Goal: Task Accomplishment & Management: Manage account settings

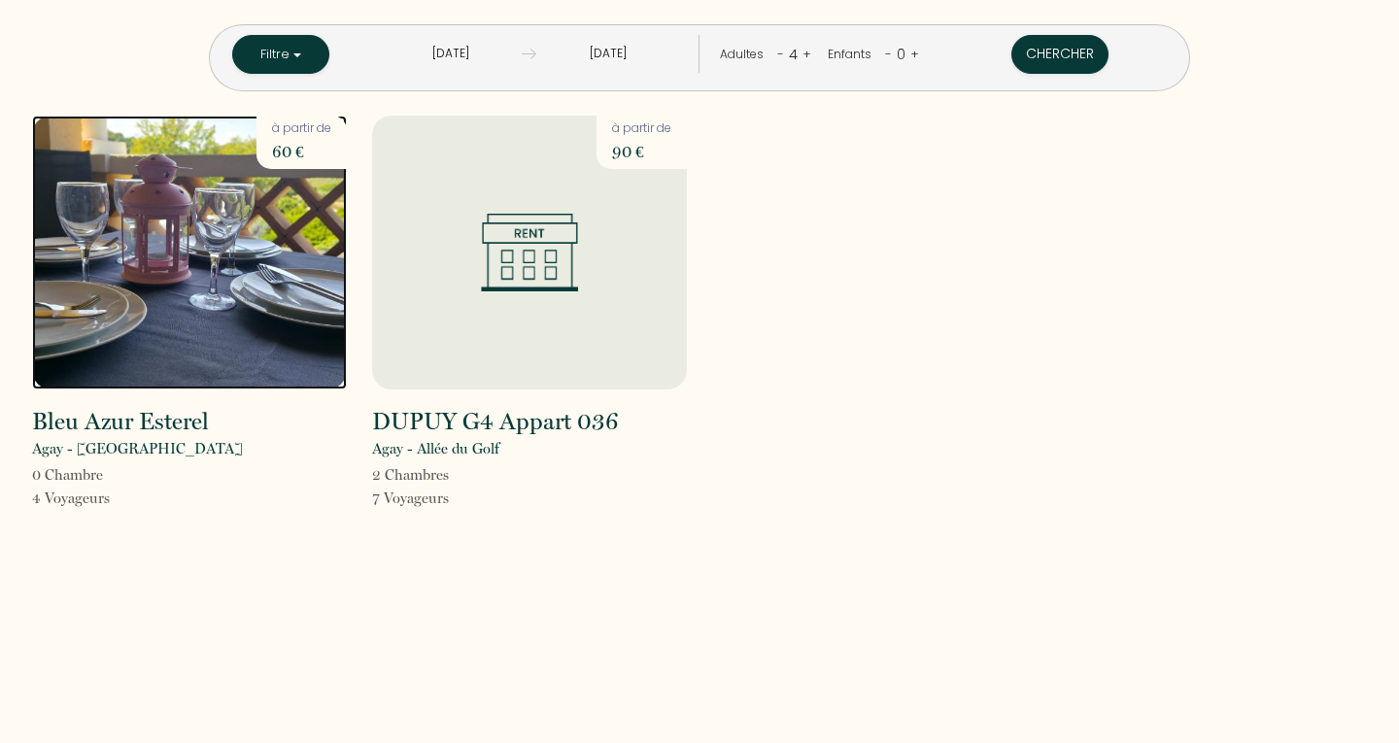
drag, startPoint x: 0, startPoint y: 0, endPoint x: 197, endPoint y: 238, distance: 309.1
click at [197, 238] on img at bounding box center [189, 253] width 315 height 274
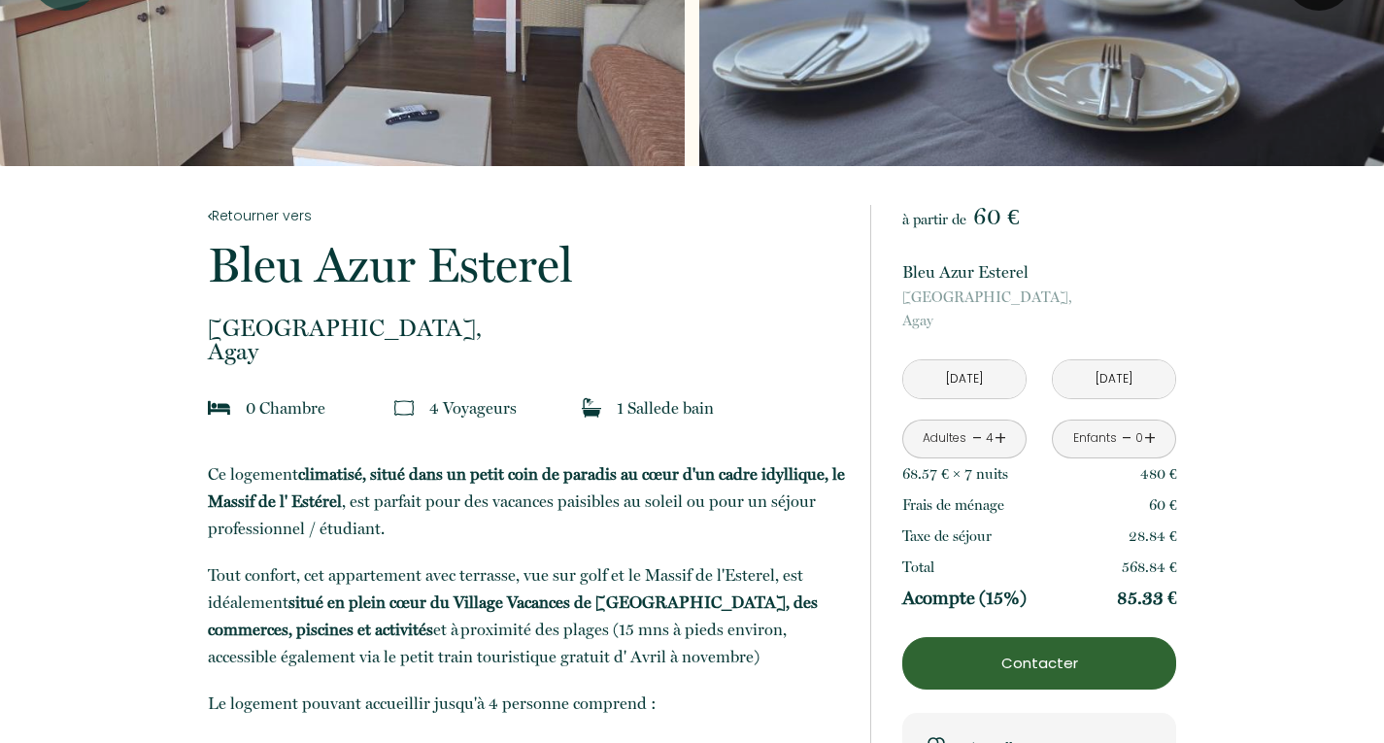
scroll to position [214, 0]
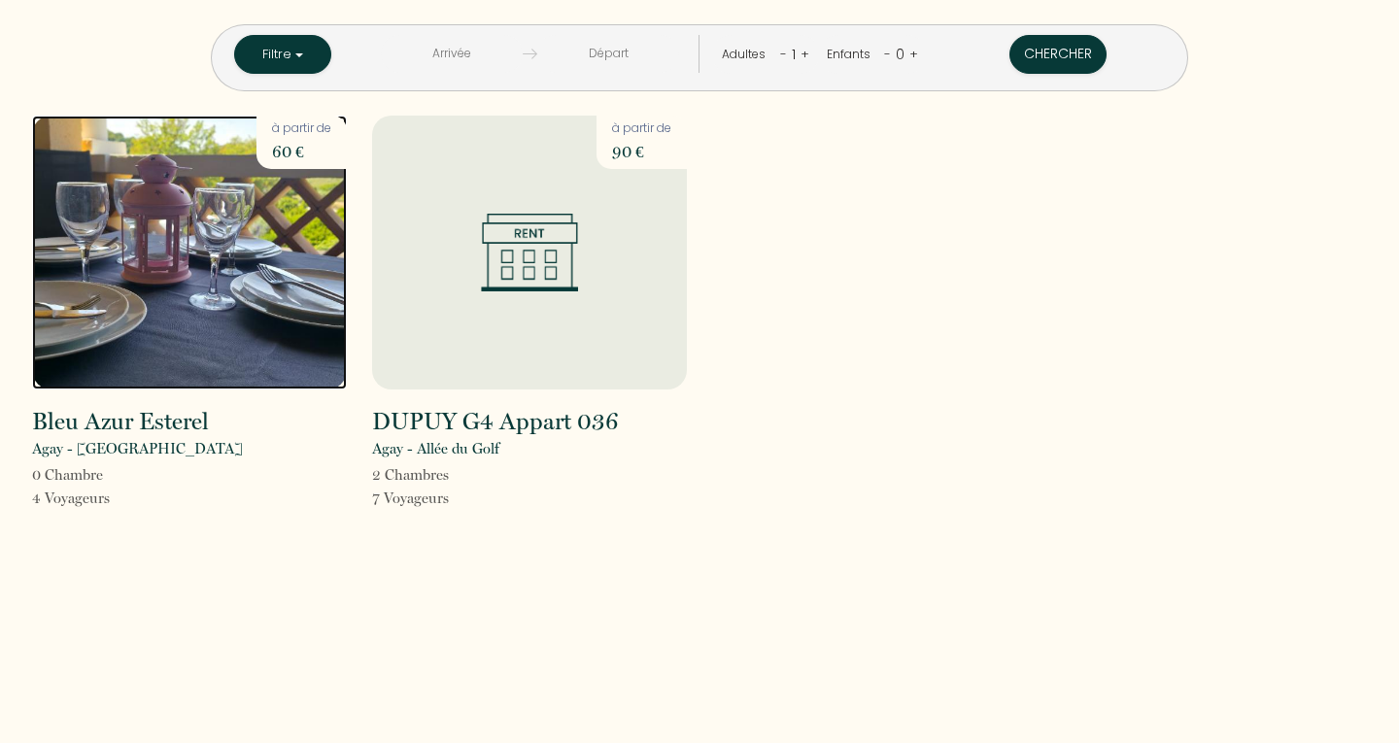
click at [175, 221] on img at bounding box center [189, 253] width 315 height 274
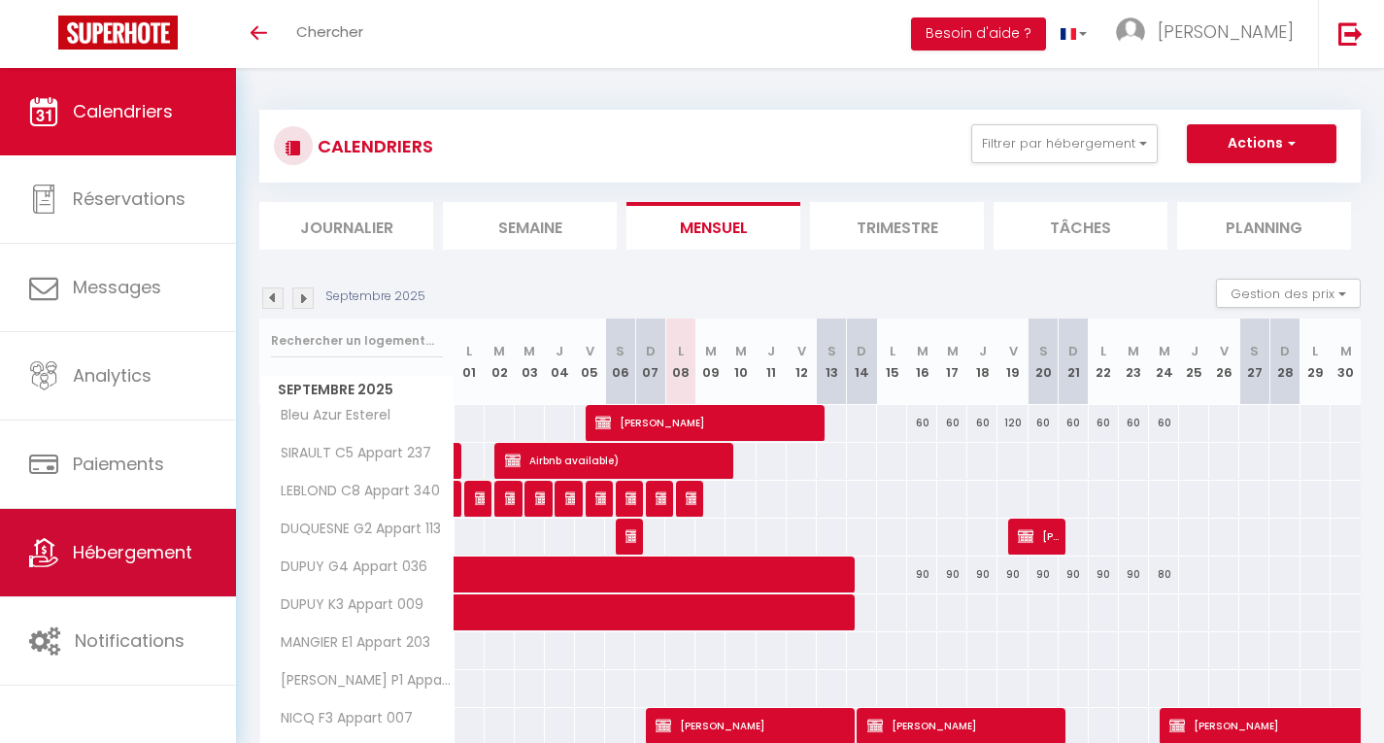
click at [145, 571] on link "Hébergement" at bounding box center [118, 552] width 236 height 87
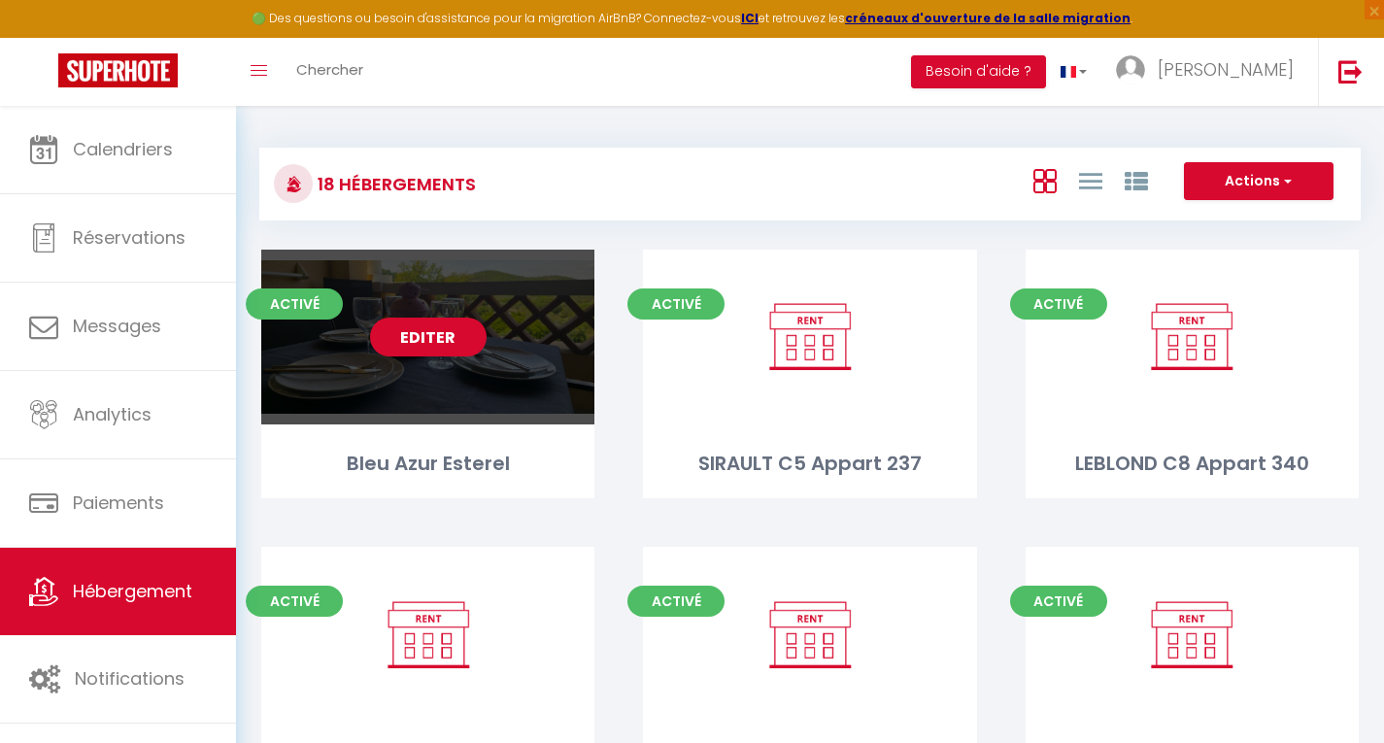
click at [435, 339] on link "Editer" at bounding box center [428, 337] width 117 height 39
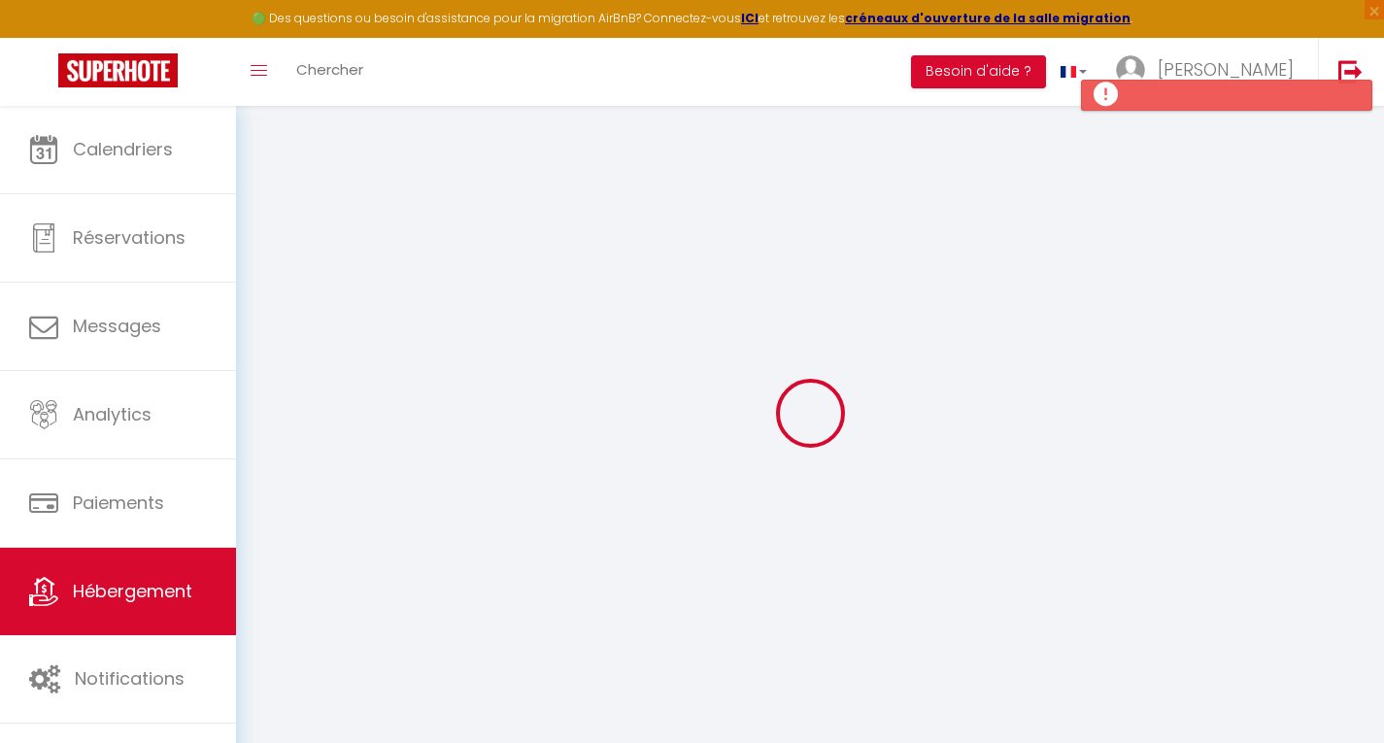
select select
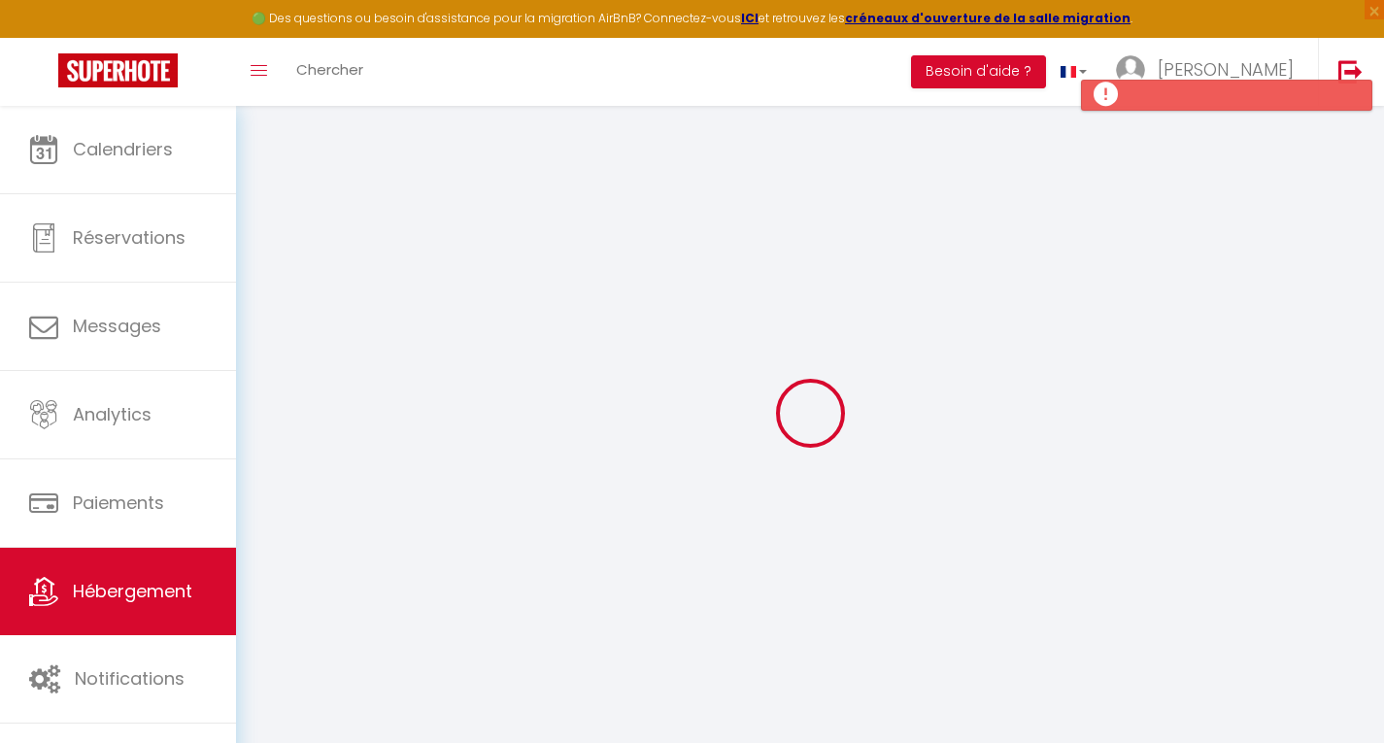
select select
checkbox input "false"
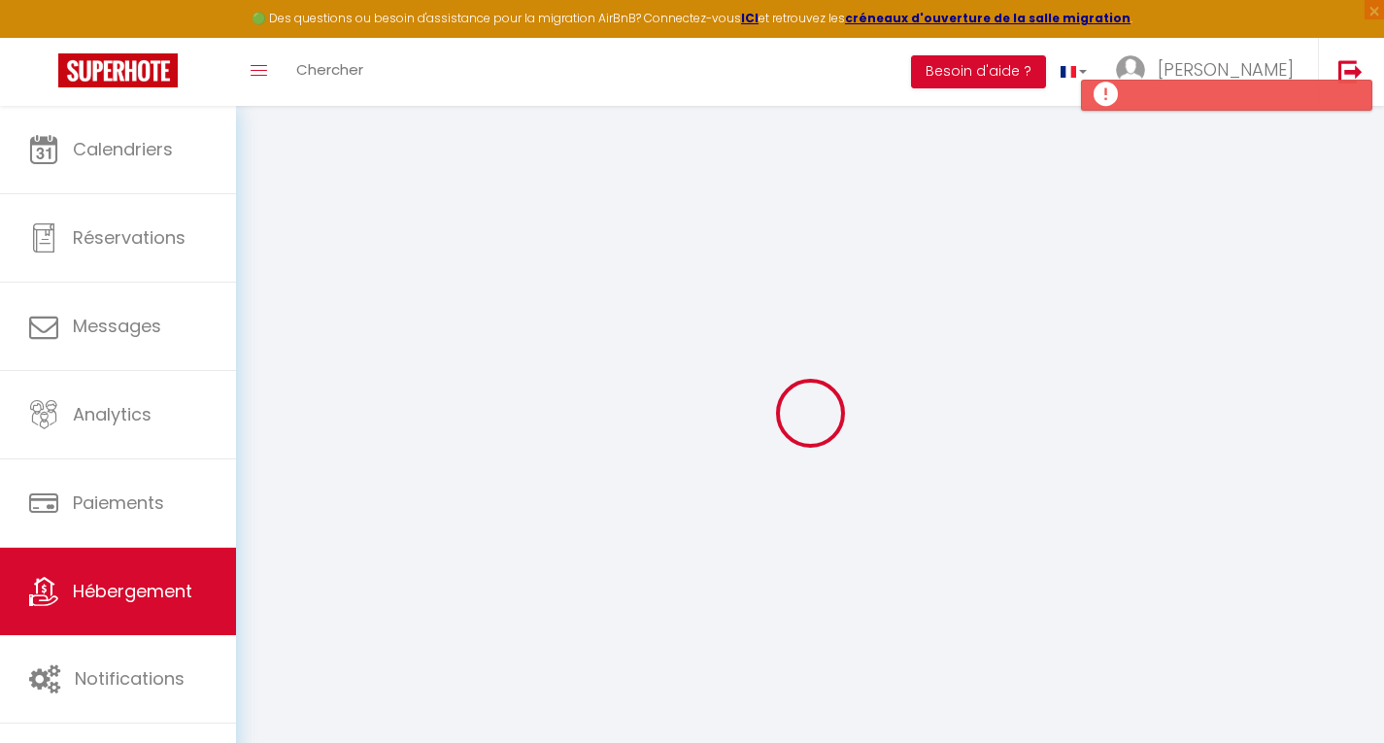
select select
type input "Bleu Azur Esterel"
type input "Romain"
type input "LERAY"
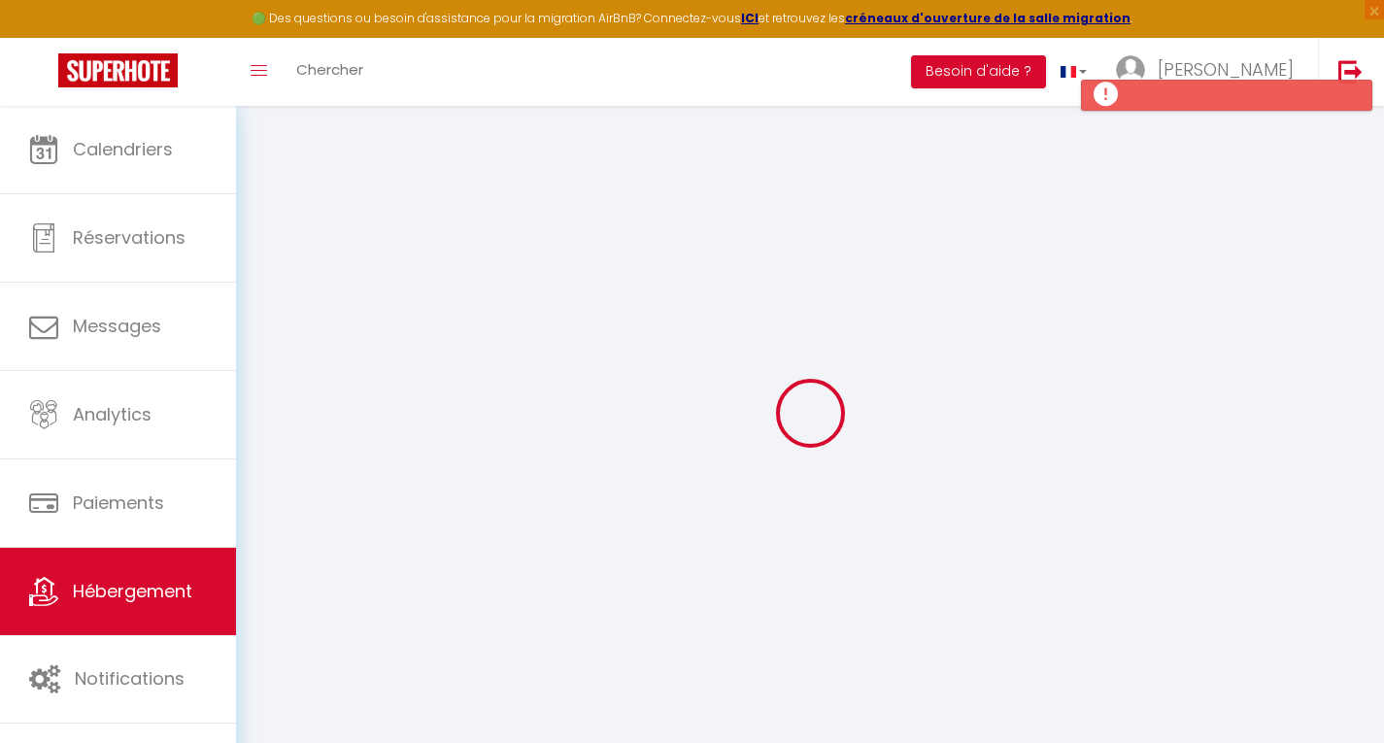
select select "0"
type input "60"
type input "6"
type input "200"
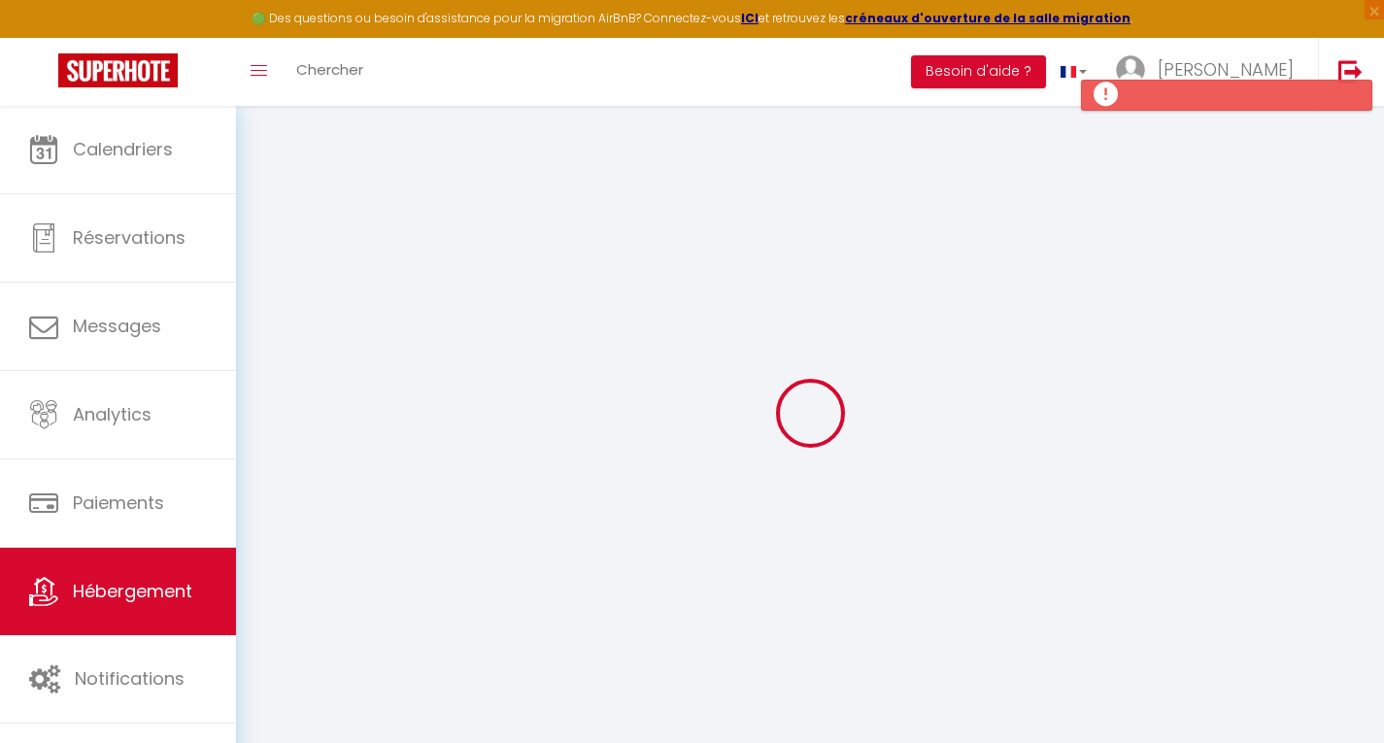
type input "700"
type input "20"
select select
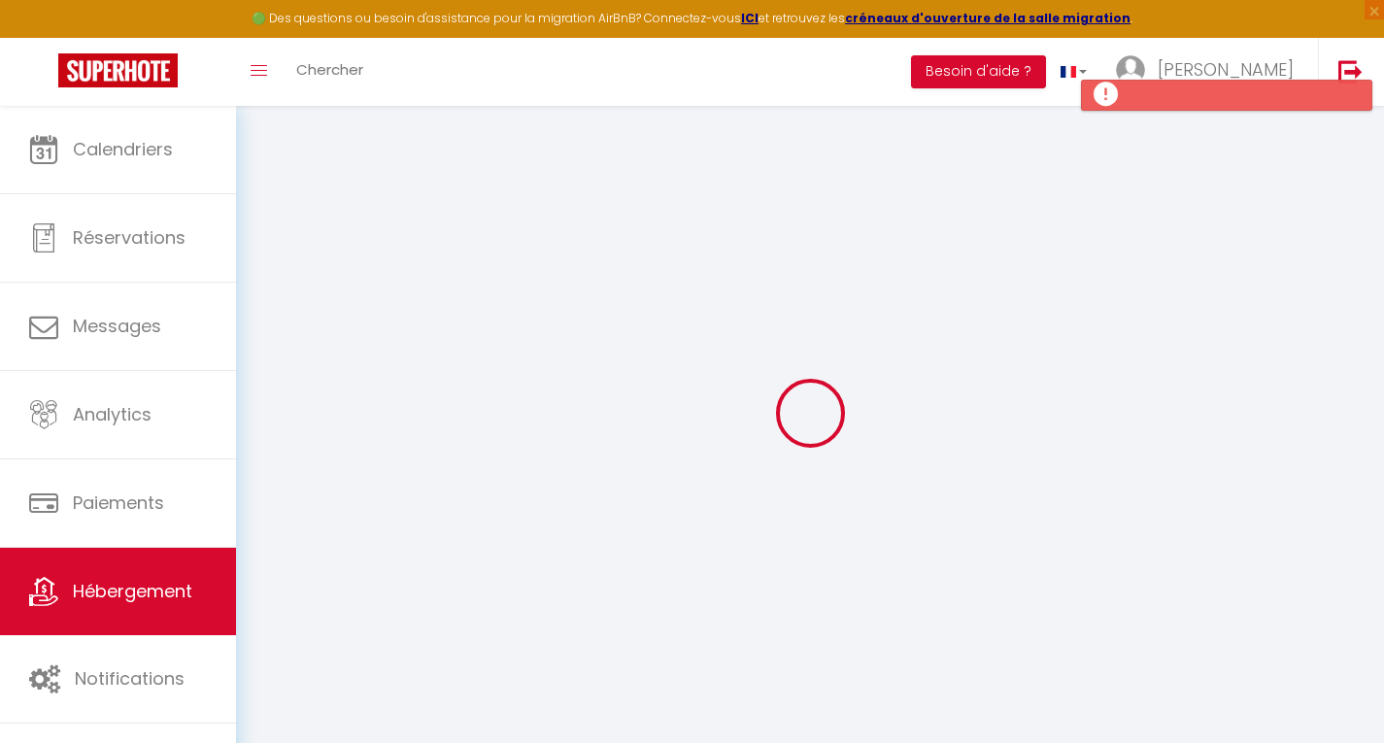
select select
type input "Rue des Calanques"
type input "83530"
type input "Agay"
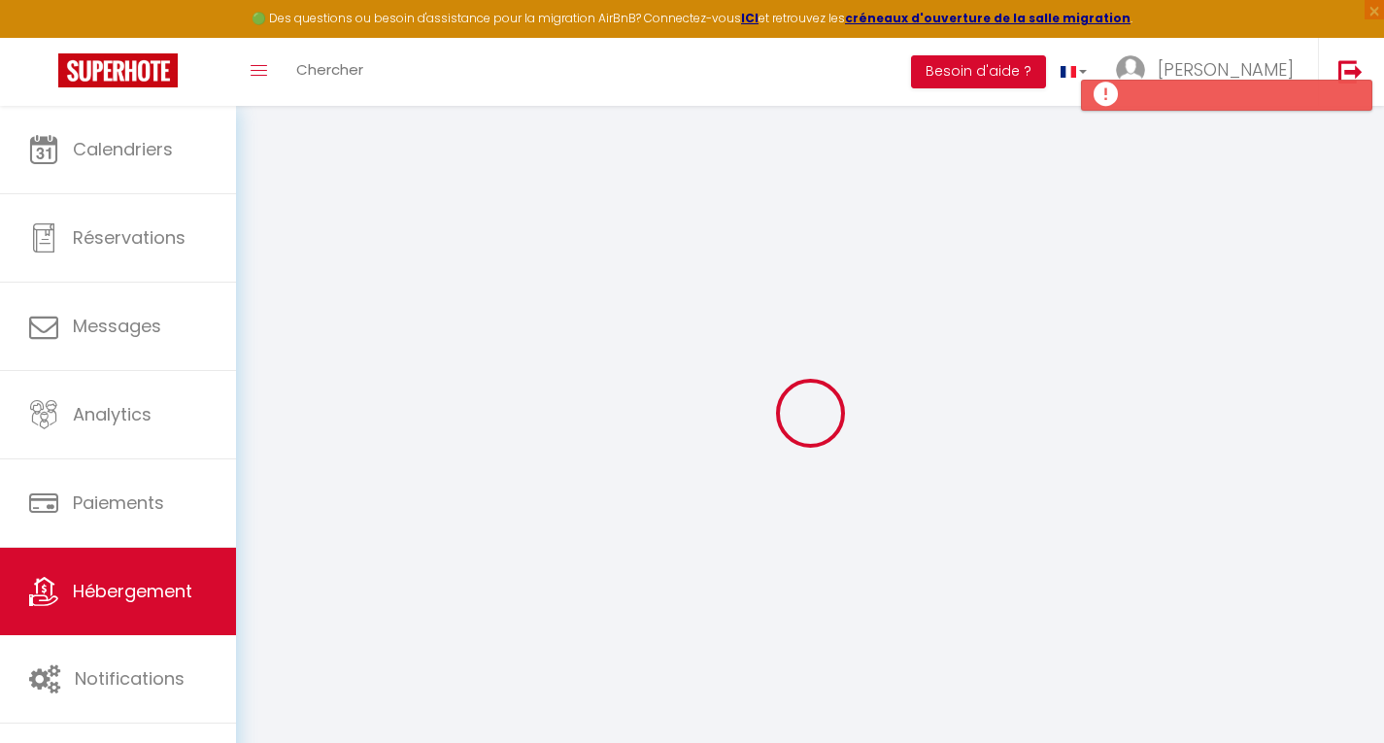
type input "rleray12@gmail.com"
select select
checkbox input "false"
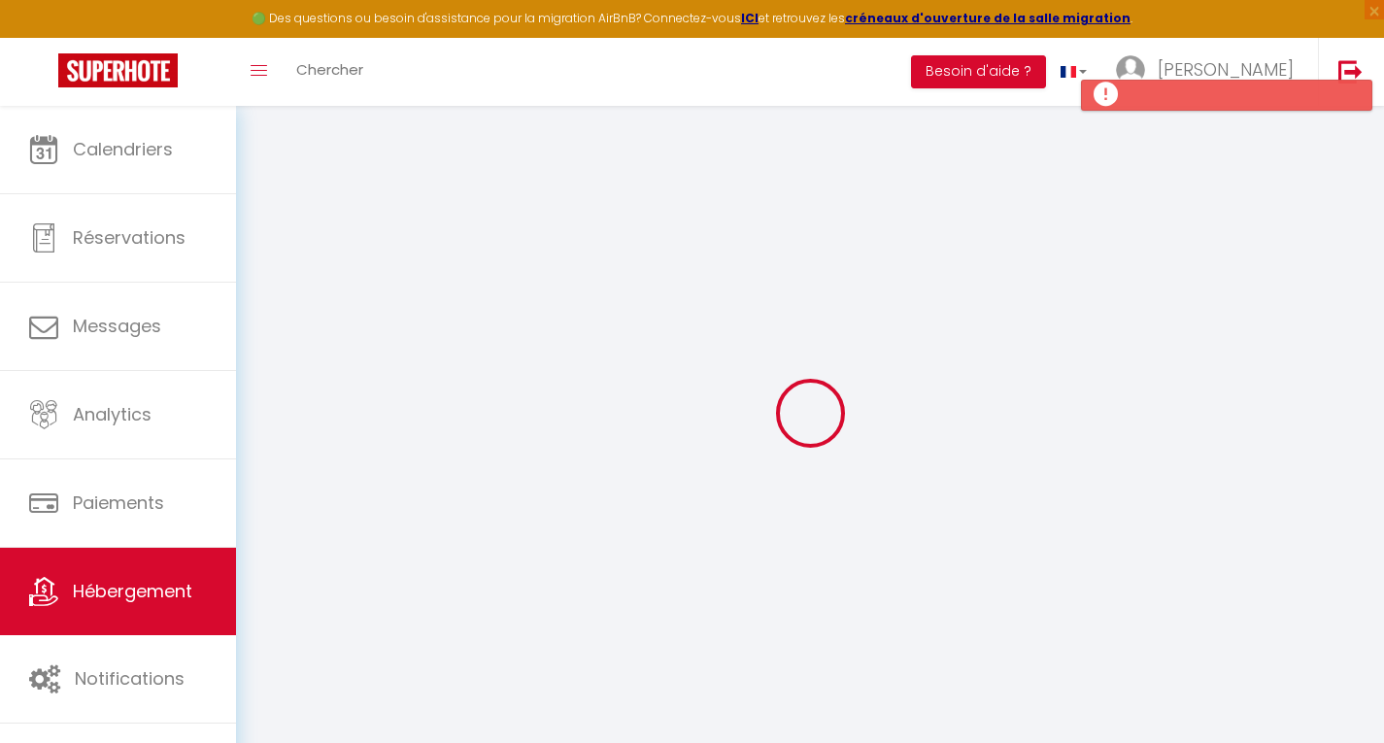
checkbox input "false"
radio input "true"
type input "15"
type input "0"
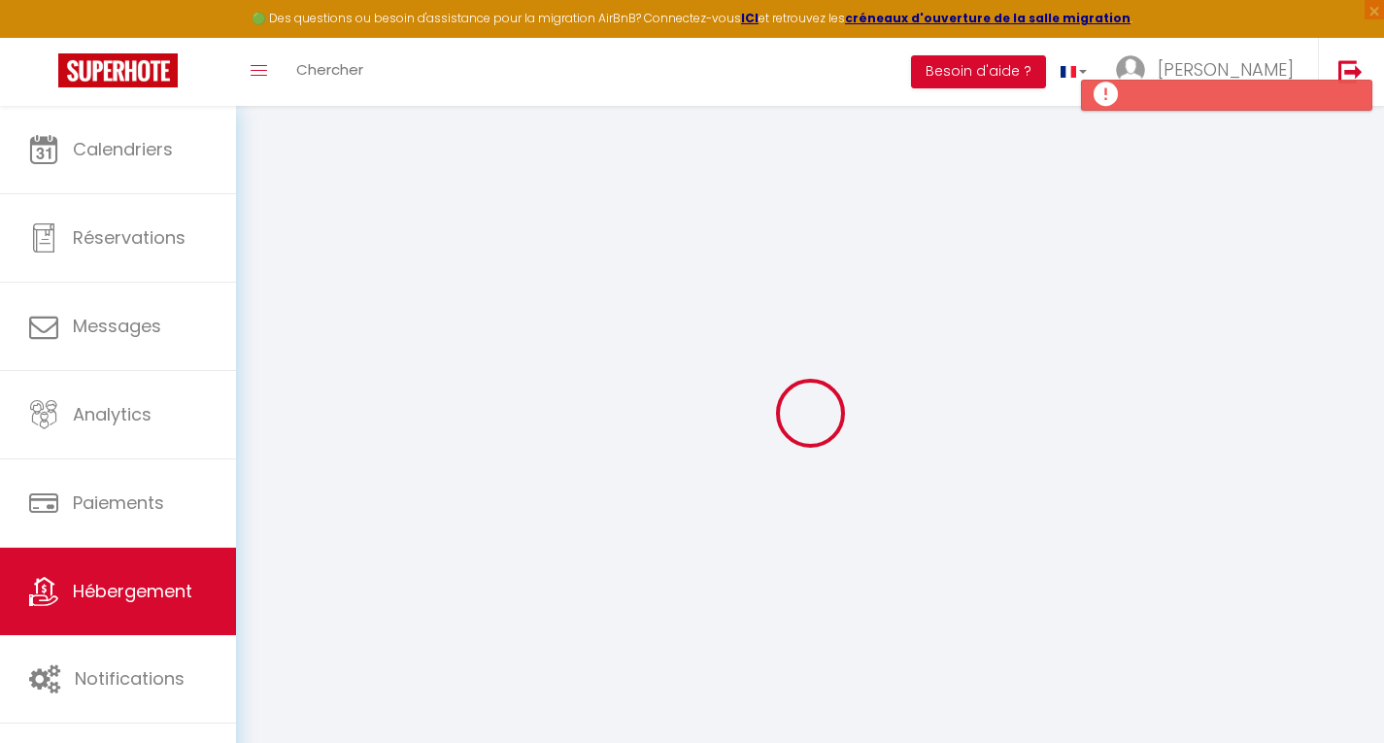
type input "0"
select select
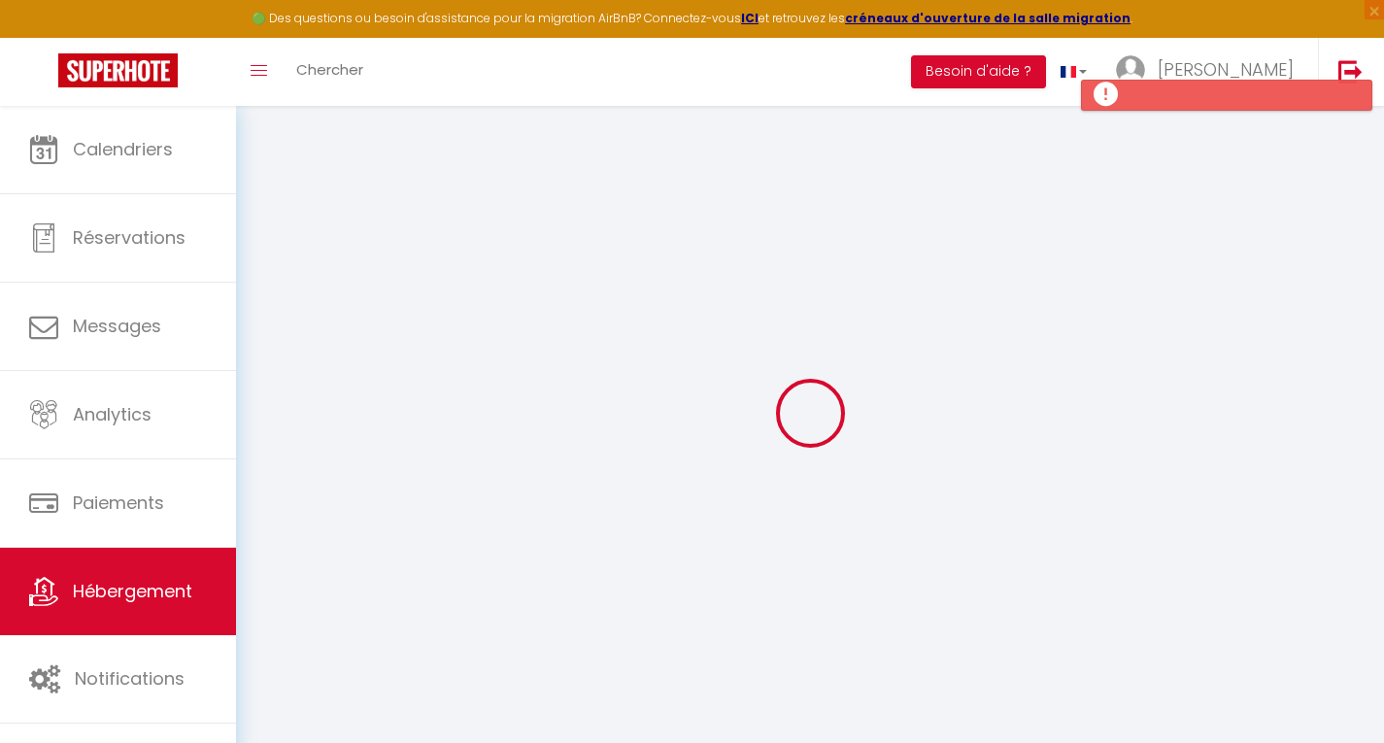
select select
checkbox input "false"
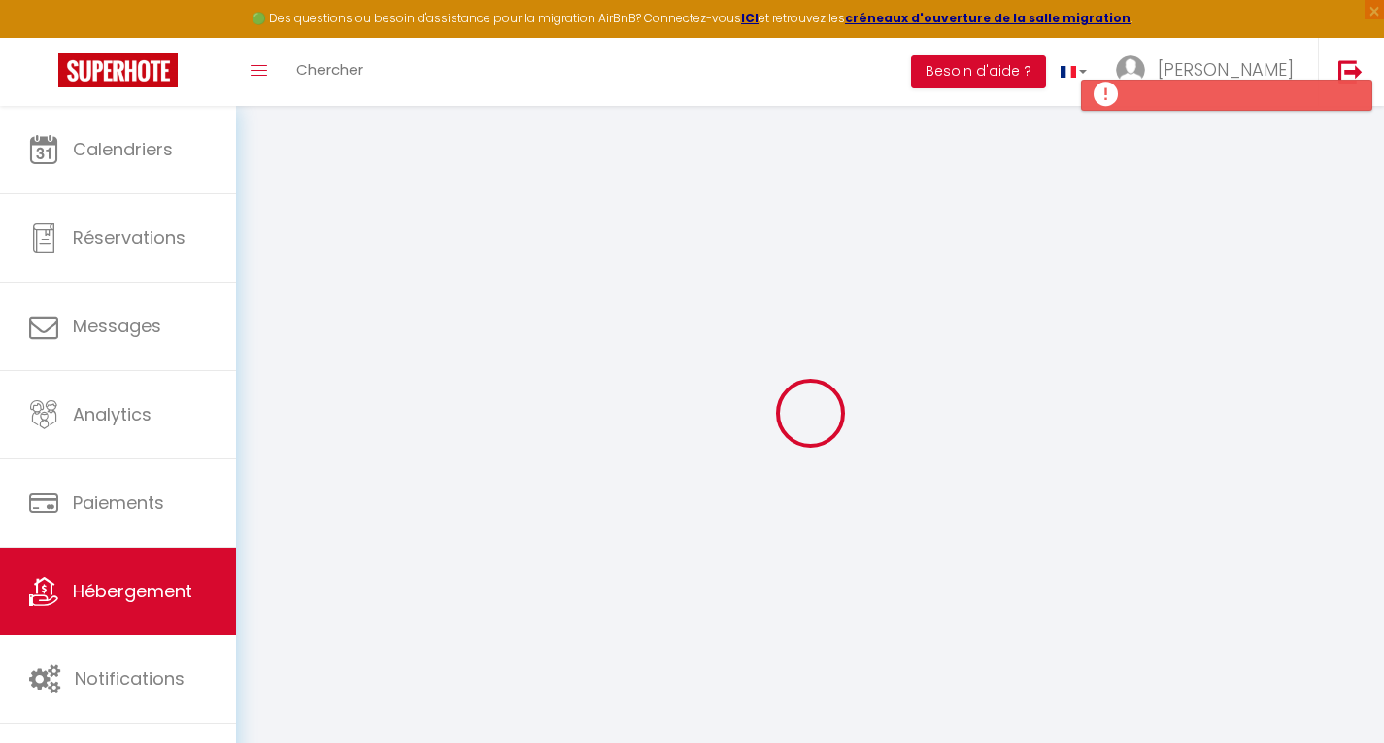
checkbox input "false"
select select
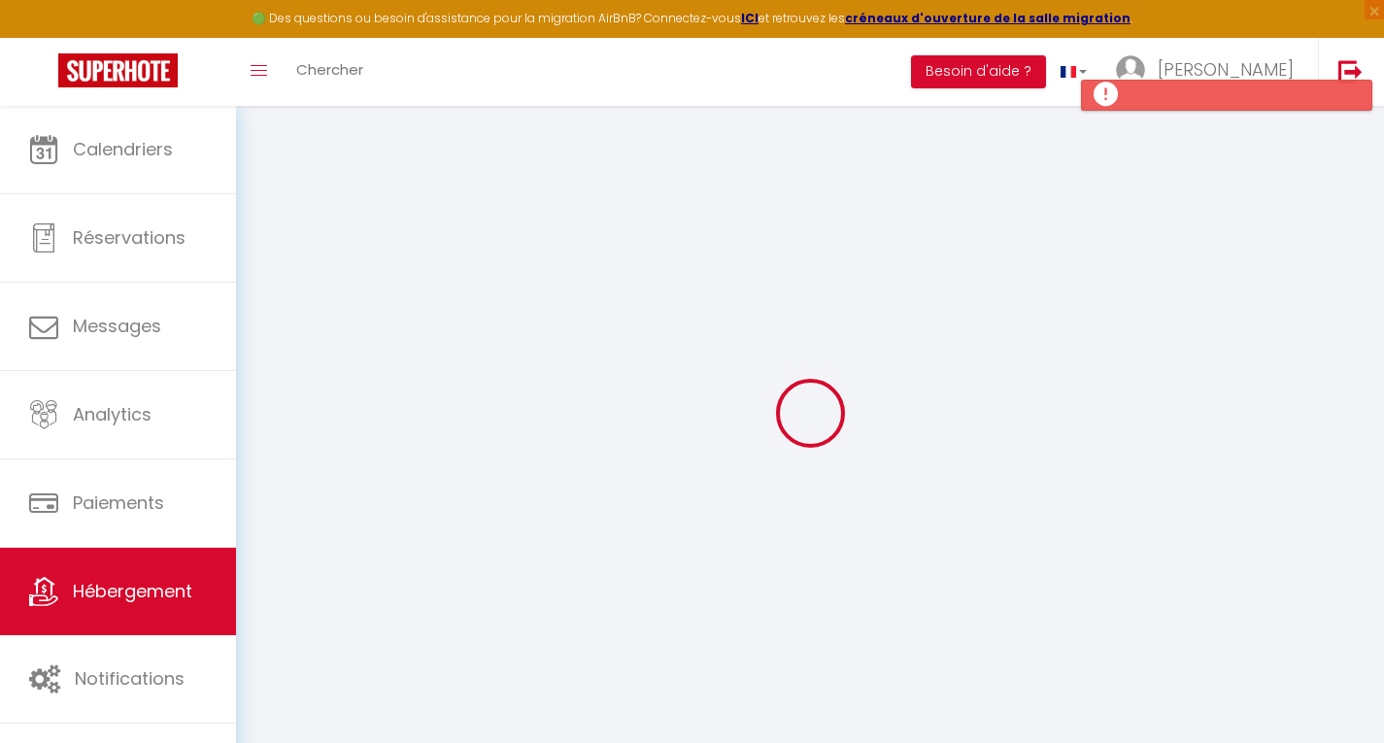
select select
checkbox input "false"
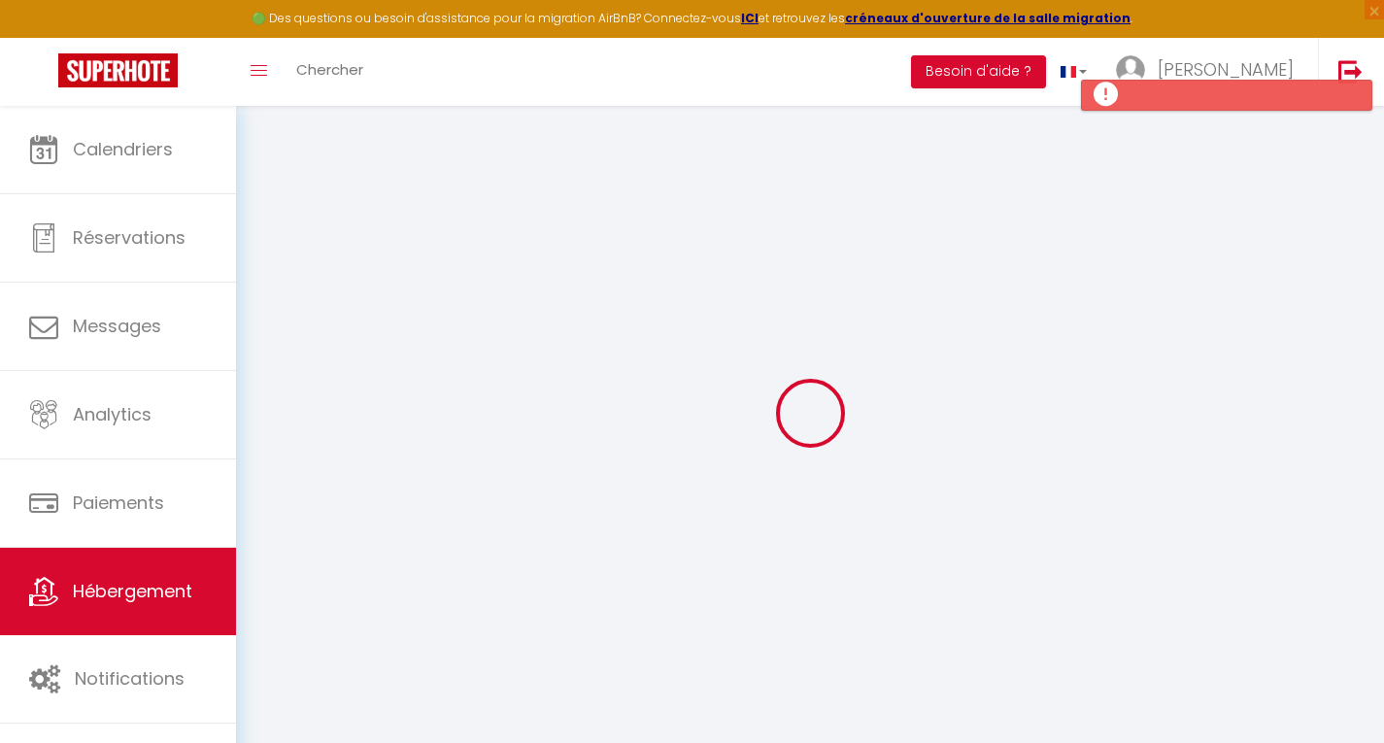
checkbox input "false"
select select
checkbox input "false"
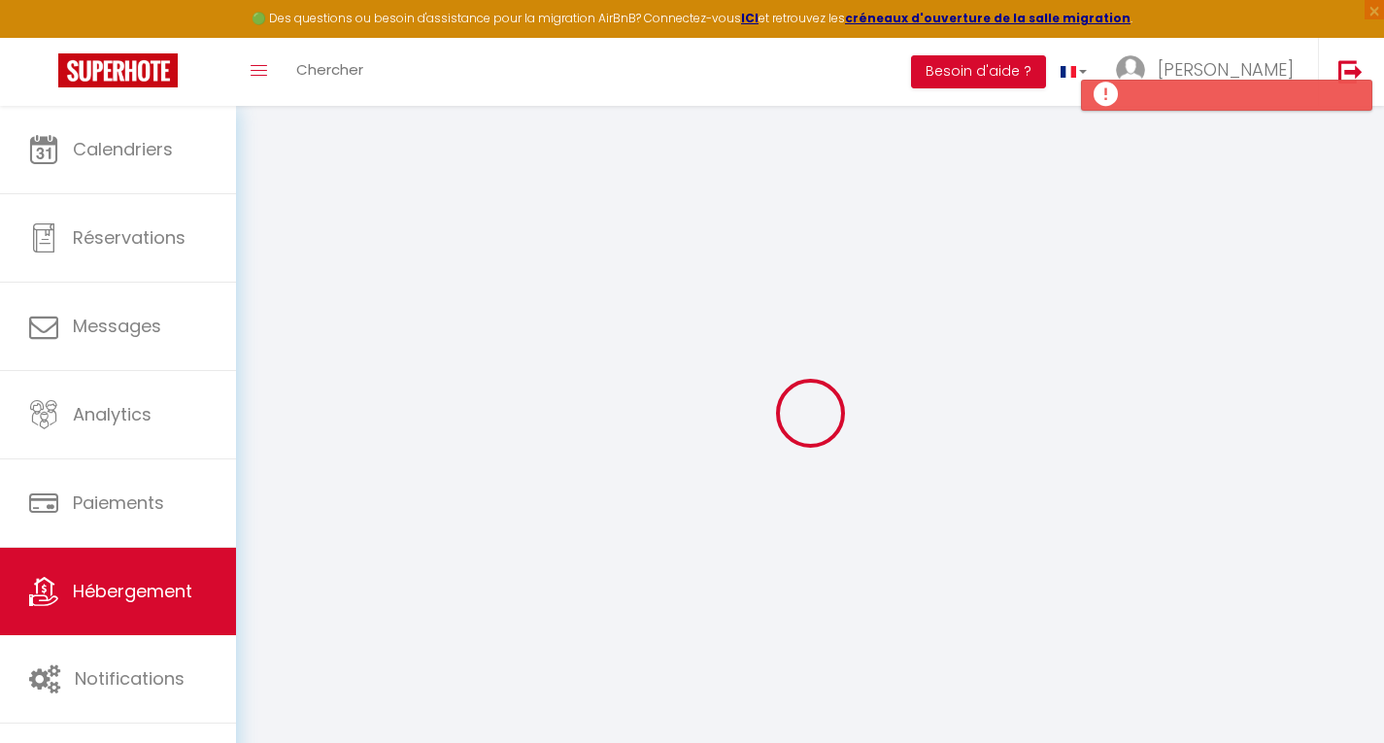
checkbox input "false"
select select "16:00"
select select "21:00"
select select "10:00"
select select "15"
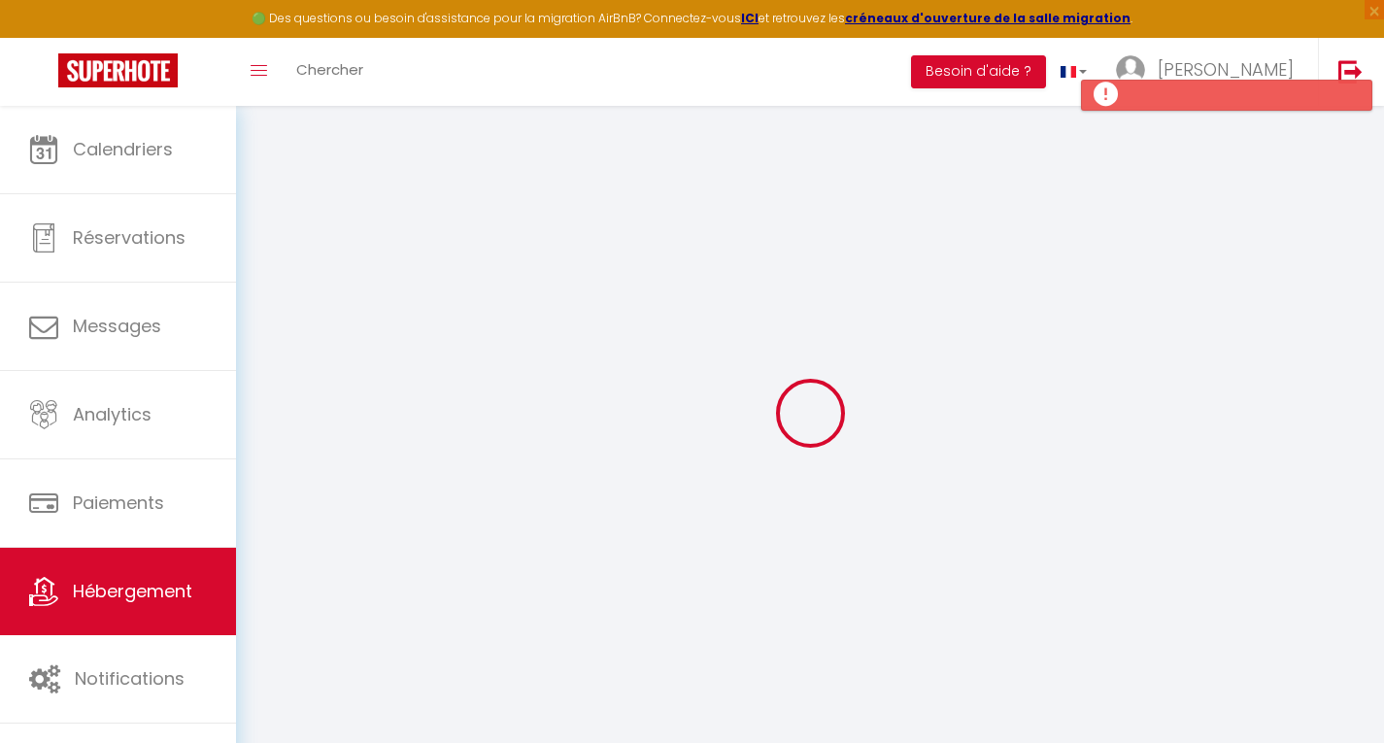
select select "15"
select select
checkbox input "false"
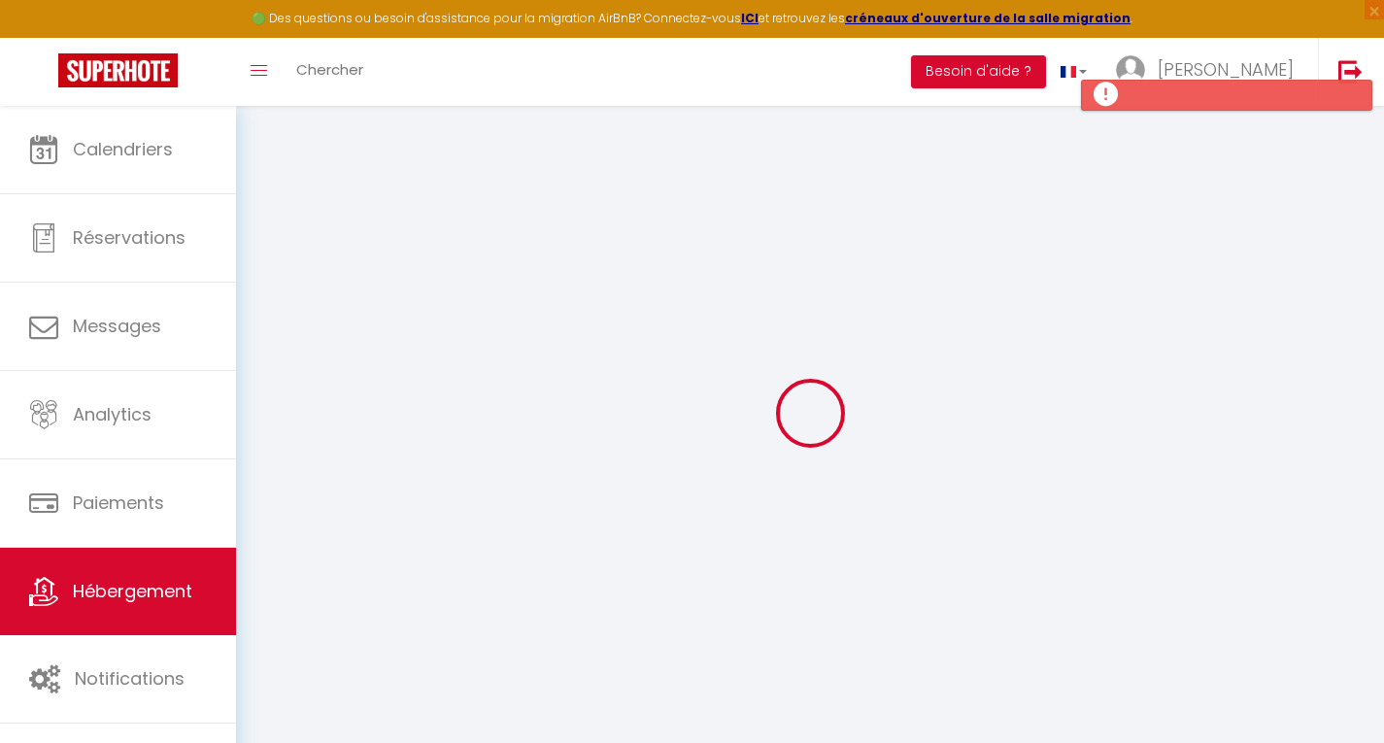
checkbox input "false"
select select
checkbox input "false"
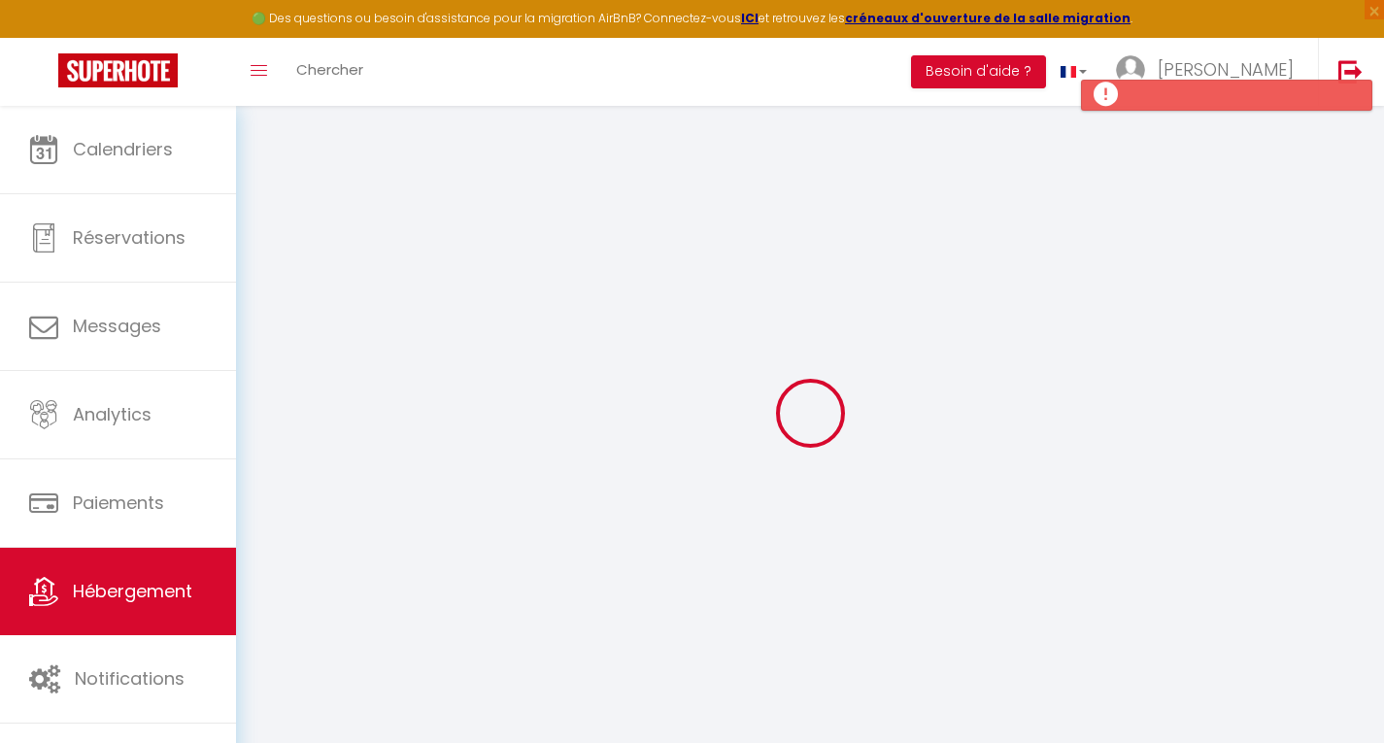
checkbox input "false"
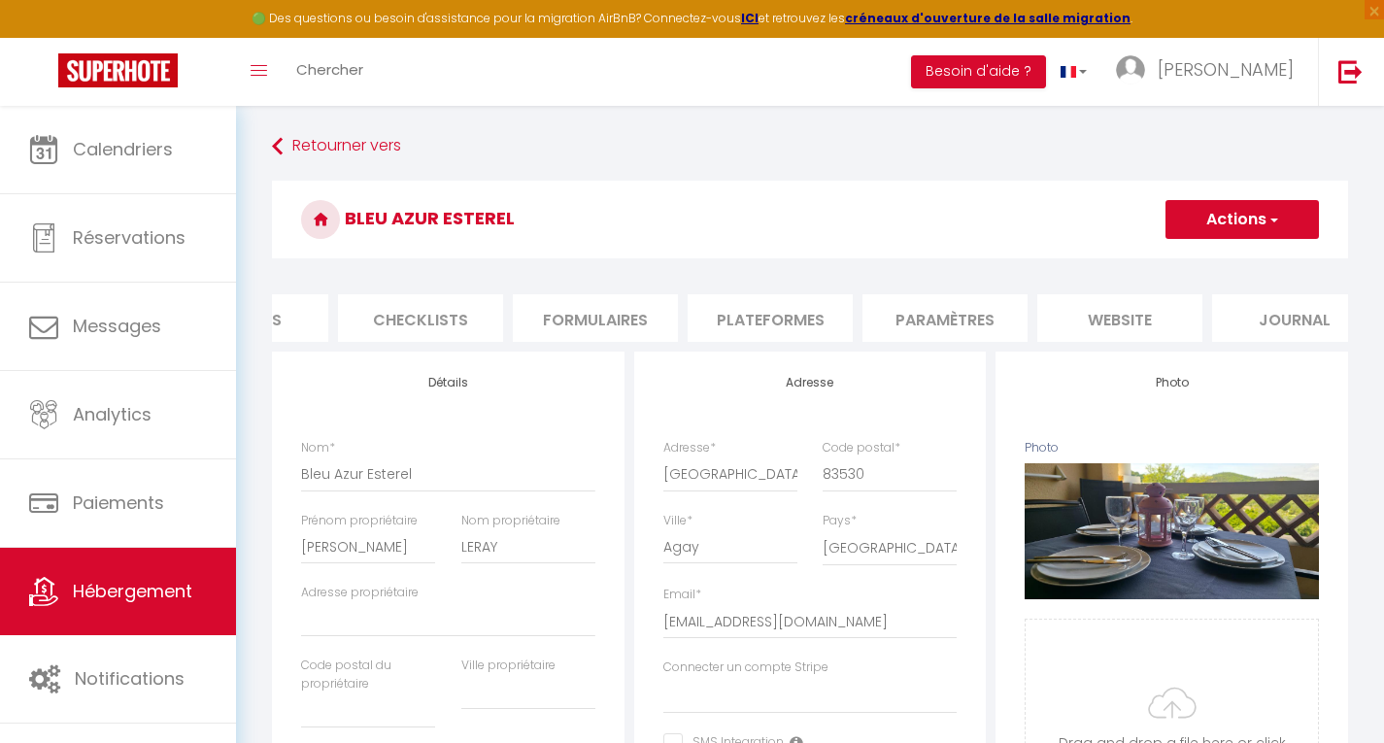
scroll to position [0, 672]
click at [1095, 294] on li "website" at bounding box center [1081, 318] width 165 height 48
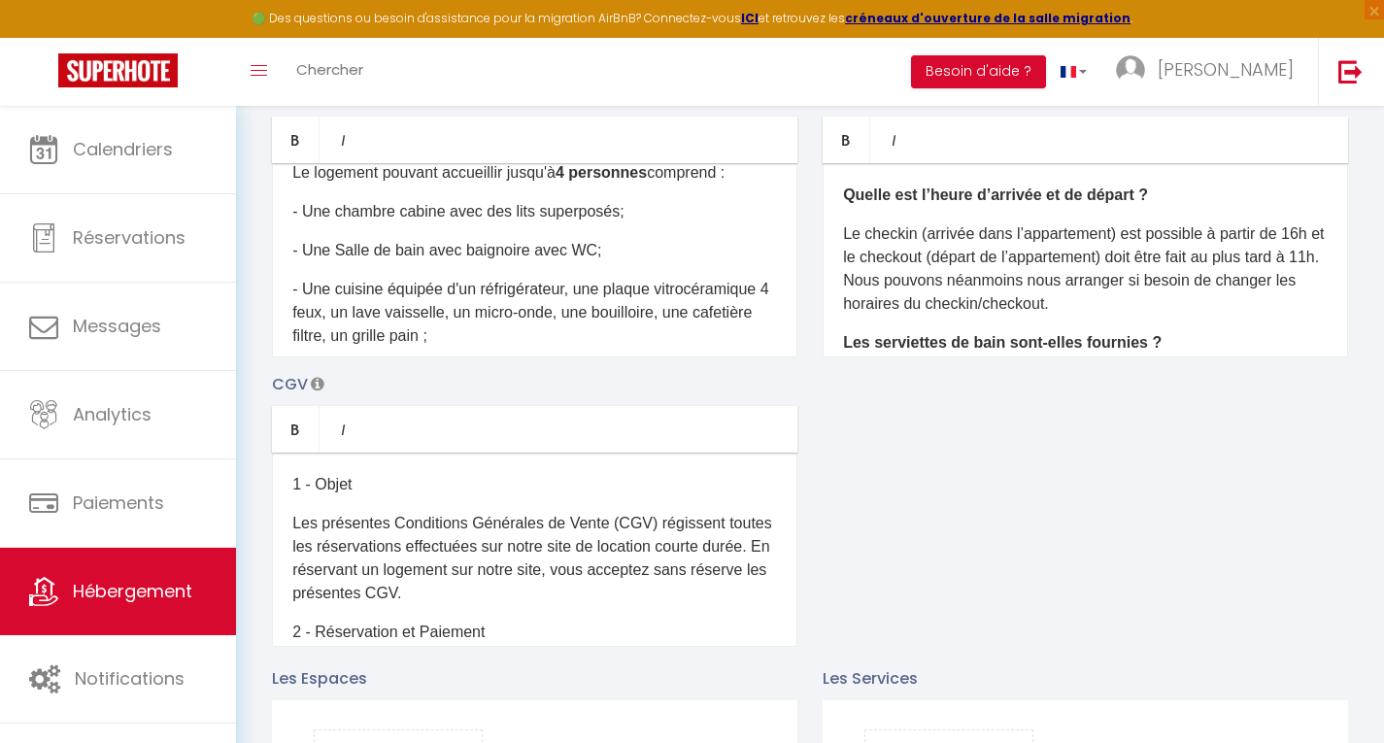
scroll to position [297, 0]
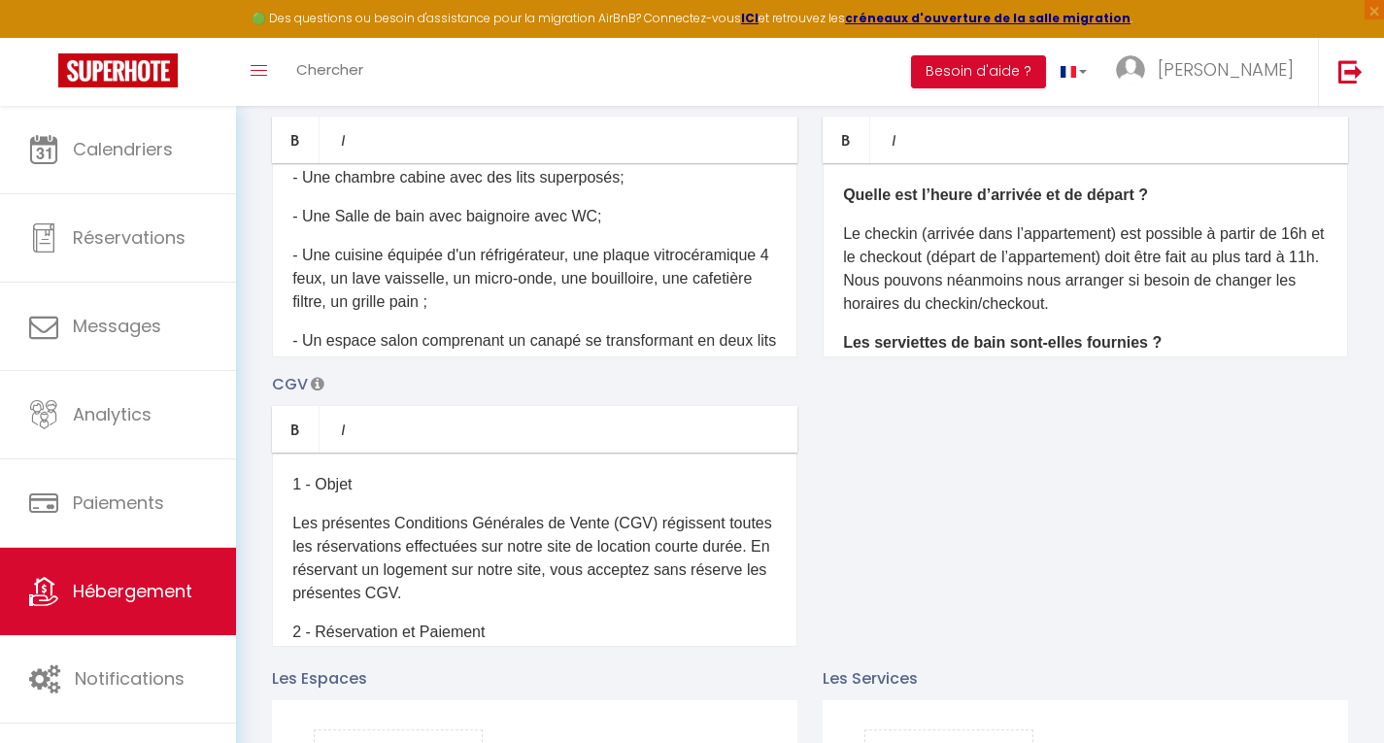
click at [404, 216] on div "Ce logement climatisé, situé dans un petit coin de paradis au cœur d'un cadre i…" at bounding box center [535, 260] width 526 height 194
click at [635, 189] on p "- Une chambre cabine avec des lits superposés;" at bounding box center [534, 177] width 485 height 23
click at [635, 189] on p "- Une chambre cabine avec des lits superposés" at bounding box center [534, 177] width 485 height 23
click at [1381, 100] on link at bounding box center [1350, 72] width 64 height 68
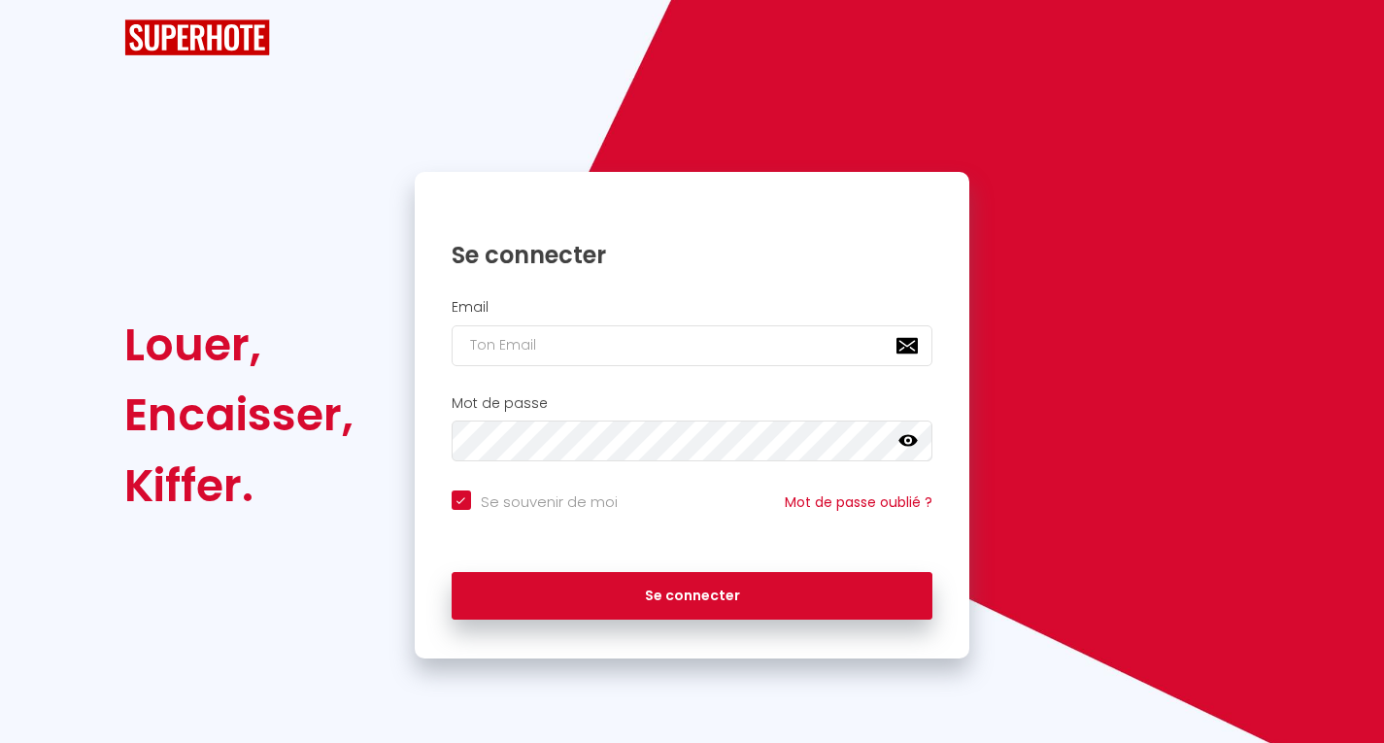
checkbox input "true"
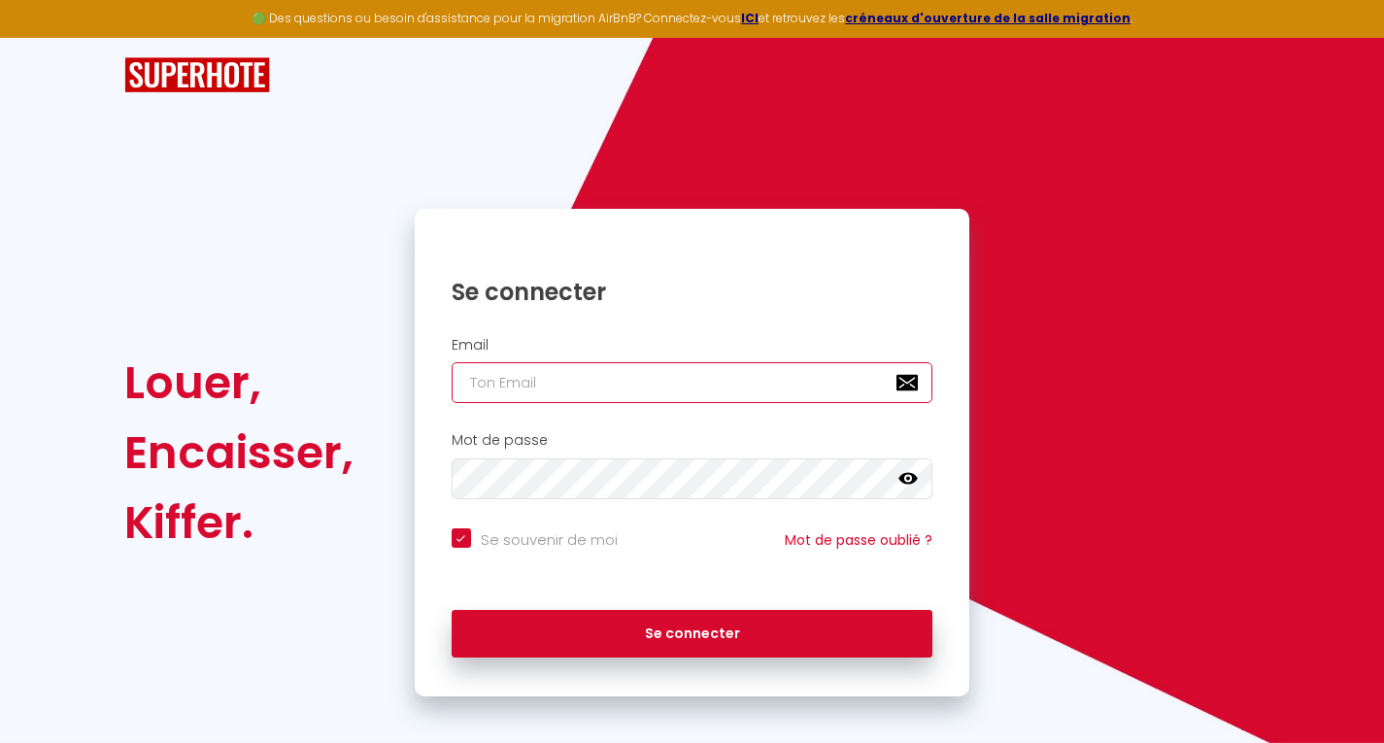
click at [582, 375] on input "email" at bounding box center [693, 382] width 482 height 41
type input "jconciergerieservices@gmail.com"
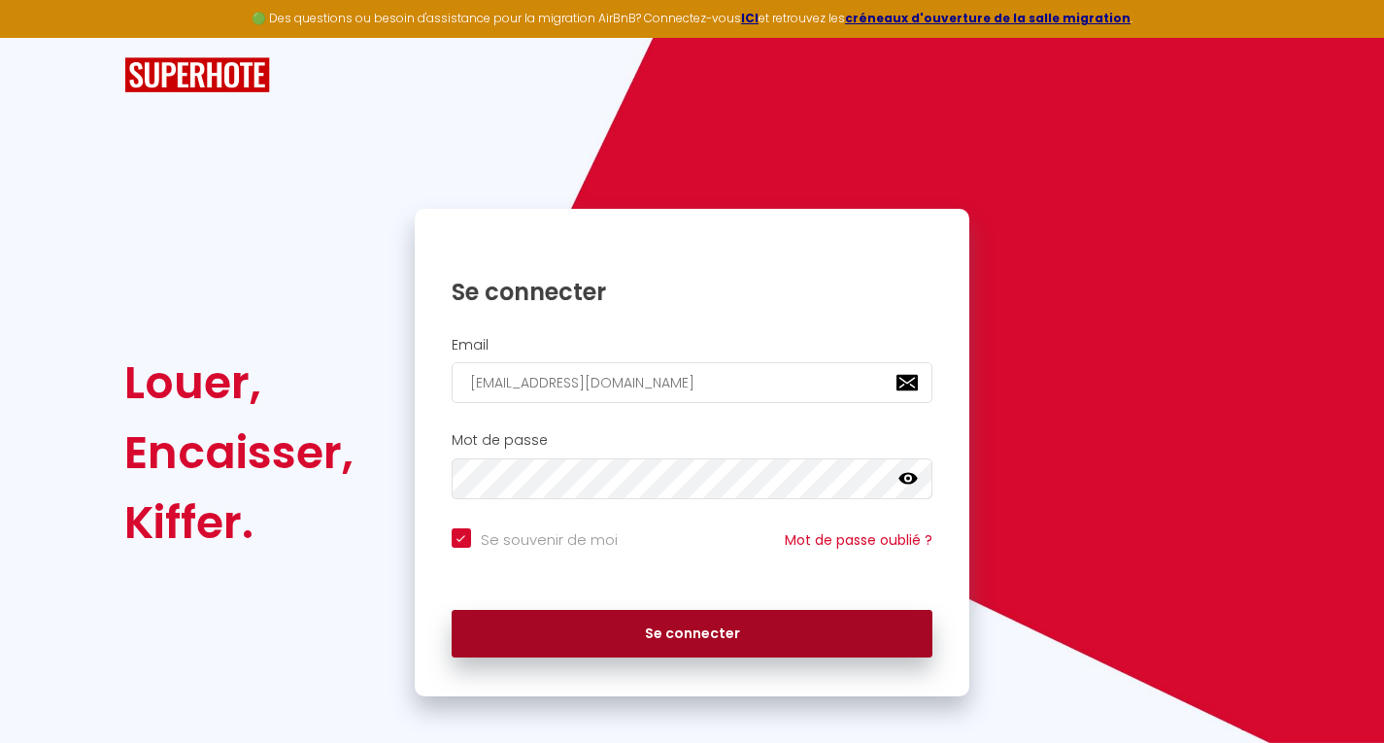
click at [677, 650] on button "Se connecter" at bounding box center [693, 634] width 482 height 49
checkbox input "true"
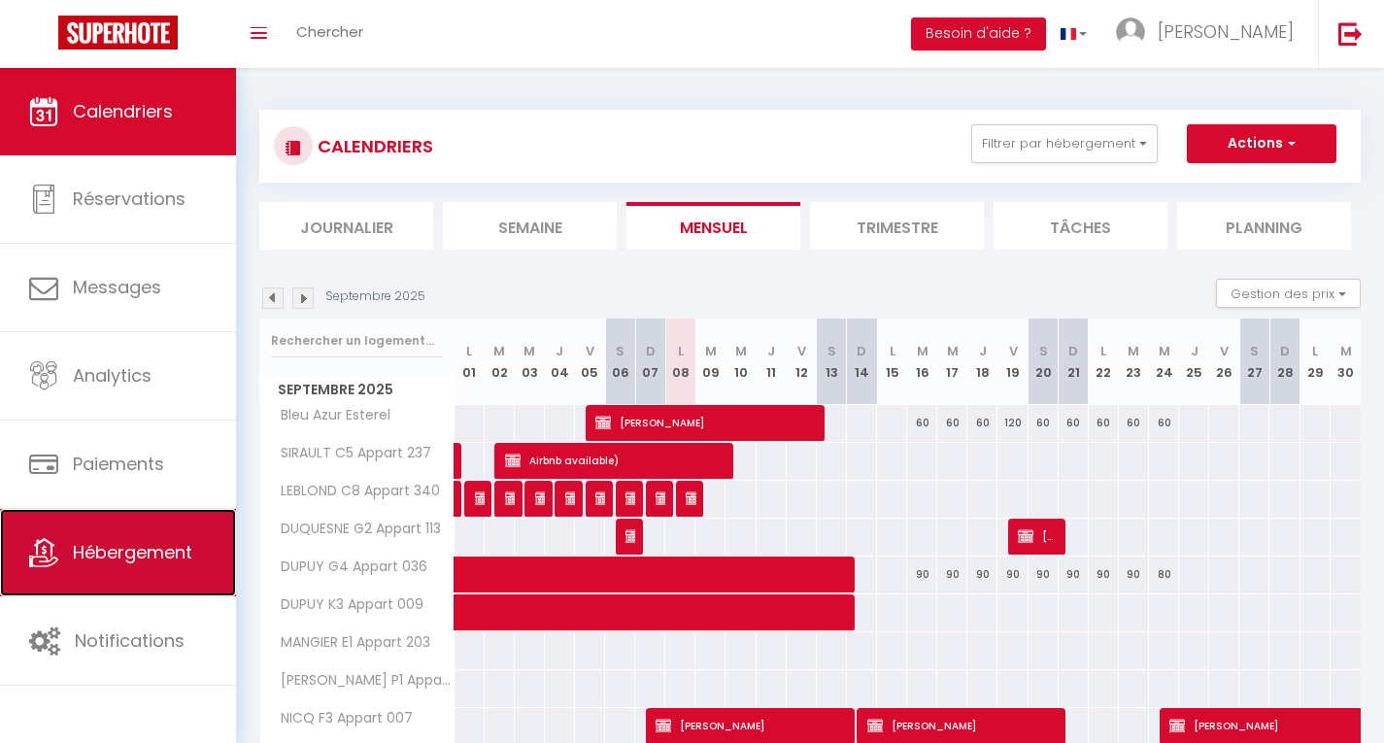
click at [109, 538] on link "Hébergement" at bounding box center [118, 552] width 236 height 87
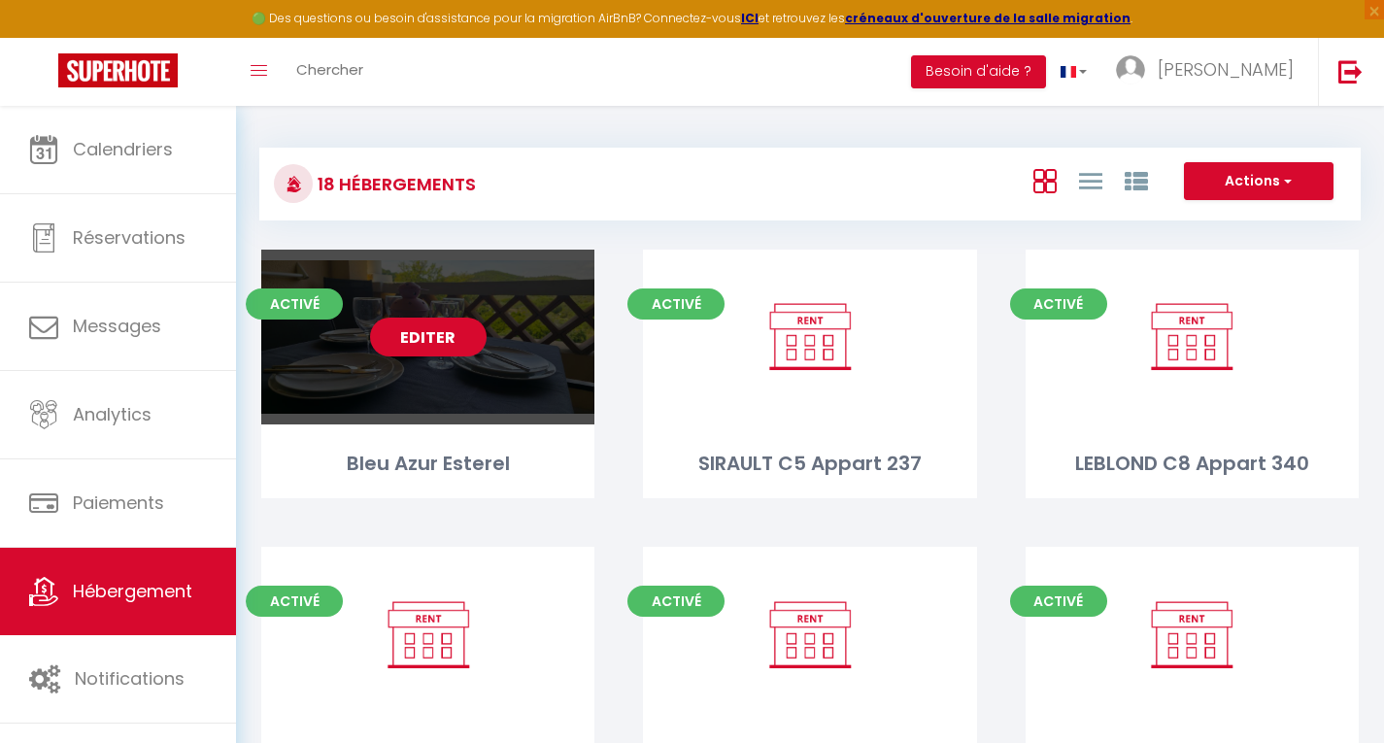
click at [421, 343] on link "Editer" at bounding box center [428, 337] width 117 height 39
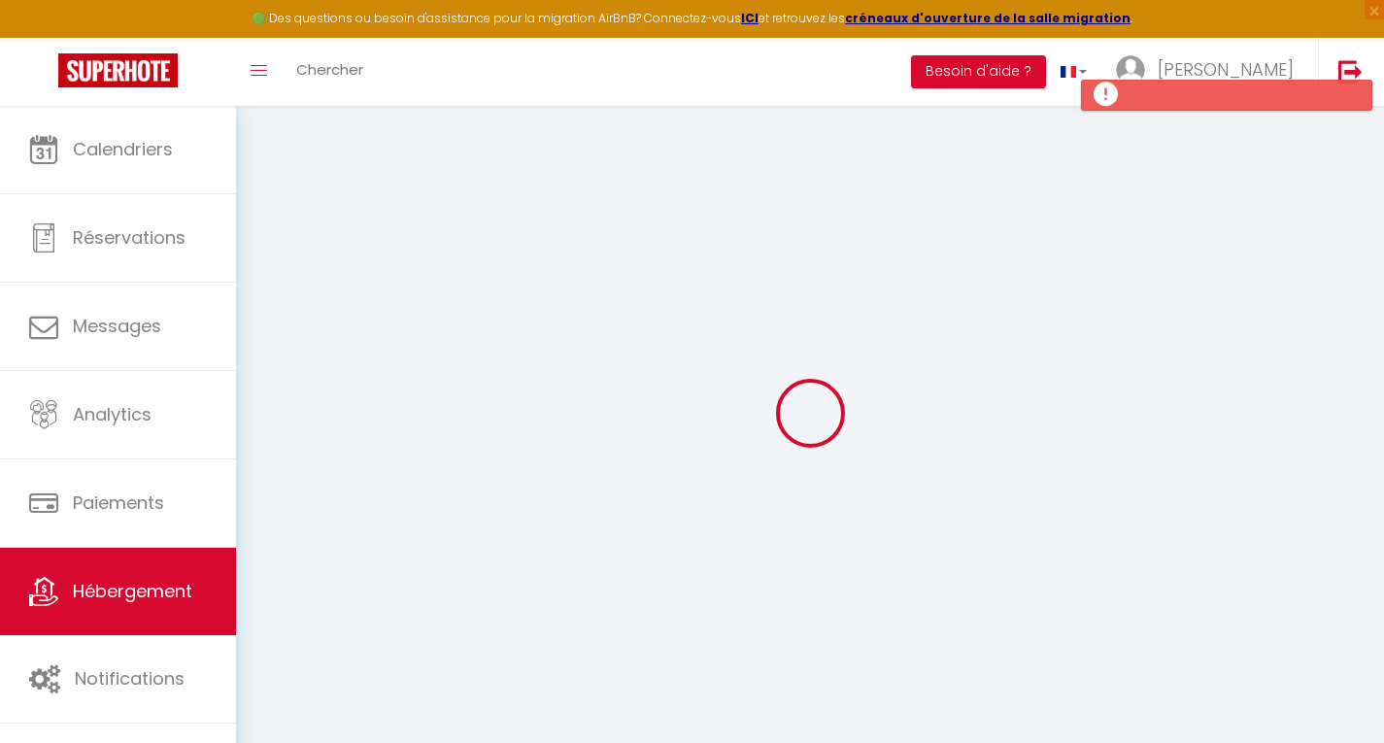
select select
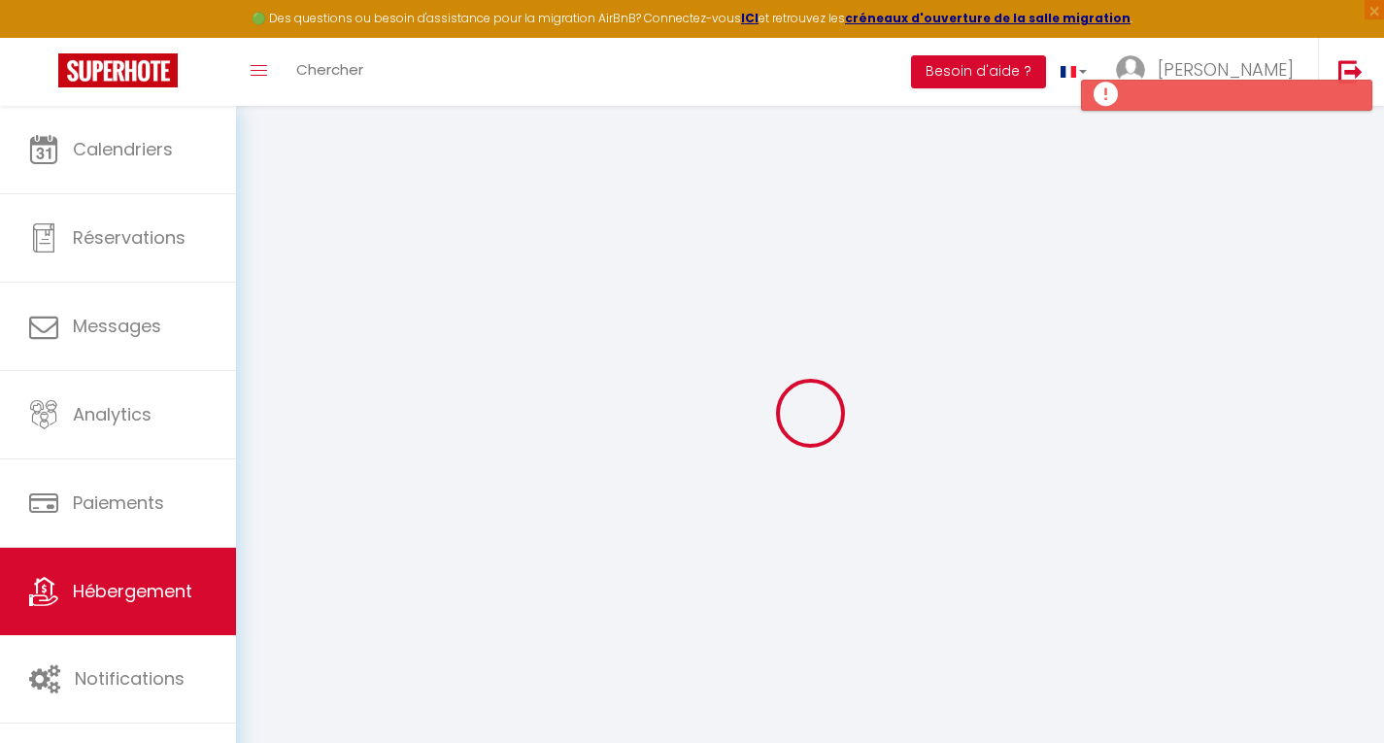
select select
checkbox input "false"
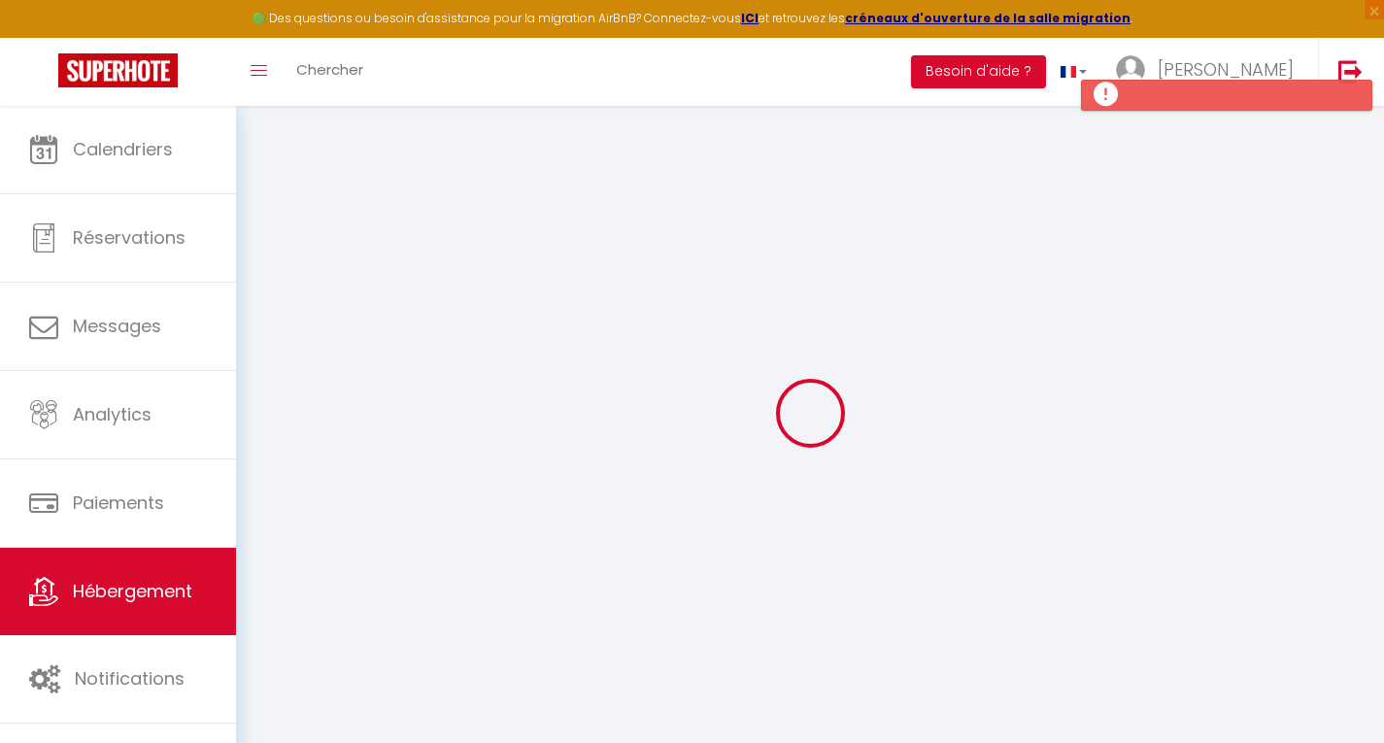
select select
type input "Bleu Azur Esterel"
type input "Romain"
type input "LERAY"
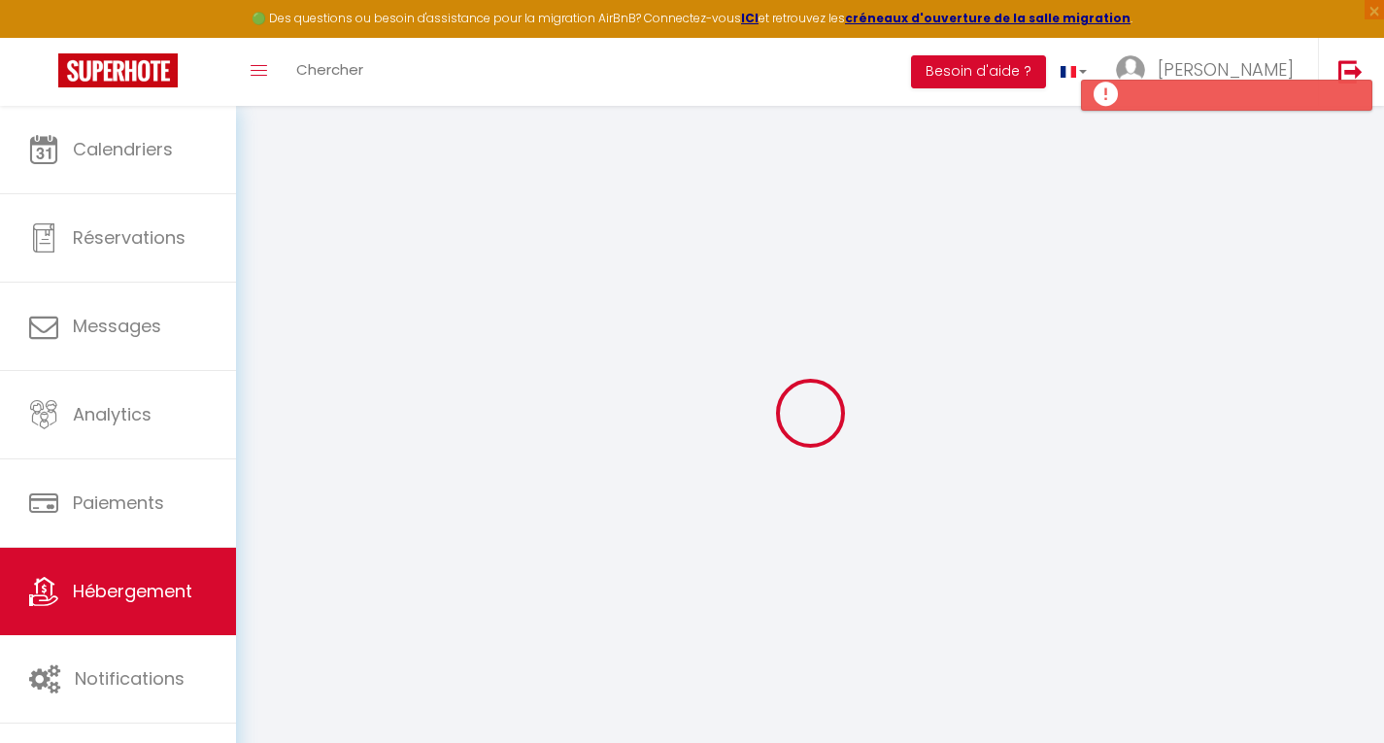
select select "0"
type input "60"
type input "6"
type input "200"
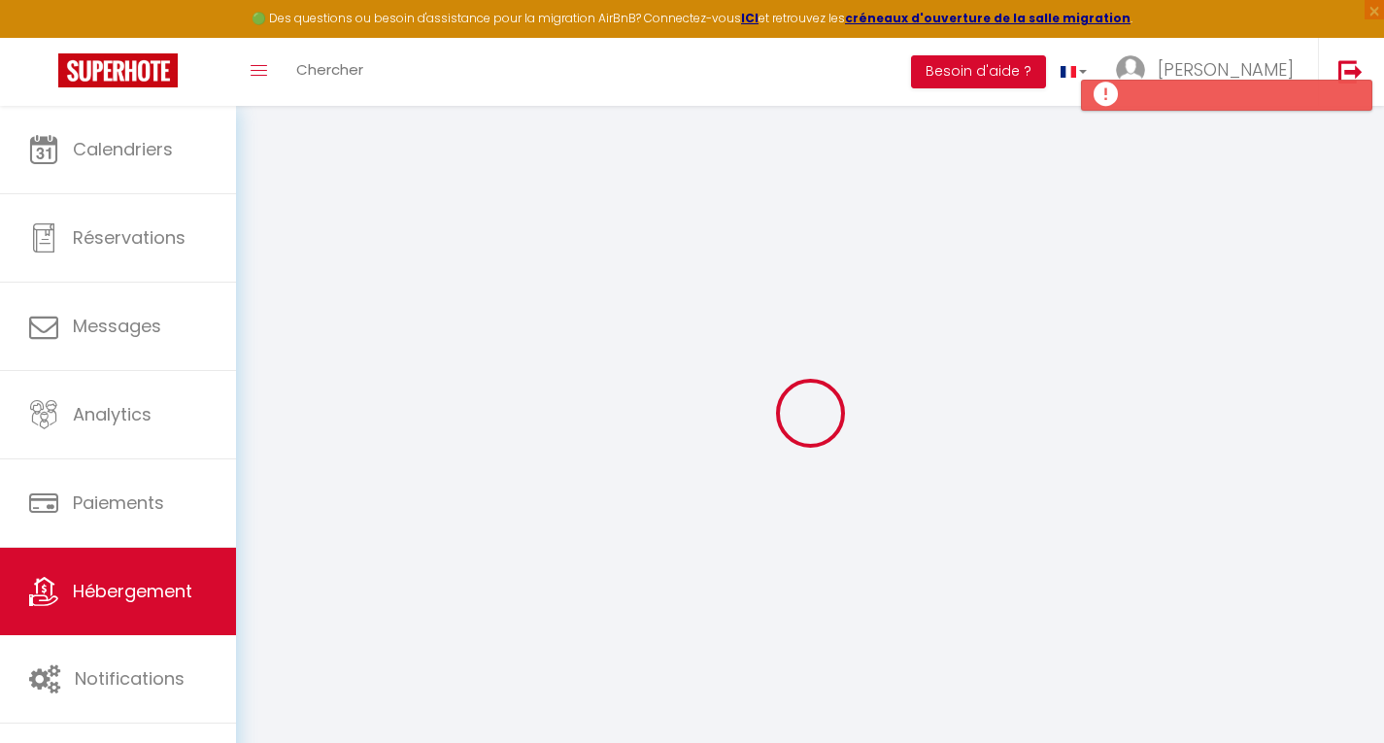
type input "700"
type input "20"
select select
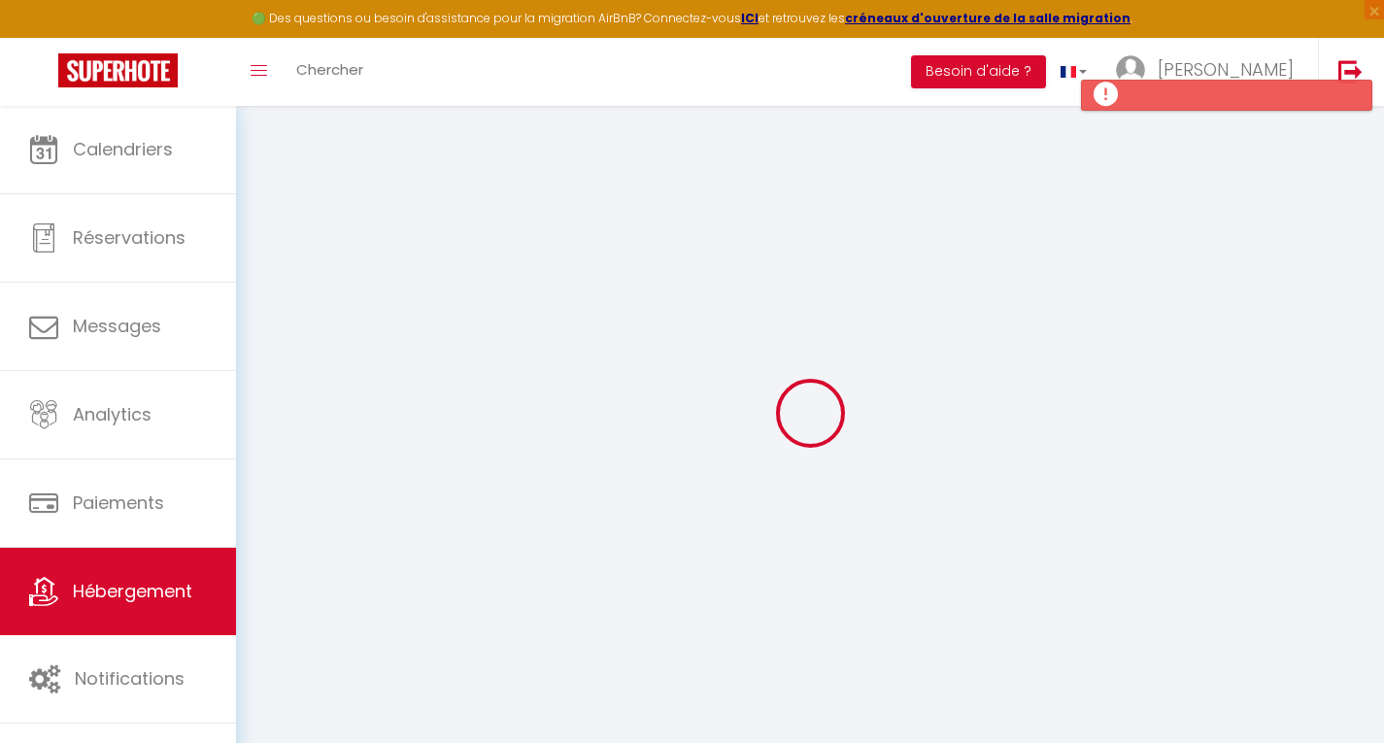
select select
type input "Rue des Calanques"
type input "83530"
type input "Agay"
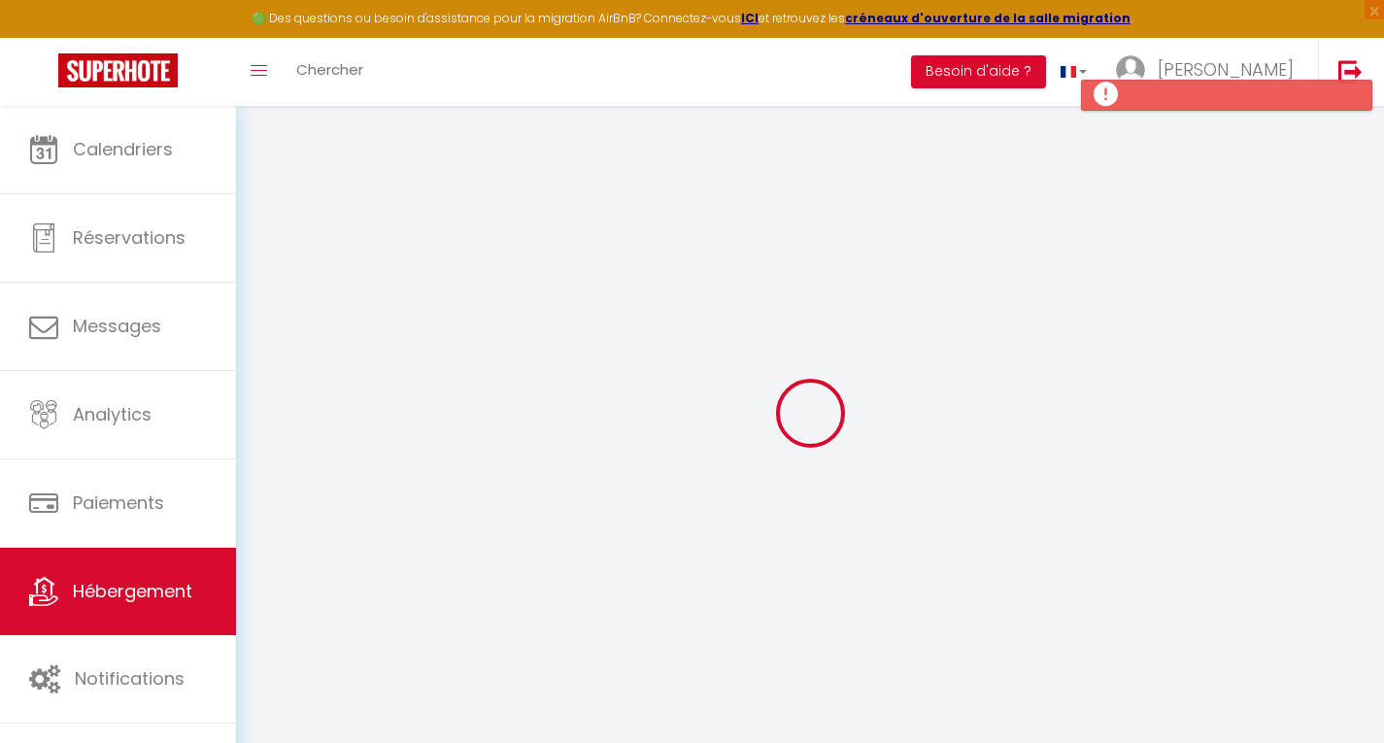
type input "rleray12@gmail.com"
select select
checkbox input "false"
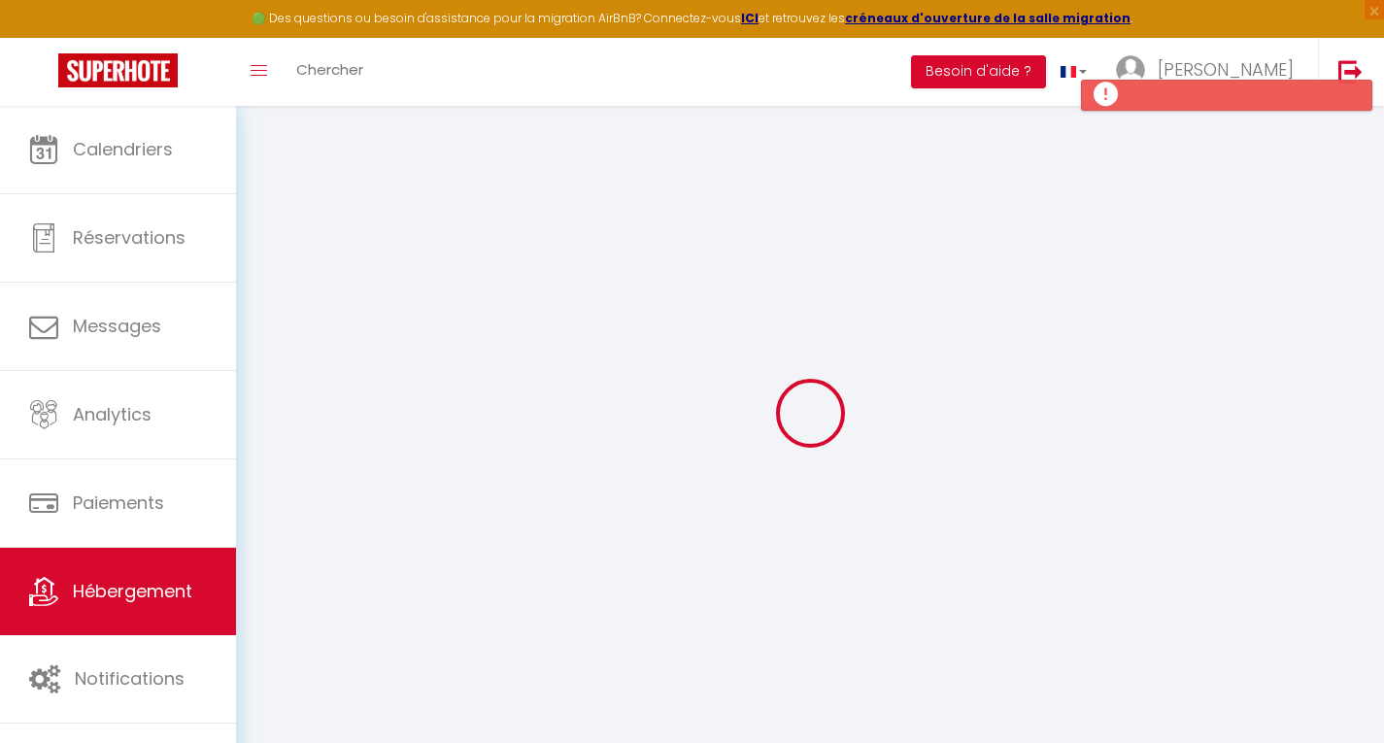
checkbox input "false"
radio input "true"
type input "15"
type input "0"
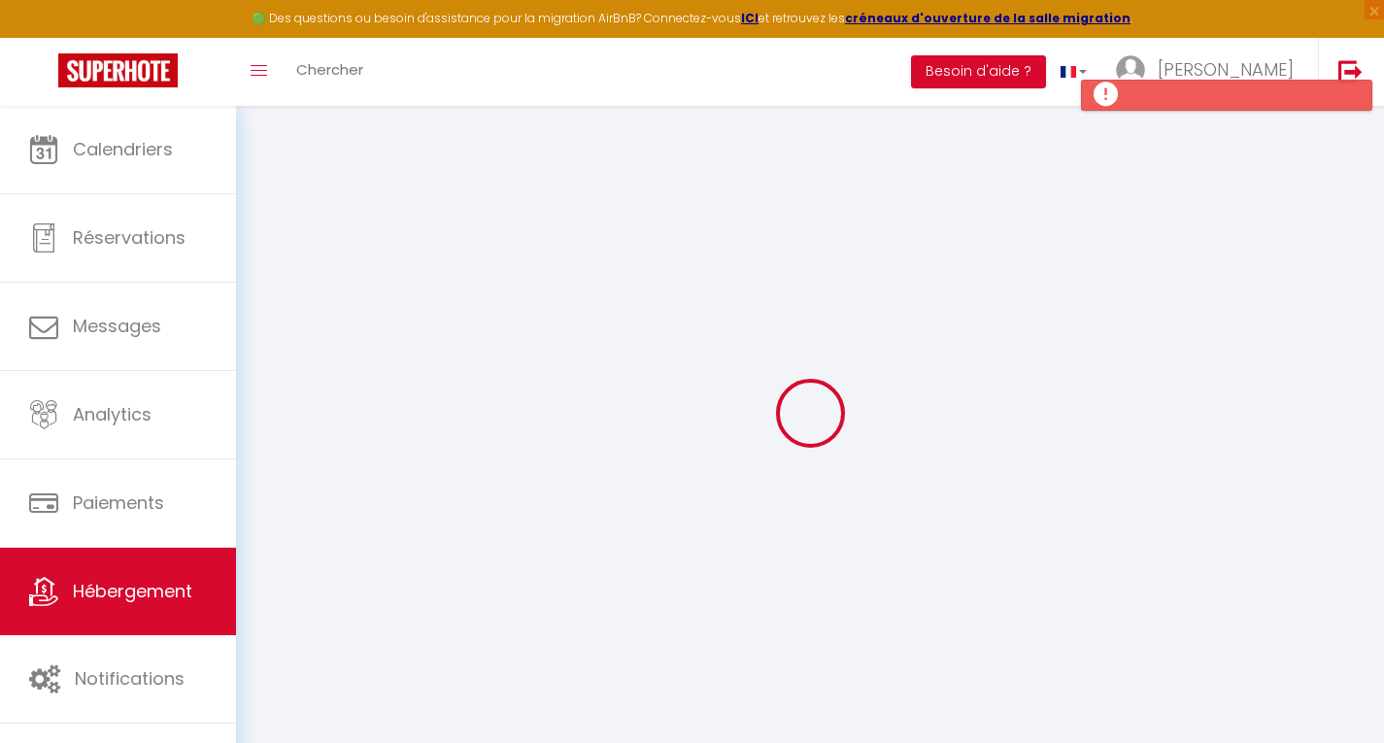
type input "0"
select select
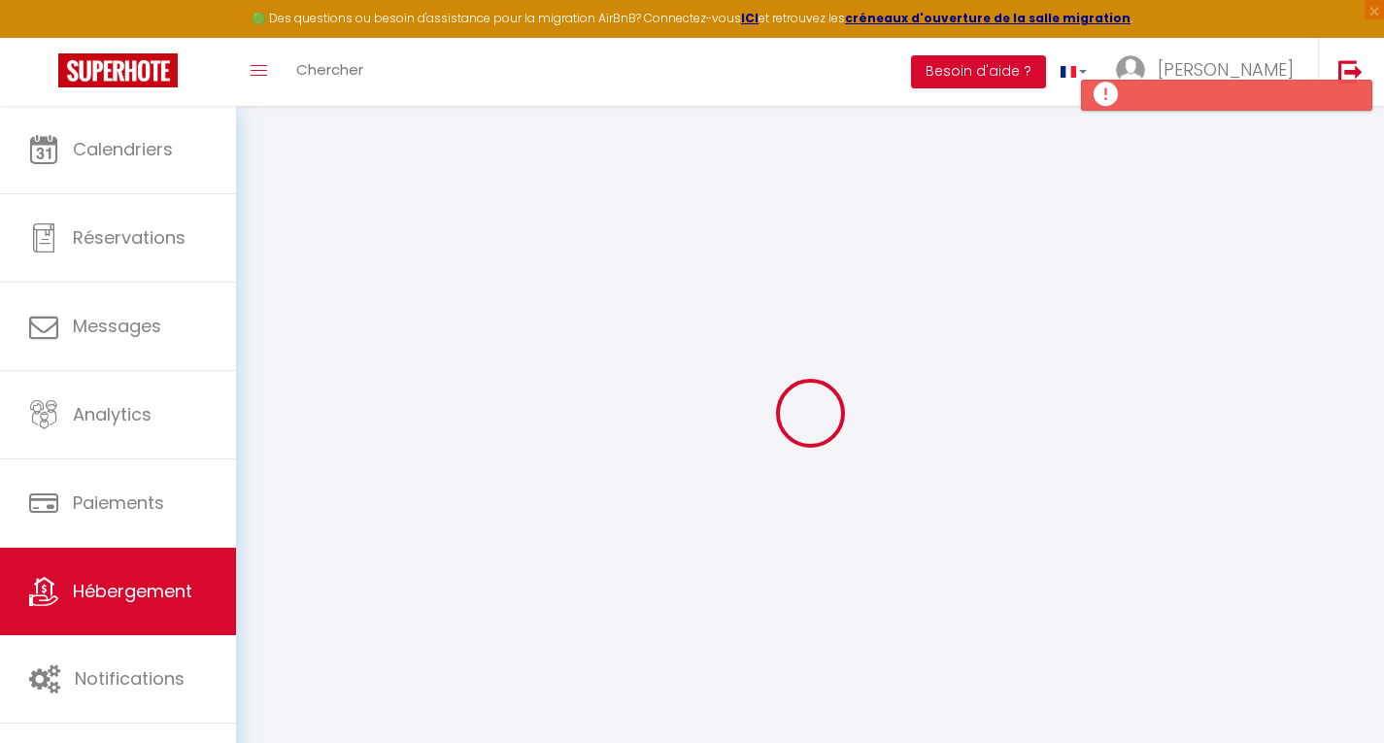
select select
checkbox input "false"
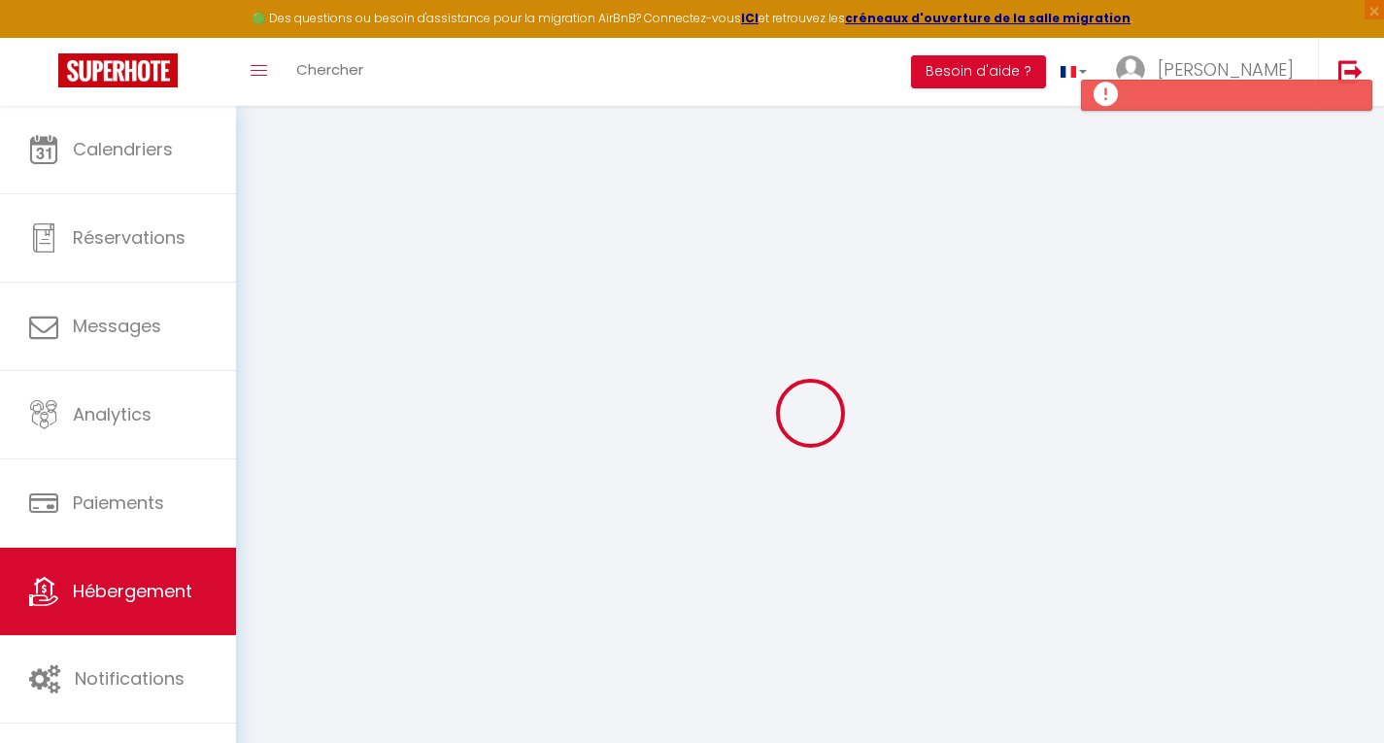
checkbox input "false"
select select
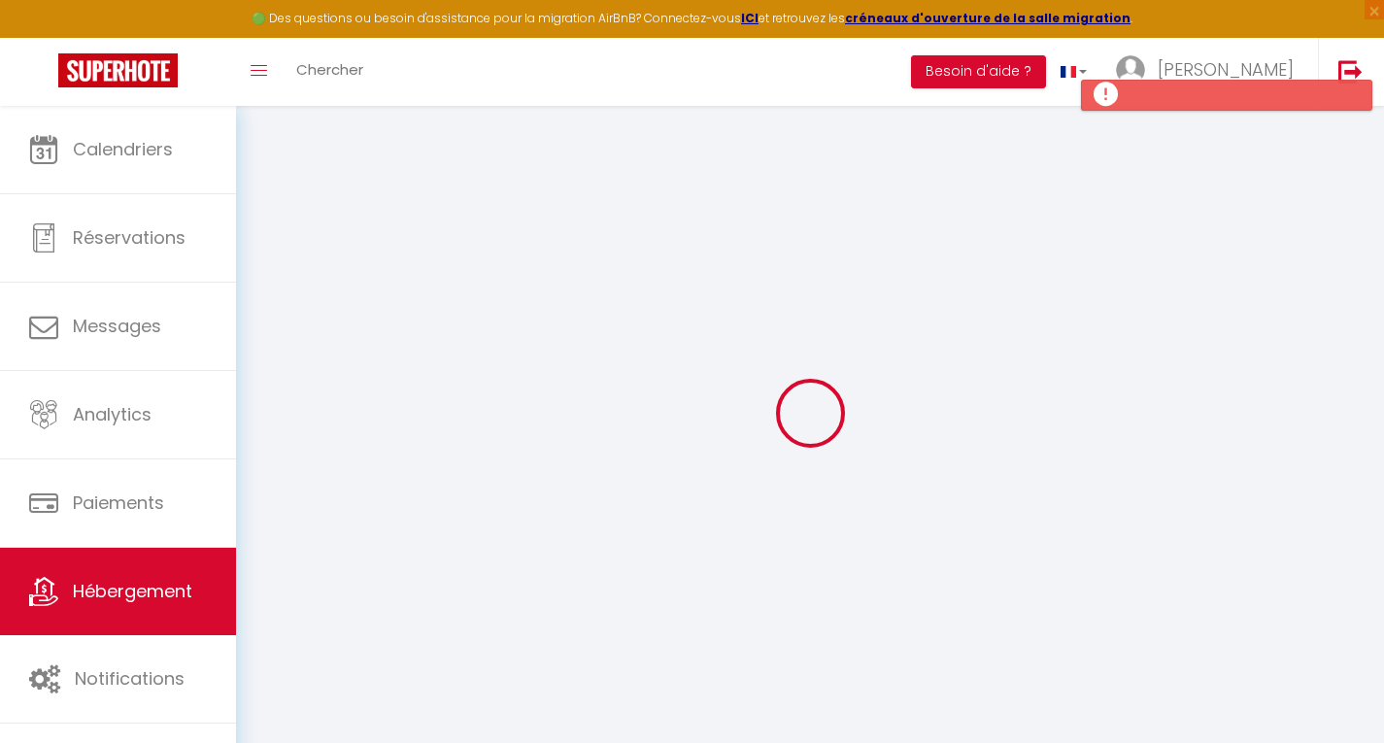
select select
checkbox input "false"
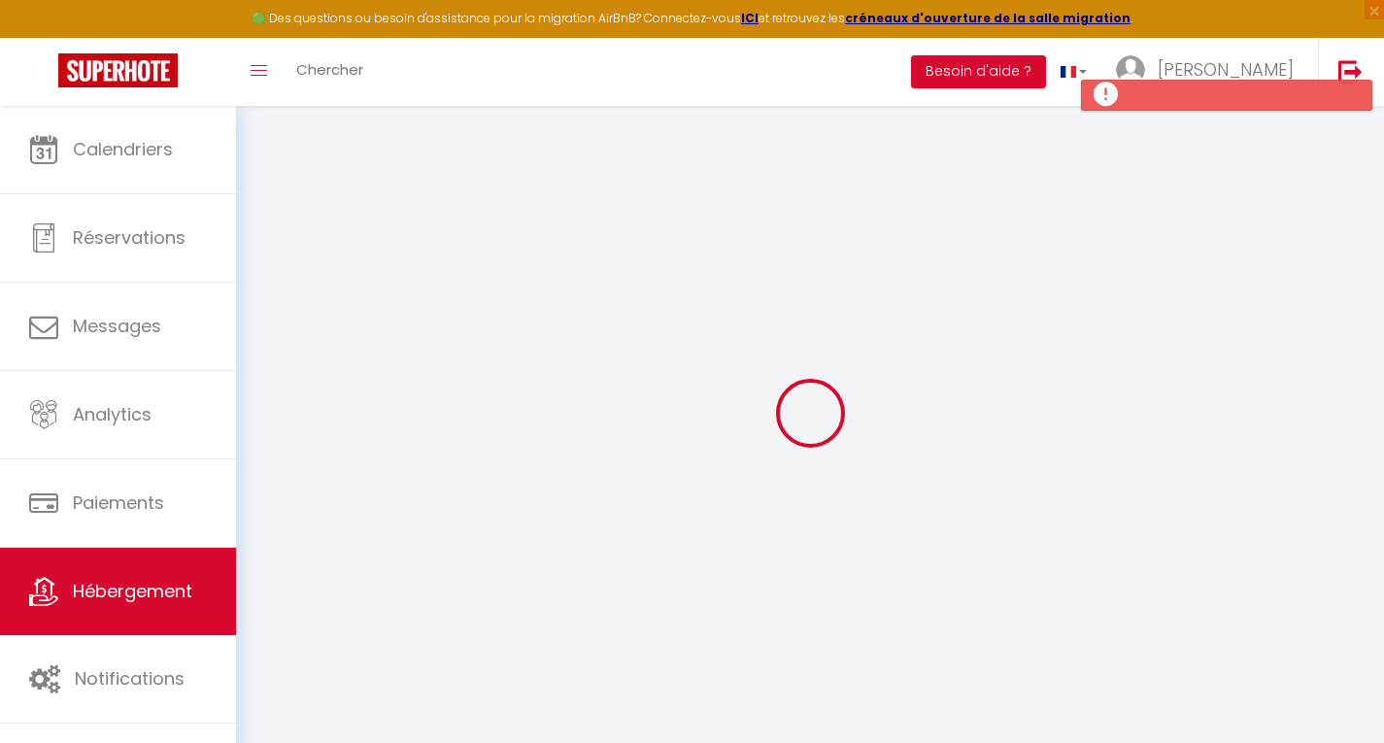
checkbox input "false"
select select
checkbox input "false"
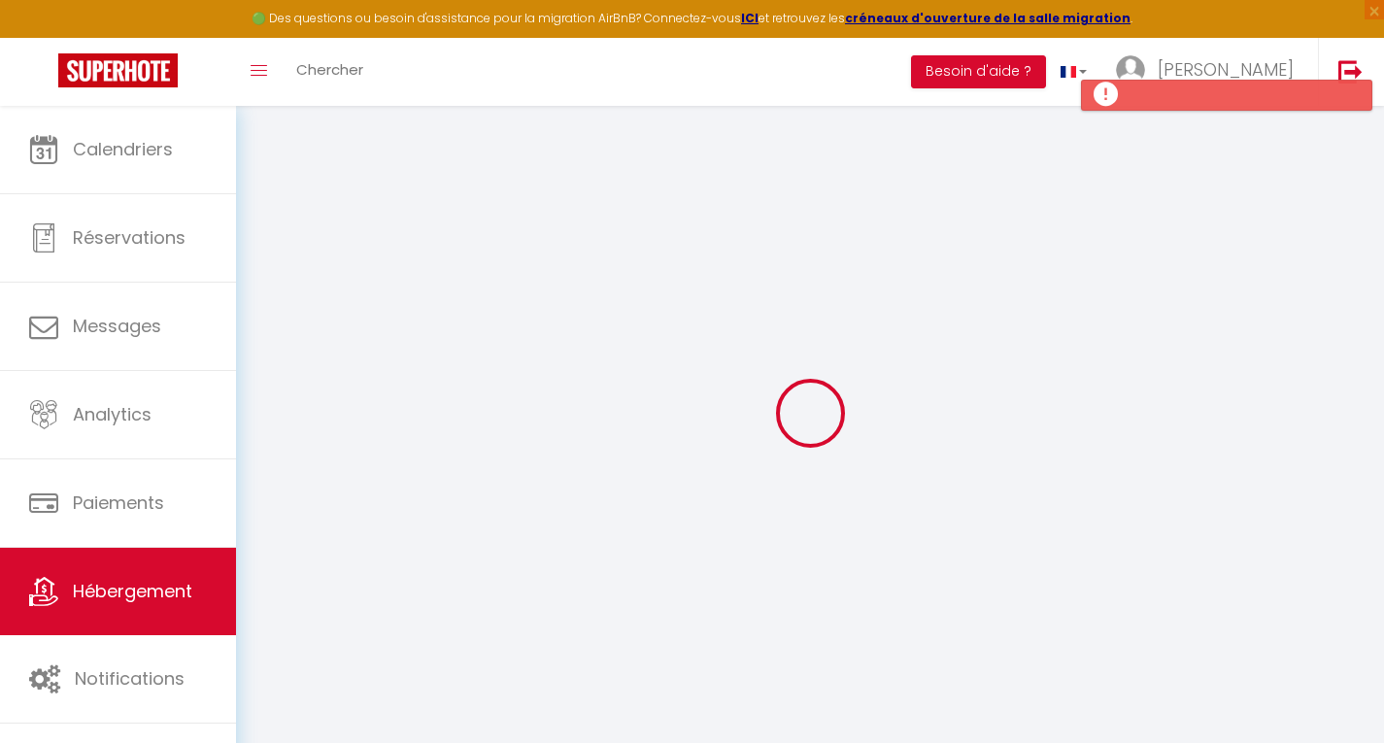
checkbox input "false"
select select "16:00"
select select "21:00"
select select "10:00"
select select "15"
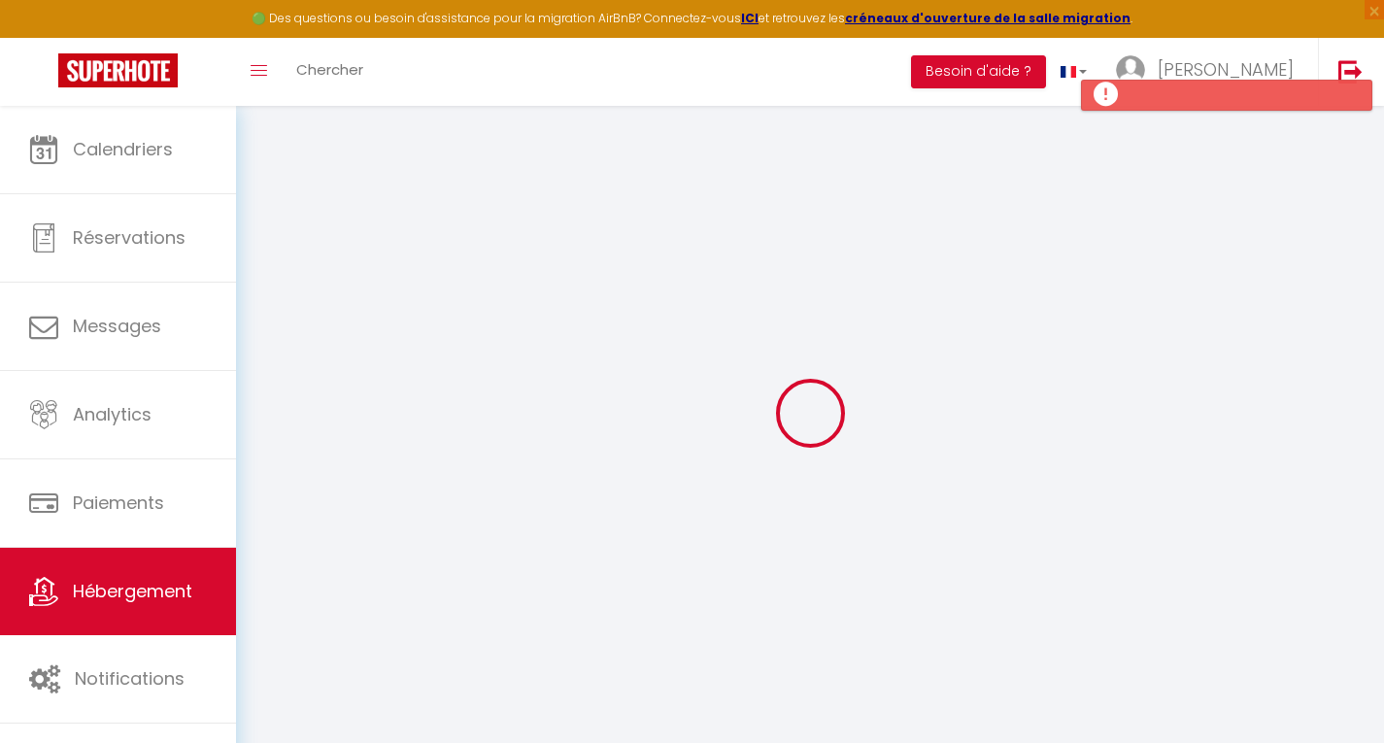
select select "15"
select select
checkbox input "false"
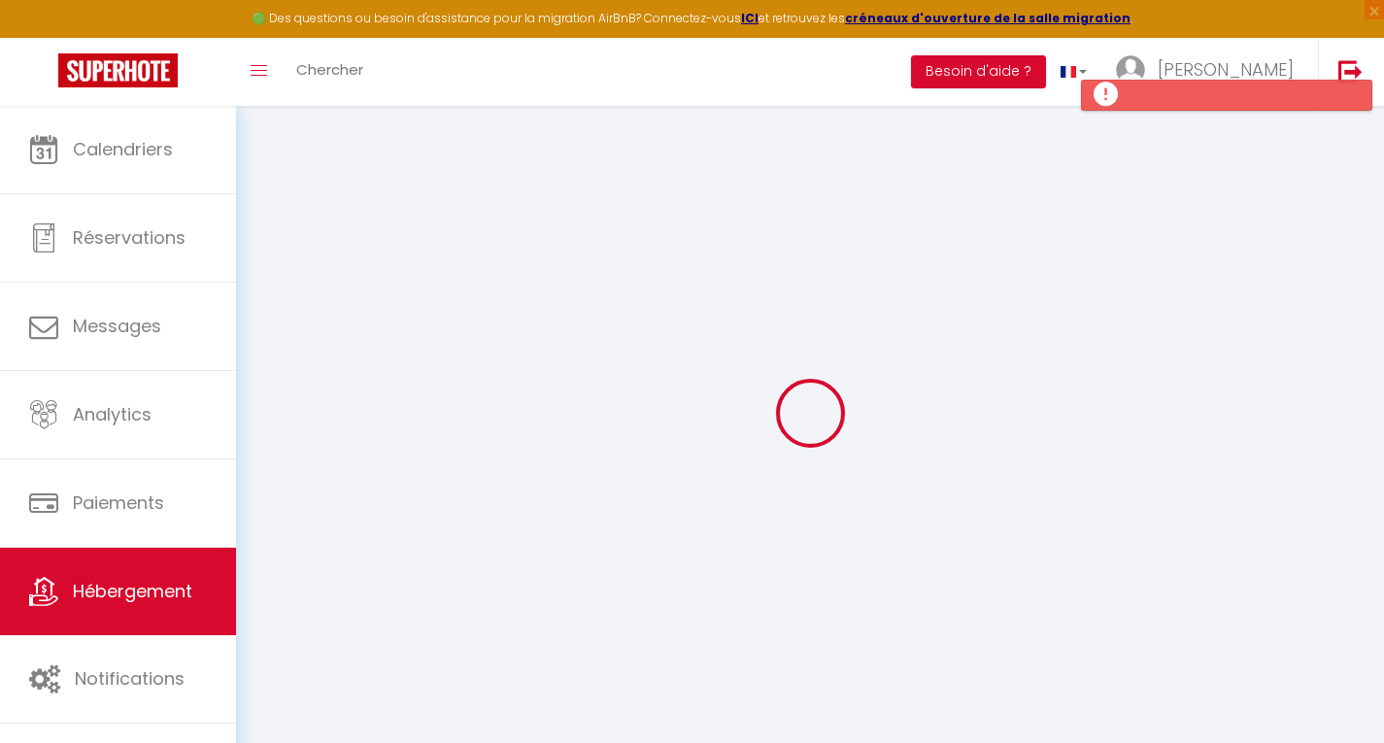
checkbox input "false"
select select
checkbox input "false"
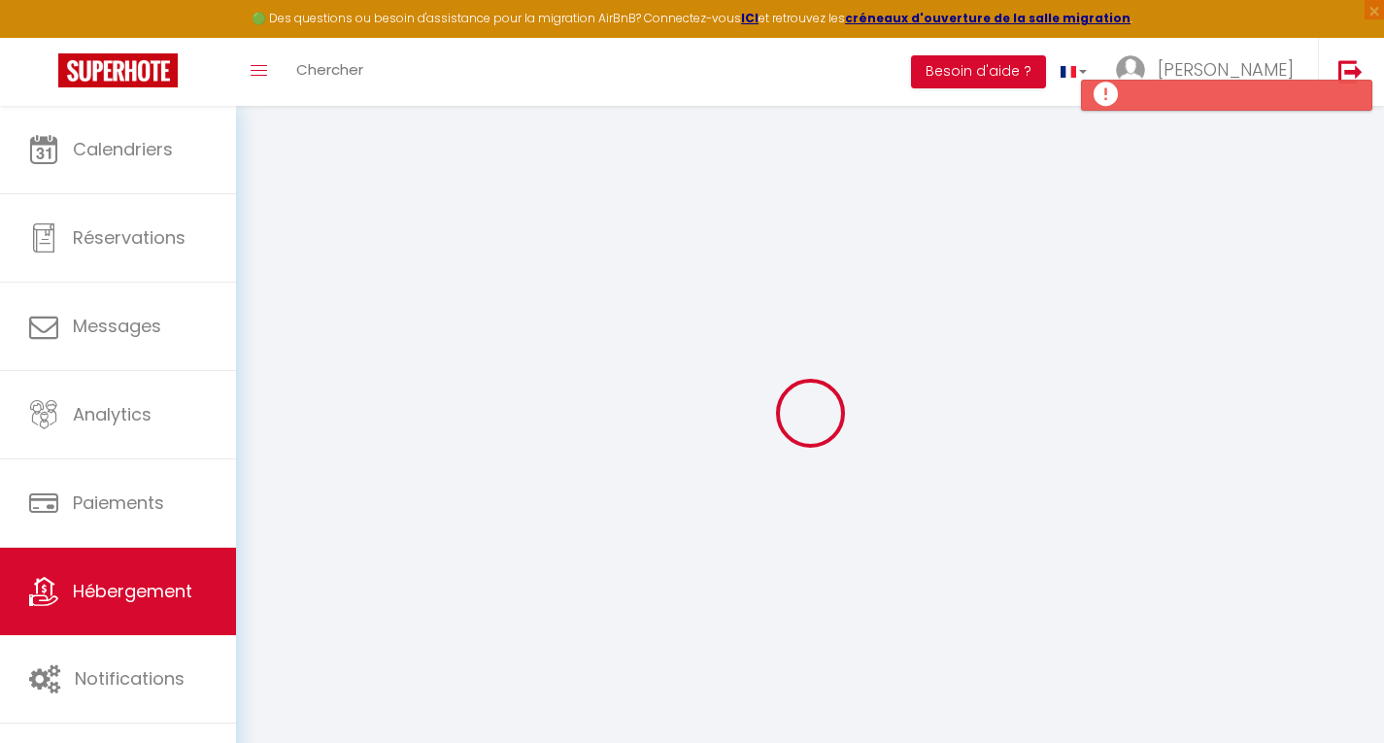
checkbox input "false"
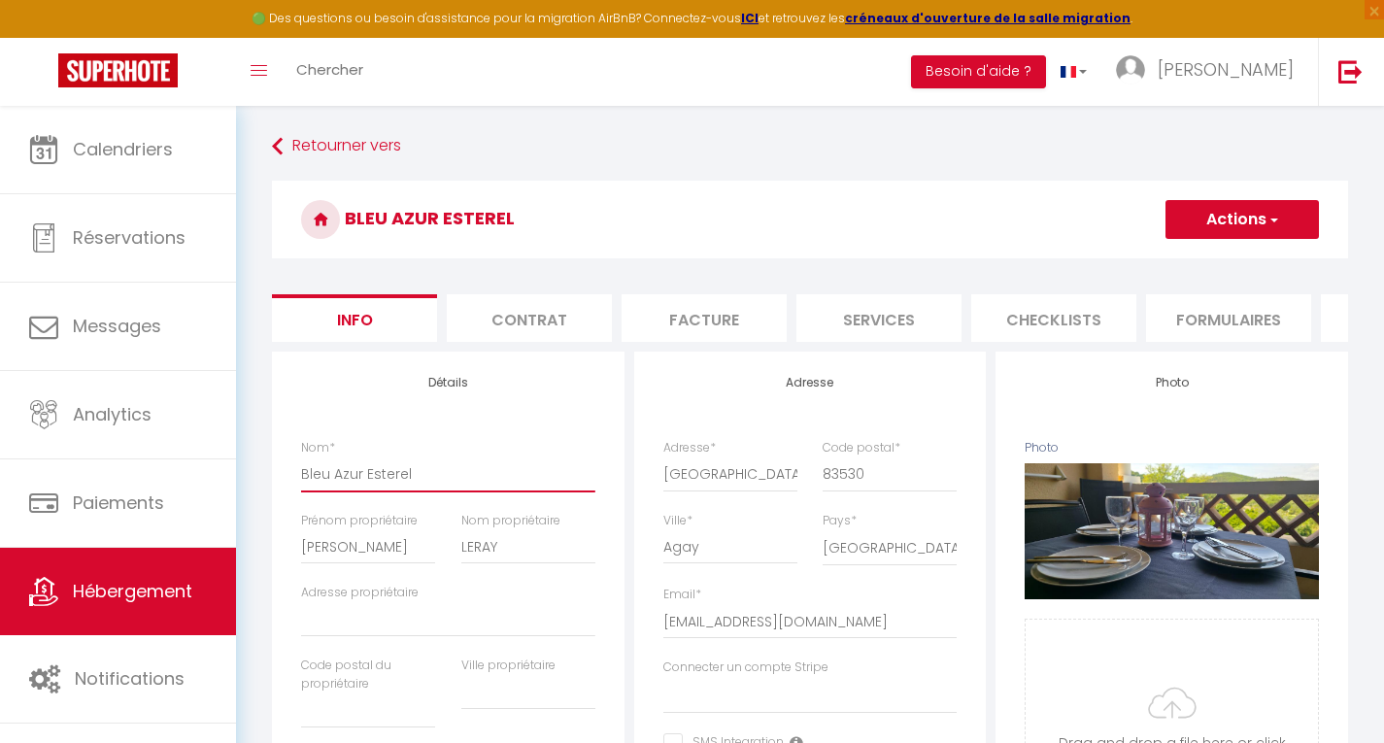
click at [306, 488] on input "Bleu Azur Esterel" at bounding box center [448, 474] width 294 height 35
type input "SBleu Azur Esterel"
select select
checkbox input "false"
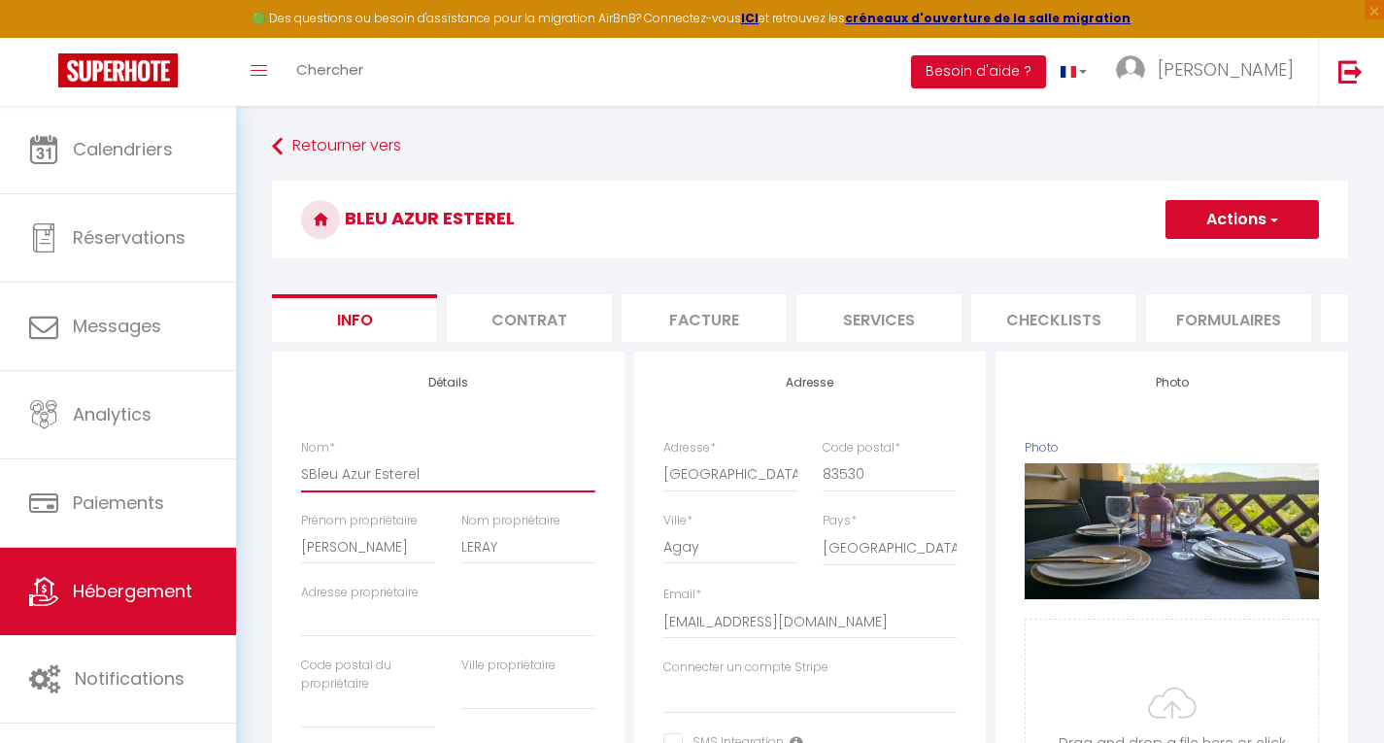
checkbox input "false"
type input "StBleu Azur Esterel"
select select
checkbox input "false"
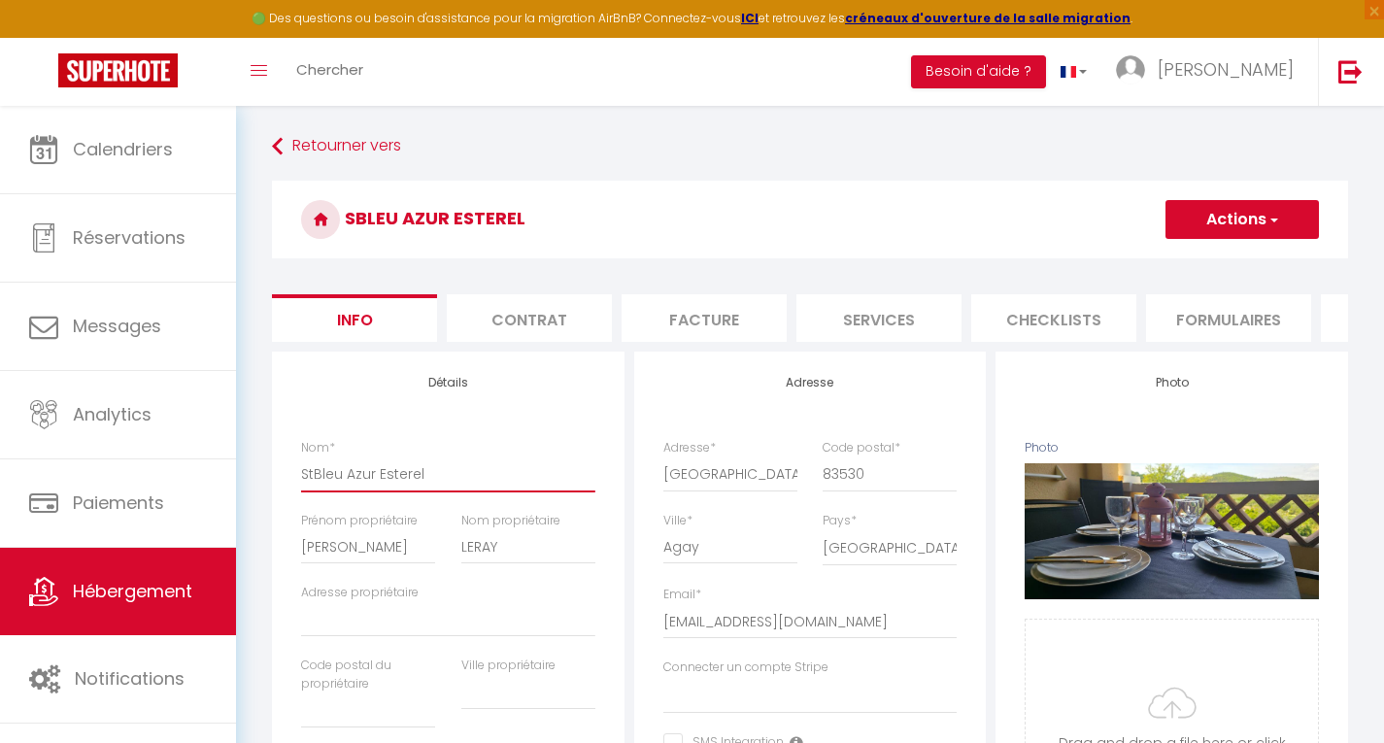
checkbox input "false"
type input "StuBleu Azur Esterel"
select select
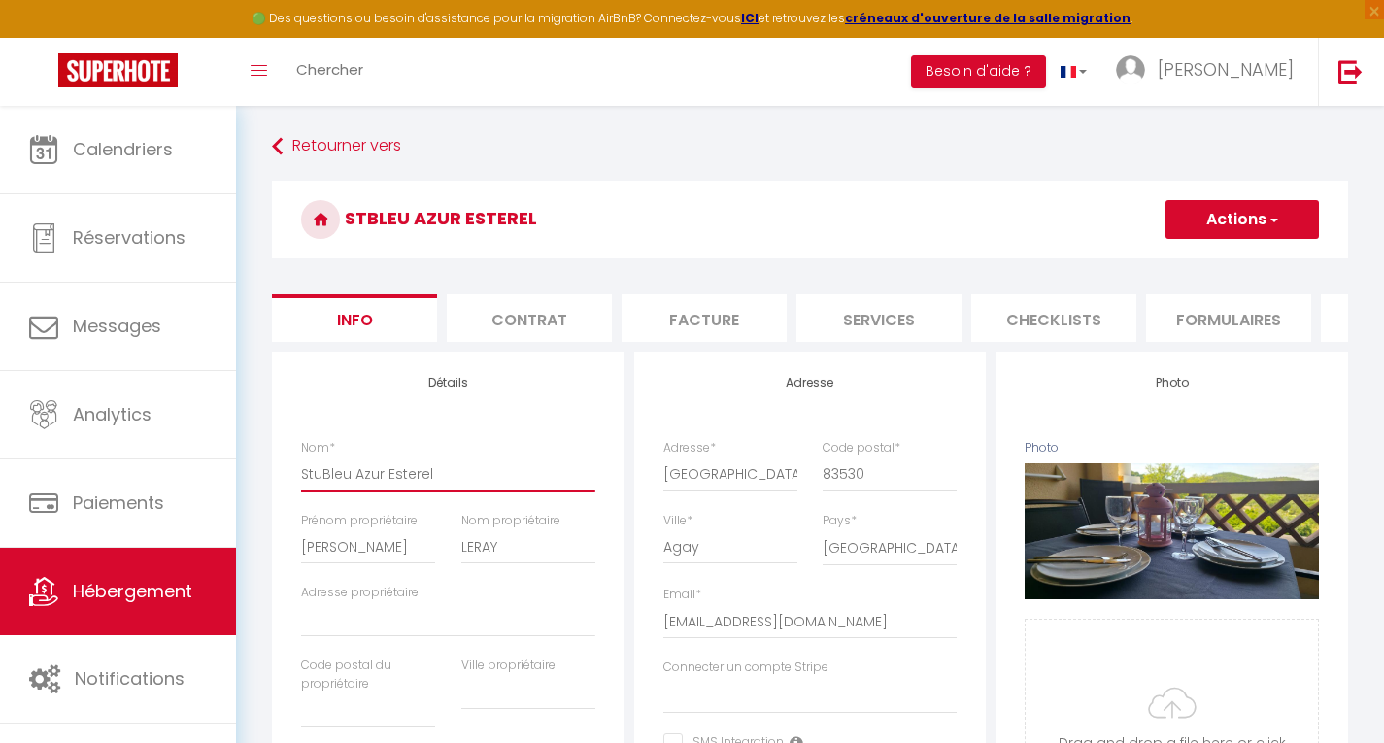
checkbox input "false"
type input "StudBleu Azur Esterel"
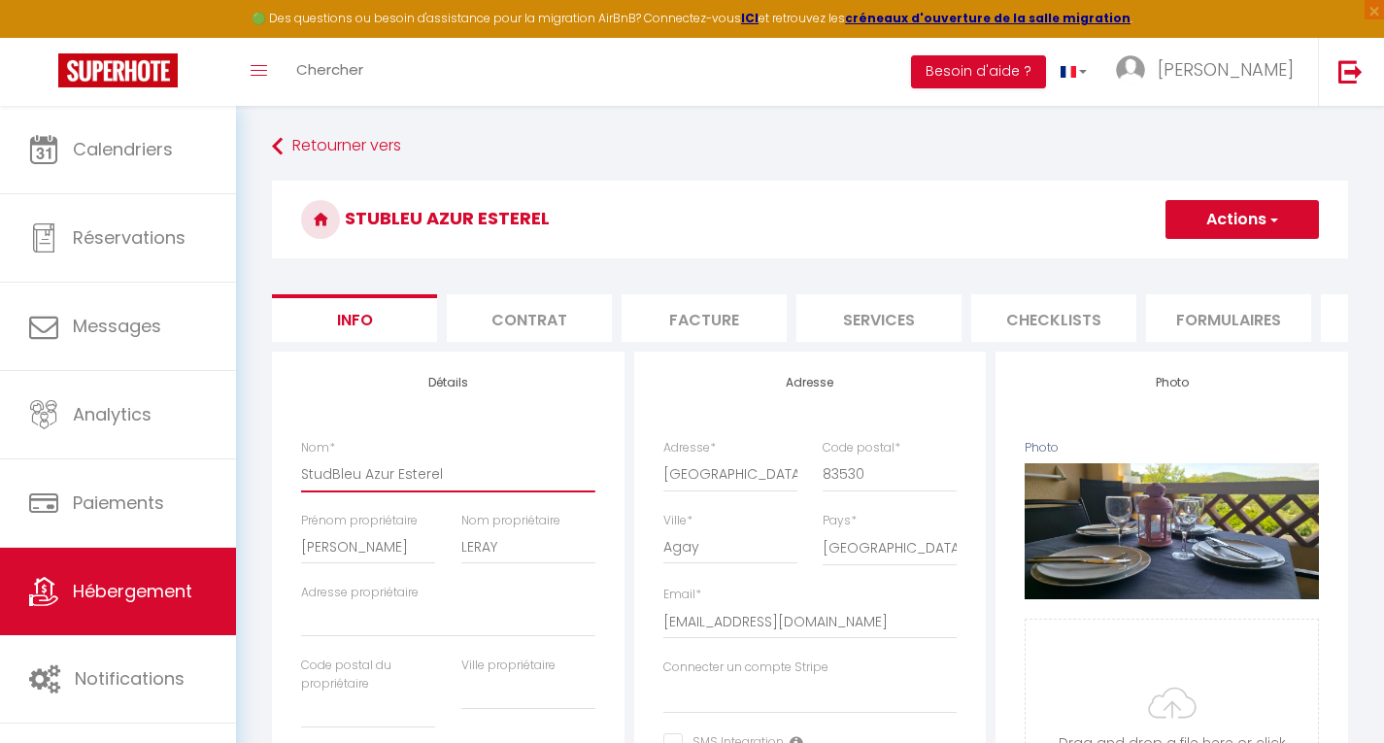
select select
checkbox input "false"
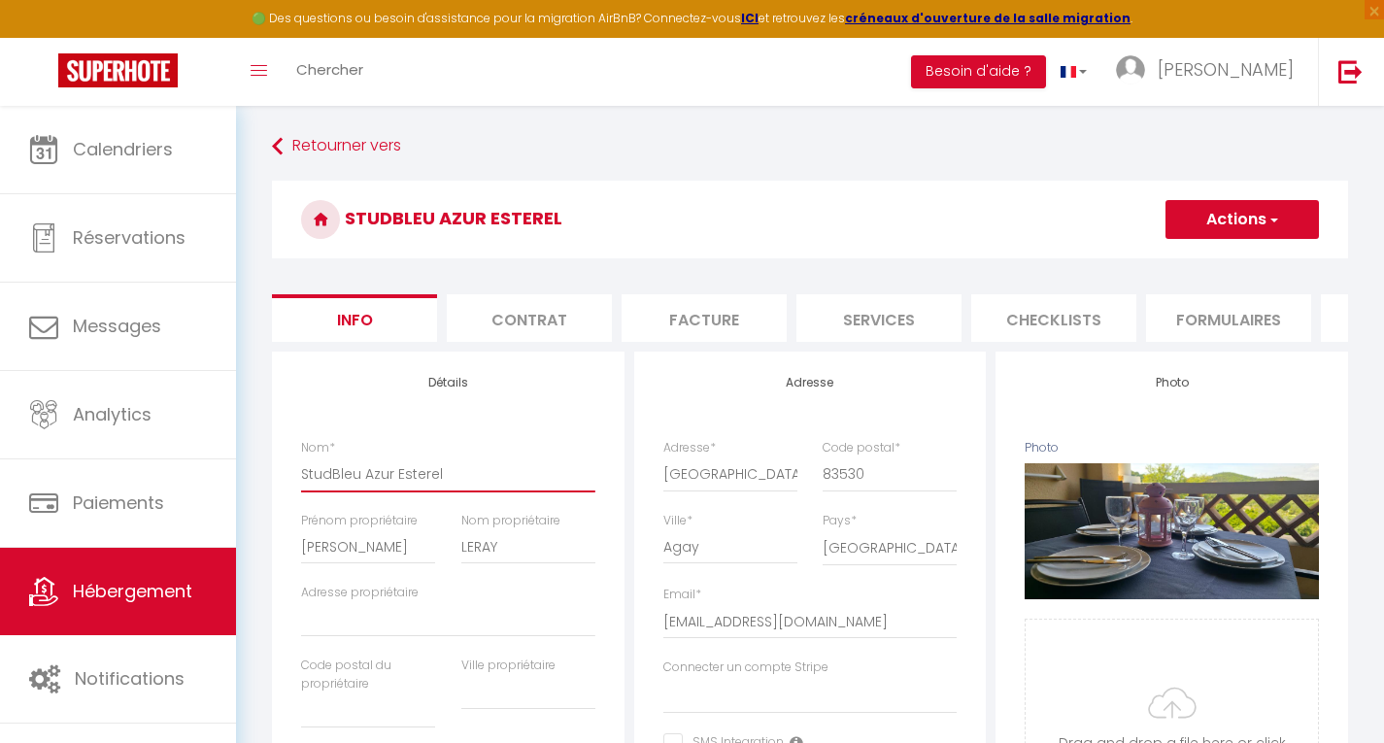
type input "StudiBleu Azur Esterel"
select select
checkbox input "false"
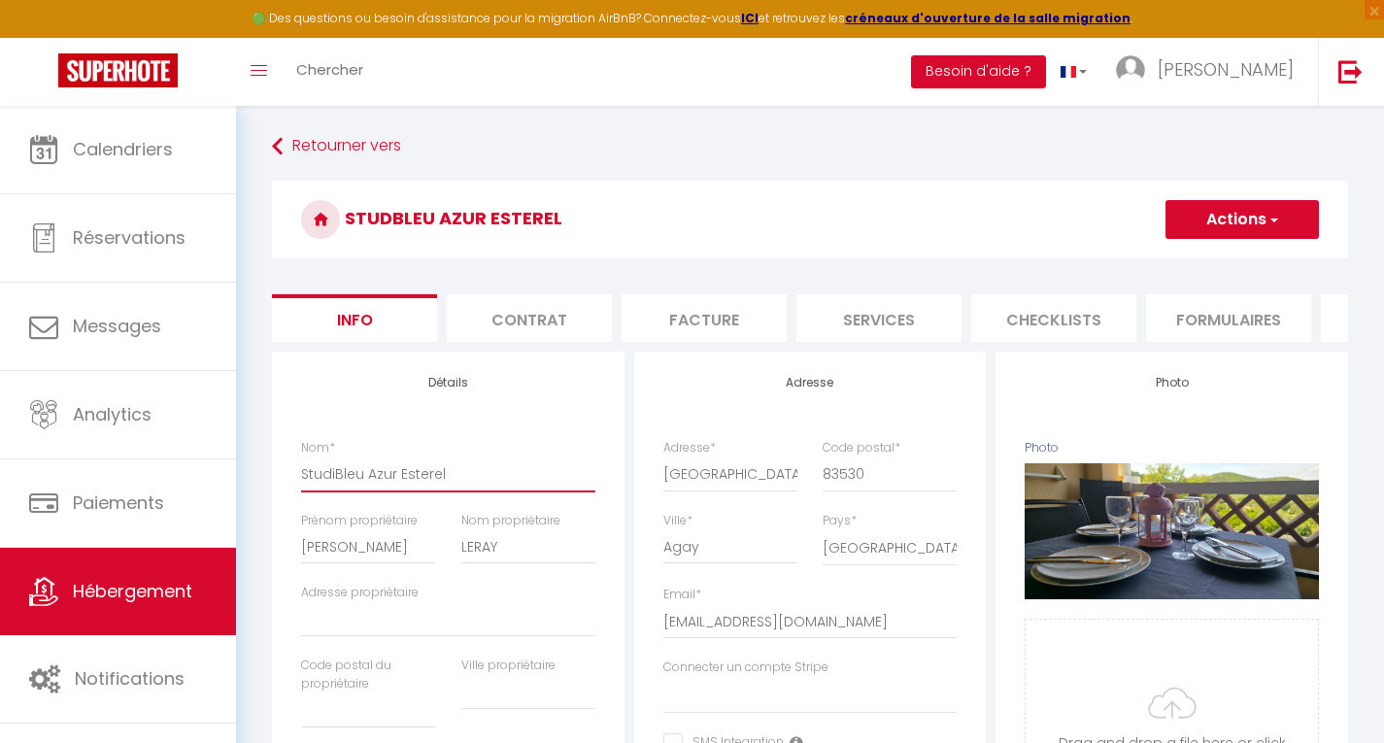
checkbox input "false"
type input "StudioBleu Azur Esterel"
select select
checkbox input "false"
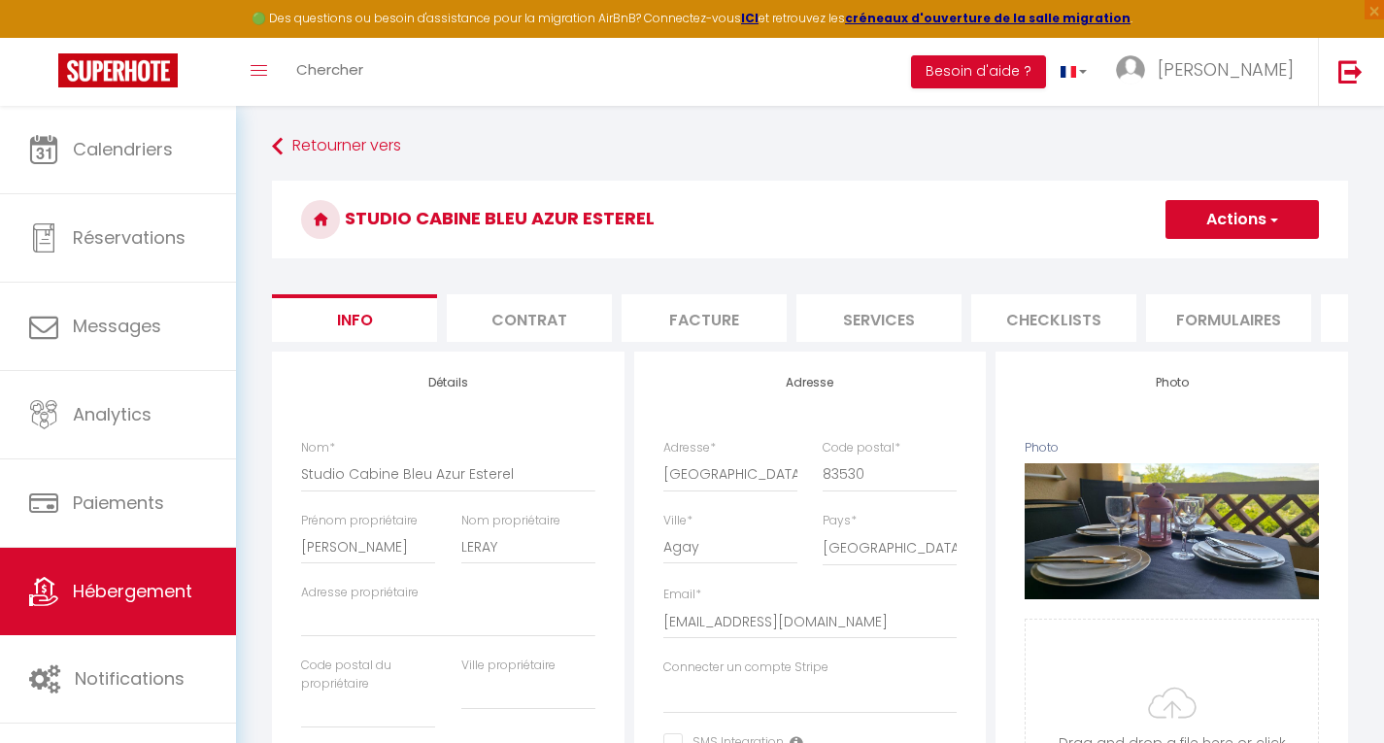
click at [1224, 223] on button "Actions" at bounding box center [1242, 219] width 153 height 39
click at [1167, 260] on input "Enregistrer" at bounding box center [1166, 262] width 72 height 19
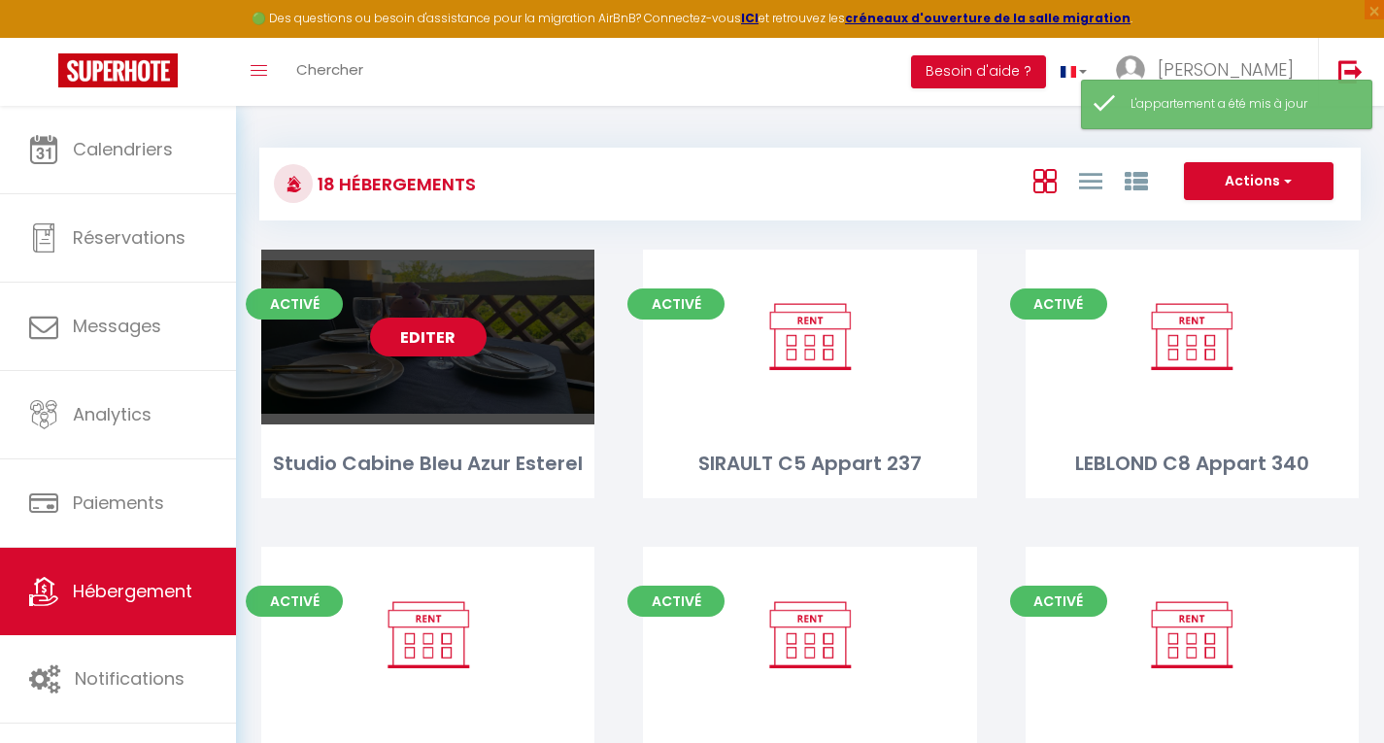
click at [434, 336] on link "Editer" at bounding box center [428, 337] width 117 height 39
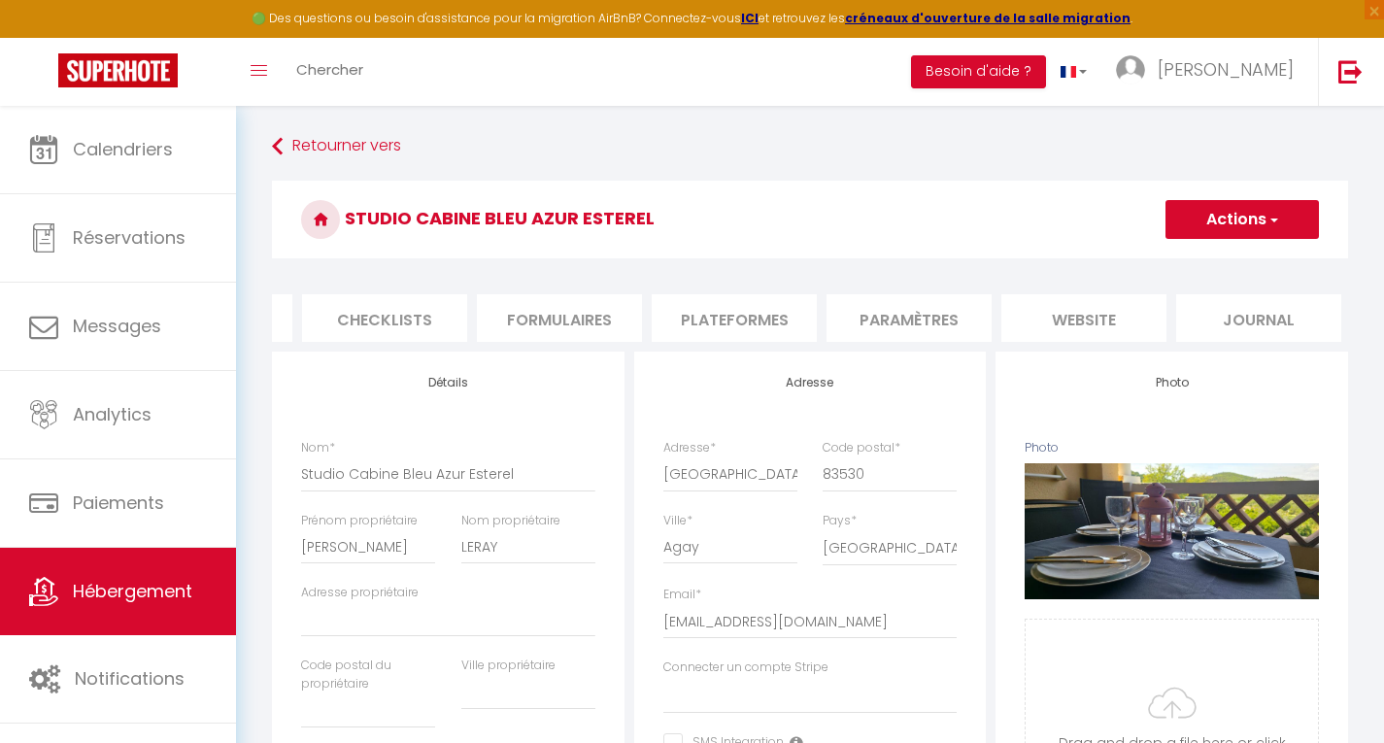
scroll to position [0, 672]
click at [1073, 321] on li "website" at bounding box center [1081, 318] width 165 height 48
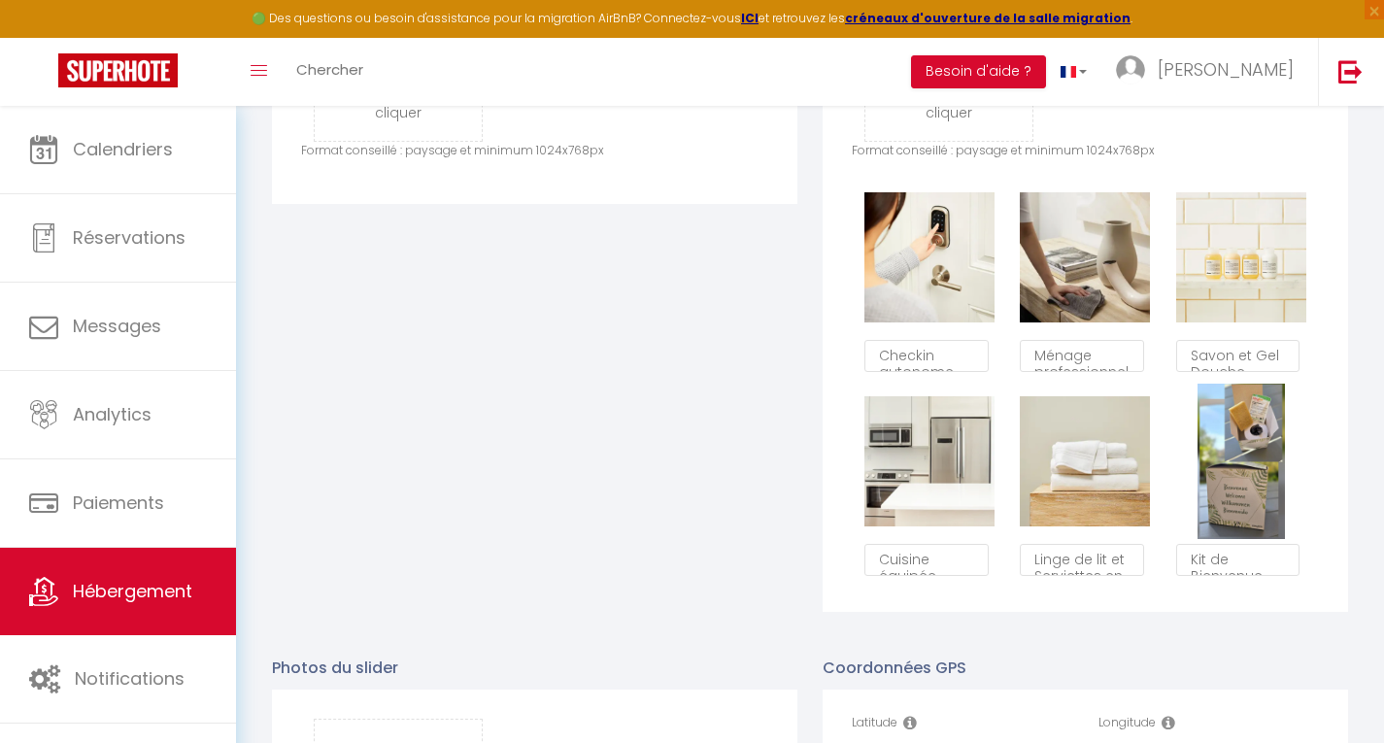
scroll to position [1140, 0]
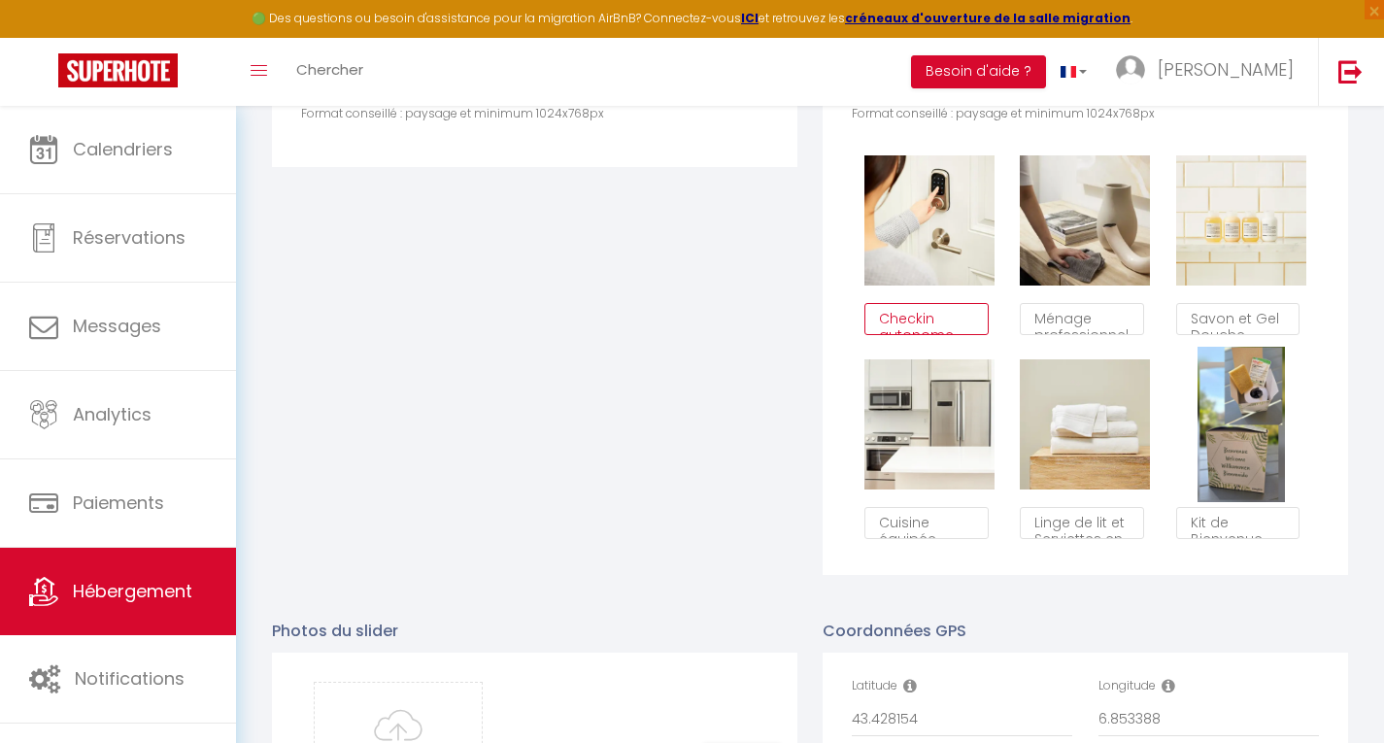
click at [956, 326] on textarea "Checkin autonome" at bounding box center [926, 319] width 123 height 33
click at [838, 293] on div "Glisser et déposer un fichier ici ou cliquer Ooops, something wrong happened. R…" at bounding box center [1086, 247] width 526 height 655
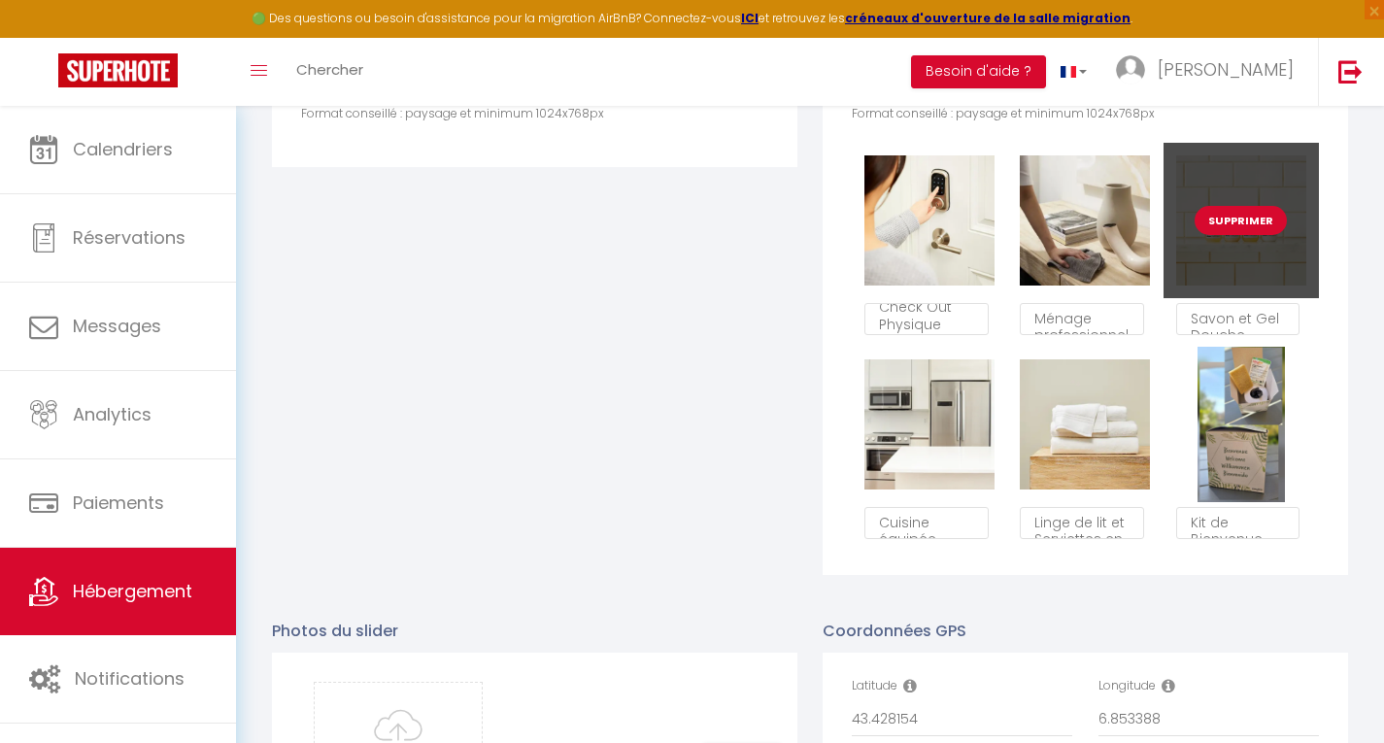
click at [1253, 228] on button "Supprimer" at bounding box center [1241, 220] width 92 height 29
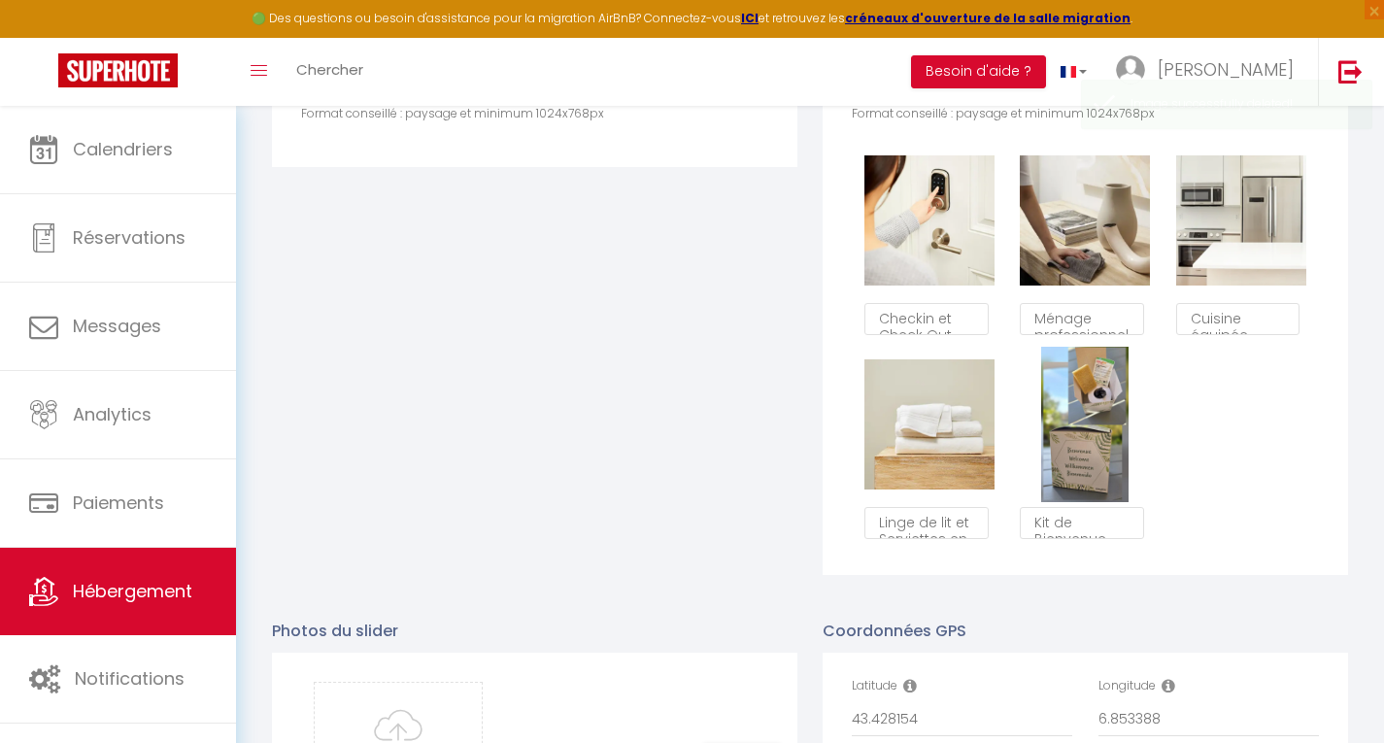
scroll to position [34, 0]
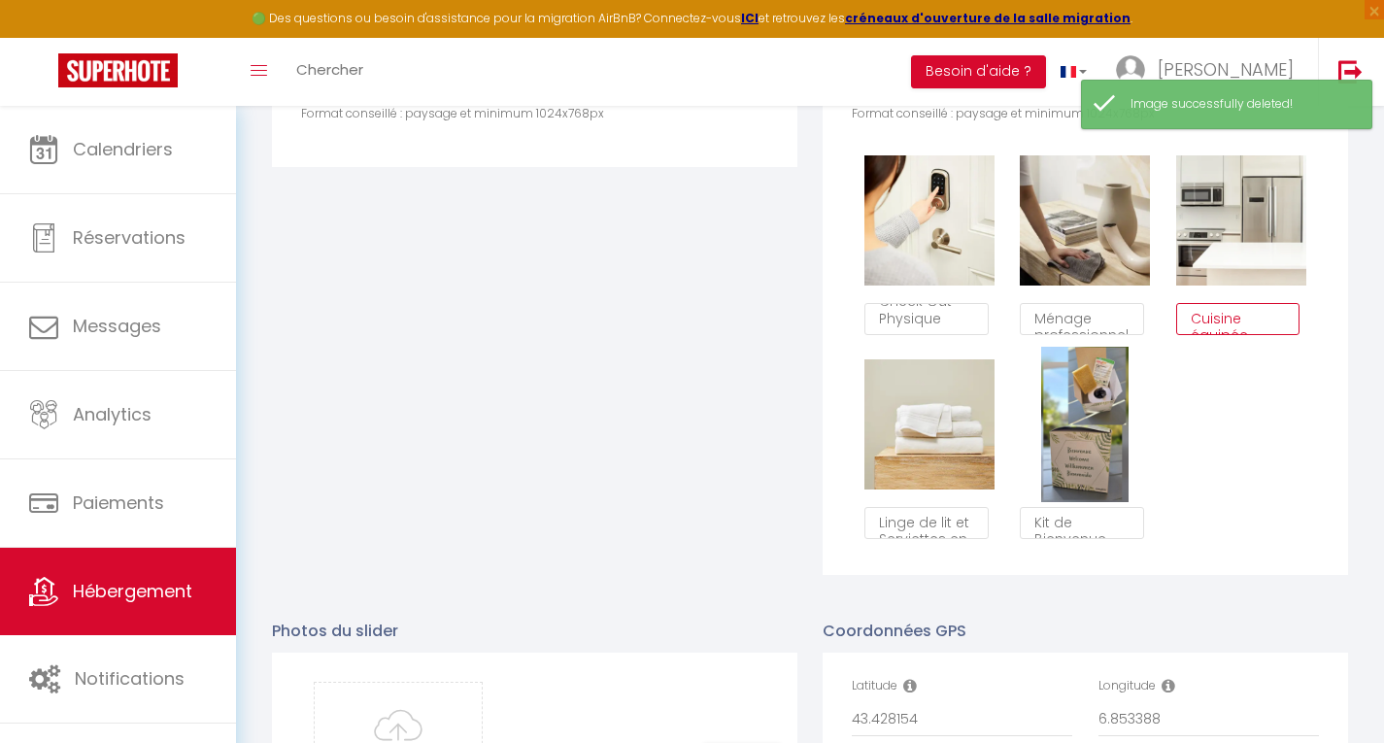
click at [1257, 334] on textarea "Cuisine équipée" at bounding box center [1237, 319] width 123 height 33
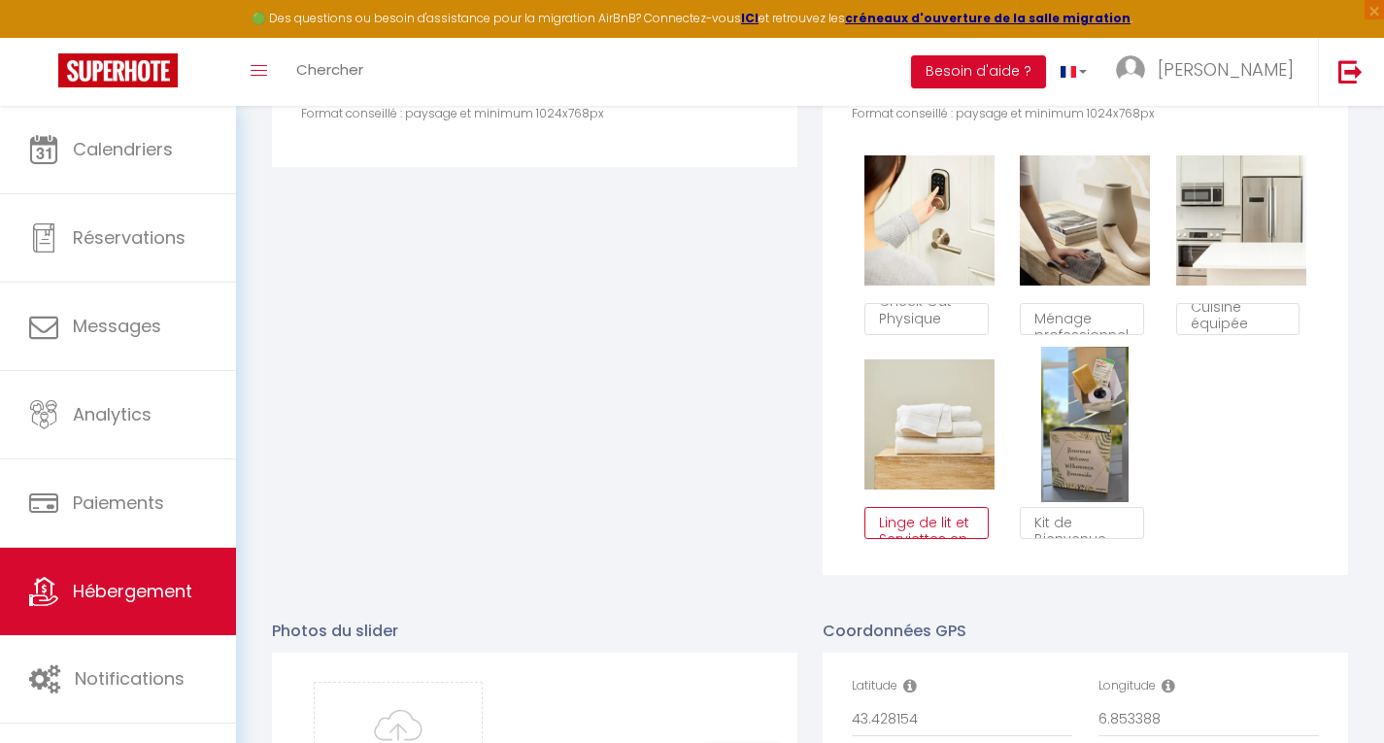
click at [966, 540] on textarea "Linge de lit et Serviettes en option" at bounding box center [926, 523] width 123 height 33
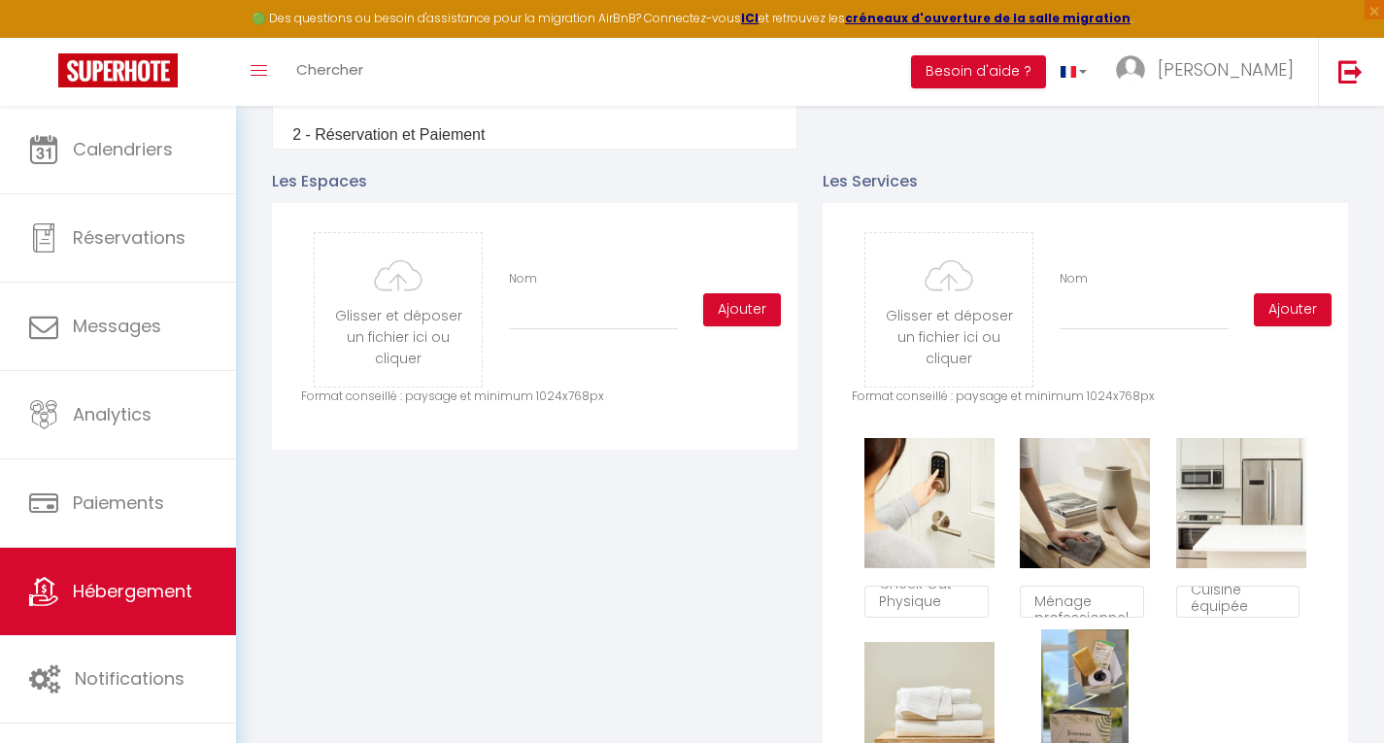
scroll to position [855, 0]
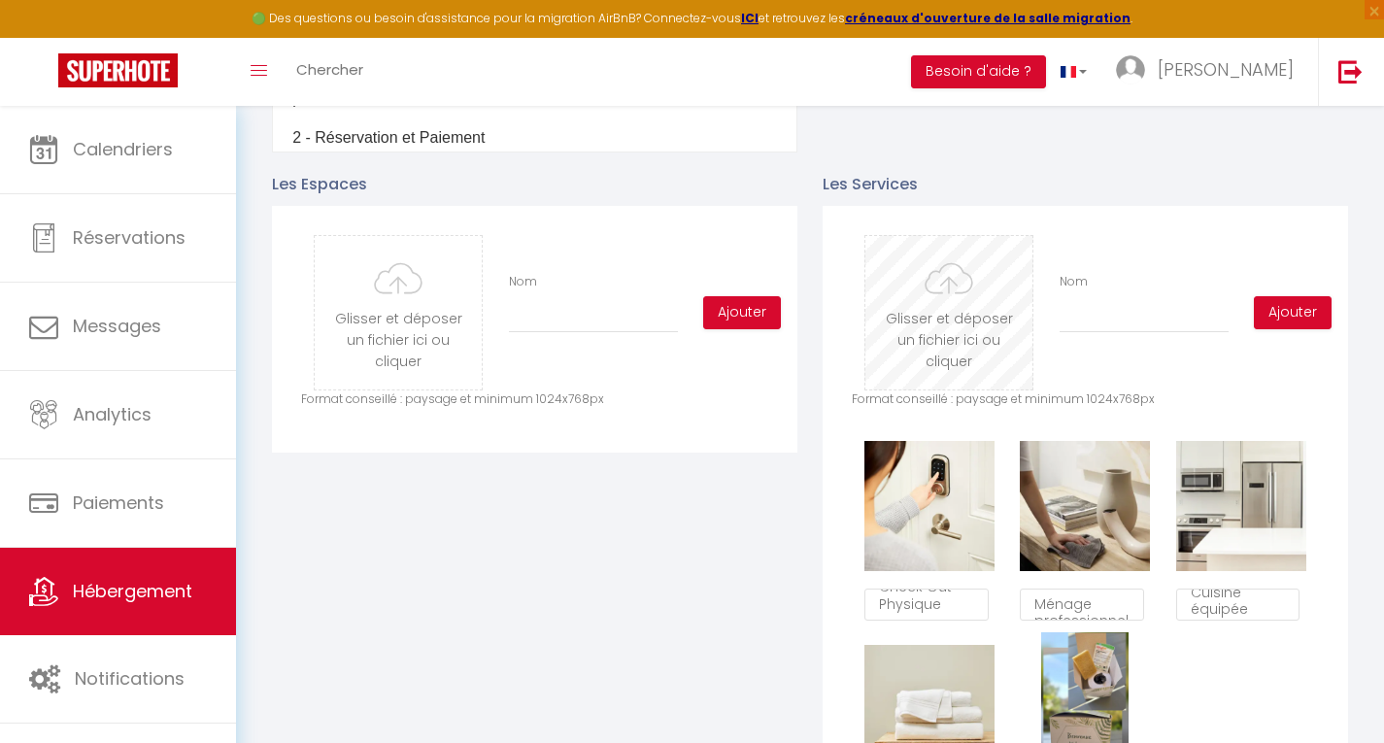
click at [960, 324] on input "file" at bounding box center [948, 312] width 167 height 153
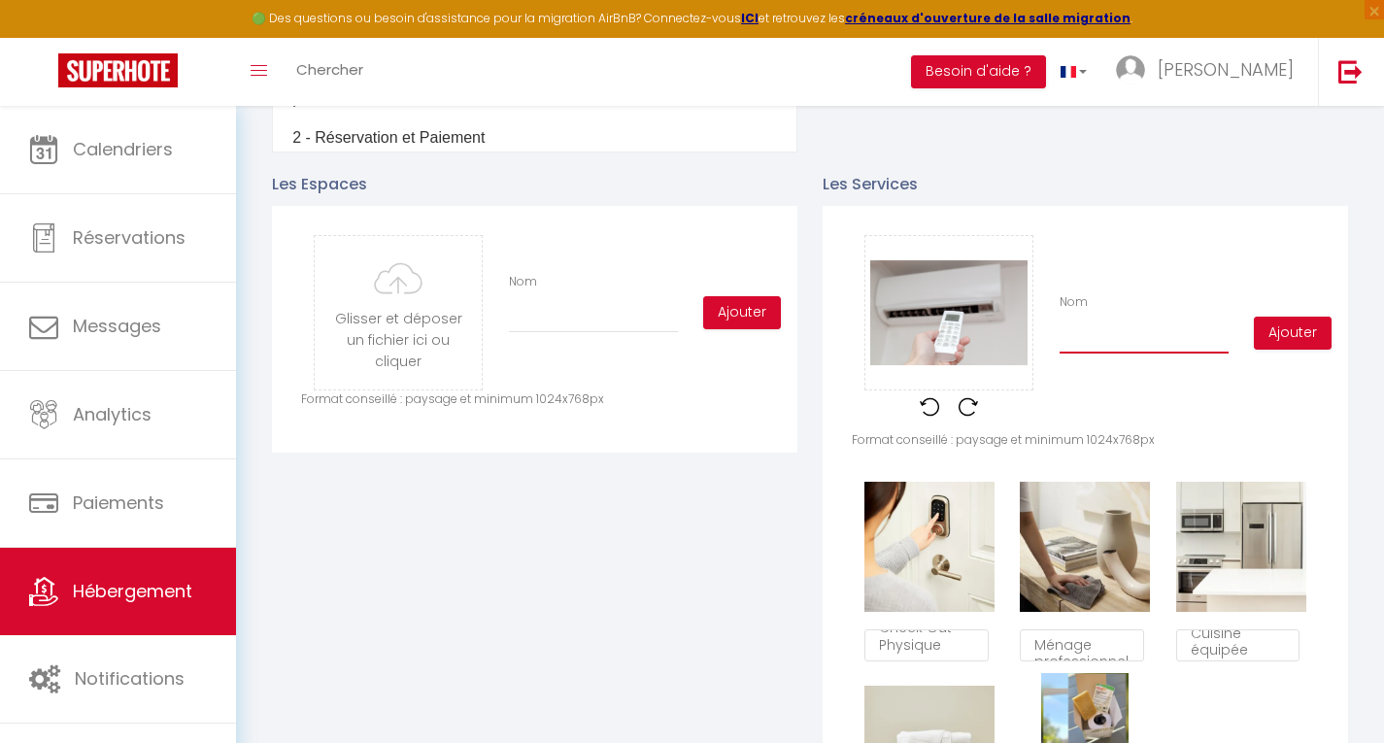
click at [1119, 354] on input "Nom" at bounding box center [1144, 336] width 169 height 35
click at [1290, 347] on button "Ajouter" at bounding box center [1293, 333] width 78 height 33
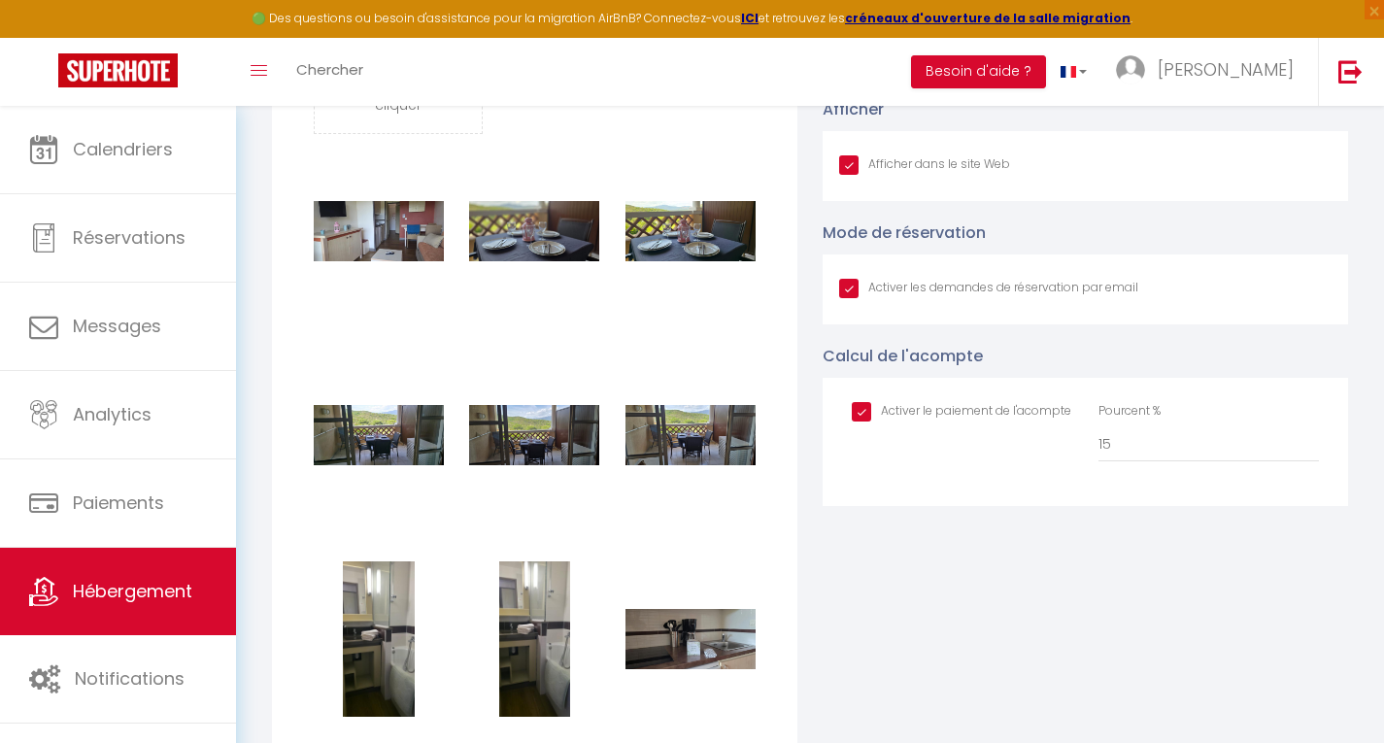
scroll to position [1822, 0]
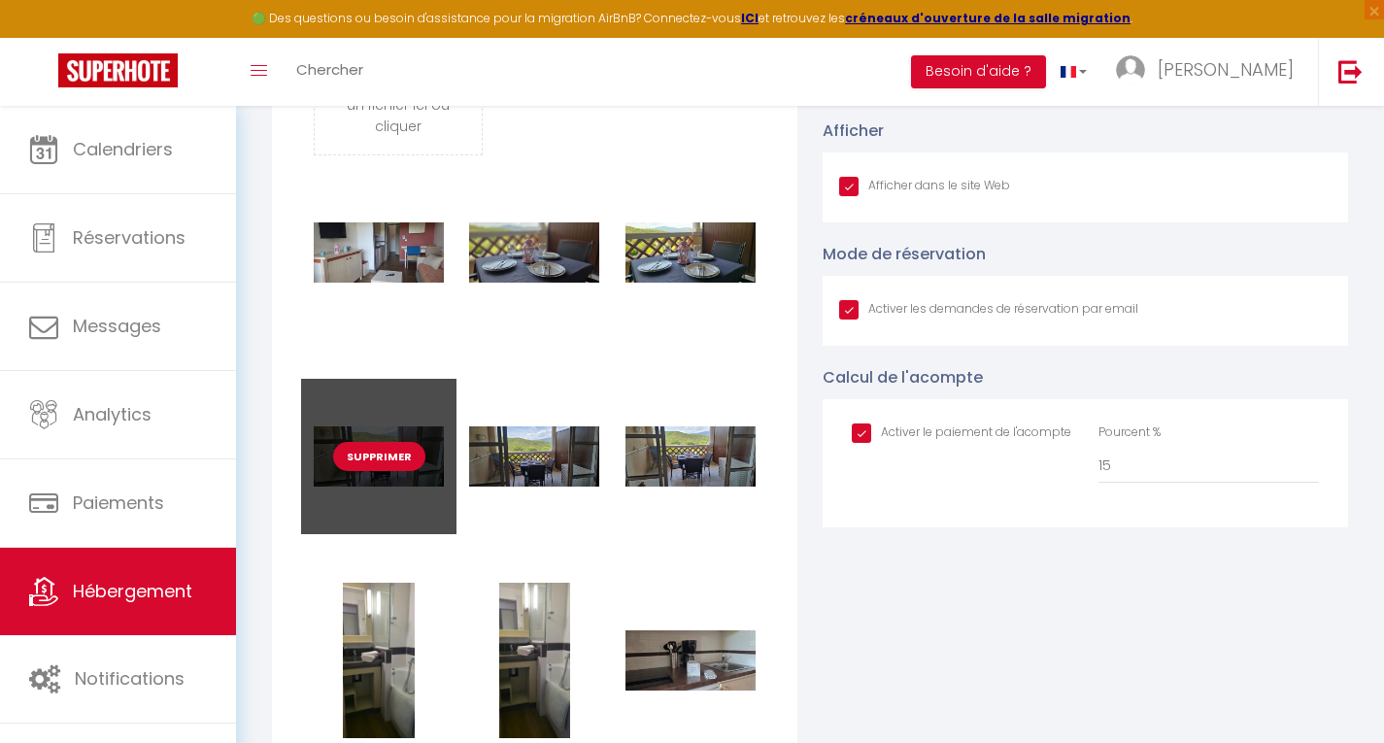
click at [371, 471] on button "Supprimer" at bounding box center [379, 456] width 92 height 29
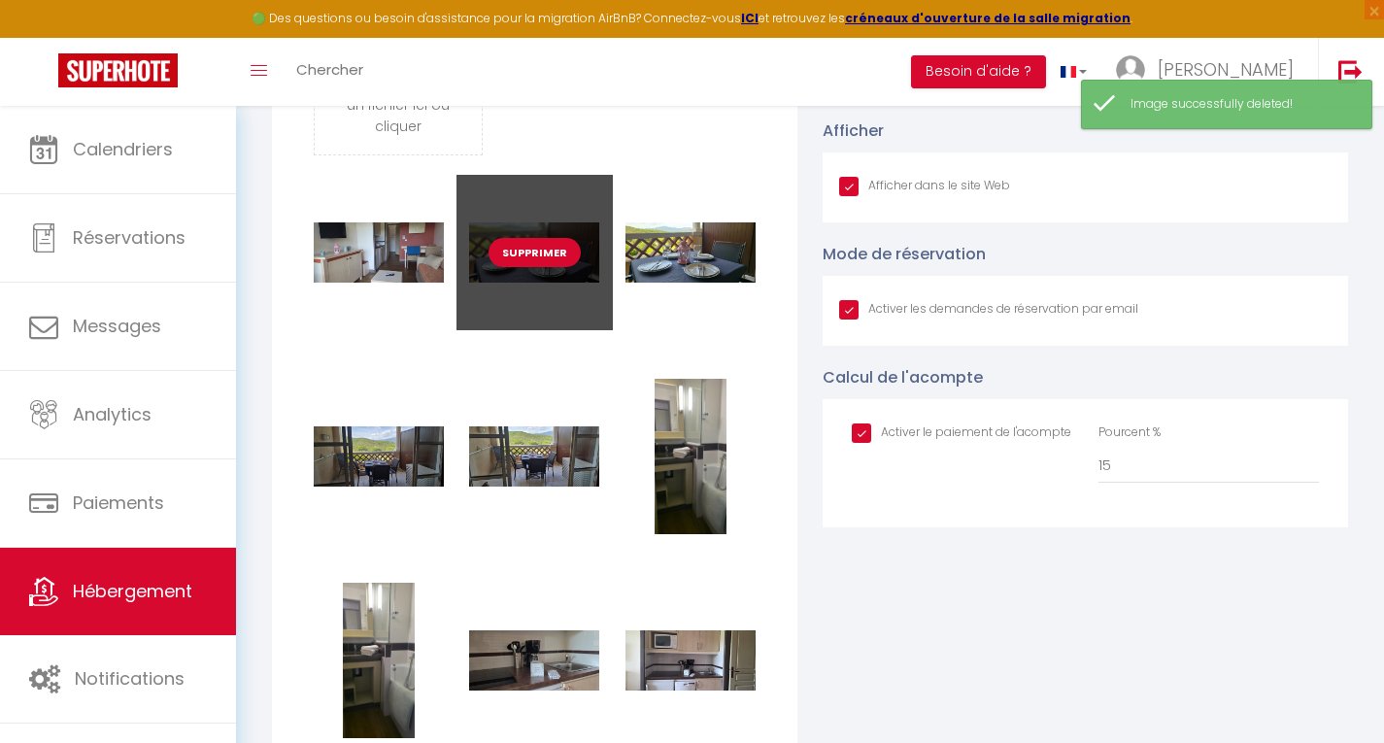
click at [545, 267] on button "Supprimer" at bounding box center [535, 252] width 92 height 29
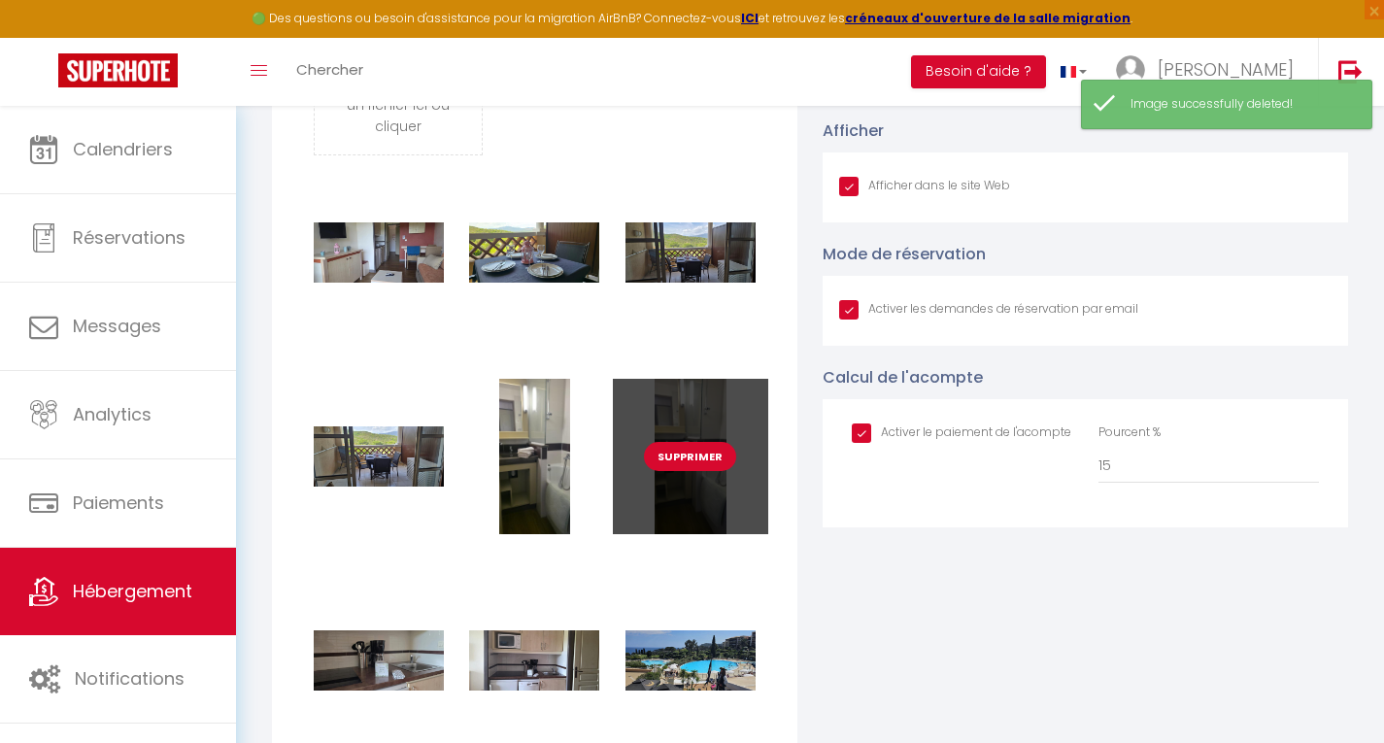
click at [695, 469] on button "Supprimer" at bounding box center [690, 456] width 92 height 29
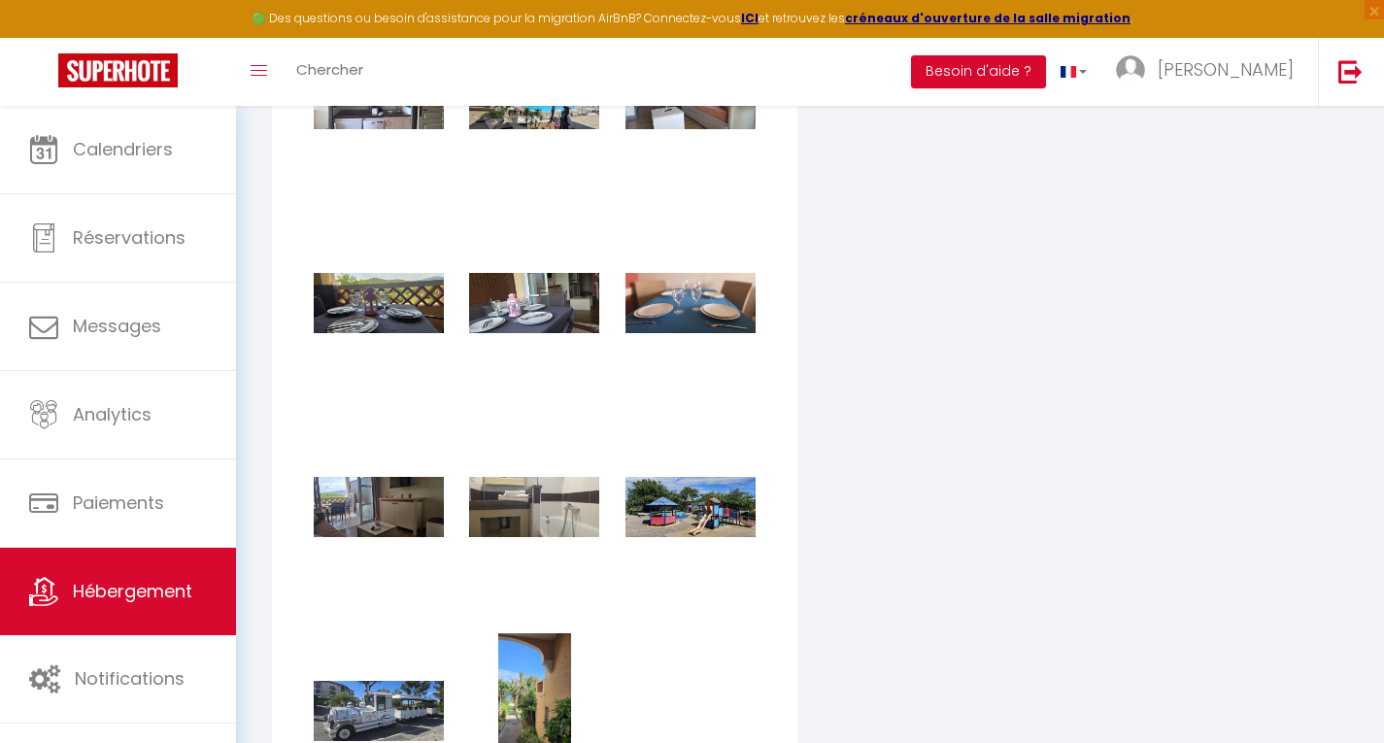
scroll to position [2392, 0]
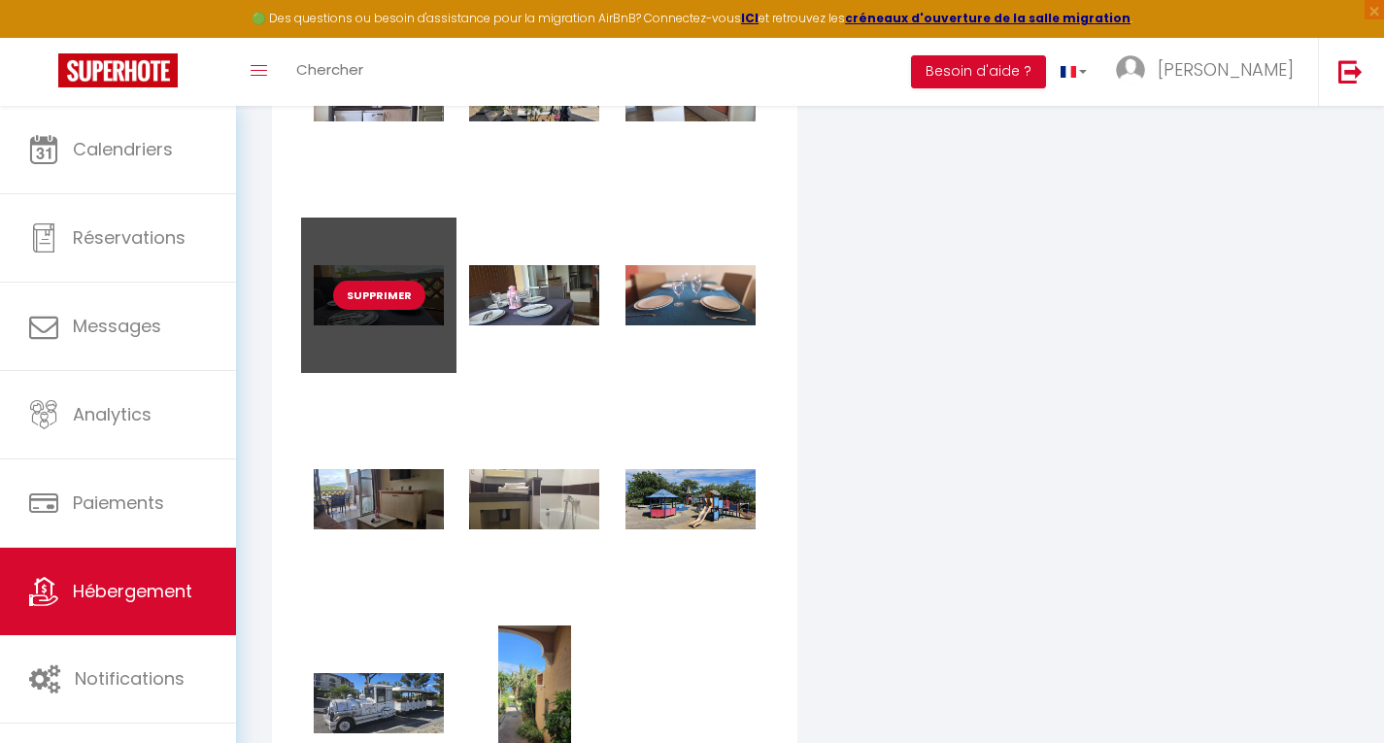
click at [363, 305] on button "Supprimer" at bounding box center [379, 295] width 92 height 29
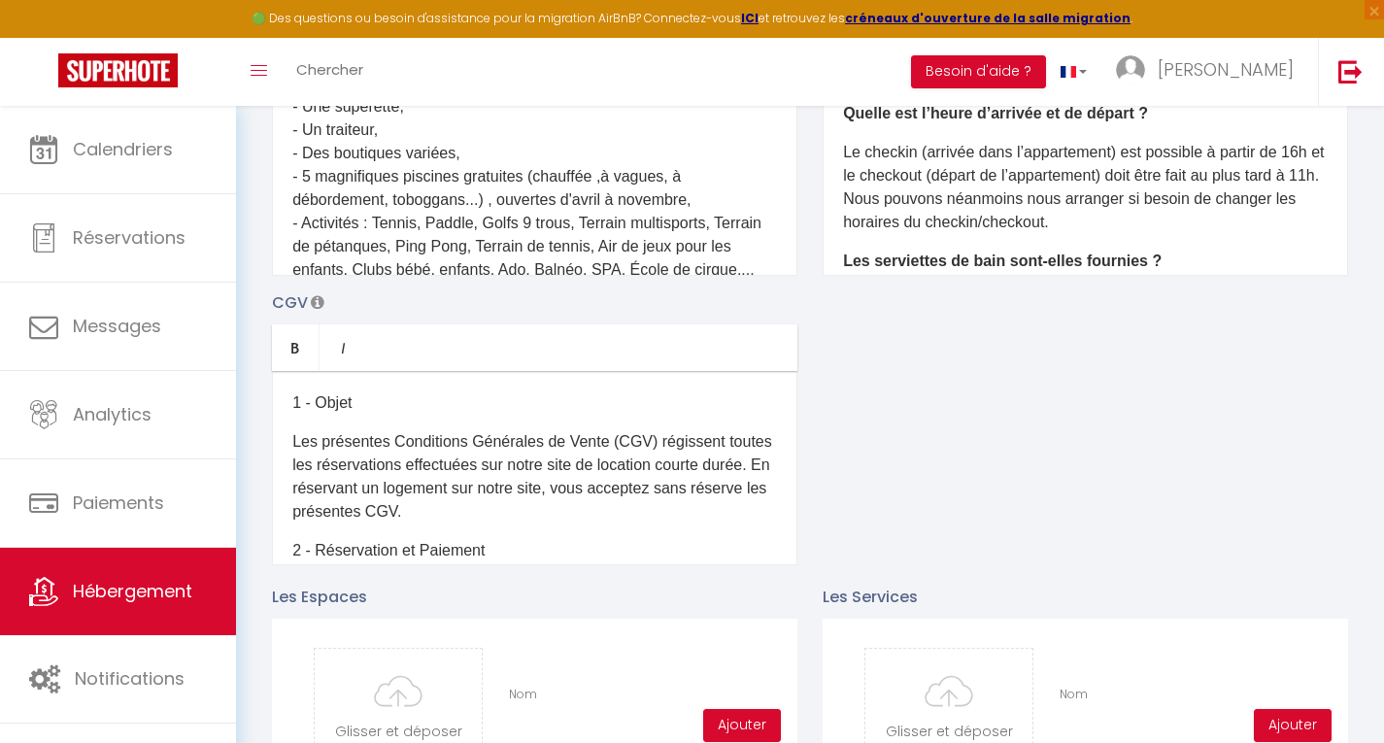
scroll to position [699, 0]
click at [527, 189] on p "- De nombreux bars et restaurants, - Une boulangerie, - Une supérette, - Un tra…" at bounding box center [534, 188] width 485 height 280
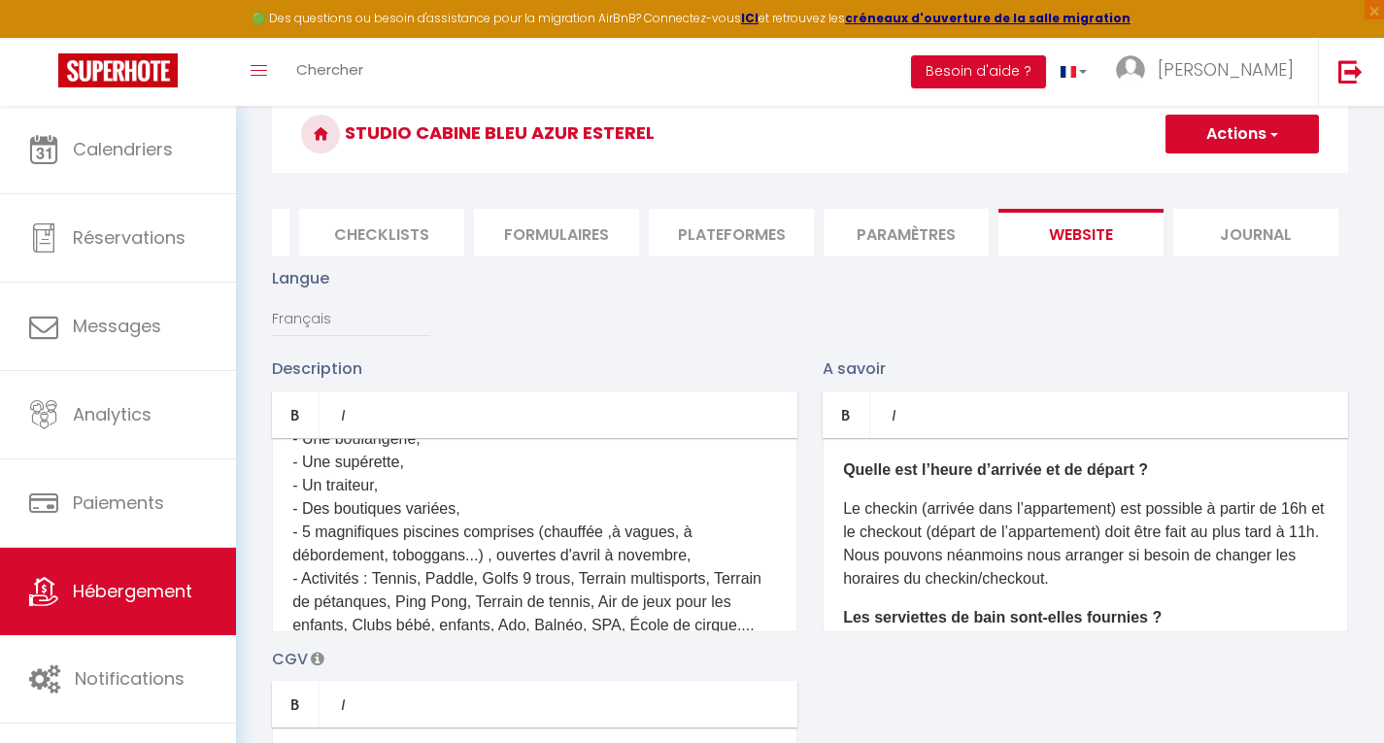
scroll to position [0, 0]
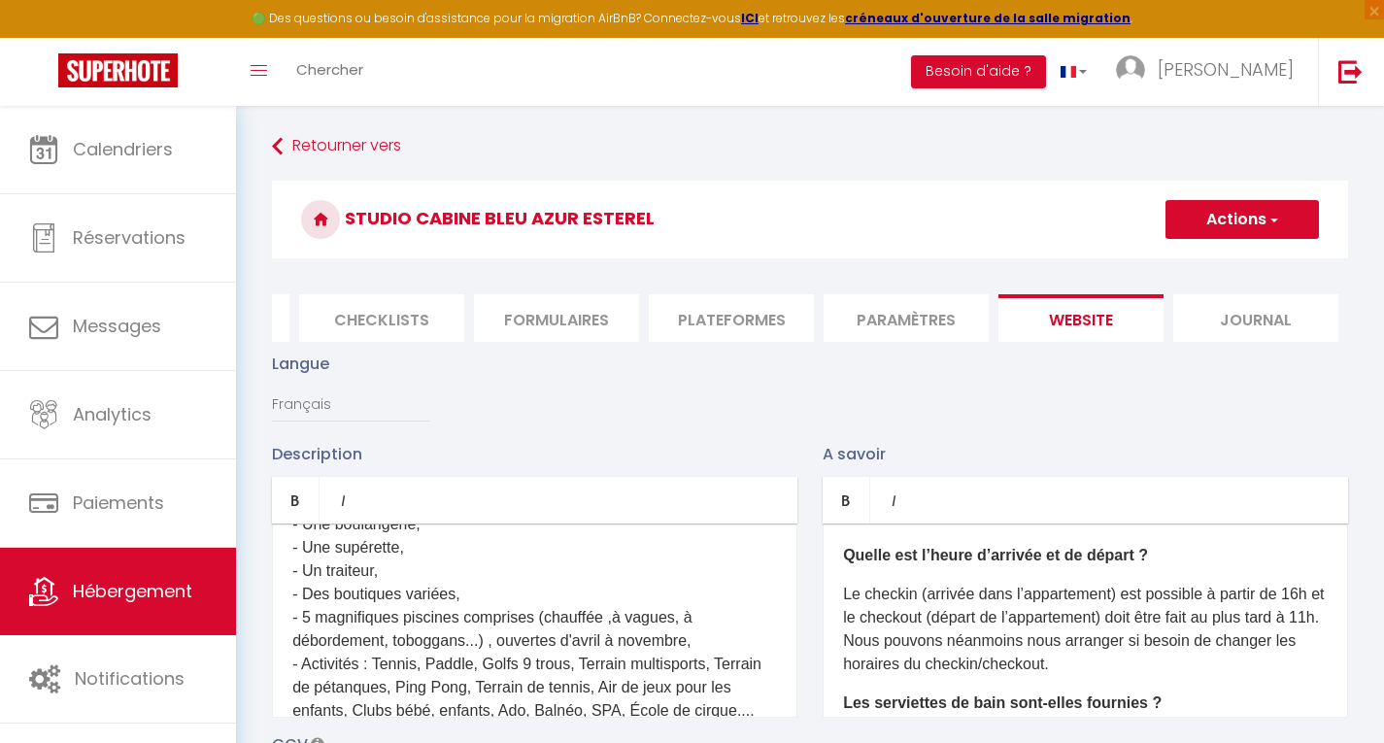
click at [1239, 214] on button "Actions" at bounding box center [1242, 219] width 153 height 39
click at [1235, 259] on input "Enregistrer" at bounding box center [1220, 262] width 72 height 19
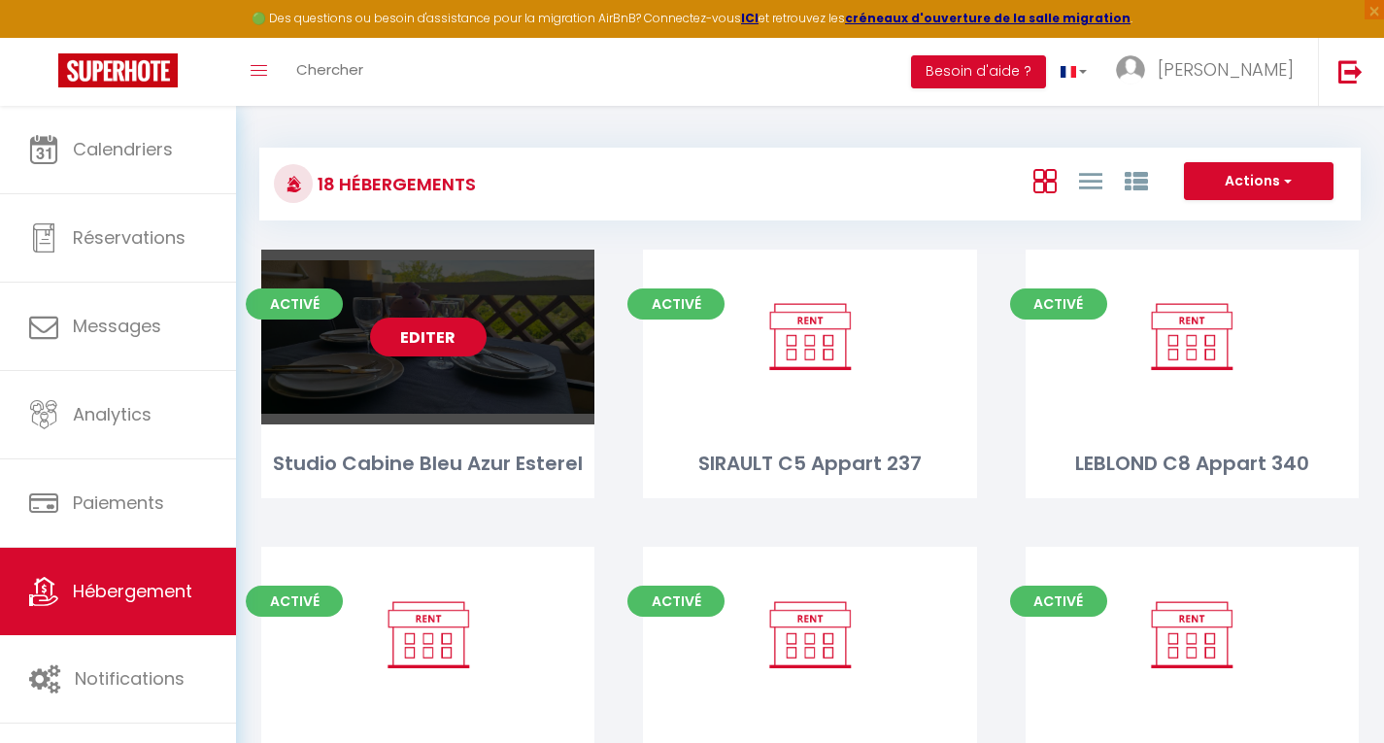
click at [431, 335] on link "Editer" at bounding box center [428, 337] width 117 height 39
click at [423, 326] on link "Editer" at bounding box center [428, 337] width 117 height 39
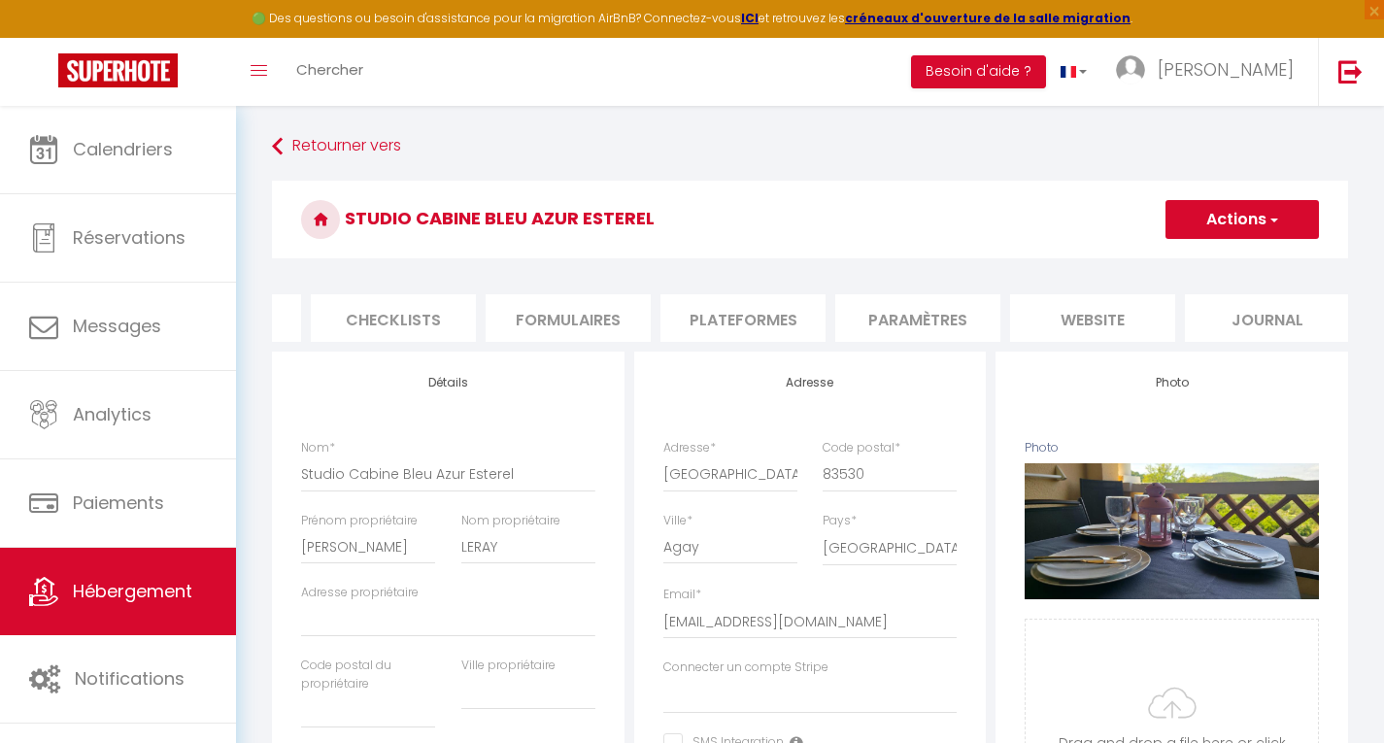
scroll to position [0, 672]
click at [1067, 315] on li "website" at bounding box center [1081, 318] width 165 height 48
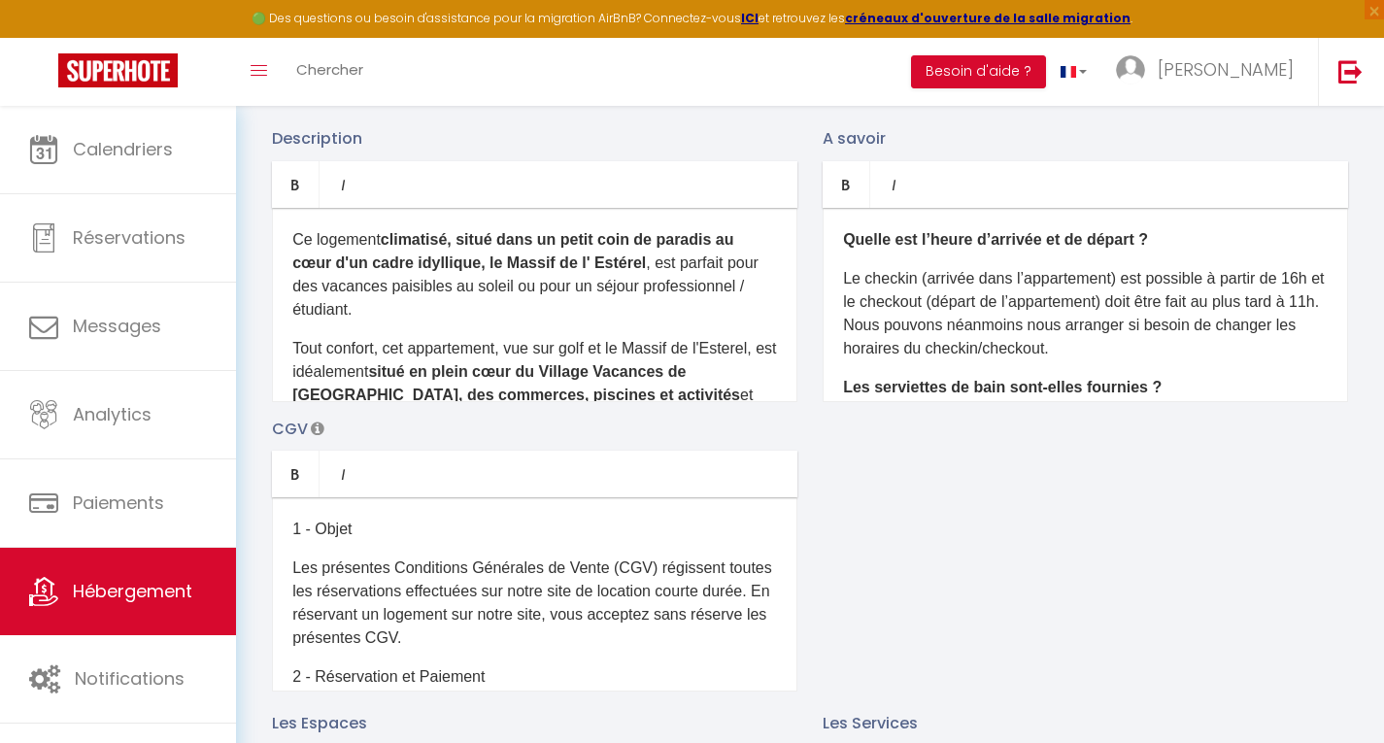
scroll to position [336, 0]
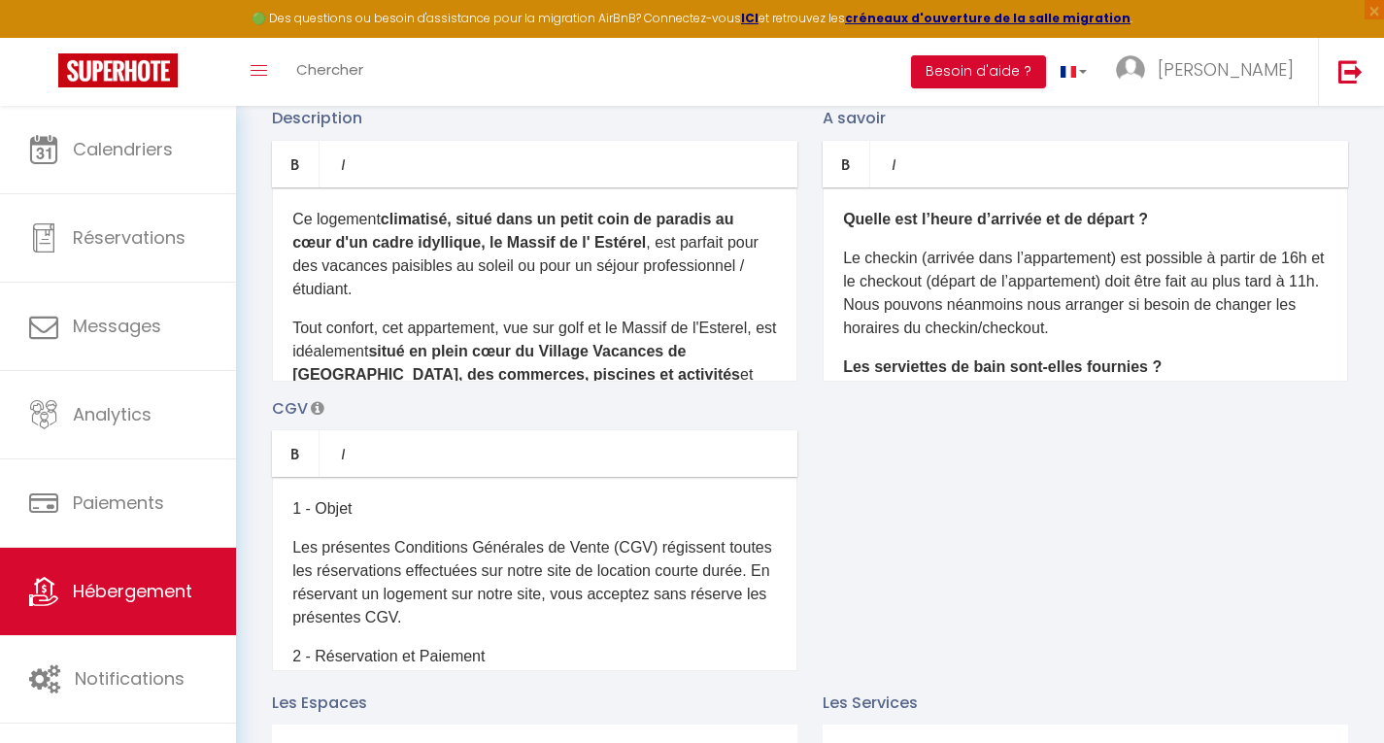
click at [903, 320] on p "Le checkin (arrivée dans l’appartement) est possible à partir de 16h et le chec…" at bounding box center [1085, 293] width 485 height 93
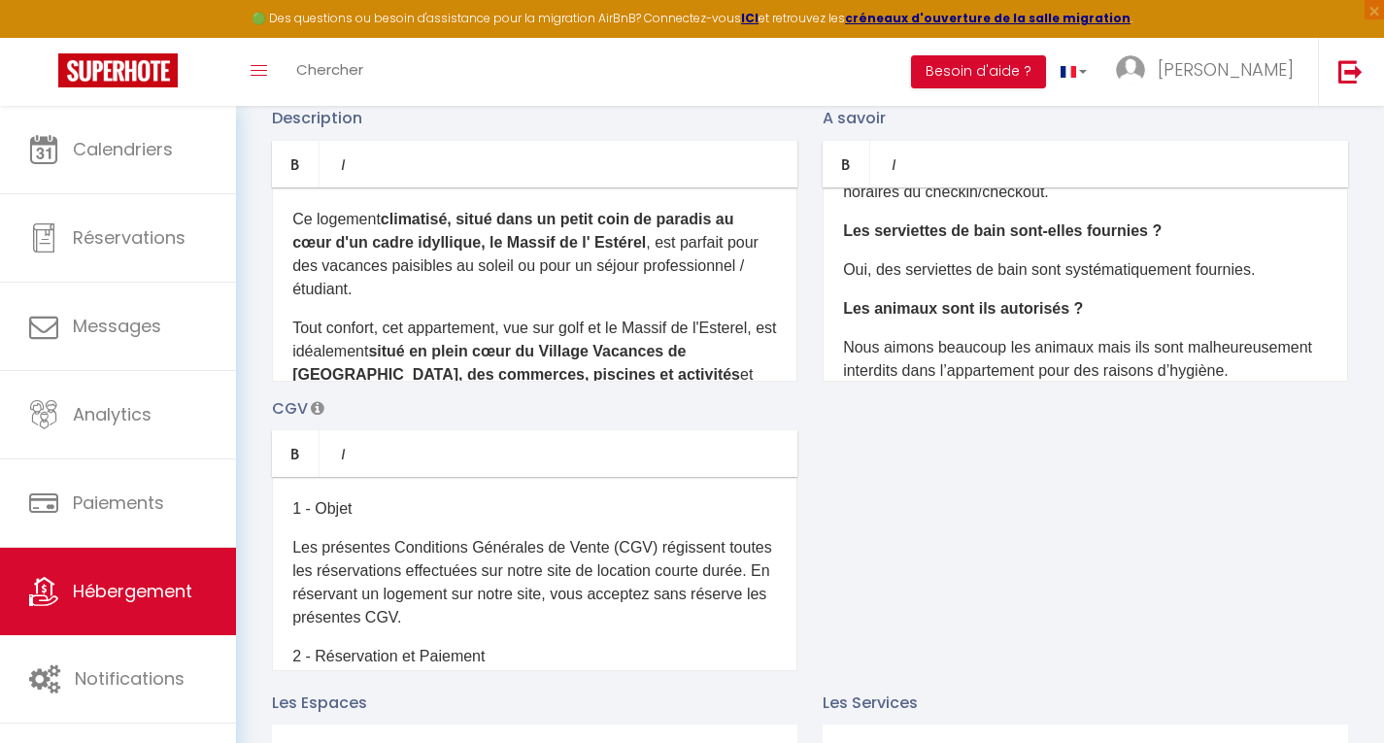
scroll to position [142, 0]
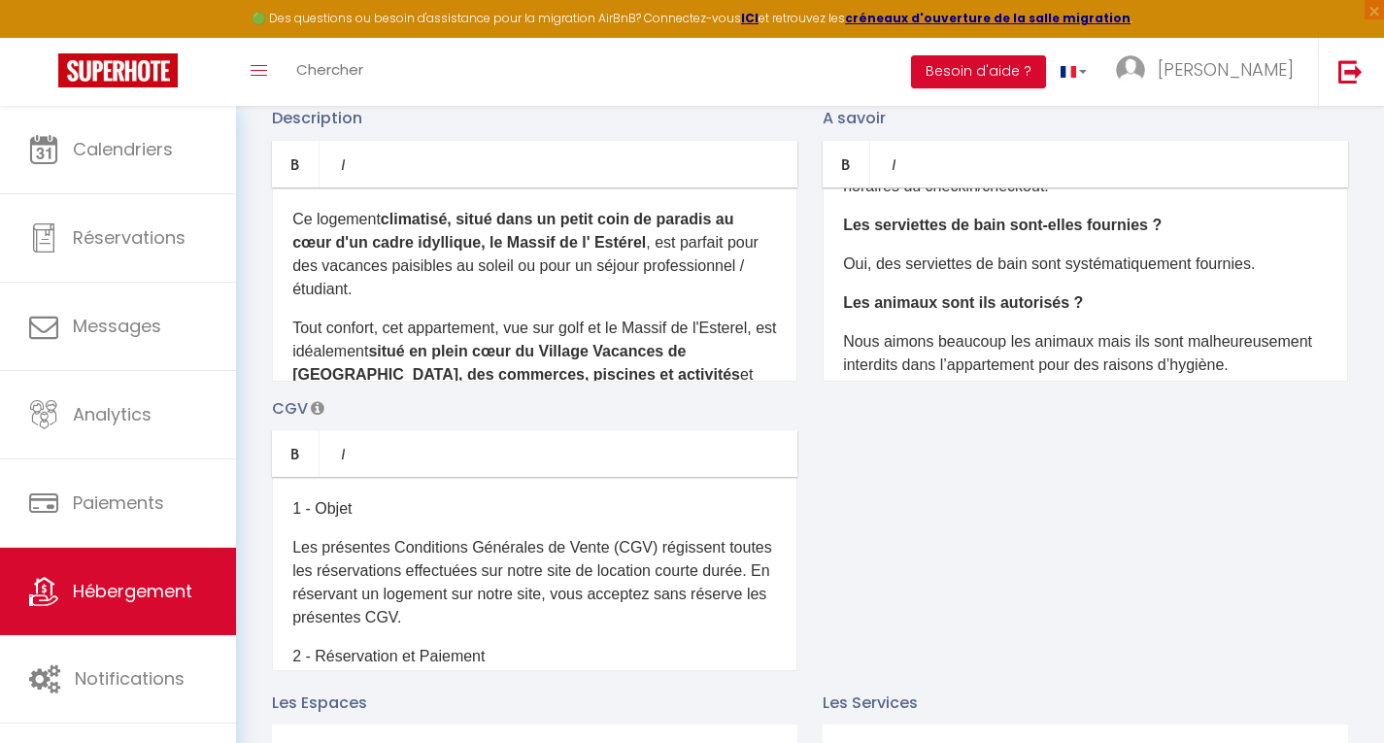
click at [868, 272] on p "Oui, des serviettes de bain sont systématiquement fournies." at bounding box center [1085, 264] width 485 height 23
click at [1072, 276] on p "Non , Les serviettes de bain sont systématiquement fournies." at bounding box center [1085, 264] width 485 height 23
click at [1033, 276] on p "Non , Les serviettes de bain sont en option." at bounding box center [1085, 264] width 485 height 23
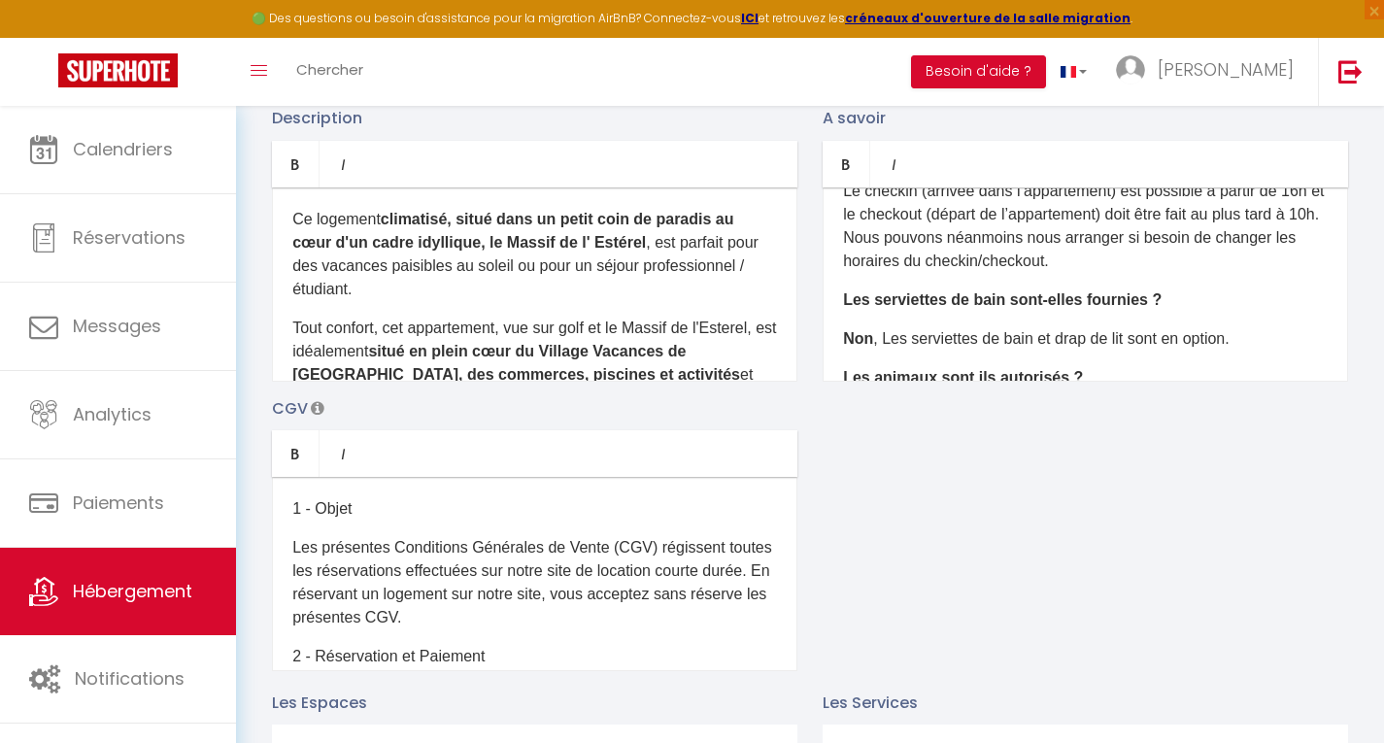
scroll to position [0, 0]
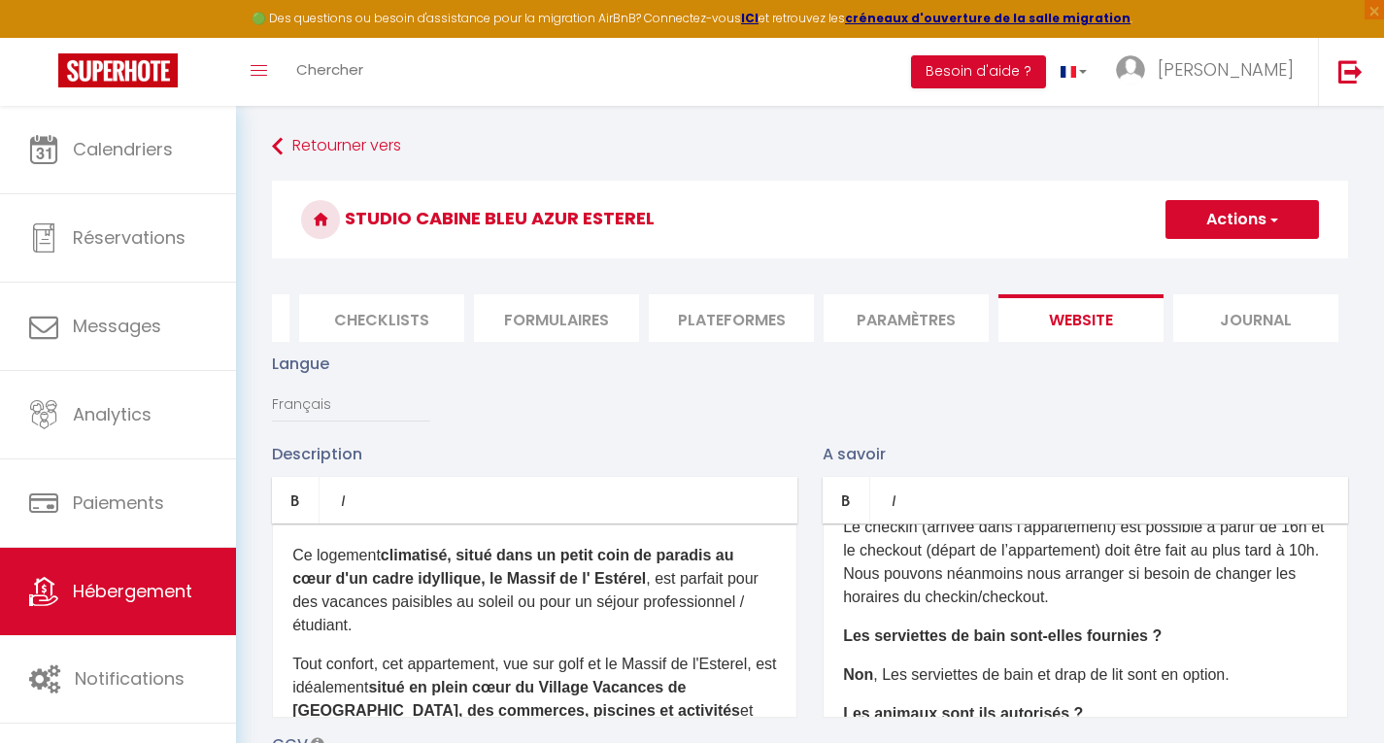
click at [1245, 213] on button "Actions" at bounding box center [1242, 219] width 153 height 39
click at [1209, 265] on input "Enregistrer" at bounding box center [1220, 262] width 72 height 19
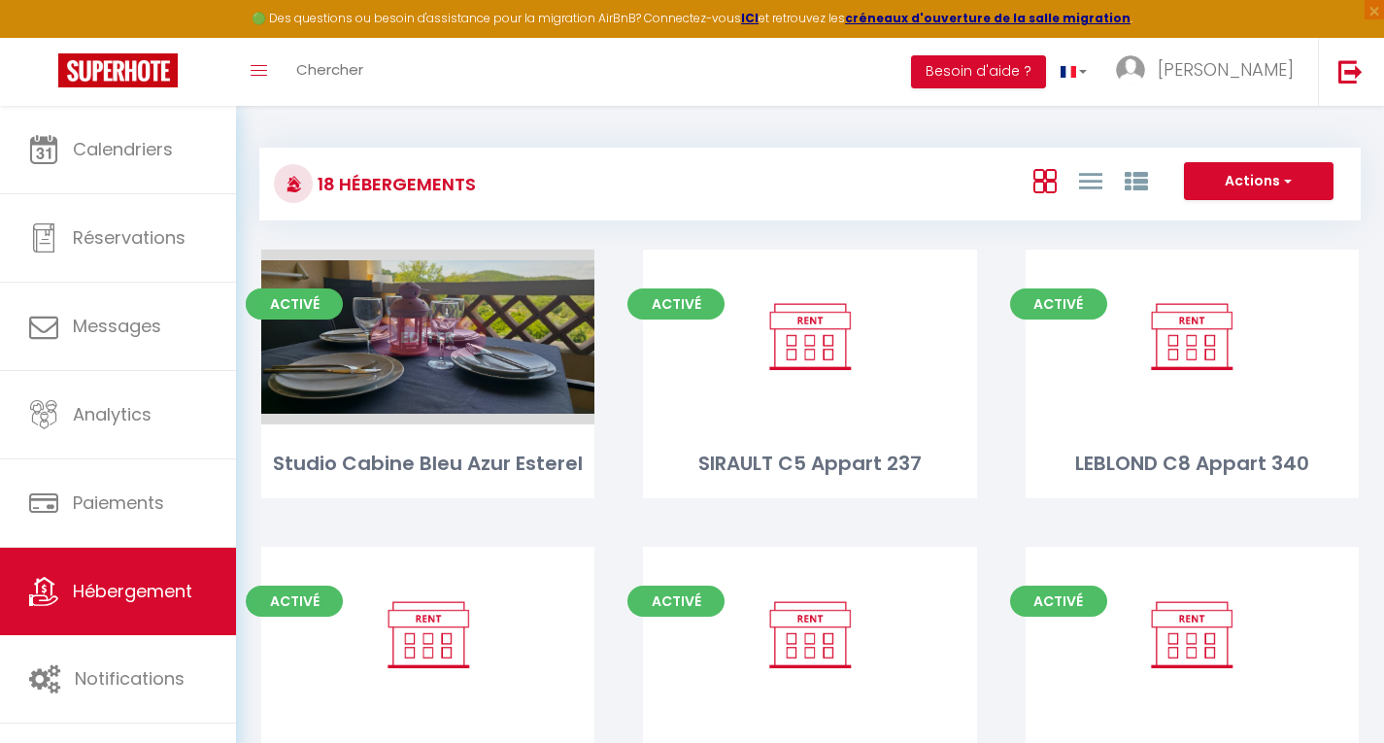
click at [422, 340] on link "Editer" at bounding box center [428, 337] width 117 height 39
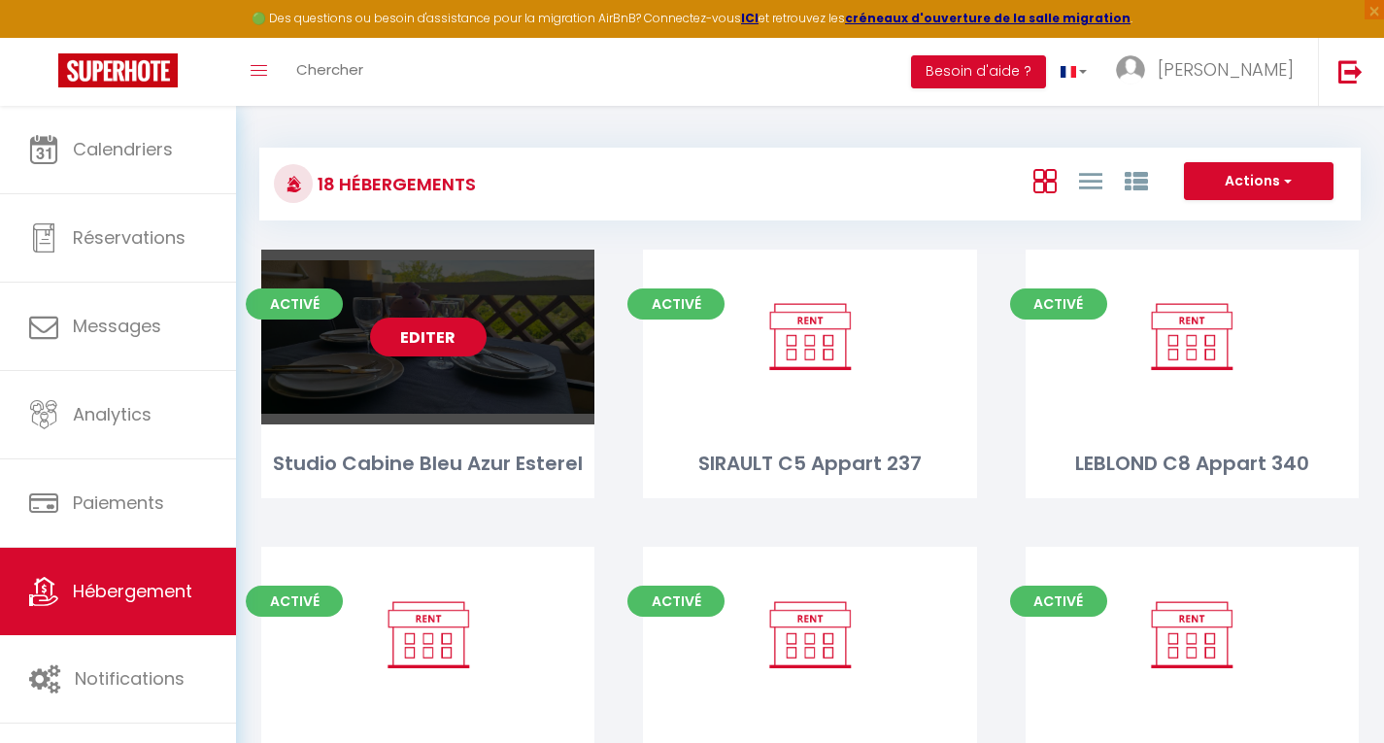
click at [424, 340] on link "Editer" at bounding box center [428, 337] width 117 height 39
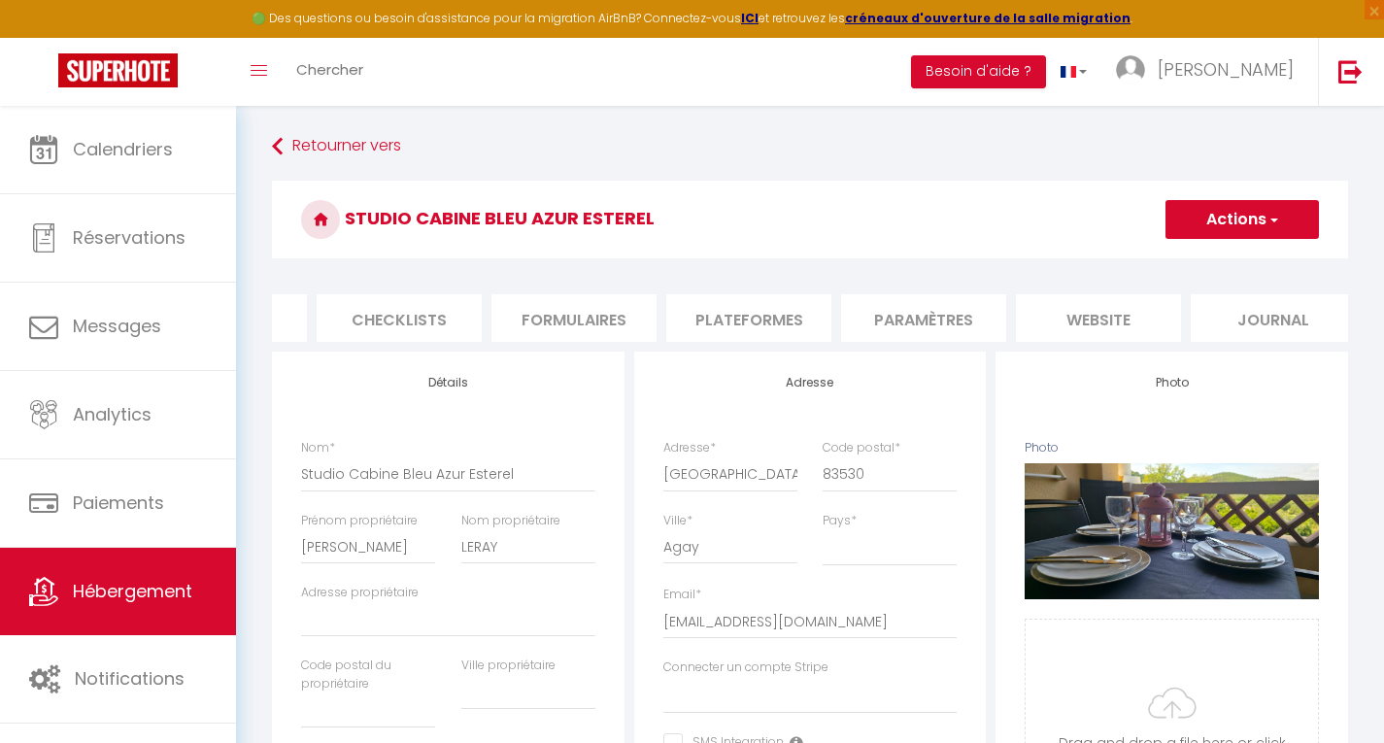
scroll to position [0, 672]
click at [1081, 314] on li "website" at bounding box center [1081, 318] width 165 height 48
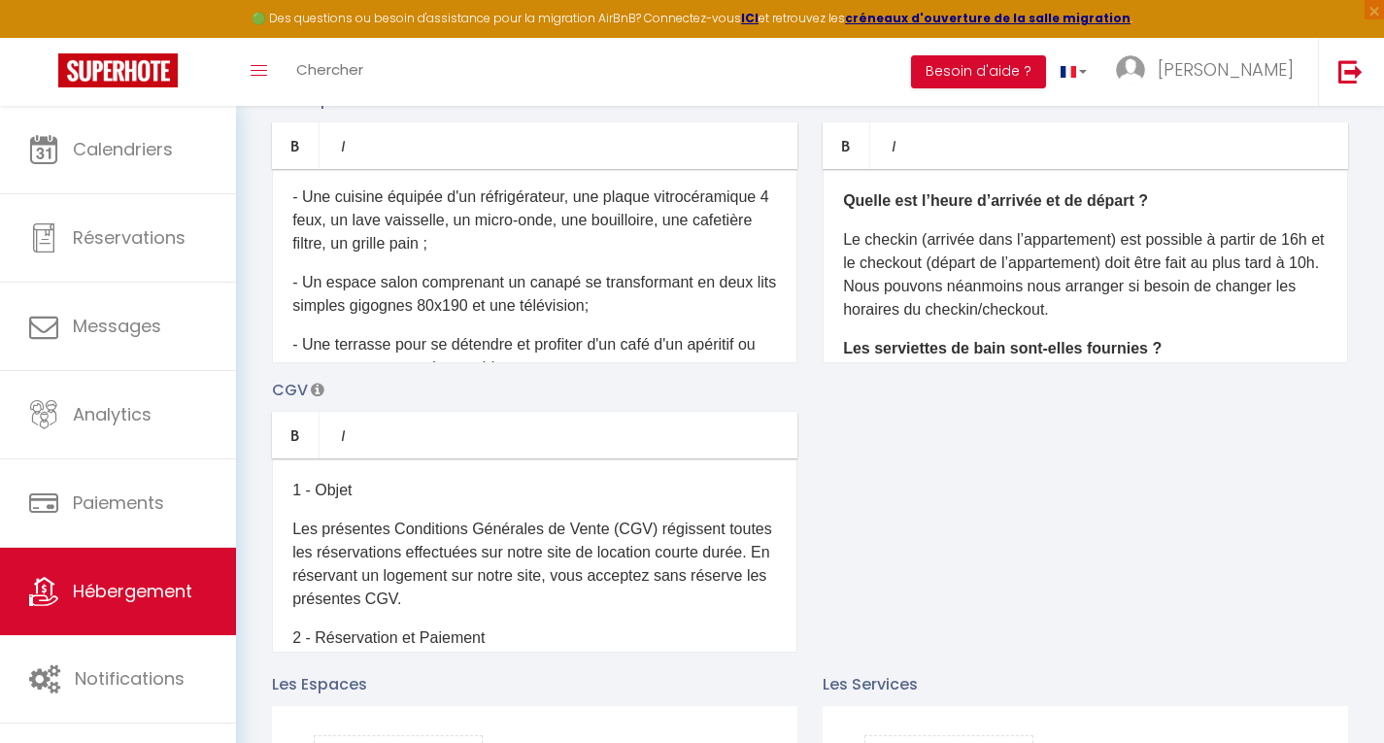
scroll to position [365, 0]
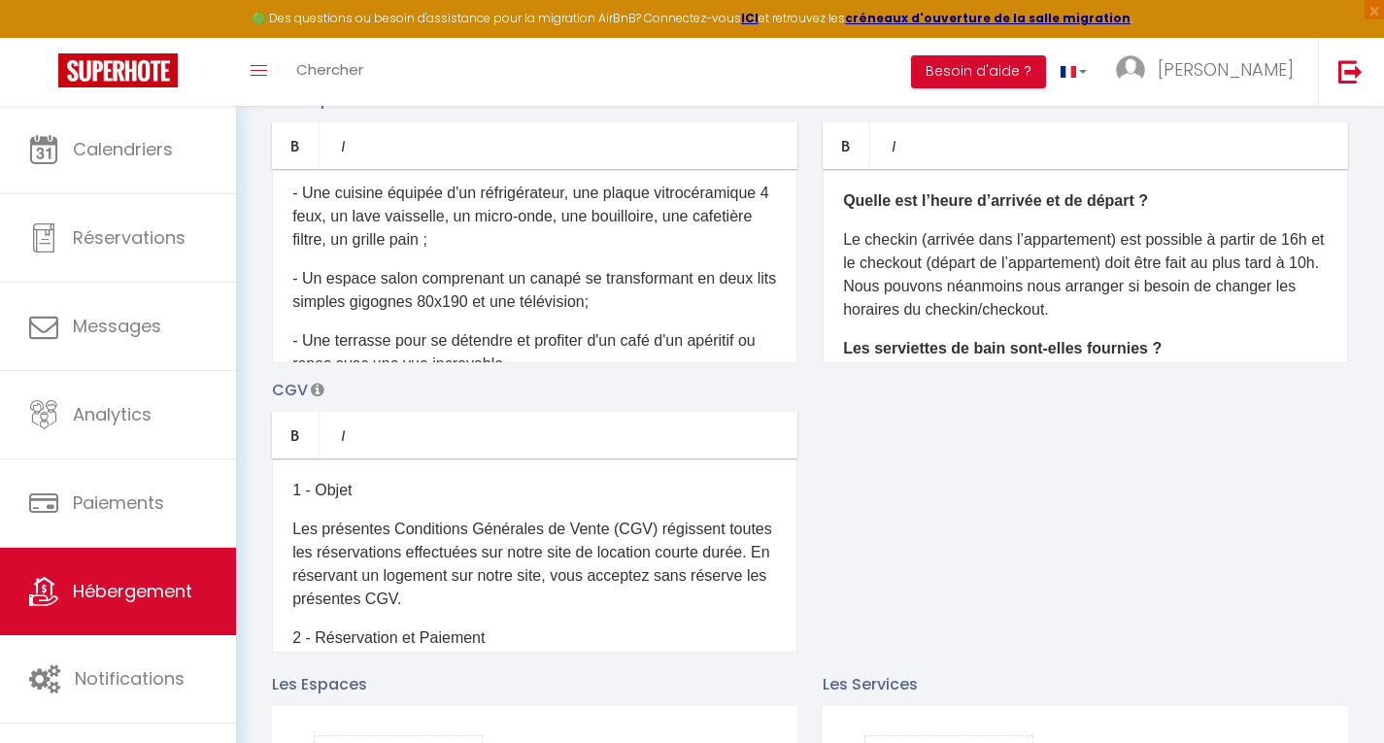
click at [399, 234] on p "- Une cuisine équipée d'un réfrigérateur, une plaque vitrocéramique 4 feux, un …" at bounding box center [534, 217] width 485 height 70
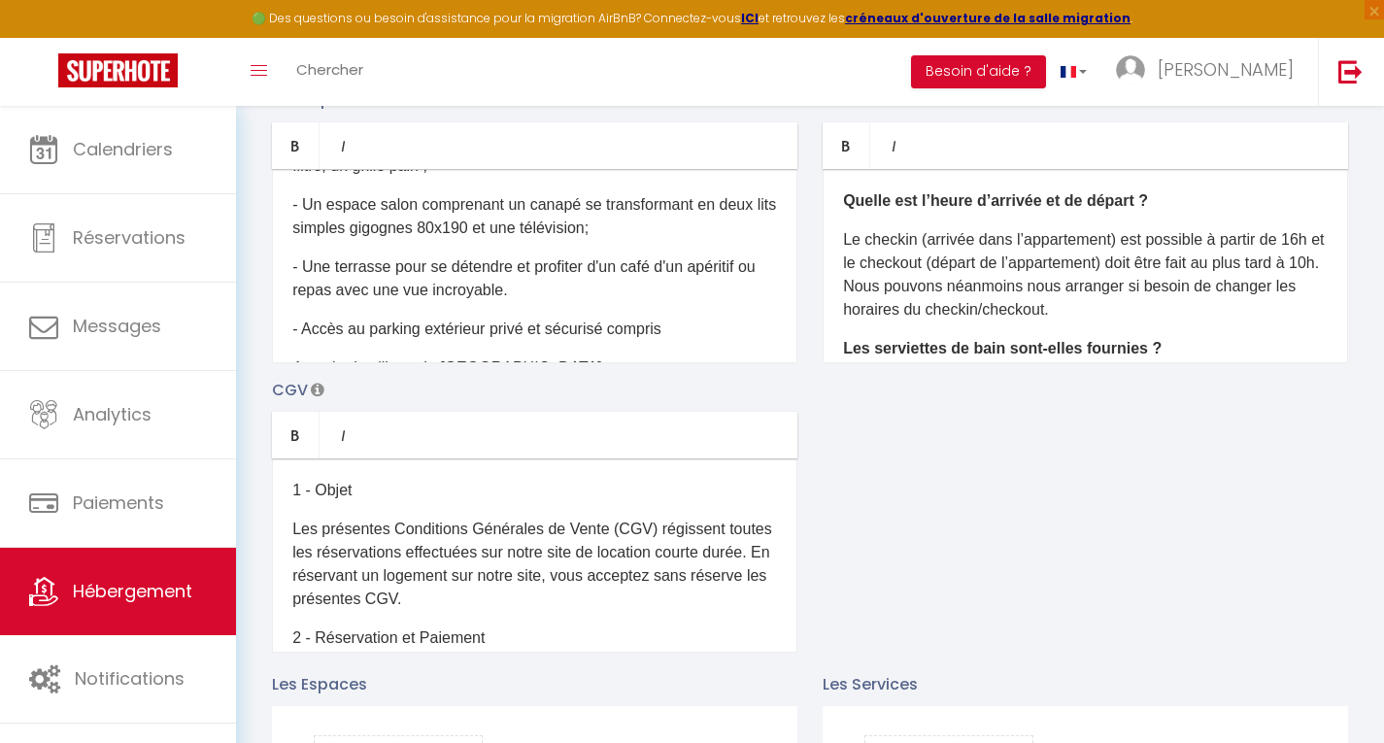
scroll to position [396, 0]
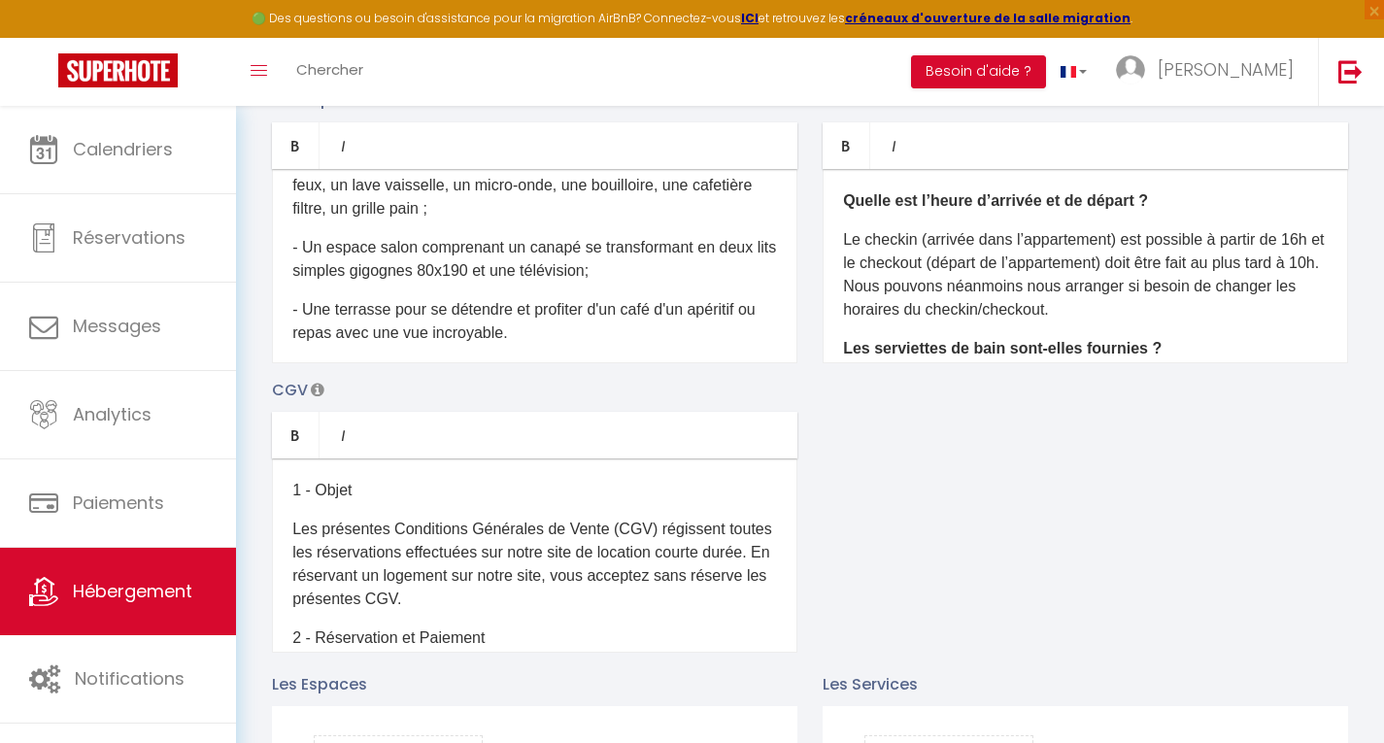
click at [514, 327] on p "- Une terrasse pour se détendre et profiter d'un café d'un apéritif ou repas av…" at bounding box center [534, 321] width 485 height 47
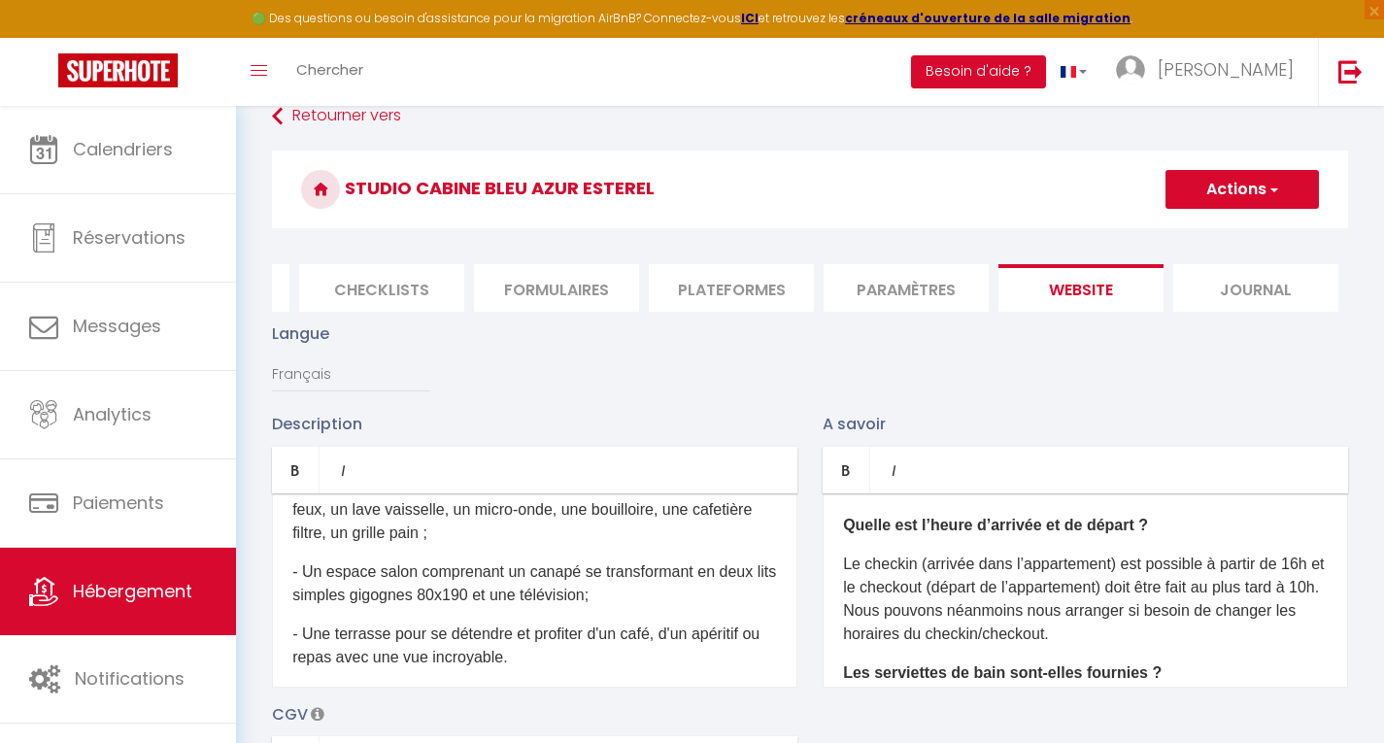
scroll to position [0, 0]
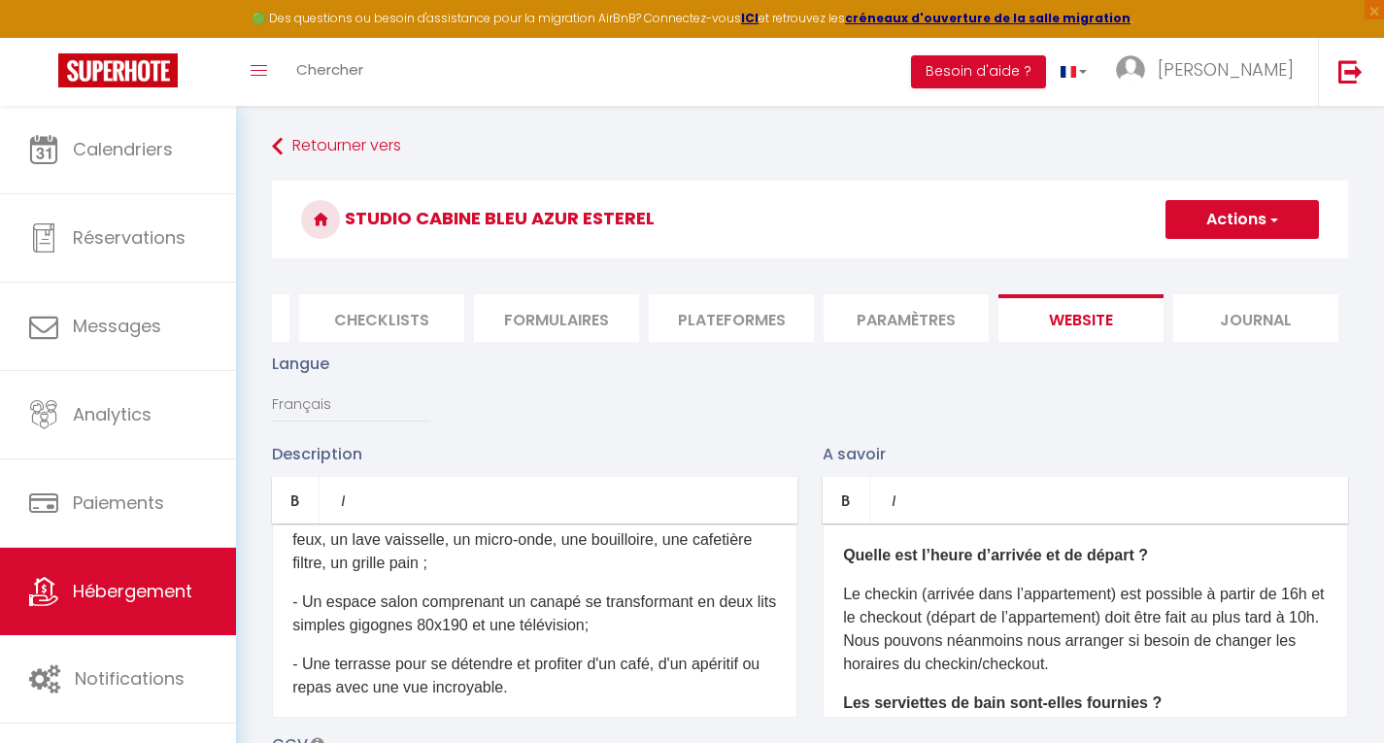
click at [1241, 204] on button "Actions" at bounding box center [1242, 219] width 153 height 39
click at [1210, 259] on input "Enregistrer" at bounding box center [1220, 262] width 72 height 19
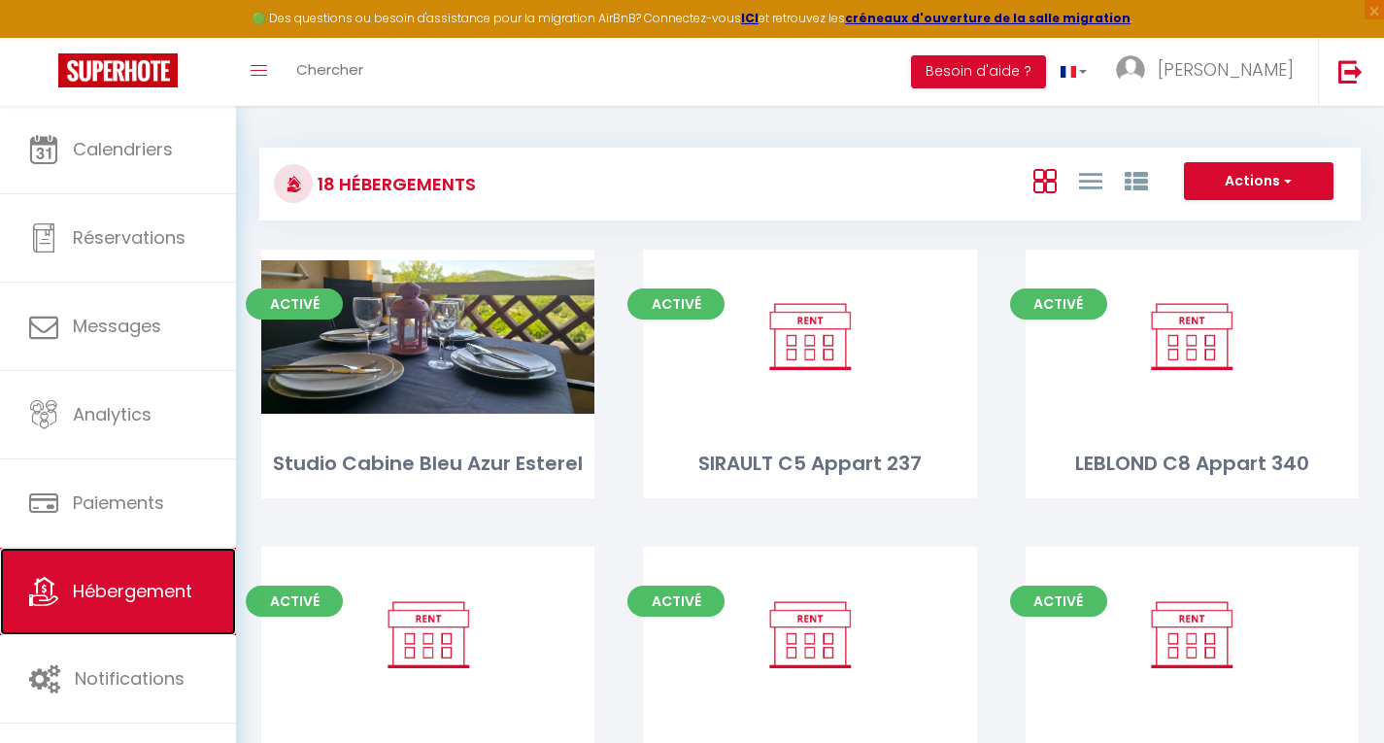
click at [153, 575] on link "Hébergement" at bounding box center [118, 591] width 236 height 87
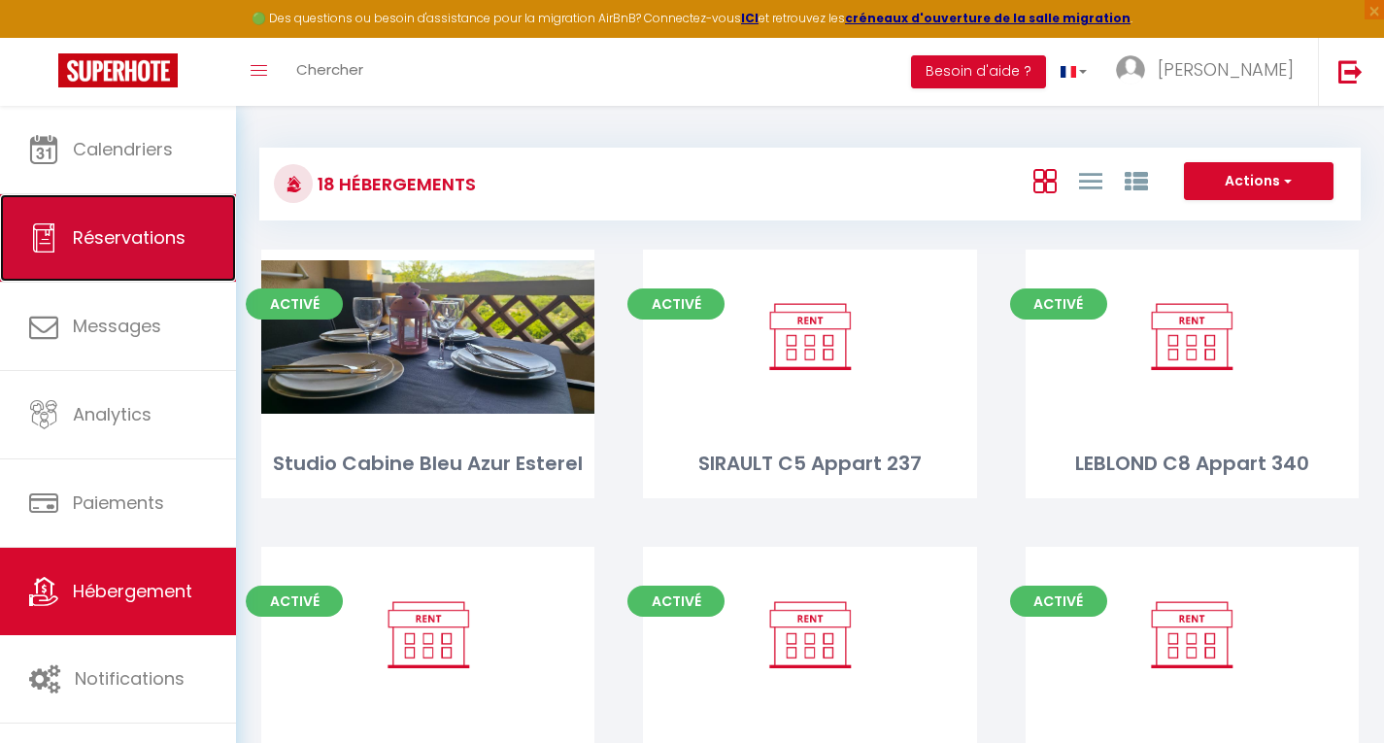
click at [117, 248] on span "Réservations" at bounding box center [129, 237] width 113 height 24
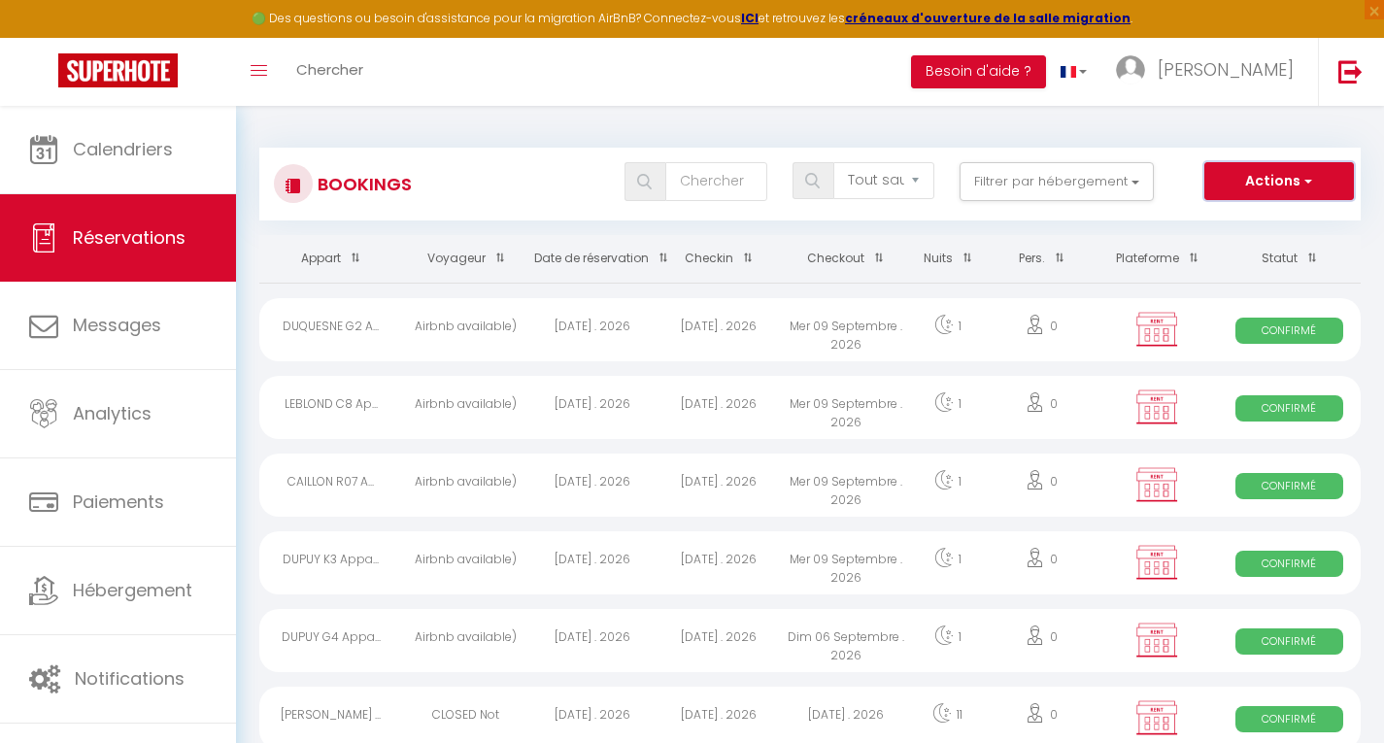
click at [1253, 183] on button "Actions" at bounding box center [1280, 181] width 150 height 39
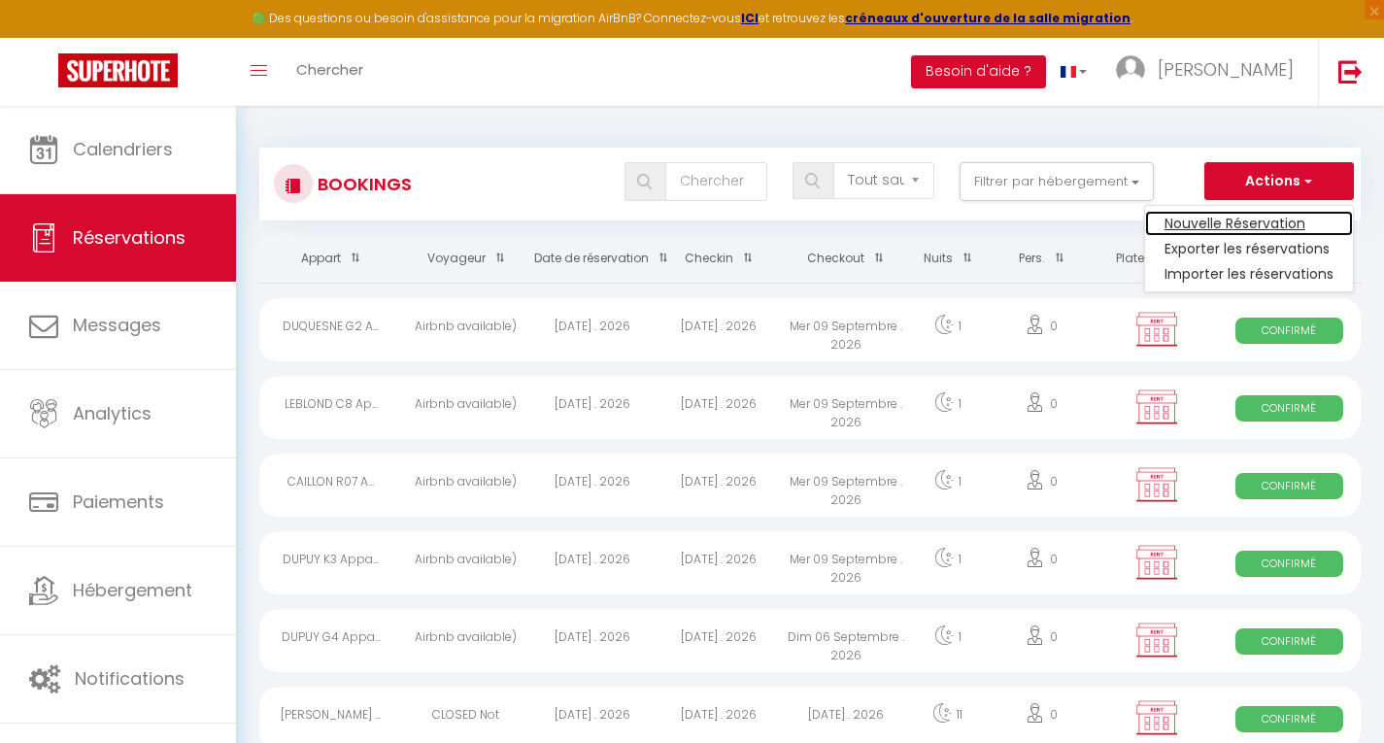
click at [1211, 224] on link "Nouvelle Réservation" at bounding box center [1249, 223] width 208 height 25
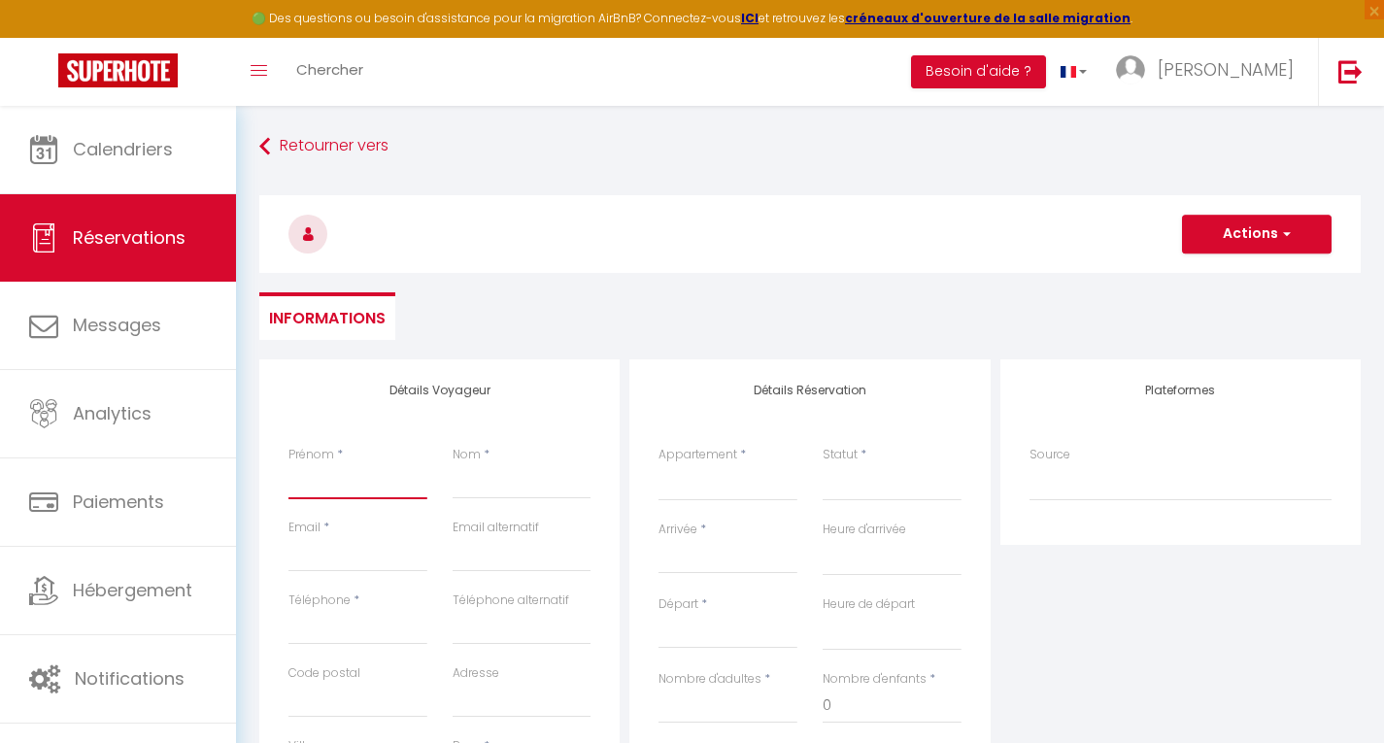
click at [341, 493] on input "Prénom" at bounding box center [357, 481] width 139 height 35
click at [490, 475] on input "Nom" at bounding box center [522, 481] width 139 height 35
click at [678, 492] on select "Studio Cabine Bleu Azur Esterel SIRAULT C5 Appart 237 LEBLOND C8 Appart 340 DUQ…" at bounding box center [728, 482] width 139 height 37
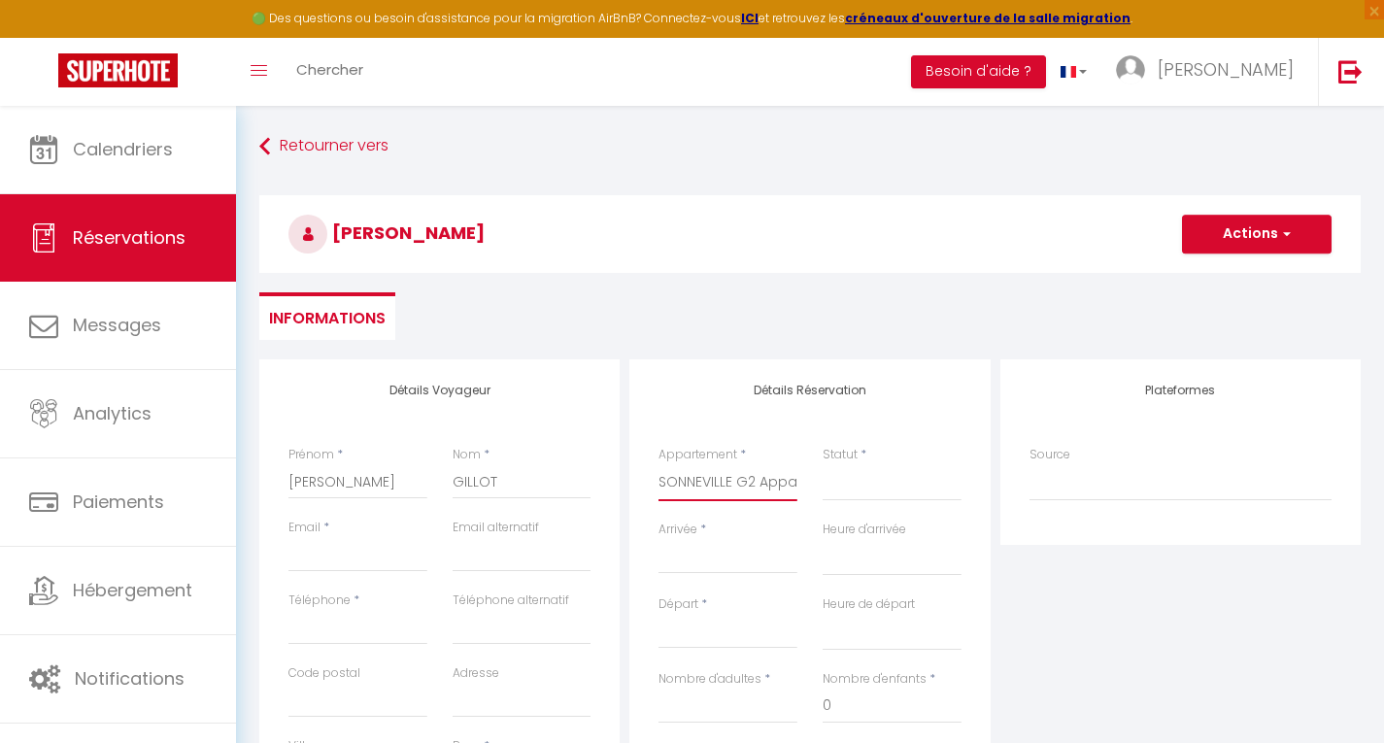
click at [659, 464] on select "Studio Cabine Bleu Azur Esterel SIRAULT C5 Appart 237 LEBLOND C8 Appart 340 DUQ…" at bounding box center [728, 482] width 139 height 37
click at [865, 486] on select "Confirmé Non Confirmé Annulé Annulé par le voyageur No Show Request" at bounding box center [892, 482] width 139 height 37
click at [823, 464] on select "Confirmé Non Confirmé Annulé Annulé par le voyageur No Show Request" at bounding box center [892, 482] width 139 height 37
click at [683, 548] on input "Arrivée" at bounding box center [728, 558] width 139 height 25
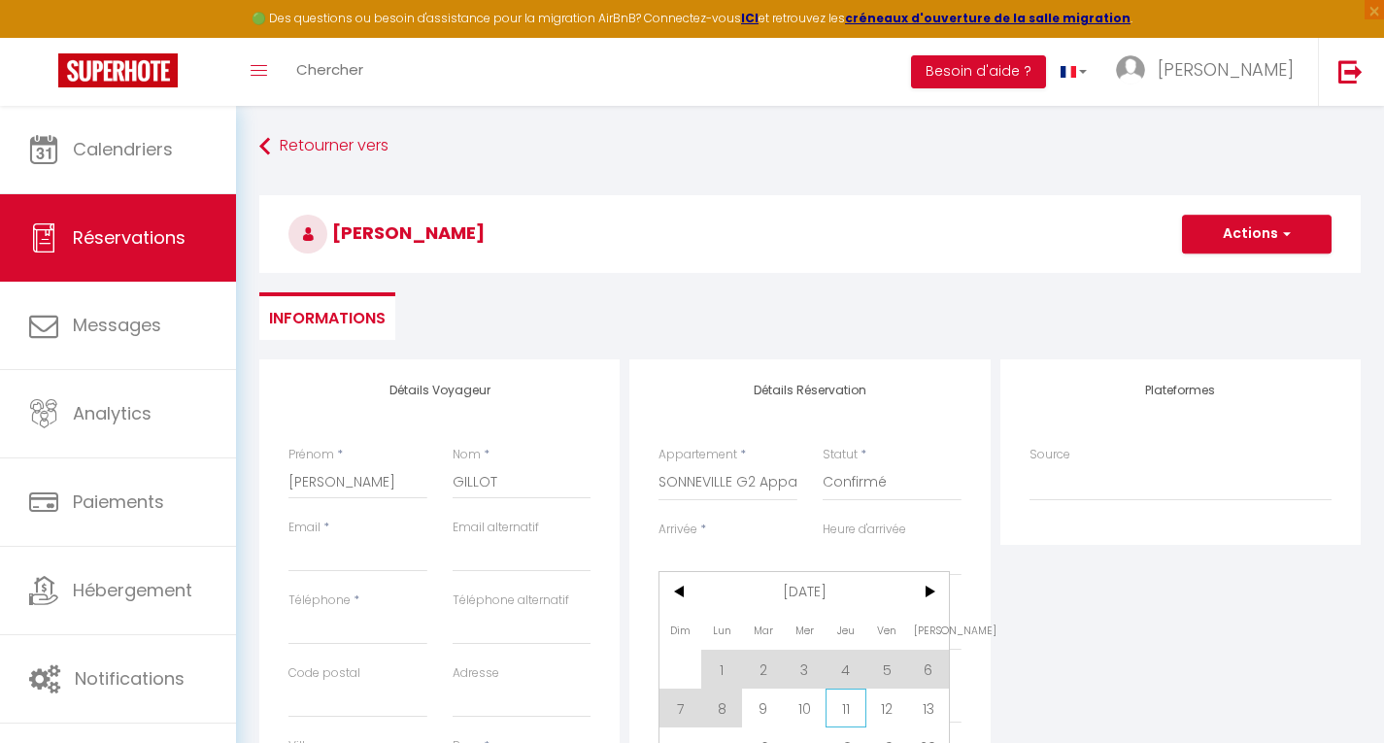
click at [855, 705] on span "11" at bounding box center [847, 708] width 42 height 39
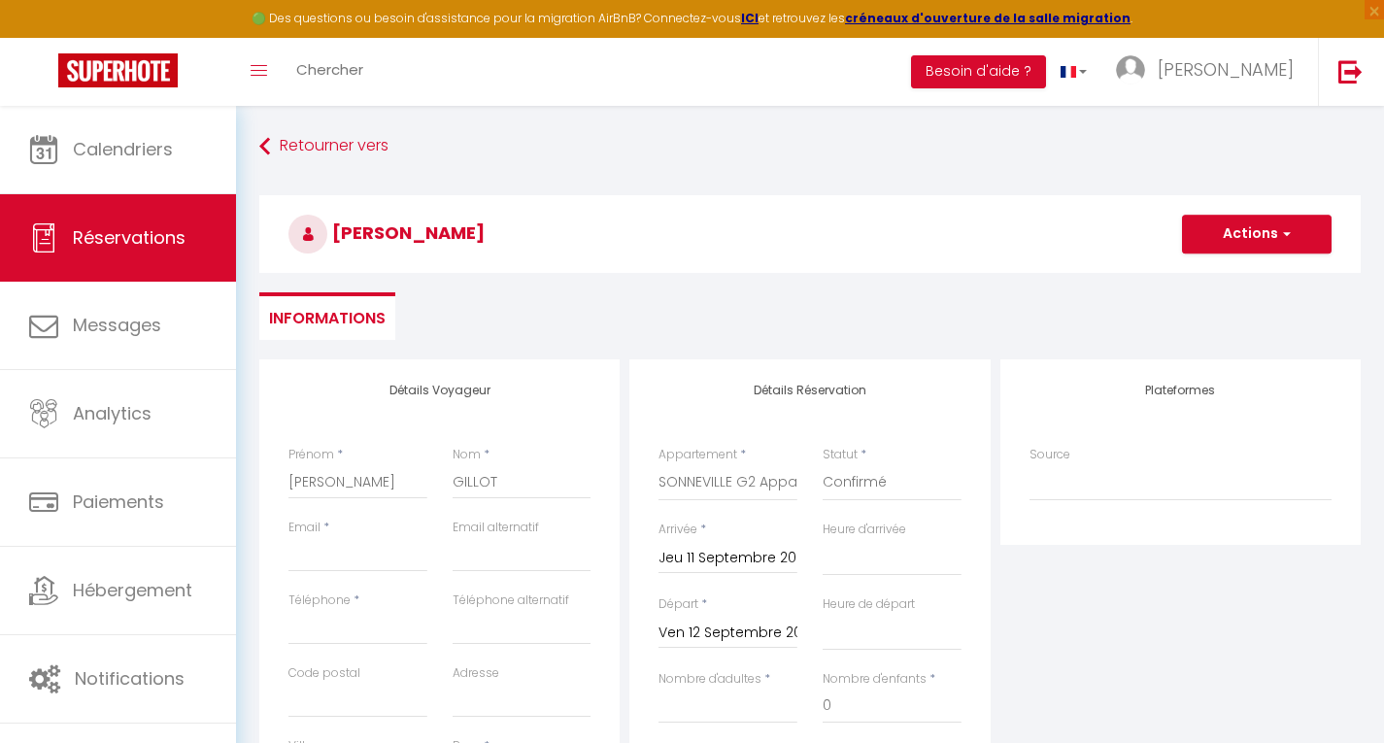
click at [696, 629] on input "Ven 12 Septembre 2025" at bounding box center [728, 633] width 139 height 25
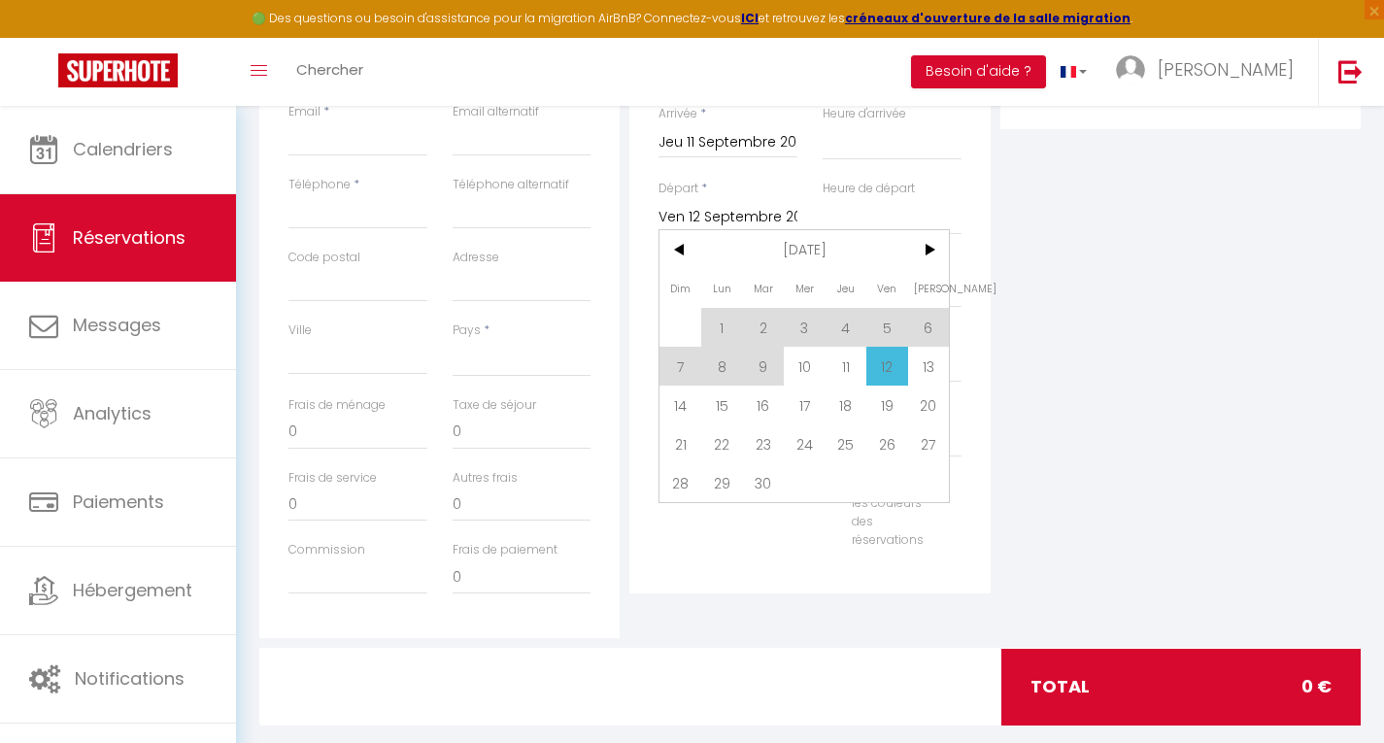
scroll to position [428, 0]
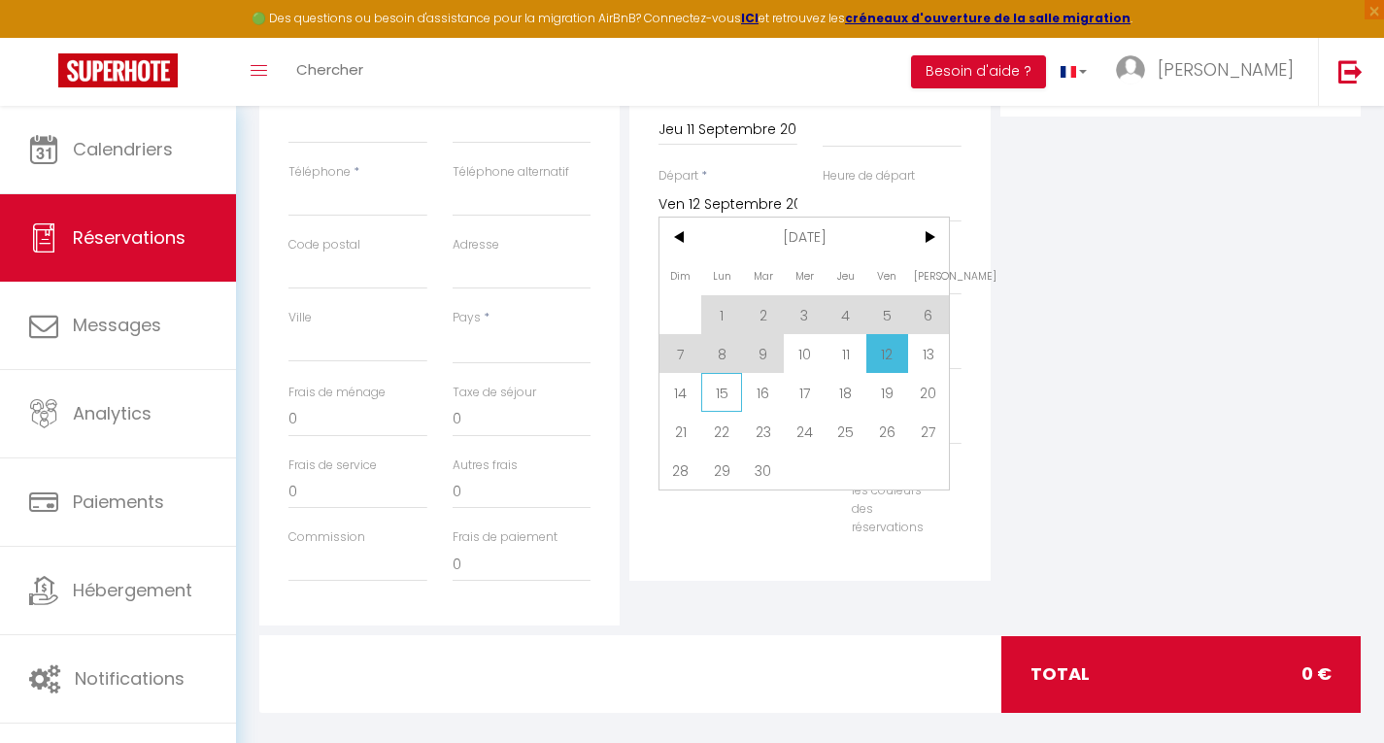
click at [732, 391] on span "15" at bounding box center [722, 392] width 42 height 39
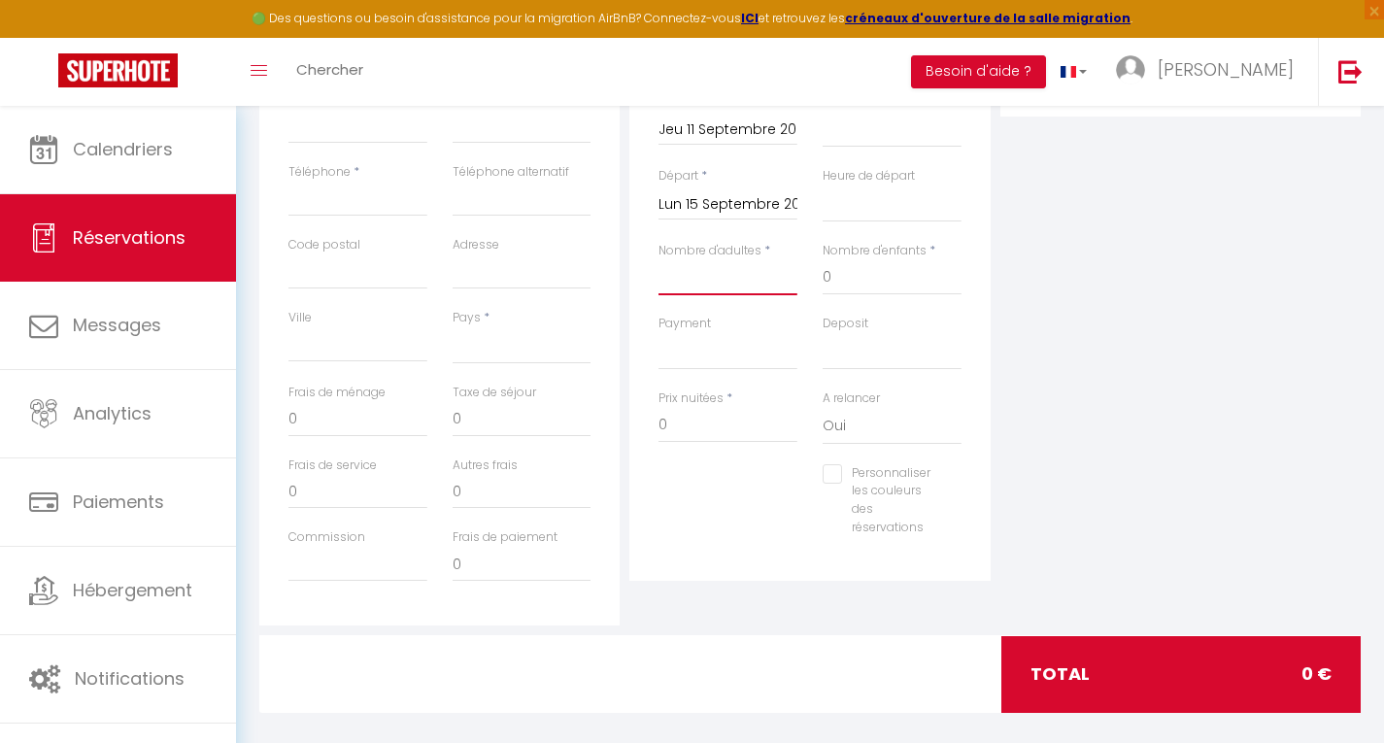
click at [709, 280] on input "Nombre d'adultes" at bounding box center [728, 277] width 139 height 35
click at [696, 350] on select "OK KO" at bounding box center [728, 351] width 139 height 37
click at [659, 333] on select "OK KO" at bounding box center [728, 351] width 139 height 37
click at [834, 431] on select "Oui Non" at bounding box center [892, 426] width 139 height 37
click at [823, 408] on select "Oui Non" at bounding box center [892, 426] width 139 height 37
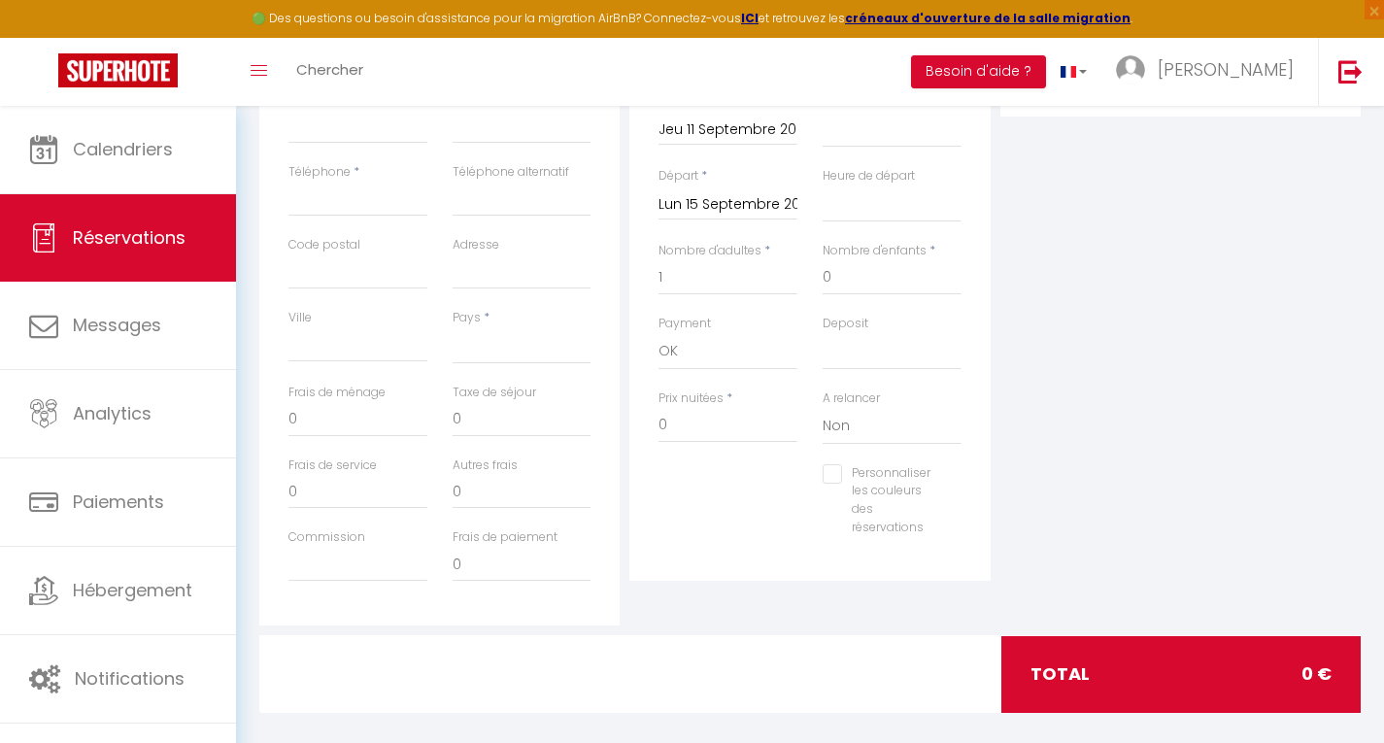
click at [326, 181] on label "Téléphone" at bounding box center [319, 172] width 62 height 18
click at [326, 182] on input "Téléphone" at bounding box center [357, 199] width 139 height 35
paste input "+33 6 81 46 21 54‬"
click at [489, 336] on select "France Portugal Afghanistan Albania Algeria American Samoa Andorra Angola Angui…" at bounding box center [522, 345] width 139 height 37
click at [453, 327] on select "France Portugal Afghanistan Albania Algeria American Samoa Andorra Angola Angui…" at bounding box center [522, 345] width 139 height 37
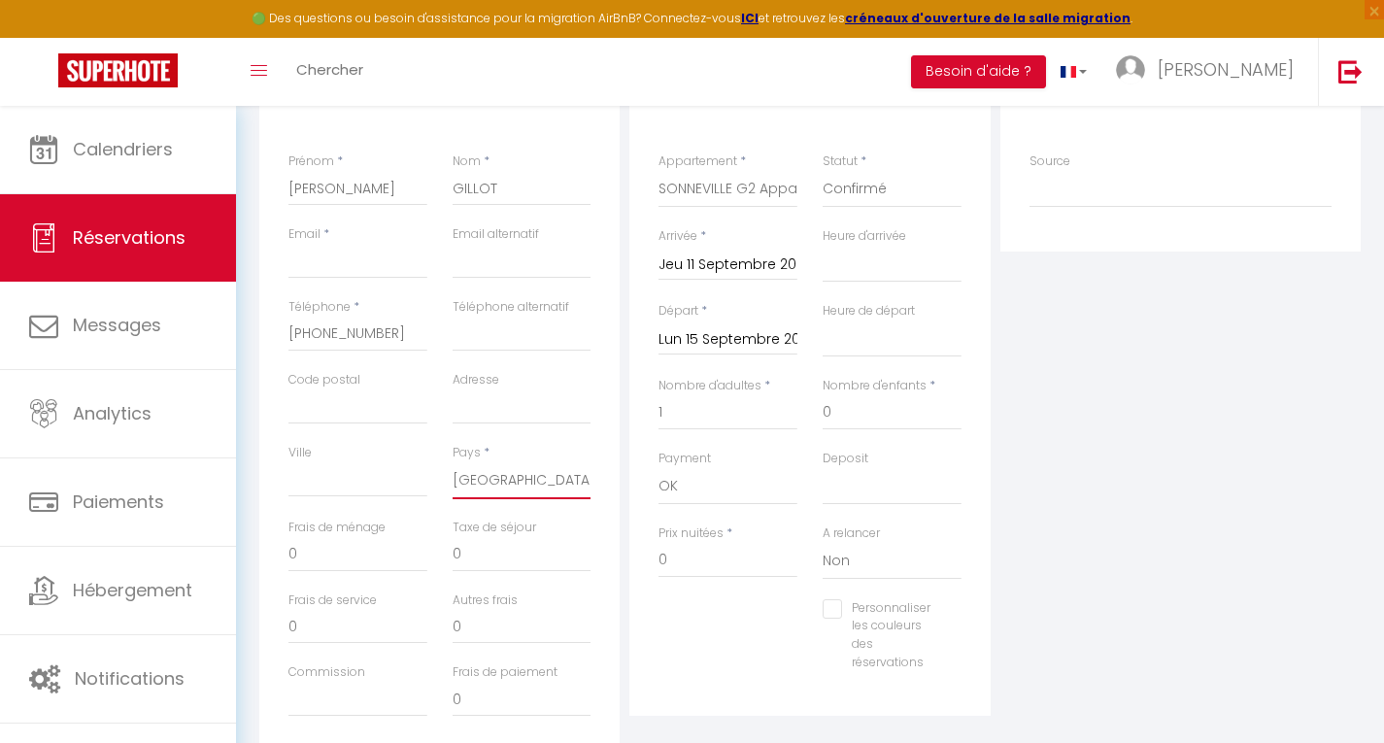
scroll to position [282, 0]
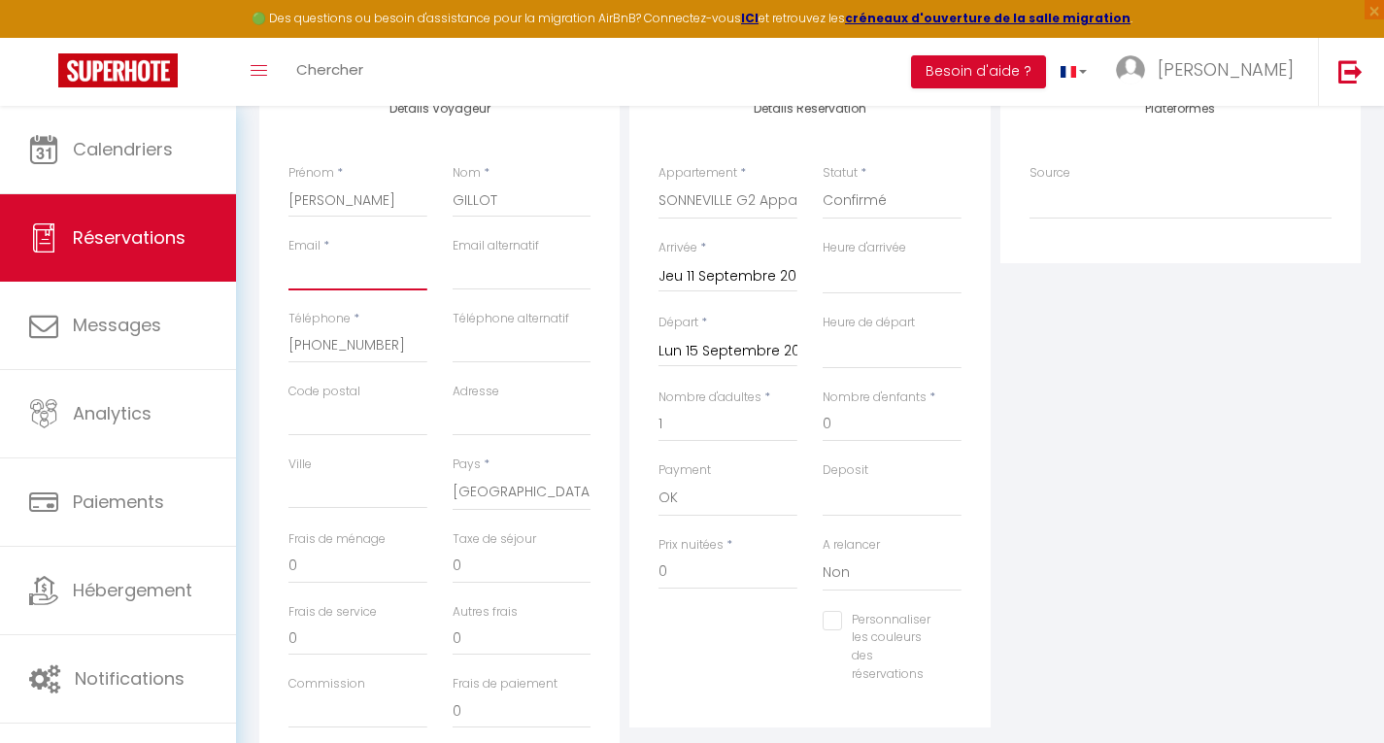
click at [357, 278] on input "Email client" at bounding box center [357, 272] width 139 height 35
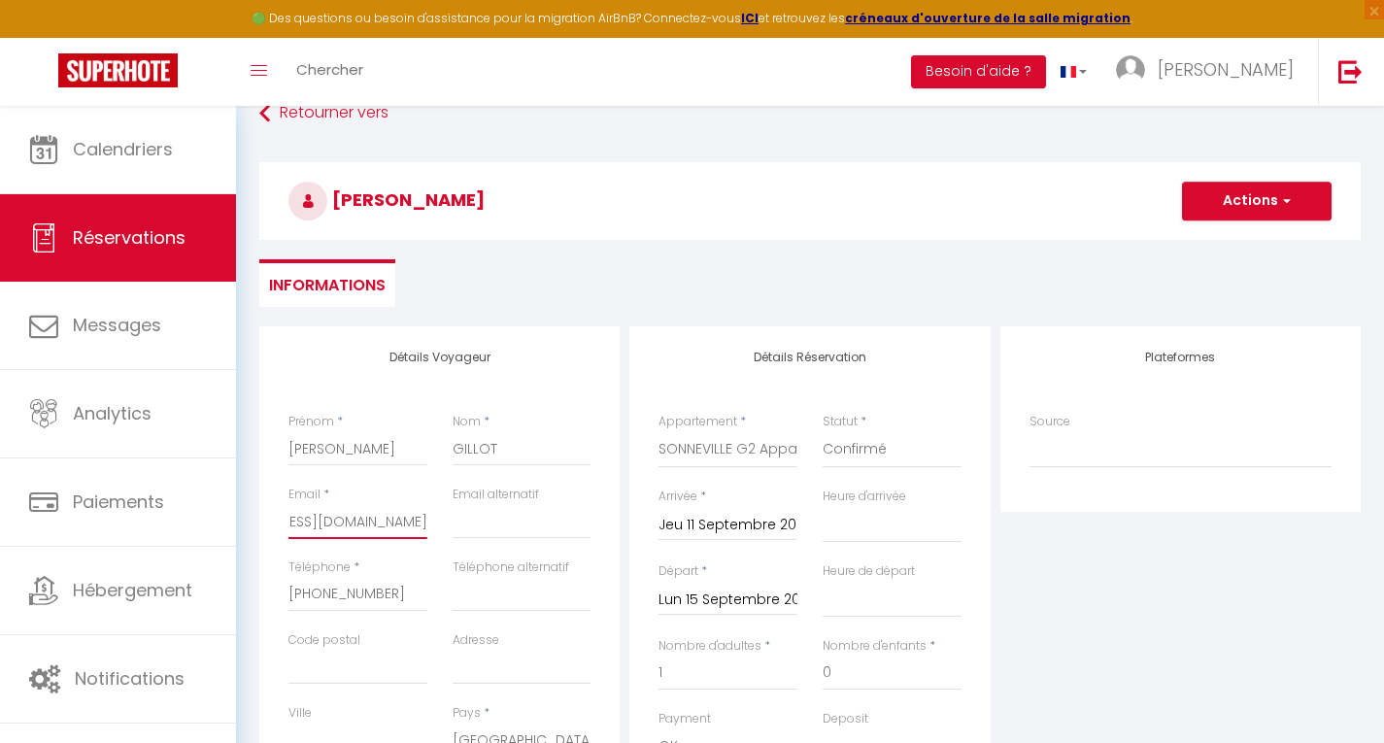
scroll to position [0, 0]
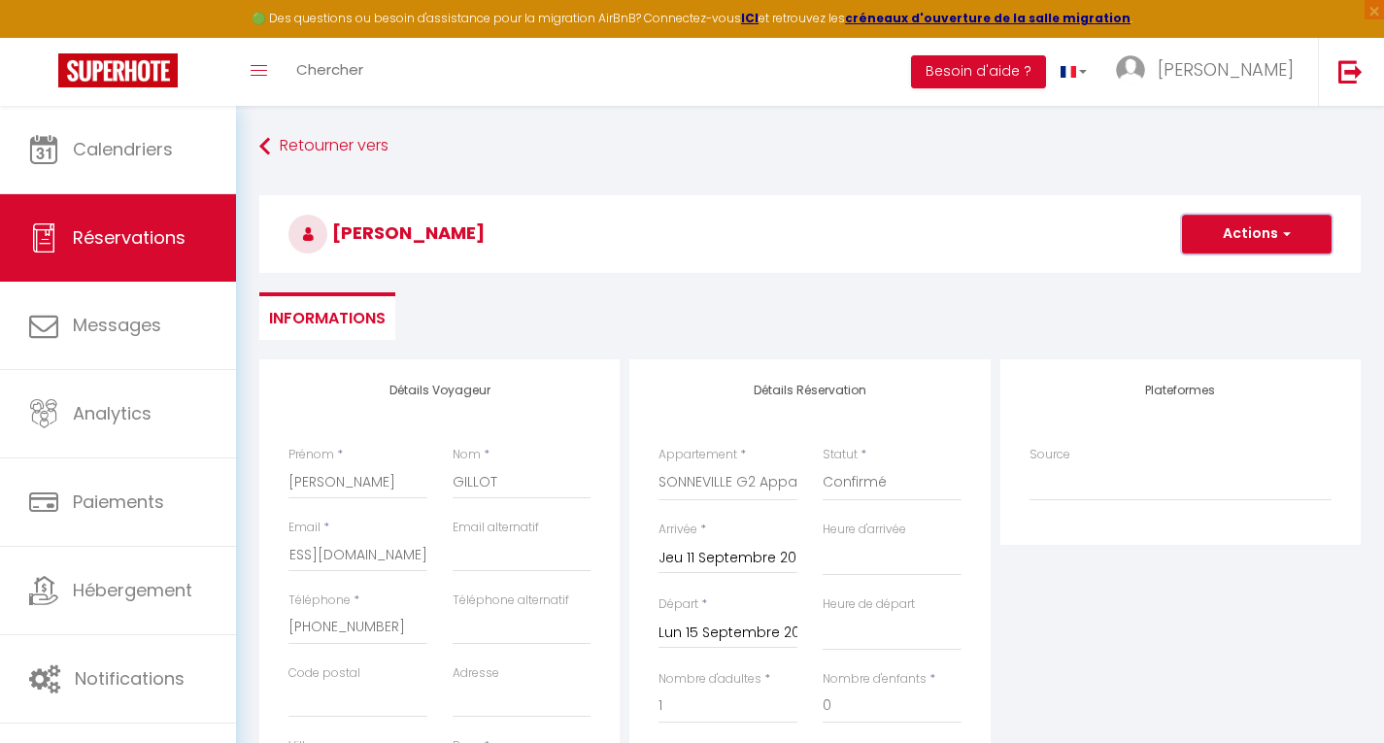
click at [1266, 228] on button "Actions" at bounding box center [1257, 234] width 150 height 39
click at [1231, 270] on link "Enregistrer" at bounding box center [1237, 276] width 153 height 25
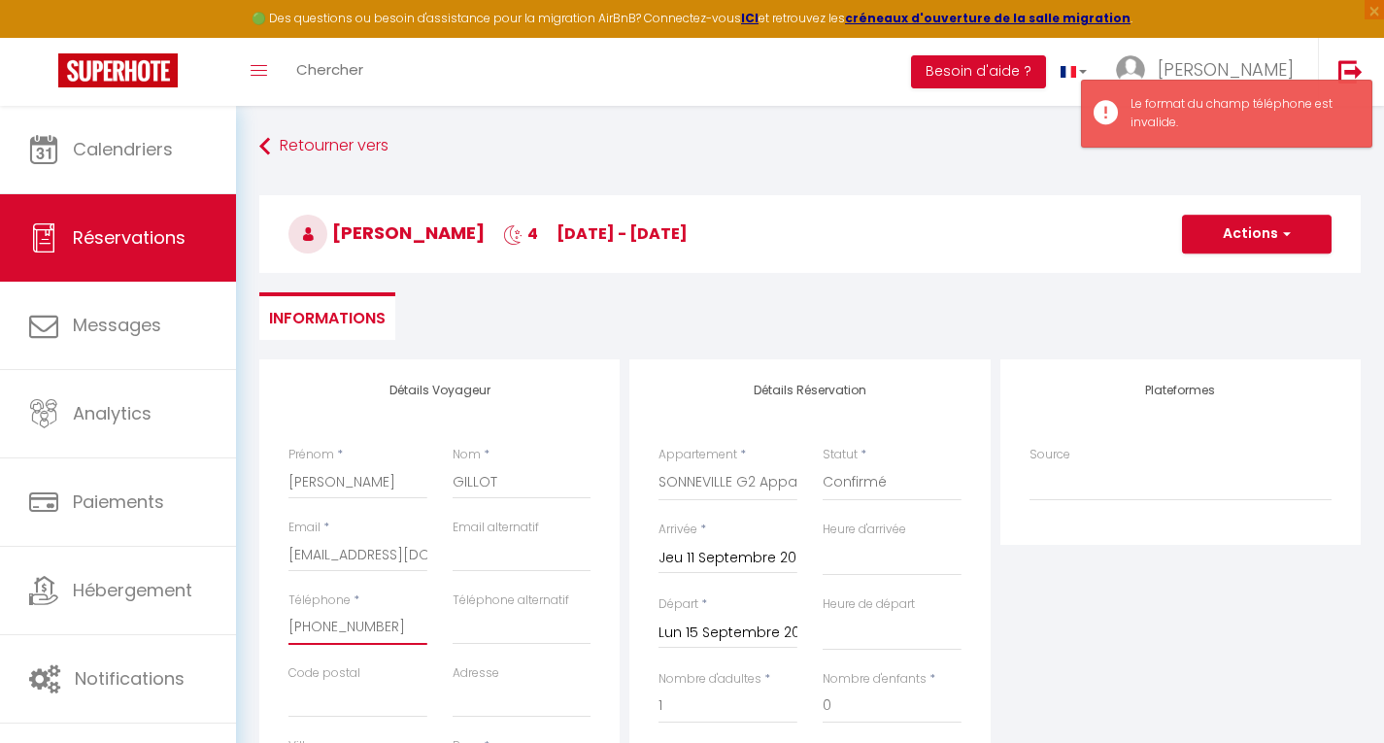
click at [317, 626] on input "+33 6 81 46 21 54‬" at bounding box center [357, 627] width 139 height 35
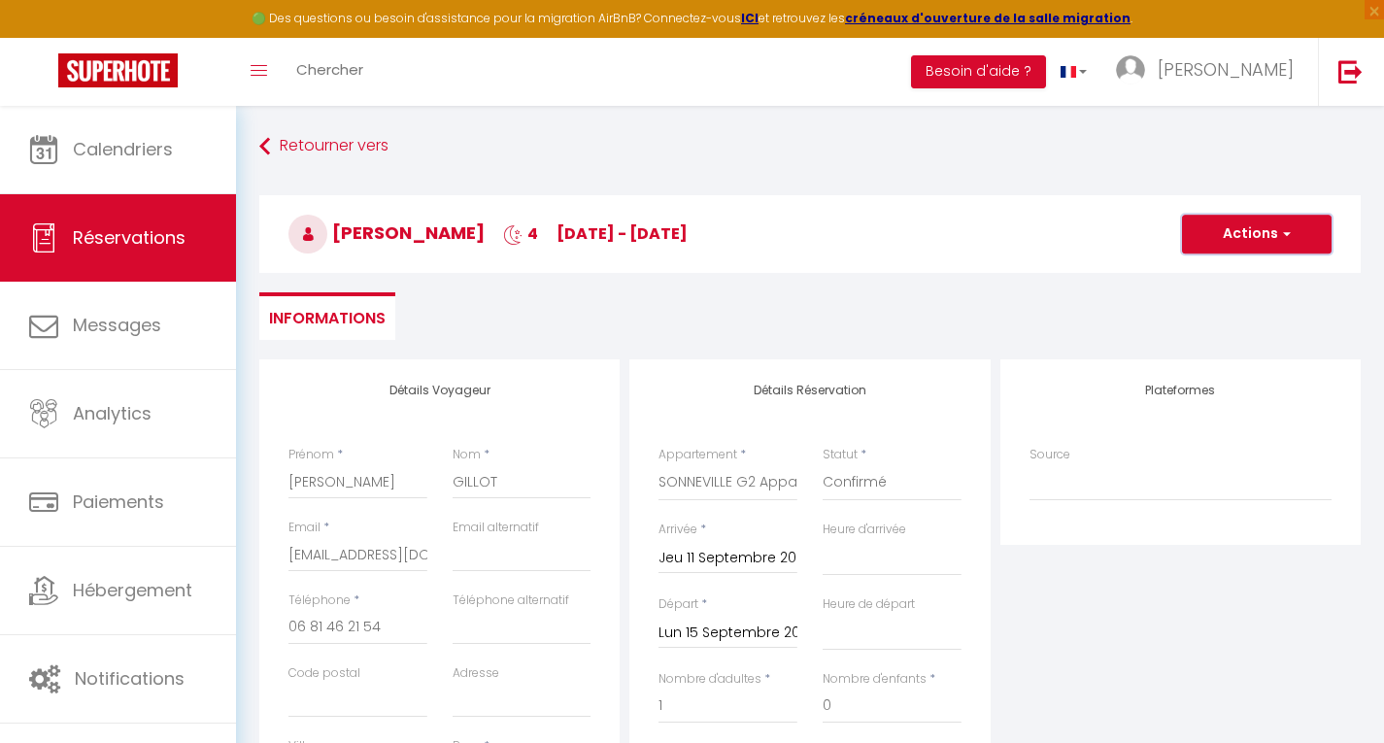
click at [1279, 232] on span "button" at bounding box center [1284, 233] width 12 height 17
click at [1246, 267] on link "Enregistrer" at bounding box center [1237, 276] width 153 height 25
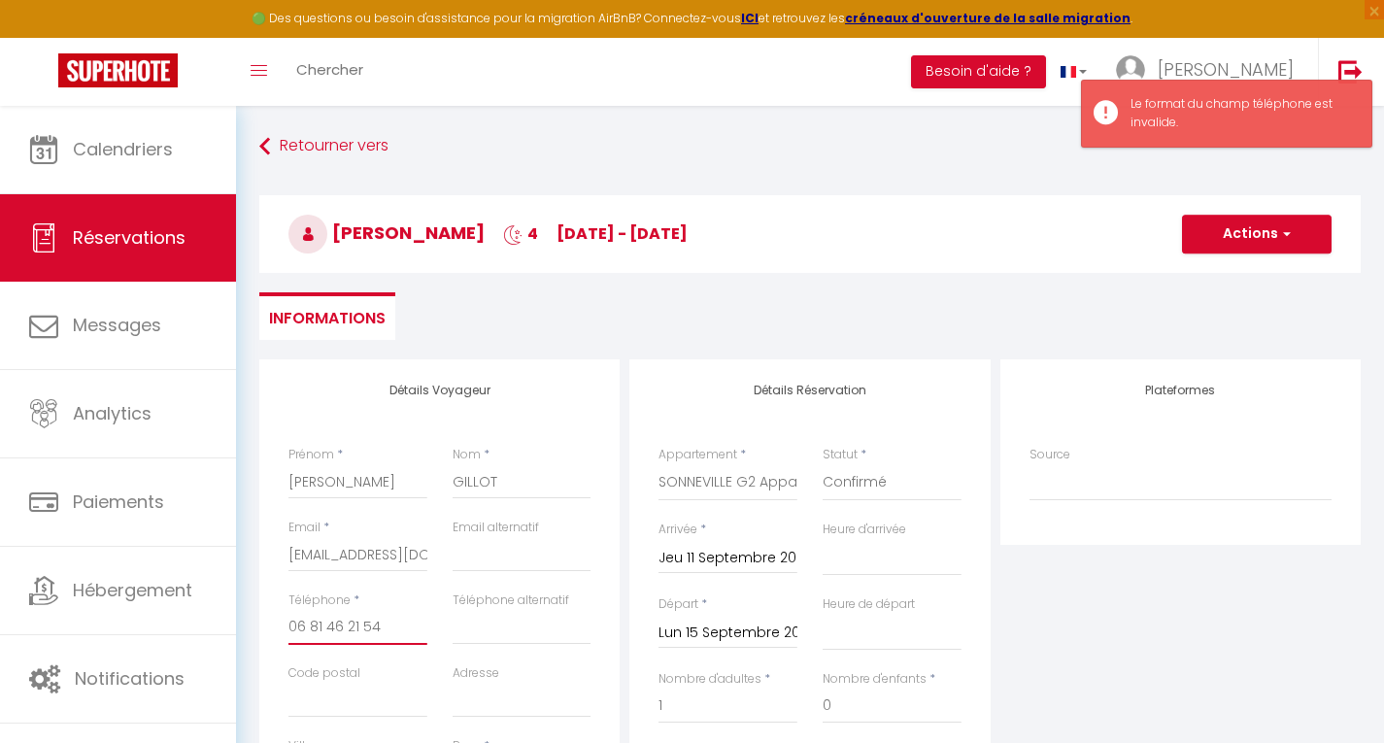
click at [311, 628] on input "06 81 46 21 54‬" at bounding box center [357, 627] width 139 height 35
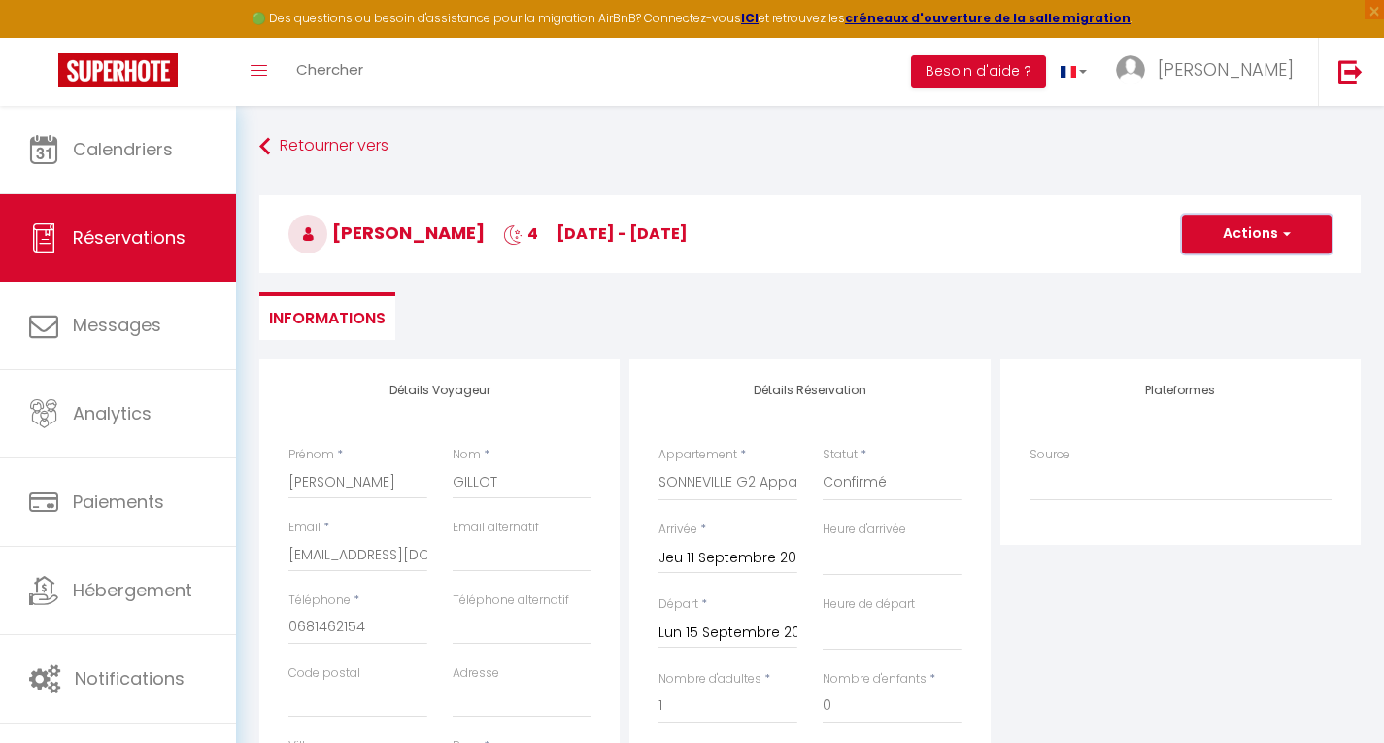
click at [1235, 238] on button "Actions" at bounding box center [1257, 234] width 150 height 39
click at [1206, 284] on link "Enregistrer" at bounding box center [1237, 276] width 153 height 25
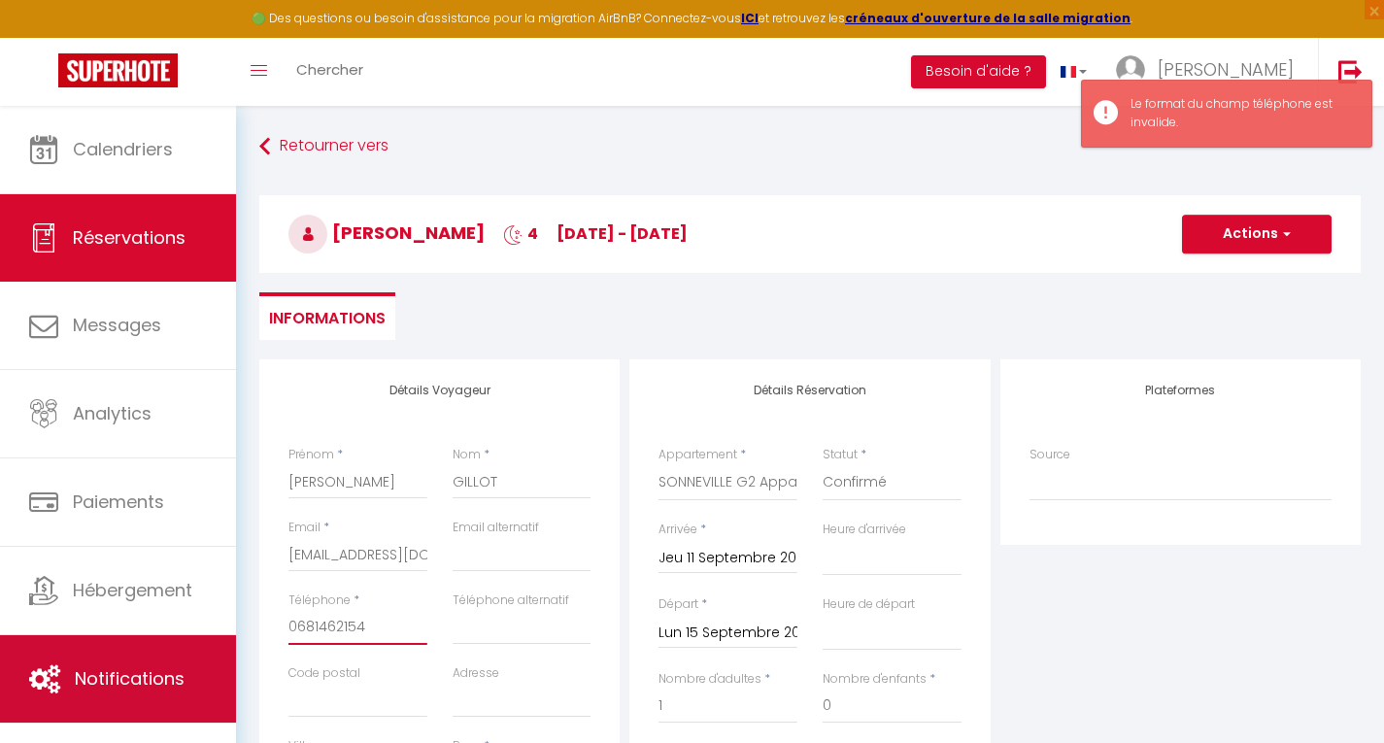
drag, startPoint x: 390, startPoint y: 631, endPoint x: 94, endPoint y: 637, distance: 296.3
click at [94, 637] on div "🟢 Des questions ou besoin d'assistance pour la migration AirBnB? Connectez-vous…" at bounding box center [692, 648] width 1384 height 1084
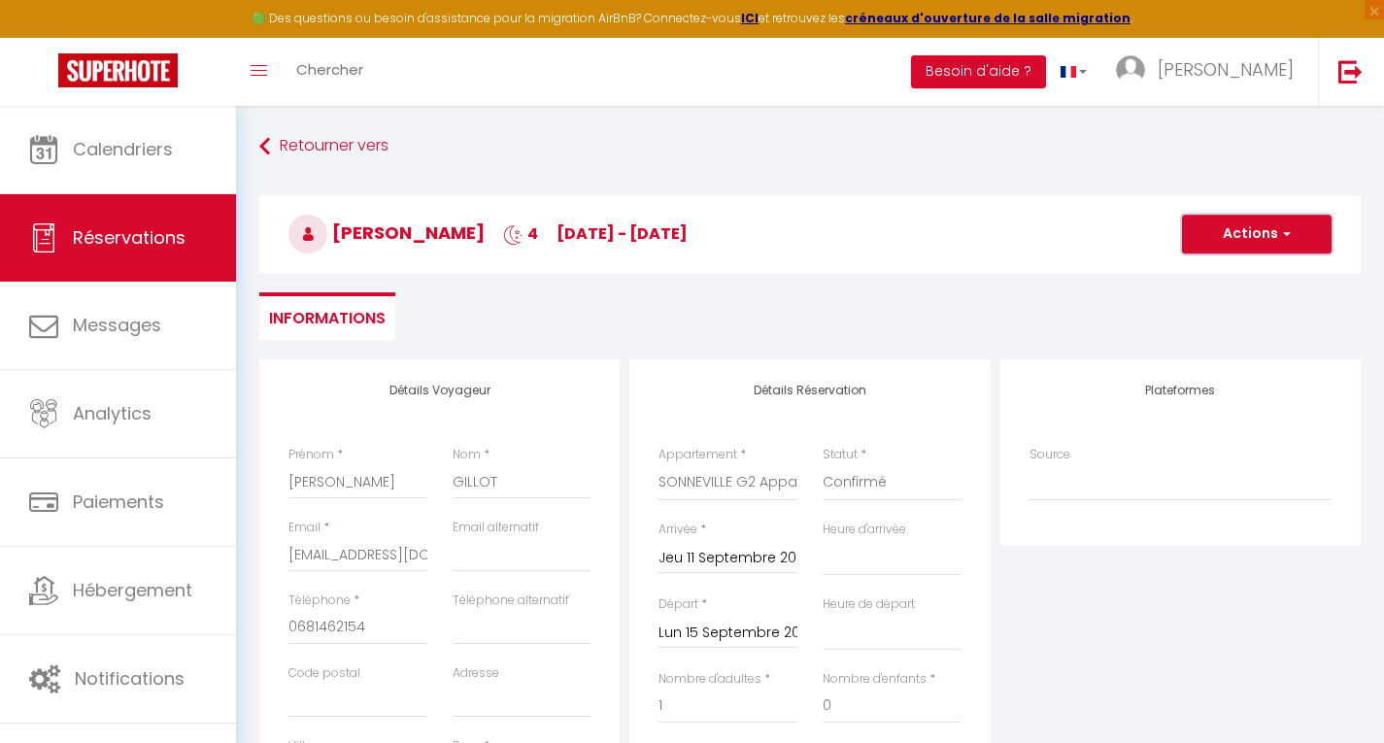
click at [1263, 224] on button "Actions" at bounding box center [1257, 234] width 150 height 39
click at [1232, 270] on link "Enregistrer" at bounding box center [1237, 276] width 153 height 25
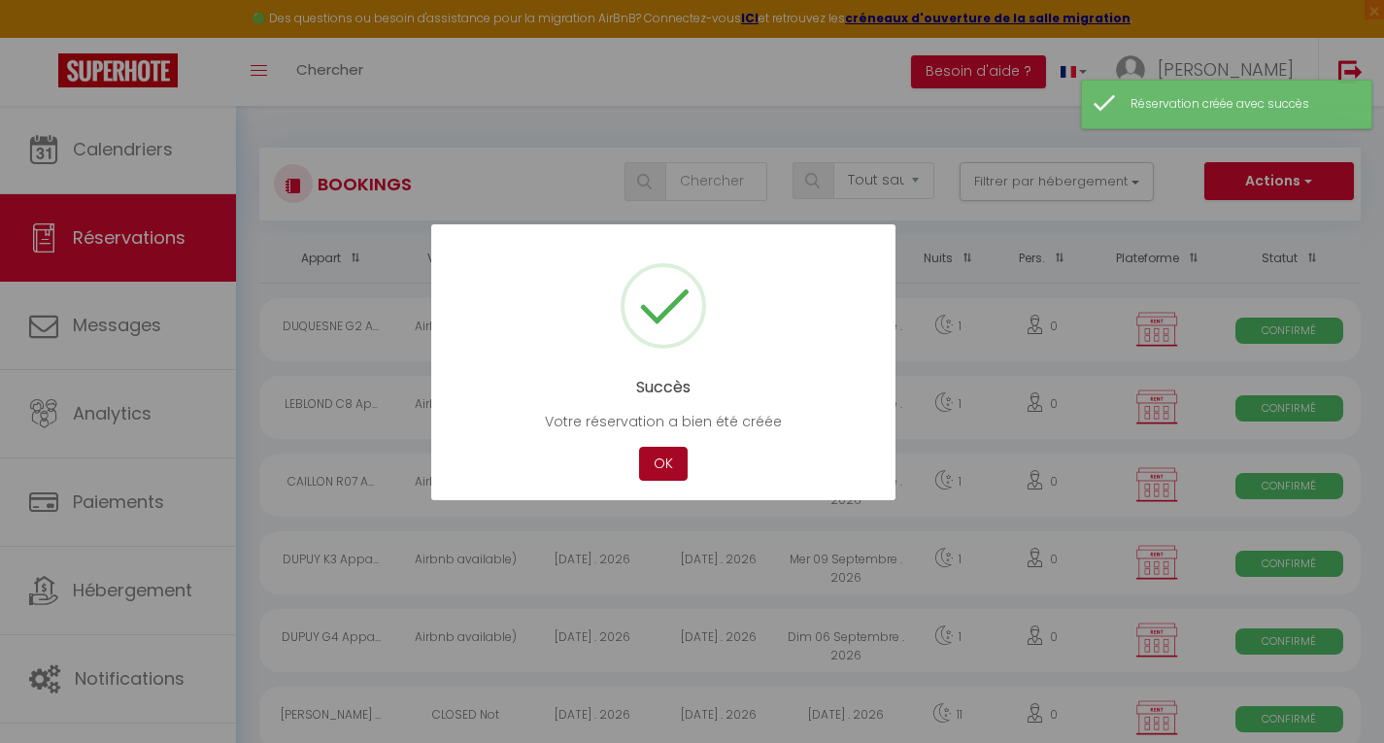
click at [677, 457] on button "OK" at bounding box center [663, 464] width 49 height 34
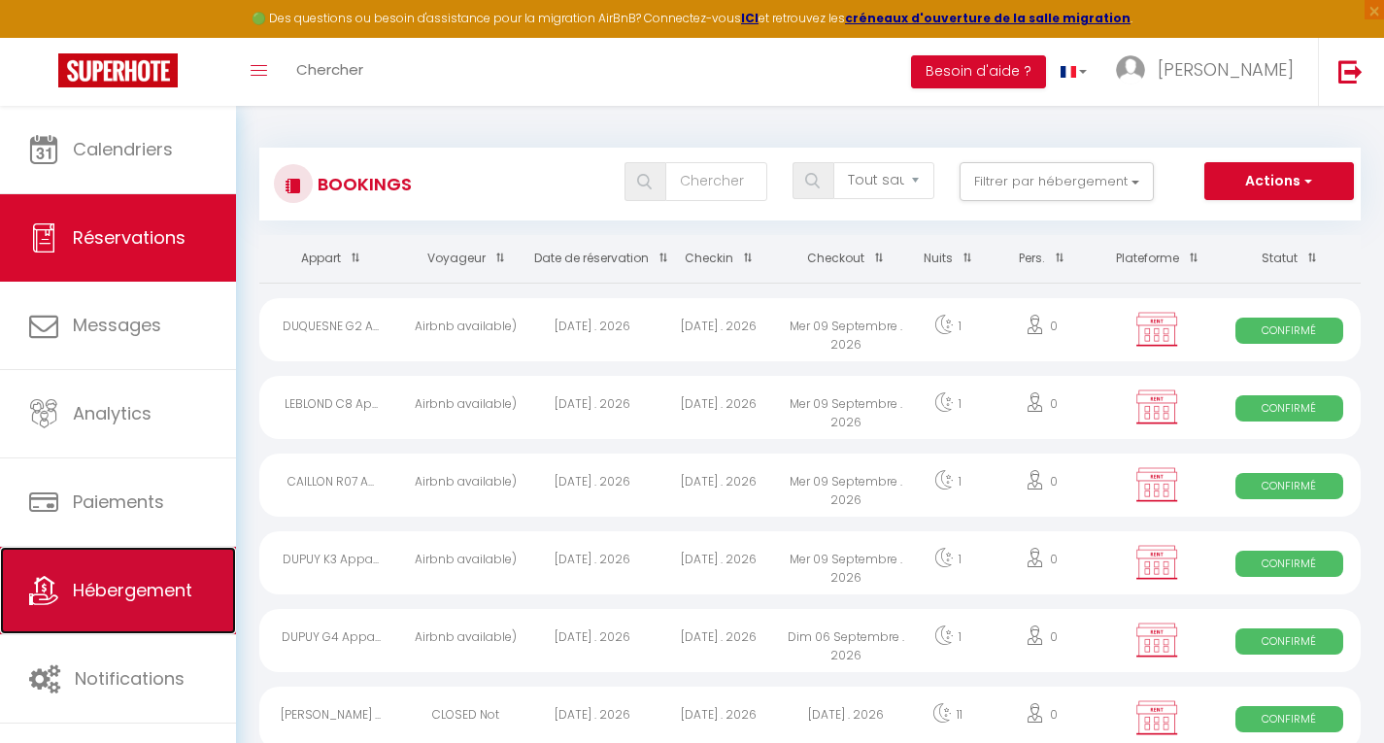
click at [128, 596] on span "Hébergement" at bounding box center [132, 590] width 119 height 24
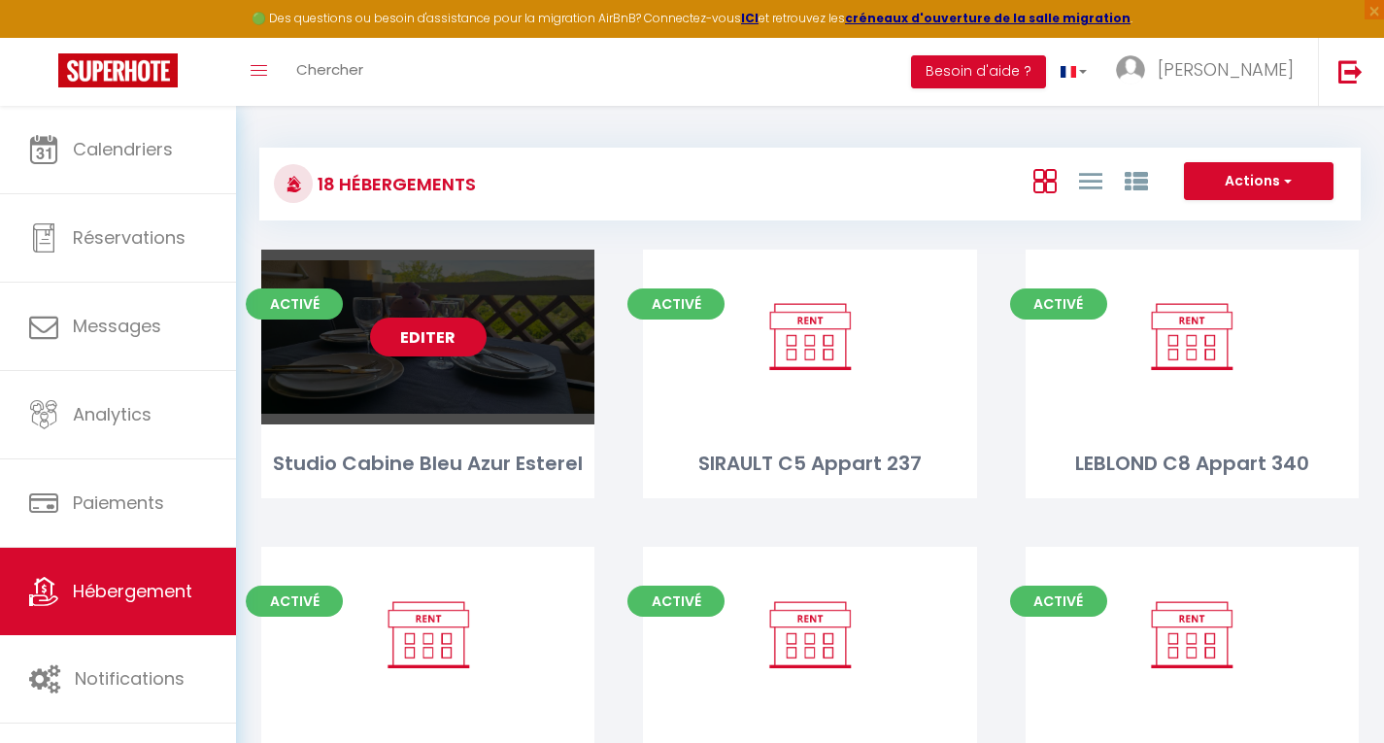
click at [431, 343] on link "Editer" at bounding box center [428, 337] width 117 height 39
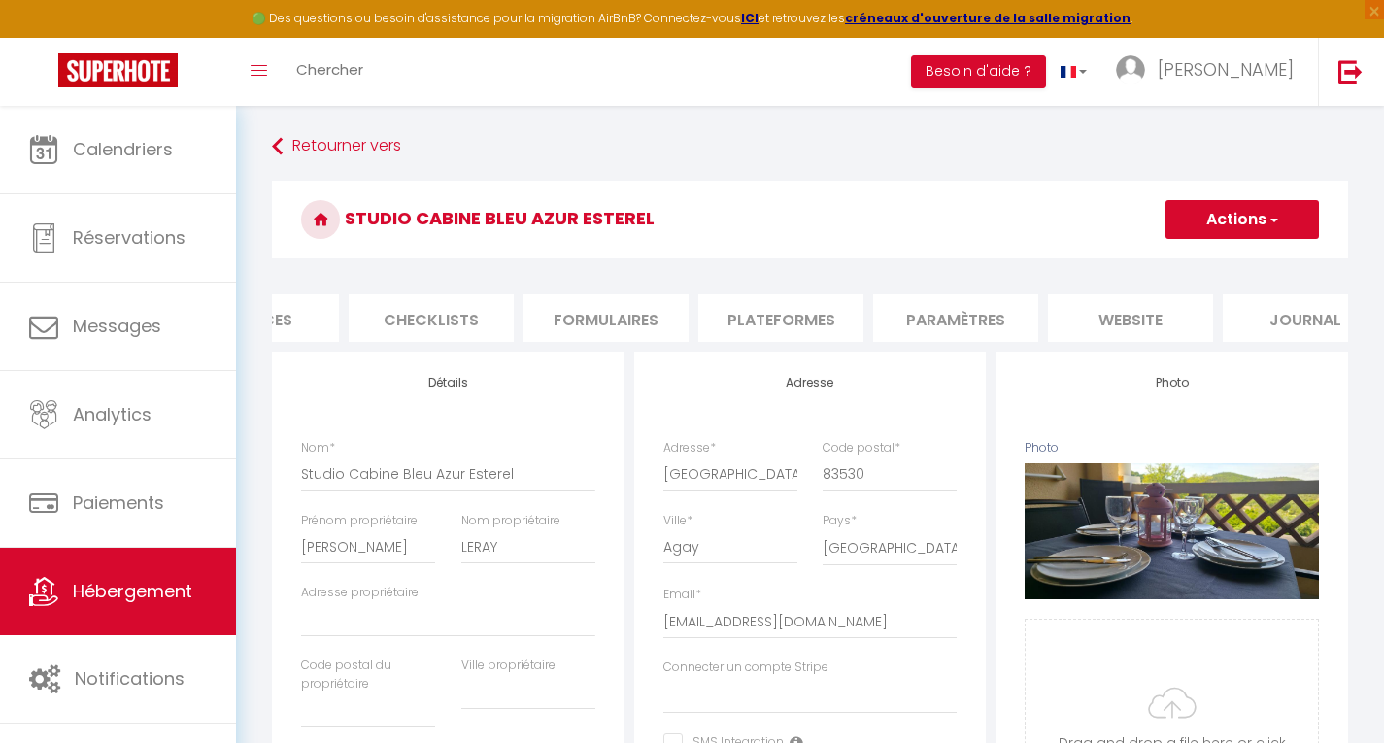
scroll to position [0, 672]
click at [1069, 319] on li "website" at bounding box center [1081, 318] width 165 height 48
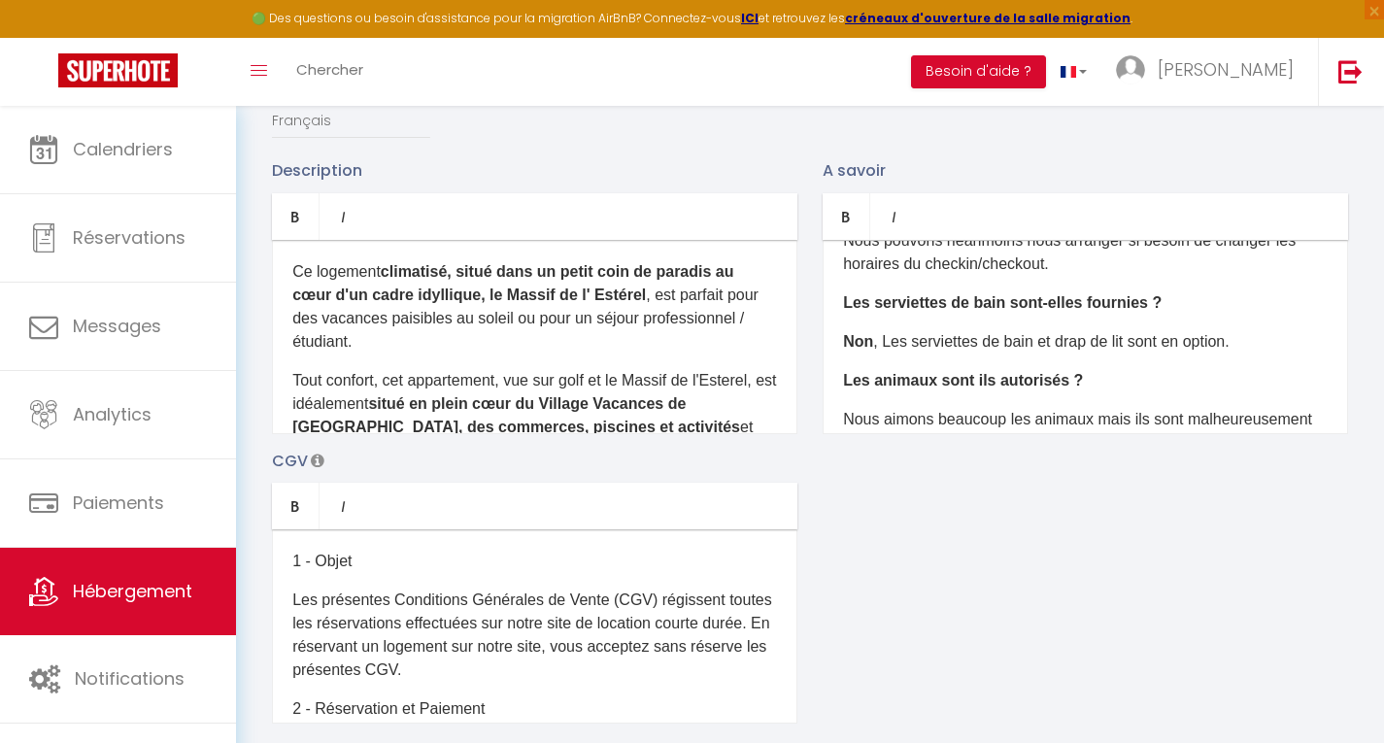
scroll to position [155, 0]
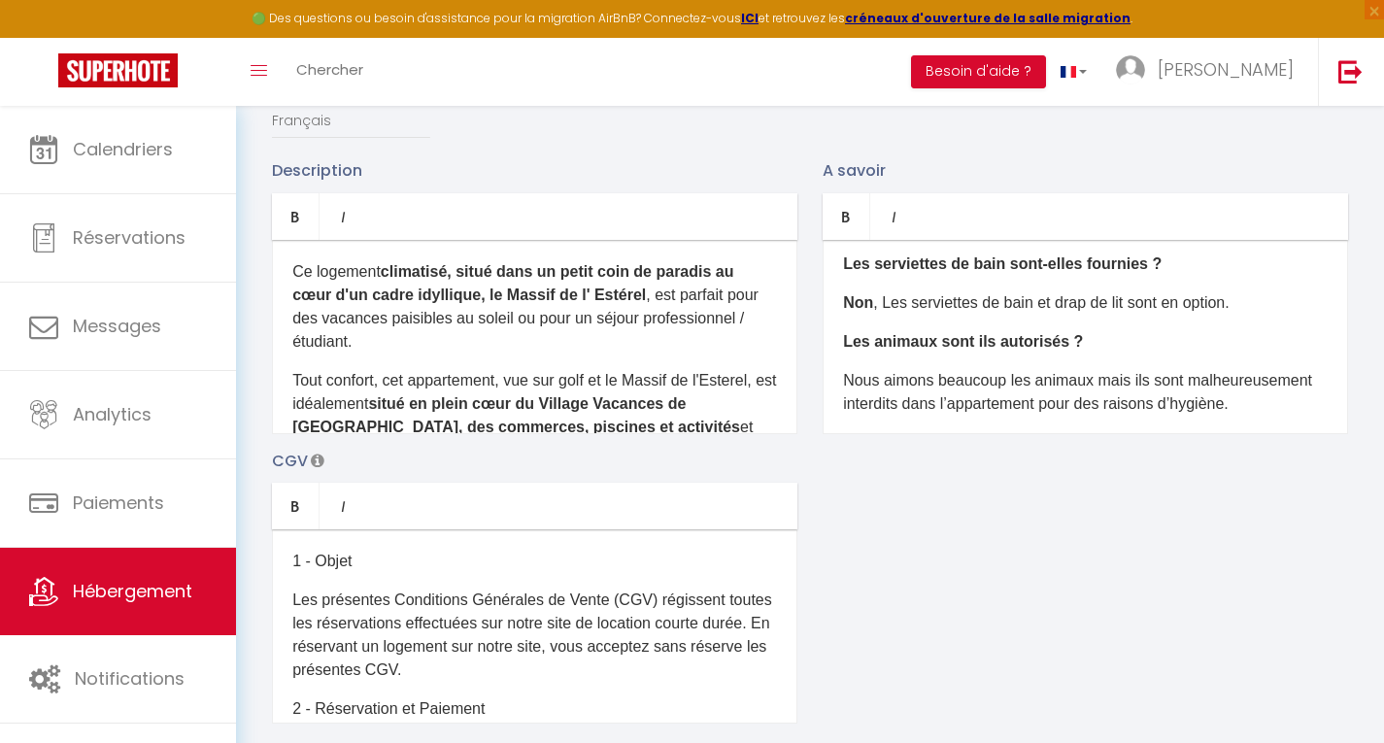
click at [1237, 315] on p "Non , Les serviettes de bain et drap de lit sont en option." at bounding box center [1085, 302] width 485 height 23
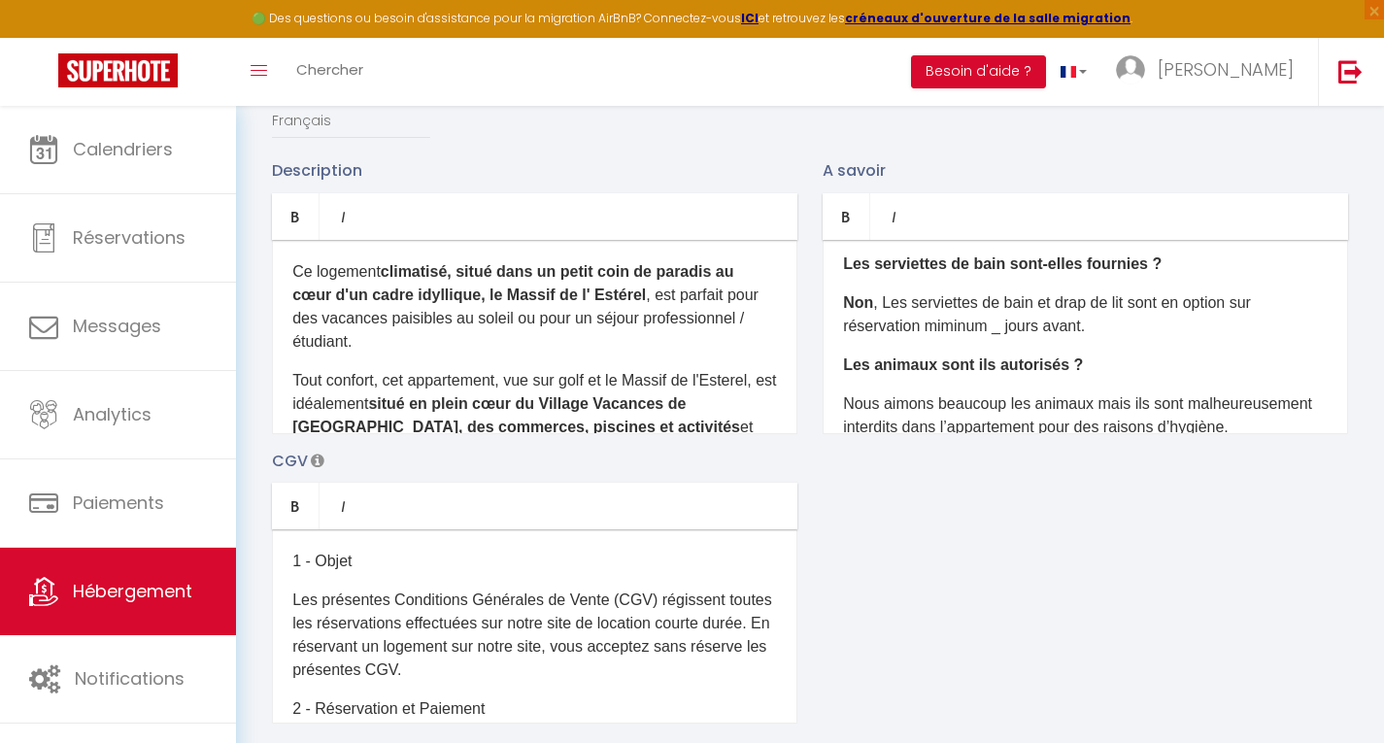
click at [1003, 338] on p "Non , Les serviettes de bain et drap de lit sont en option sur réservation mimi…" at bounding box center [1085, 314] width 485 height 47
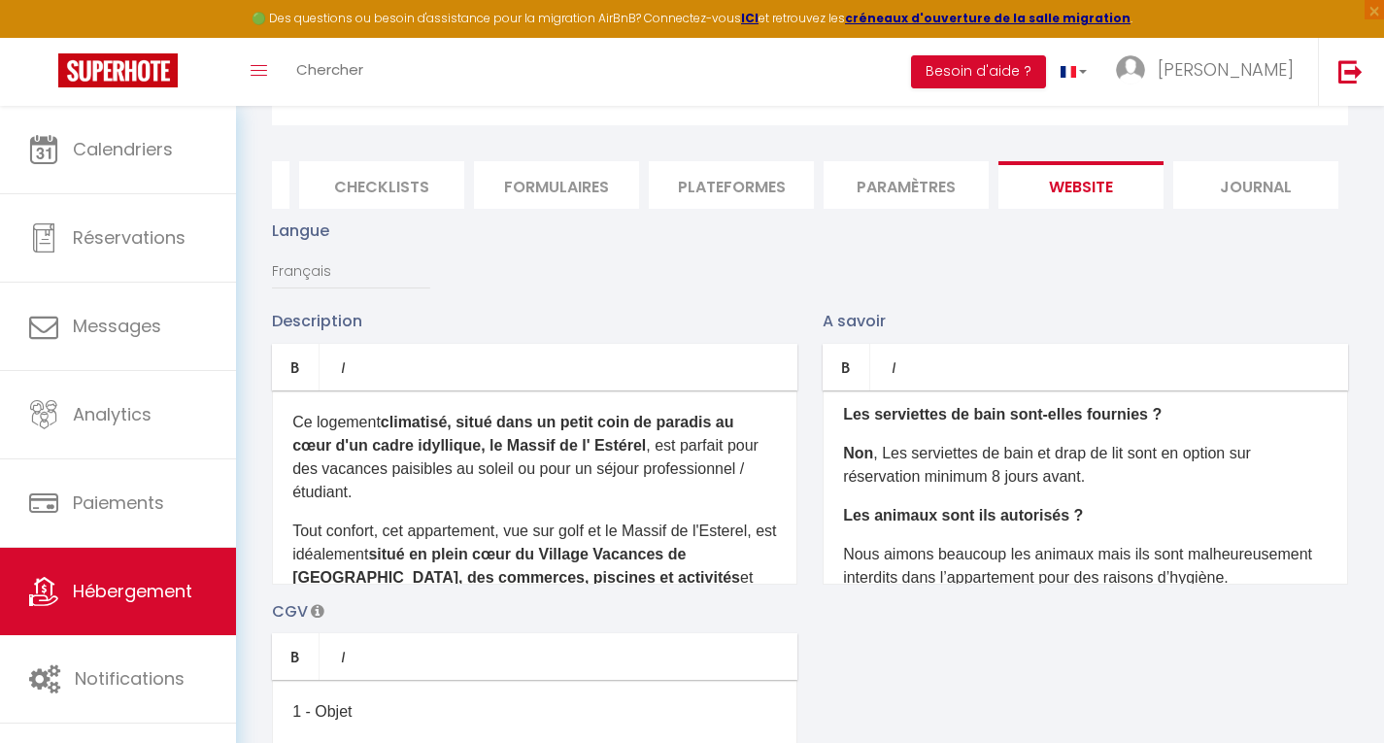
scroll to position [0, 0]
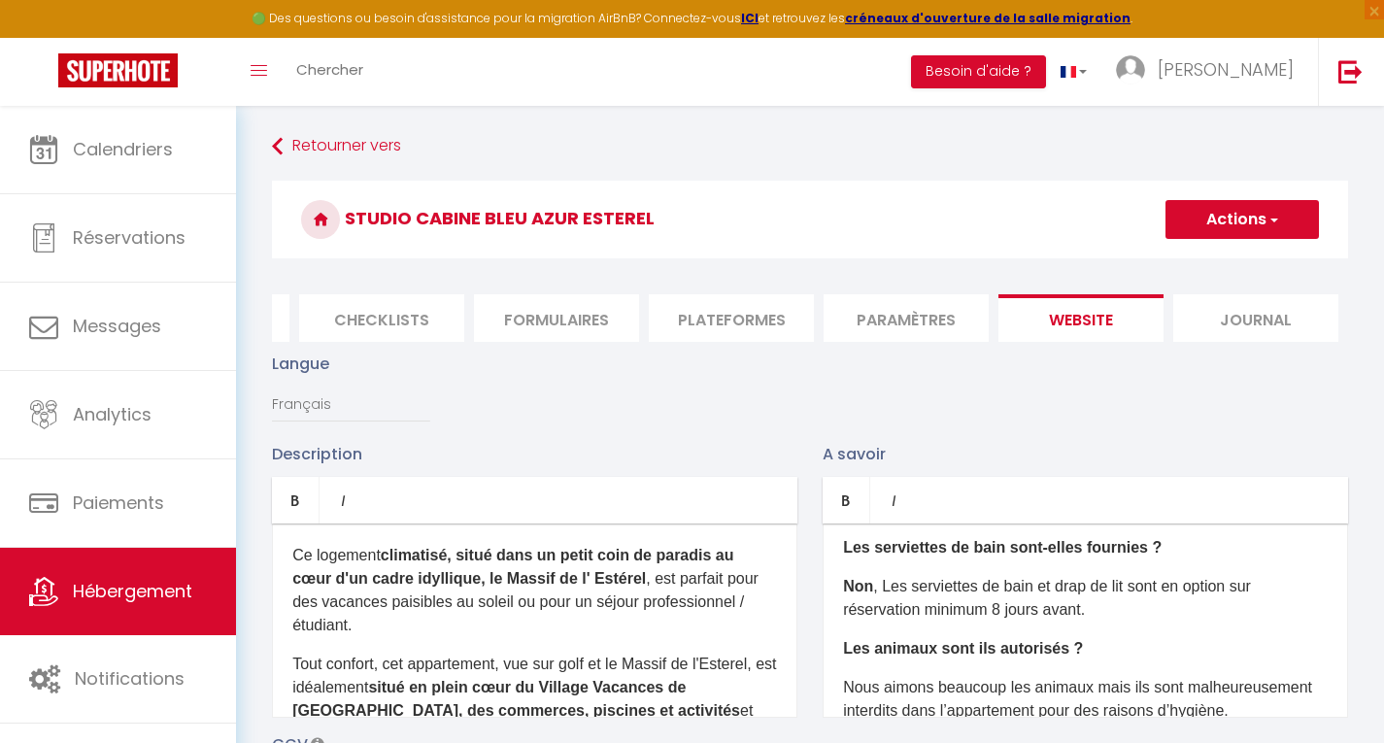
click at [1252, 220] on button "Actions" at bounding box center [1242, 219] width 153 height 39
click at [1252, 260] on input "Enregistrer" at bounding box center [1220, 262] width 72 height 19
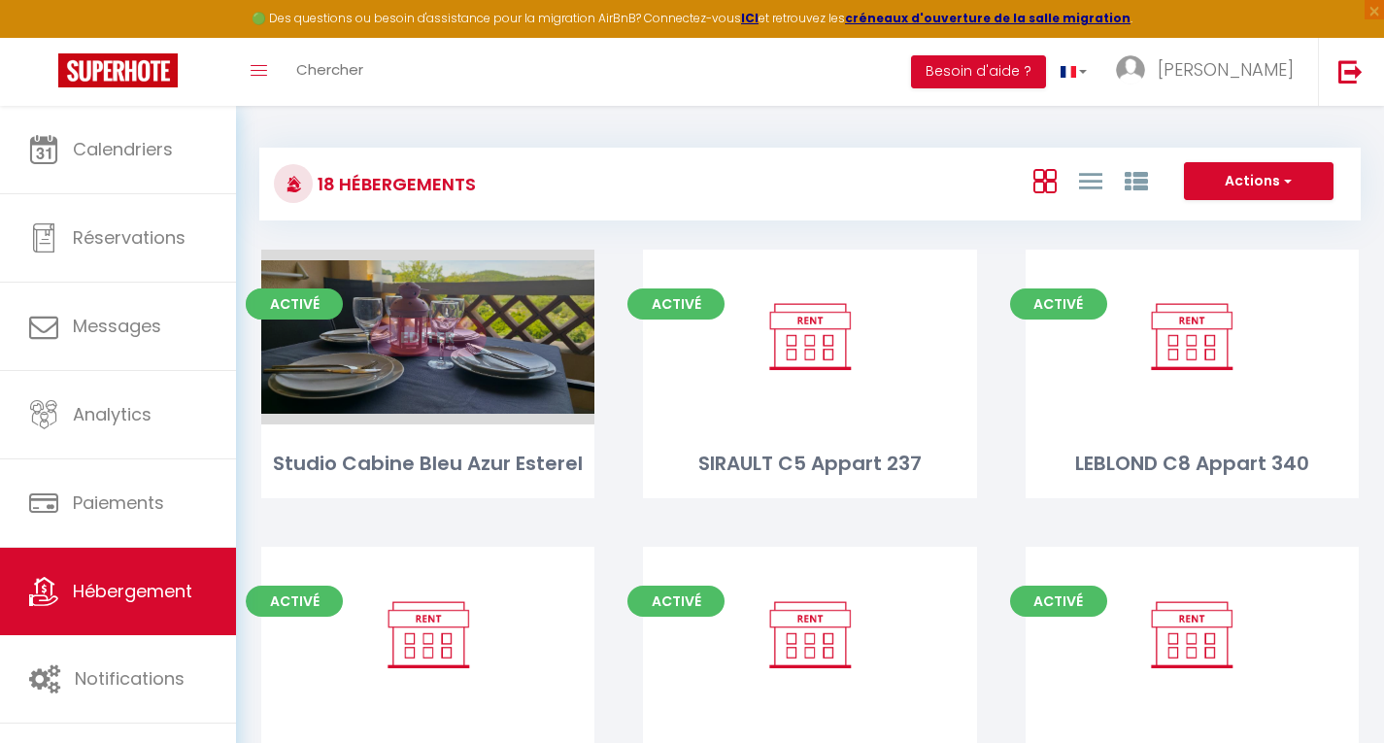
click at [421, 335] on link "Editer" at bounding box center [428, 337] width 117 height 39
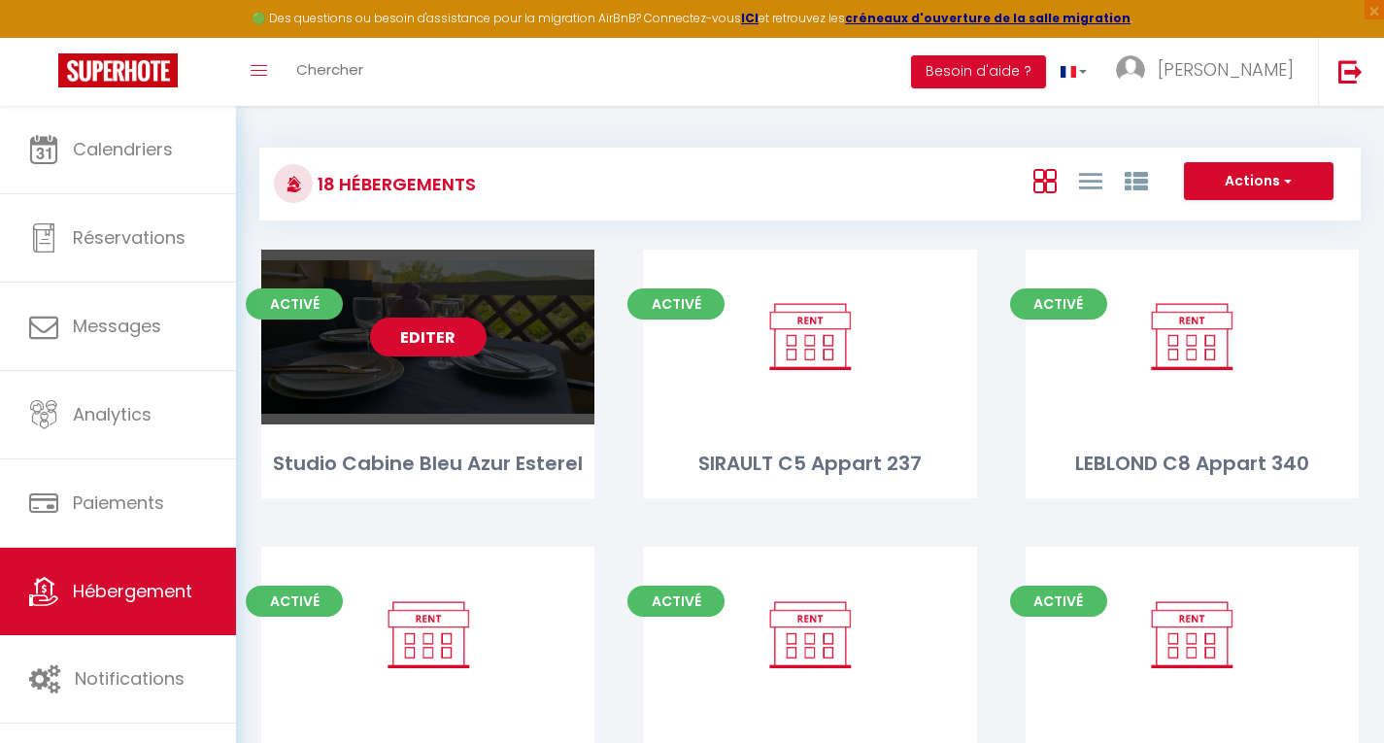
click at [427, 339] on link "Editer" at bounding box center [428, 337] width 117 height 39
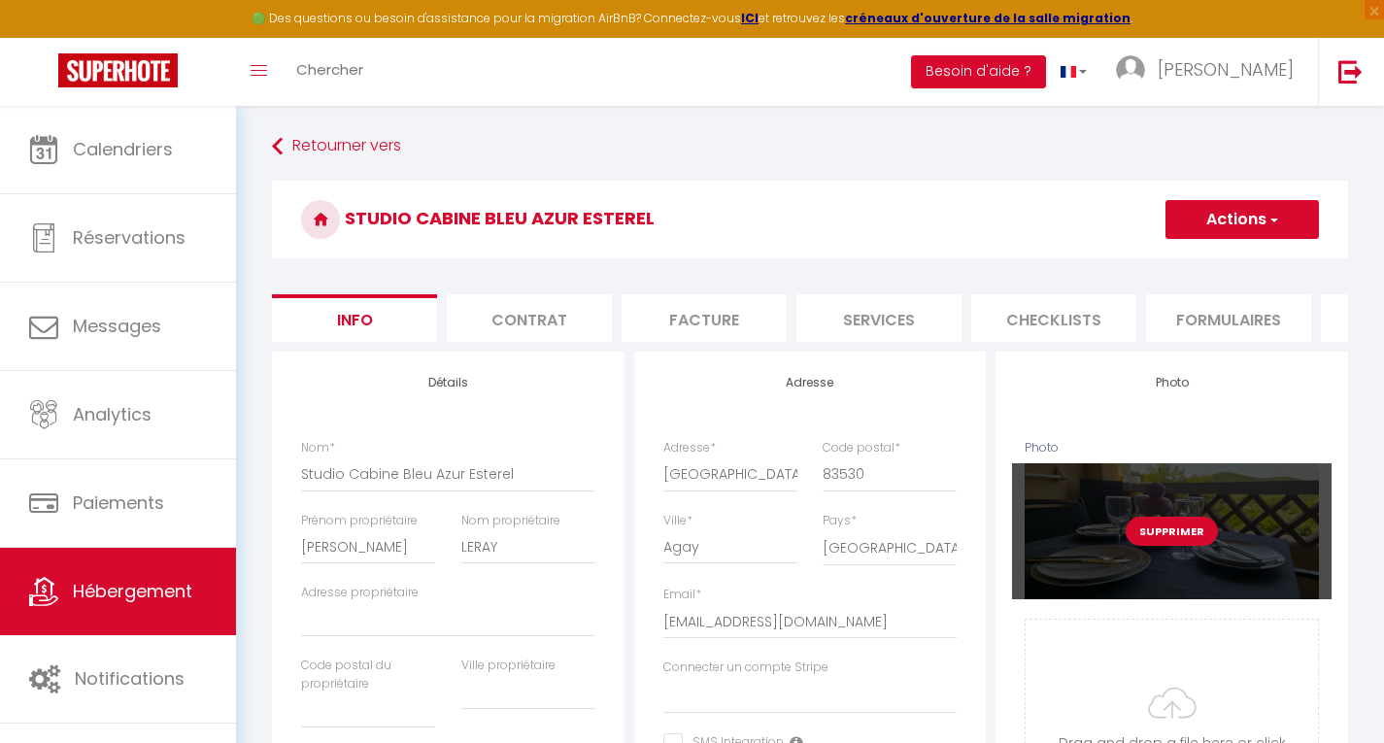
click at [1169, 539] on button "Supprimer" at bounding box center [1172, 531] width 92 height 29
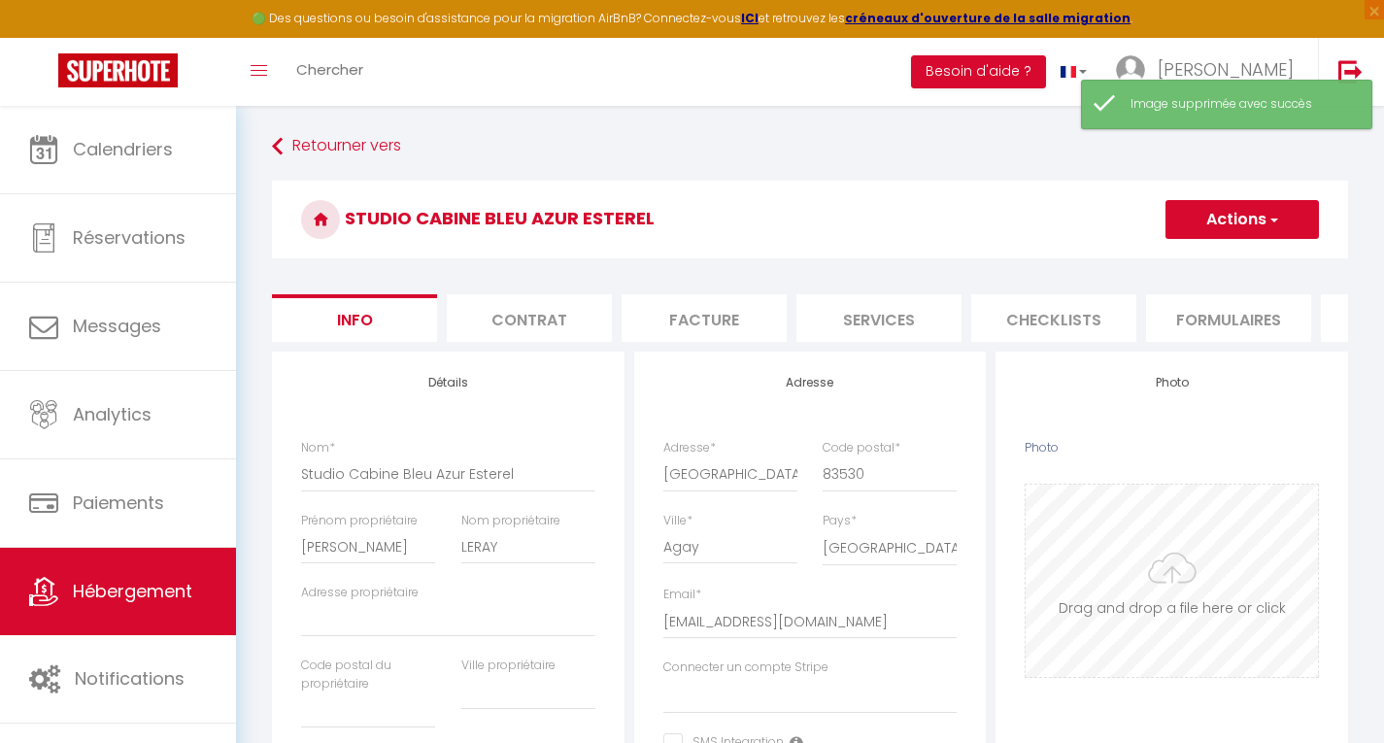
click at [1162, 594] on input "Photo" at bounding box center [1172, 581] width 292 height 192
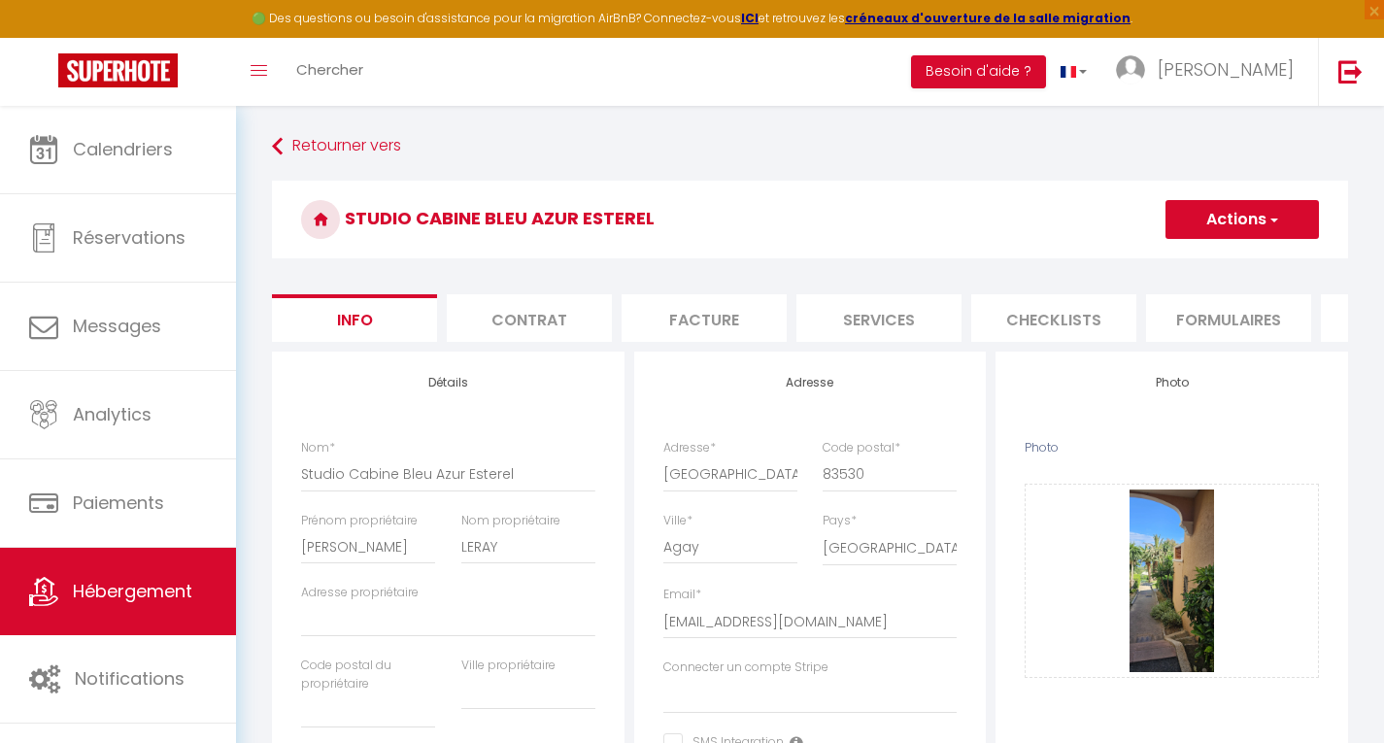
click at [1225, 222] on button "Actions" at bounding box center [1242, 219] width 153 height 39
click at [1173, 260] on input "Enregistrer" at bounding box center [1166, 262] width 72 height 19
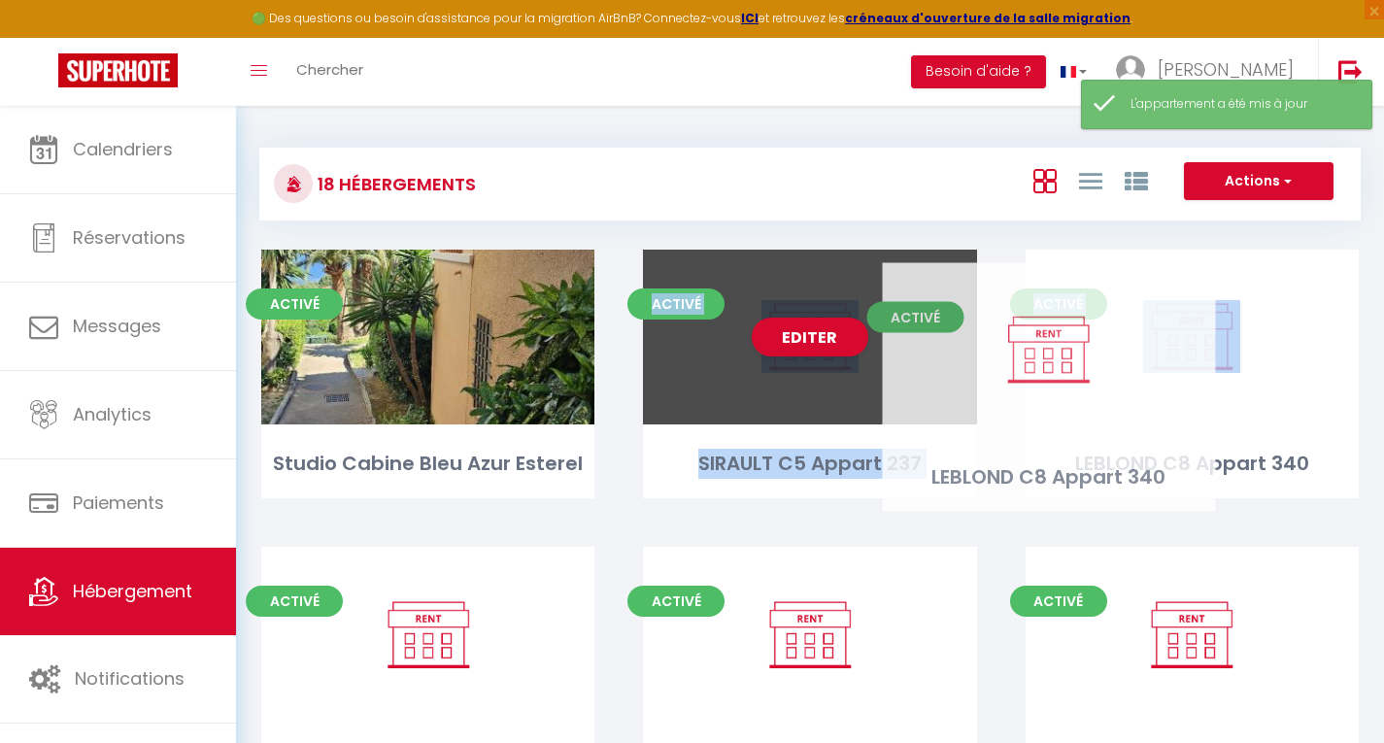
drag, startPoint x: 1173, startPoint y: 260, endPoint x: 705, endPoint y: 328, distance: 473.1
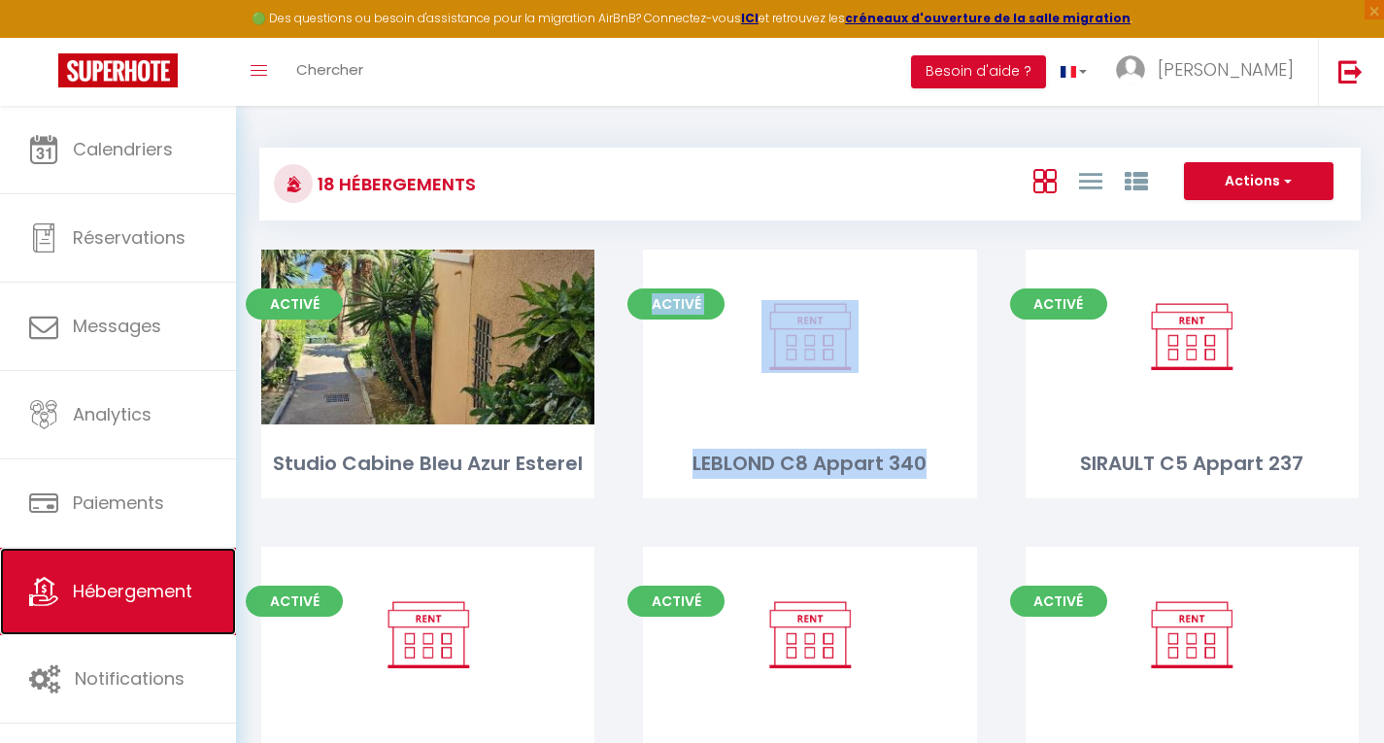
drag, startPoint x: 123, startPoint y: 618, endPoint x: 141, endPoint y: 614, distance: 17.9
click at [123, 618] on link "Hébergement" at bounding box center [118, 591] width 236 height 87
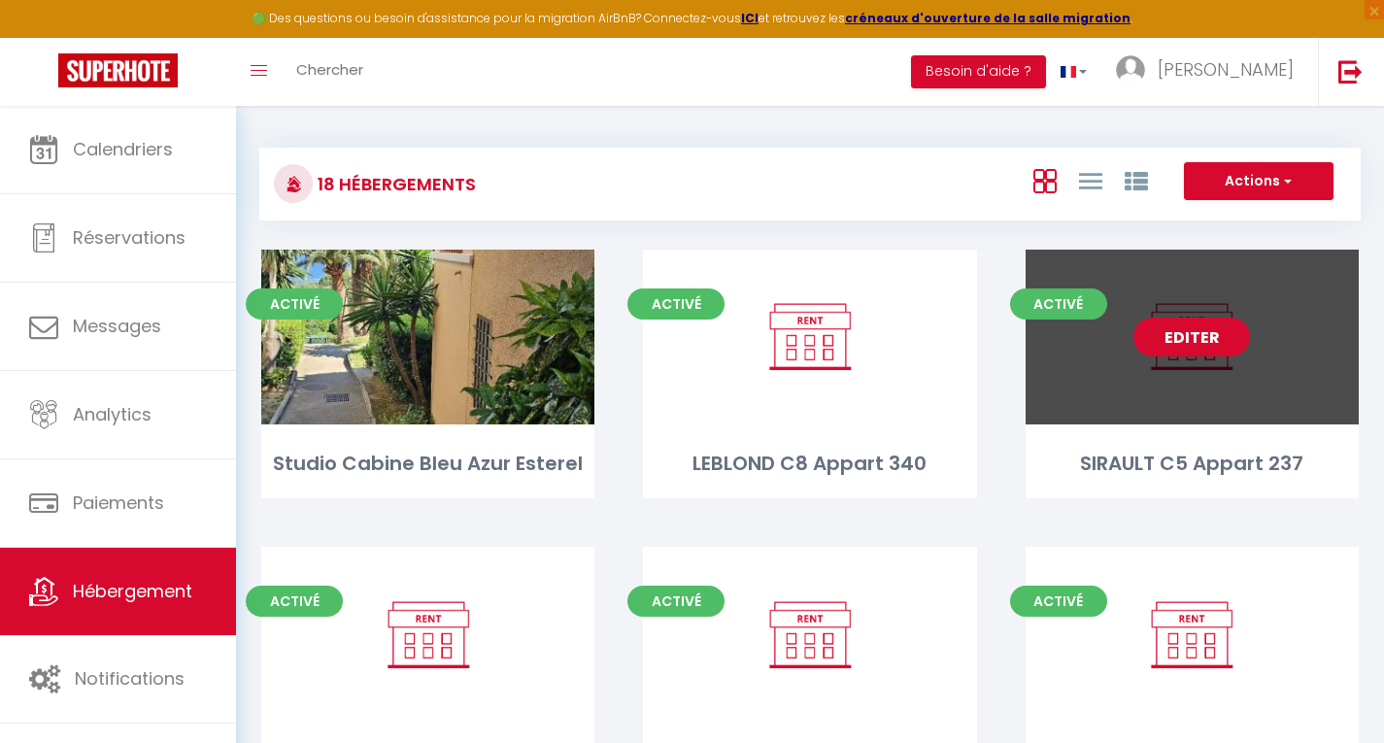
click at [1198, 330] on link "Editer" at bounding box center [1192, 337] width 117 height 39
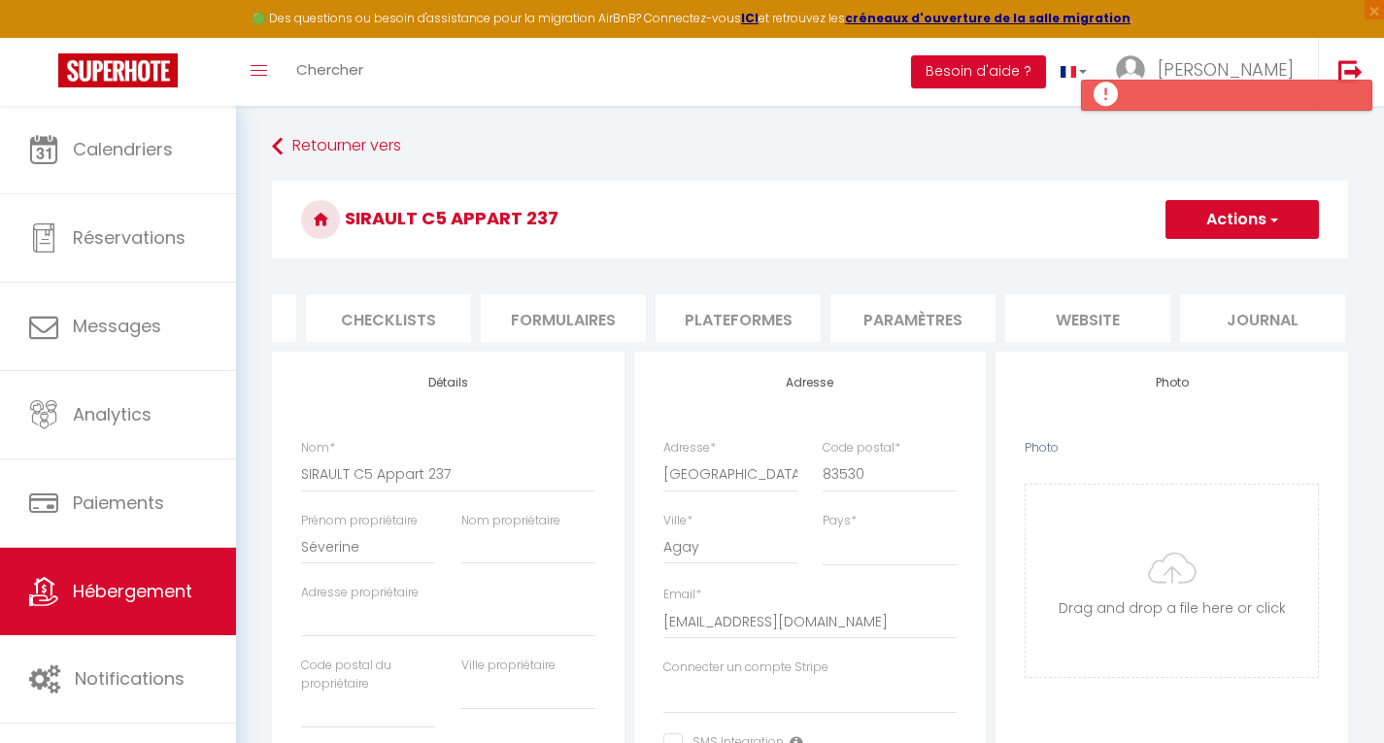
scroll to position [0, 672]
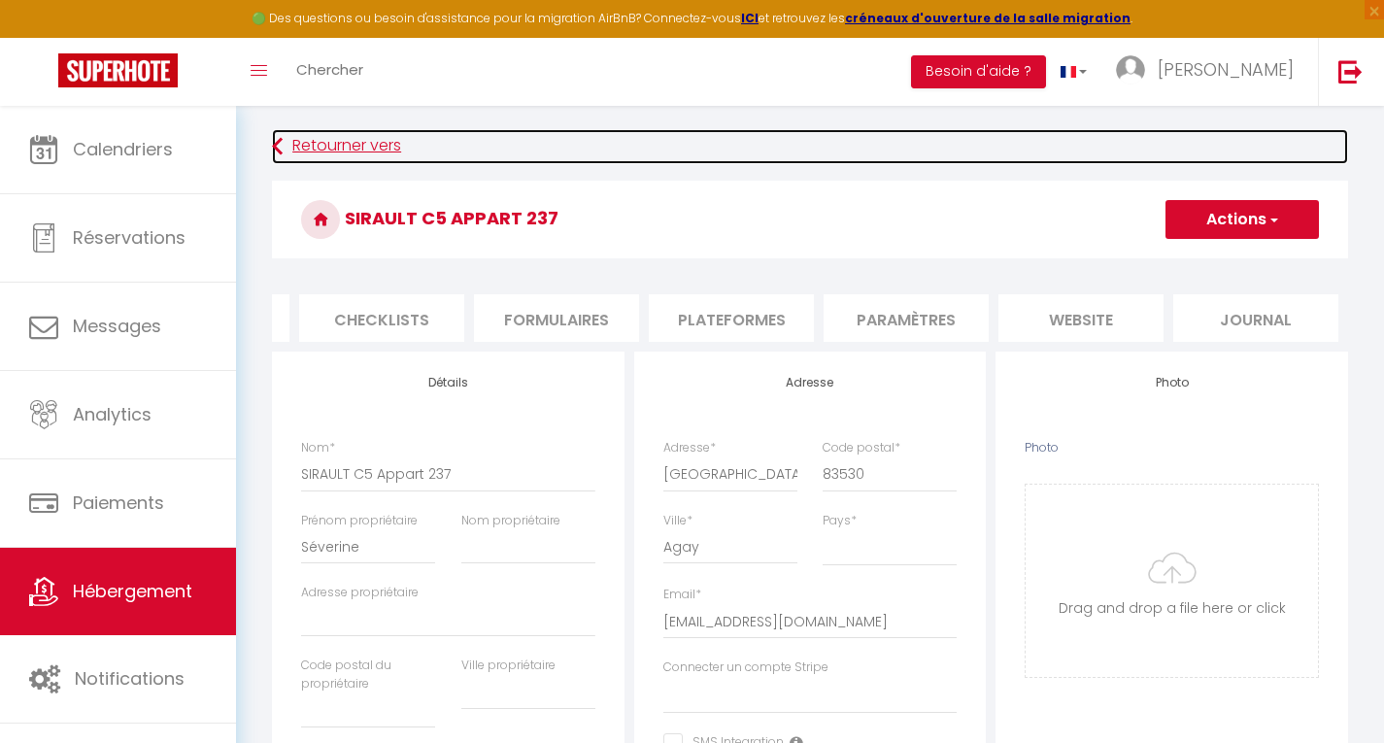
click at [301, 147] on link "Retourner vers" at bounding box center [810, 146] width 1076 height 35
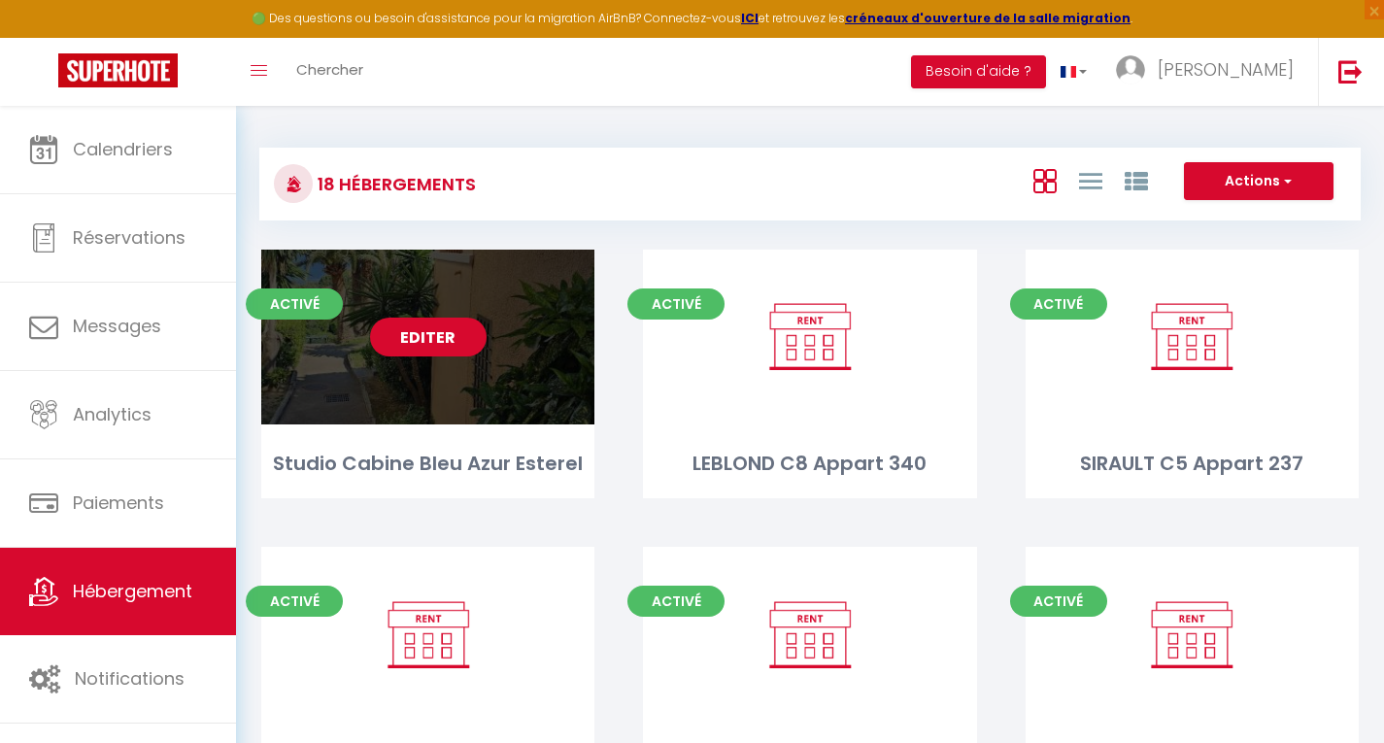
click at [429, 331] on link "Editer" at bounding box center [428, 337] width 117 height 39
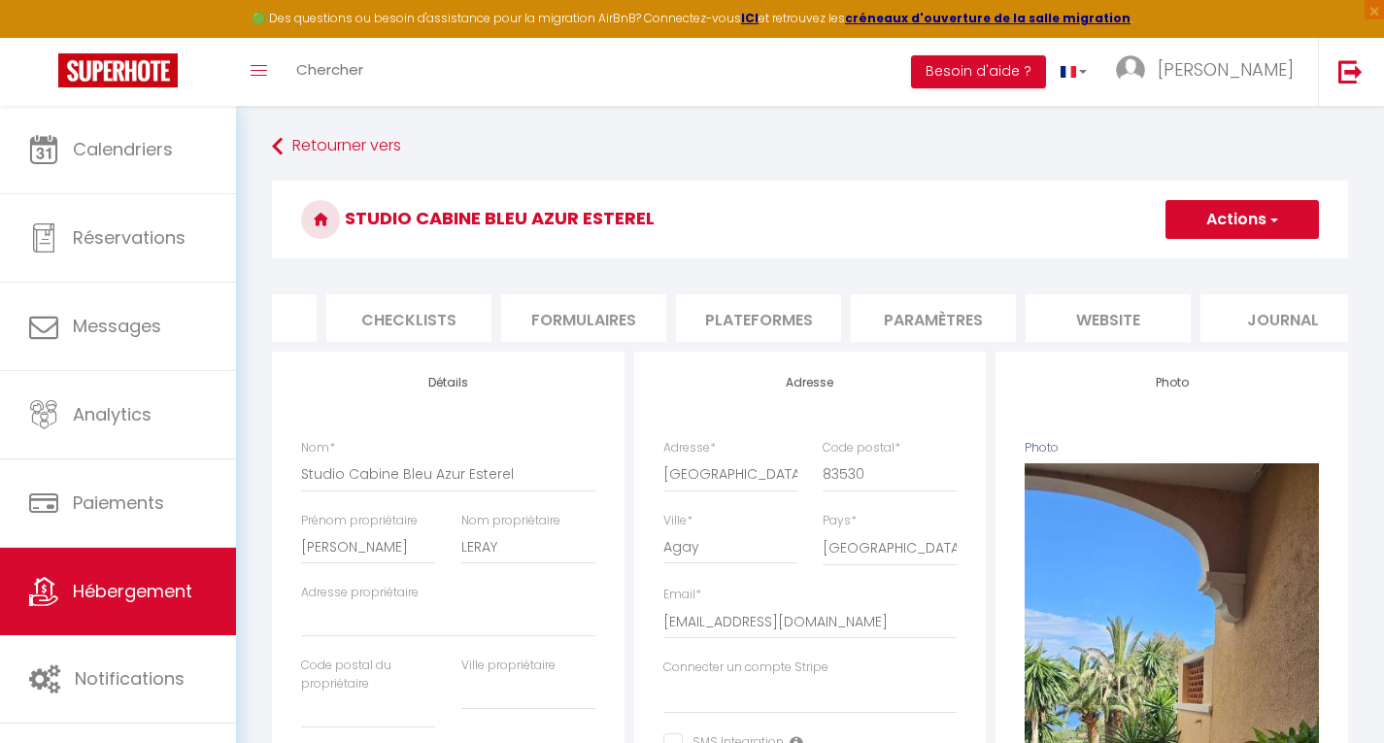
scroll to position [0, 672]
click at [1087, 309] on li "website" at bounding box center [1081, 318] width 165 height 48
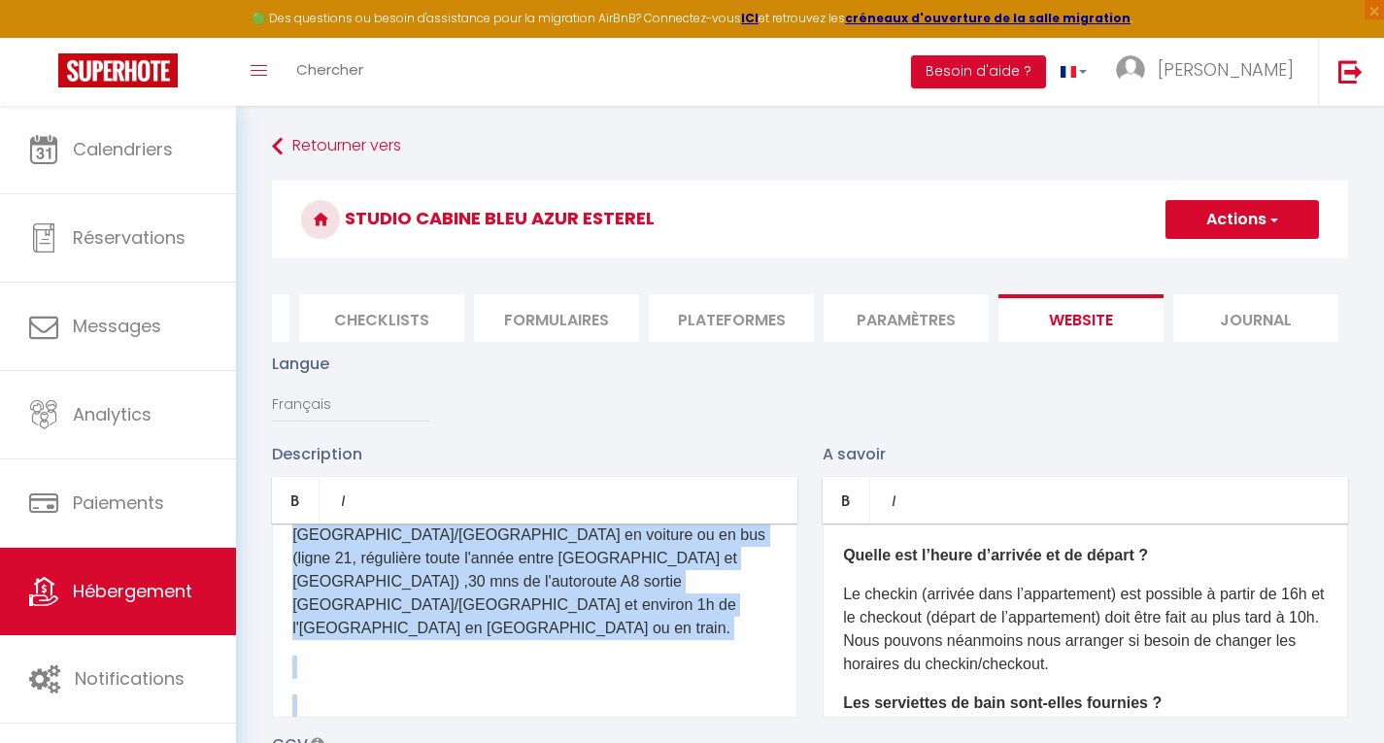
scroll to position [1156, 0]
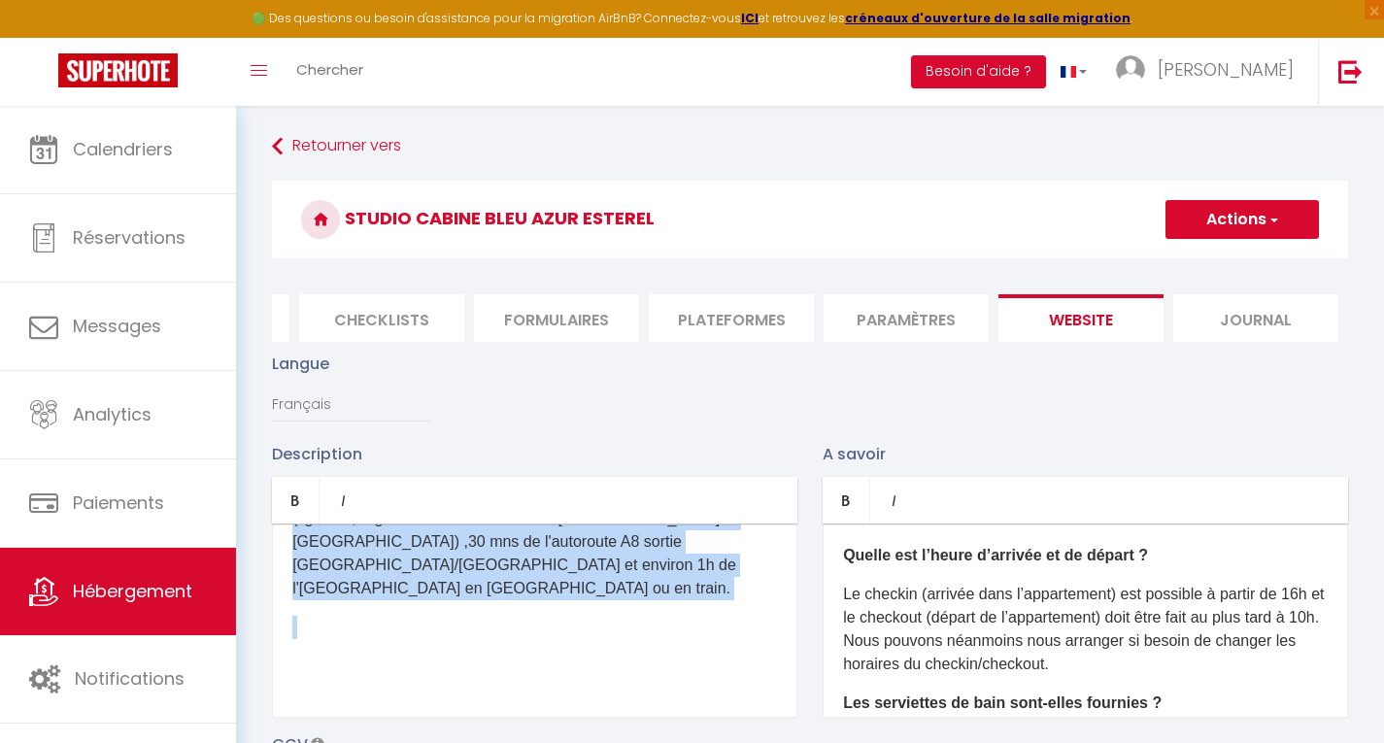
drag, startPoint x: 292, startPoint y: 570, endPoint x: 744, endPoint y: 645, distance: 457.8
click at [744, 645] on div "Ce logement climatisé, situé dans un petit coin de paradis au cœur d'un cadre i…" at bounding box center [535, 621] width 526 height 194
copy div "Ce logement climatisé, situé dans un petit coin de paradis au cœur d'un cadre i…"
click at [134, 575] on link "Hébergement" at bounding box center [118, 591] width 236 height 87
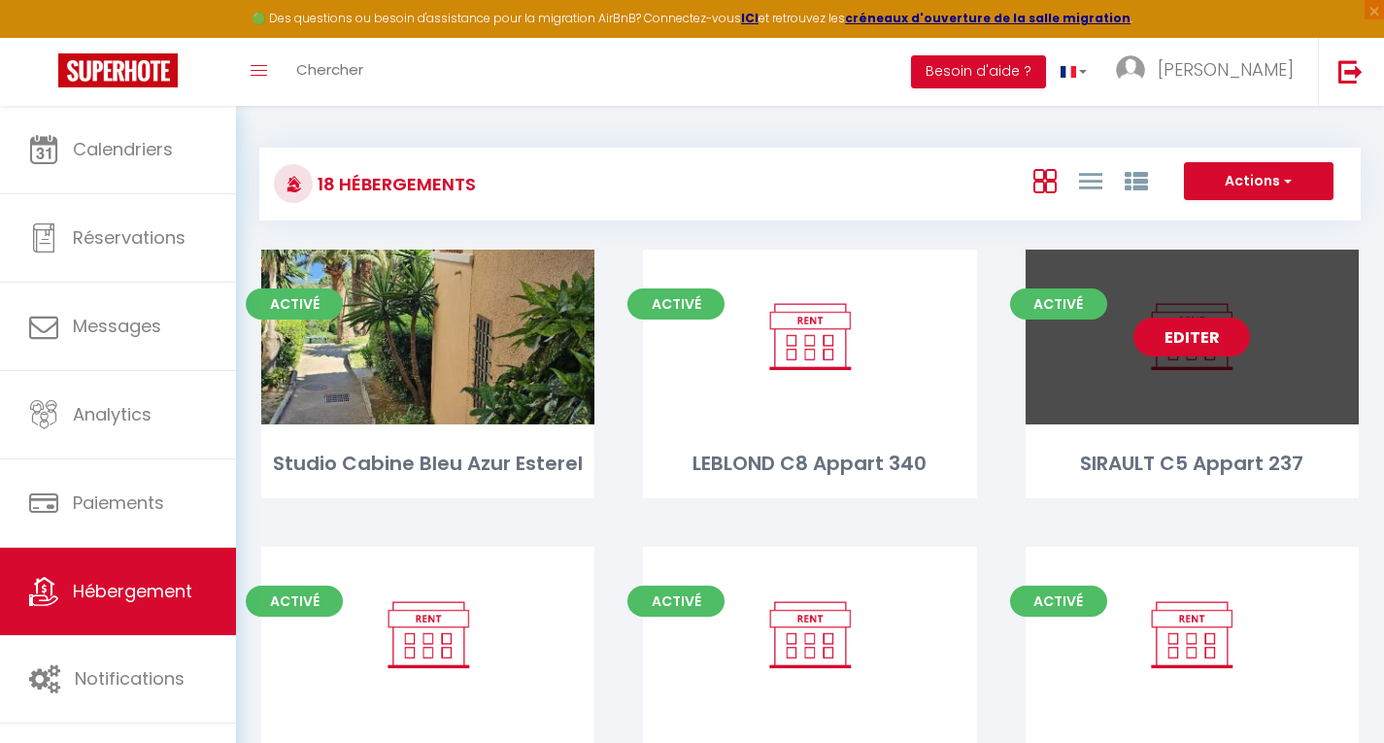
click at [1183, 341] on link "Editer" at bounding box center [1192, 337] width 117 height 39
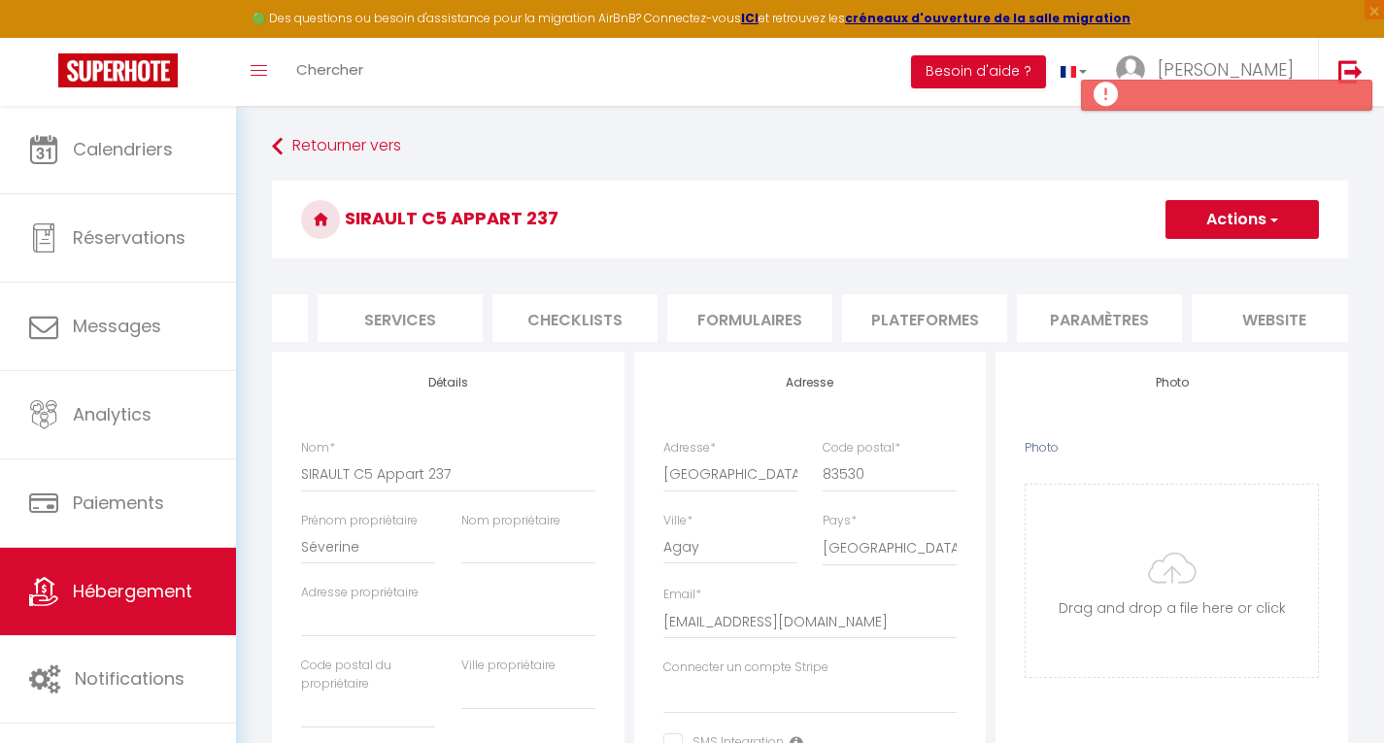
scroll to position [0, 505]
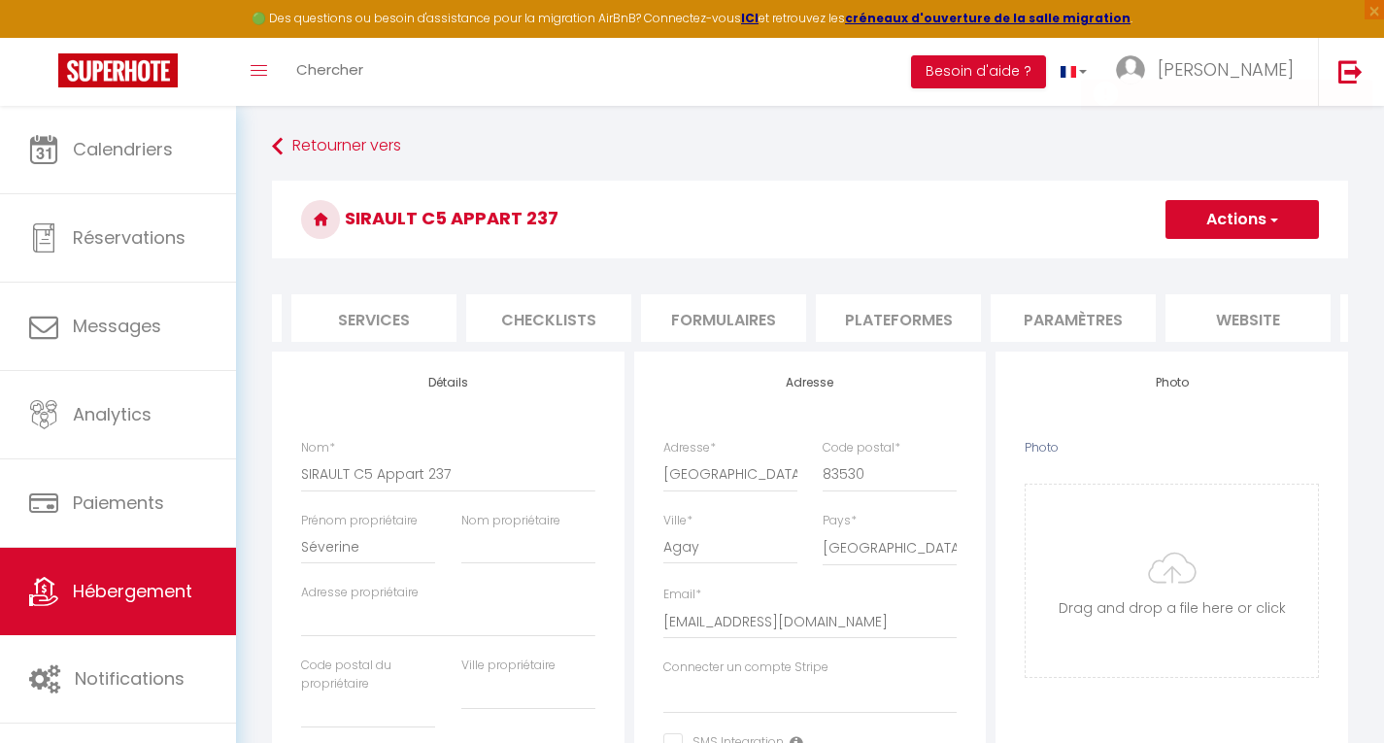
click at [1249, 322] on li "website" at bounding box center [1248, 318] width 165 height 48
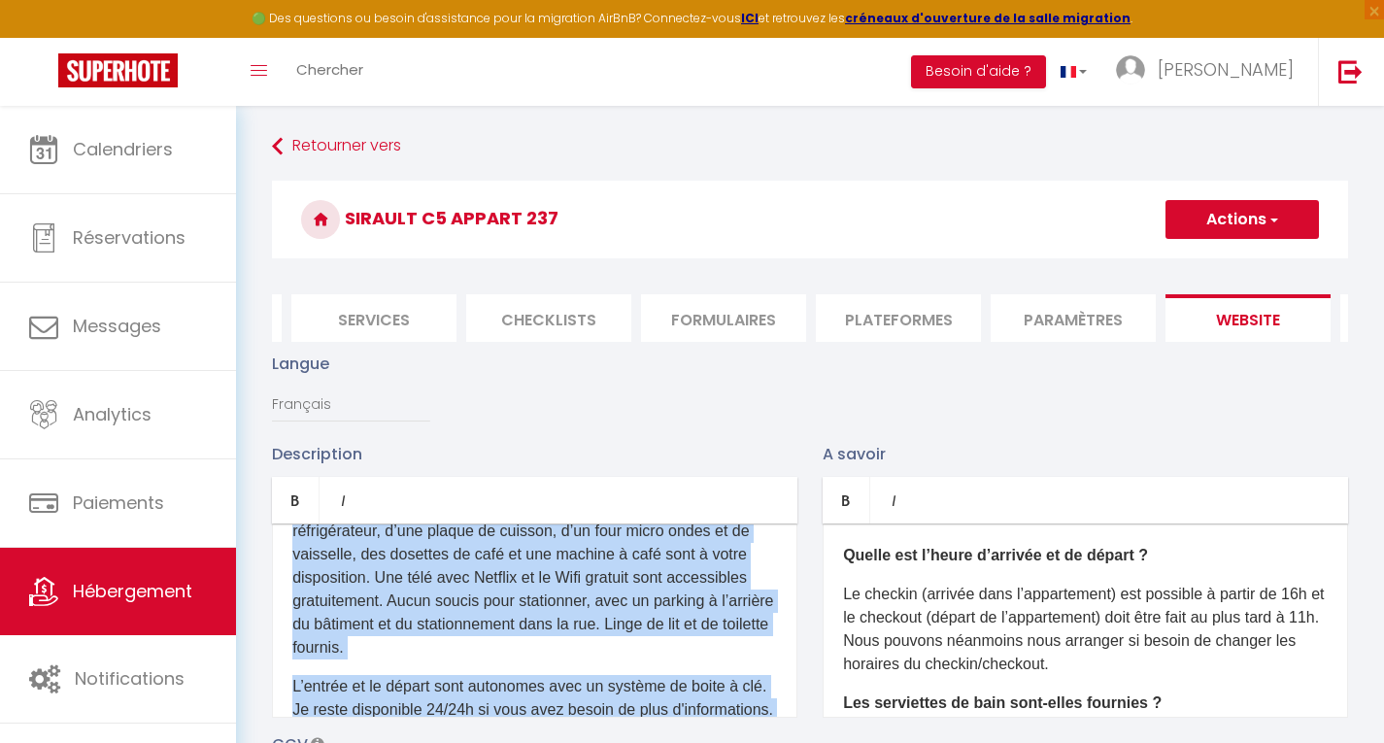
scroll to position [293, 0]
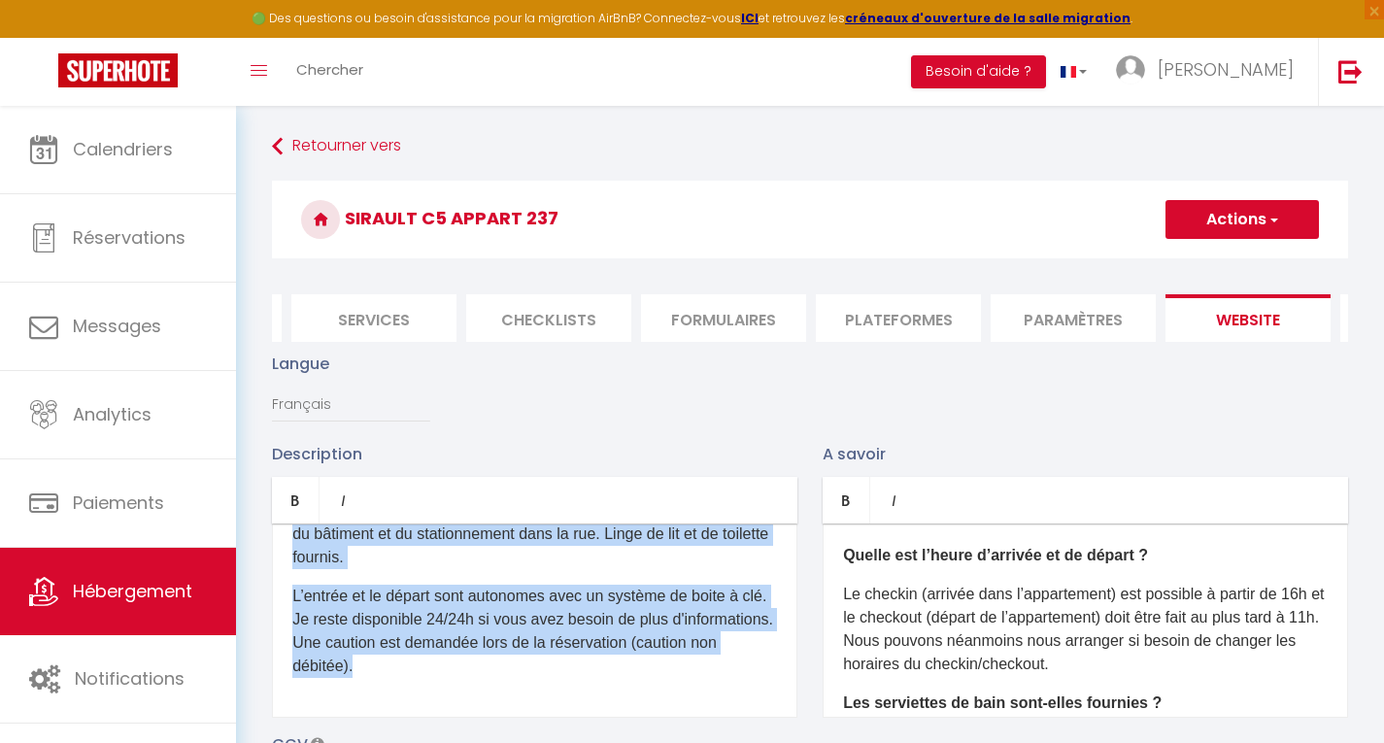
drag, startPoint x: 290, startPoint y: 569, endPoint x: 750, endPoint y: 686, distance: 474.0
click at [750, 686] on div "D'un accès aisé depuis les autoroutes, via la A2 , vous pourrez profiter de la …" at bounding box center [535, 621] width 526 height 194
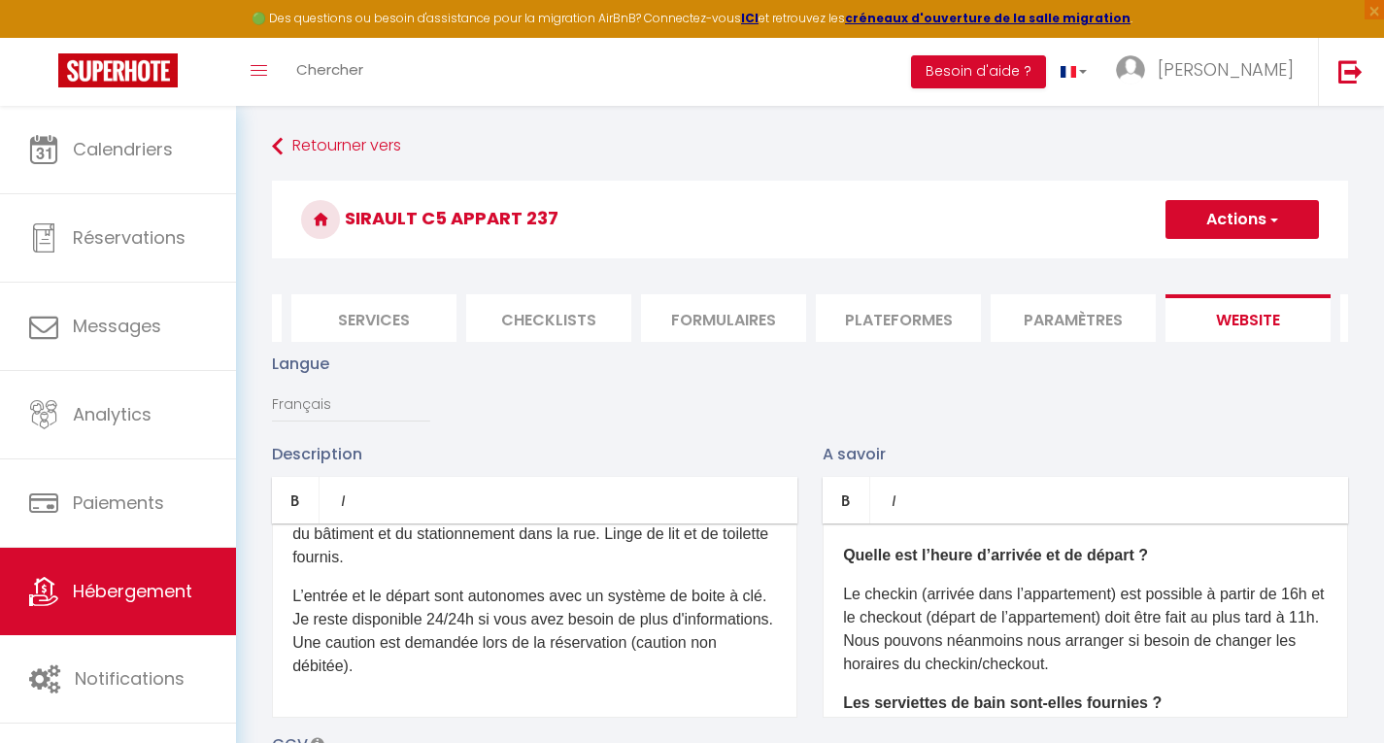
scroll to position [0, 0]
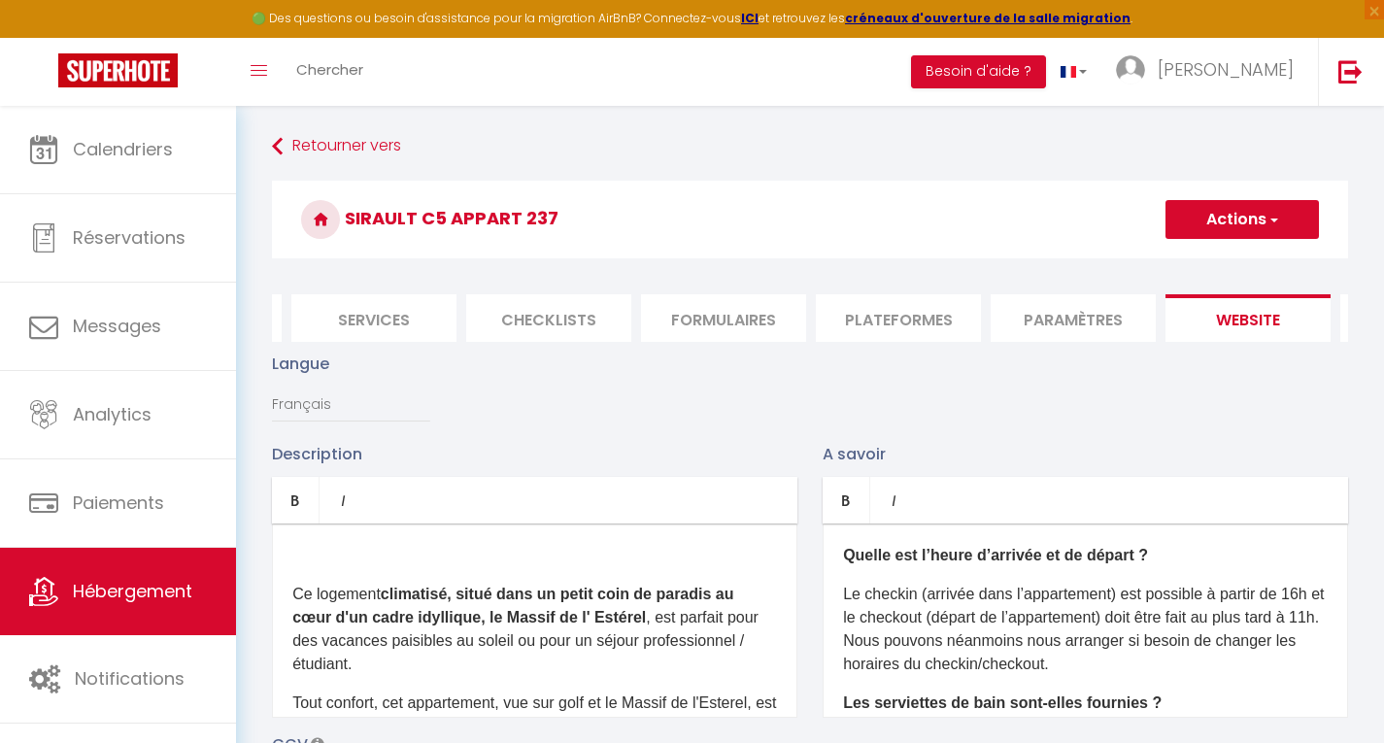
click at [350, 590] on div "Ce logement climatisé, situé dans un petit coin de paradis au cœur d'un cadre i…" at bounding box center [535, 621] width 526 height 194
click at [292, 609] on p "Ce logement climatisé, situé dans un petit coin de paradis au cœur d'un cadre i…" at bounding box center [534, 629] width 485 height 93
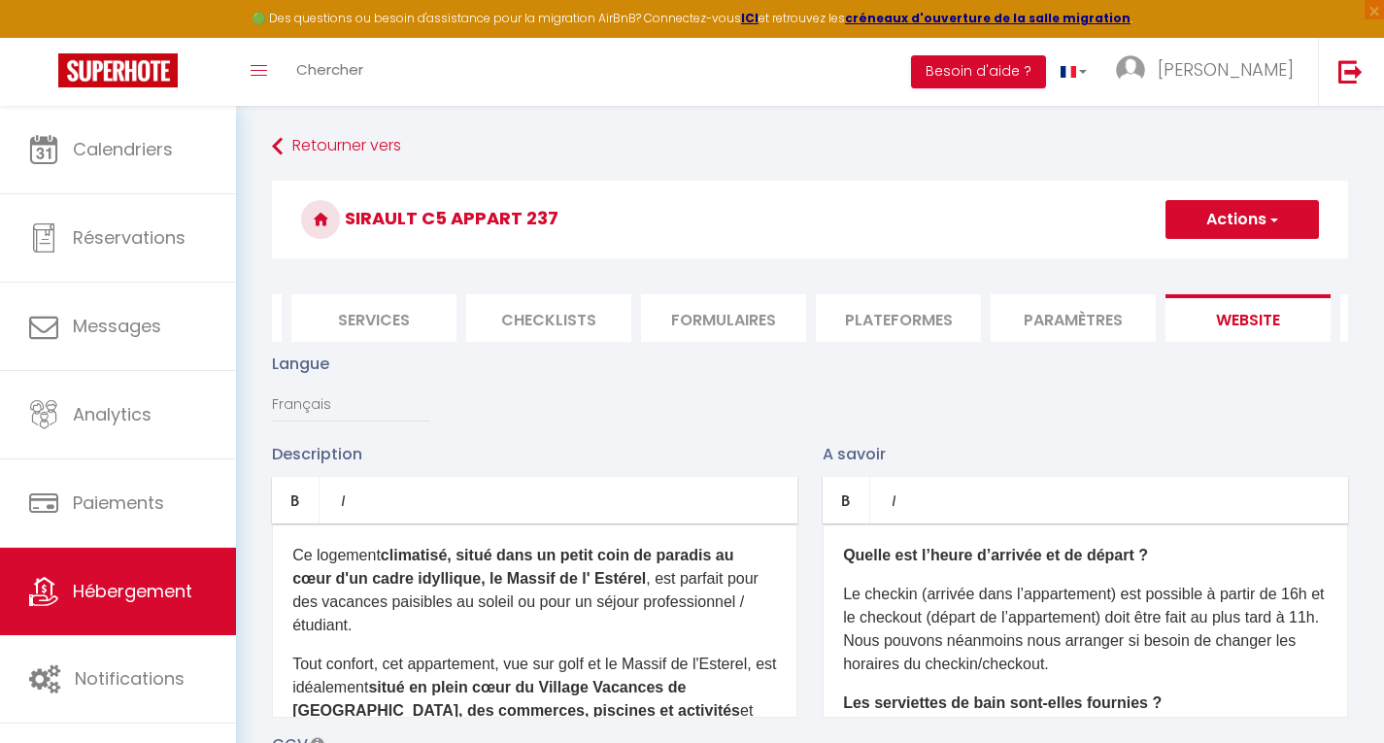
click at [1227, 223] on button "Actions" at bounding box center [1242, 219] width 153 height 39
click at [1222, 257] on input "Enregistrer" at bounding box center [1220, 262] width 72 height 19
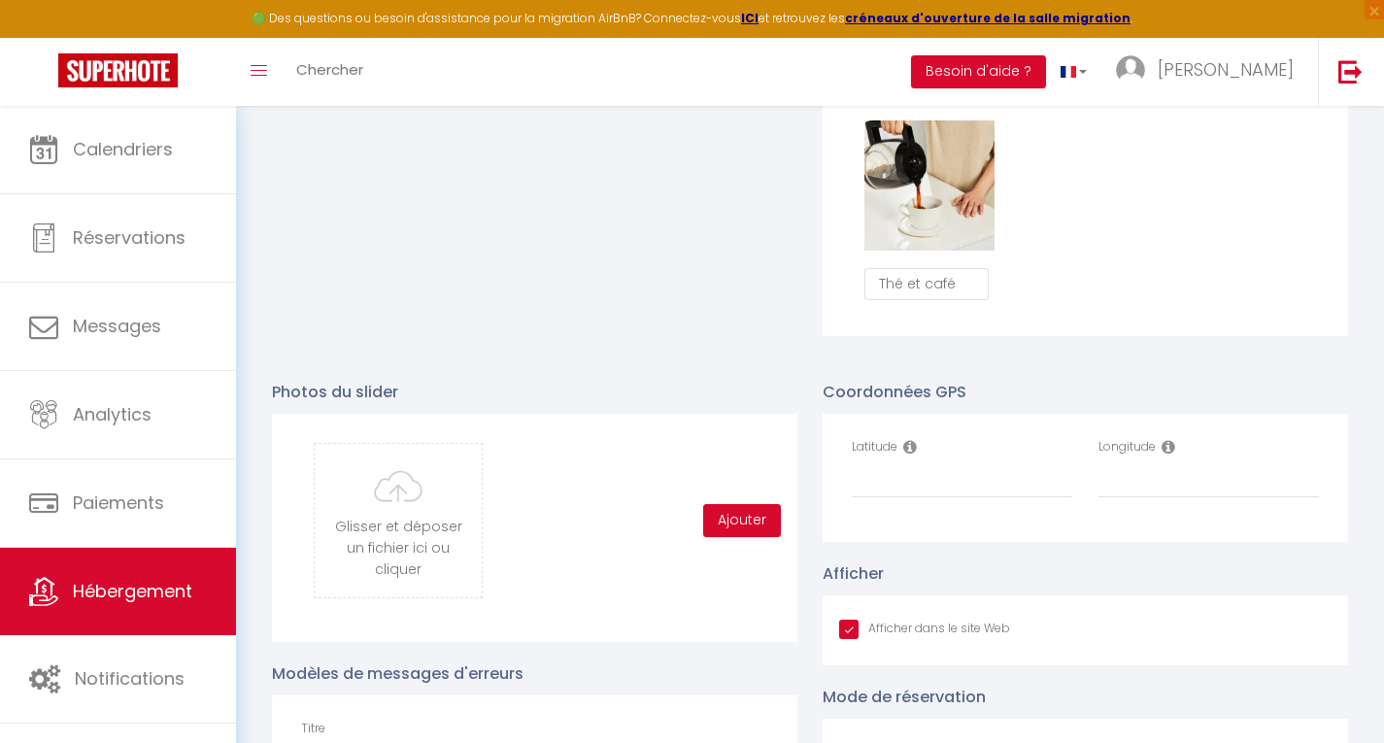
scroll to position [1789, 0]
click at [999, 496] on input "Latitude" at bounding box center [962, 478] width 221 height 35
paste input "48.8472576"
click at [1165, 496] on input "Longitude" at bounding box center [1209, 478] width 221 height 35
paste input "2.2642688"
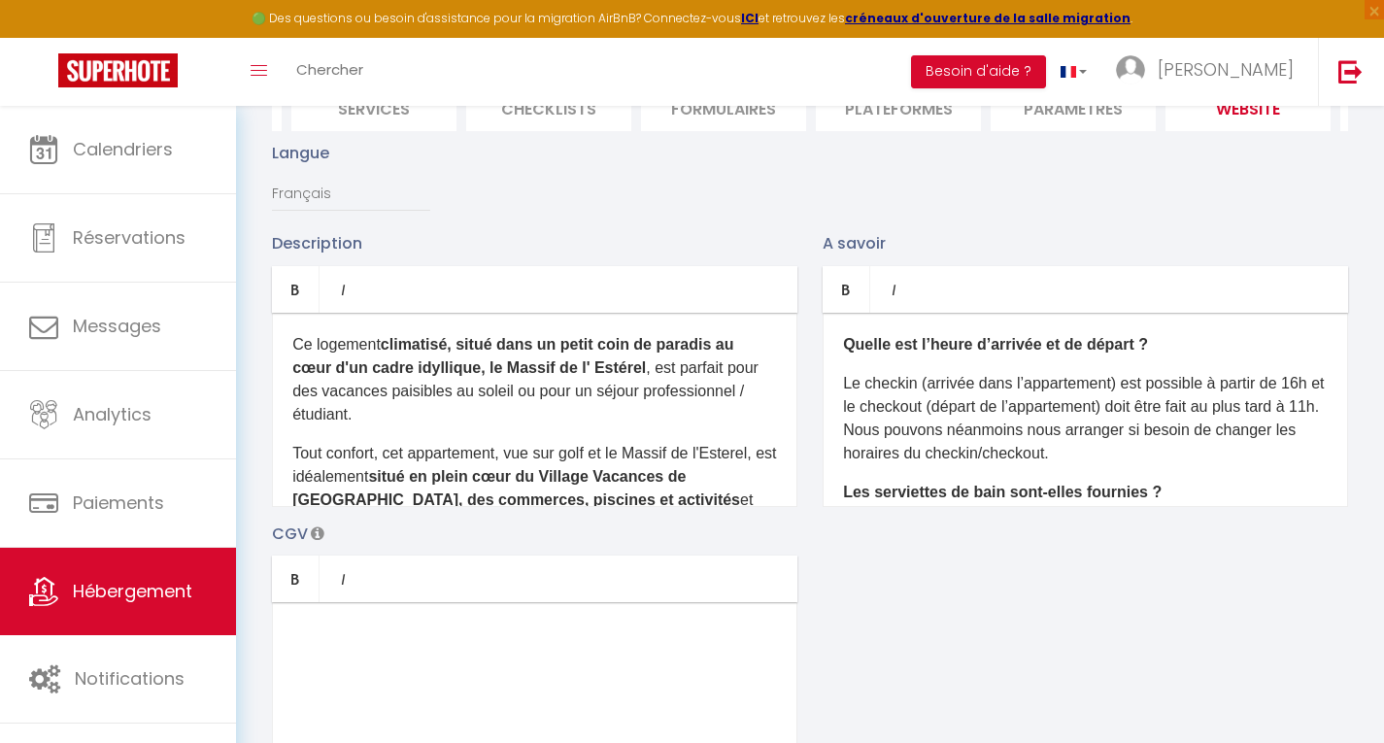
scroll to position [0, 0]
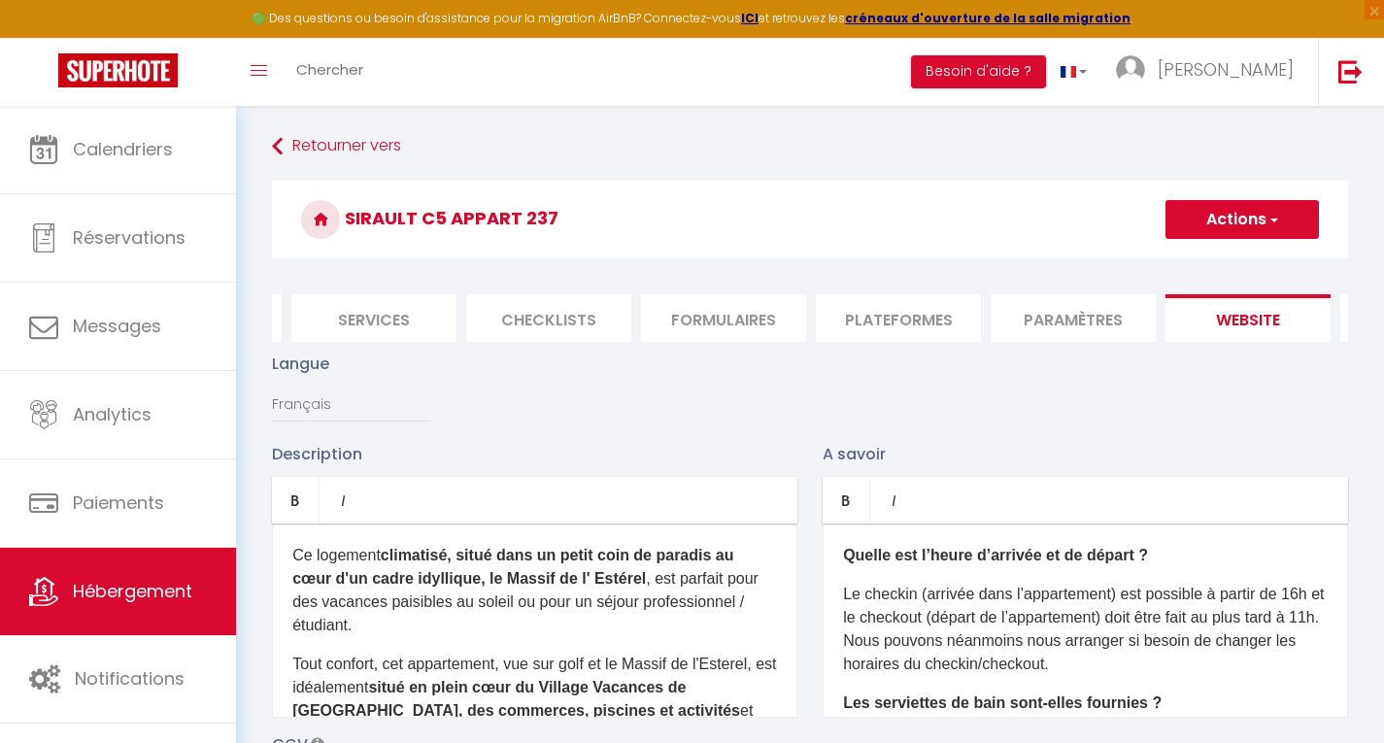
click at [1268, 216] on span "button" at bounding box center [1273, 219] width 13 height 19
click at [1233, 260] on input "Enregistrer" at bounding box center [1220, 262] width 72 height 19
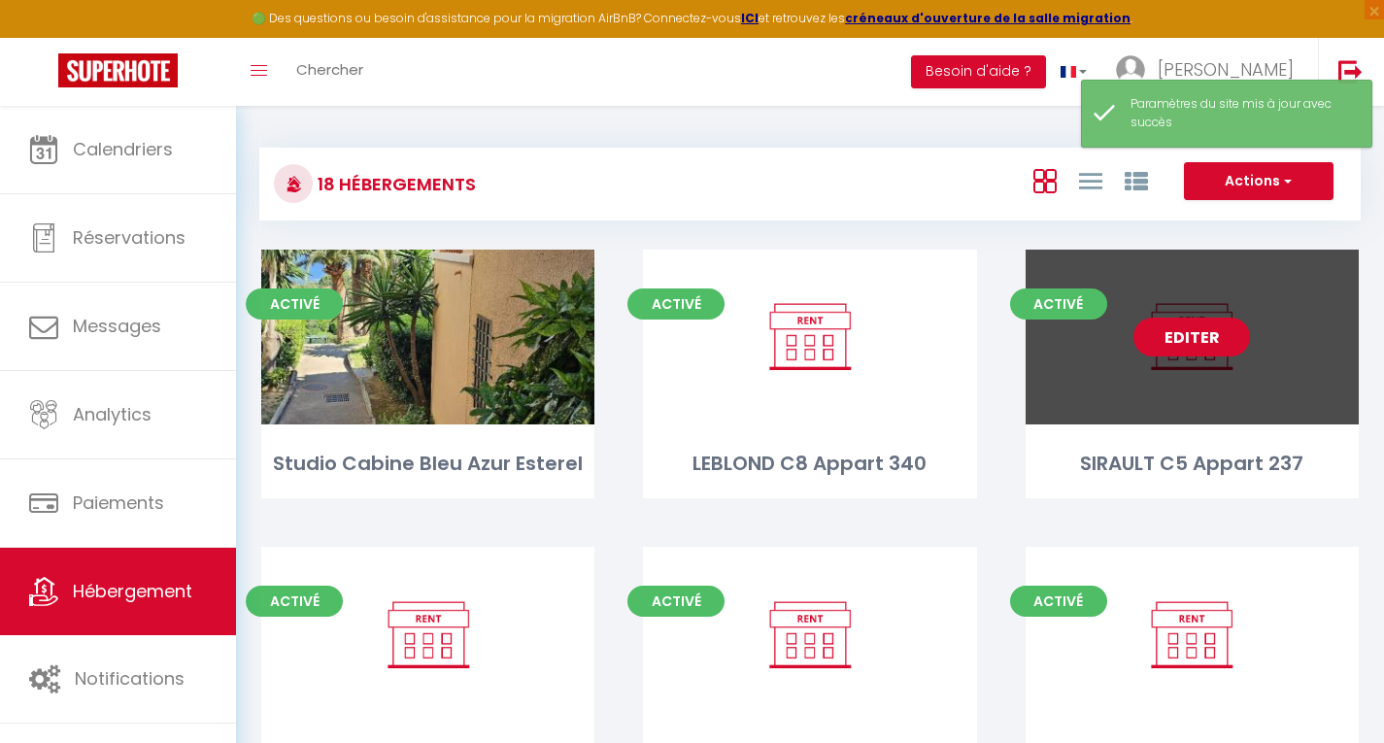
click at [1192, 336] on link "Editer" at bounding box center [1192, 337] width 117 height 39
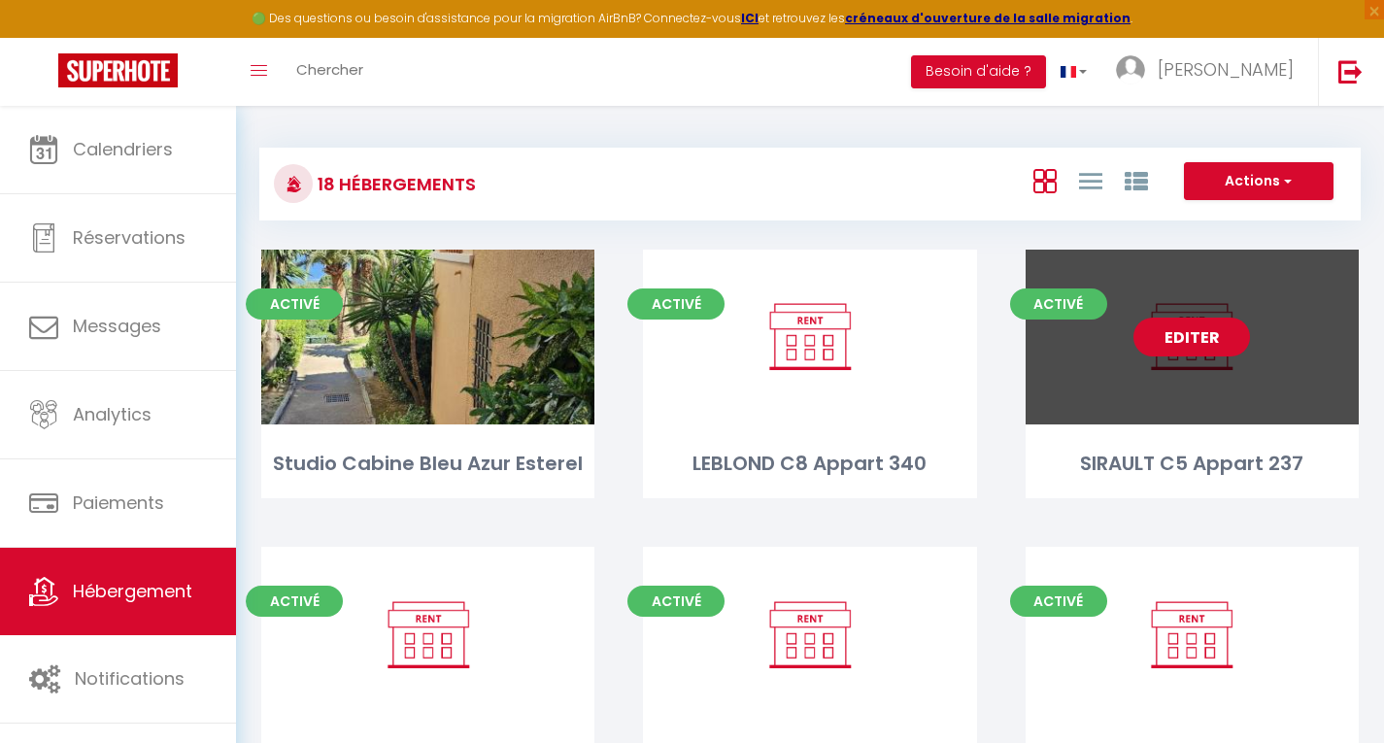
click at [1182, 344] on link "Editer" at bounding box center [1192, 337] width 117 height 39
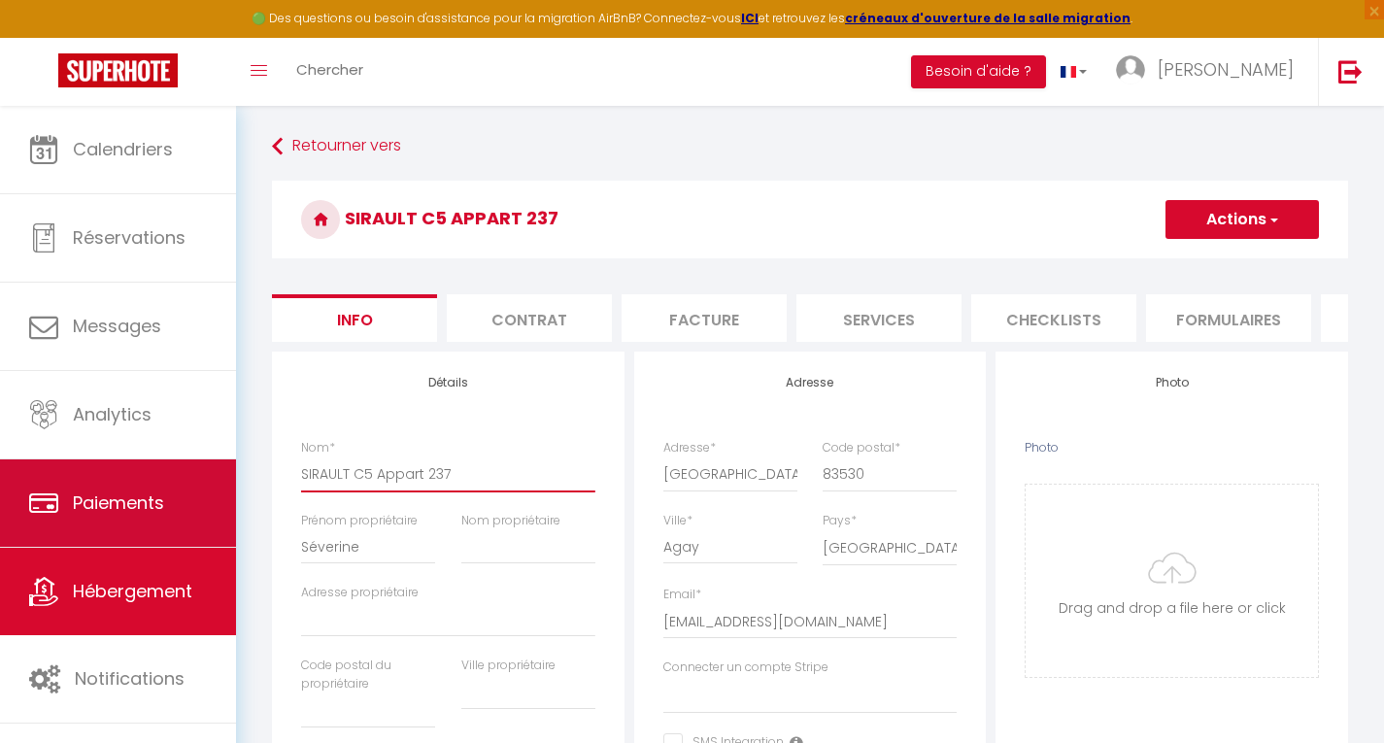
drag, startPoint x: 490, startPoint y: 493, endPoint x: 179, endPoint y: 511, distance: 311.3
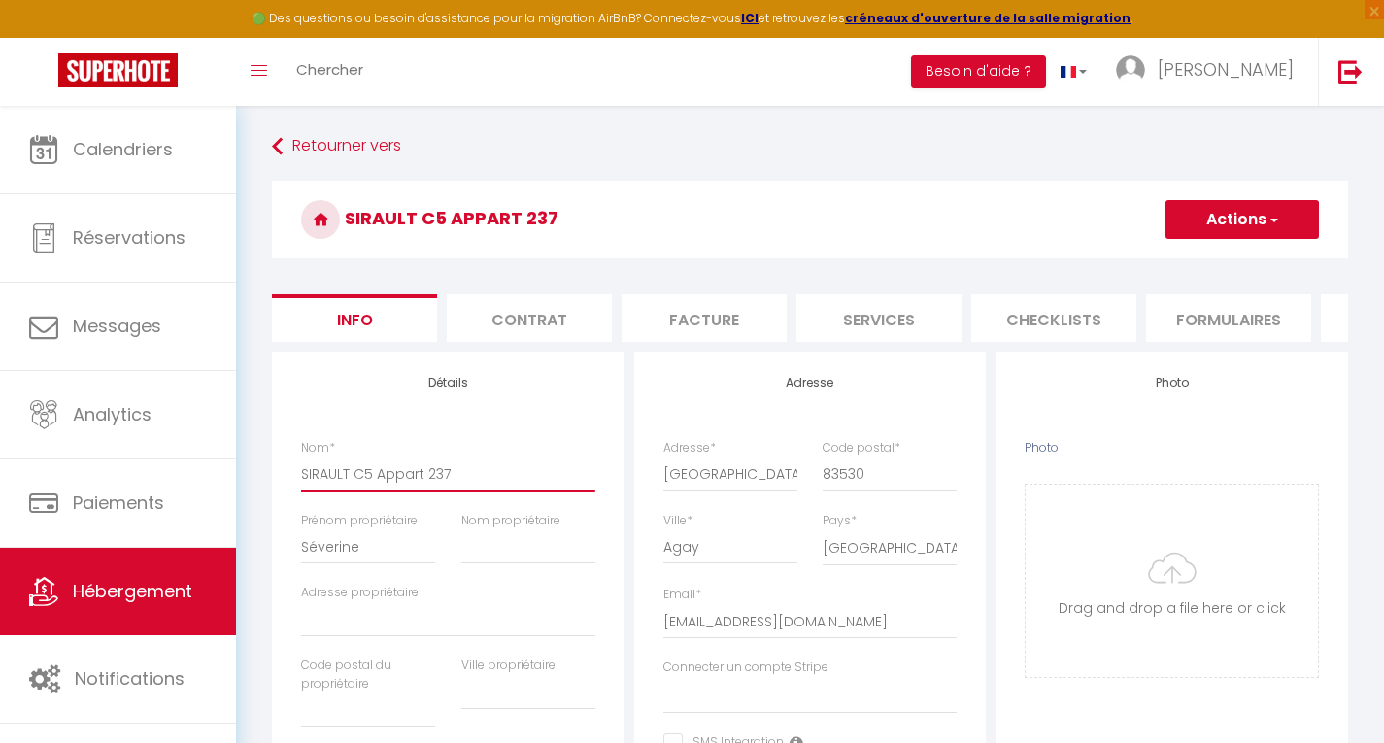
paste input "Appartement climatisé Cap Esterel St Raphaël"
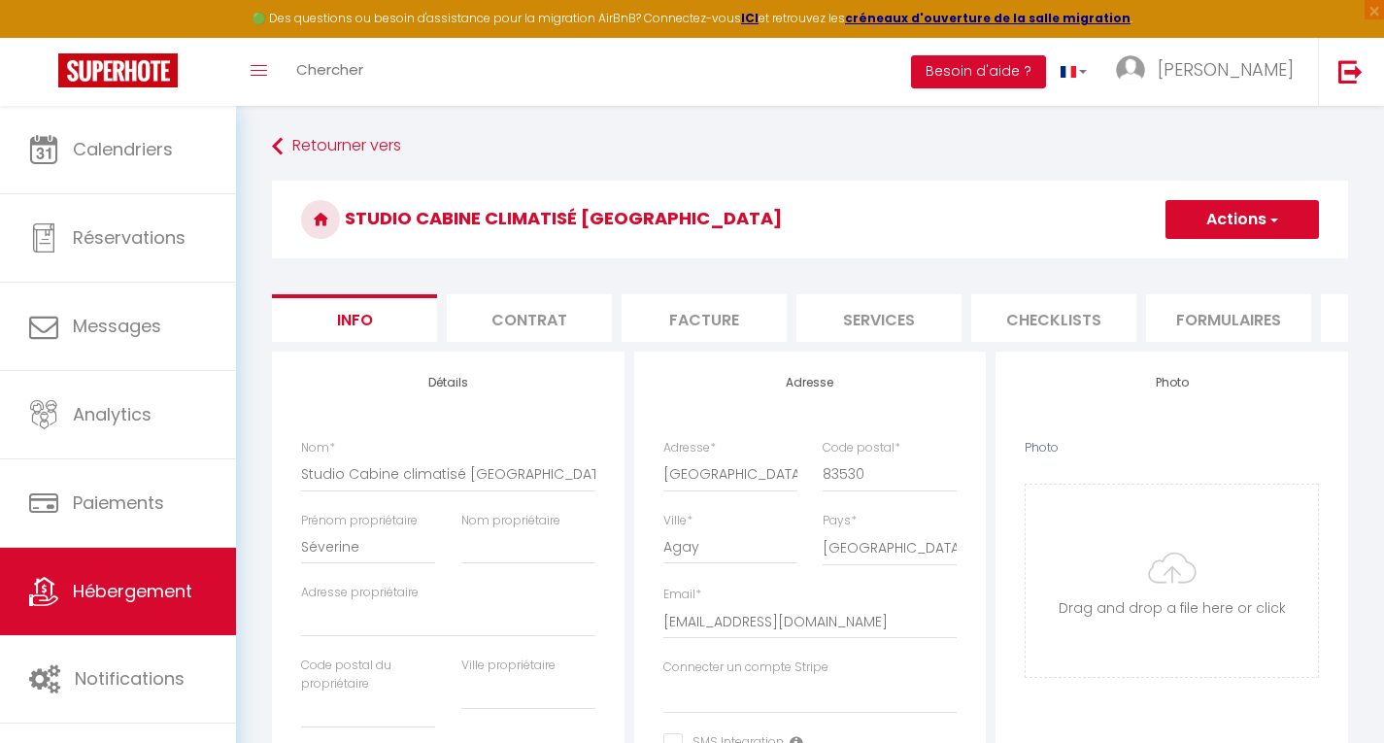
click at [595, 489] on div "Nom * Studio Cabine climatisé Cap Esterel St Raphaël" at bounding box center [448, 475] width 320 height 73
click at [581, 484] on input "Studio Cabine climatisé Cap Esterel St Raphaël" at bounding box center [448, 474] width 294 height 35
click at [1239, 221] on button "Actions" at bounding box center [1242, 219] width 153 height 39
click at [1163, 258] on input "Enregistrer" at bounding box center [1166, 262] width 72 height 19
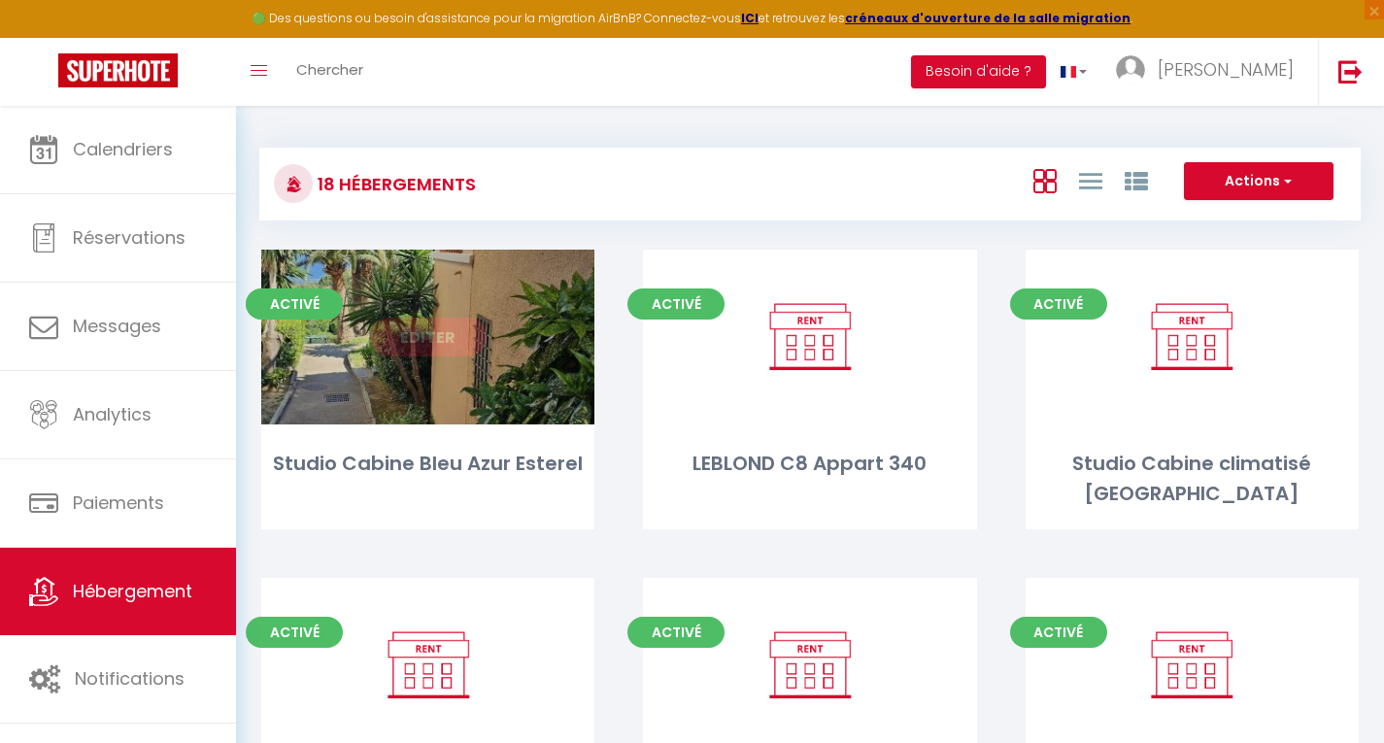
drag, startPoint x: 430, startPoint y: 468, endPoint x: 365, endPoint y: 363, distance: 123.5
click at [365, 363] on div "Editer" at bounding box center [427, 337] width 333 height 175
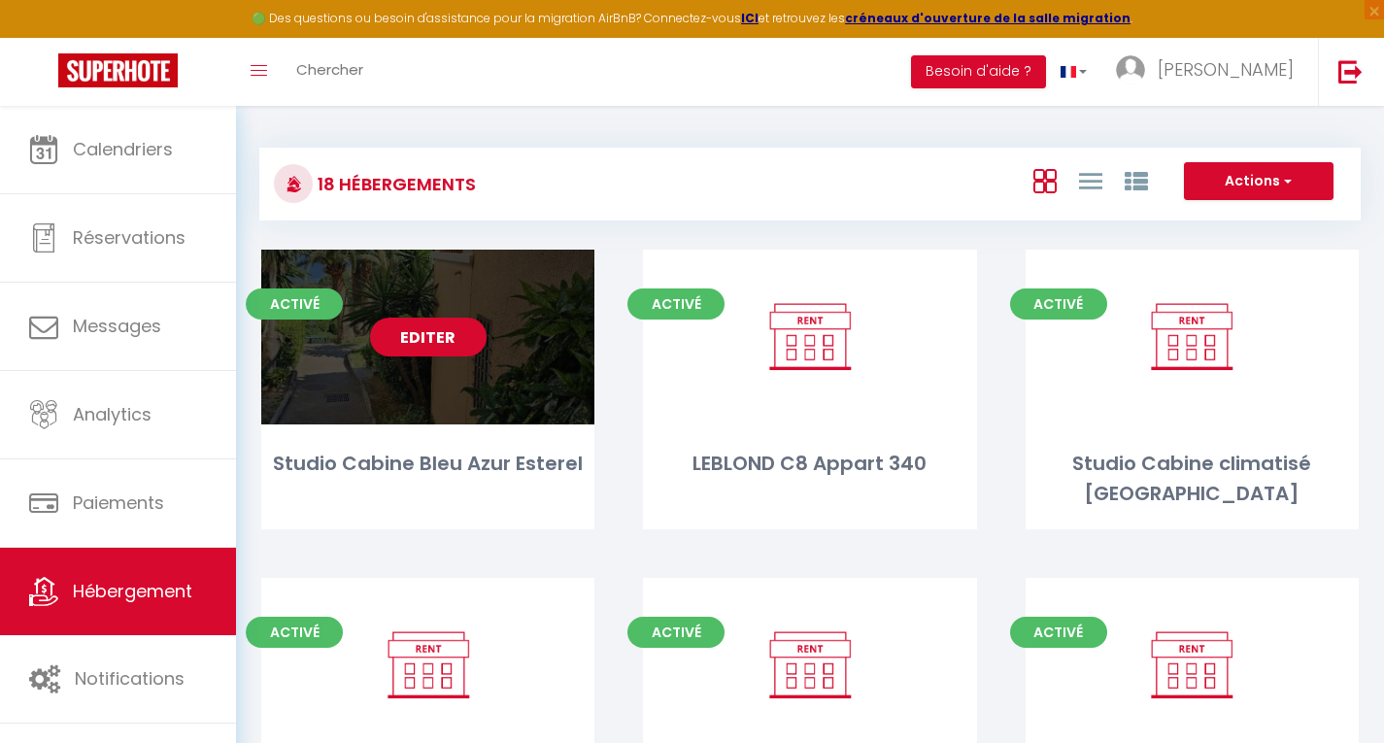
click at [418, 345] on link "Editer" at bounding box center [428, 337] width 117 height 39
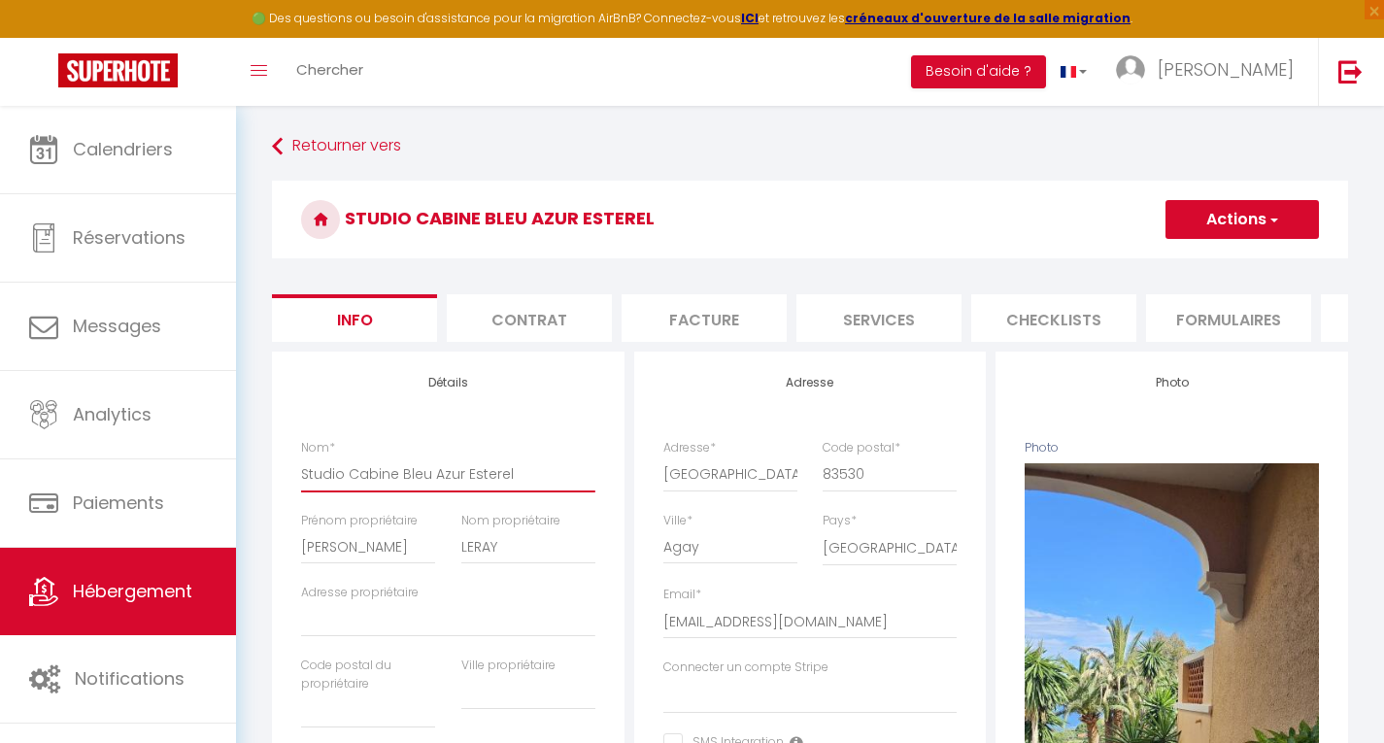
click at [399, 492] on input "Studio Cabine Bleu Azur Esterel" at bounding box center [448, 474] width 294 height 35
click at [1214, 221] on button "Actions" at bounding box center [1242, 219] width 153 height 39
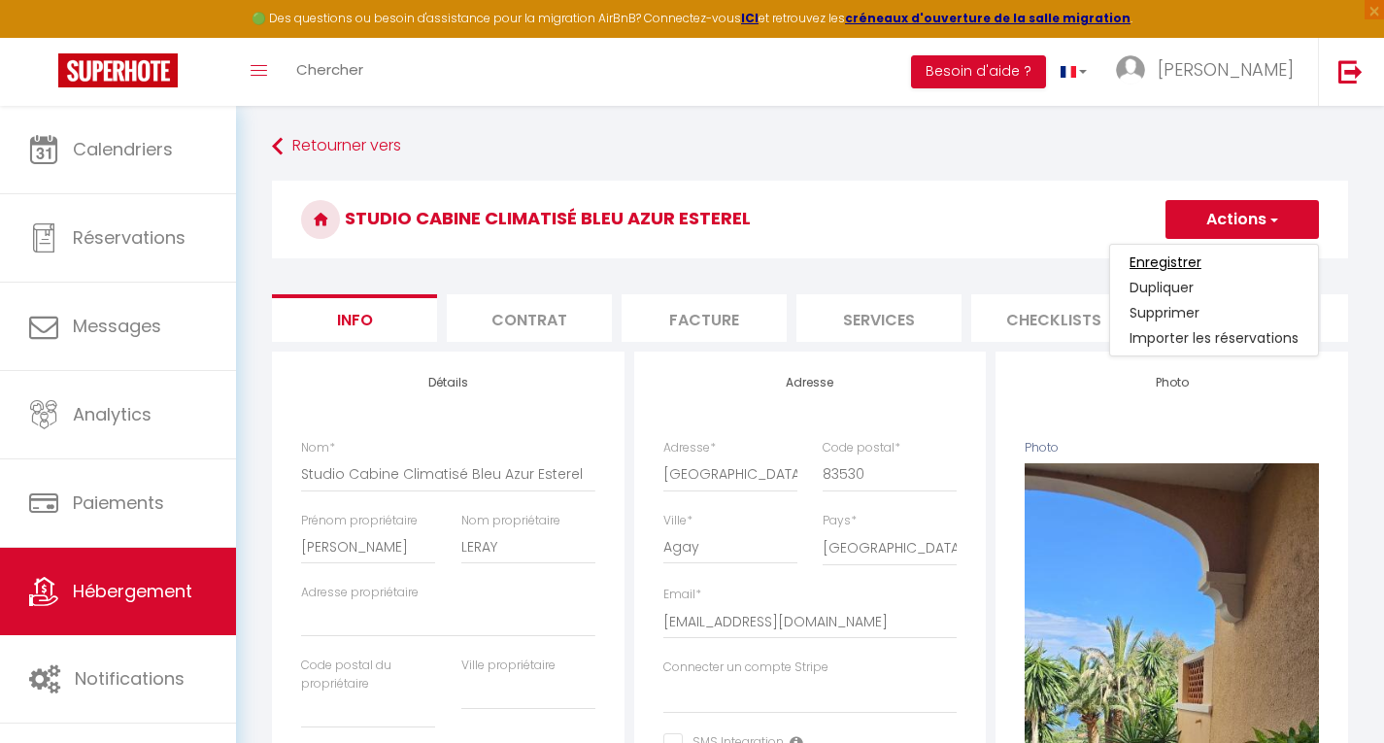
click at [1167, 258] on input "Enregistrer" at bounding box center [1166, 262] width 72 height 19
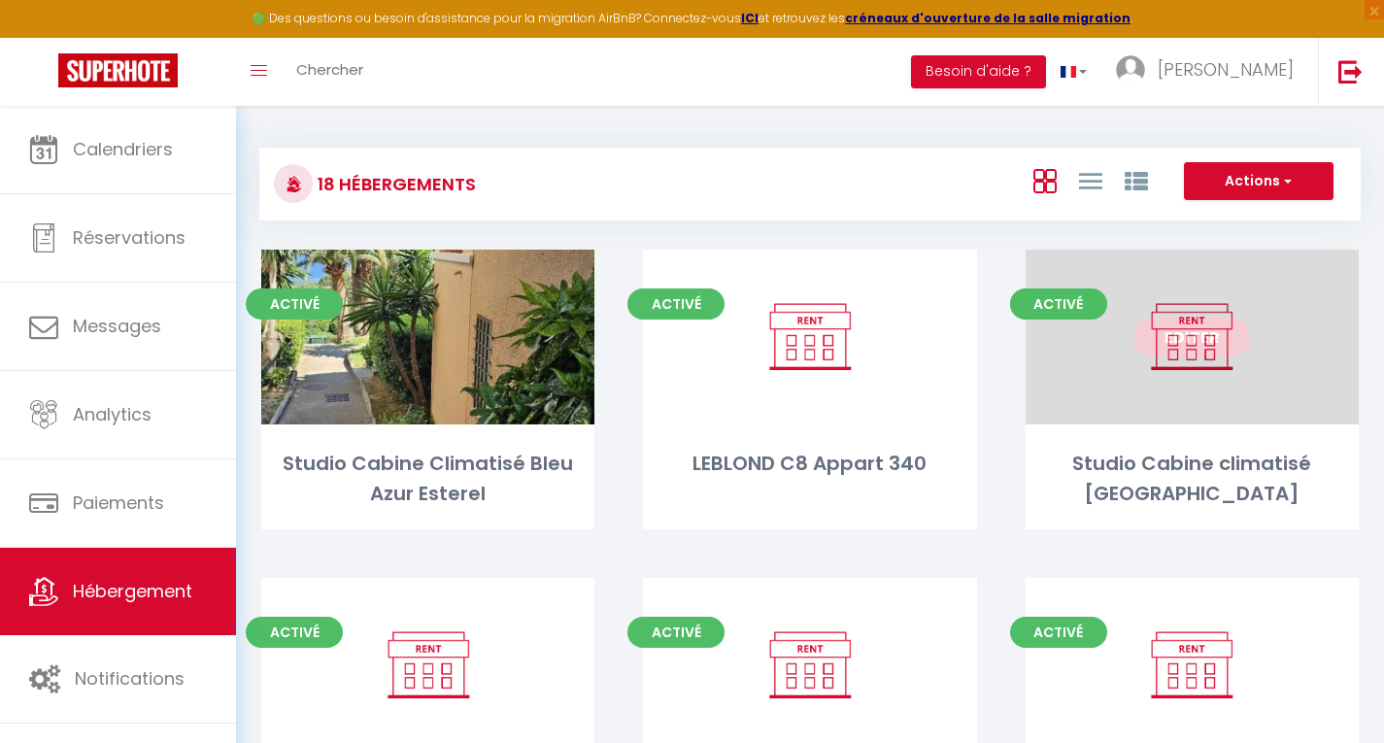
click at [1200, 341] on link "Editer" at bounding box center [1192, 337] width 117 height 39
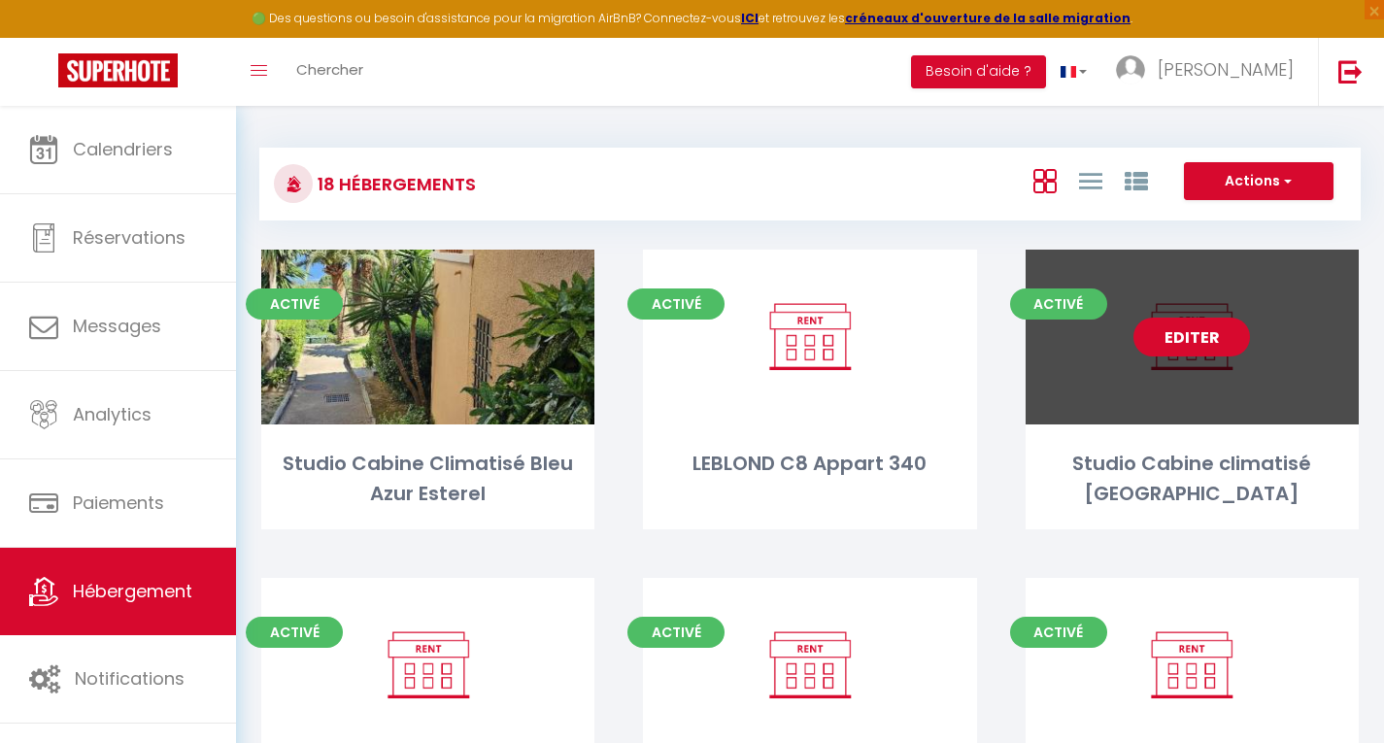
click at [1200, 341] on link "Editer" at bounding box center [1192, 337] width 117 height 39
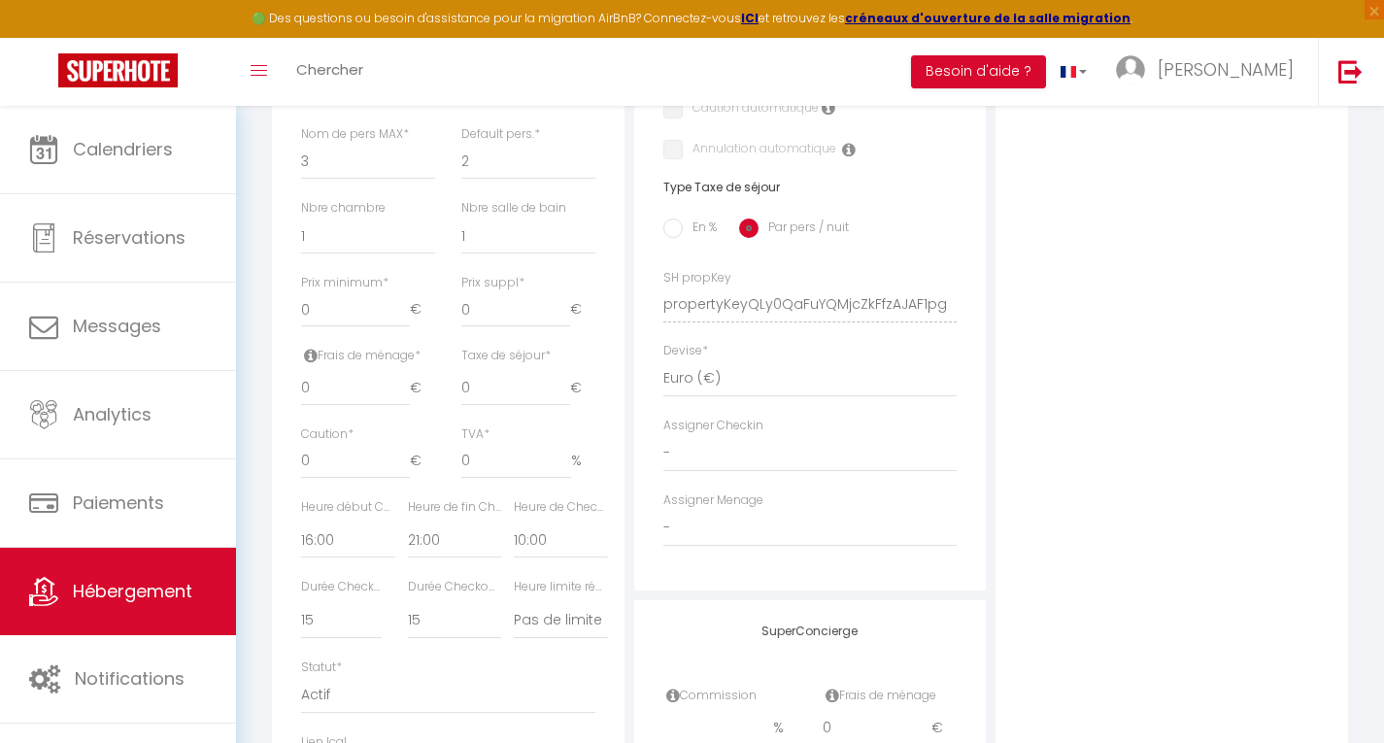
scroll to position [719, 0]
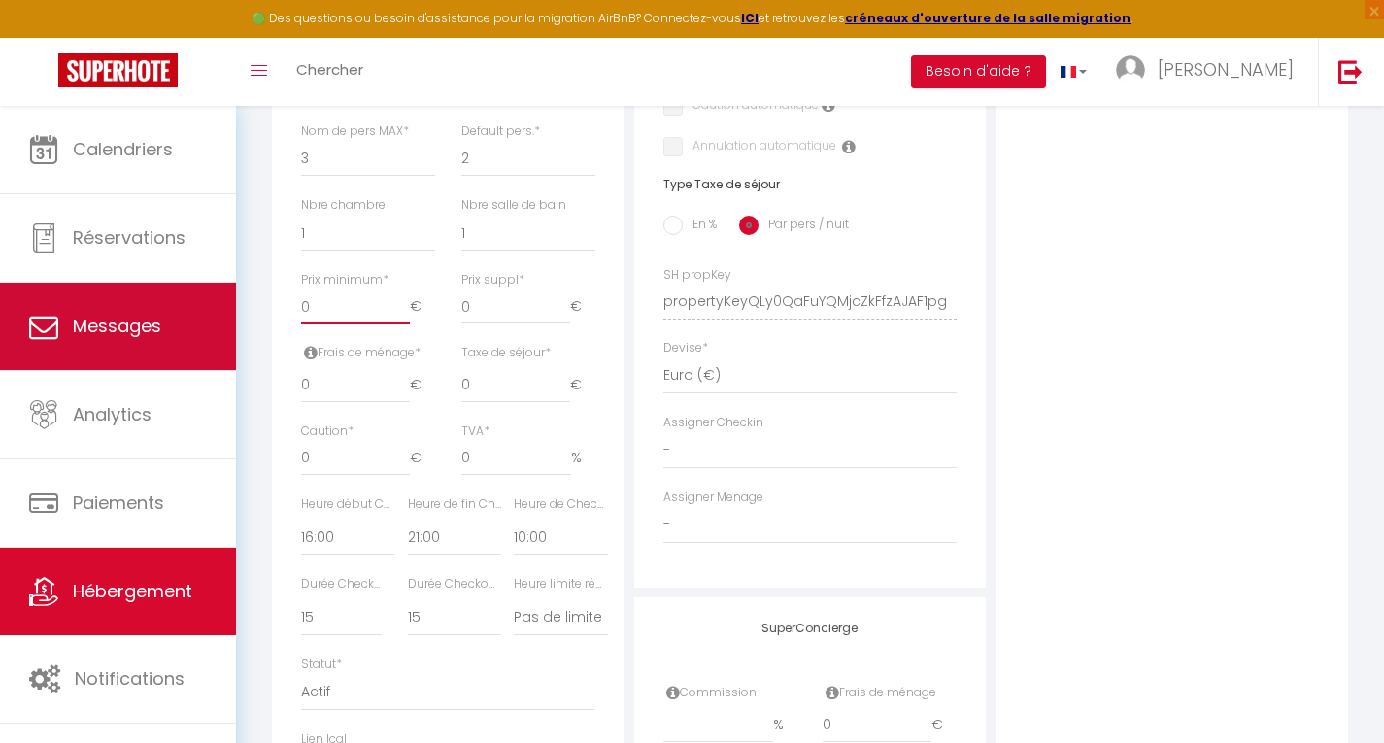
drag, startPoint x: 334, startPoint y: 324, endPoint x: 224, endPoint y: 318, distance: 110.0
click at [224, 318] on div "🟢 Des questions ou besoin d'assistance pour la migration AirBnB? Connectez-vous…" at bounding box center [692, 190] width 1384 height 1606
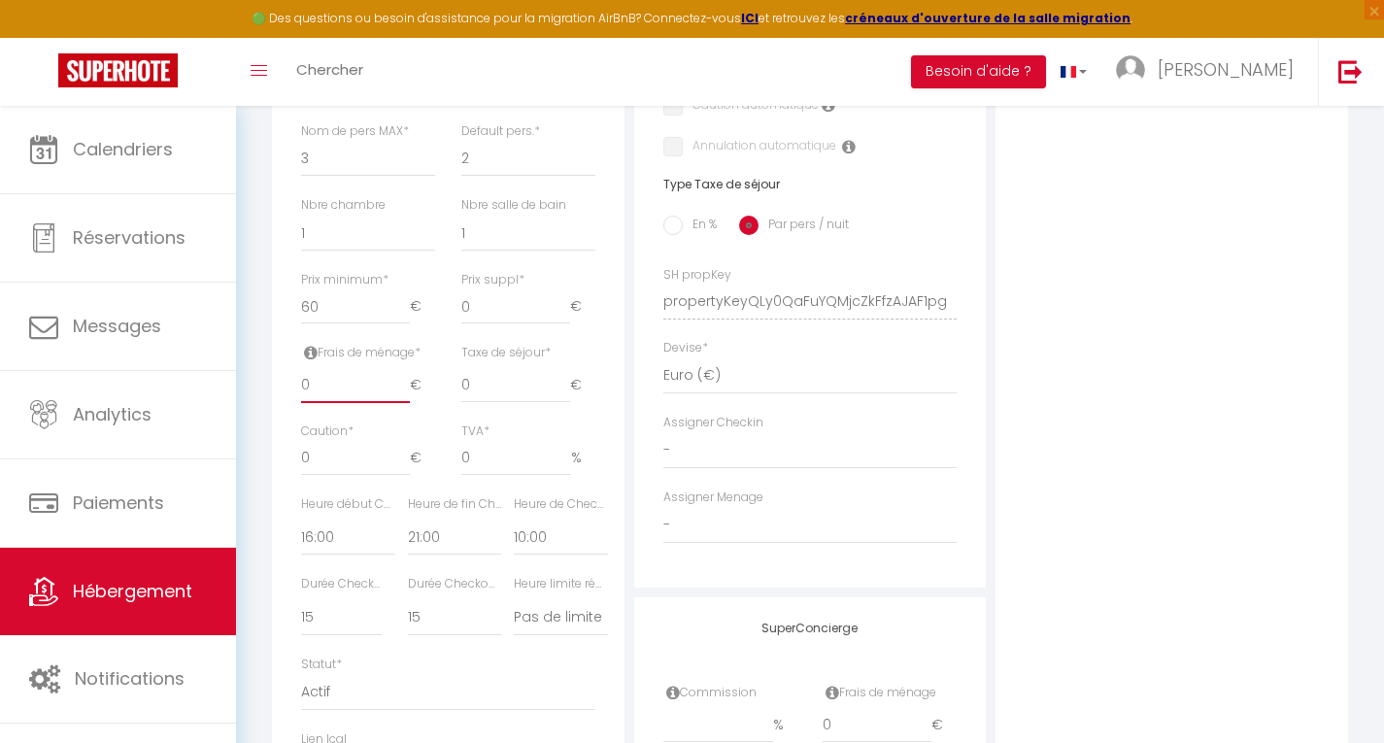
click at [335, 403] on input "0" at bounding box center [355, 385] width 109 height 35
click at [485, 389] on input "0" at bounding box center [515, 385] width 109 height 35
click at [679, 235] on input "En %" at bounding box center [672, 225] width 19 height 19
click at [428, 403] on input "Taxe en % *" at bounding box center [448, 385] width 81 height 35
click at [346, 472] on input "0" at bounding box center [355, 458] width 109 height 35
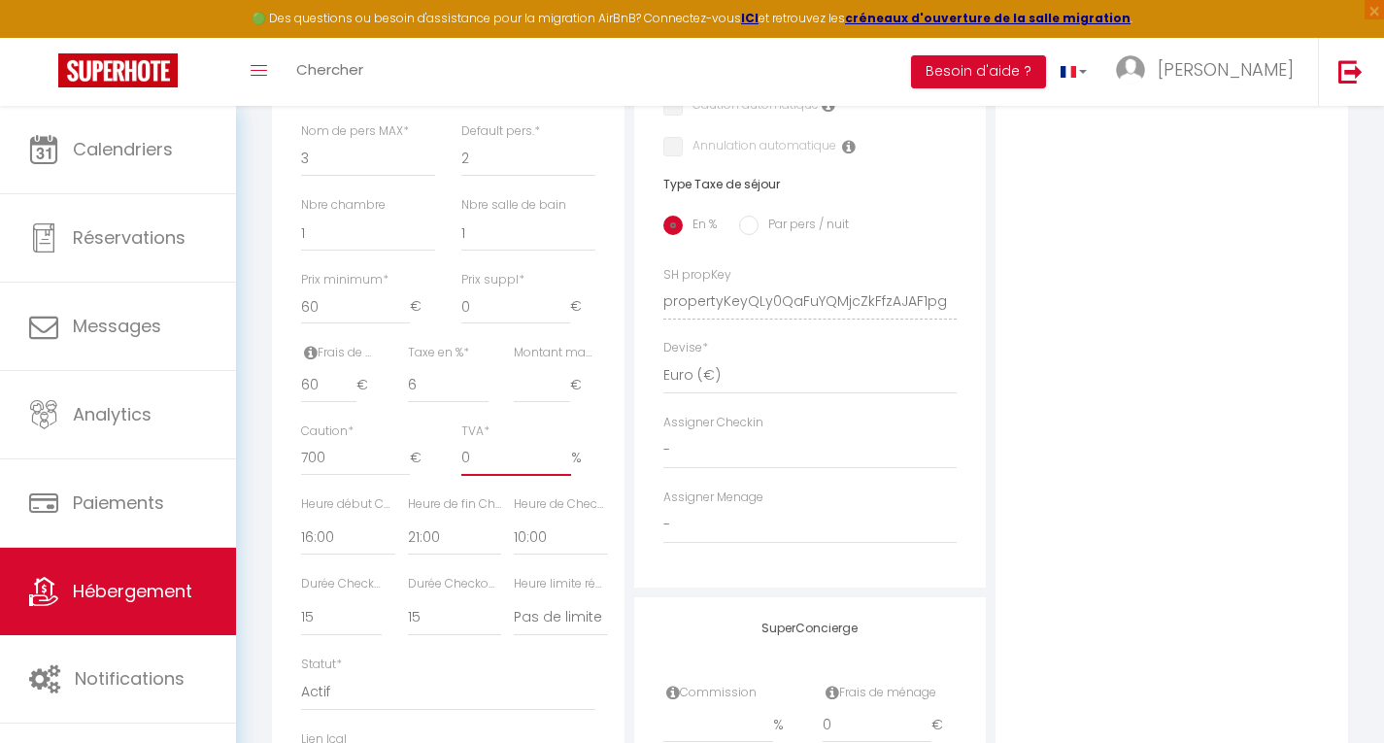
click at [482, 469] on input "0" at bounding box center [516, 458] width 110 height 35
click at [540, 395] on input "Montant max taxe séjour *" at bounding box center [541, 385] width 55 height 35
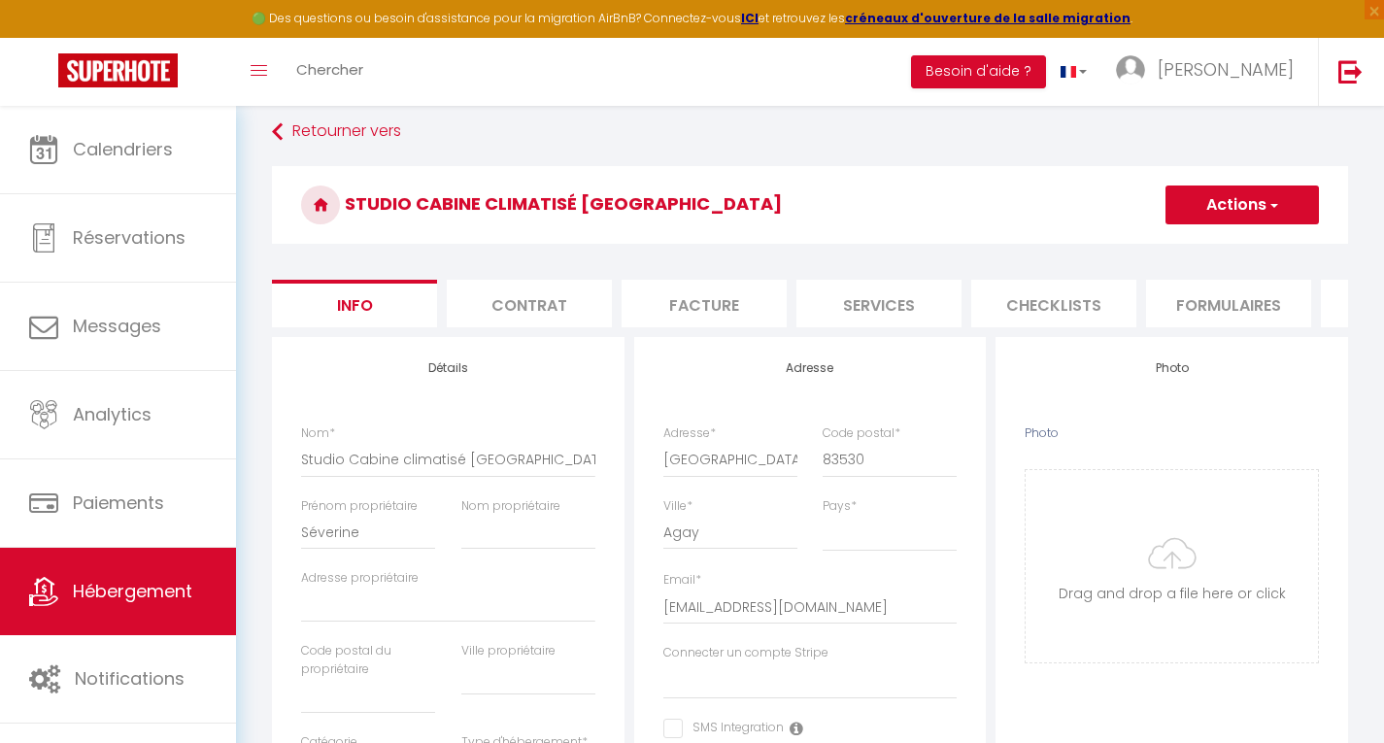
scroll to position [0, 0]
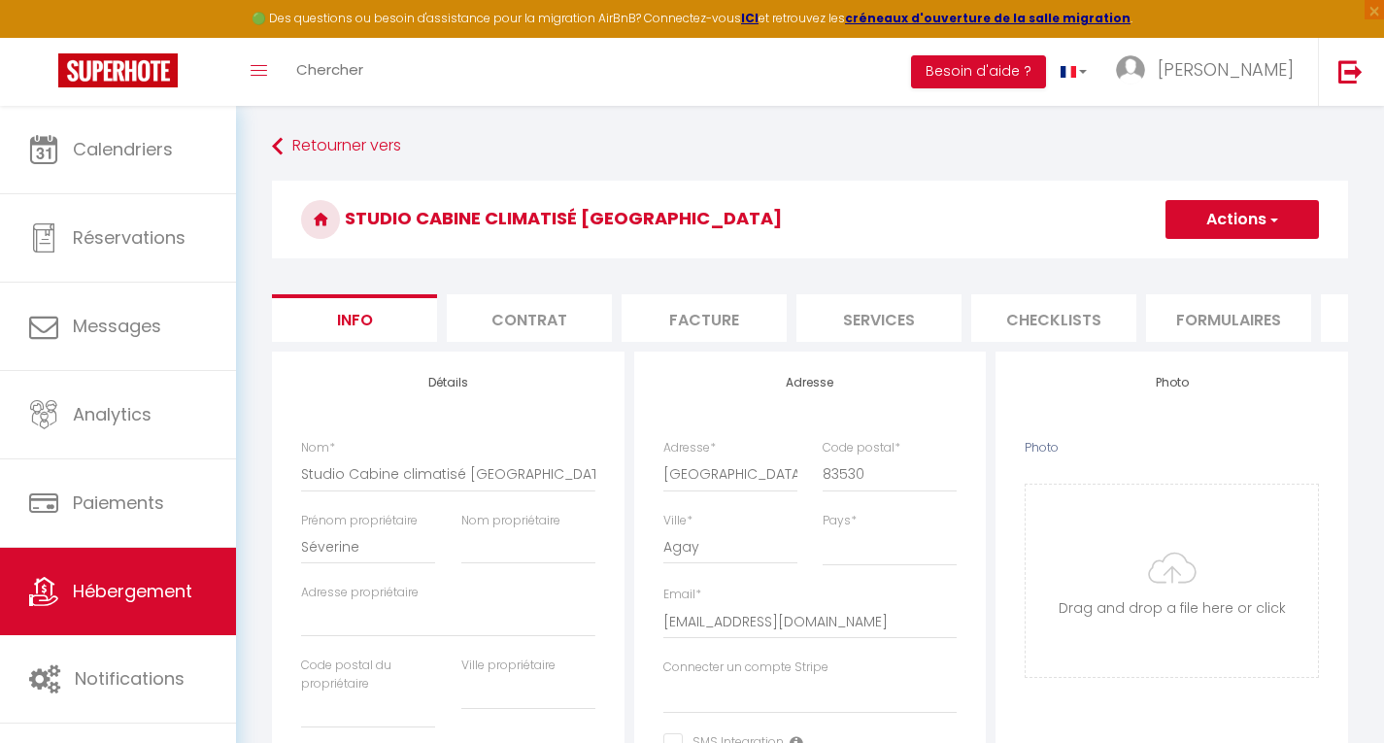
click at [1257, 211] on button "Actions" at bounding box center [1242, 219] width 153 height 39
click at [1235, 257] on link "Enregistrer" at bounding box center [1214, 262] width 208 height 25
click at [1253, 222] on button "Actions" at bounding box center [1242, 219] width 153 height 39
click at [1186, 262] on input "Enregistrer" at bounding box center [1166, 262] width 72 height 19
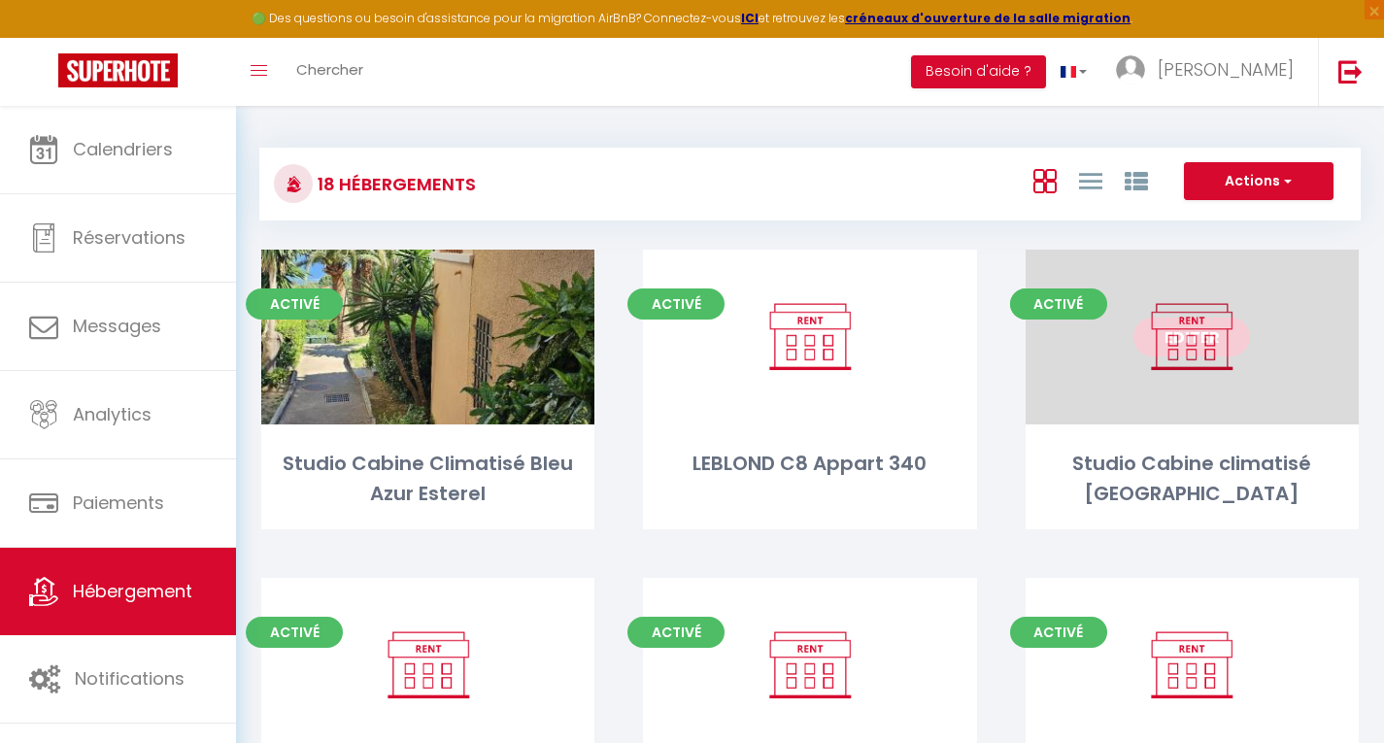
click at [1195, 349] on link "Editer" at bounding box center [1192, 337] width 117 height 39
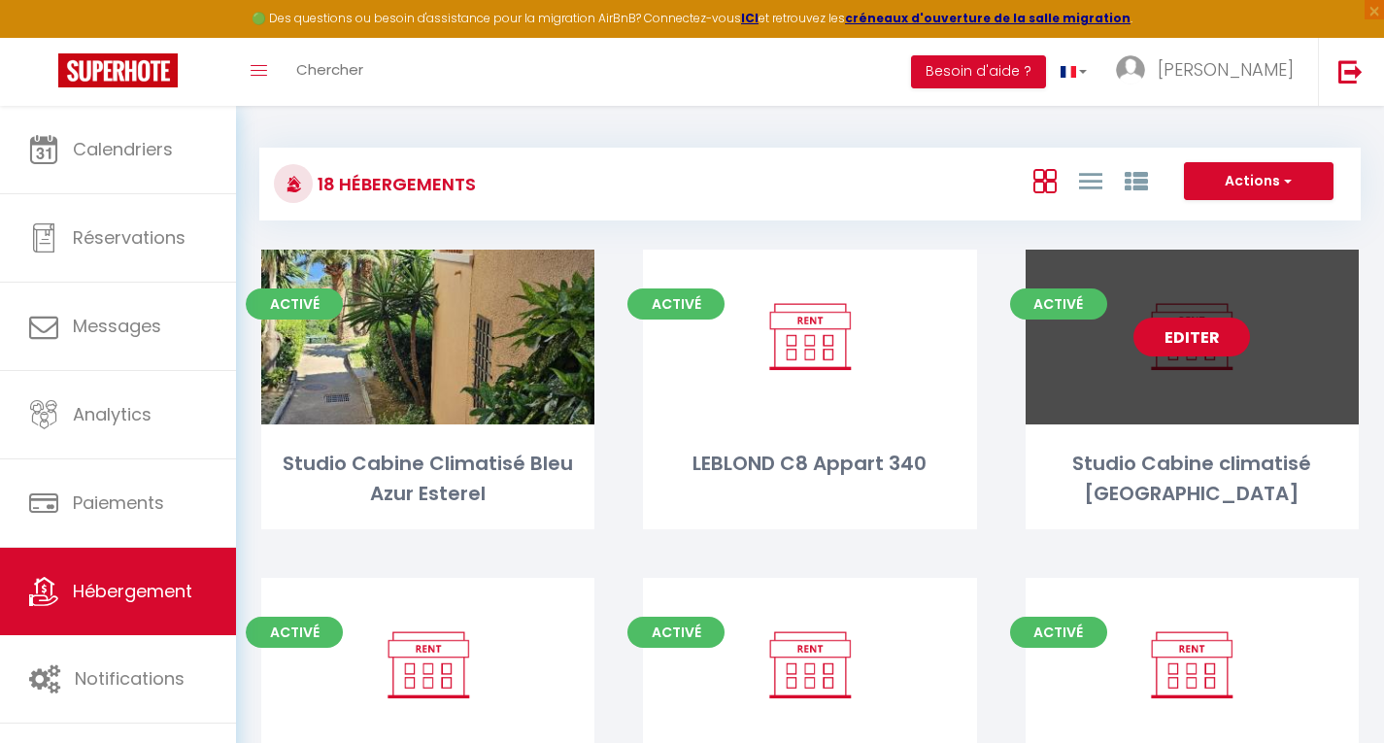
click at [1195, 349] on link "Editer" at bounding box center [1192, 337] width 117 height 39
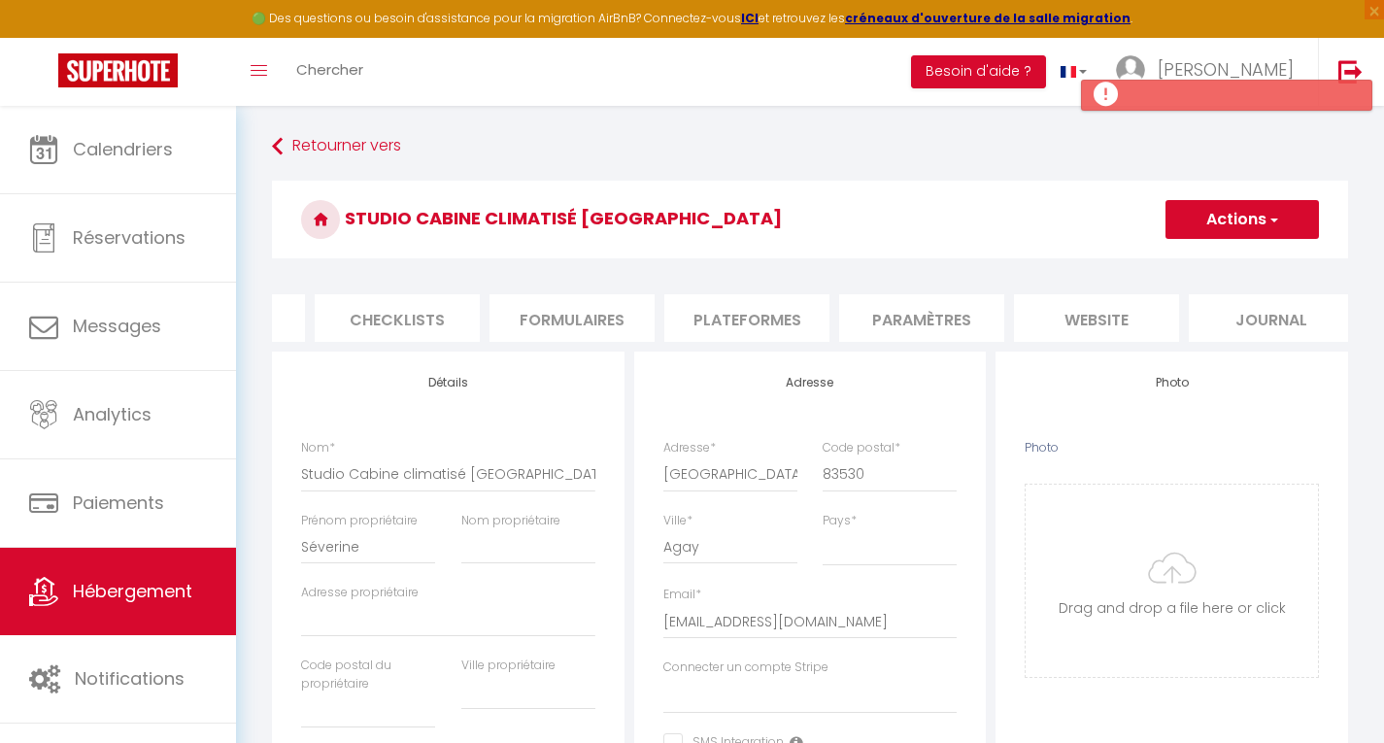
scroll to position [0, 672]
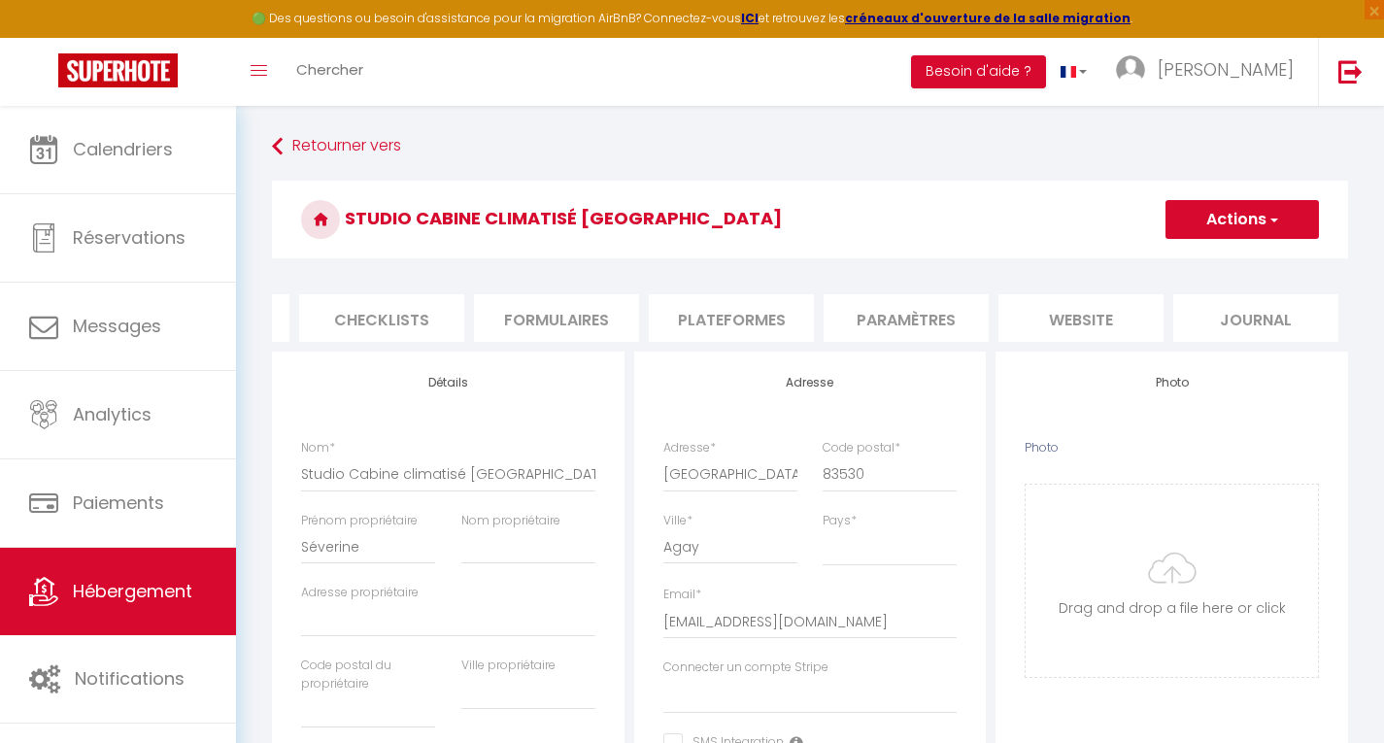
click at [1078, 307] on li "website" at bounding box center [1081, 318] width 165 height 48
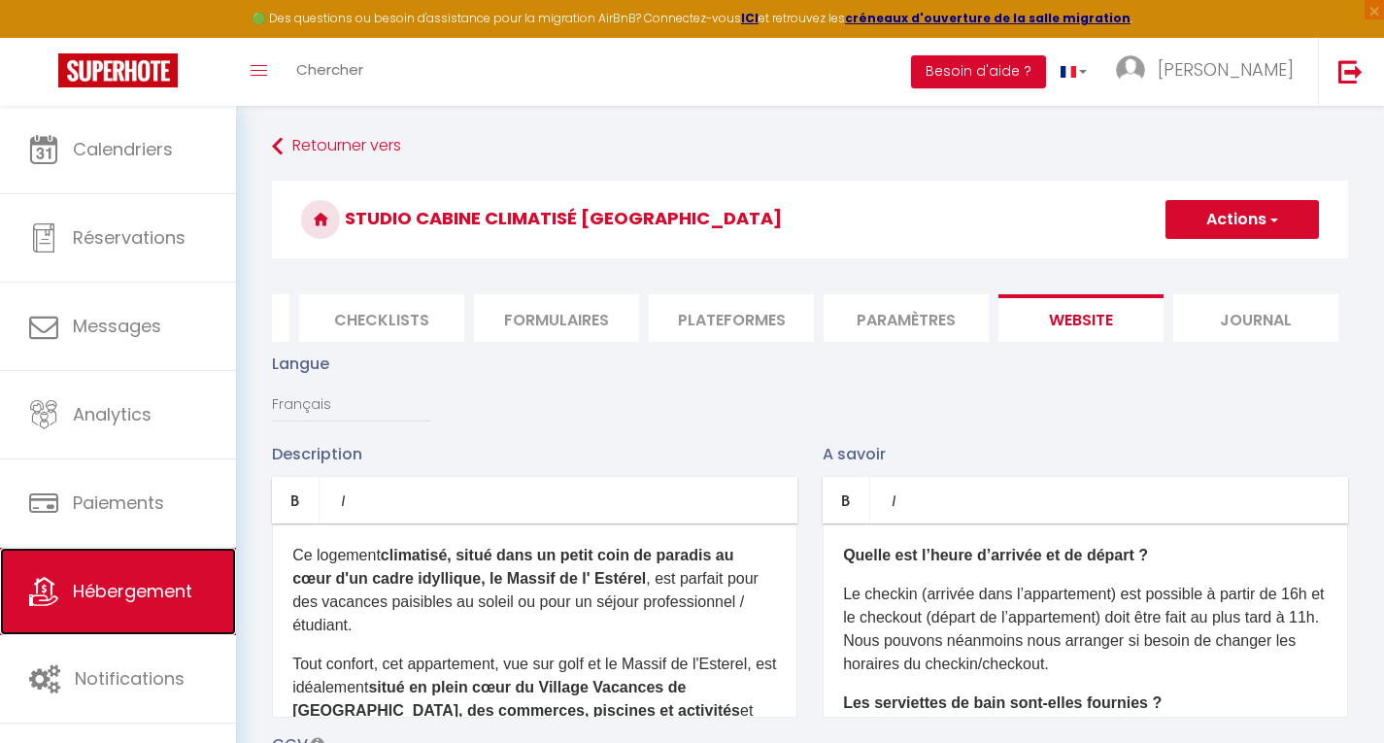
click at [119, 584] on span "Hébergement" at bounding box center [132, 591] width 119 height 24
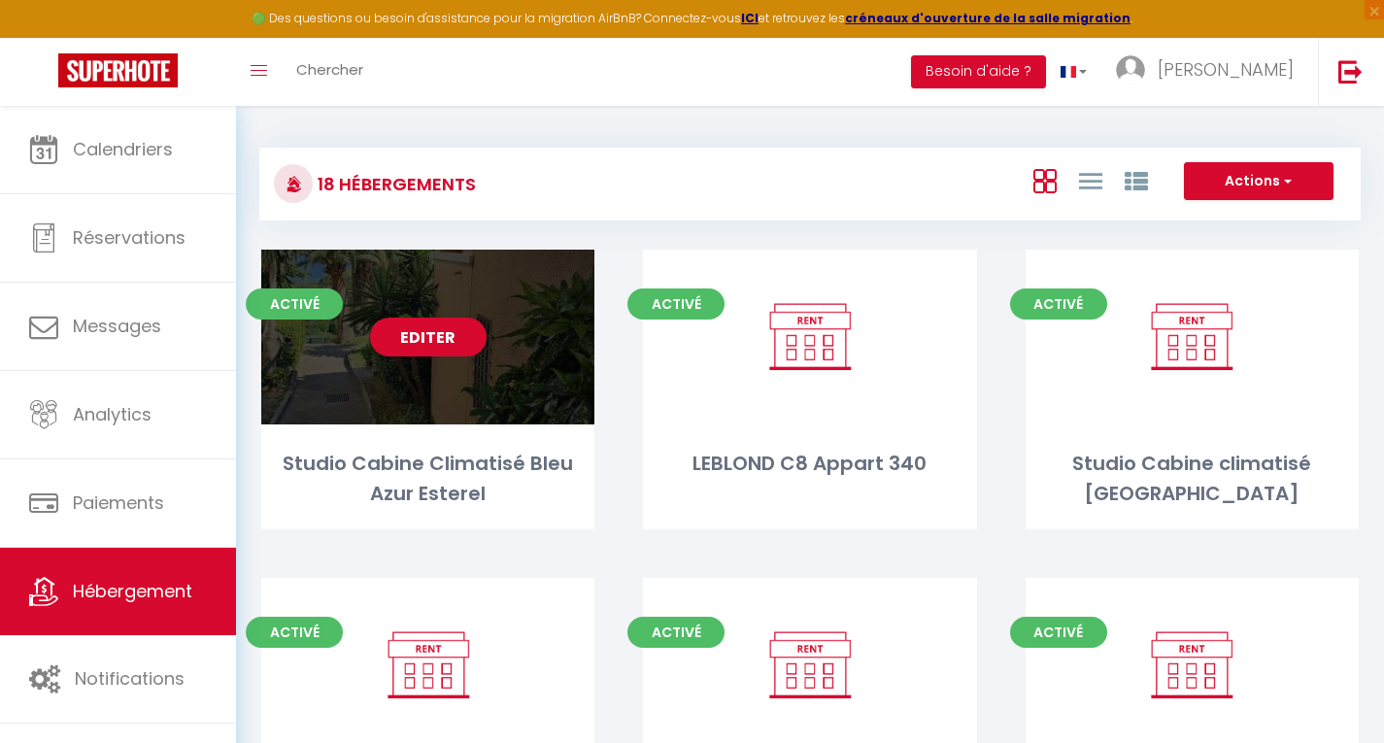
click at [425, 330] on link "Editer" at bounding box center [428, 337] width 117 height 39
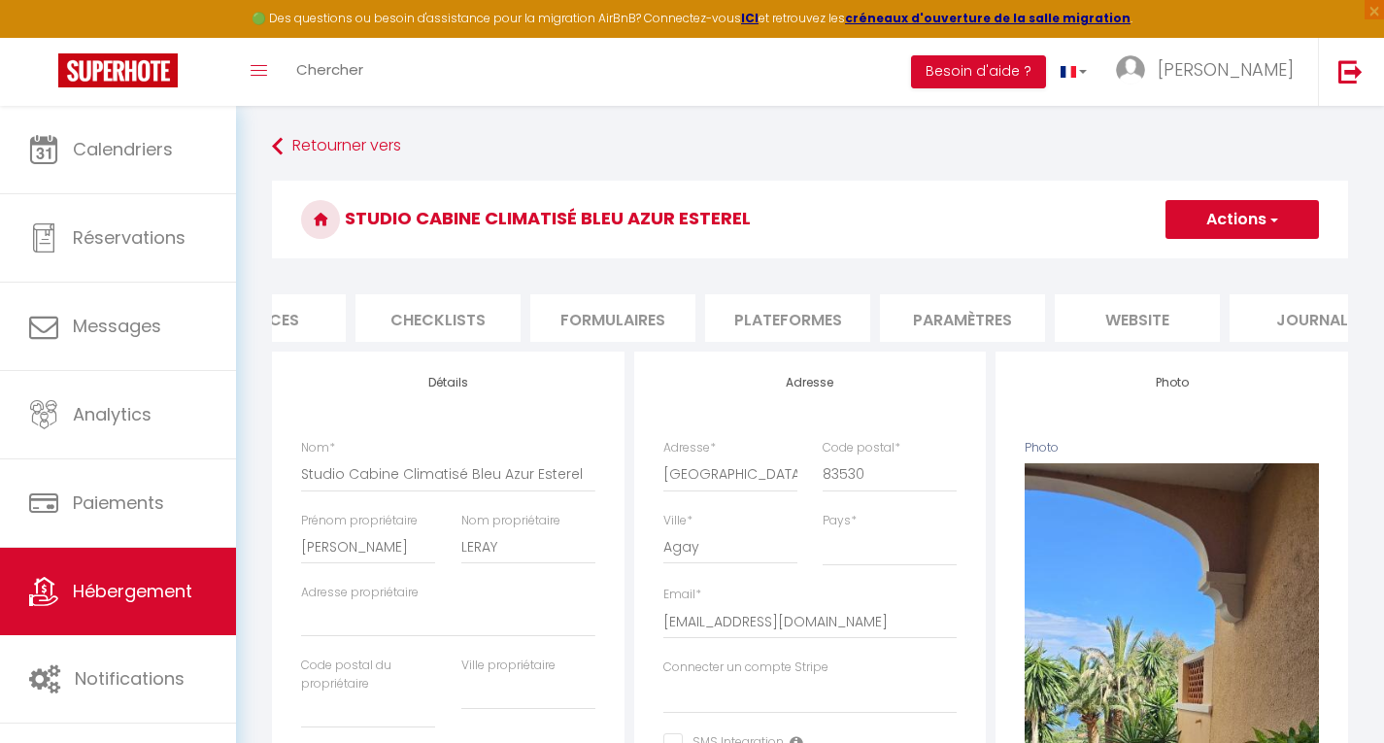
scroll to position [0, 672]
click at [1082, 313] on li "website" at bounding box center [1081, 318] width 165 height 48
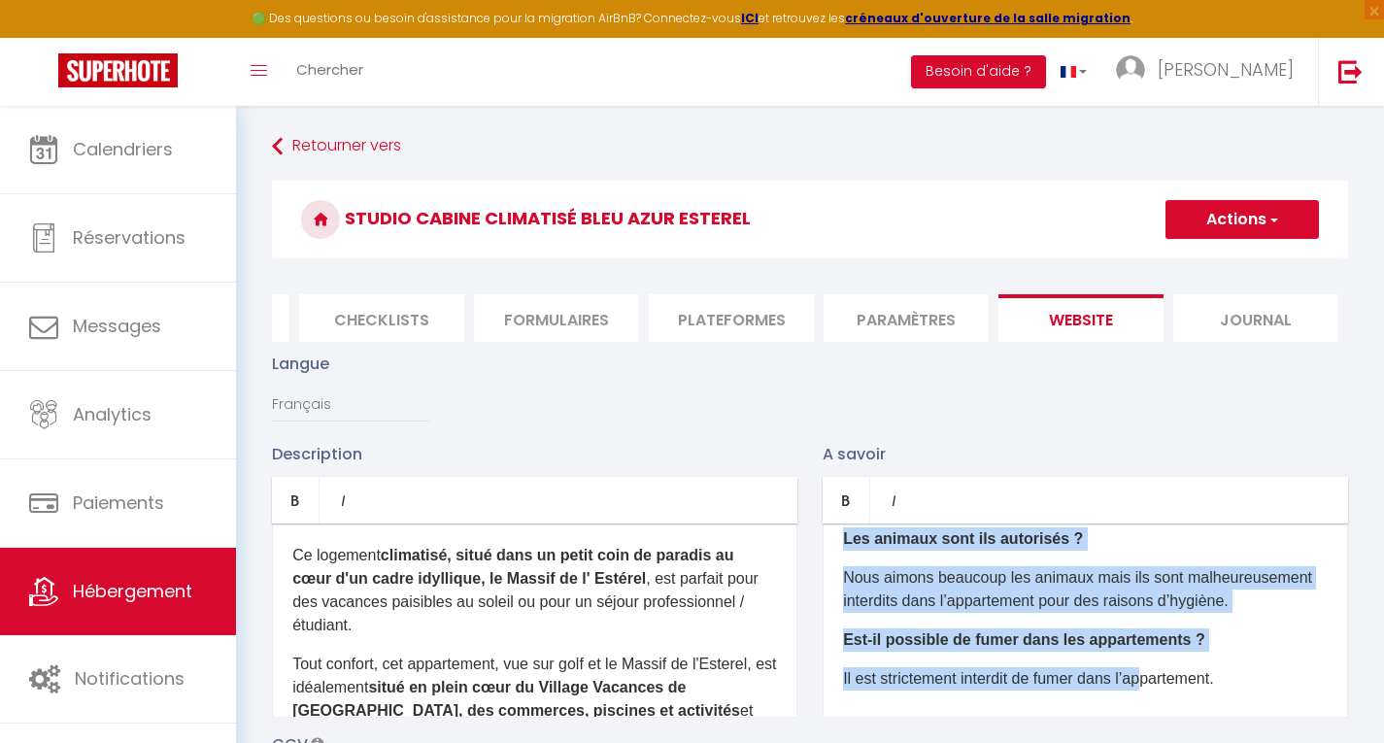
scroll to position [278, 0]
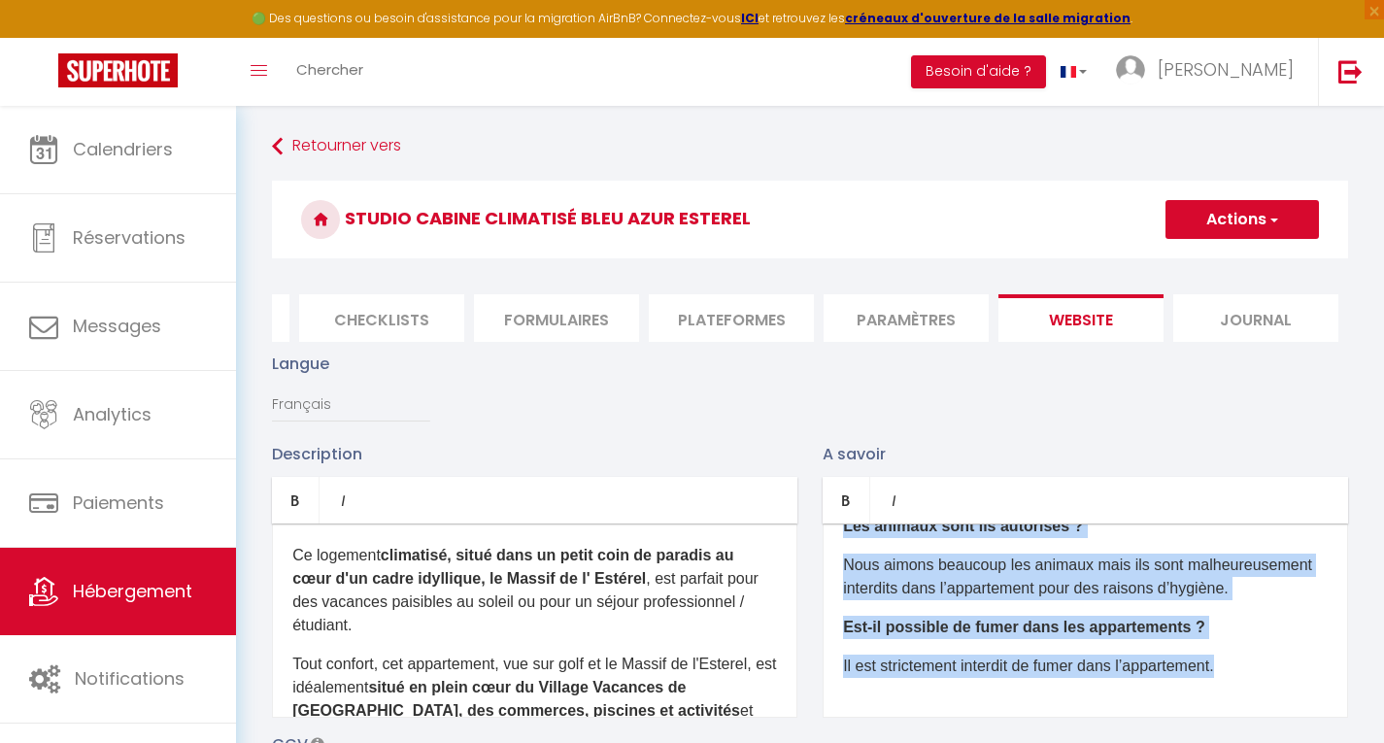
drag, startPoint x: 845, startPoint y: 570, endPoint x: 1267, endPoint y: 696, distance: 439.8
click at [1267, 696] on div "Quelle est l’heure d’arrivée et de départ ? Le checkin (arrivée dans l’appartem…" at bounding box center [1086, 621] width 526 height 194
copy div "Quelle est l’heure d’arrivée et de départ ? Le checkin (arrivée dans l’appartem…"
click at [102, 589] on span "Hébergement" at bounding box center [132, 591] width 119 height 24
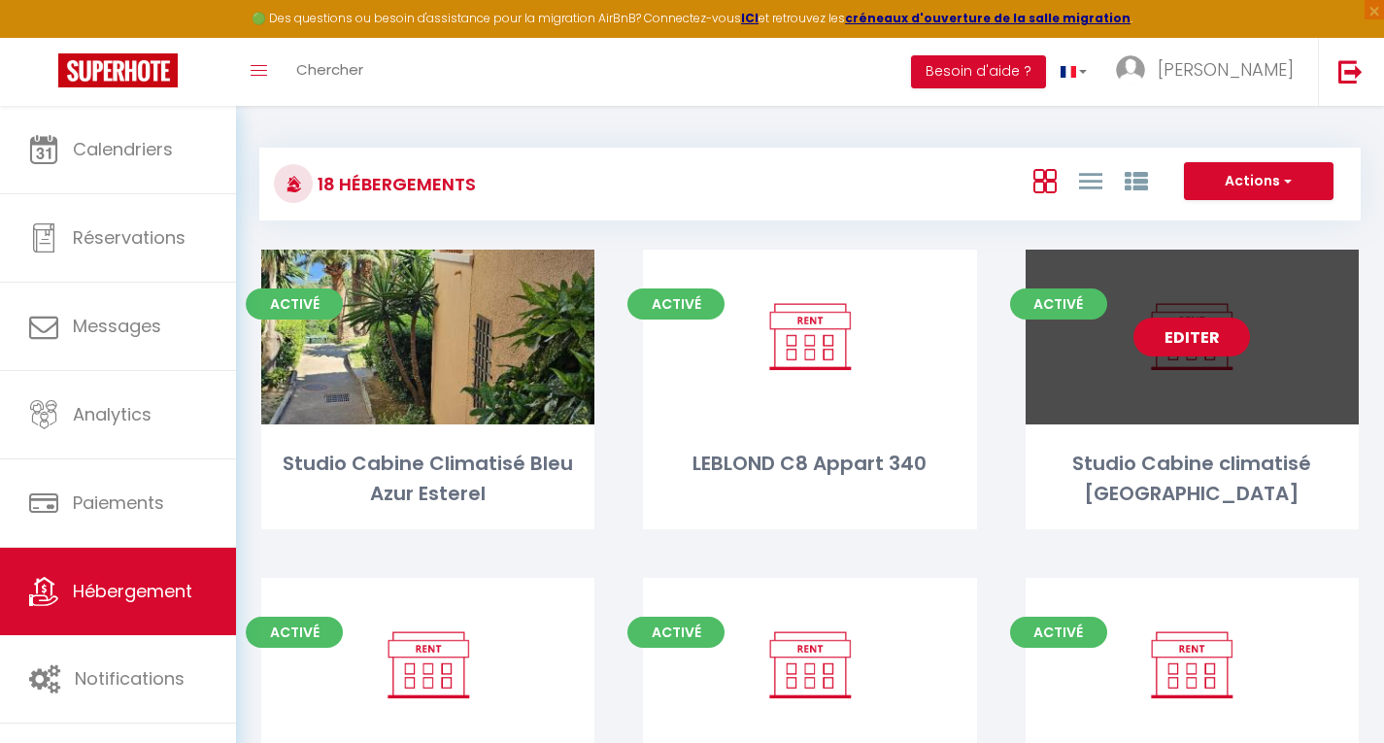
click at [1205, 347] on link "Editer" at bounding box center [1192, 337] width 117 height 39
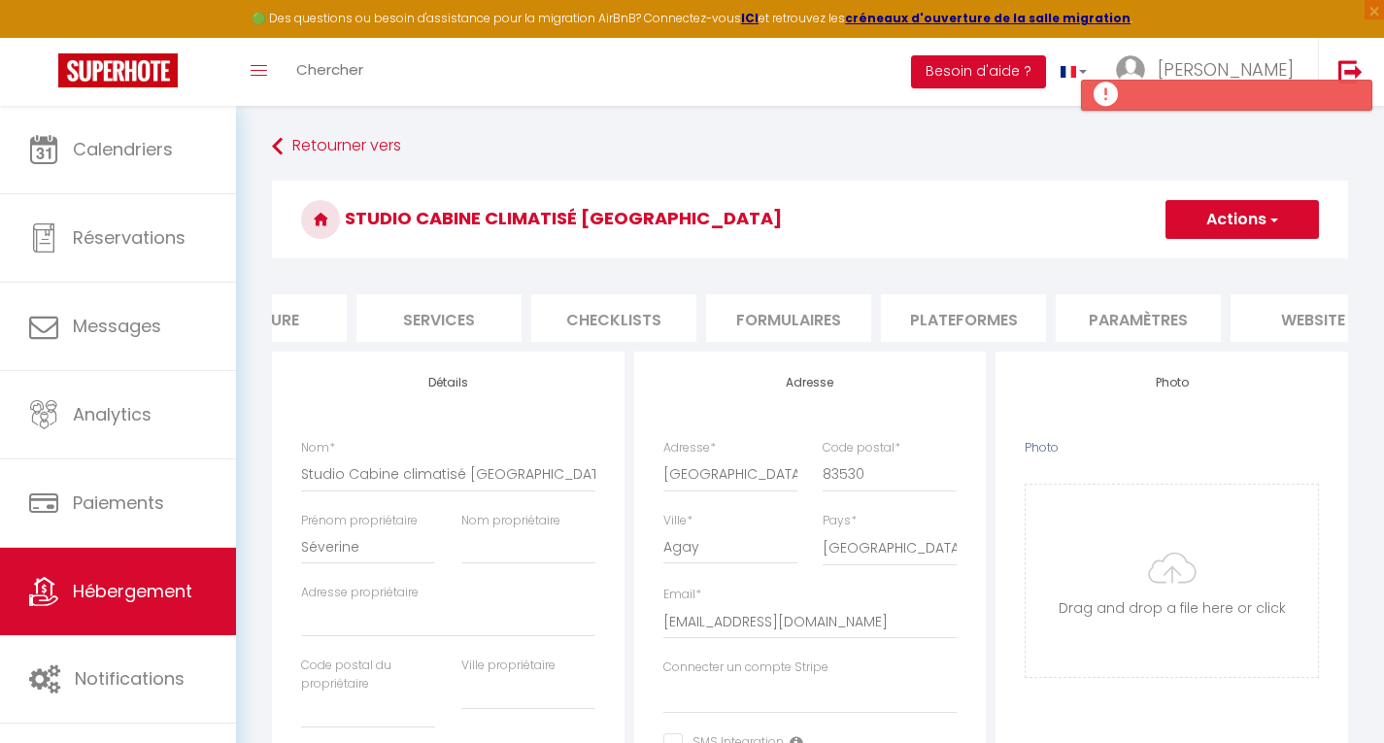
scroll to position [0, 466]
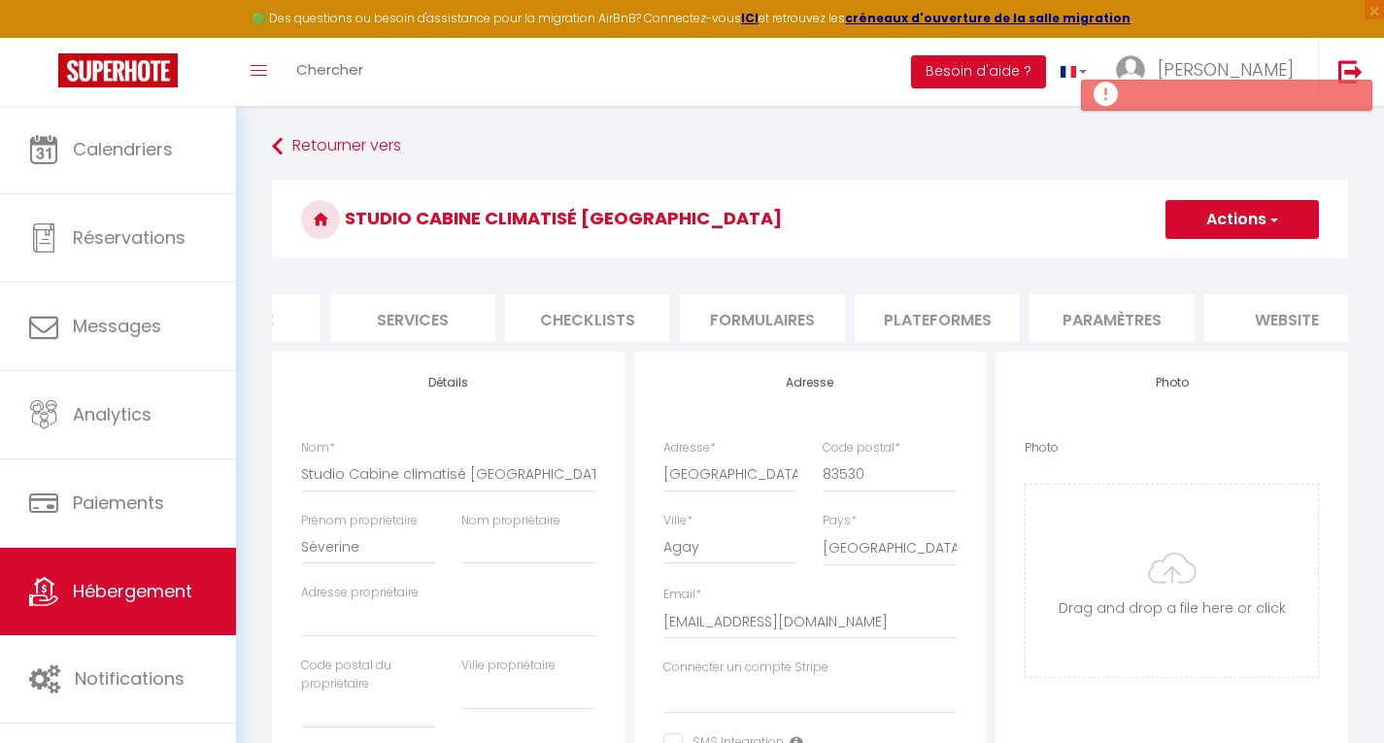
click at [1279, 314] on li "website" at bounding box center [1287, 318] width 165 height 48
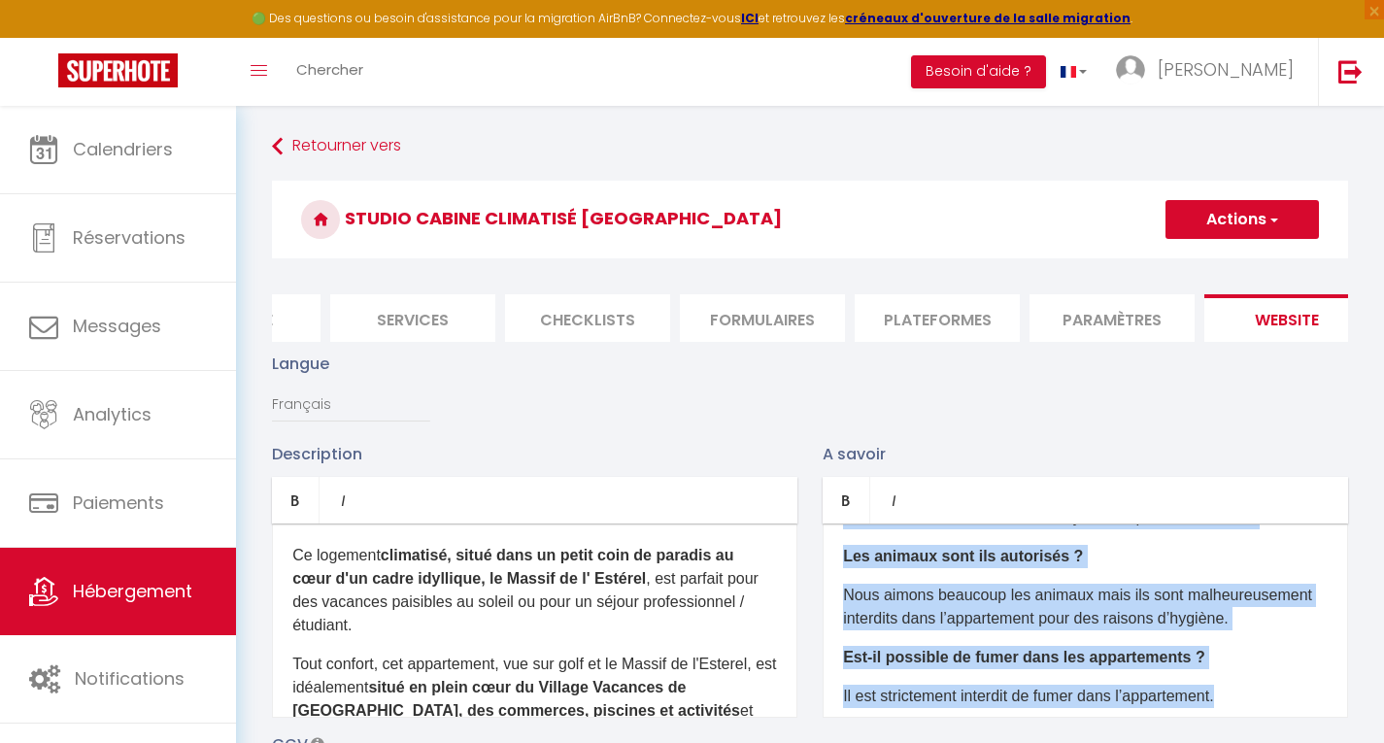
scroll to position [254, 0]
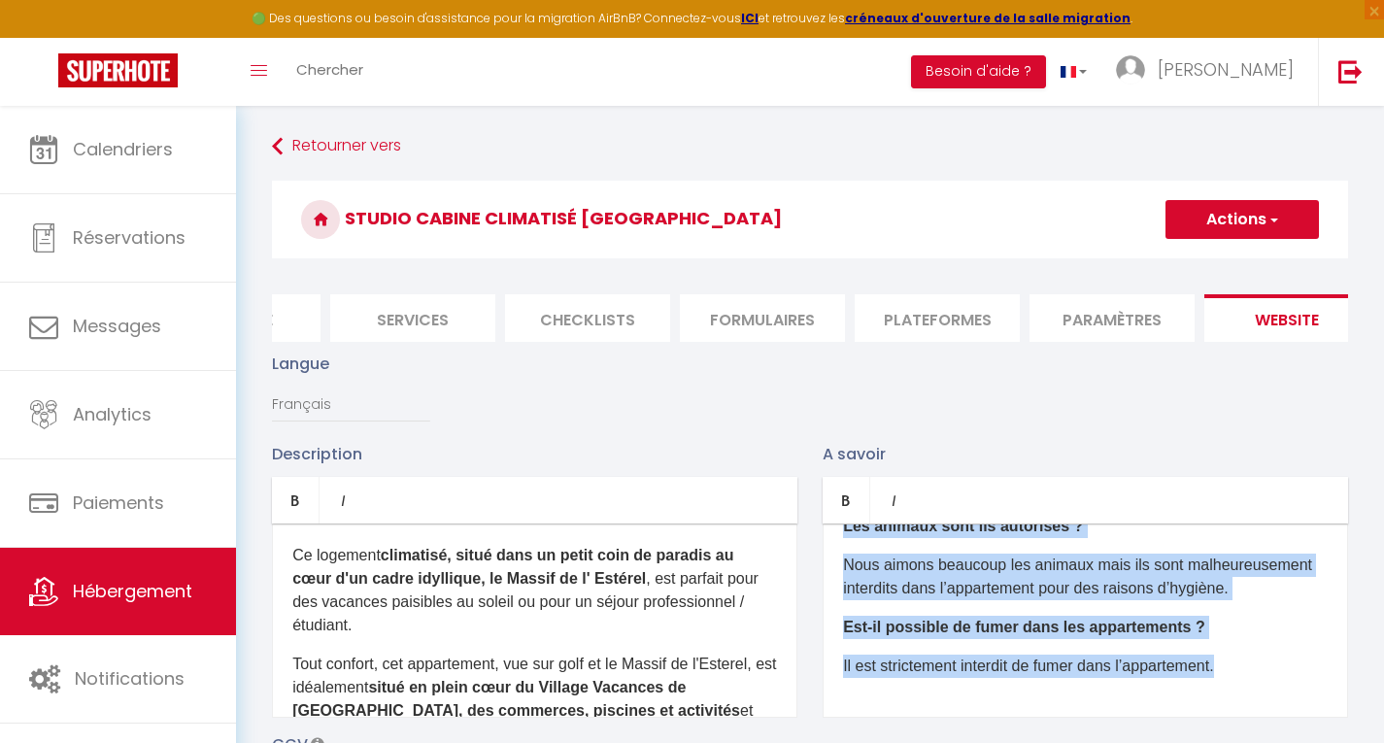
drag, startPoint x: 846, startPoint y: 574, endPoint x: 1273, endPoint y: 730, distance: 455.1
click at [1273, 709] on div "Quelle est l’heure d’arrivée et de départ ? Le checkin (arrivée dans l’appartem…" at bounding box center [1086, 621] width 526 height 194
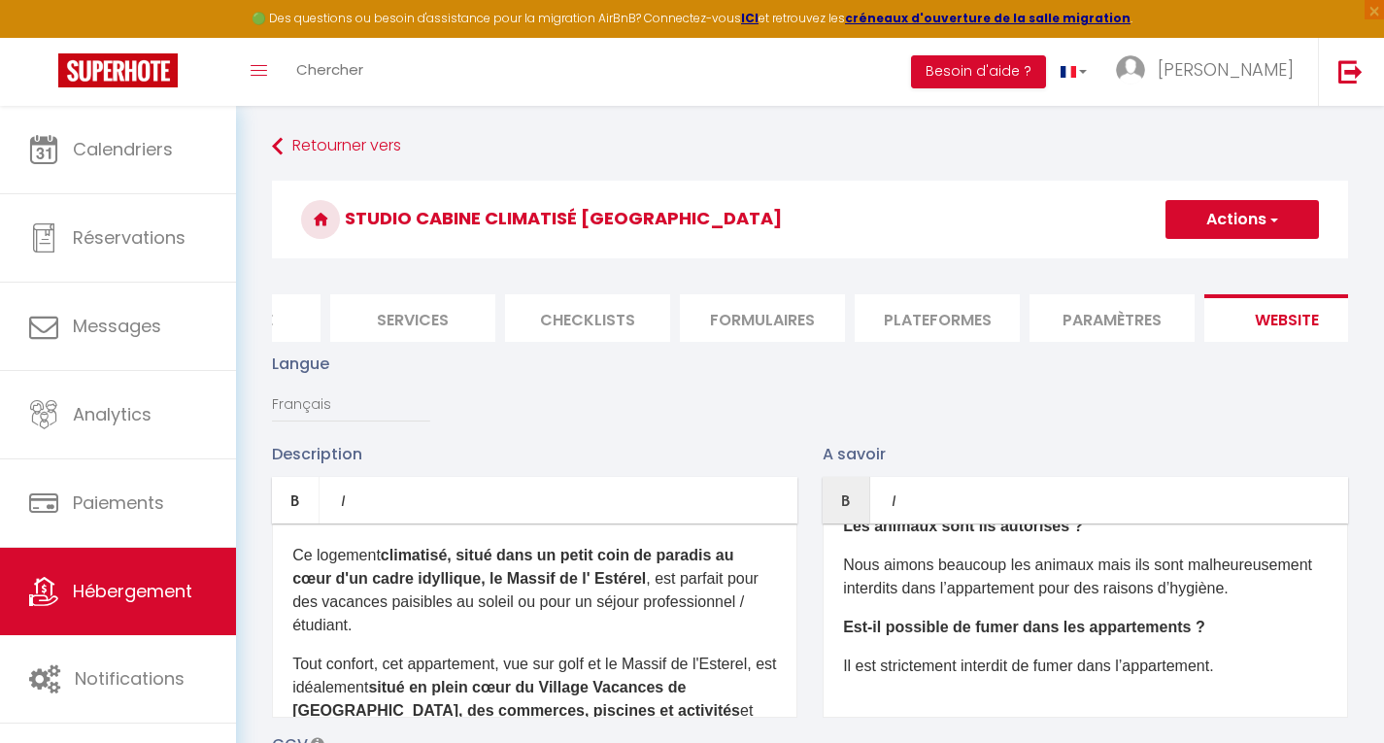
scroll to position [0, 0]
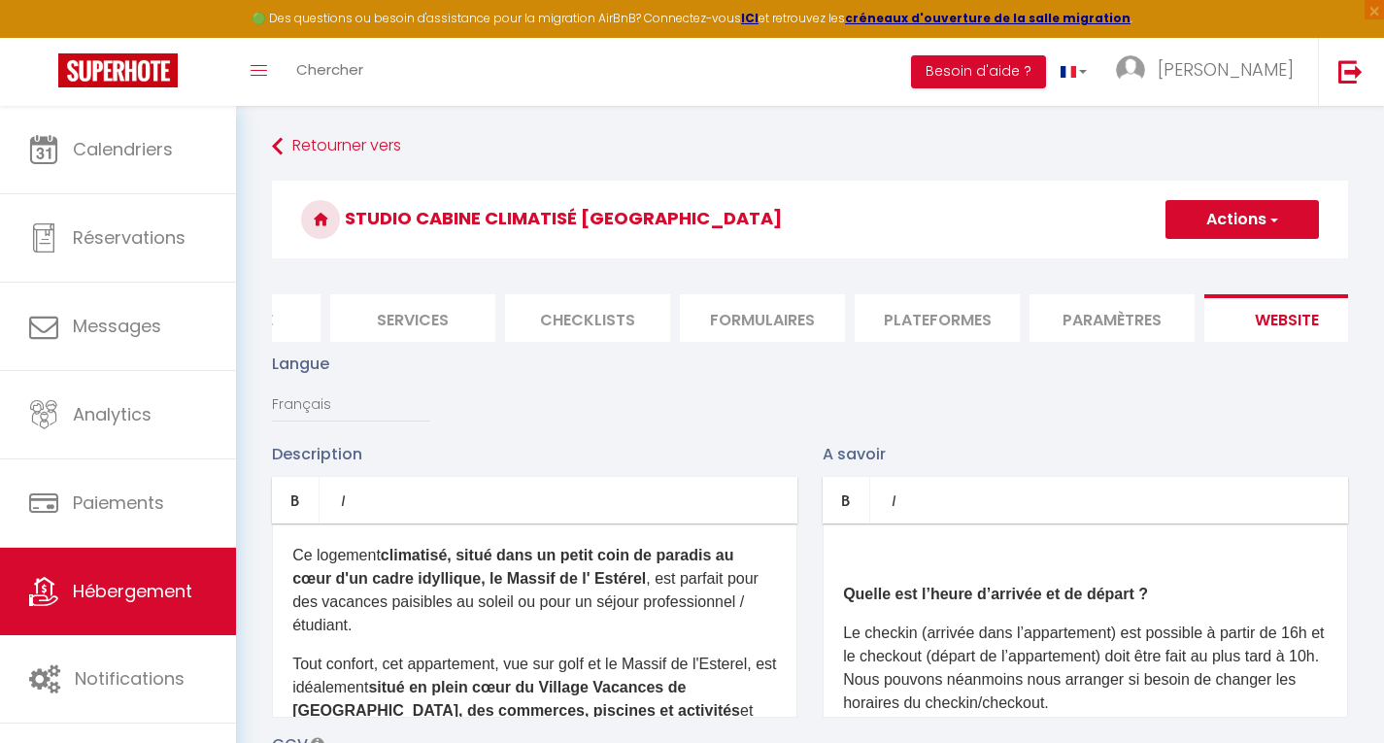
click at [875, 590] on div "Quelle est l’heure d’arrivée et de départ ? Le checkin (arrivée dans l’appartem…" at bounding box center [1086, 621] width 526 height 194
click at [842, 585] on div "Quelle est l’heure d’arrivée et de départ ? Le checkin (arrivée dans l’appartem…" at bounding box center [1086, 621] width 526 height 194
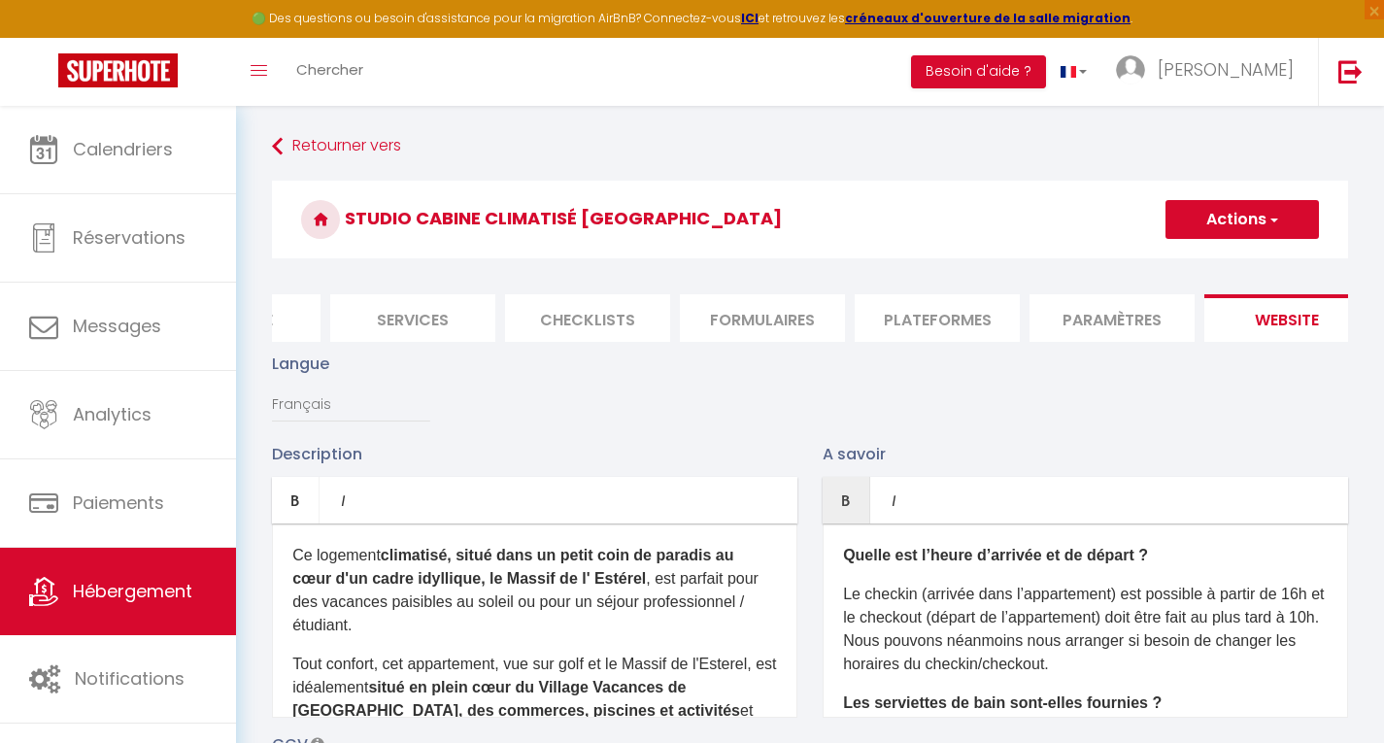
click at [1225, 223] on button "Actions" at bounding box center [1242, 219] width 153 height 39
click at [1209, 264] on input "Enregistrer" at bounding box center [1220, 262] width 72 height 19
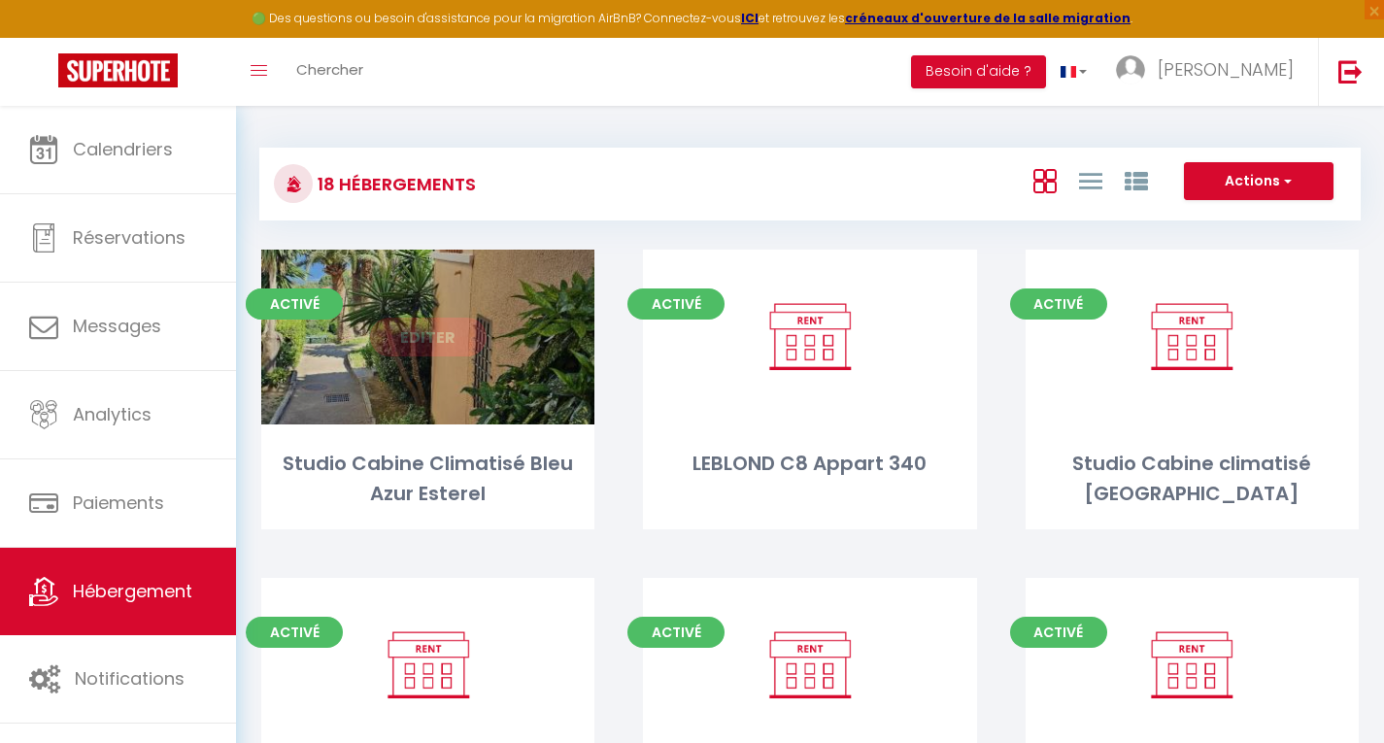
click at [433, 328] on link "Editer" at bounding box center [428, 337] width 117 height 39
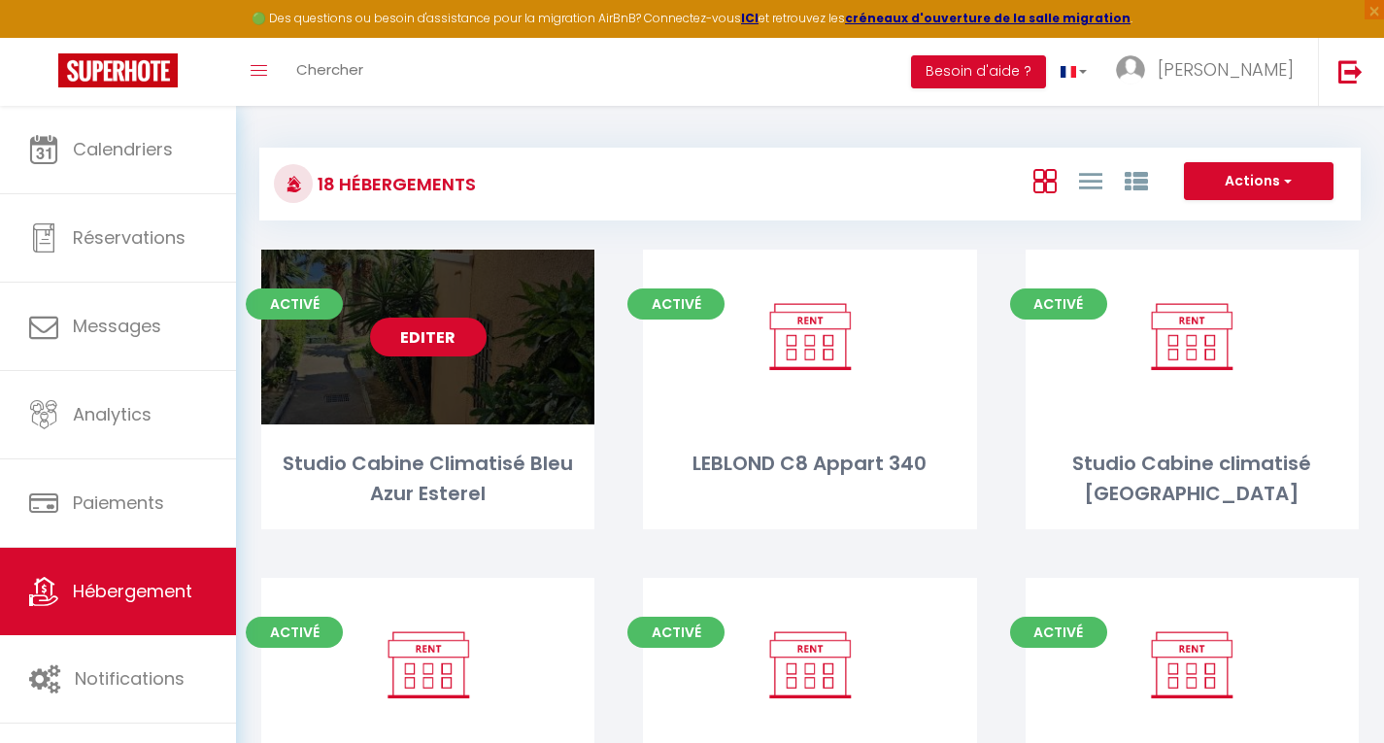
click at [419, 332] on link "Editer" at bounding box center [428, 337] width 117 height 39
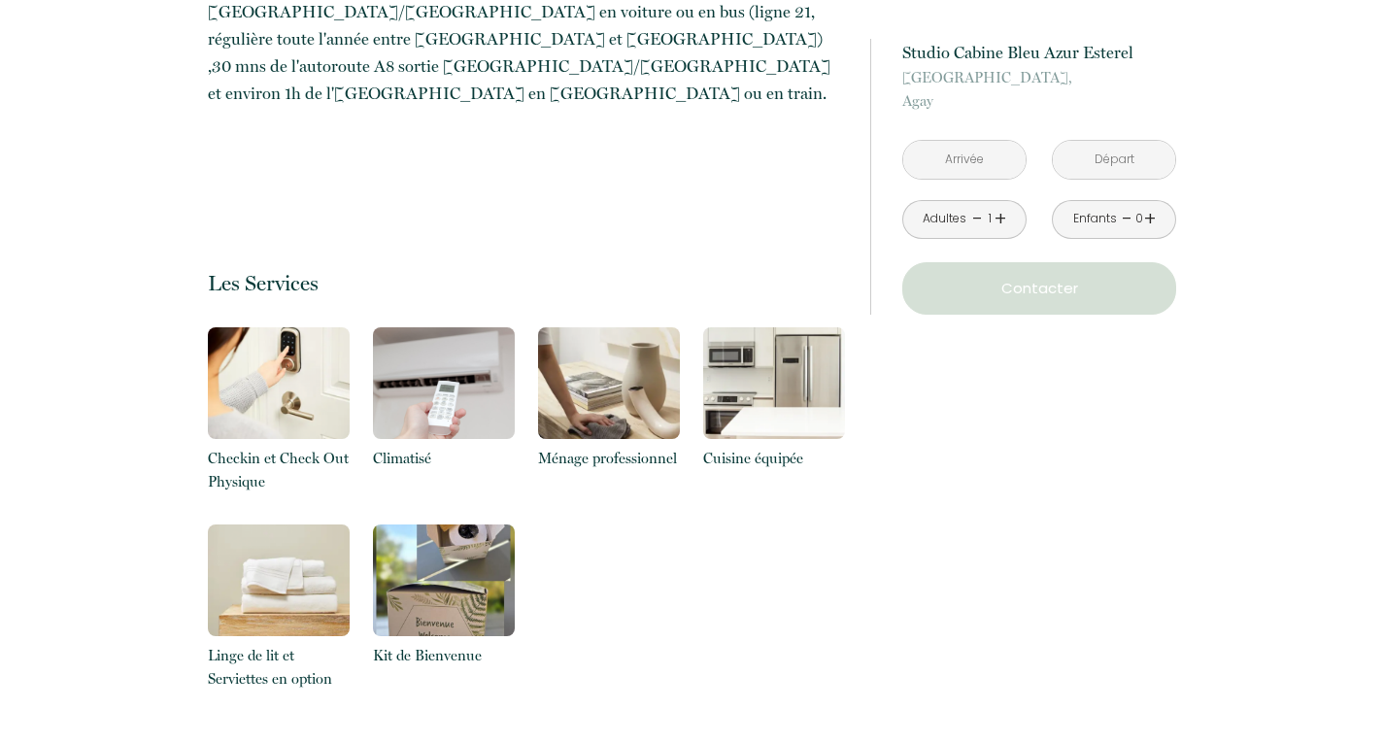
scroll to position [1907, 0]
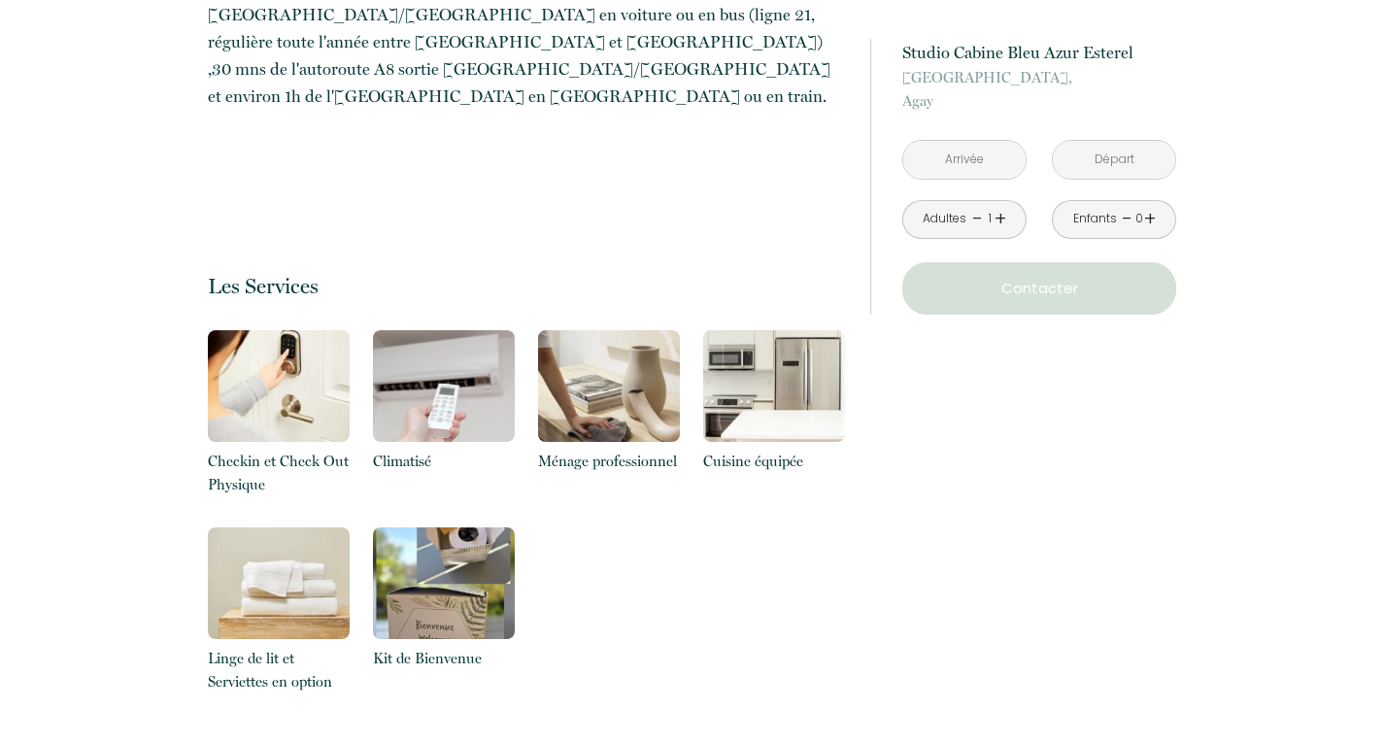
click at [433, 565] on img at bounding box center [444, 583] width 142 height 112
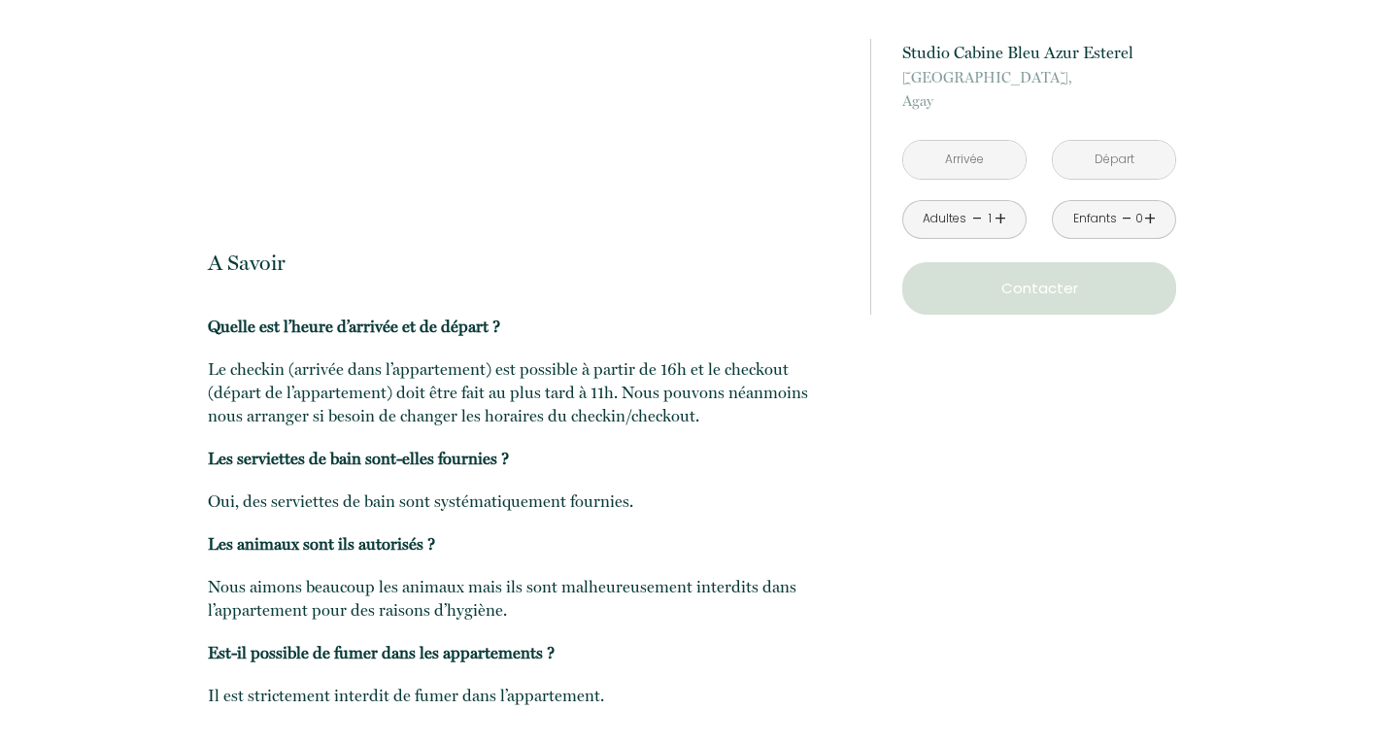
scroll to position [2969, 0]
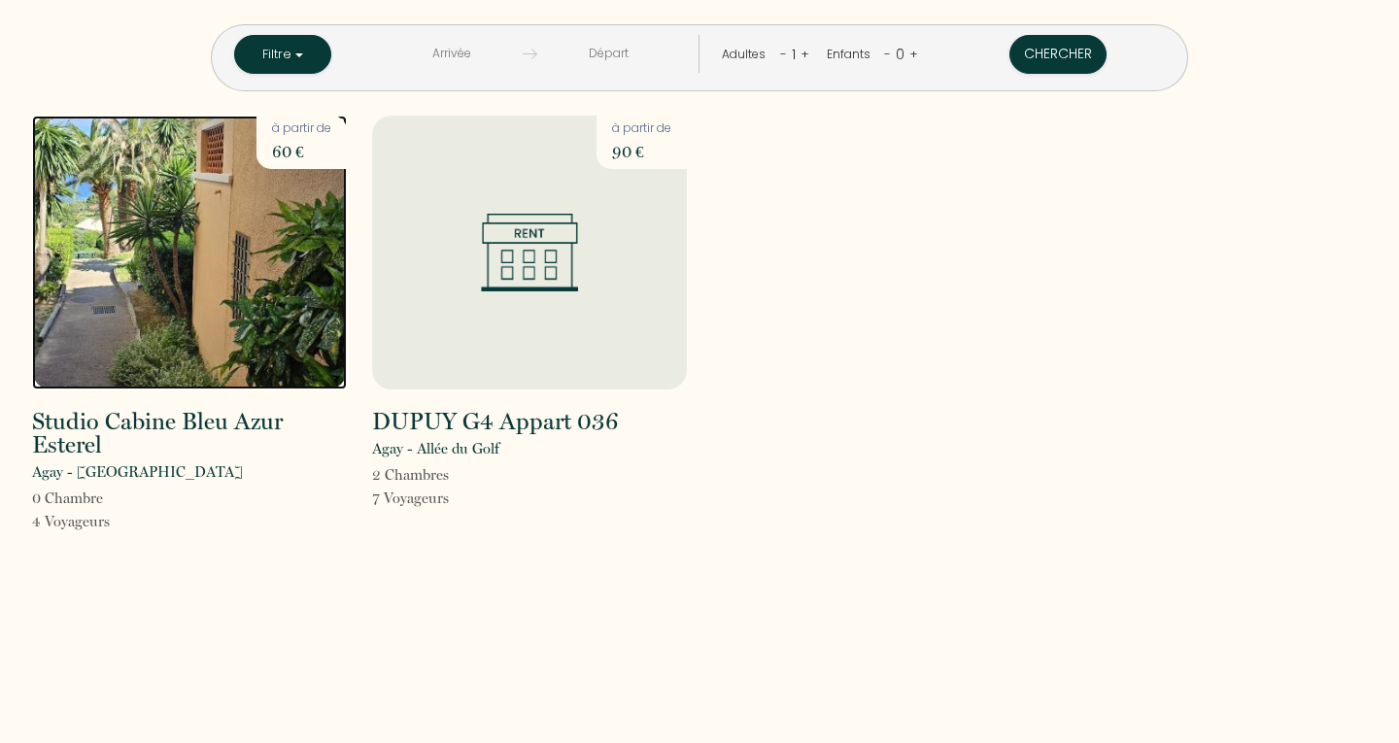
click at [235, 270] on img at bounding box center [189, 253] width 315 height 274
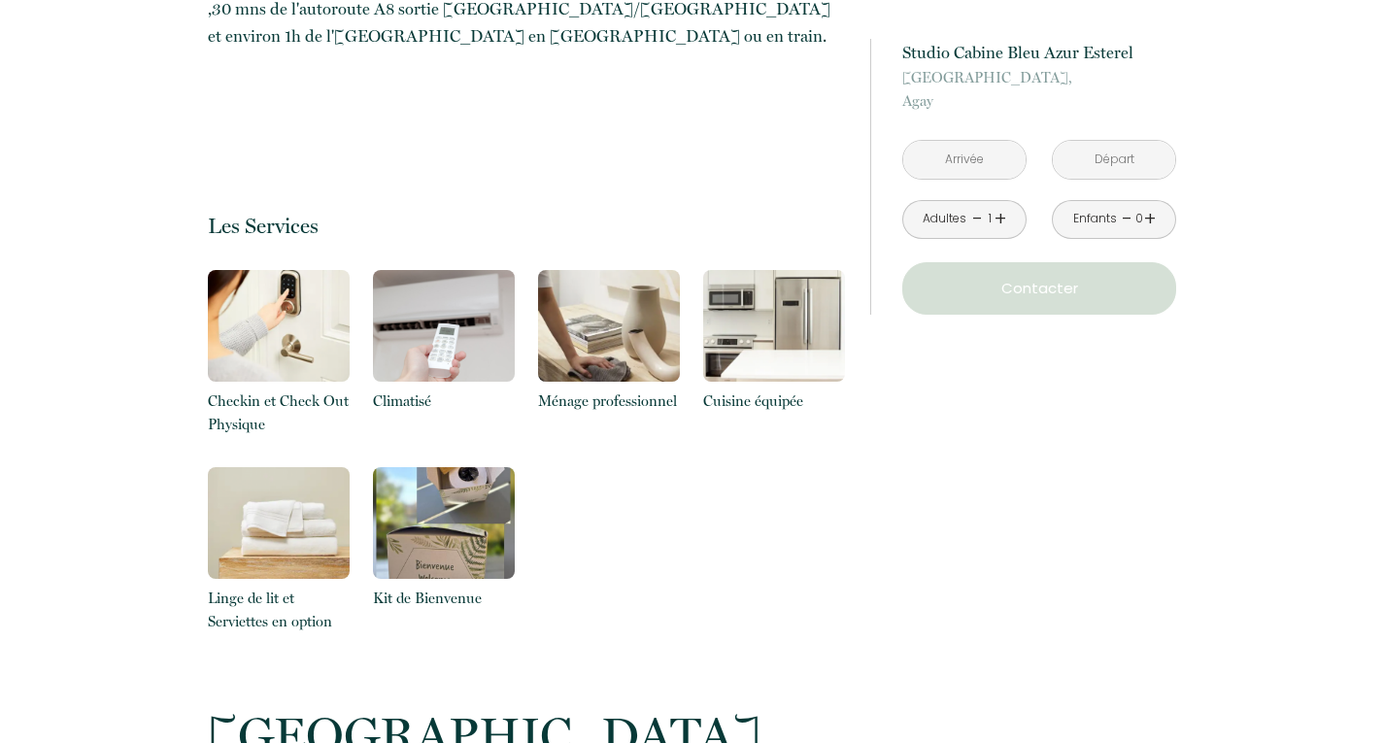
scroll to position [1965, 0]
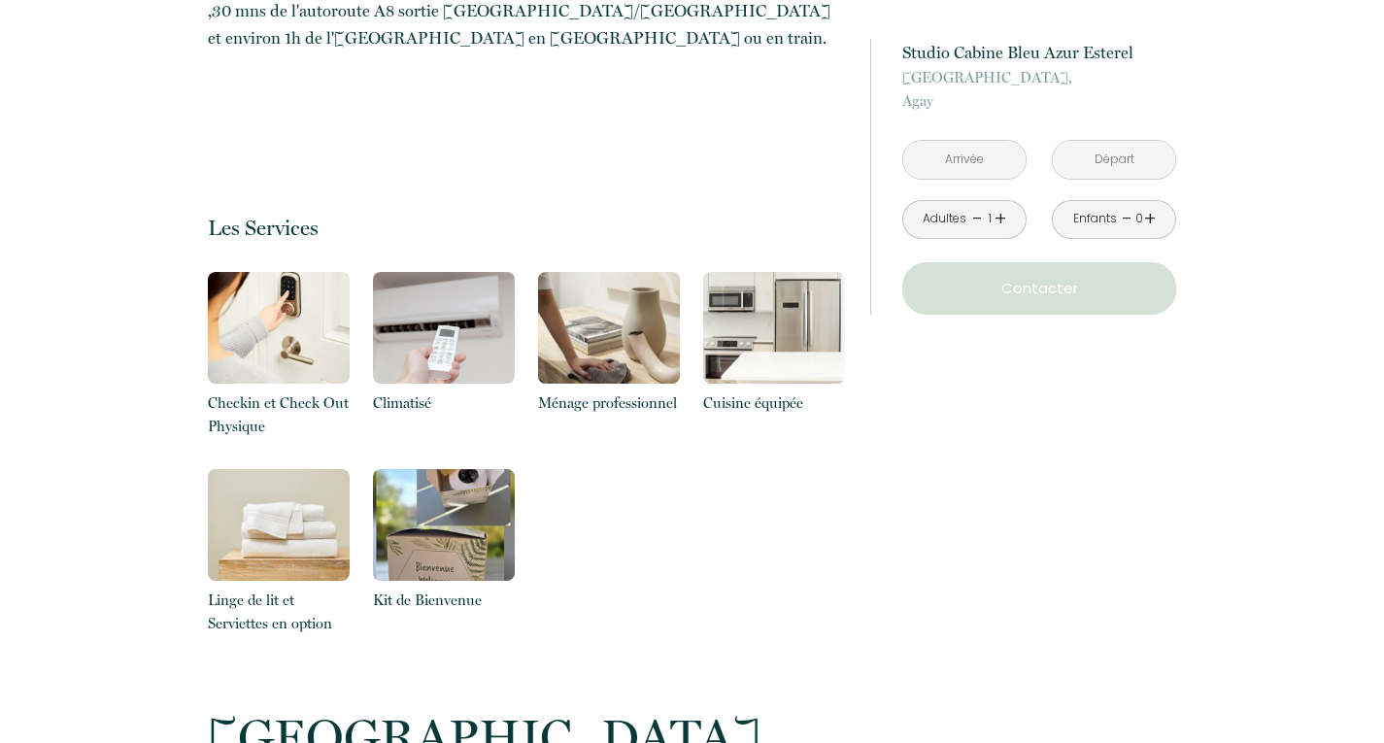
click at [979, 157] on input "text" at bounding box center [964, 160] width 122 height 38
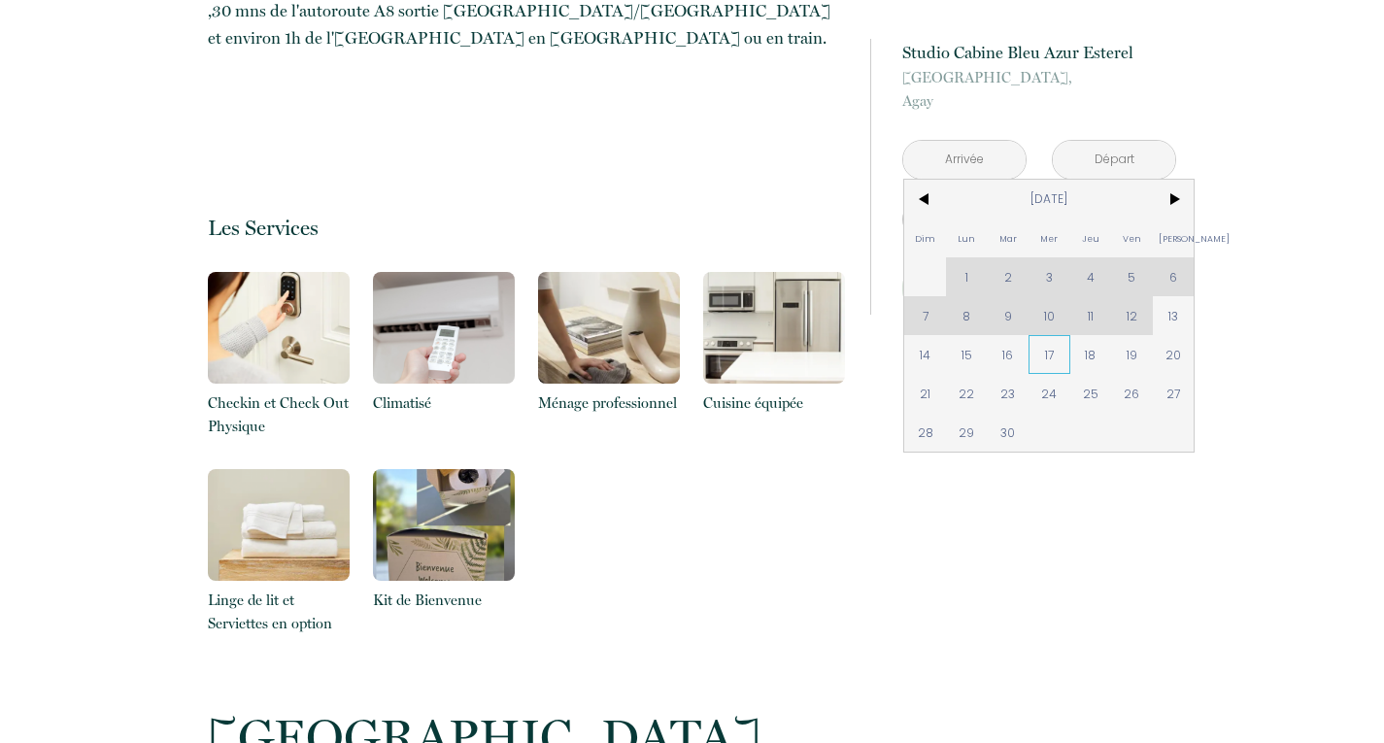
click at [1050, 361] on span "17" at bounding box center [1050, 354] width 42 height 39
type input "Mer 17 Sep 2025"
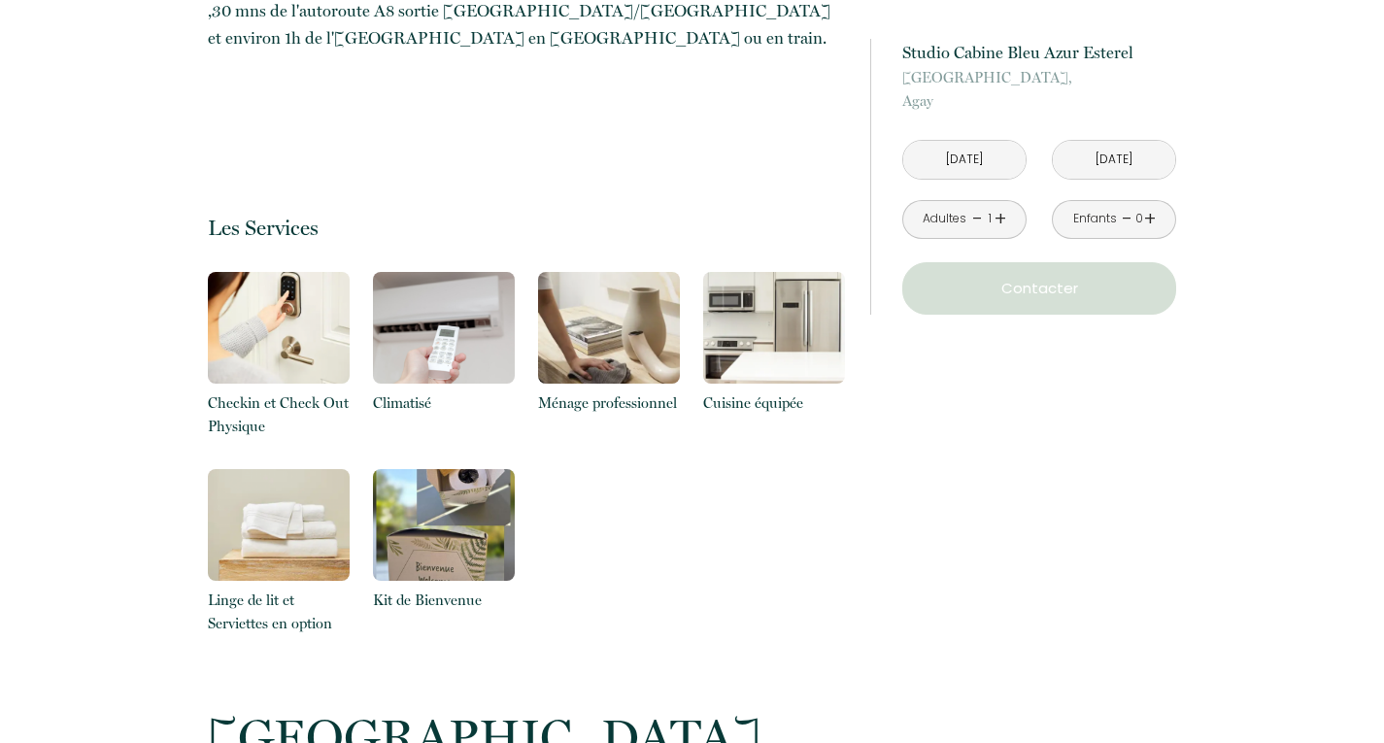
click at [1110, 160] on input "Jeu 18 Sep 2025" at bounding box center [1114, 160] width 122 height 38
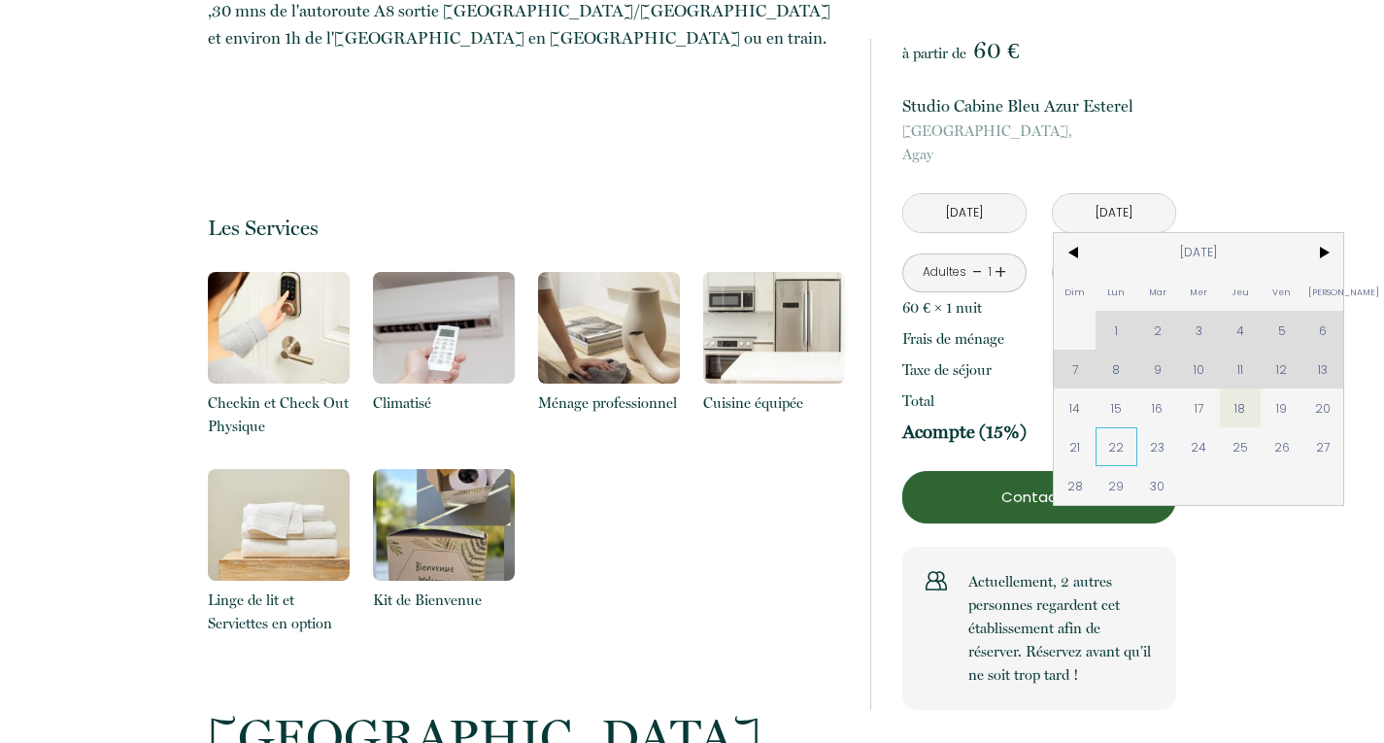
click at [1111, 450] on span "22" at bounding box center [1117, 446] width 42 height 39
type input "Lun 22 Sep 2025"
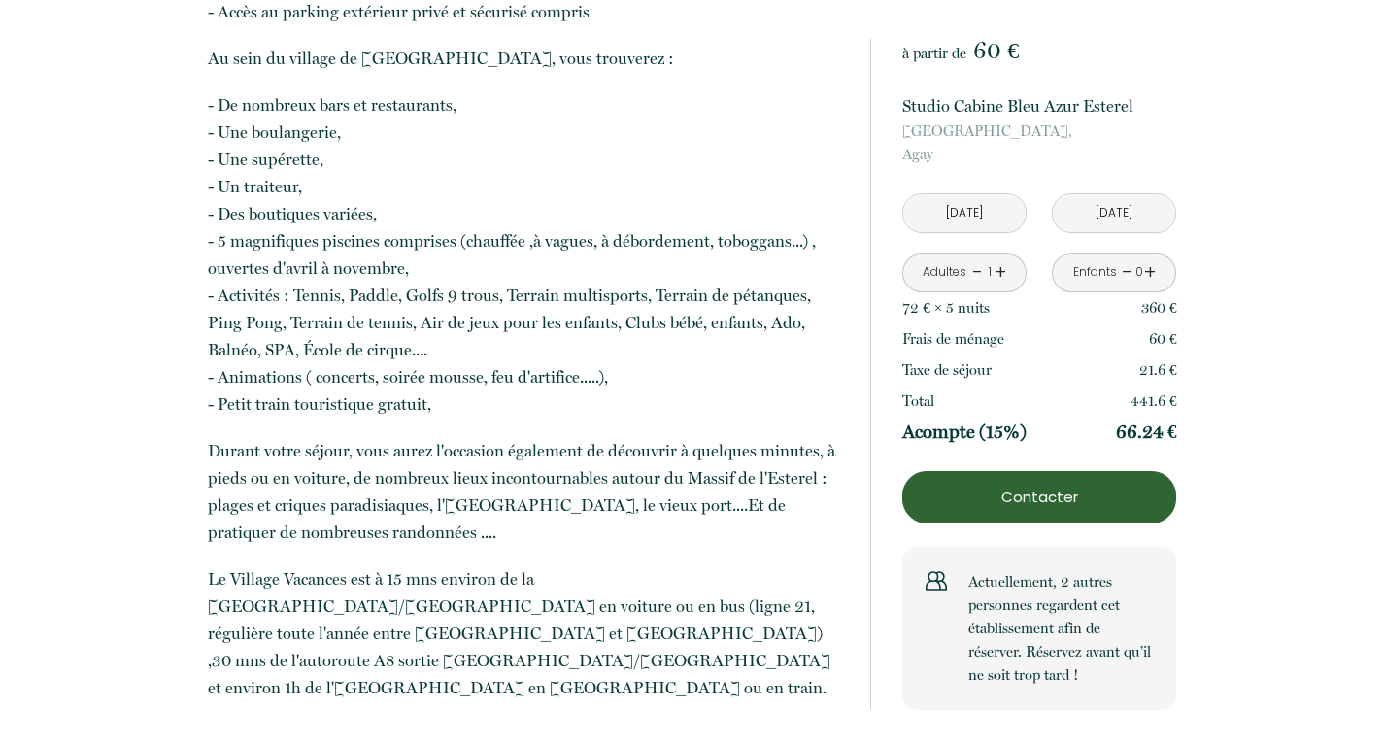
scroll to position [17, 0]
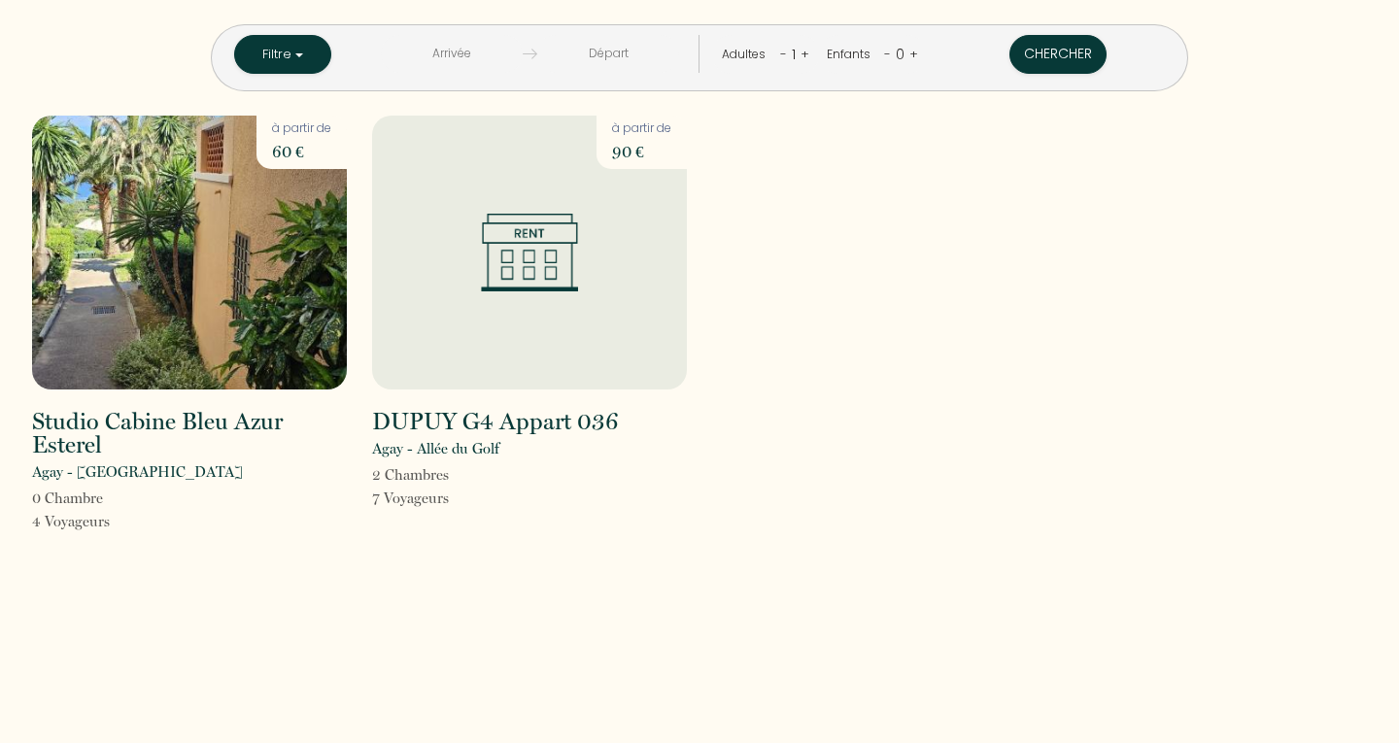
click at [800, 52] on link "+" at bounding box center [804, 54] width 9 height 18
click at [909, 54] on link "+" at bounding box center [913, 54] width 9 height 18
click at [887, 54] on div "Enfants - 1 +" at bounding box center [872, 54] width 107 height 39
click at [907, 51] on link "+" at bounding box center [911, 54] width 9 height 18
click at [1010, 53] on button "Chercher" at bounding box center [1058, 54] width 97 height 39
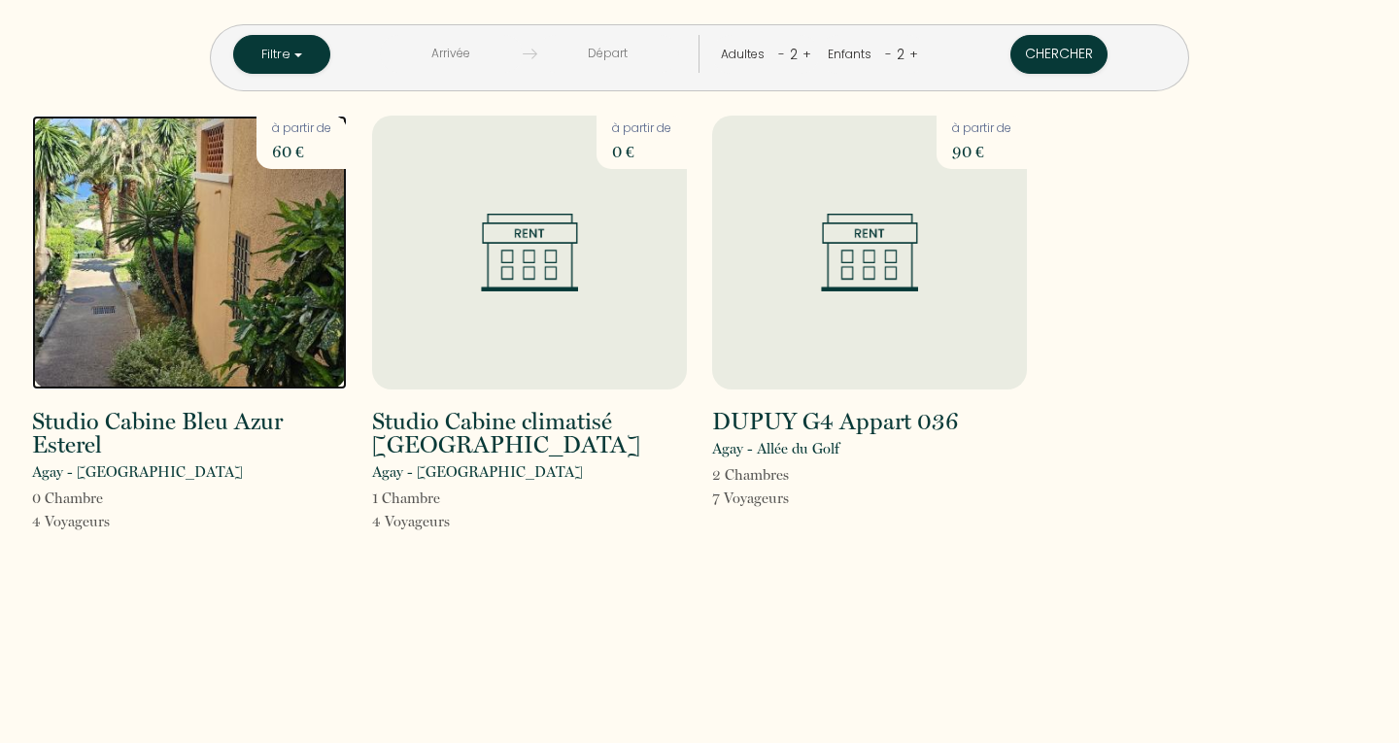
click at [173, 255] on img at bounding box center [189, 253] width 315 height 274
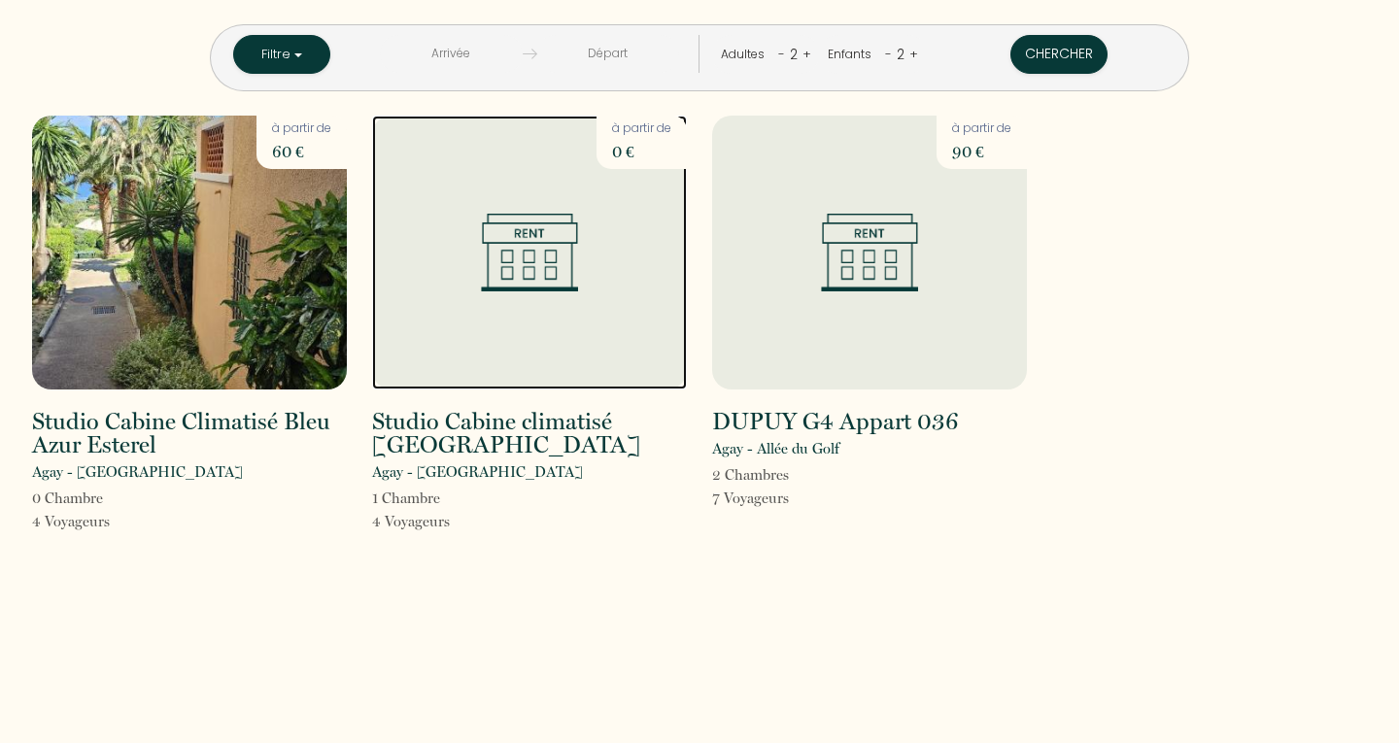
click at [521, 223] on img at bounding box center [529, 253] width 97 height 79
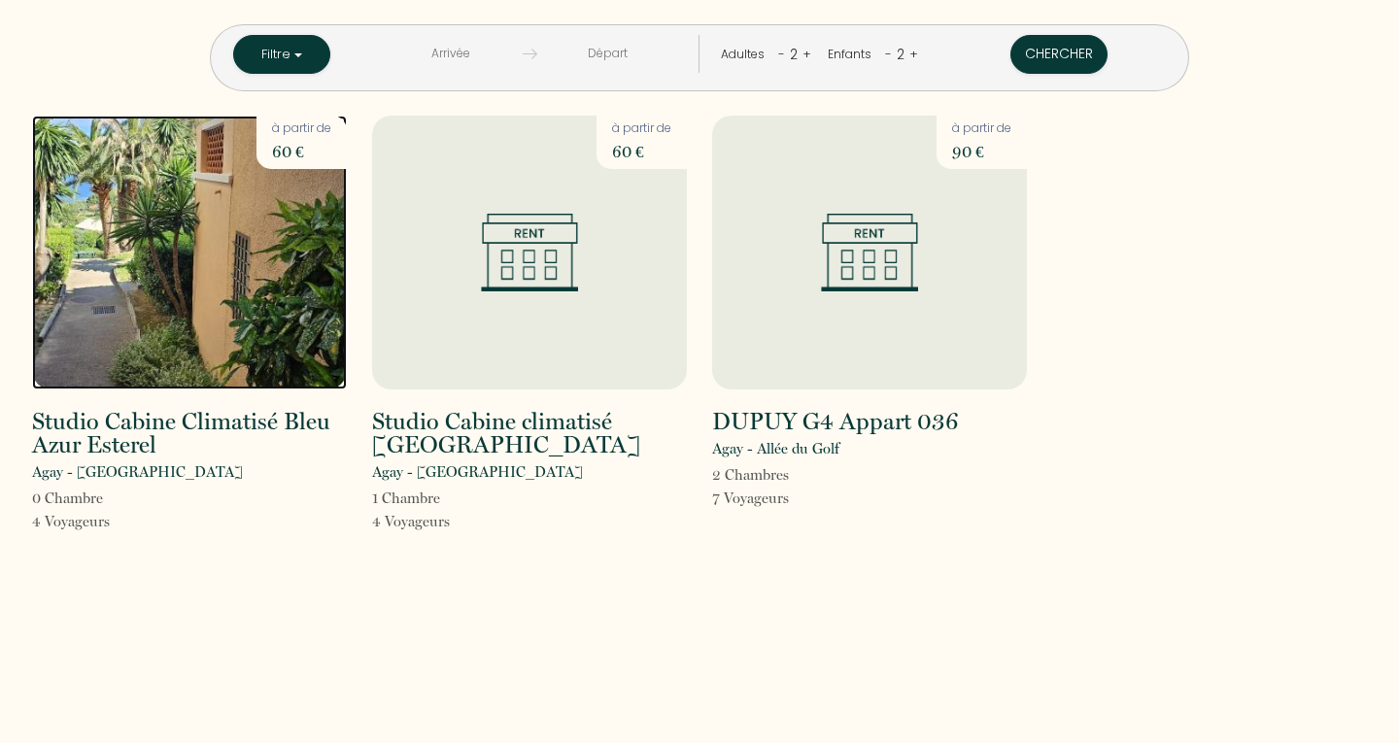
click at [182, 240] on img at bounding box center [189, 253] width 315 height 274
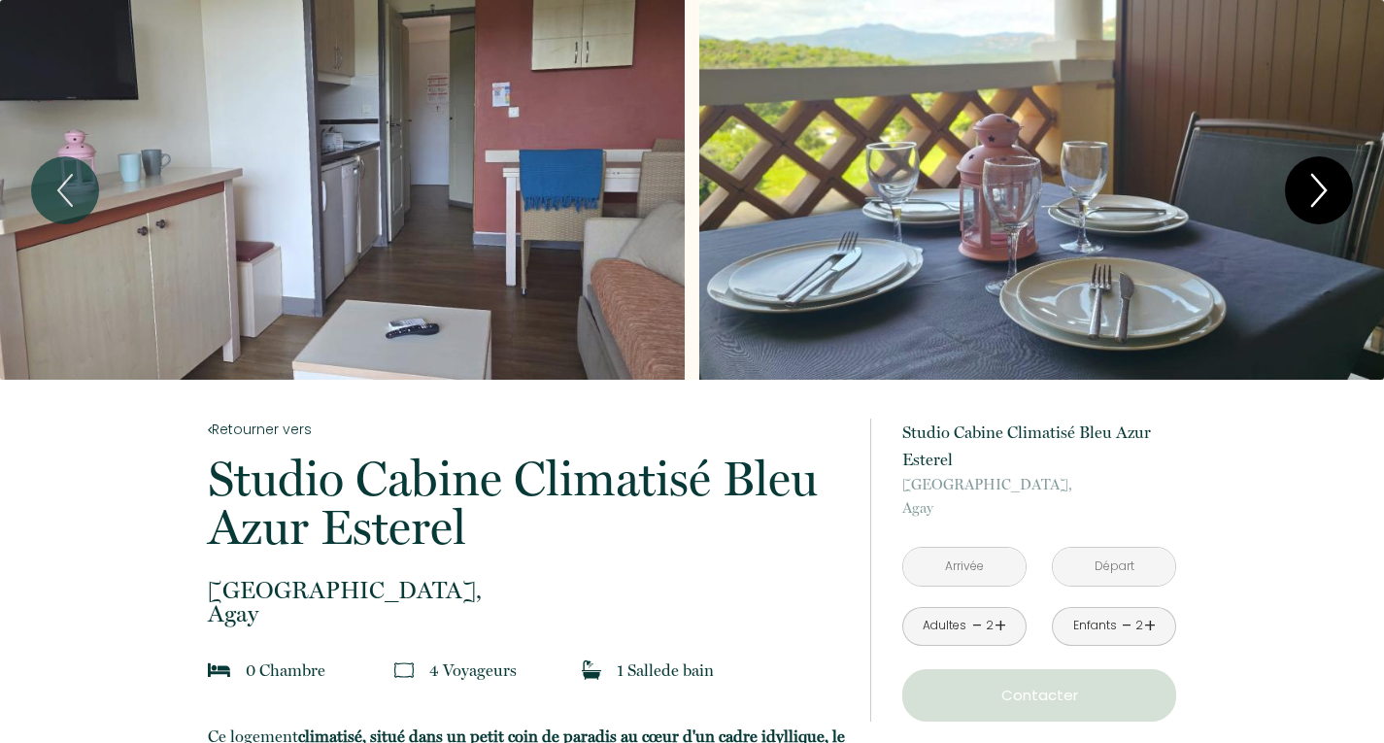
click at [1337, 182] on icon "Next" at bounding box center [1319, 190] width 41 height 58
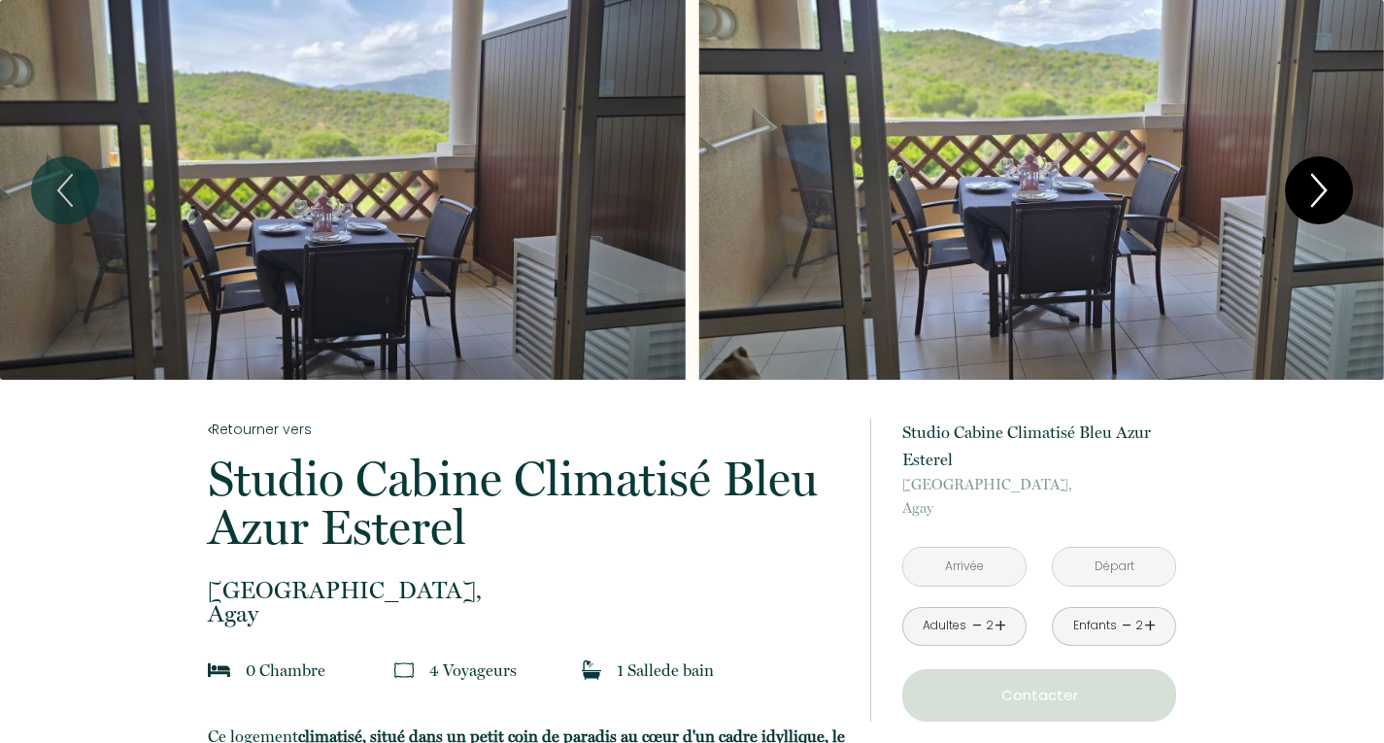
click at [1314, 207] on icon "Next" at bounding box center [1319, 190] width 41 height 58
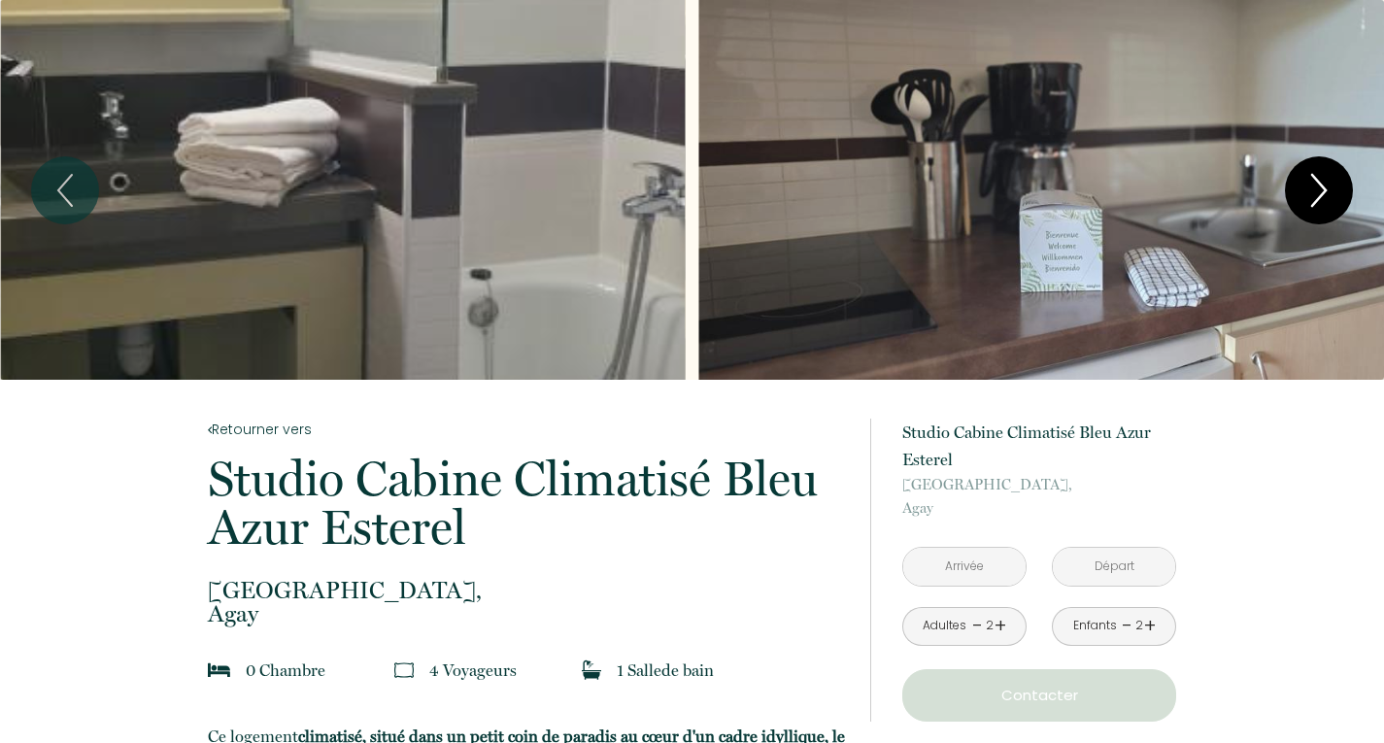
click at [1310, 200] on icon "Next" at bounding box center [1319, 190] width 41 height 58
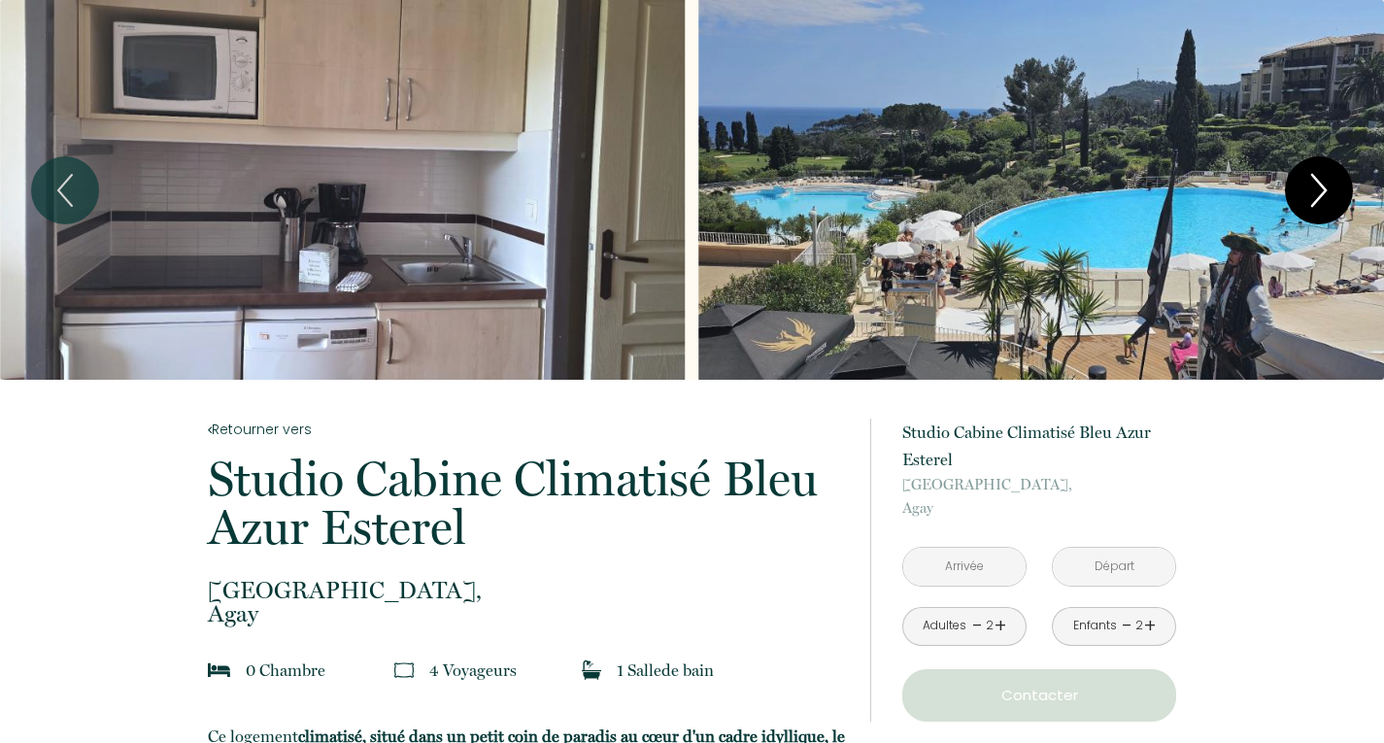
click at [1324, 199] on icon "Next" at bounding box center [1319, 190] width 41 height 58
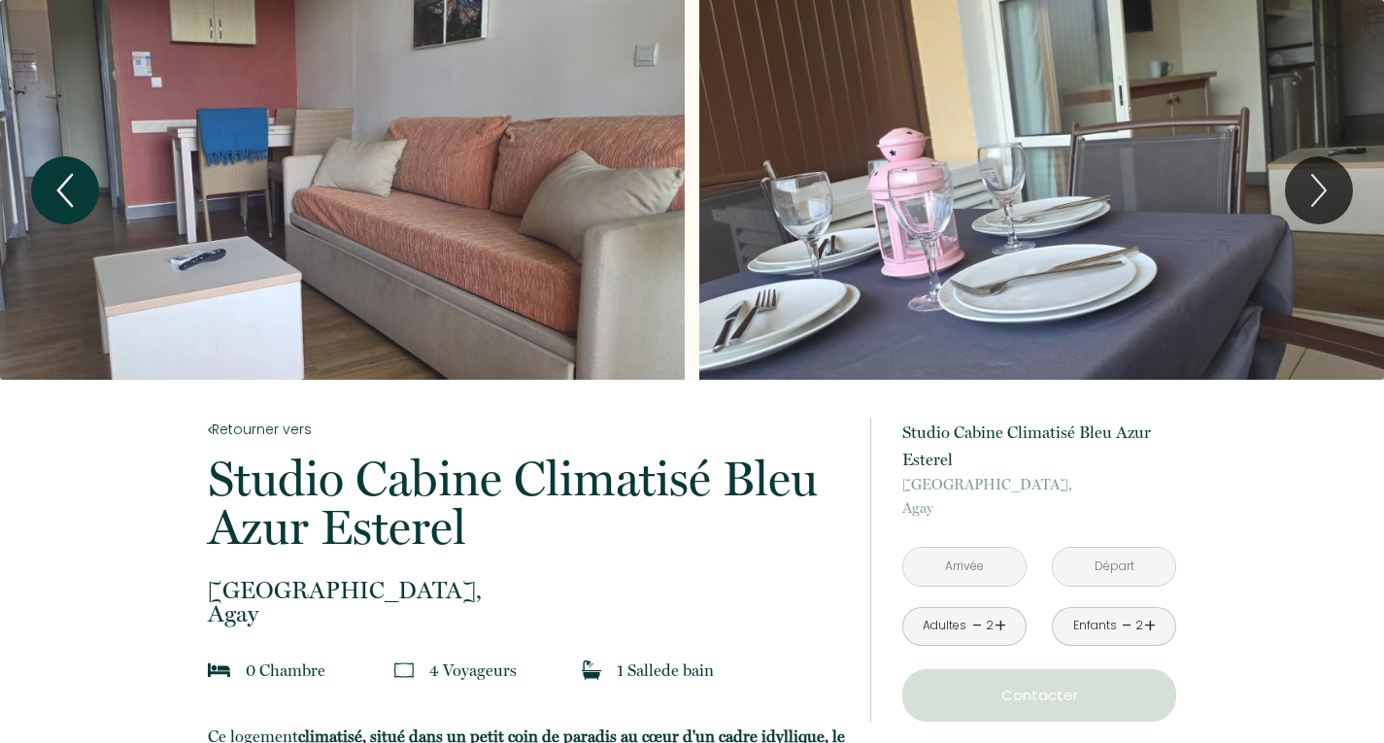
click at [74, 194] on icon "Previous" at bounding box center [65, 190] width 41 height 58
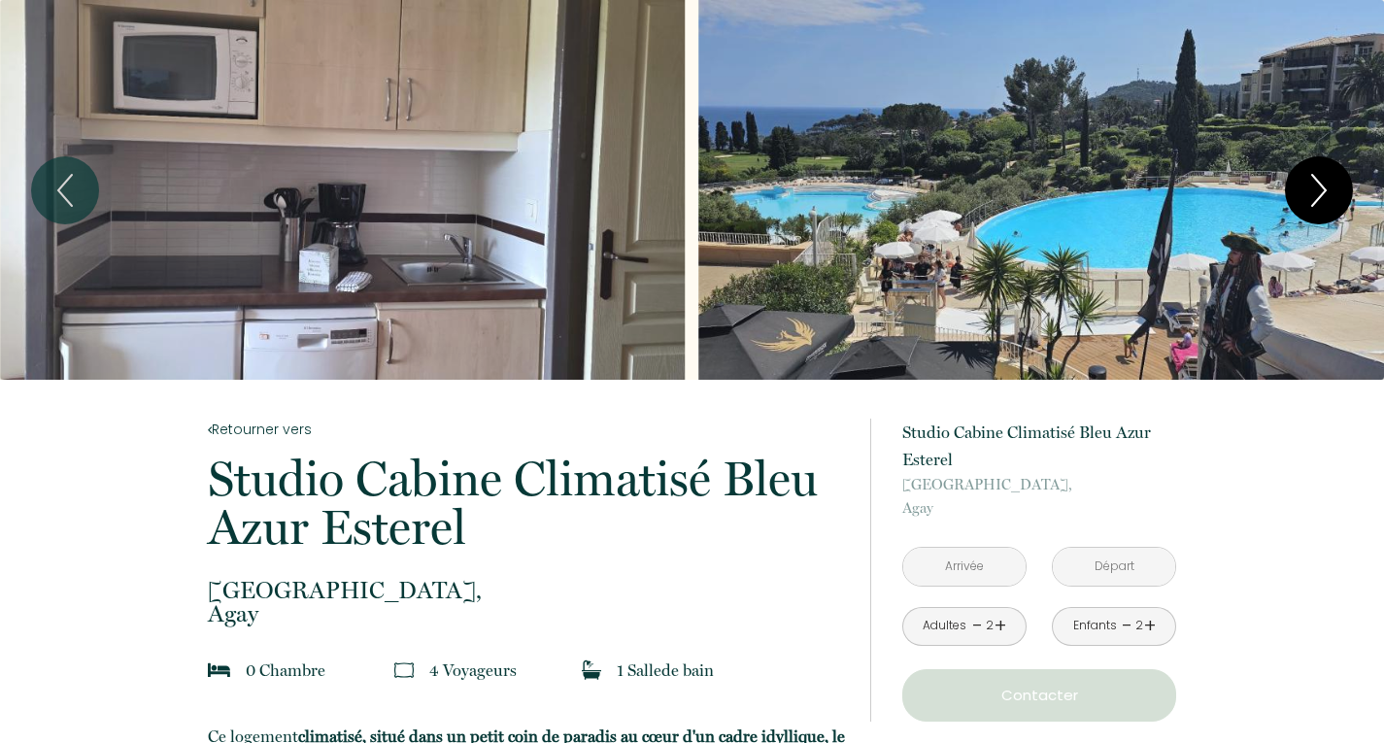
click at [1344, 187] on button "Next" at bounding box center [1319, 190] width 68 height 68
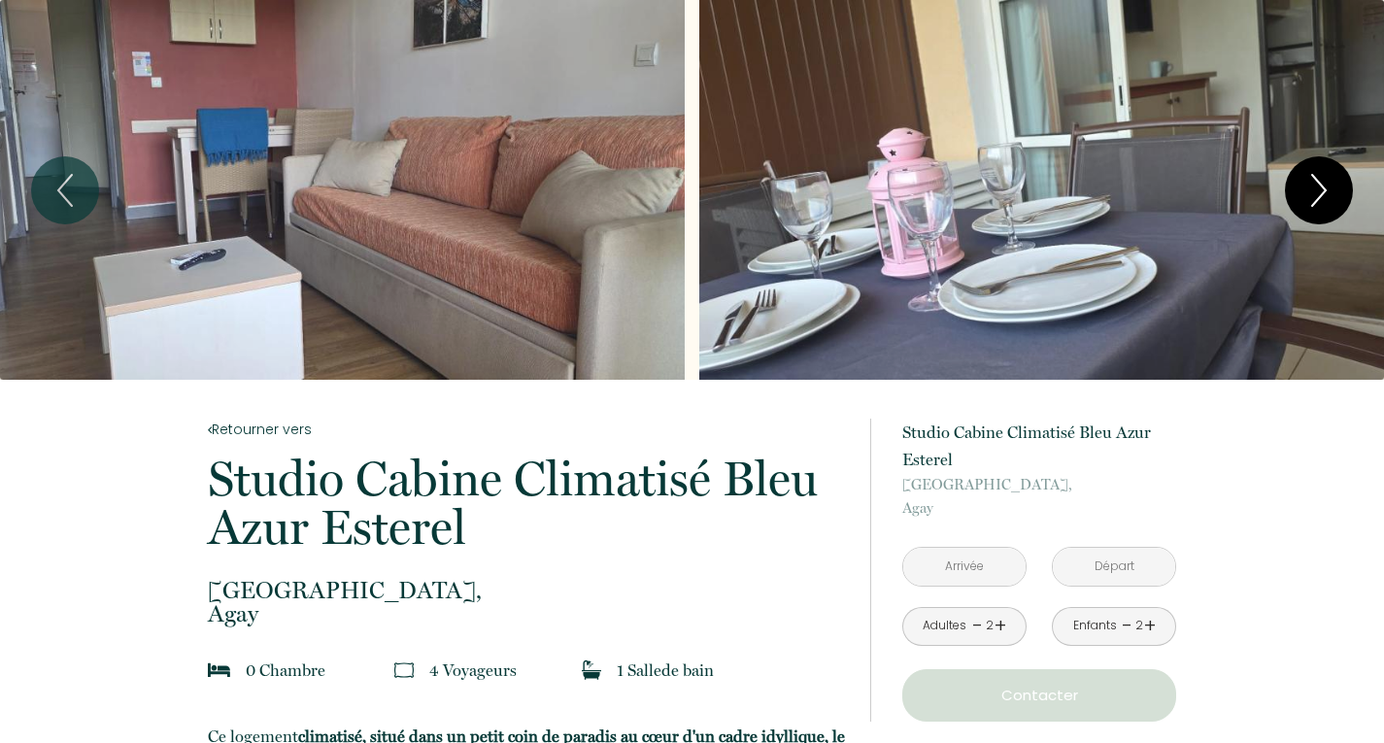
click at [1344, 187] on button "Next" at bounding box center [1319, 190] width 68 height 68
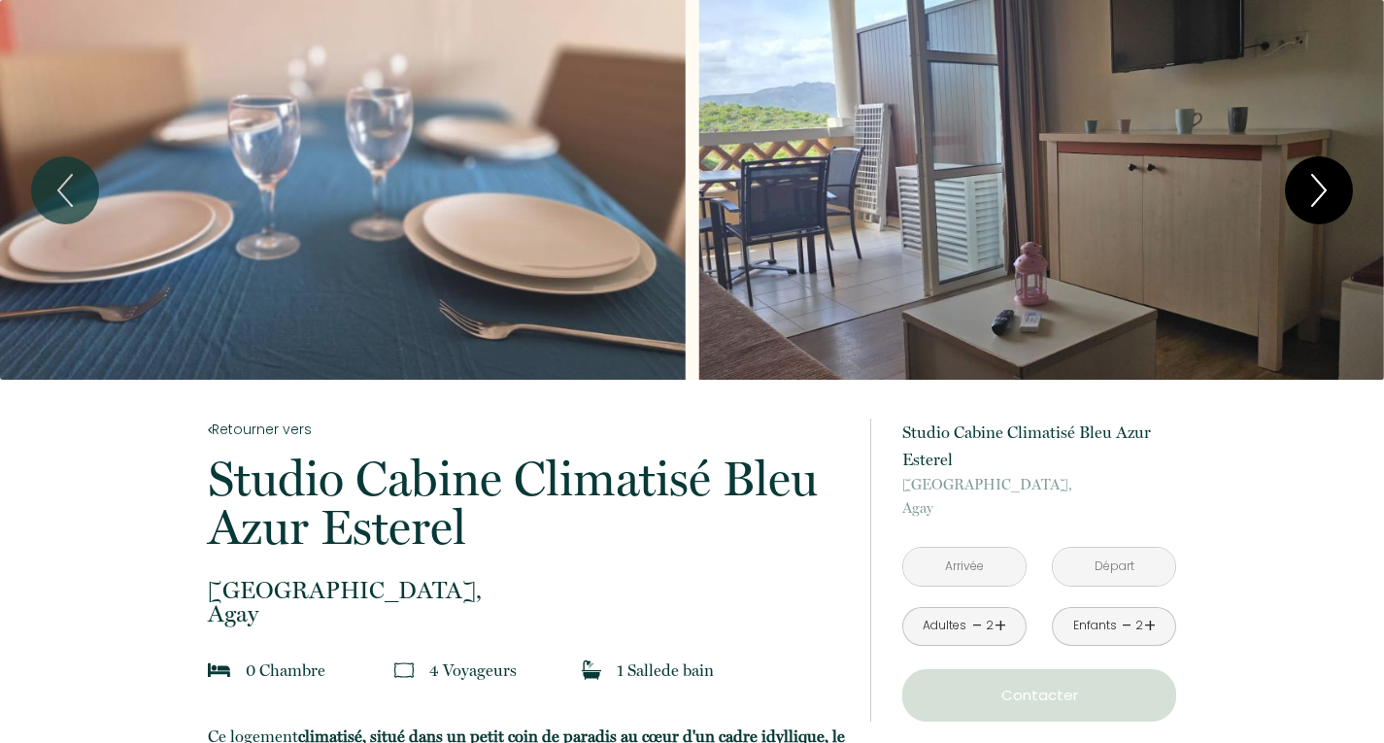
click at [1344, 187] on button "Next" at bounding box center [1319, 190] width 68 height 68
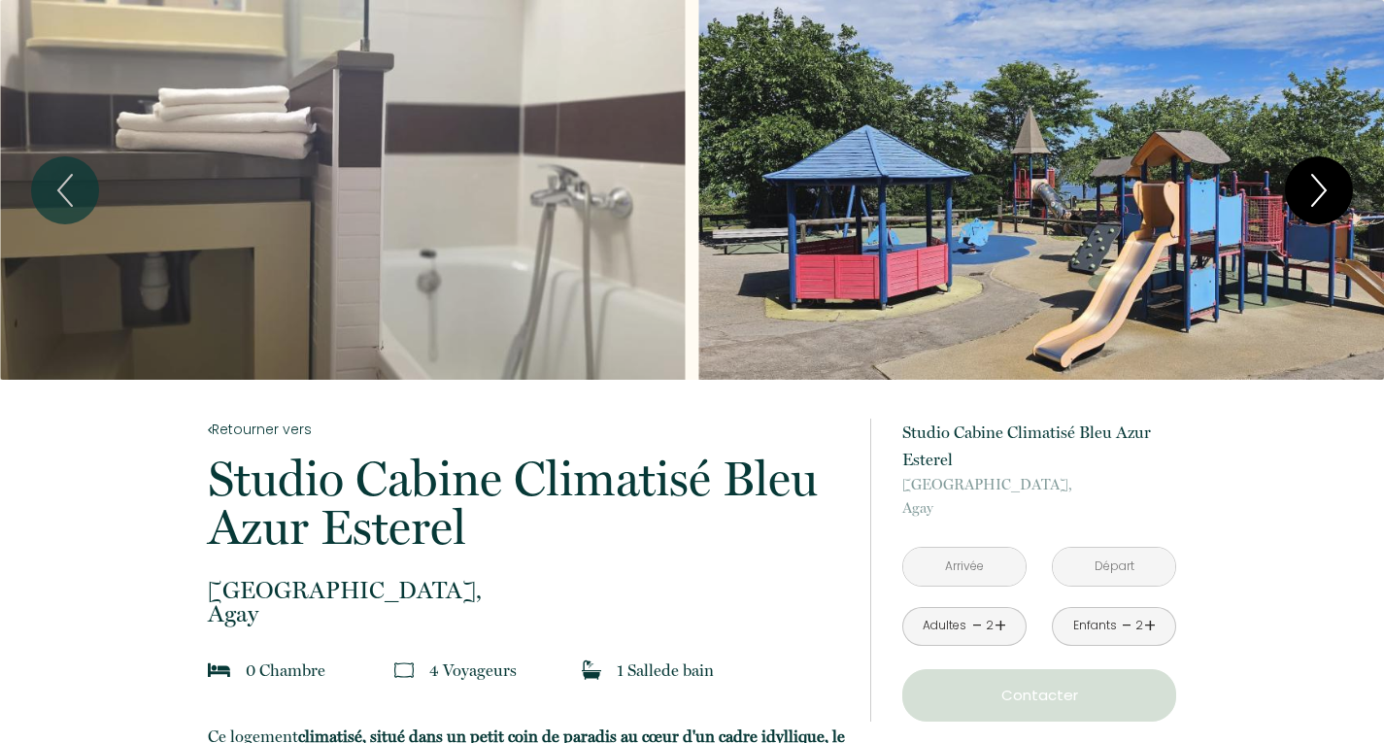
click at [1346, 188] on button "Next" at bounding box center [1319, 190] width 68 height 68
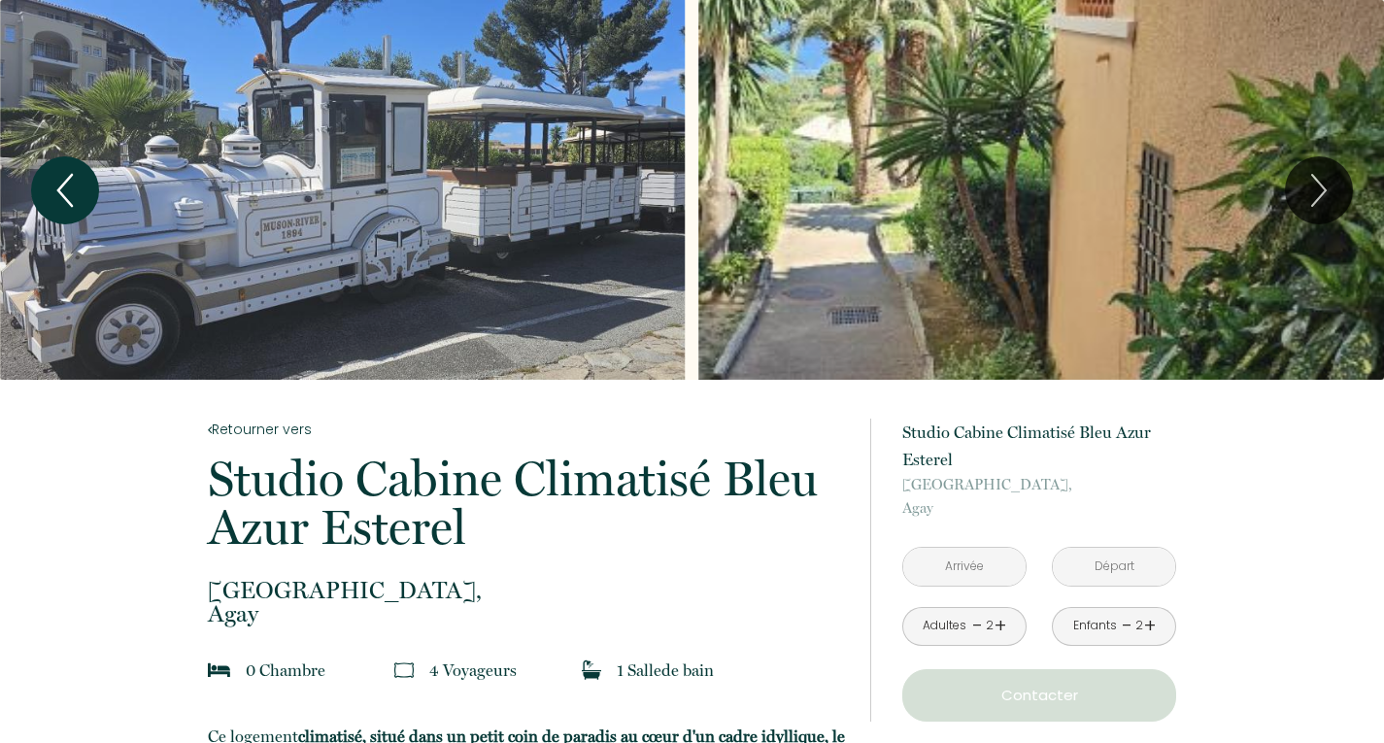
click at [68, 185] on icon "Previous" at bounding box center [65, 190] width 41 height 58
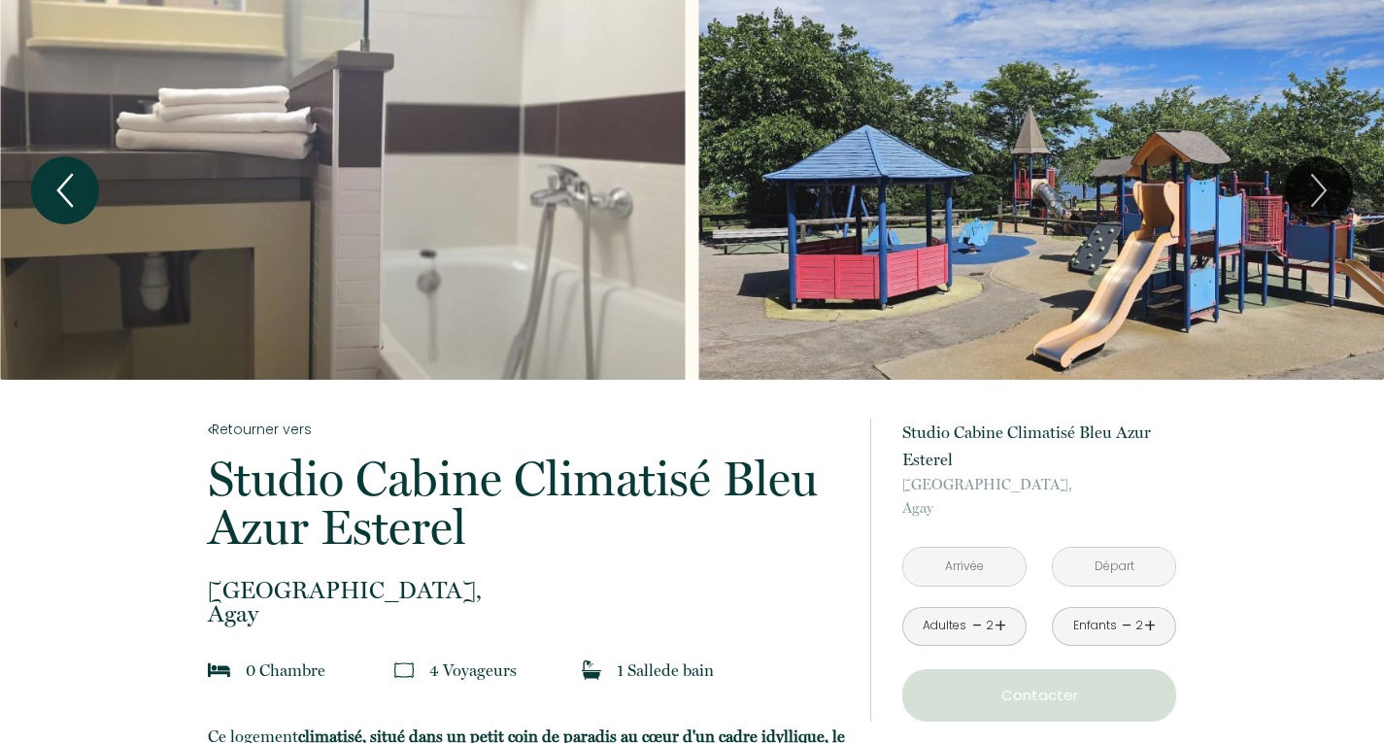
click at [68, 185] on icon "Previous" at bounding box center [65, 190] width 41 height 58
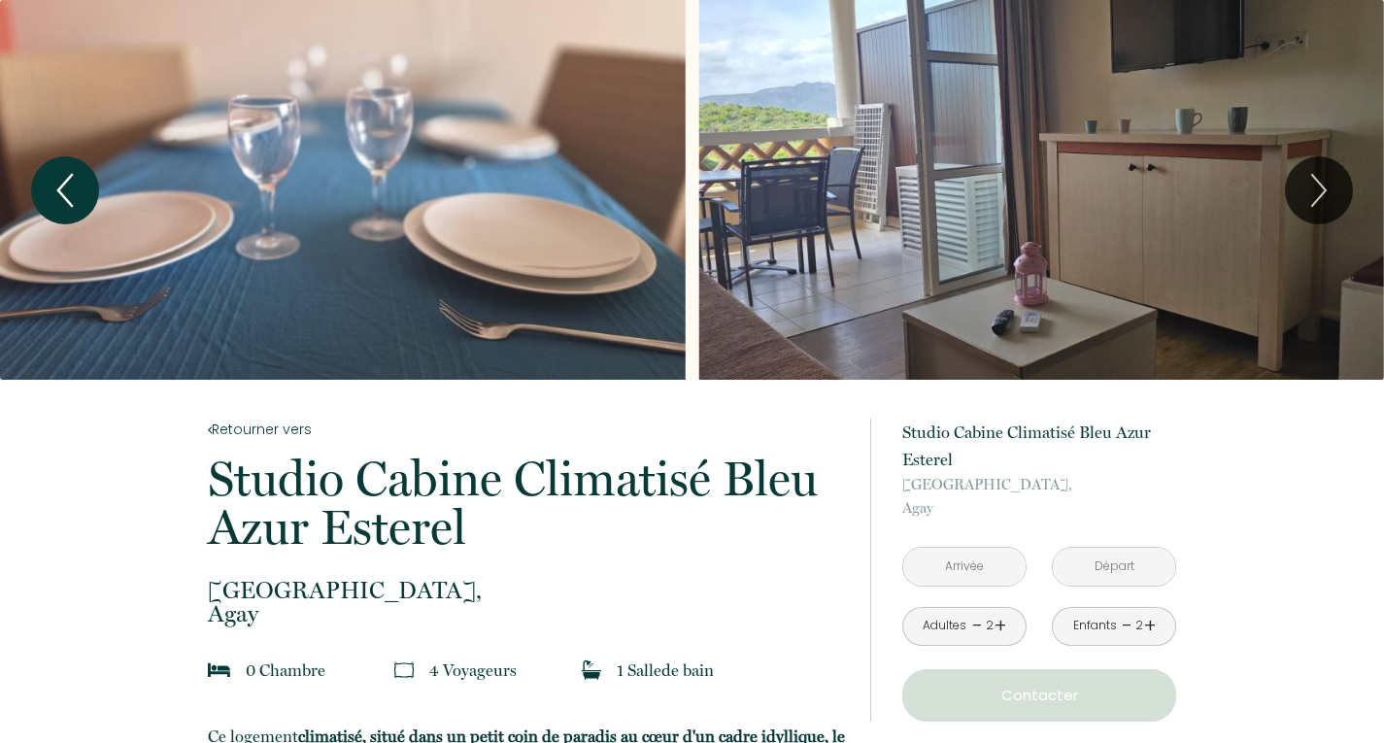
click at [68, 185] on icon "Previous" at bounding box center [65, 190] width 41 height 58
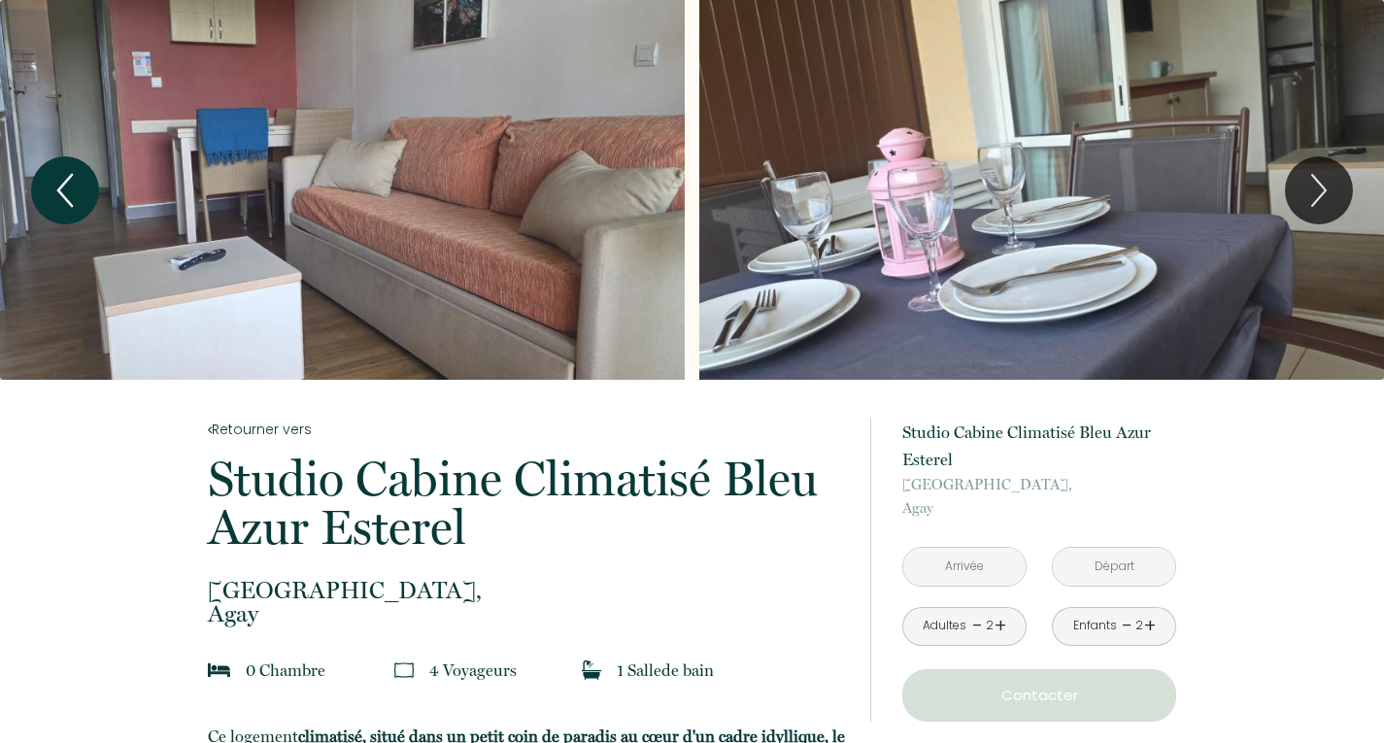
click at [68, 185] on icon "Previous" at bounding box center [65, 190] width 41 height 58
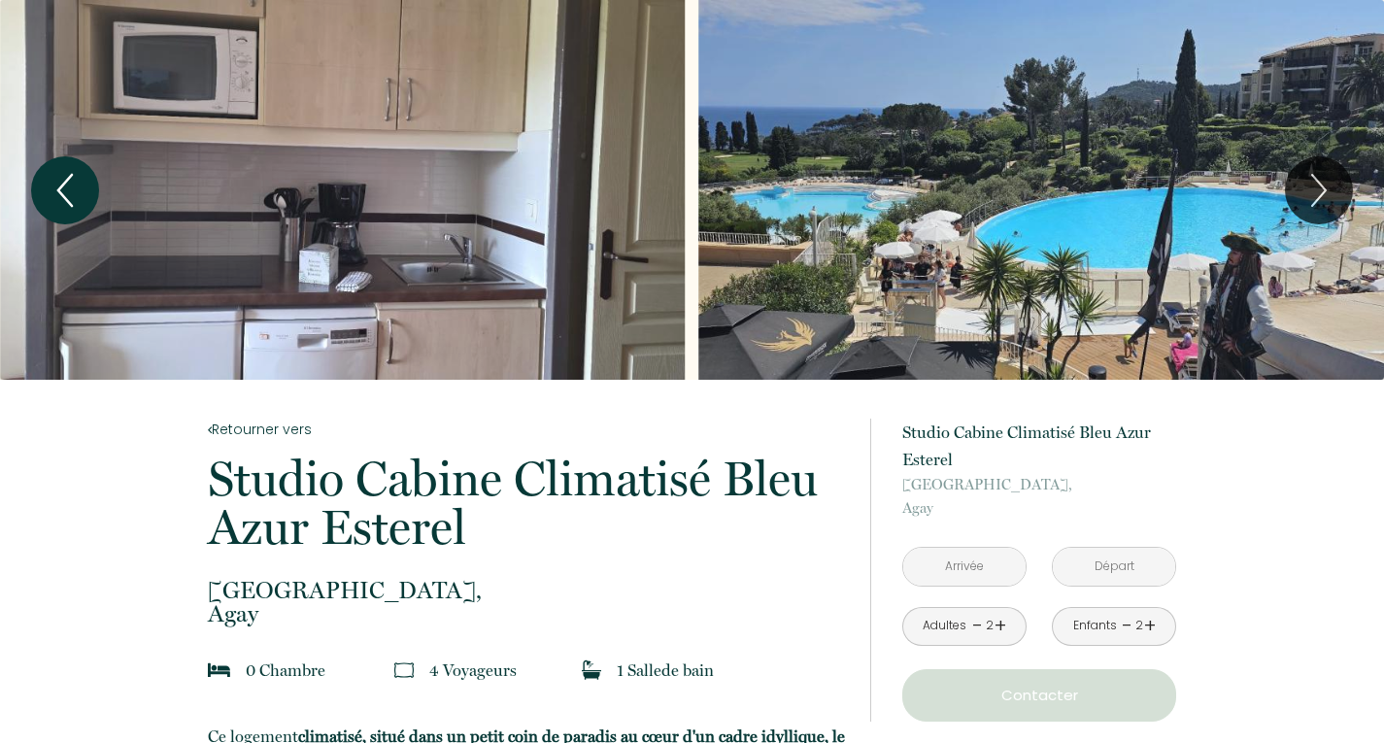
click at [68, 185] on icon "Previous" at bounding box center [65, 190] width 41 height 58
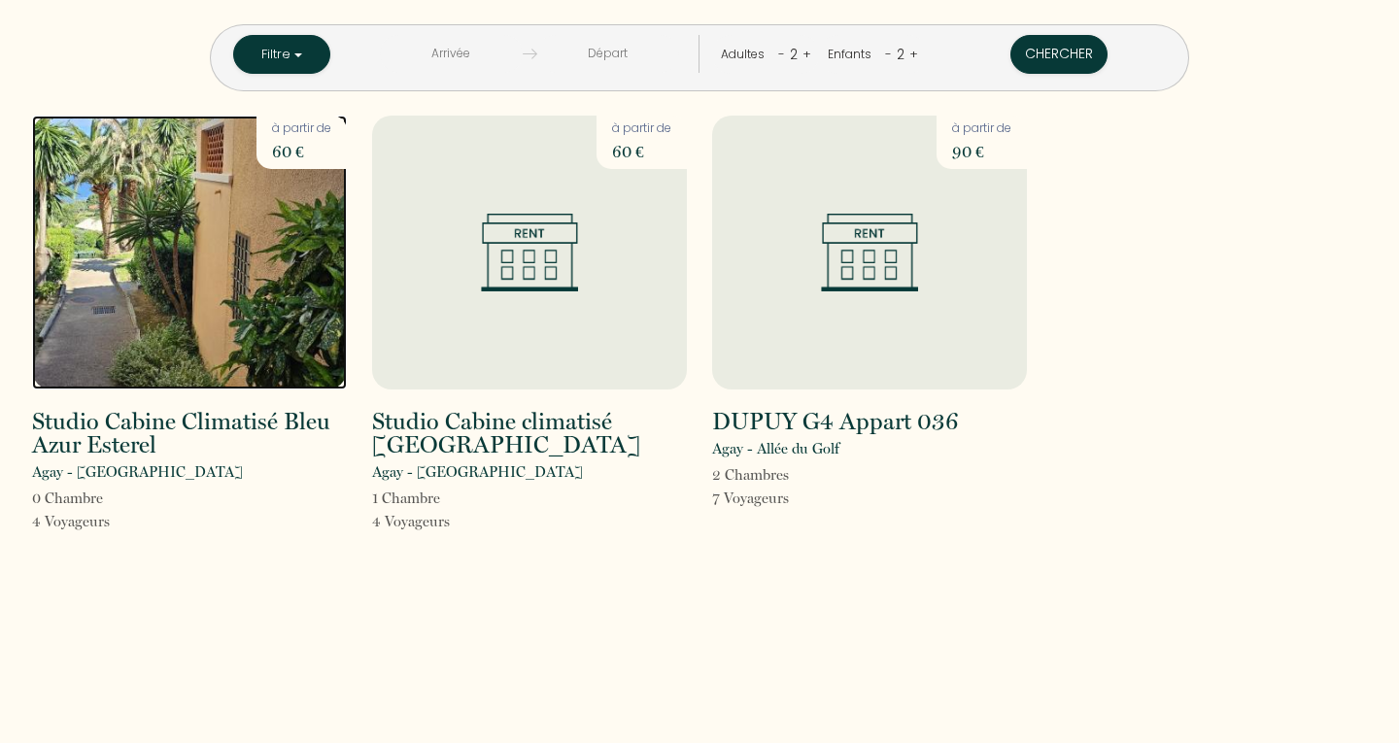
click at [154, 261] on img at bounding box center [189, 253] width 315 height 274
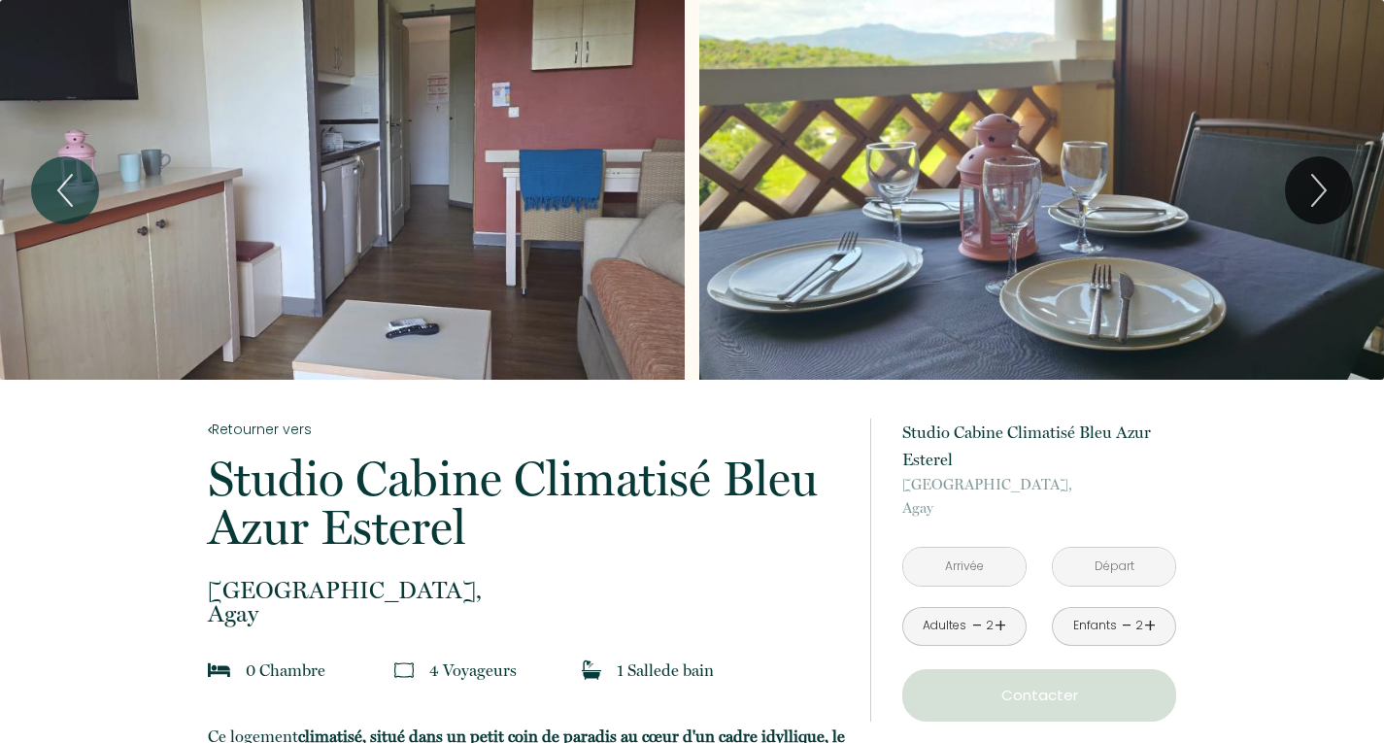
click at [990, 563] on input "text" at bounding box center [964, 567] width 122 height 38
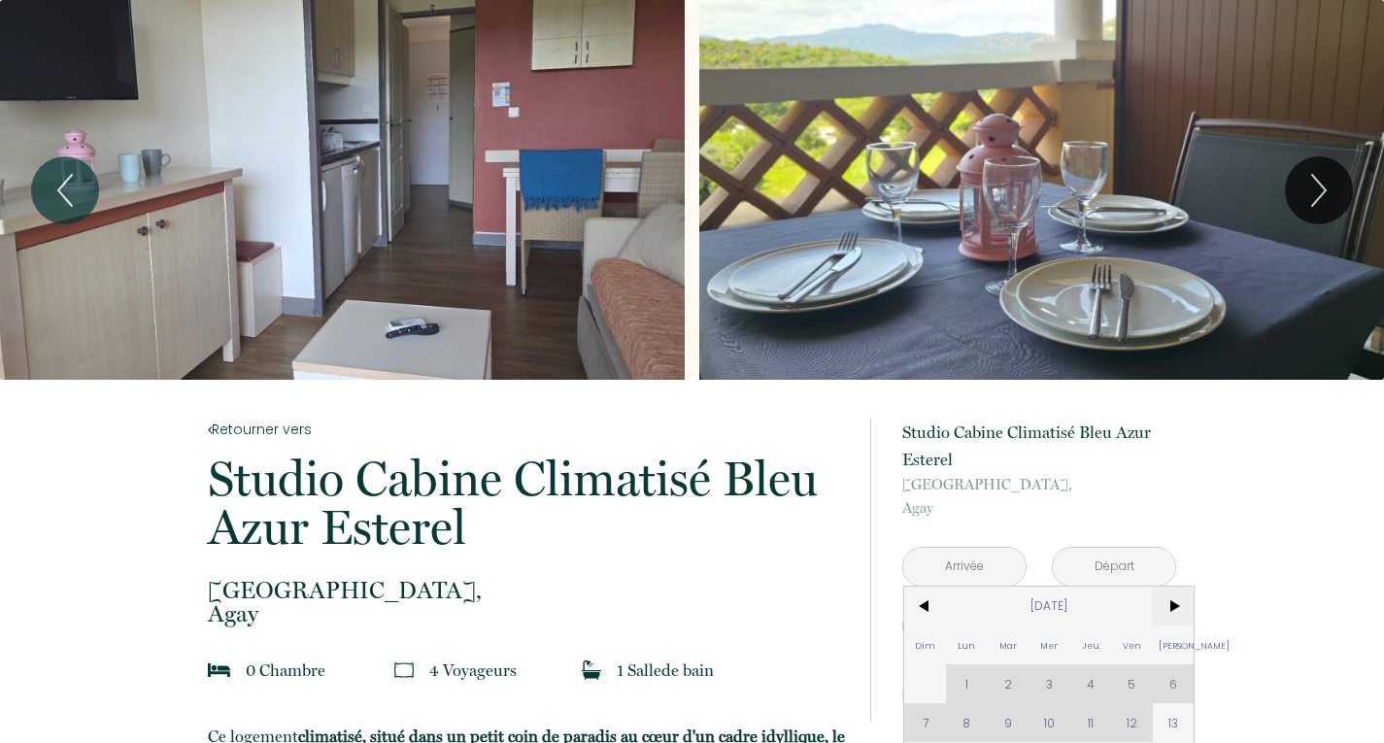
click at [1180, 613] on span ">" at bounding box center [1174, 606] width 42 height 39
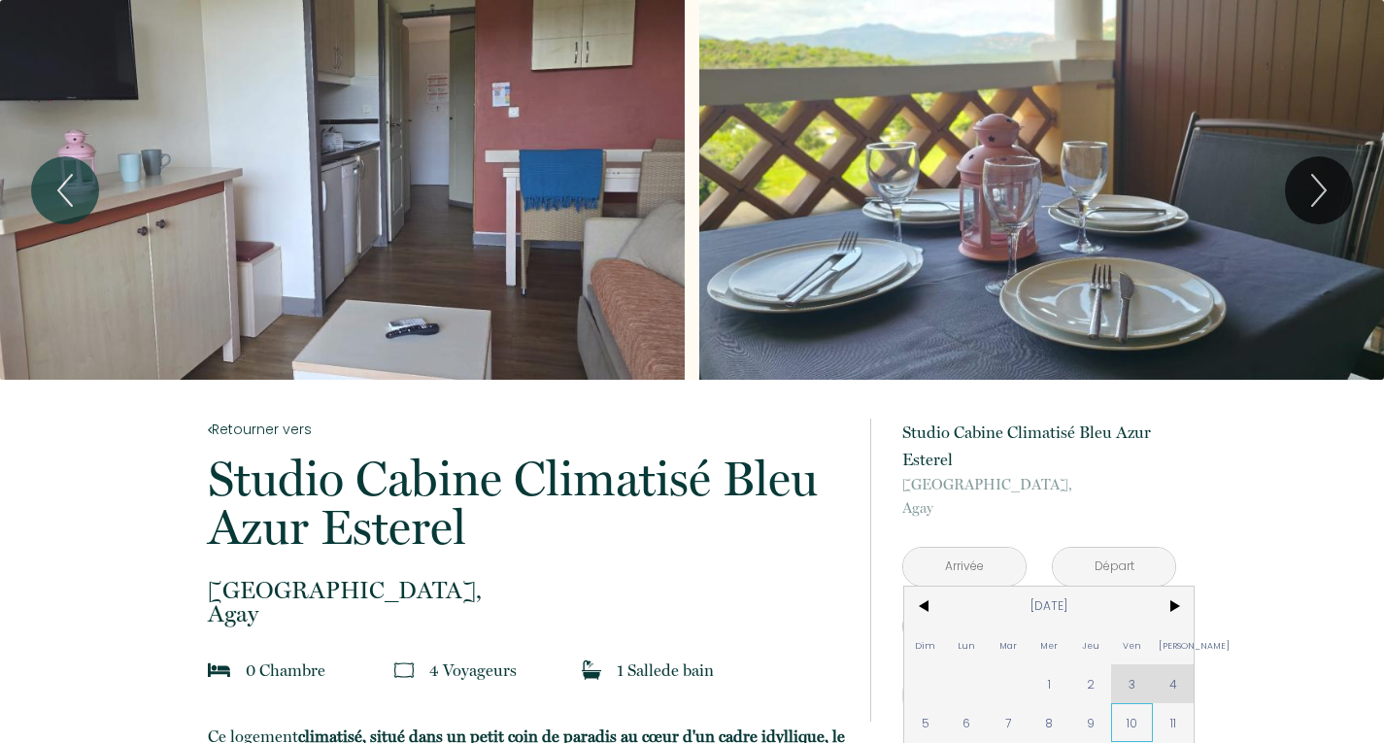
click at [1125, 710] on span "10" at bounding box center [1132, 722] width 42 height 39
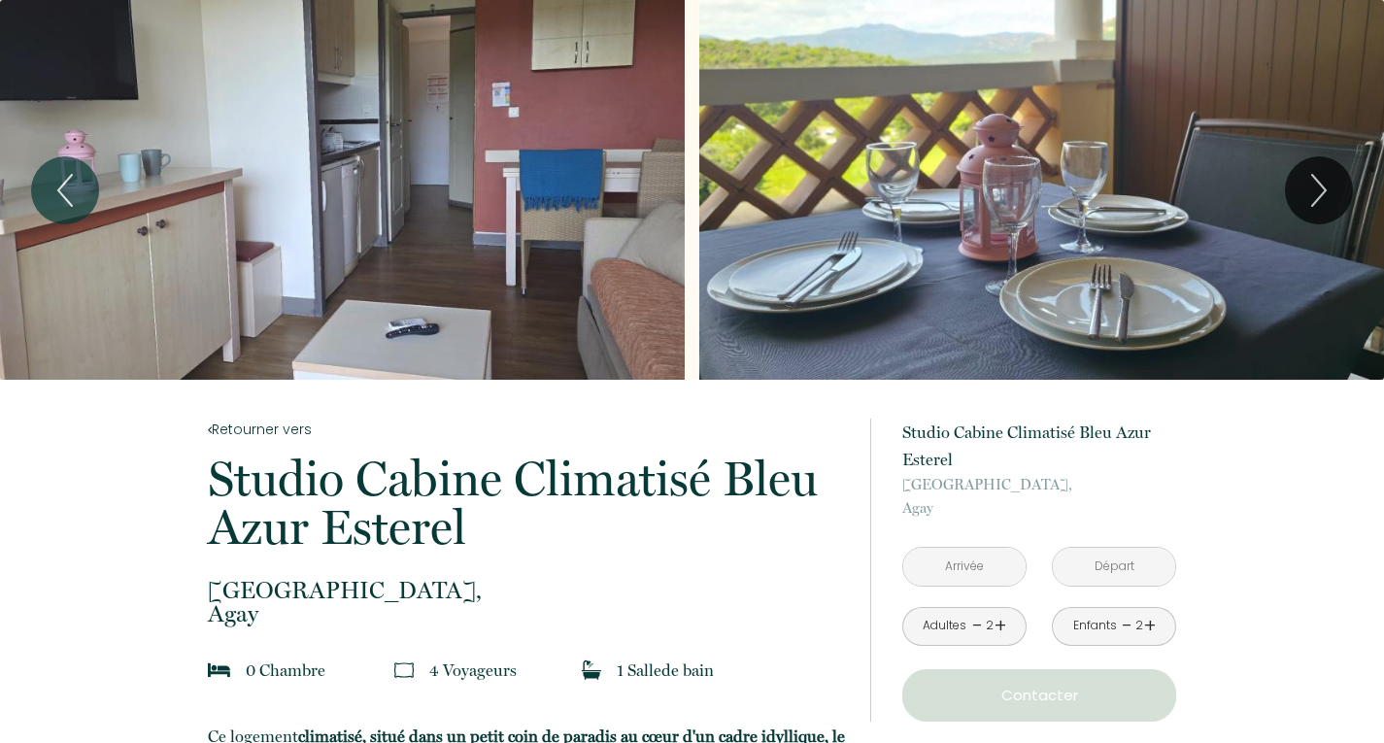
type input "Ven 10 Oct 2025"
type input "Sam 11 Oct 2025"
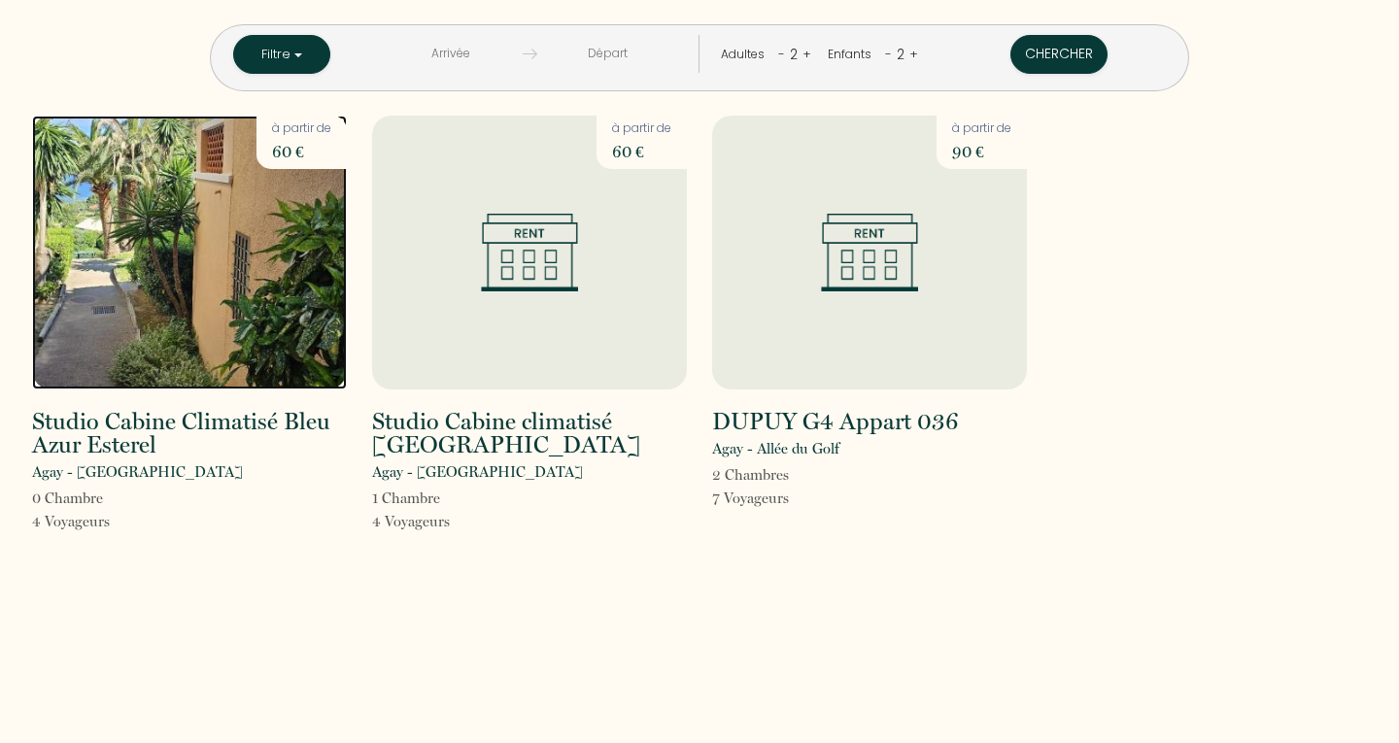
click at [134, 264] on img at bounding box center [189, 253] width 315 height 274
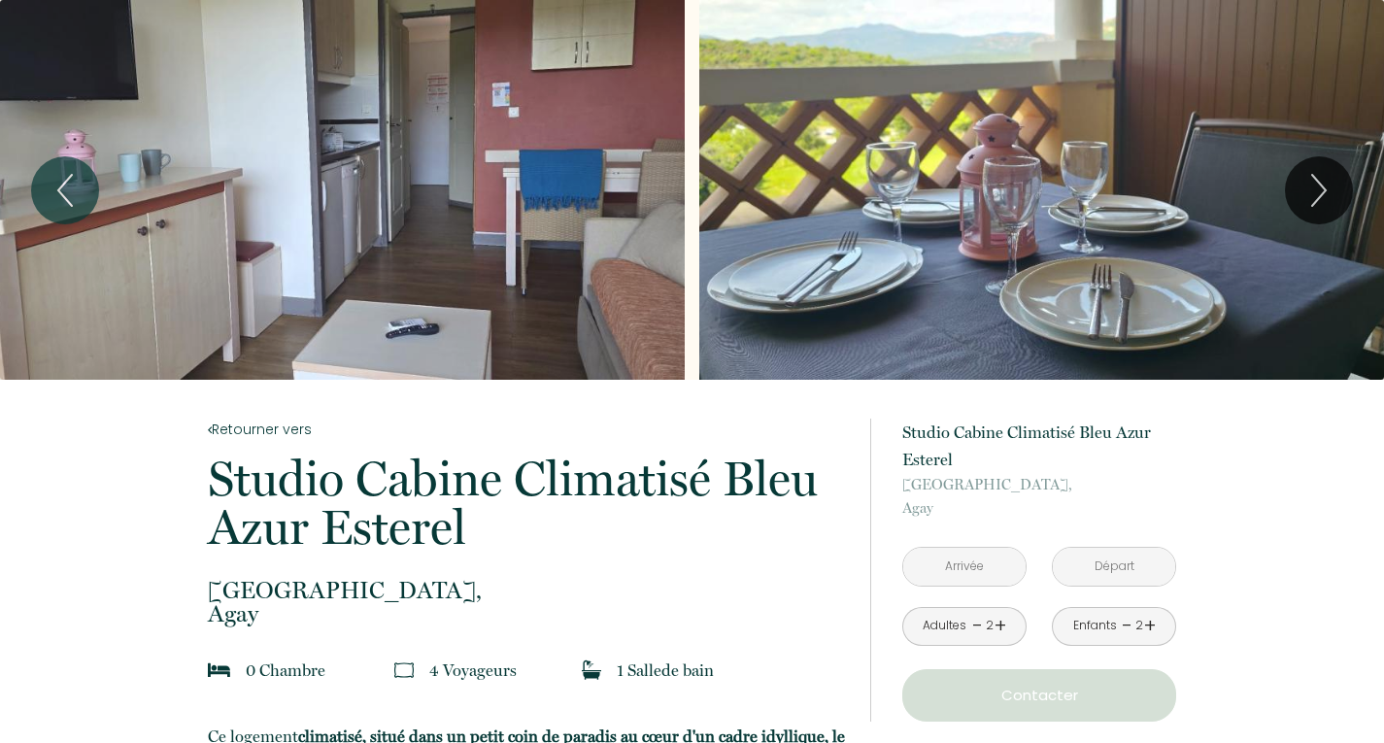
click at [979, 556] on input "text" at bounding box center [964, 567] width 122 height 38
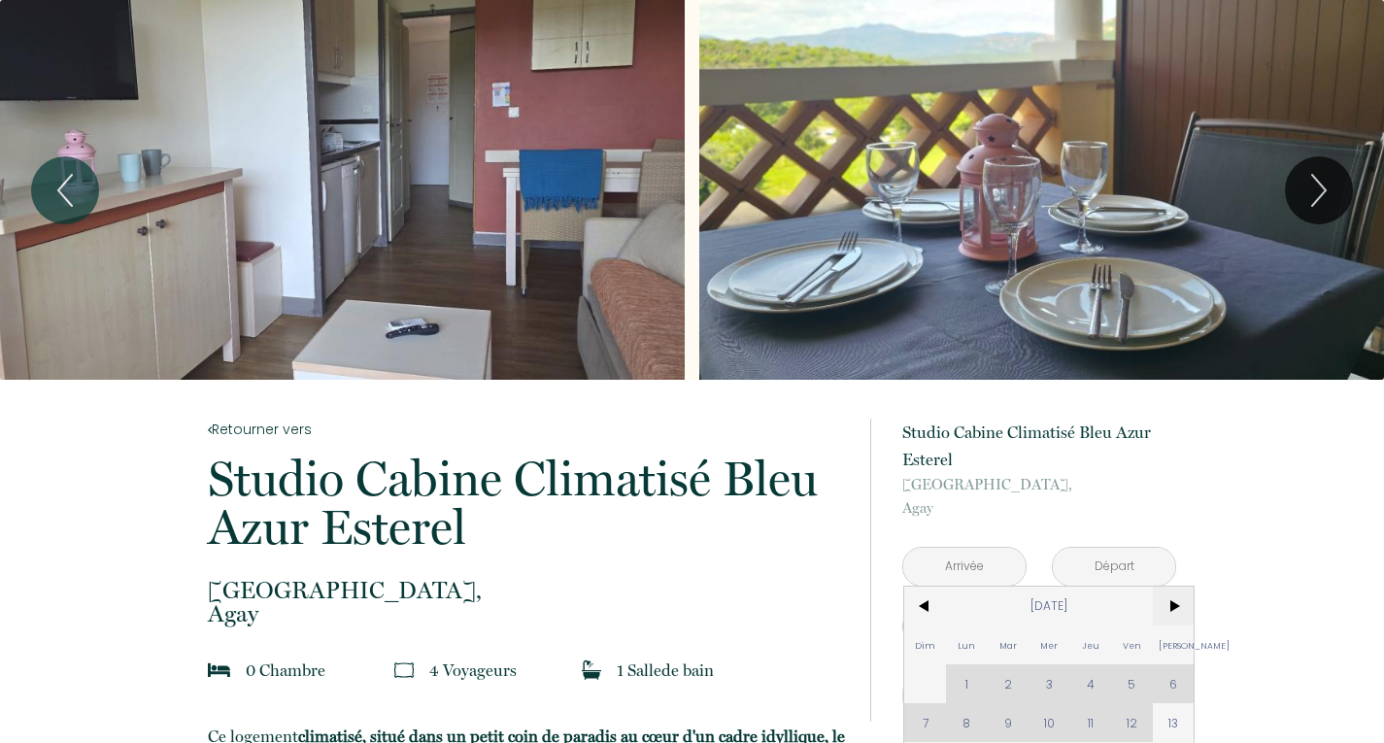
click at [1178, 589] on span ">" at bounding box center [1174, 606] width 42 height 39
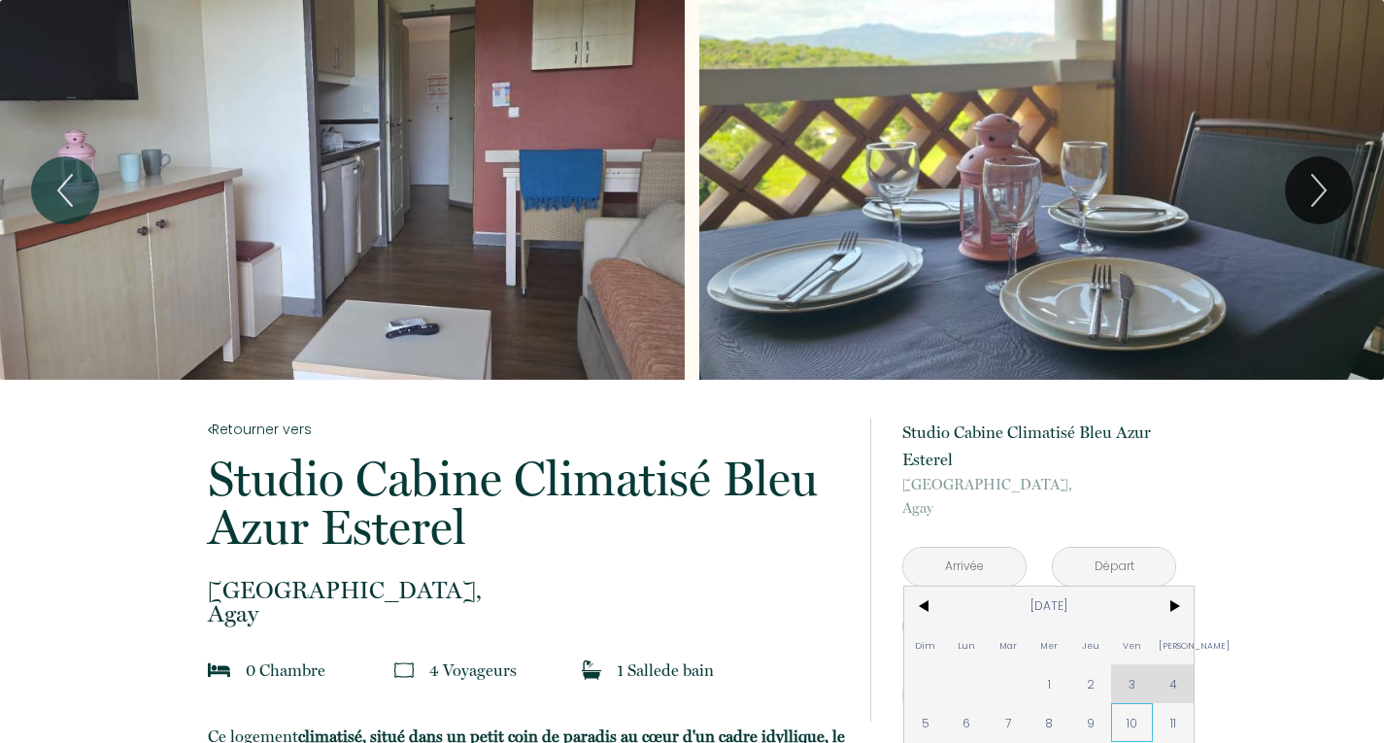
click at [1129, 726] on span "10" at bounding box center [1132, 722] width 42 height 39
type input "Ven 10 Oct 2025"
type input "Sam 11 Oct 2025"
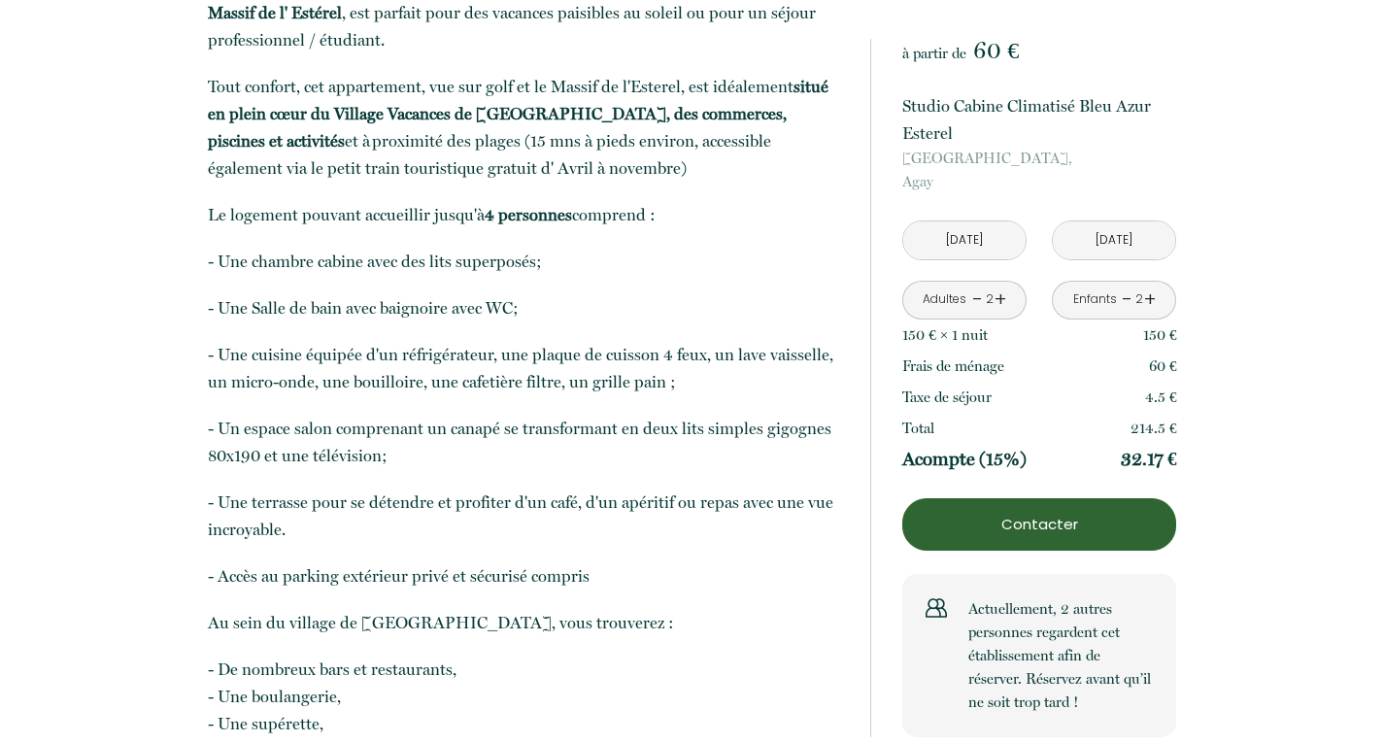
scroll to position [850, 0]
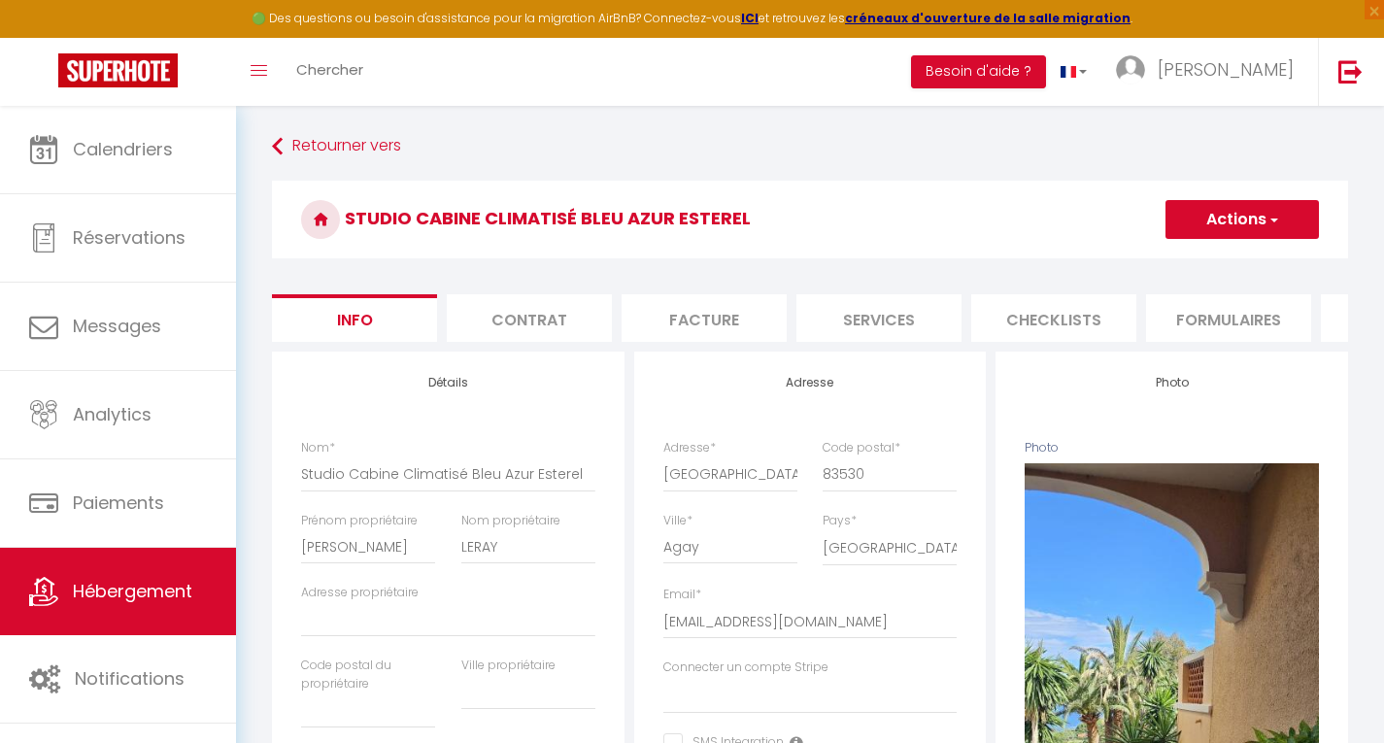
select select "4"
select select "2"
select select "1"
select select "16:00"
select select "21:00"
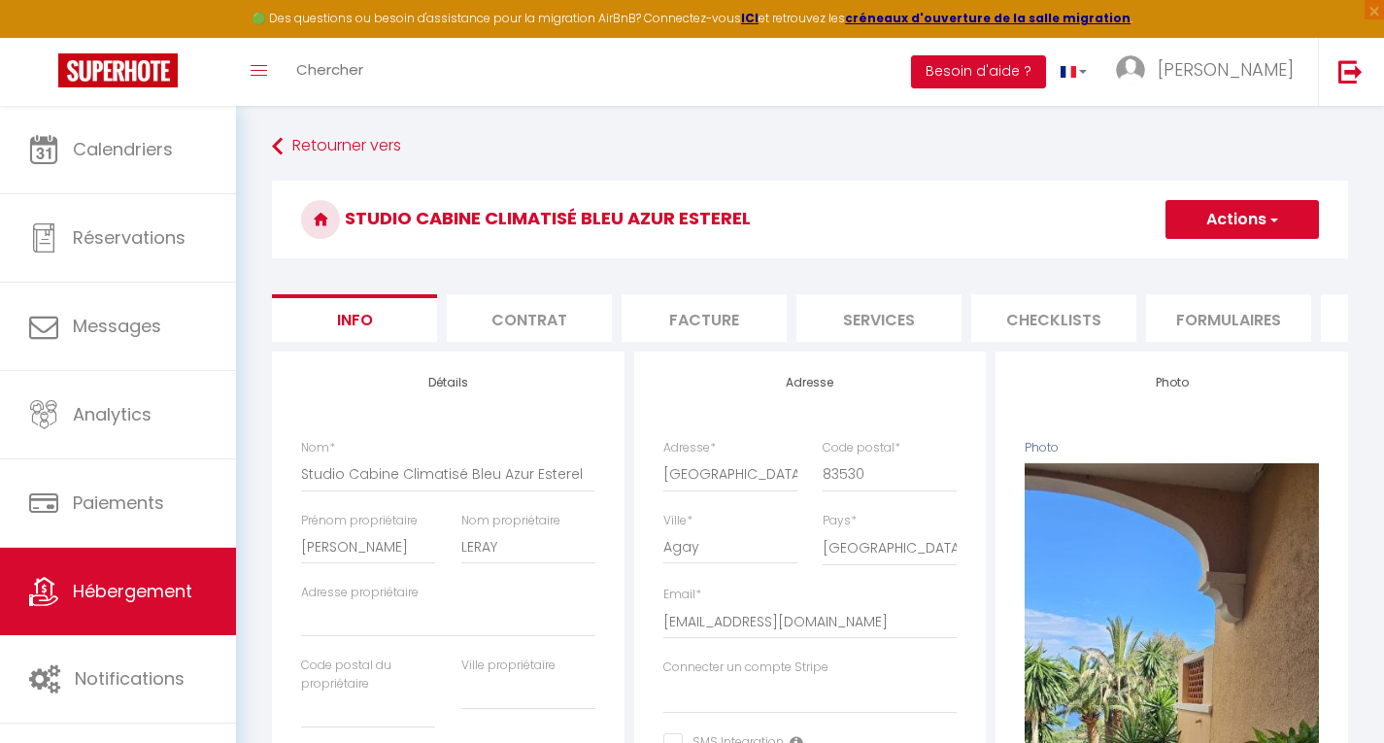
select select "10:00"
select select "28"
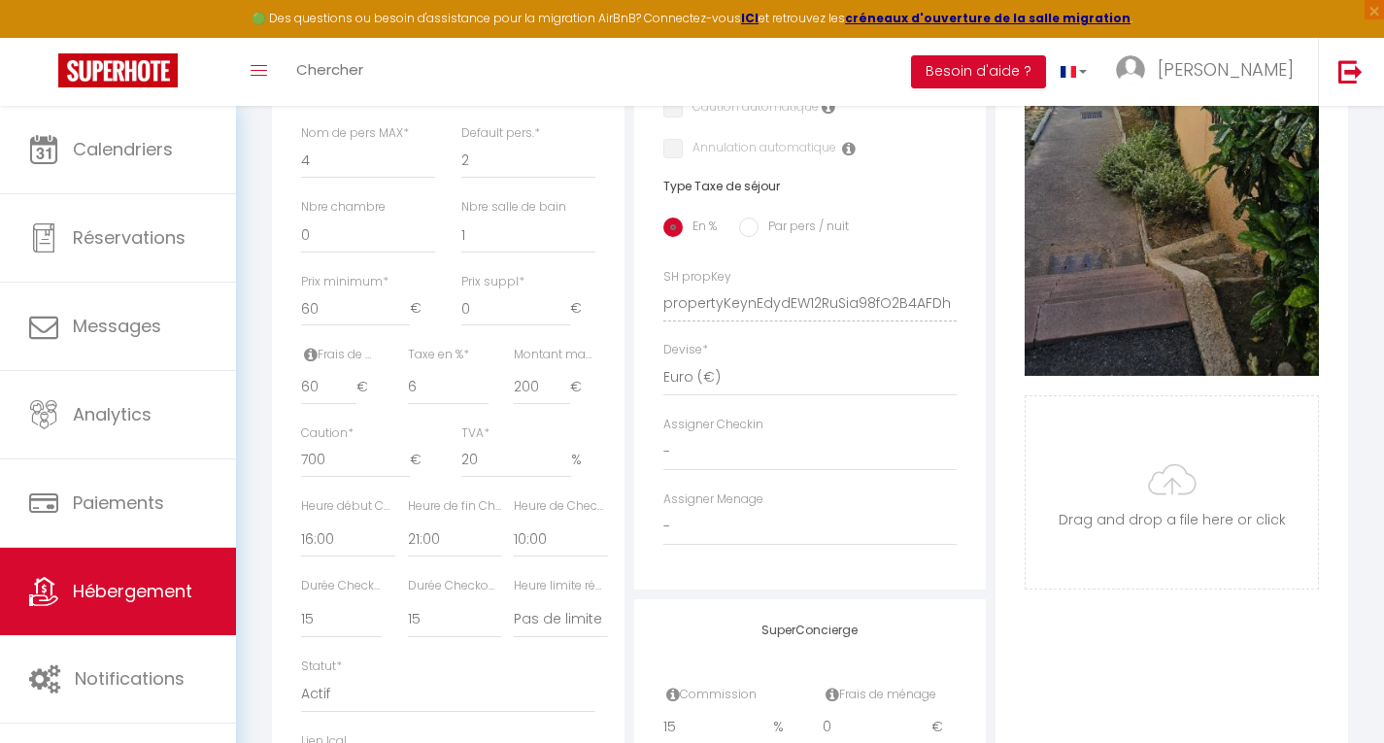
scroll to position [718, 0]
type input "200.01"
click at [556, 398] on input "200.01" at bounding box center [541, 386] width 55 height 35
select select
checkbox input "false"
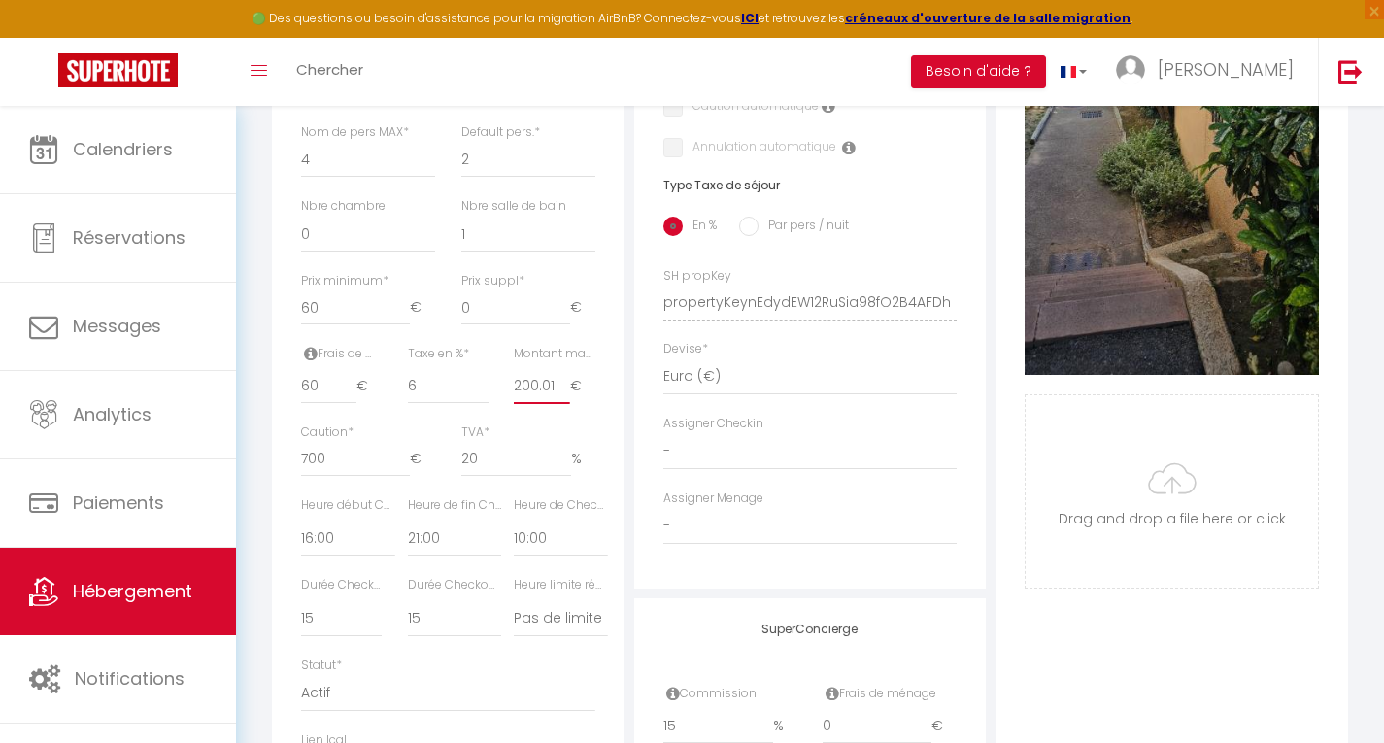
checkbox input "false"
type input "200.0"
select select
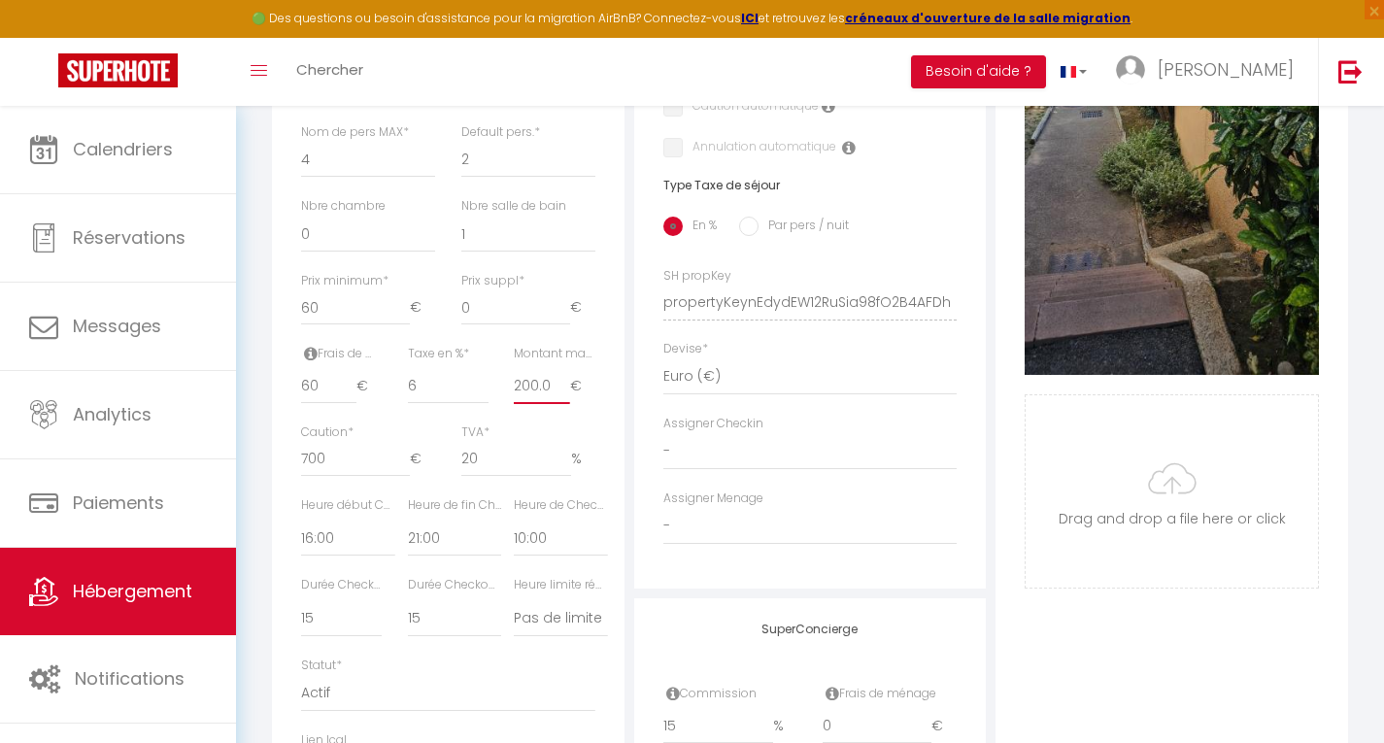
checkbox input "false"
type input "200"
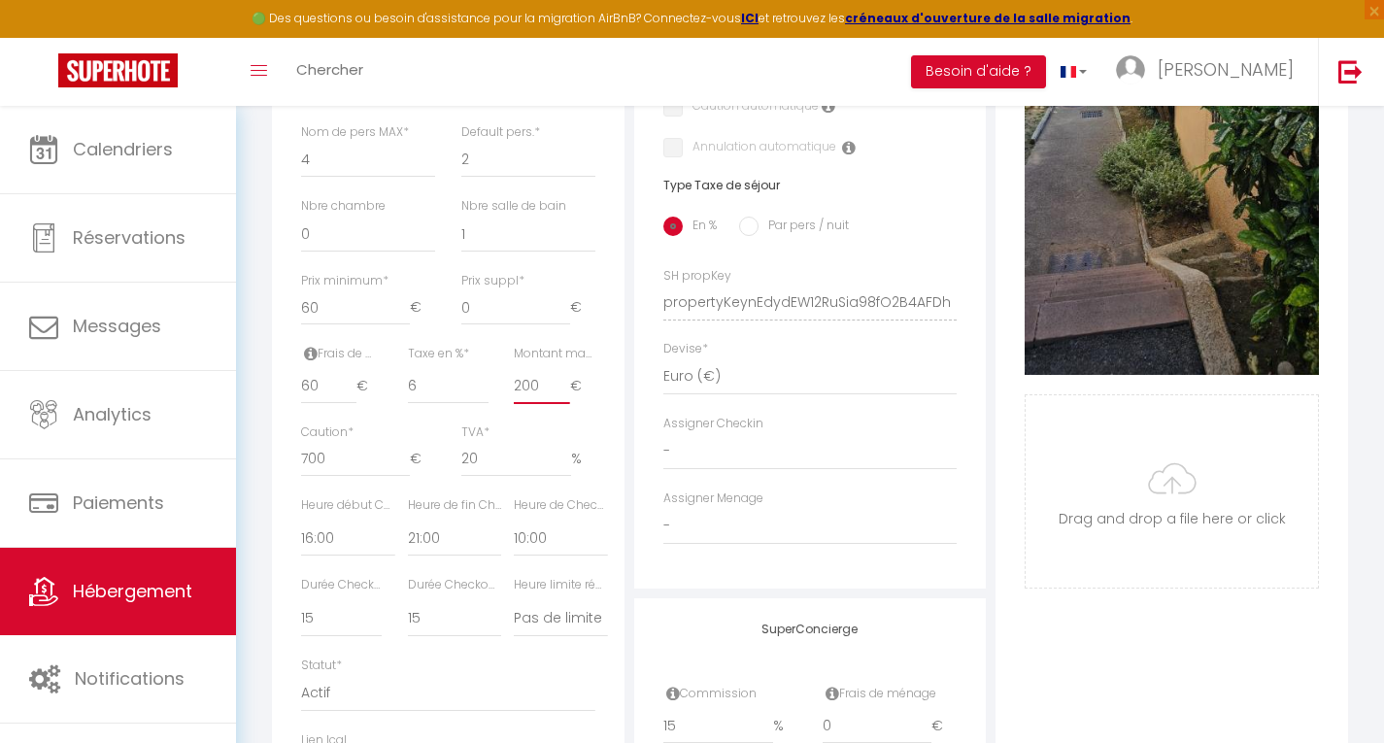
select select
checkbox input "false"
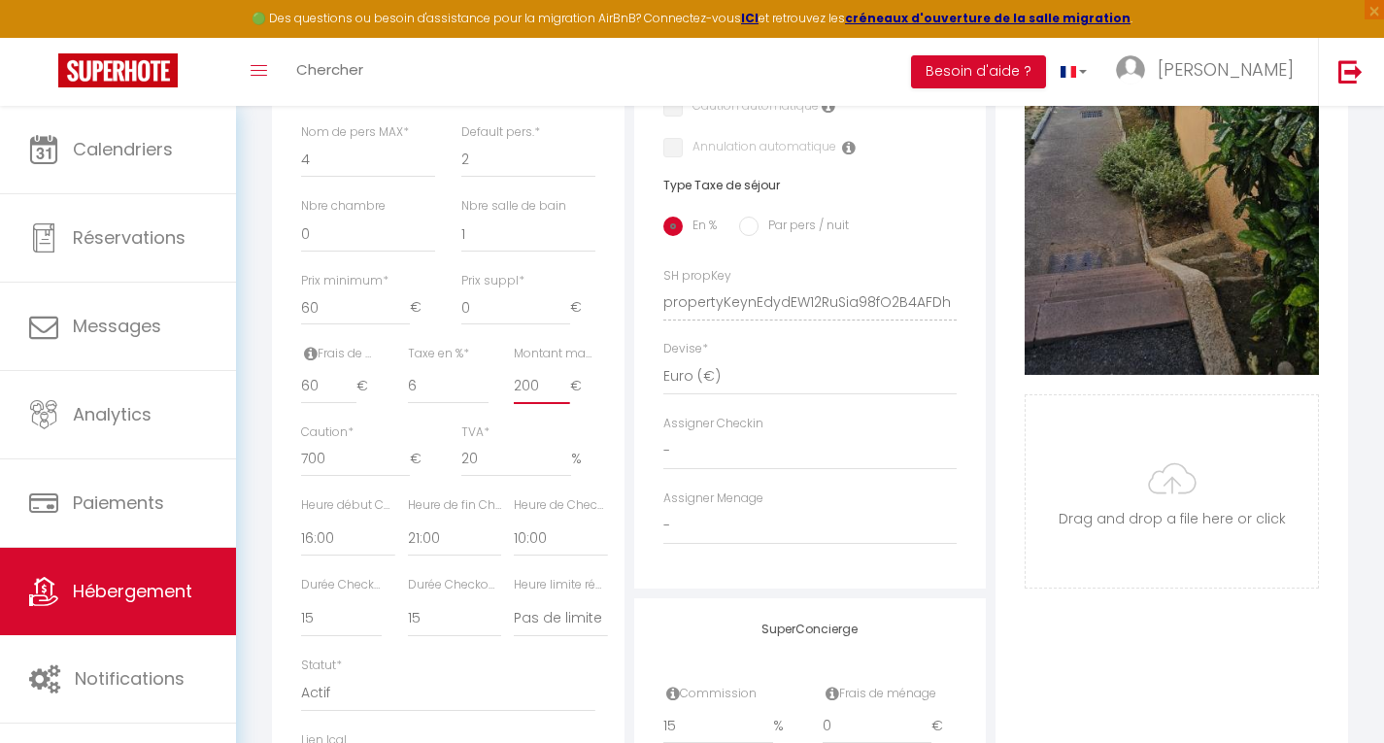
type input "20"
select select
checkbox input "false"
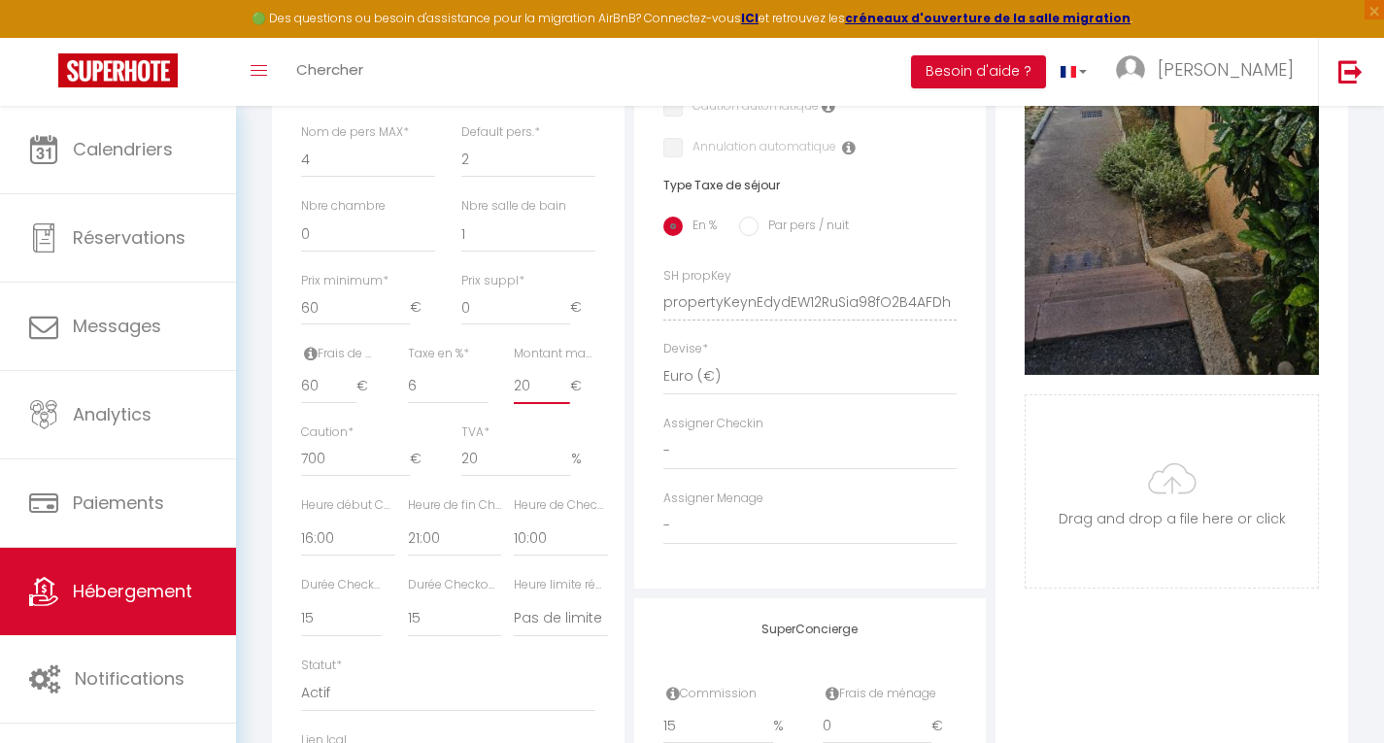
checkbox input "false"
type input "2"
select select
checkbox input "false"
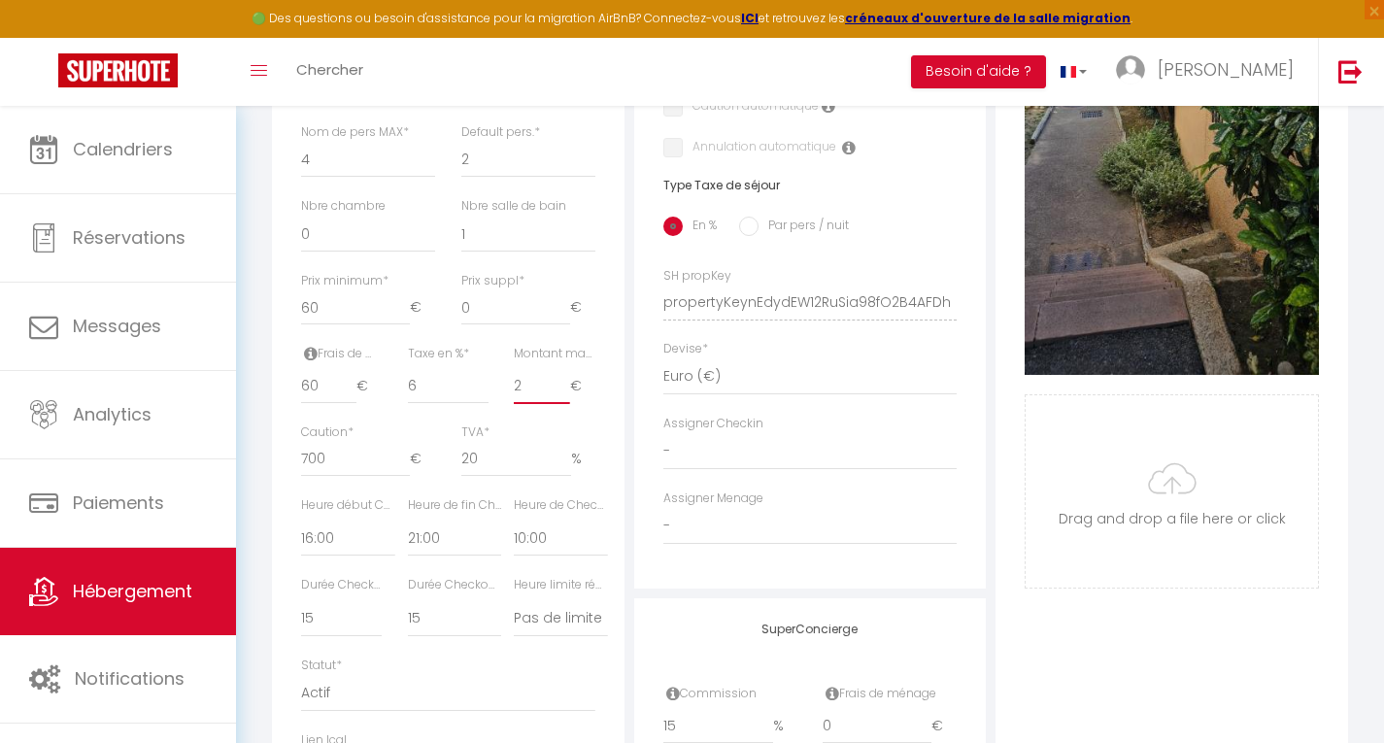
checkbox input "false"
select select
checkbox input "false"
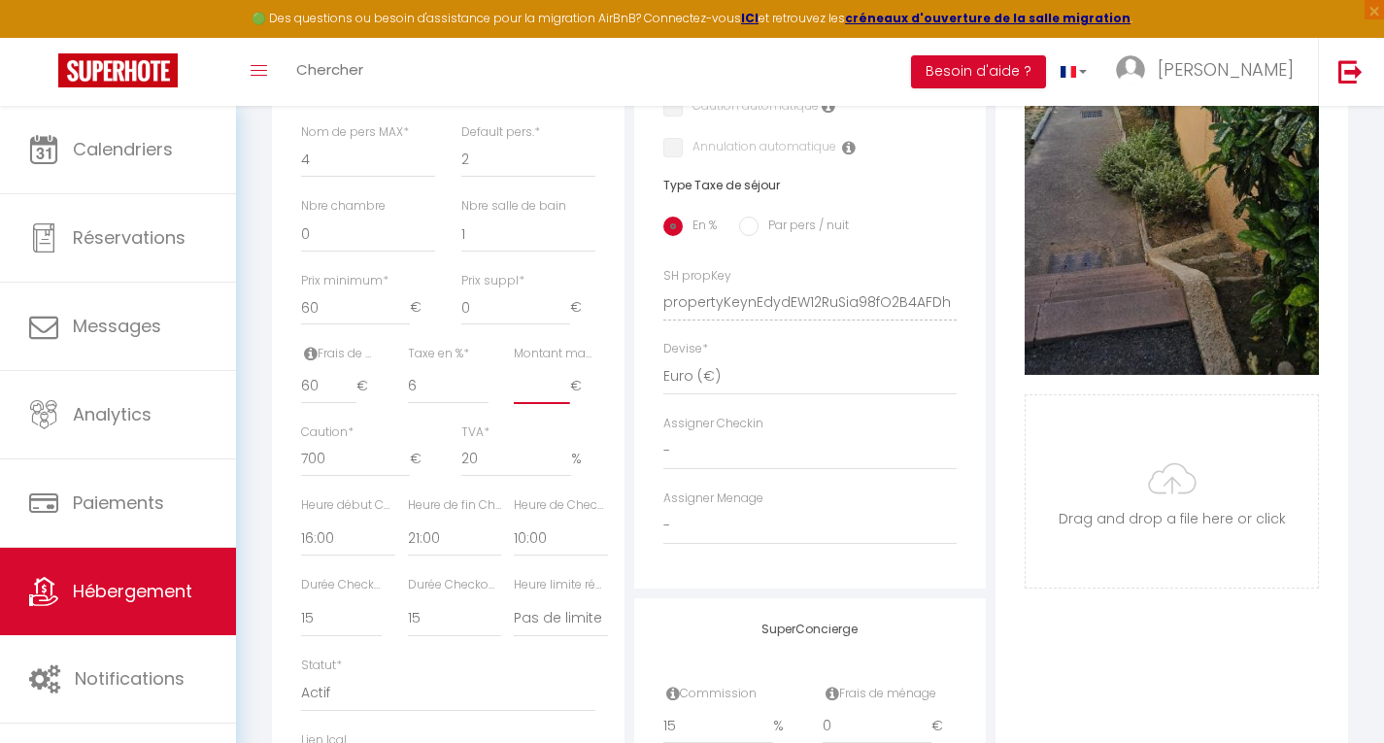
checkbox input "false"
type input "1"
select select
checkbox input "false"
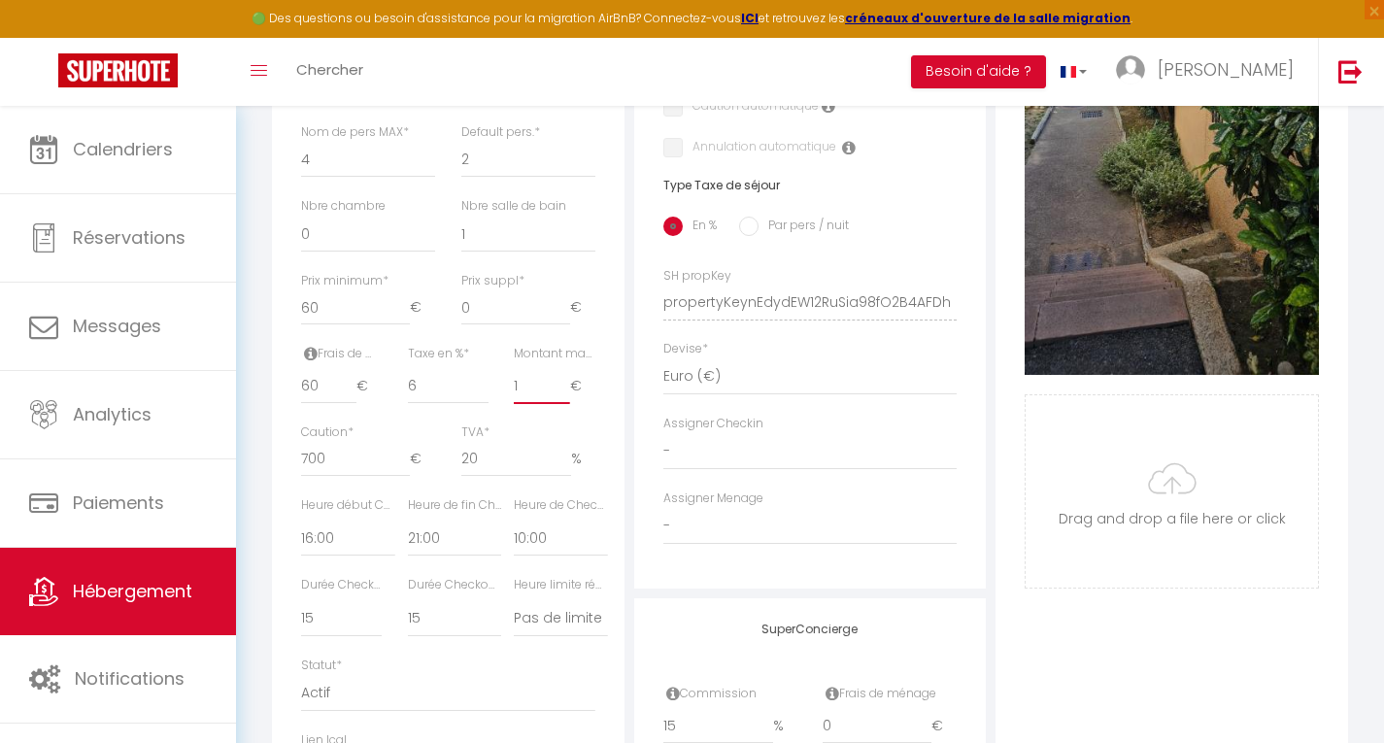
checkbox input "false"
type input "10"
select select
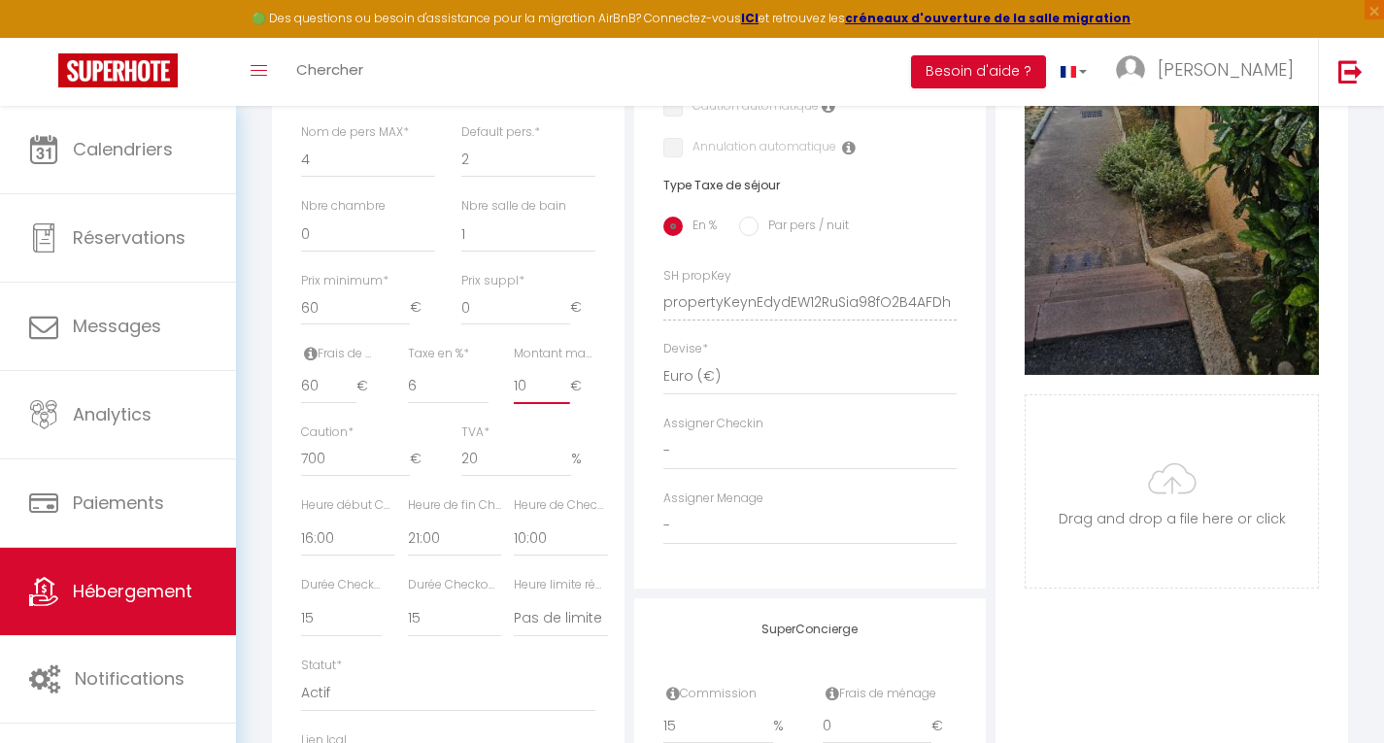
checkbox input "false"
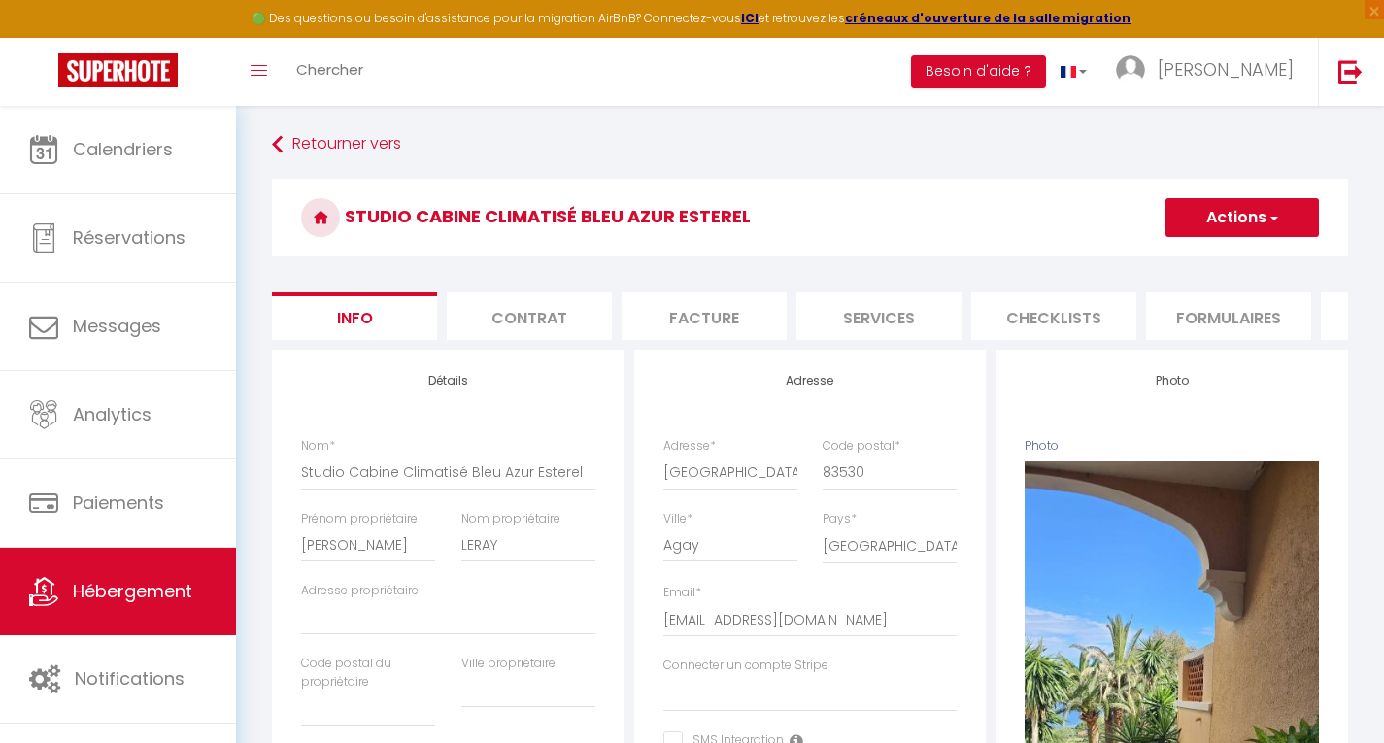
scroll to position [0, 0]
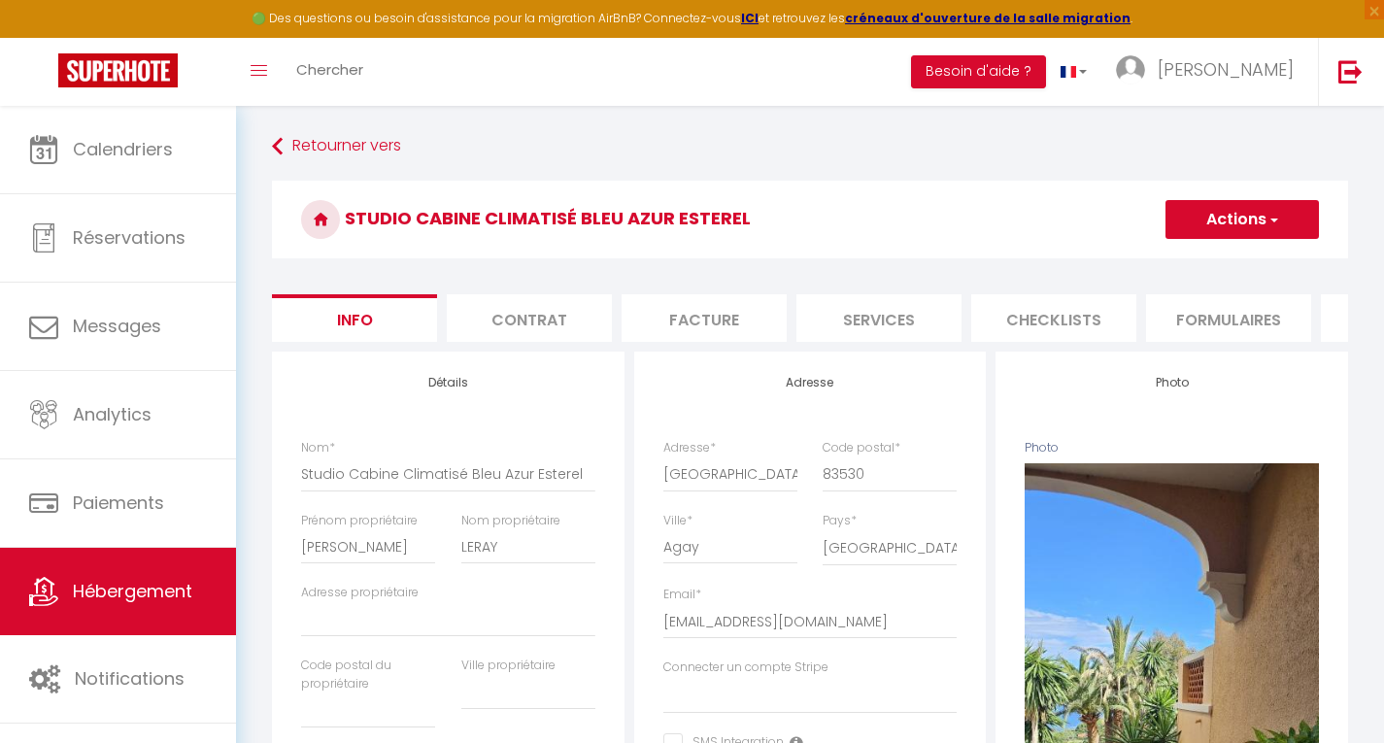
type input "10"
click at [1260, 224] on button "Actions" at bounding box center [1242, 219] width 153 height 39
click at [1178, 260] on input "Enregistrer" at bounding box center [1166, 262] width 72 height 19
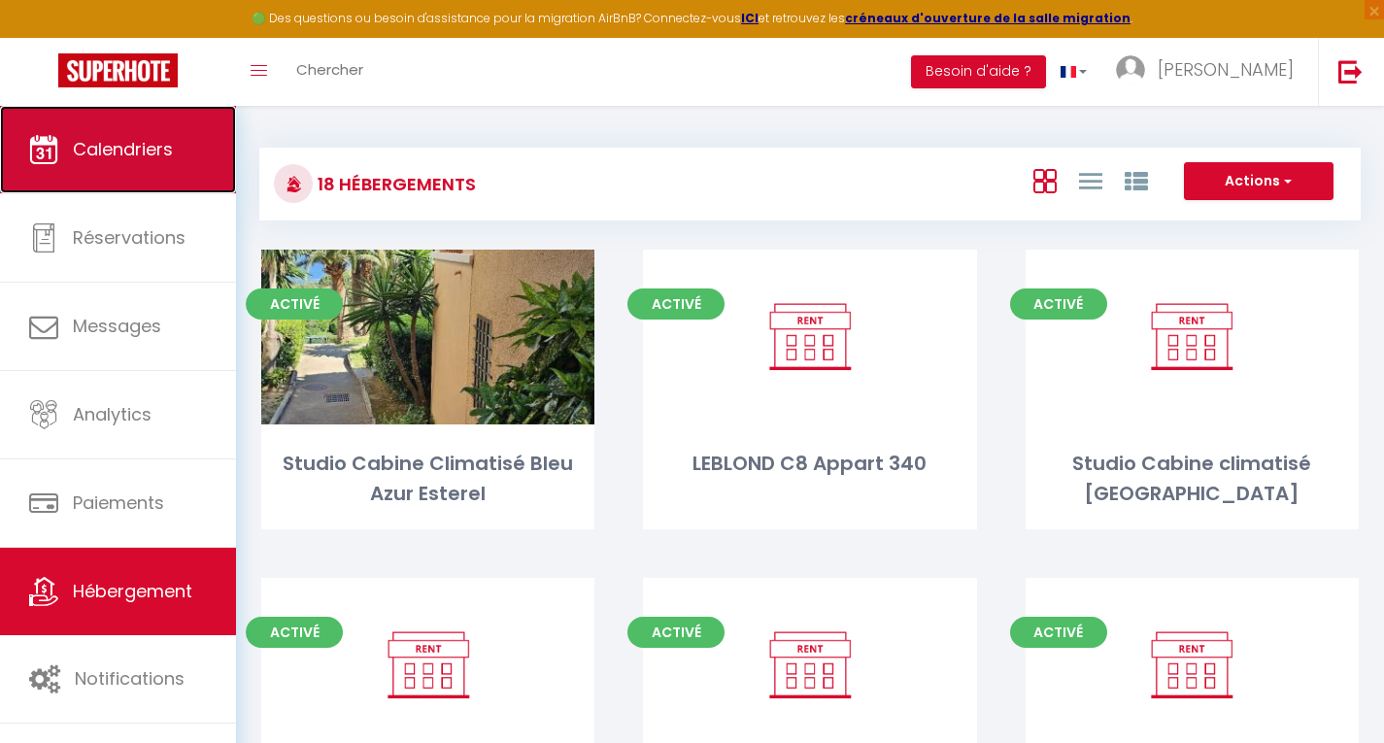
click at [93, 146] on span "Calendriers" at bounding box center [123, 149] width 100 height 24
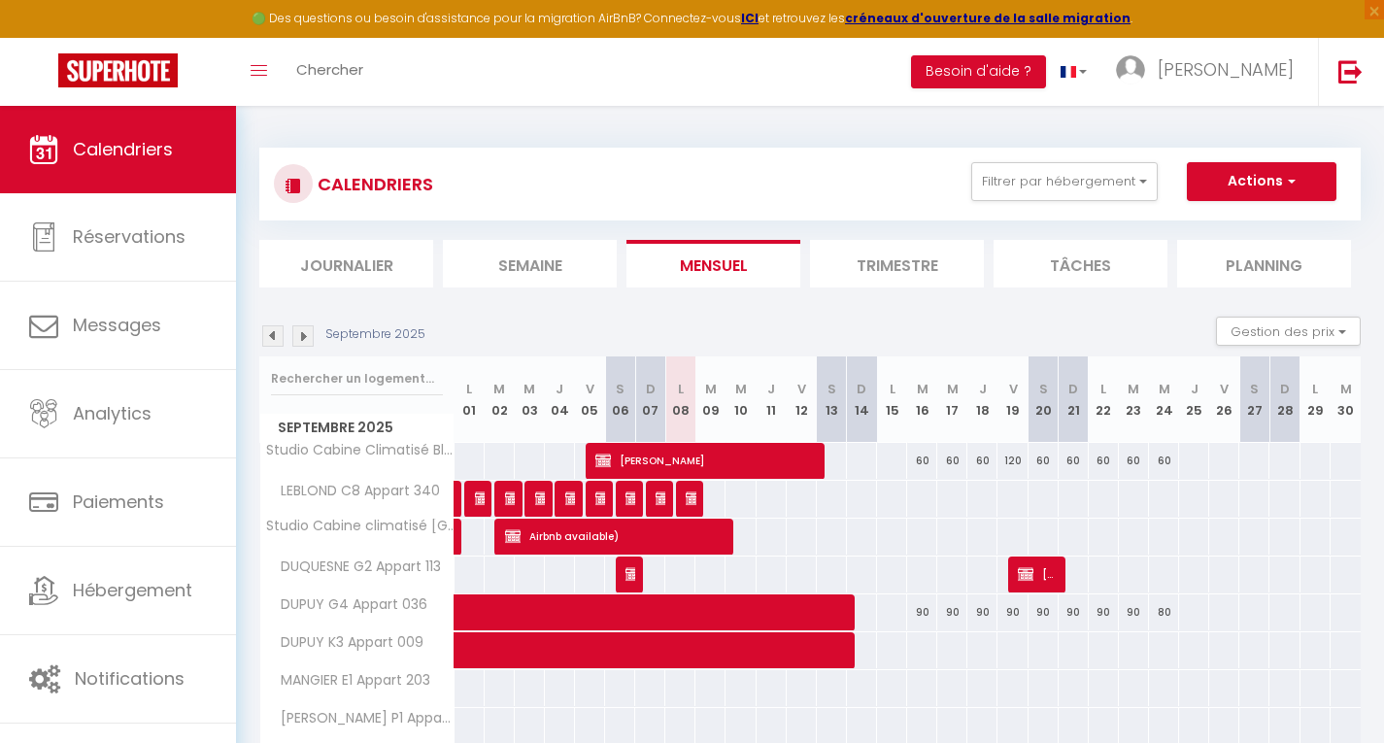
click at [930, 466] on div "60" at bounding box center [922, 461] width 30 height 36
type input "60"
type input "Mar 16 Septembre 2025"
type input "Mer 17 Septembre 2025"
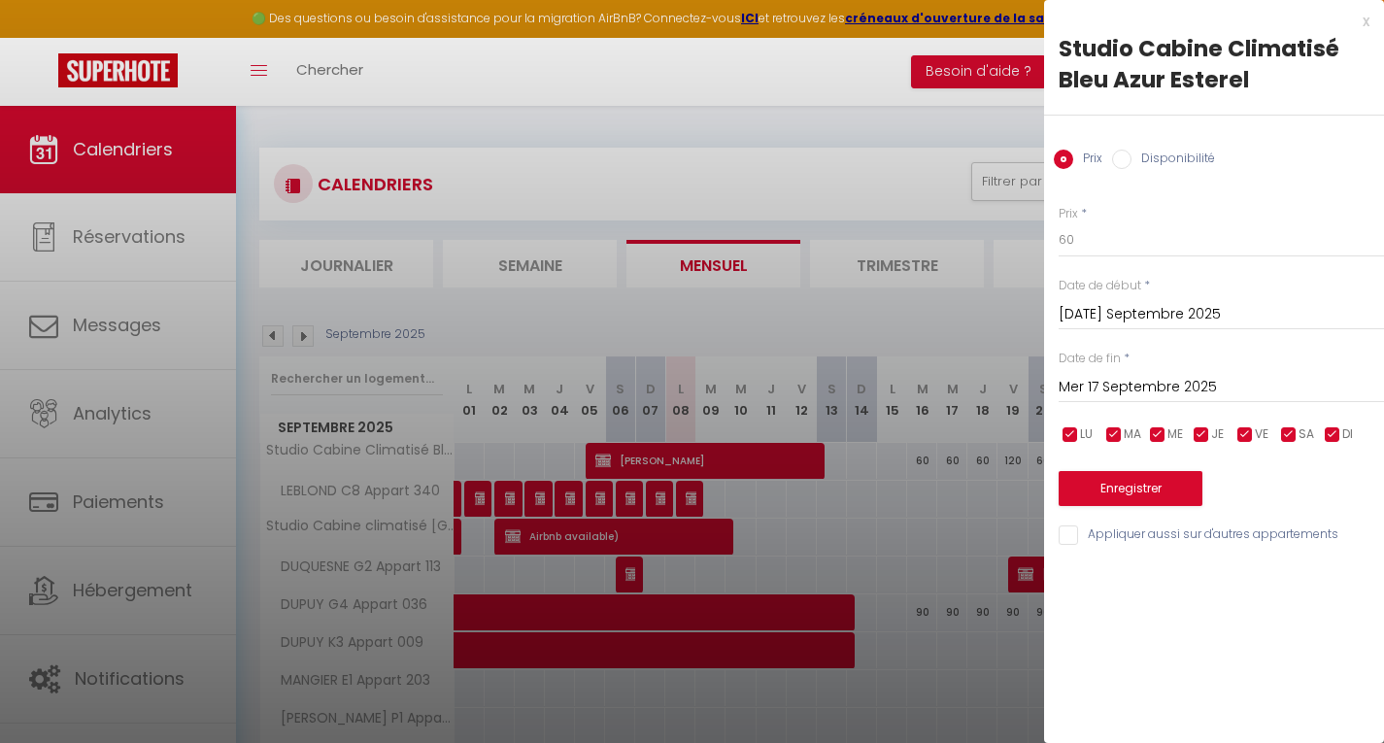
click at [1366, 15] on div "x" at bounding box center [1206, 21] width 325 height 23
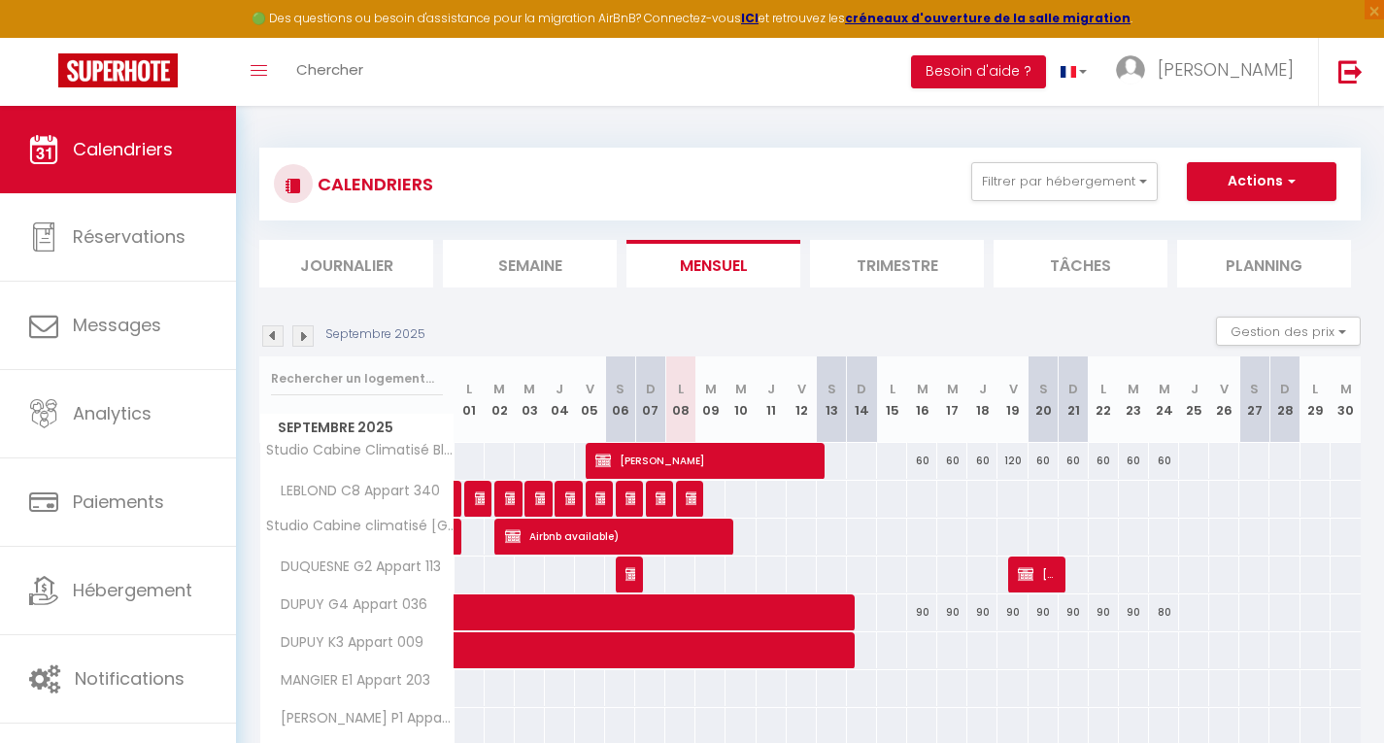
click at [1195, 468] on div at bounding box center [1193, 461] width 31 height 36
type input "Jeu 25 Septembre 2025"
type input "Ven 26 Septembre 2025"
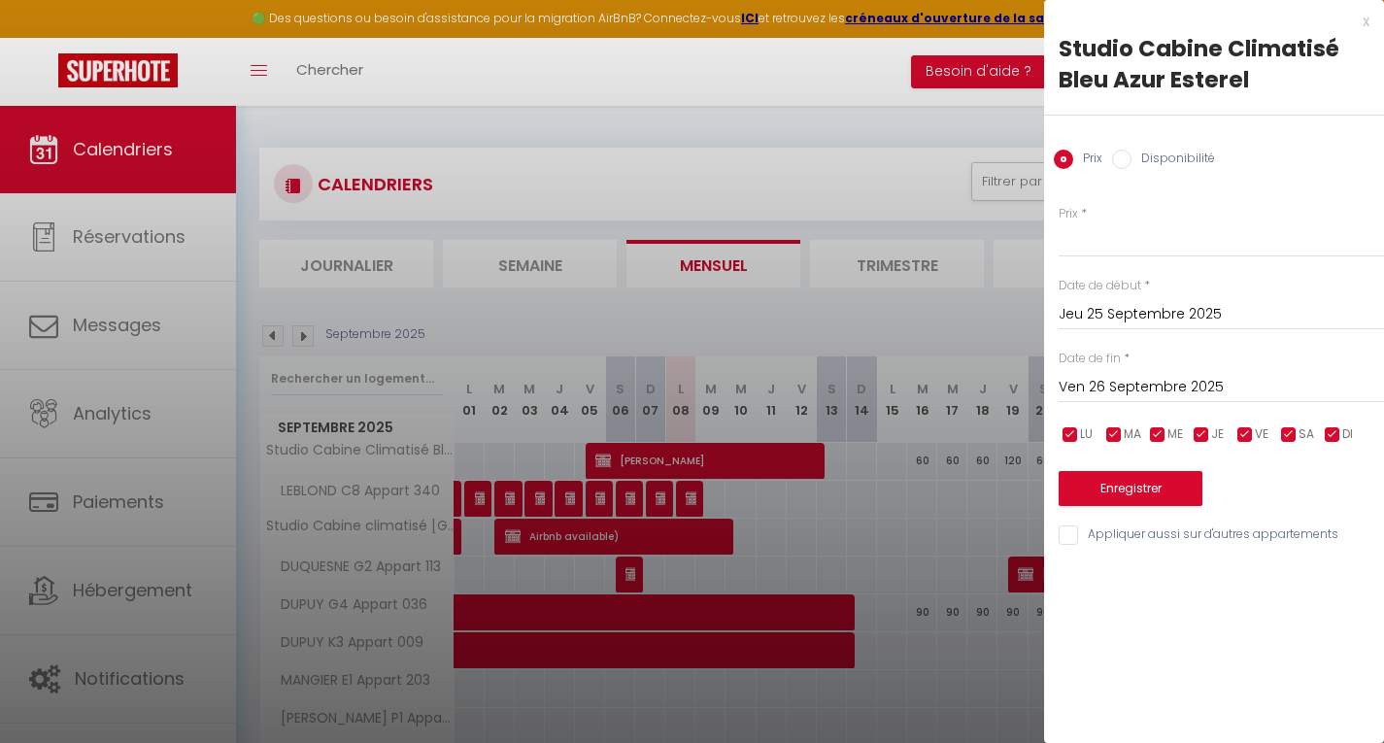
click at [1367, 17] on div "x" at bounding box center [1206, 21] width 325 height 23
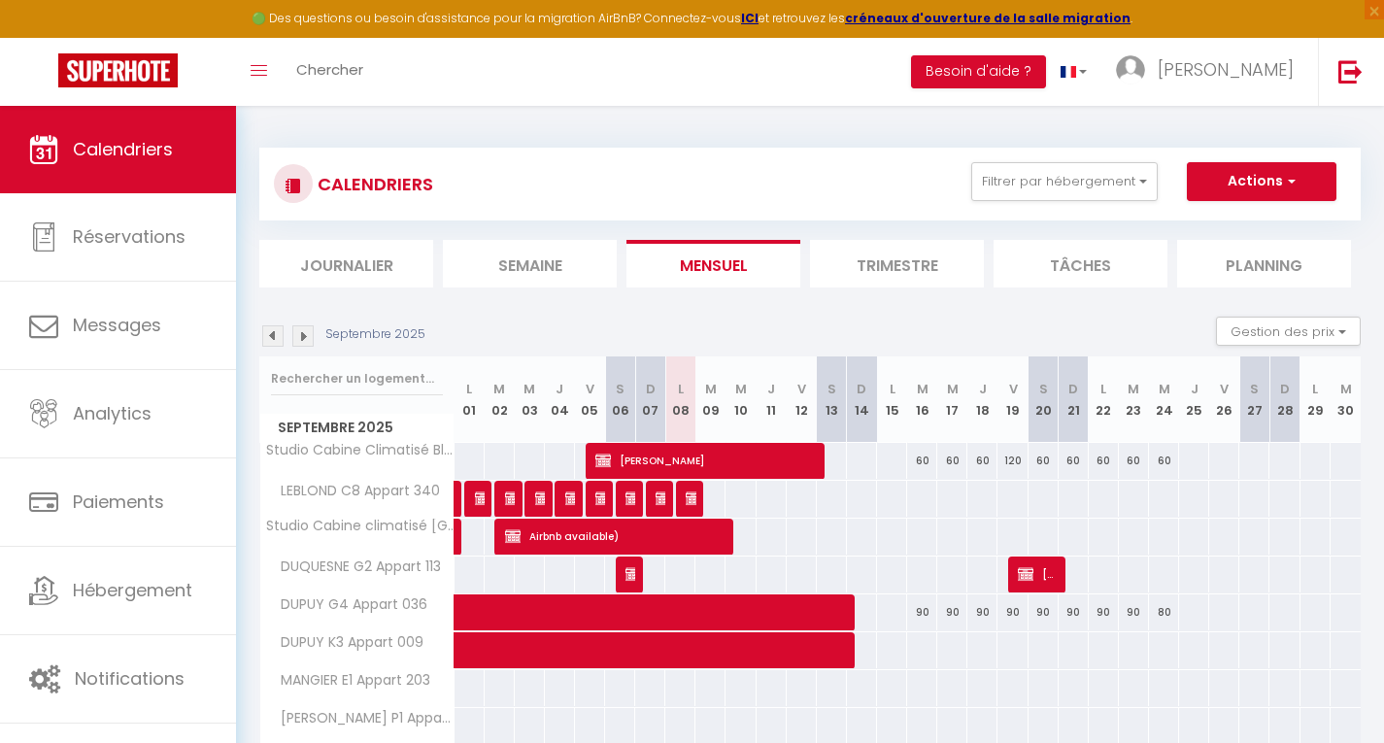
click at [923, 494] on div at bounding box center [921, 499] width 31 height 36
type input "Mar 16 Septembre 2025"
type input "Mer 17 Septembre 2025"
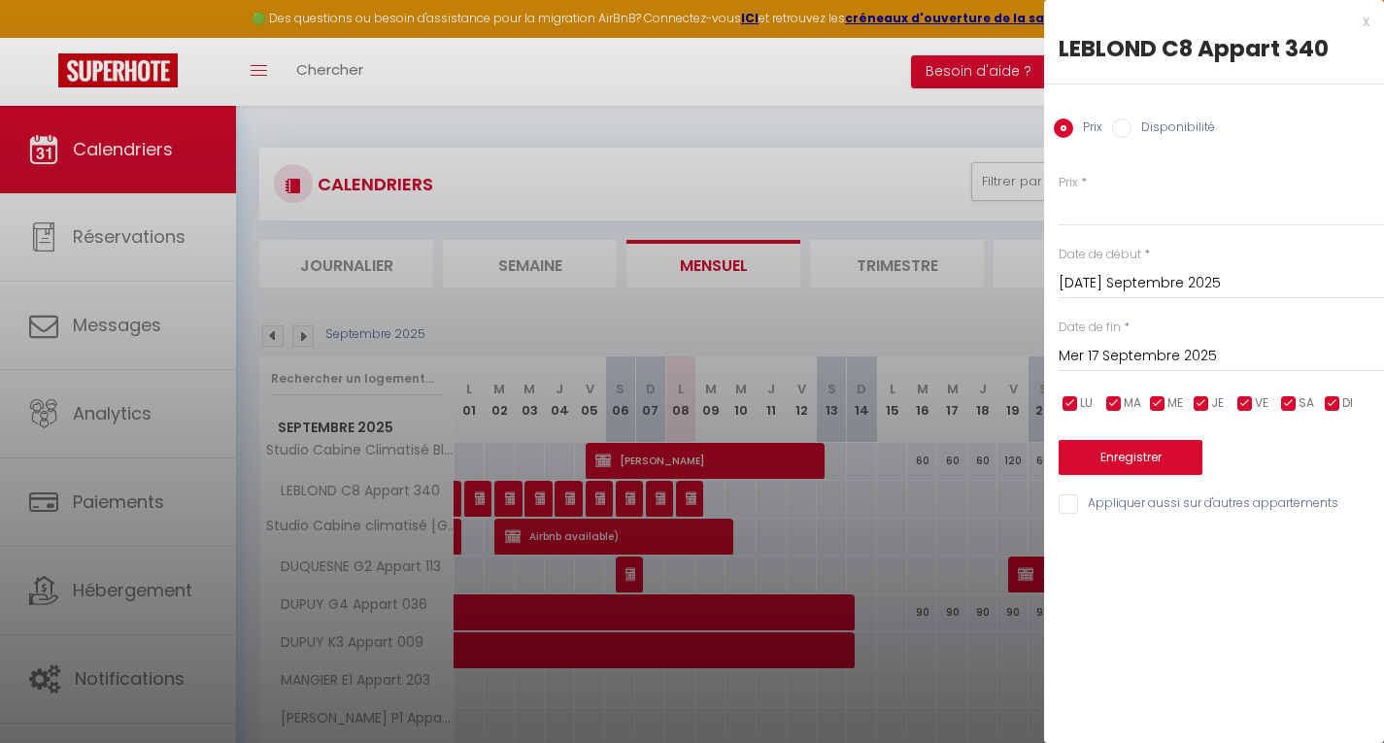
click at [1116, 353] on input "Mer 17 Septembre 2025" at bounding box center [1221, 356] width 325 height 25
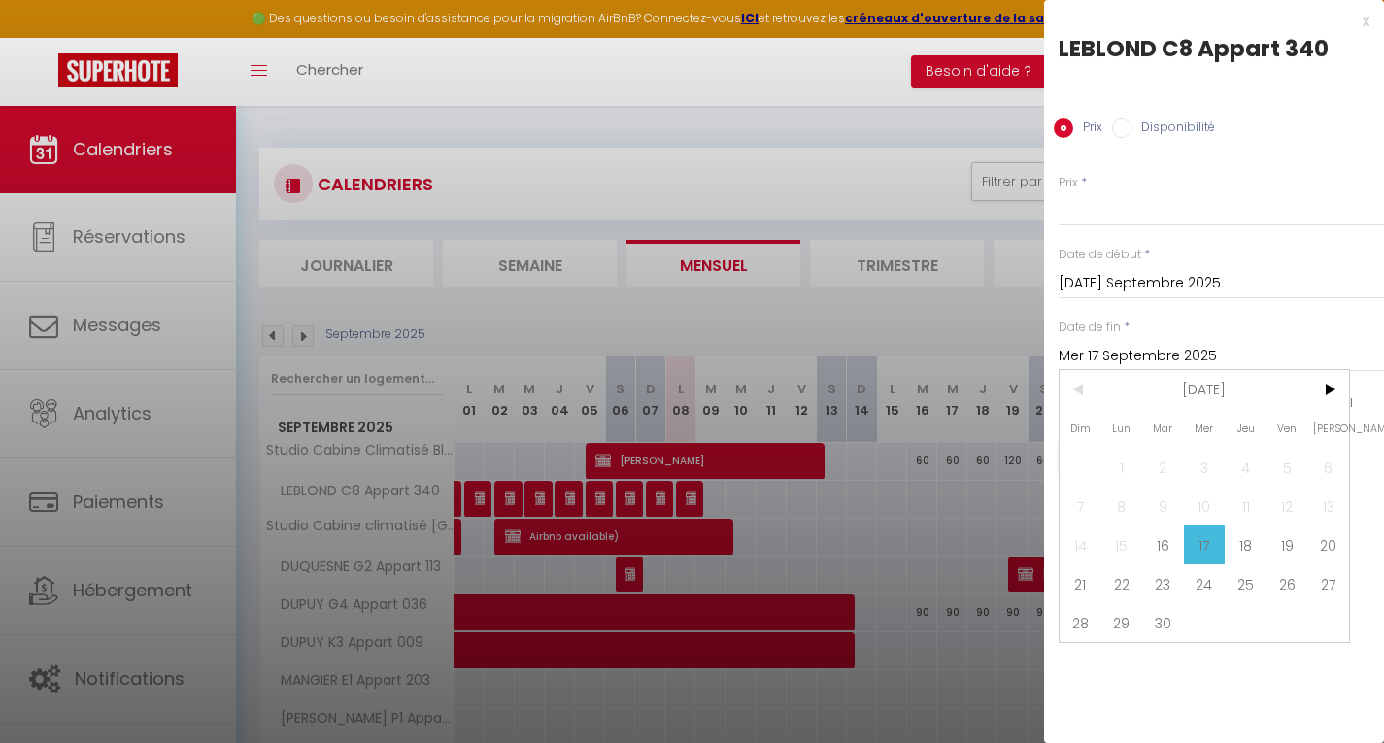
click at [999, 318] on div at bounding box center [692, 371] width 1384 height 743
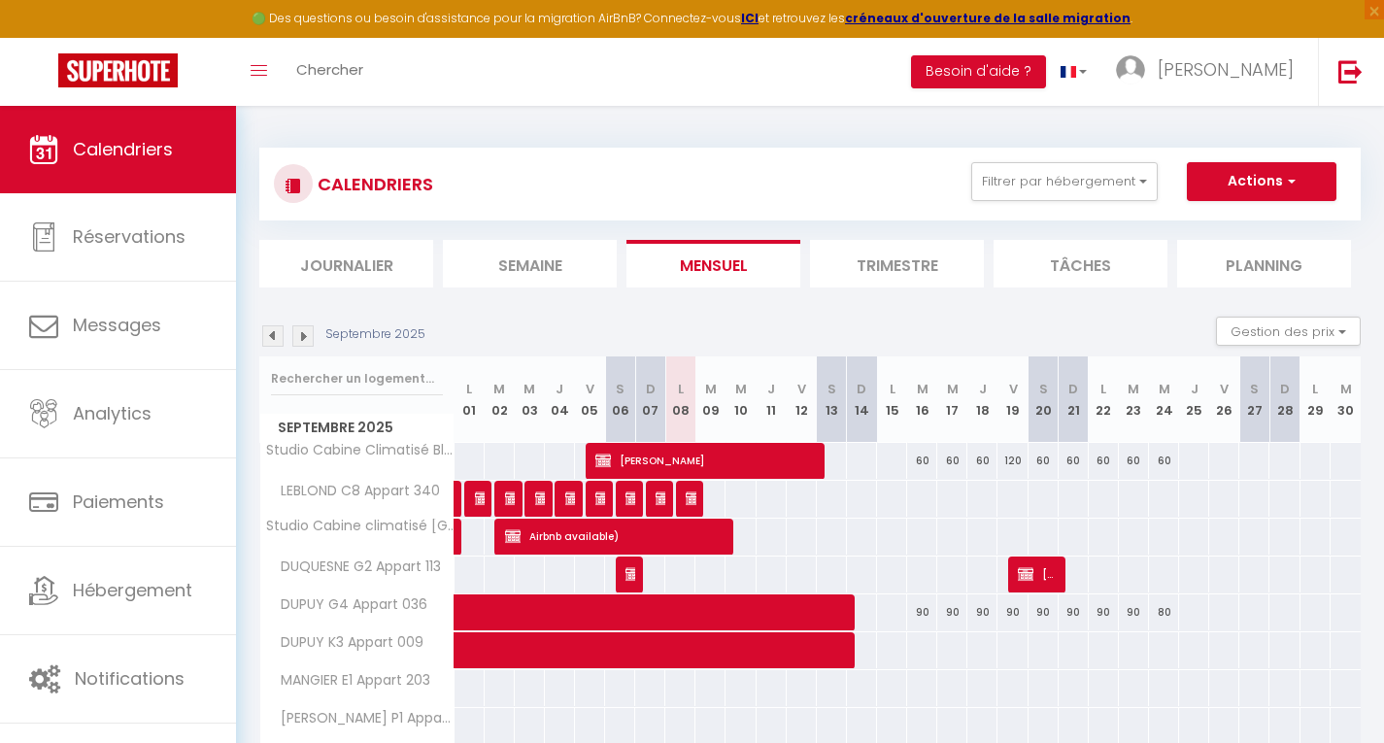
click at [1189, 458] on div at bounding box center [1193, 461] width 31 height 36
type input "Jeu 25 Septembre 2025"
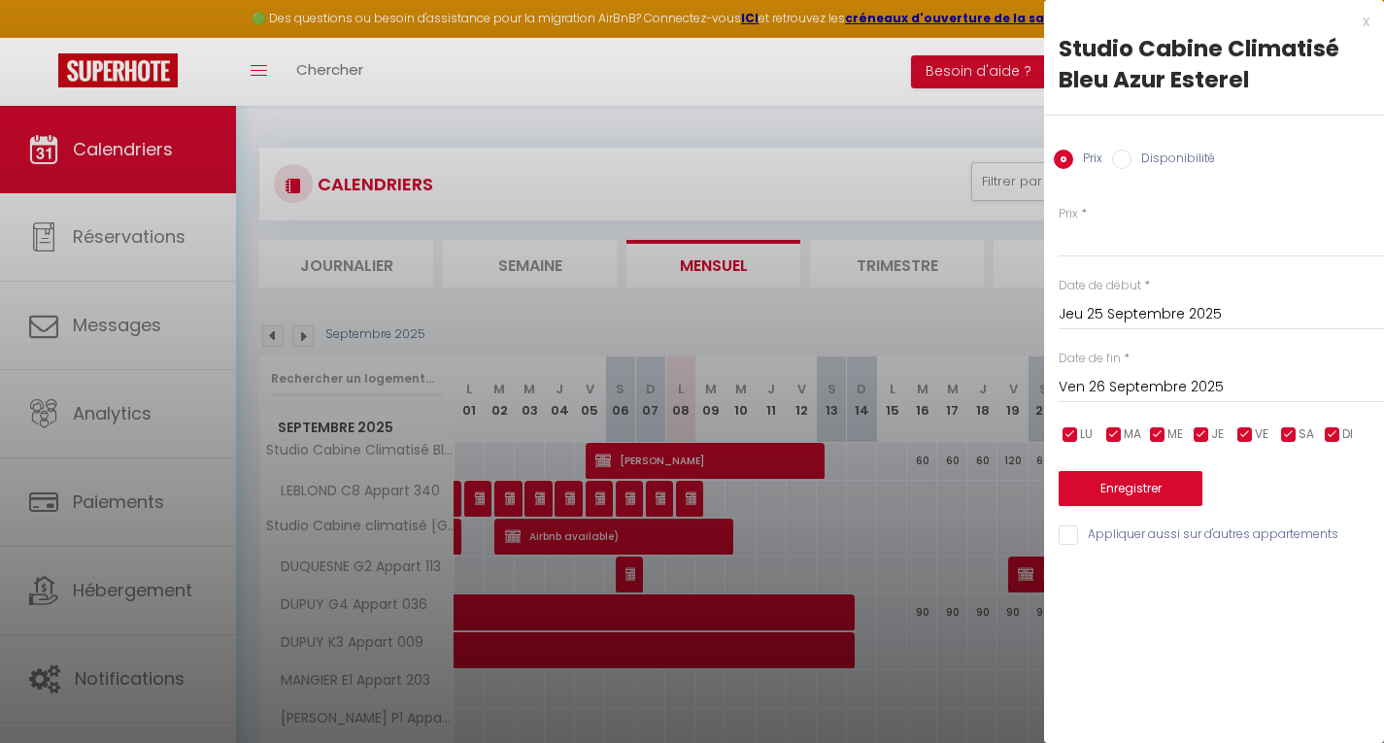
click at [1103, 384] on input "Ven 26 Septembre 2025" at bounding box center [1221, 387] width 325 height 25
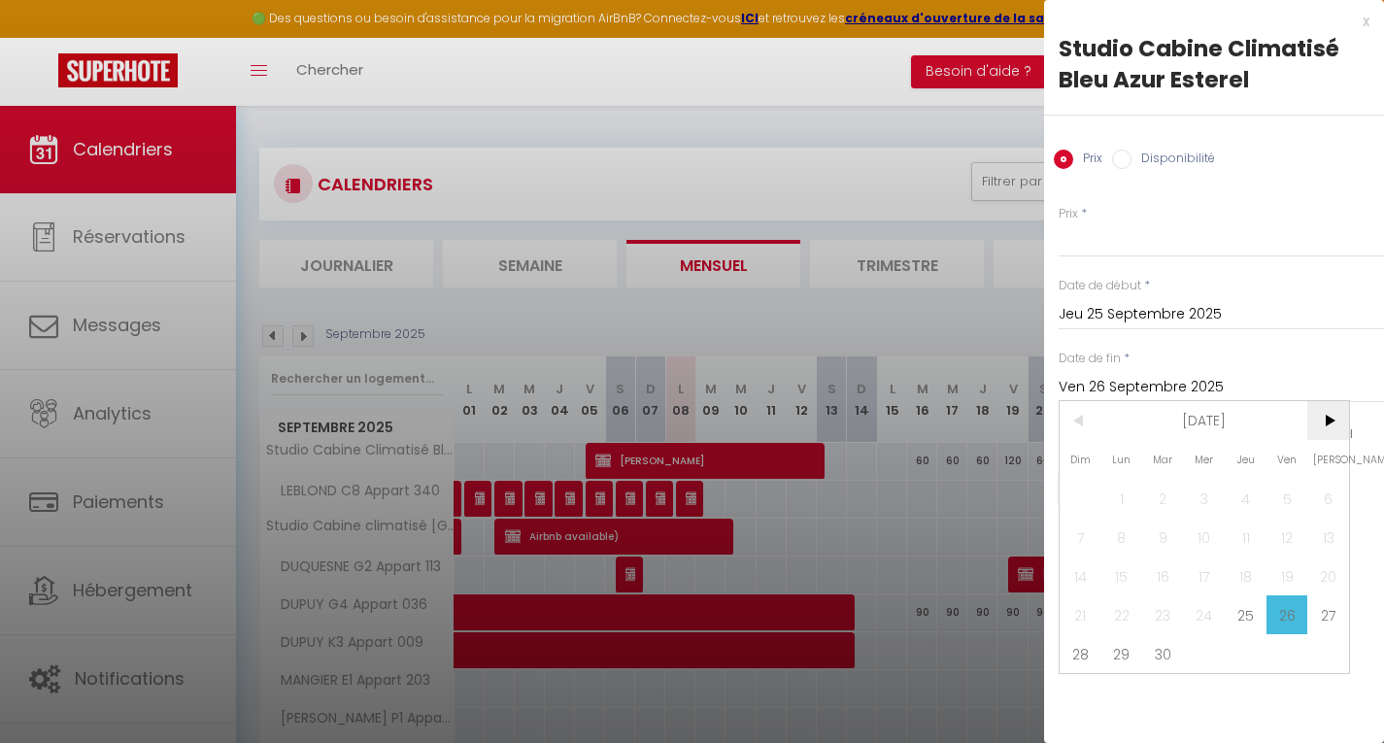
click at [1326, 416] on span ">" at bounding box center [1328, 420] width 42 height 39
click at [1335, 655] on span "29" at bounding box center [1328, 653] width 42 height 39
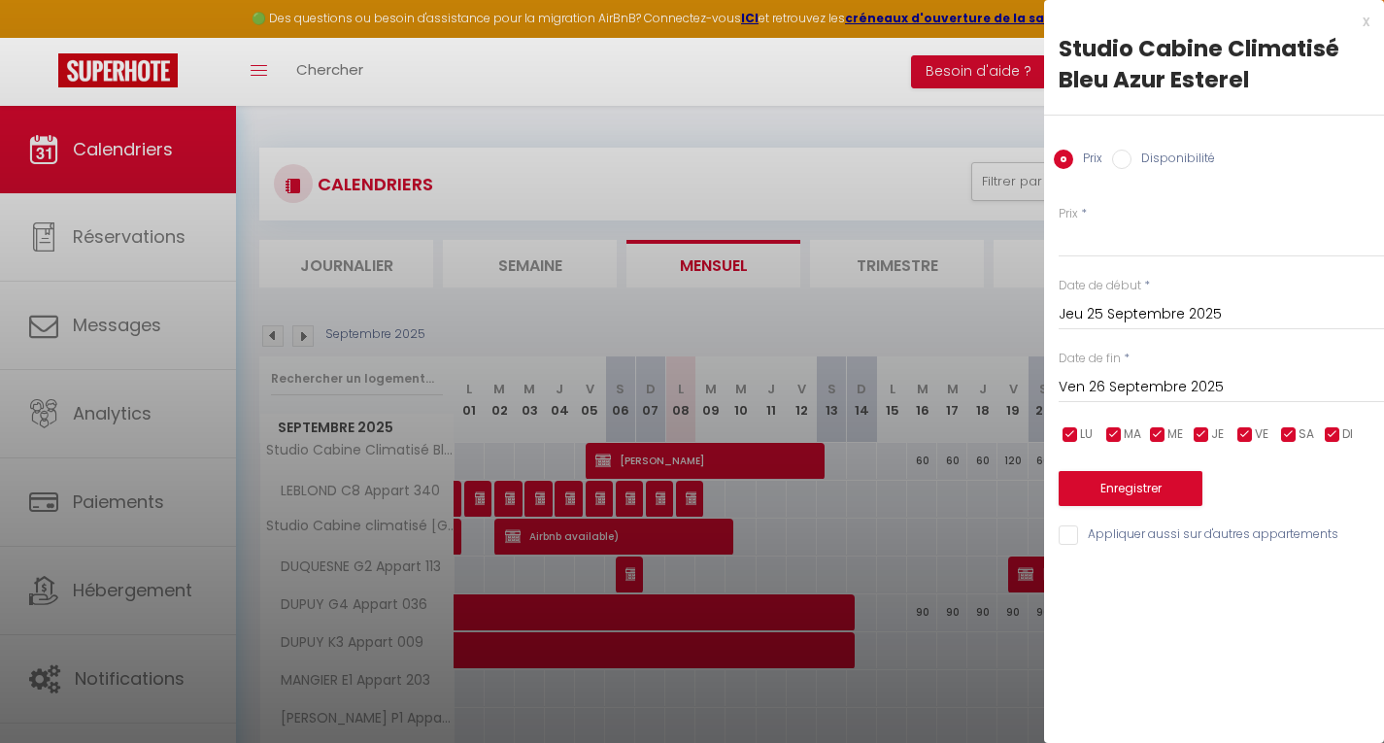
type input "Sam 29 Novembre 2025"
click at [1117, 246] on input "Prix" at bounding box center [1221, 239] width 325 height 35
type input "150"
click at [1123, 487] on button "Enregistrer" at bounding box center [1131, 488] width 144 height 35
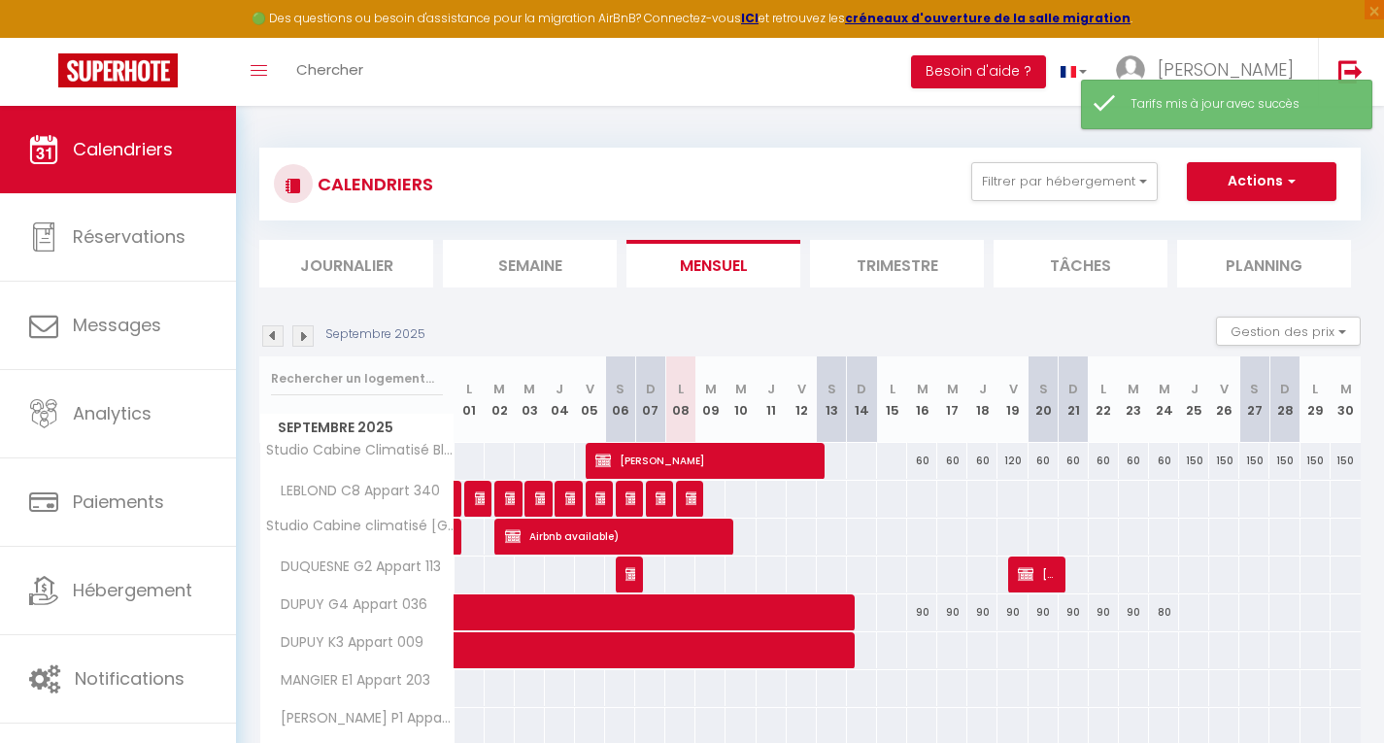
click at [308, 342] on img at bounding box center [302, 335] width 21 height 21
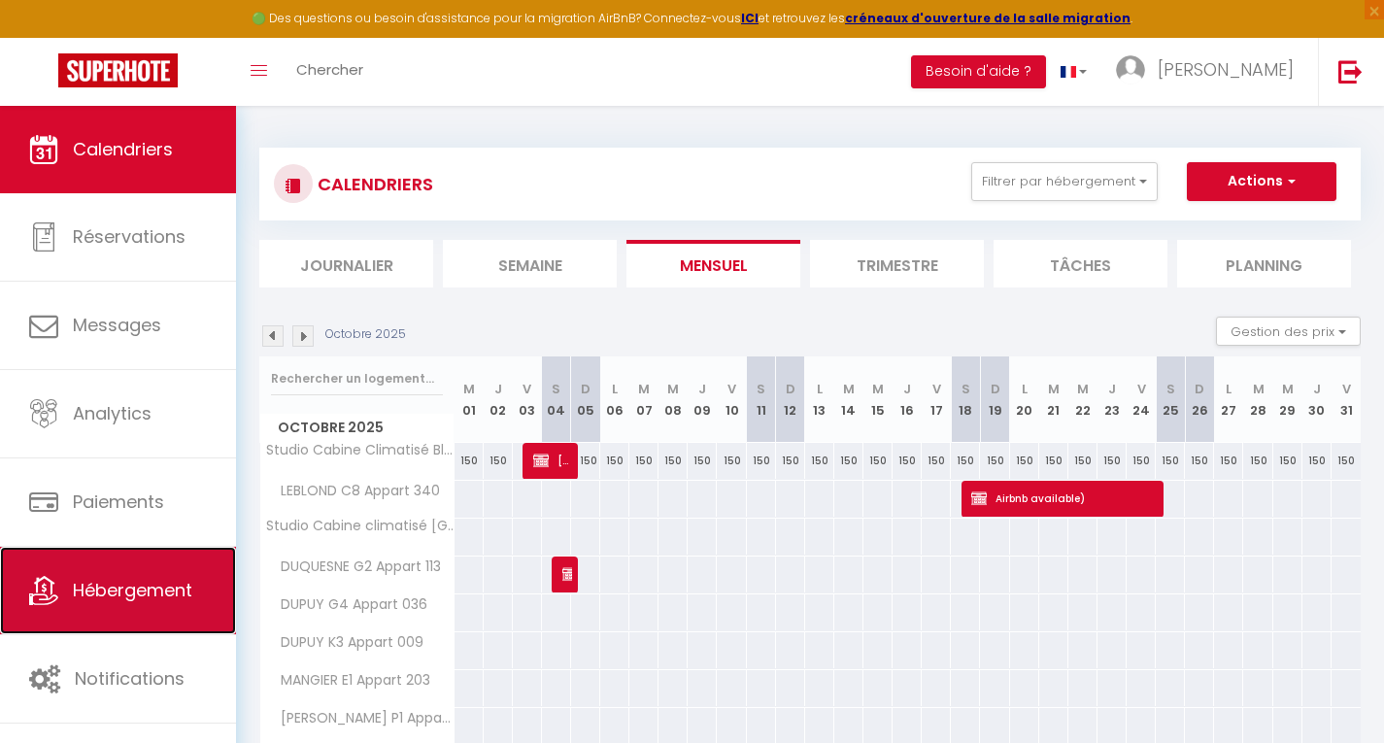
click at [79, 586] on span "Hébergement" at bounding box center [132, 590] width 119 height 24
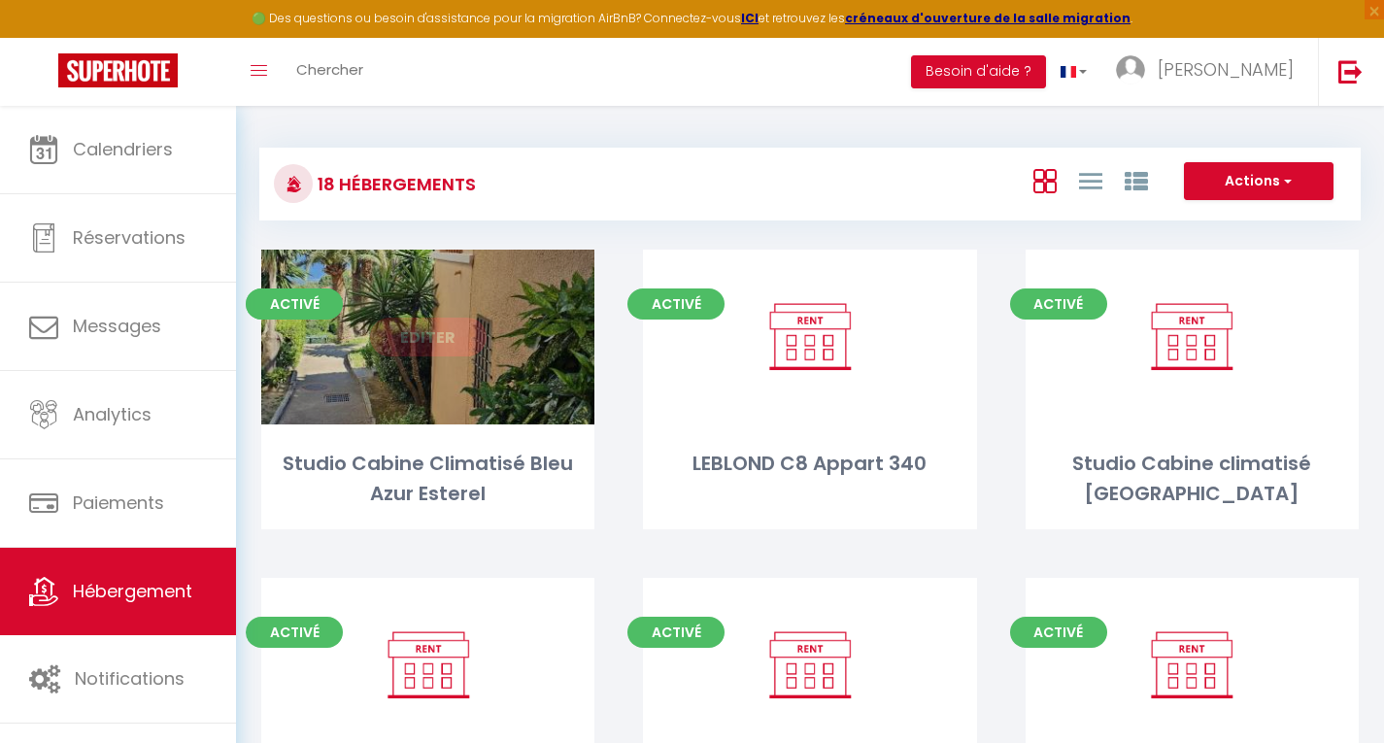
click at [413, 326] on link "Editer" at bounding box center [428, 337] width 117 height 39
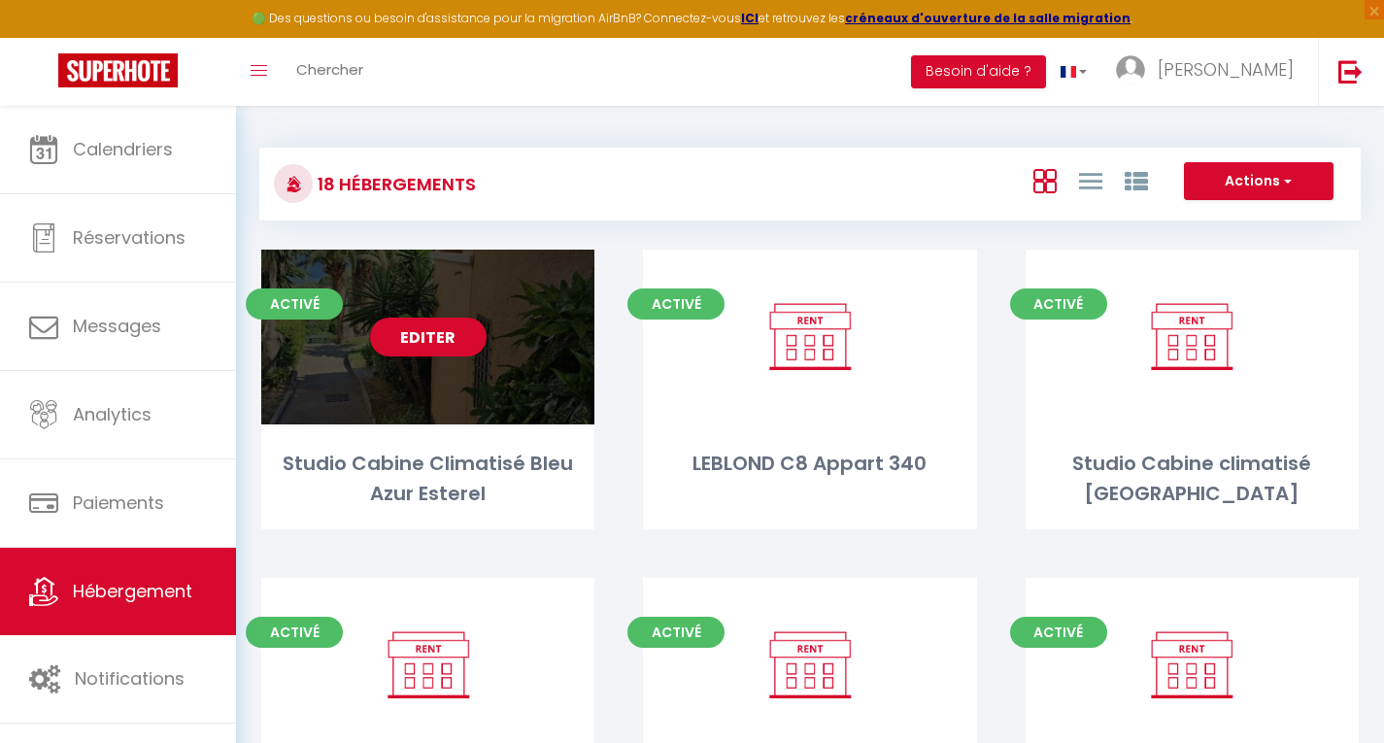
click at [416, 329] on link "Editer" at bounding box center [428, 337] width 117 height 39
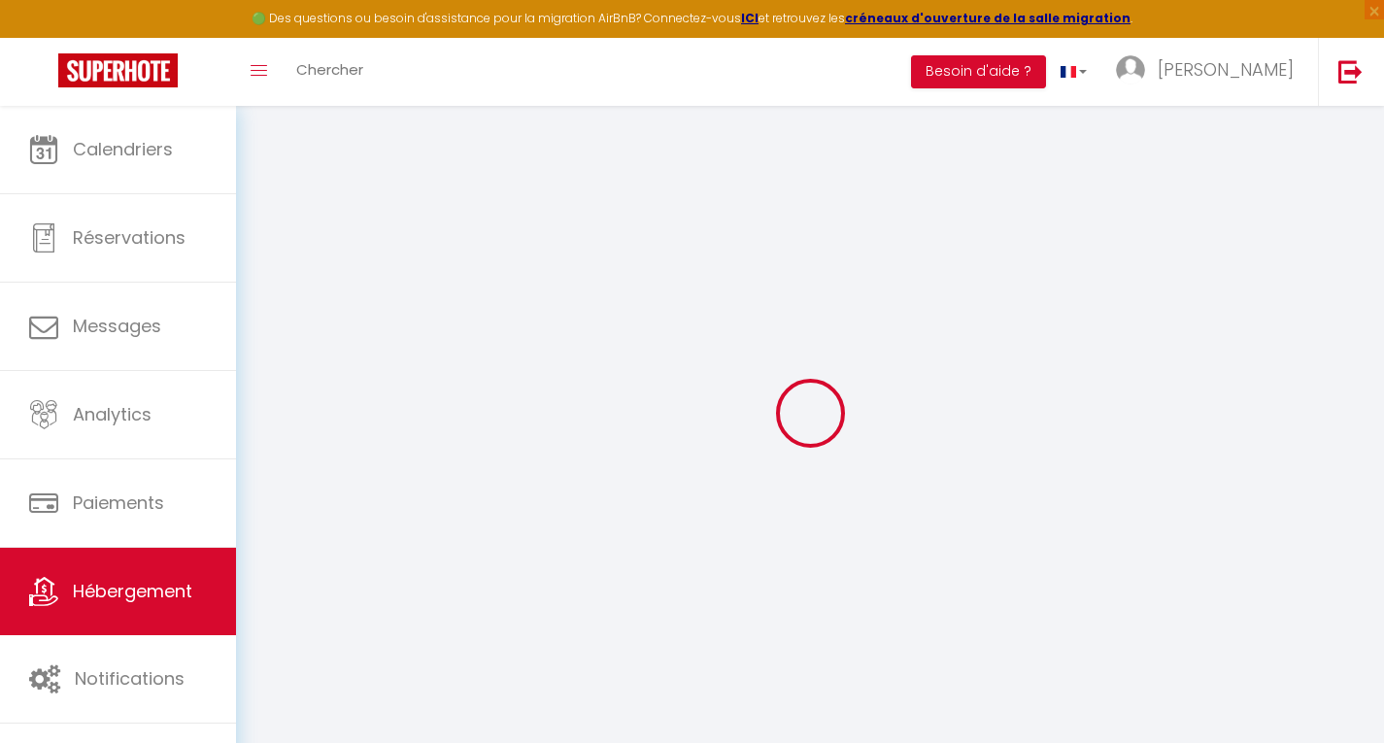
type input "Studio Cabine Climatisé Bleu Azur Esterel"
type input "Romain"
type input "LERAY"
select select "0"
type input "60"
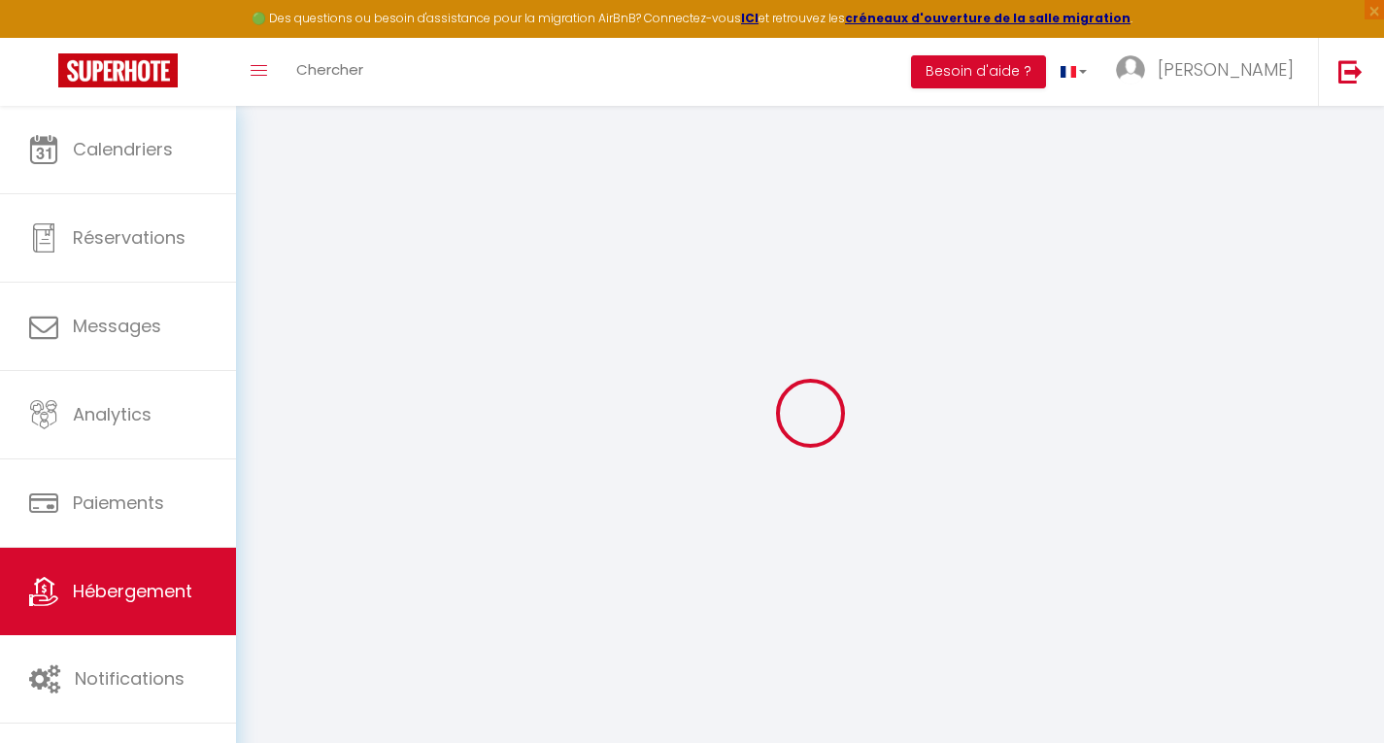
type input "60"
type input "6"
type input "10"
type input "700"
type input "20"
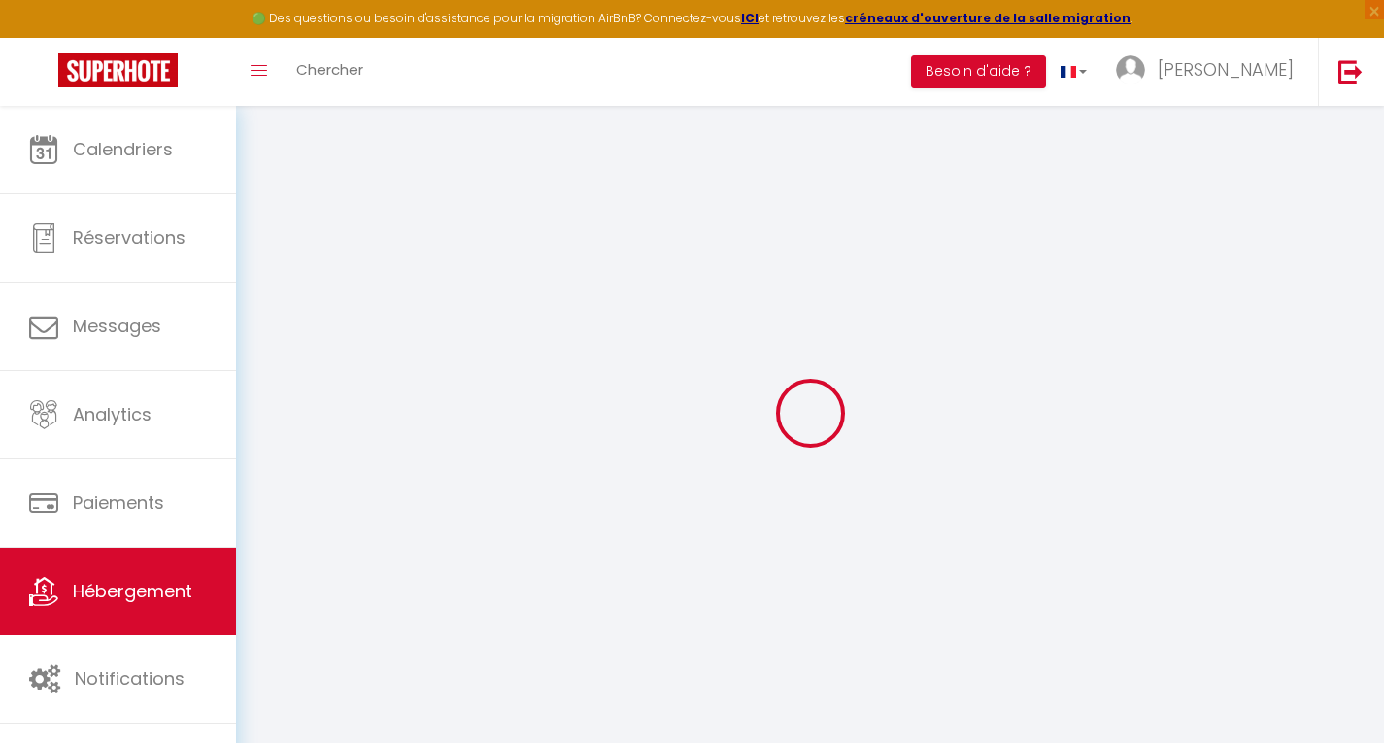
select select
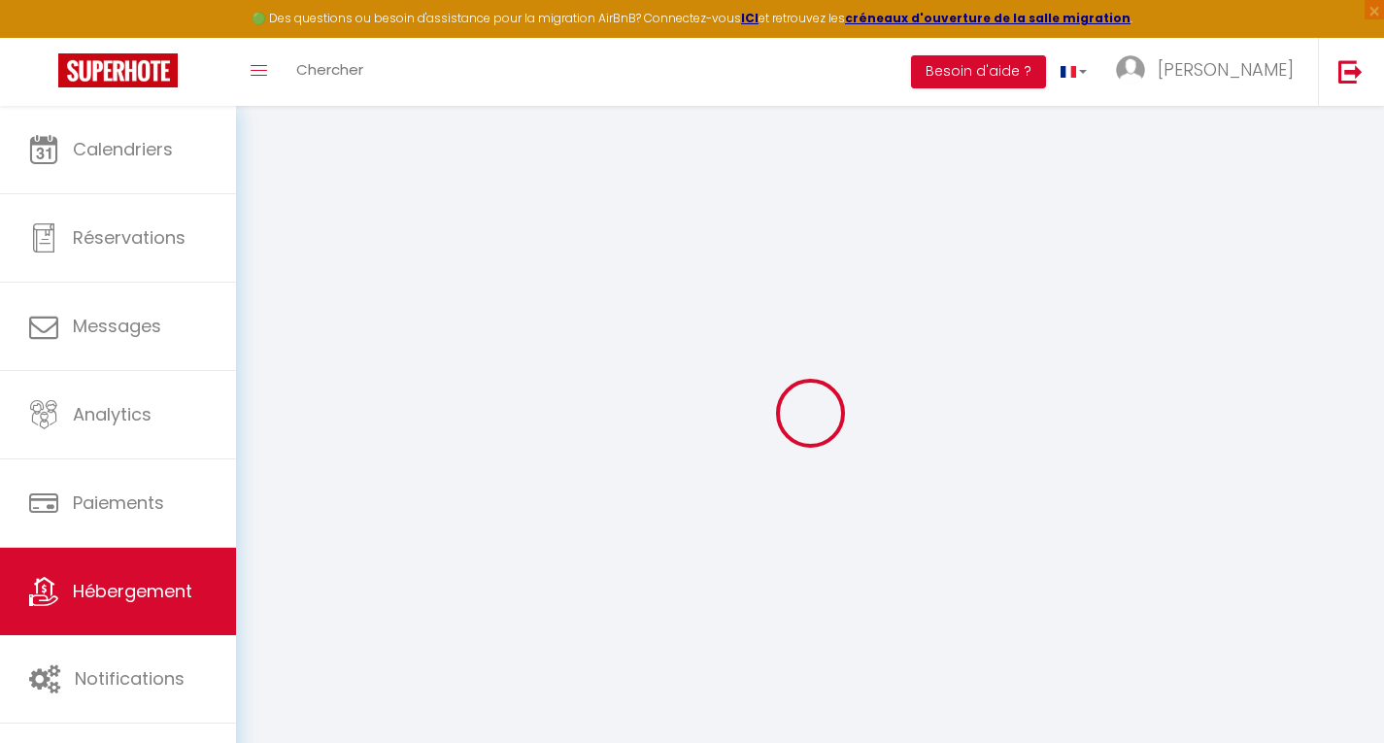
type input "Rue des Calanques"
type input "83530"
type input "Agay"
type input "rleray12@gmail.com"
select select
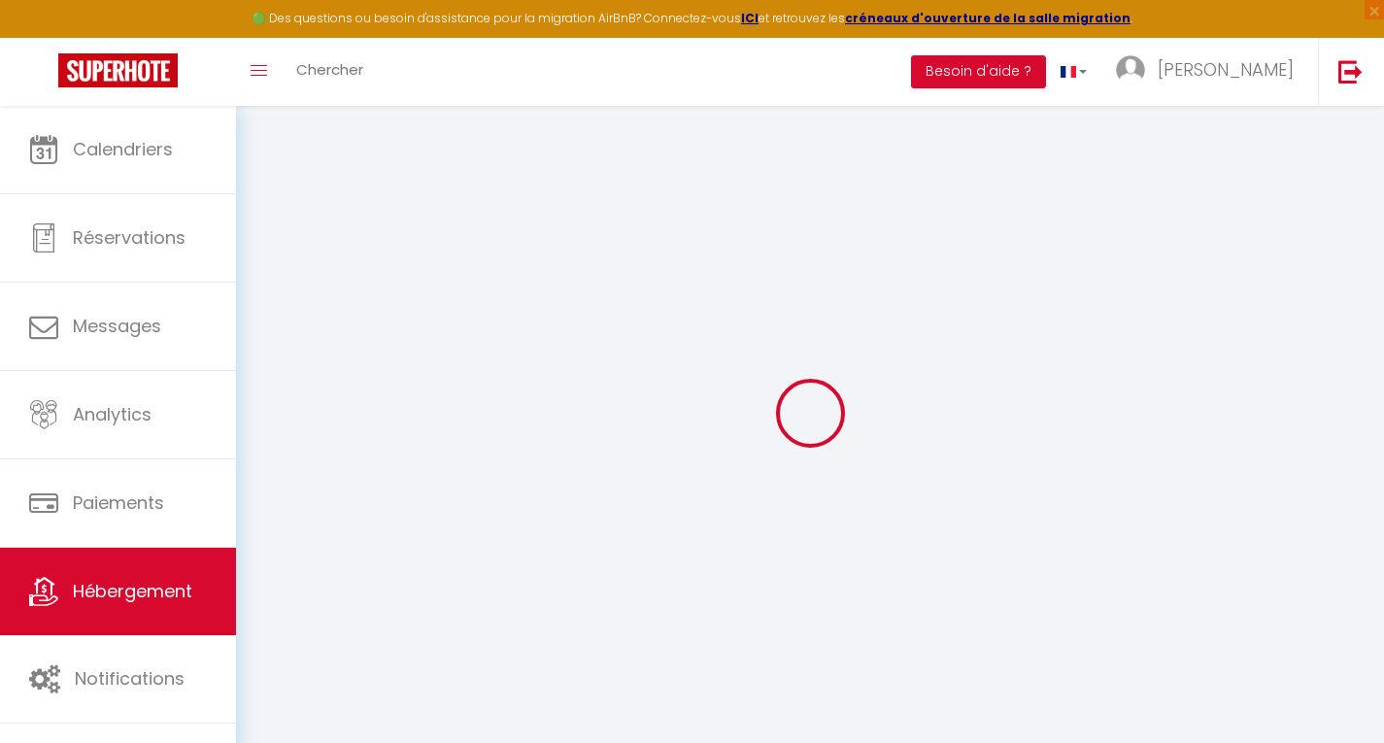
checkbox input "false"
radio input "true"
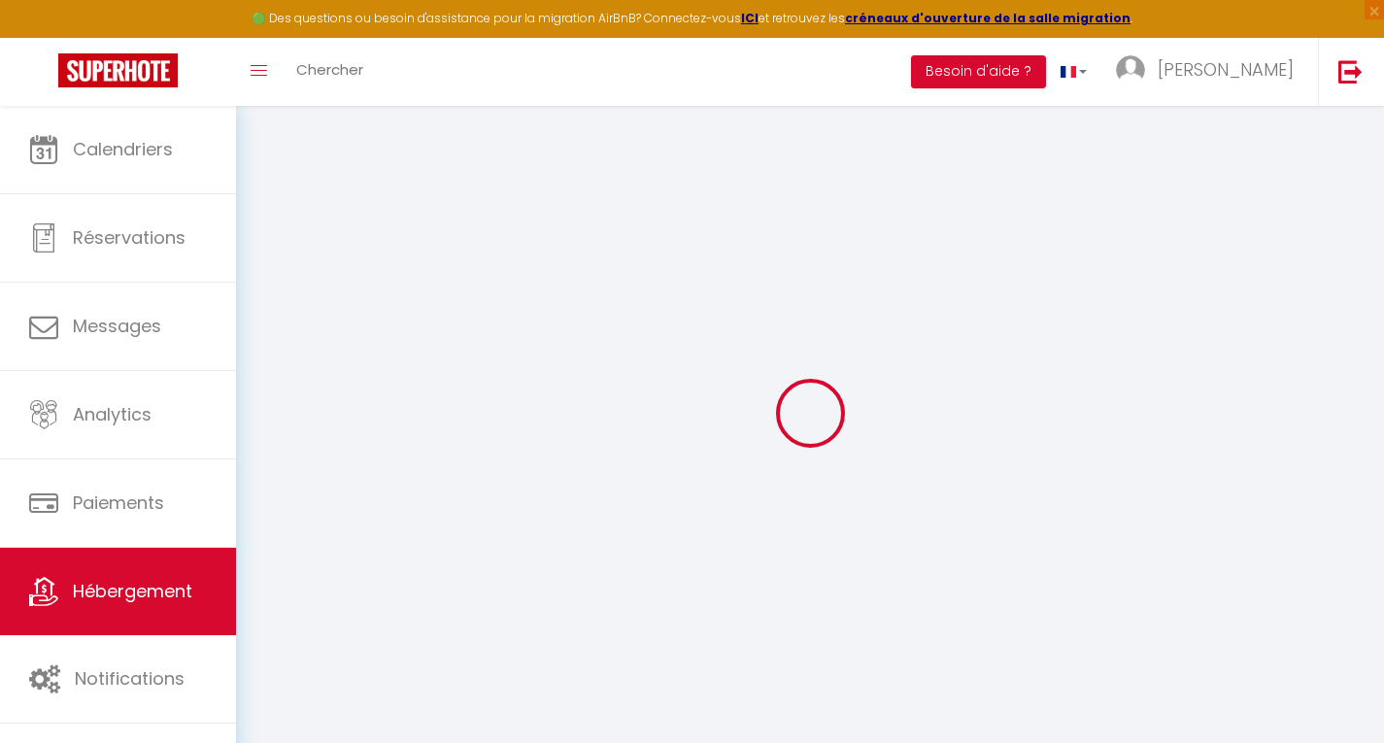
type input "15"
type input "0"
select select
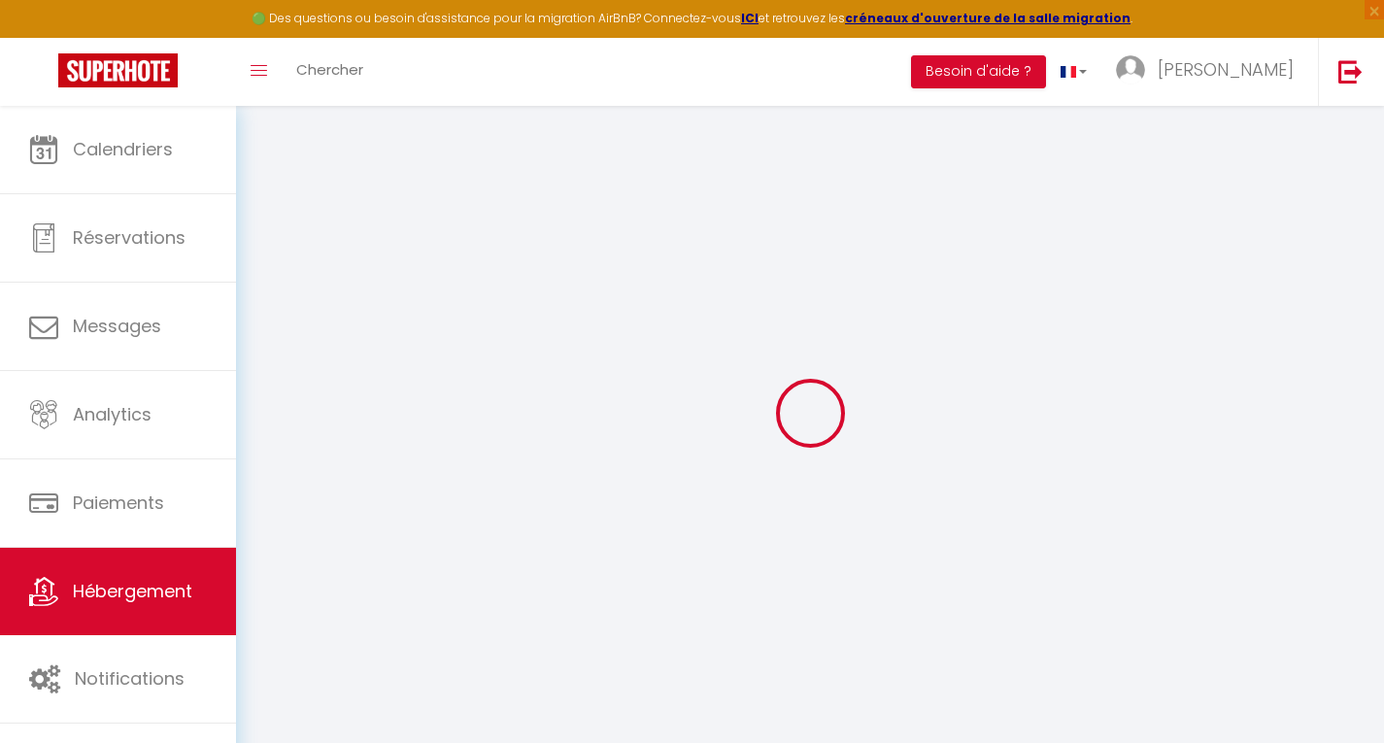
select select
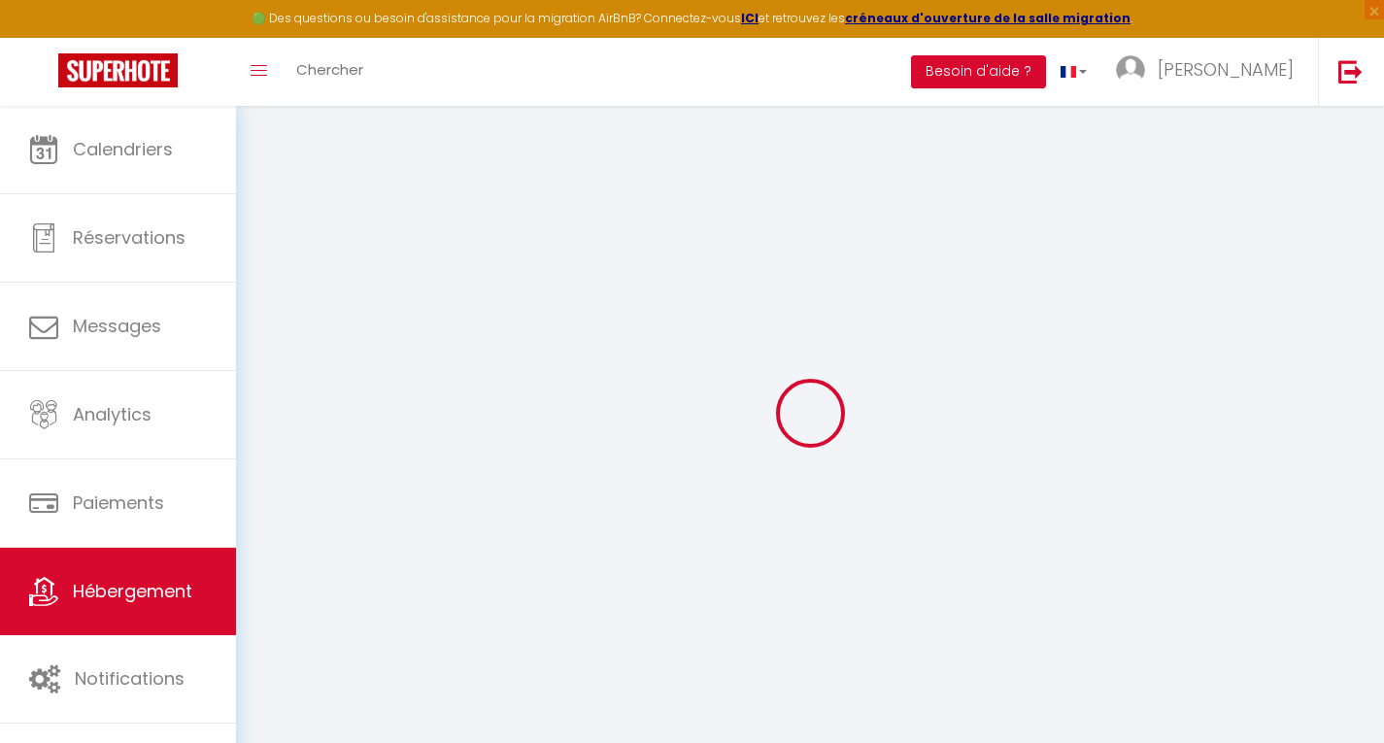
checkbox input "false"
select select
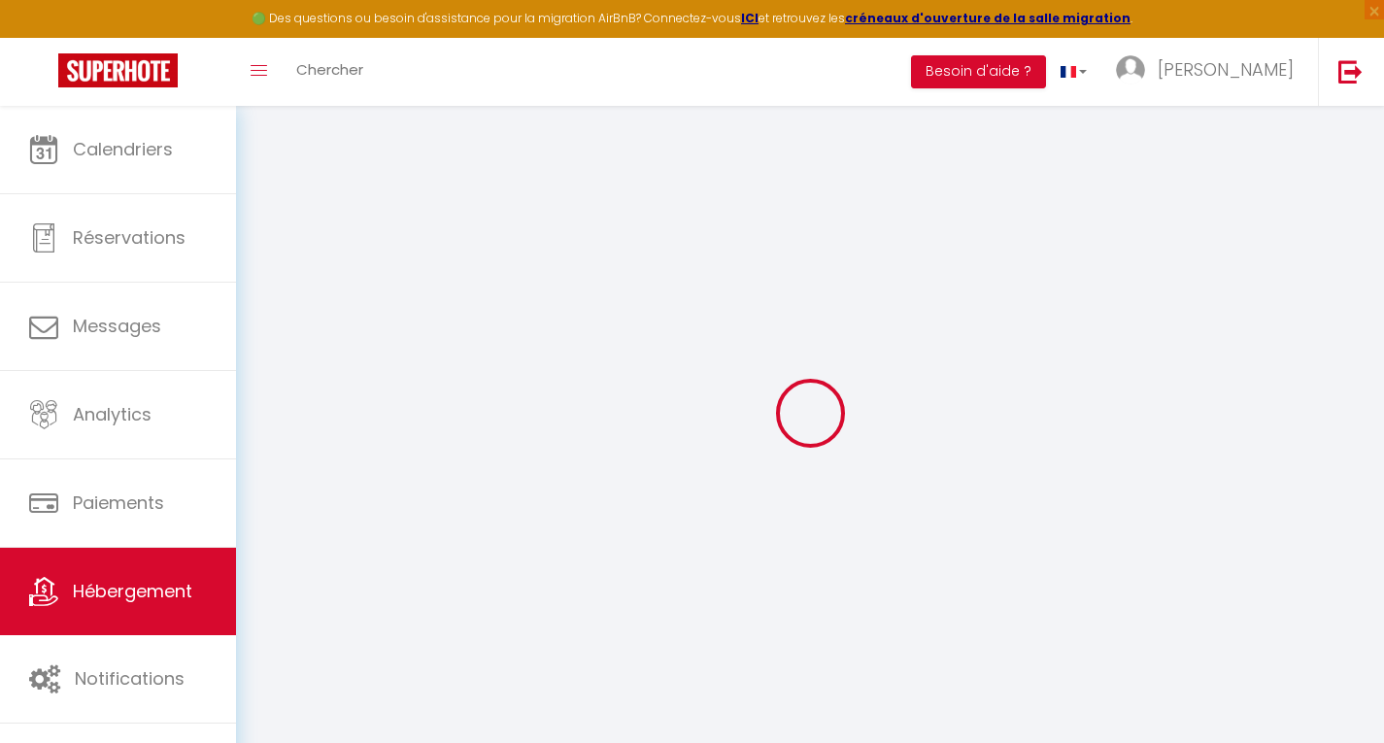
select select
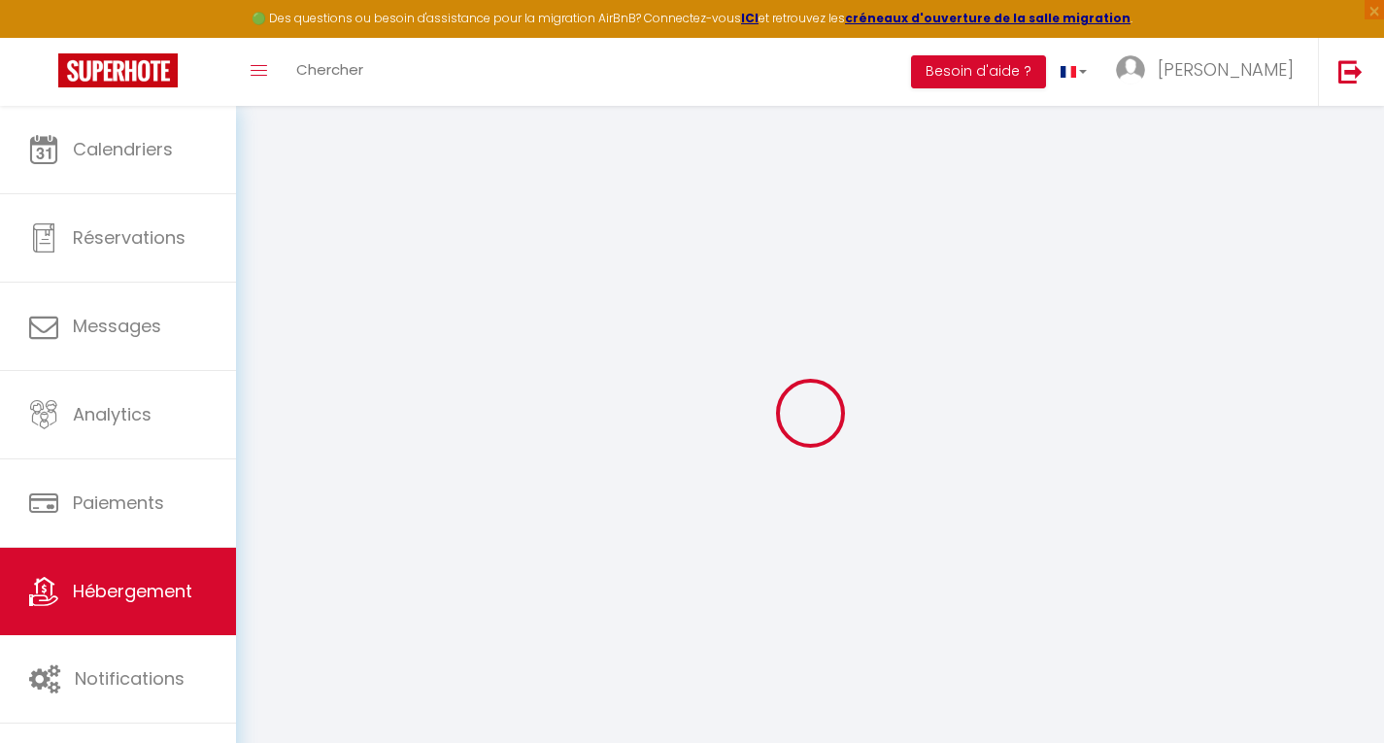
checkbox input "false"
select select
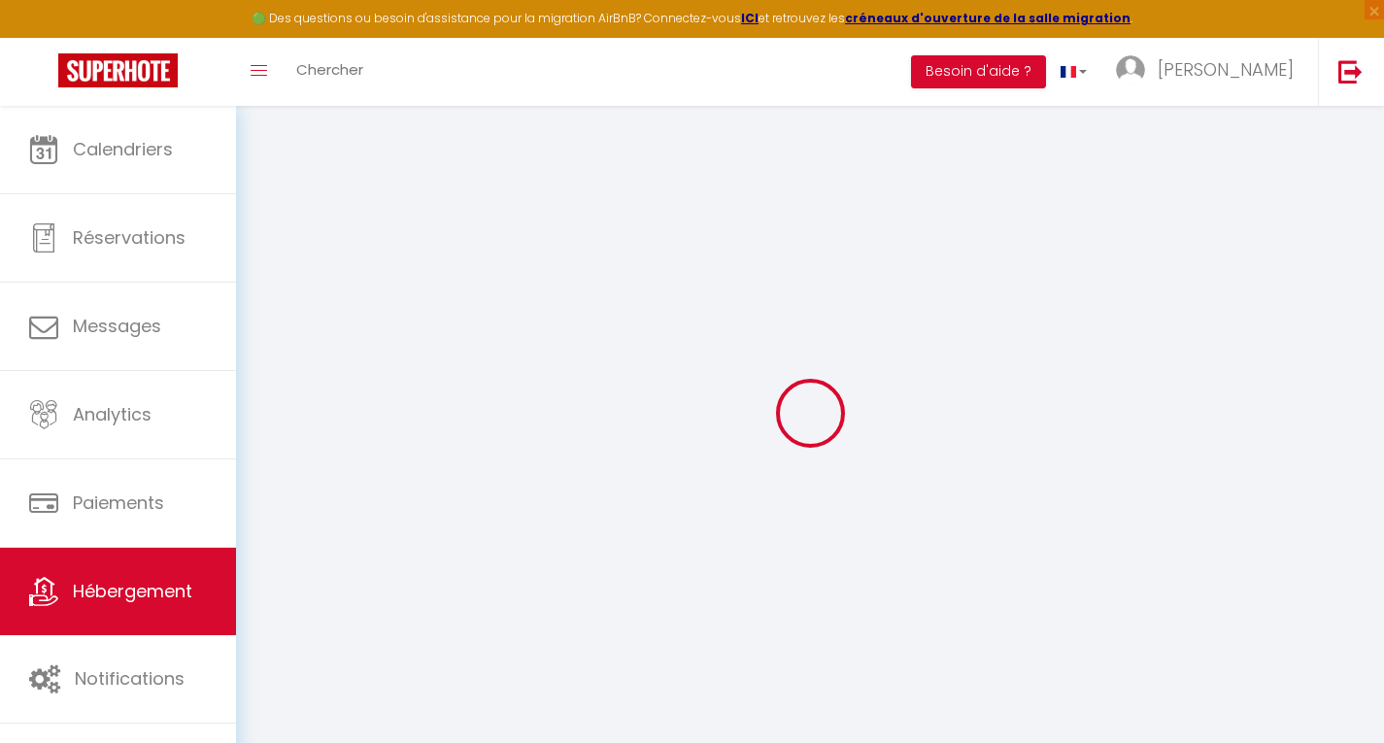
checkbox input "false"
select select "16:00"
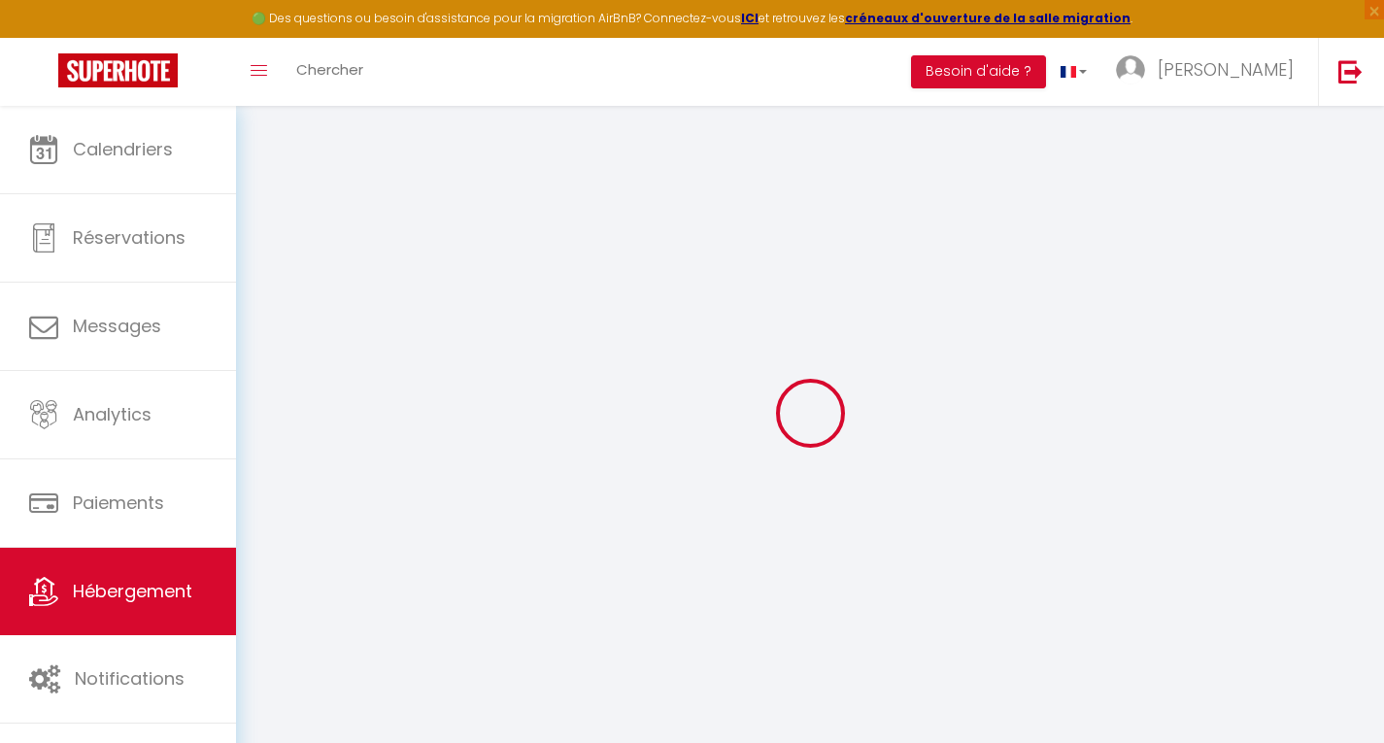
select select "21:00"
select select "10:00"
select select "15"
select select
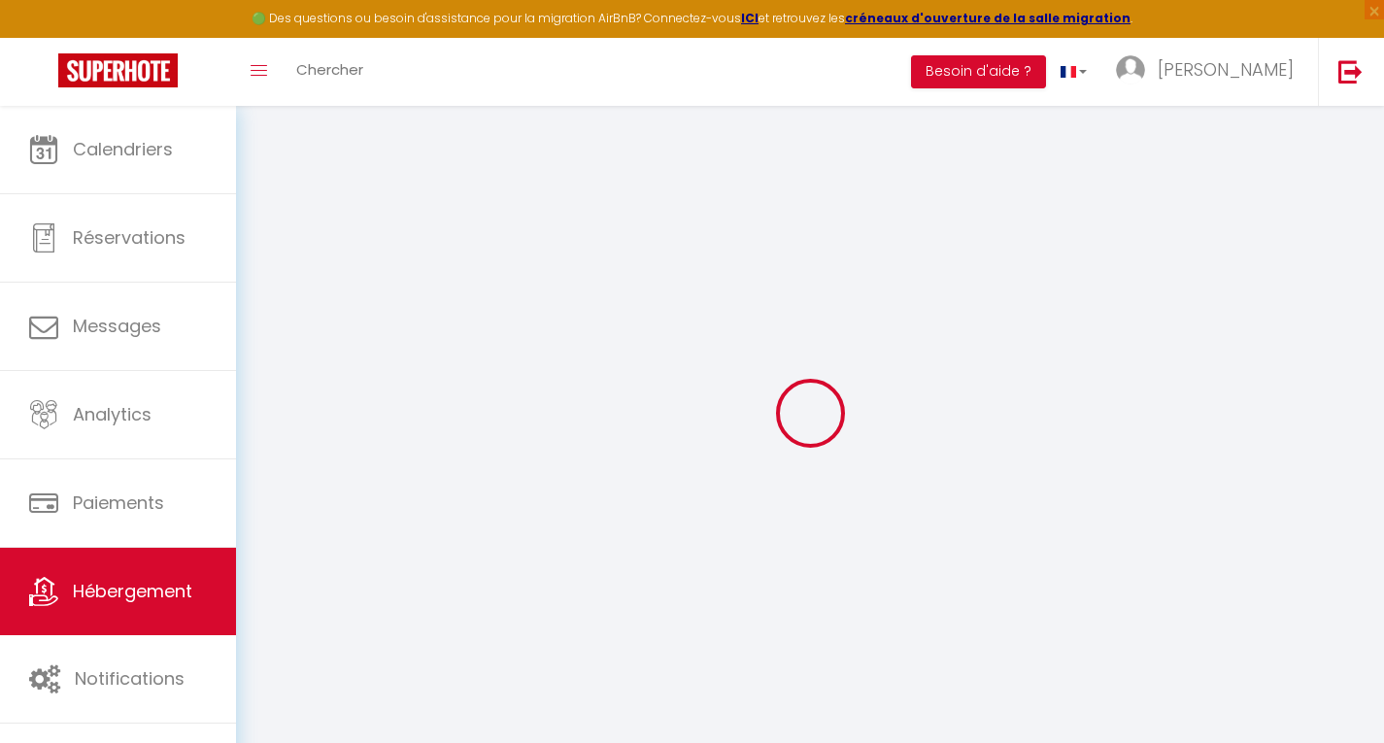
checkbox input "false"
select select
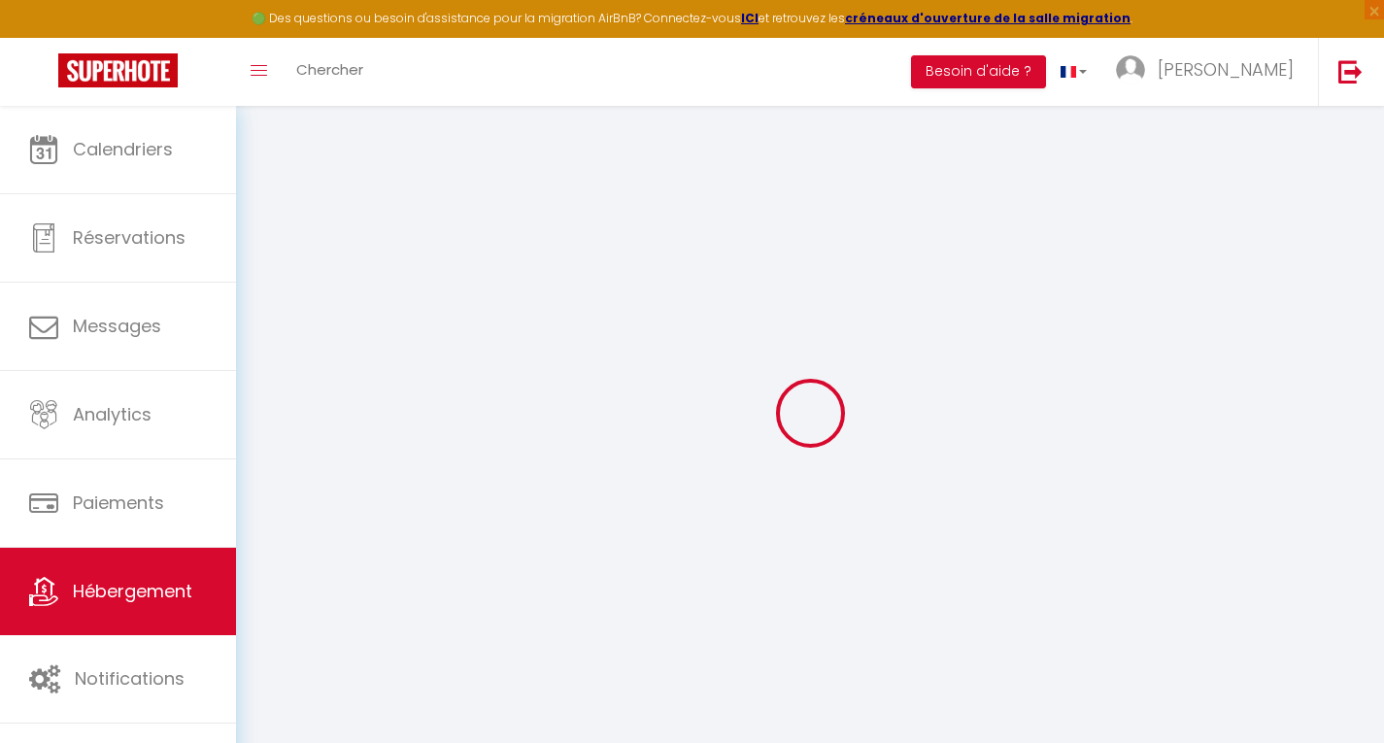
checkbox input "false"
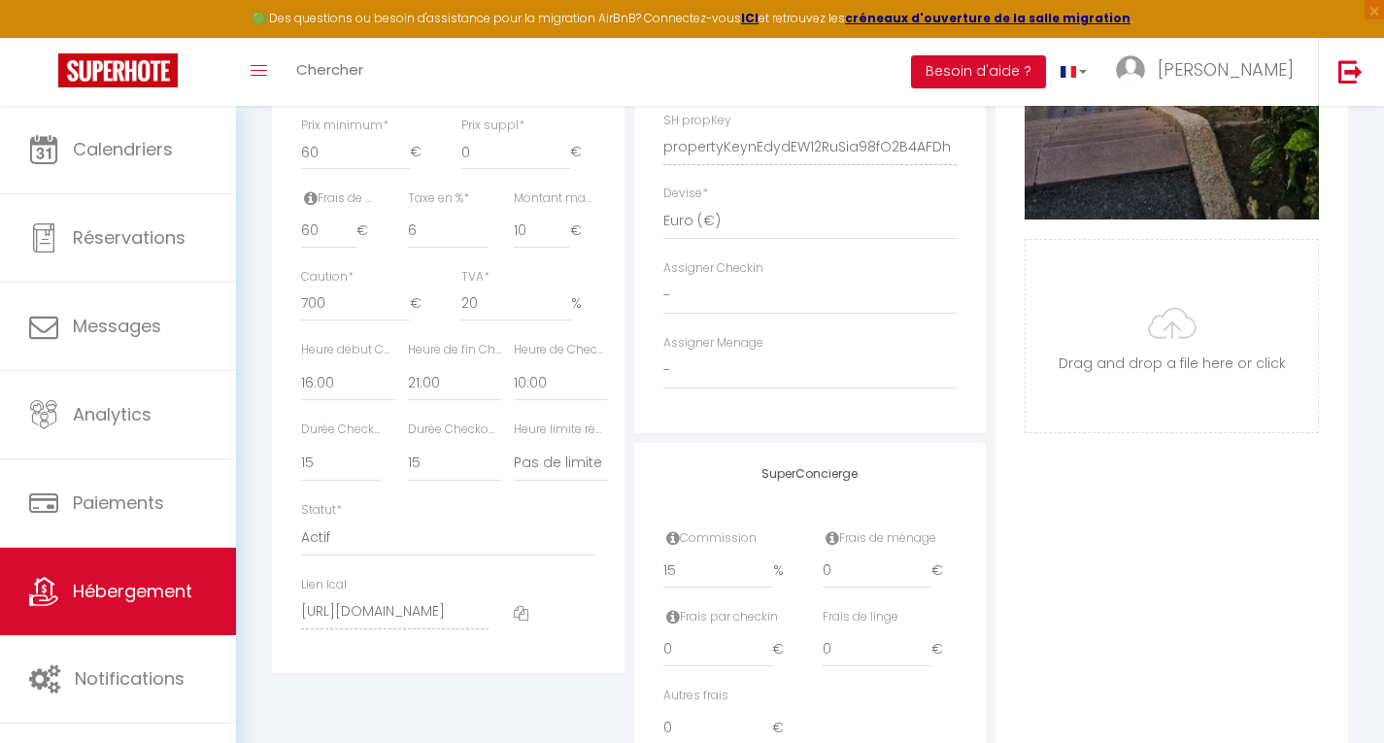
scroll to position [893, 0]
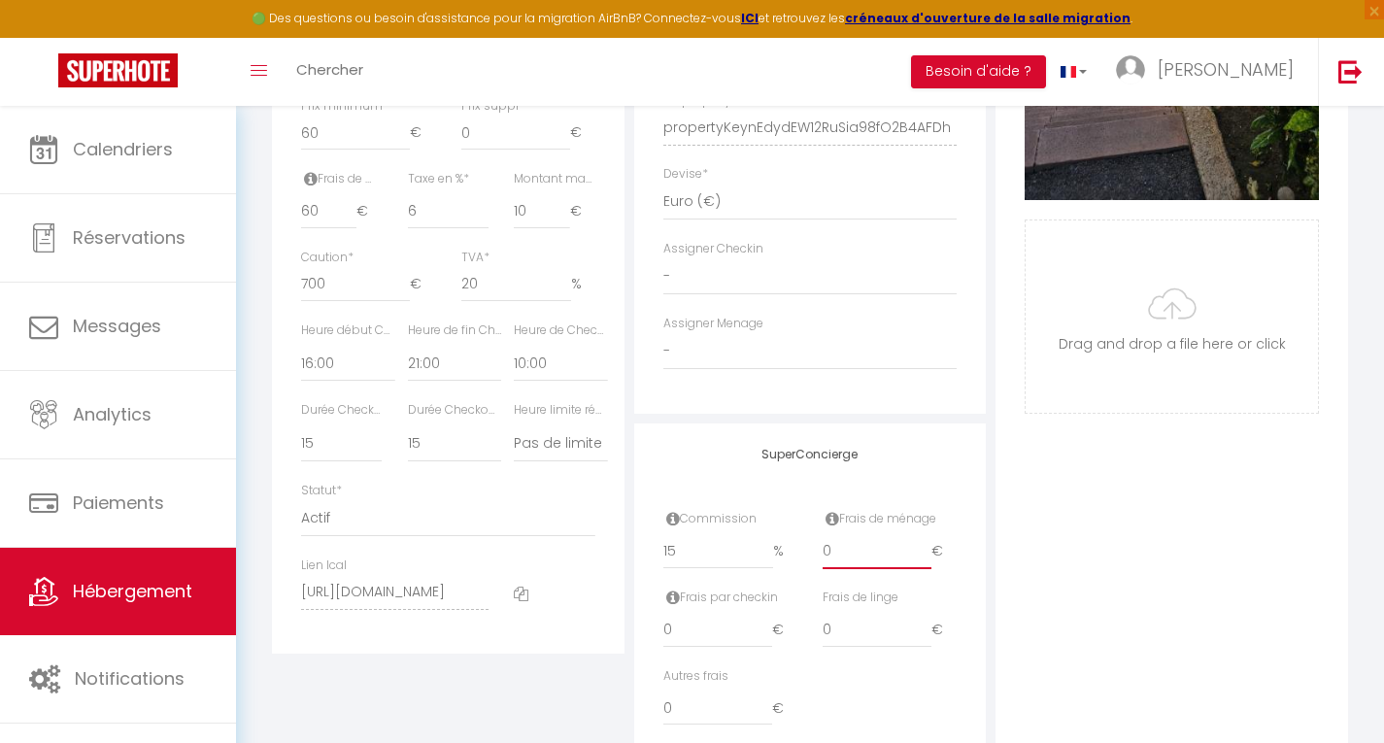
drag, startPoint x: 839, startPoint y: 569, endPoint x: 801, endPoint y: 570, distance: 37.9
click at [801, 570] on div "Commission 15 % Frais de ménage 0 €" at bounding box center [811, 549] width 320 height 79
click at [884, 567] on input "0" at bounding box center [877, 551] width 109 height 35
type input "6"
select select
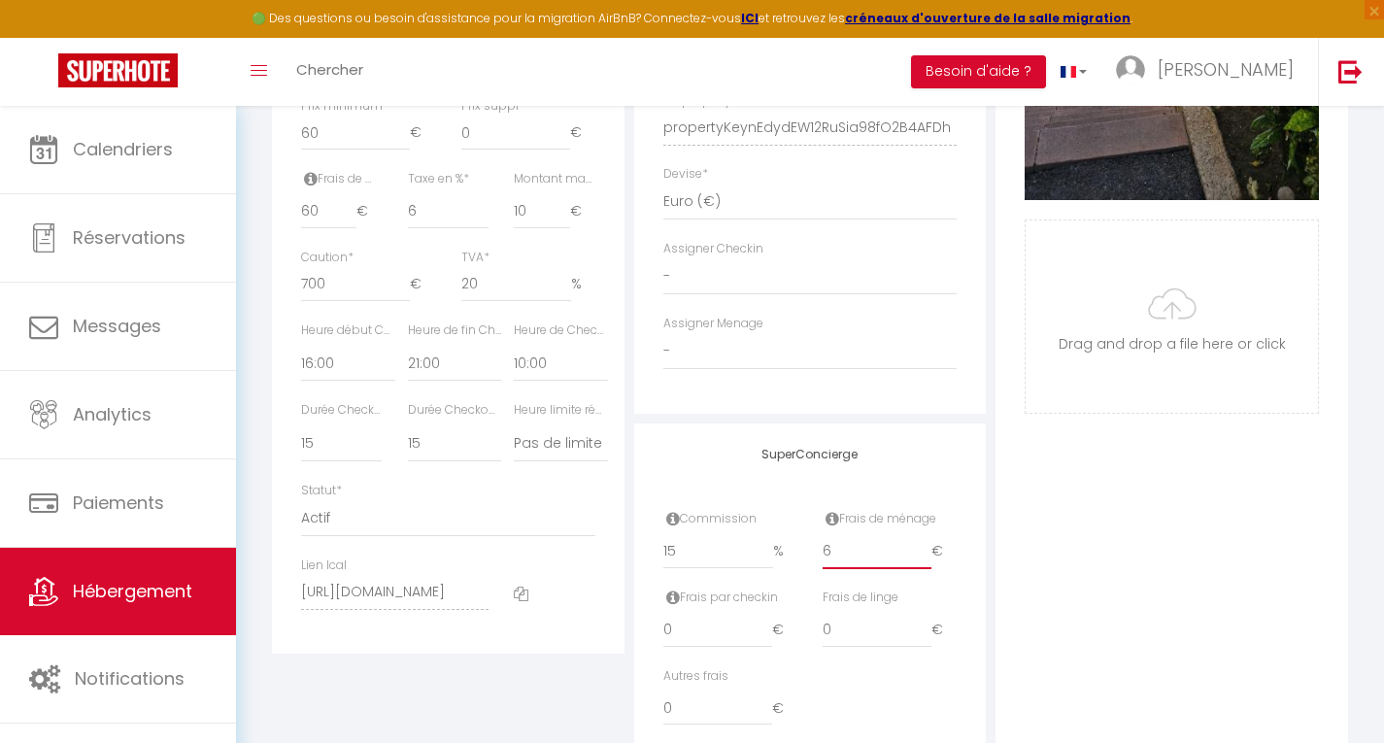
checkbox input "false"
type input "60"
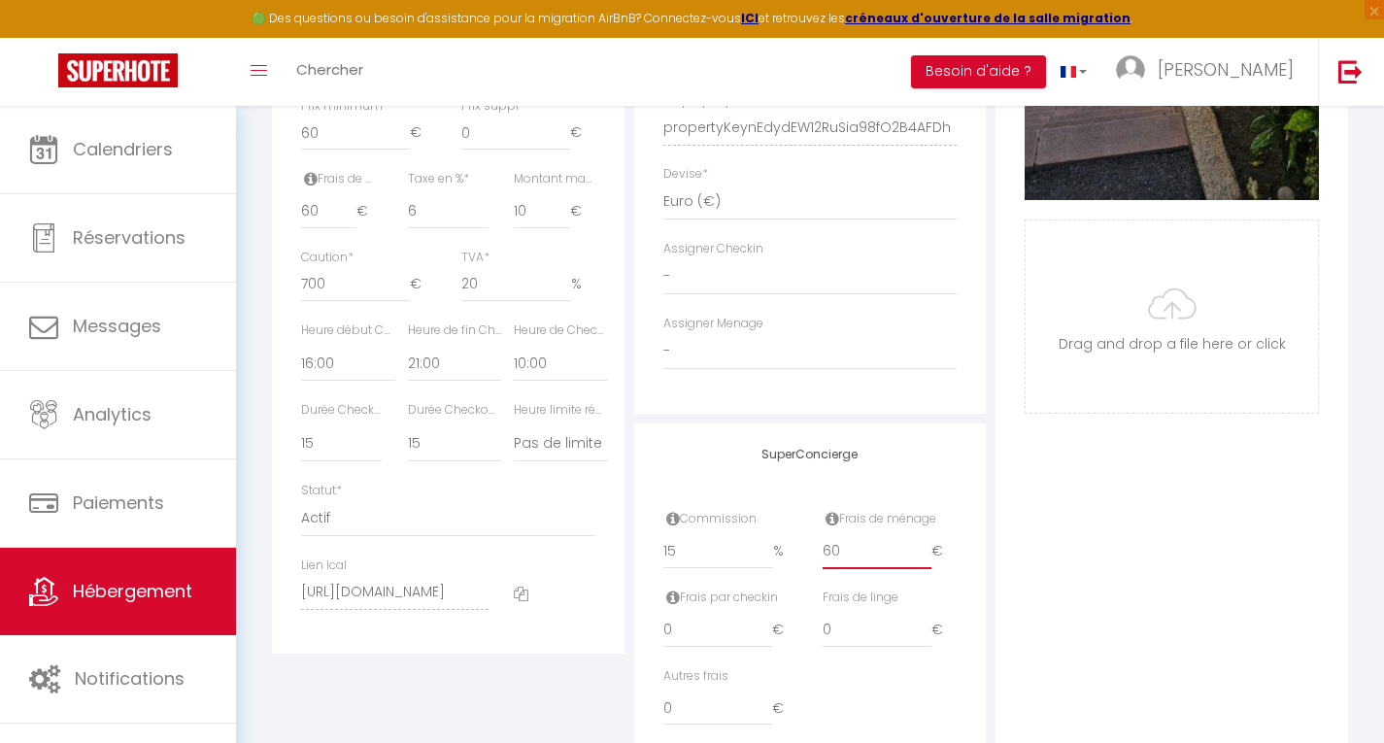
select select
checkbox input "false"
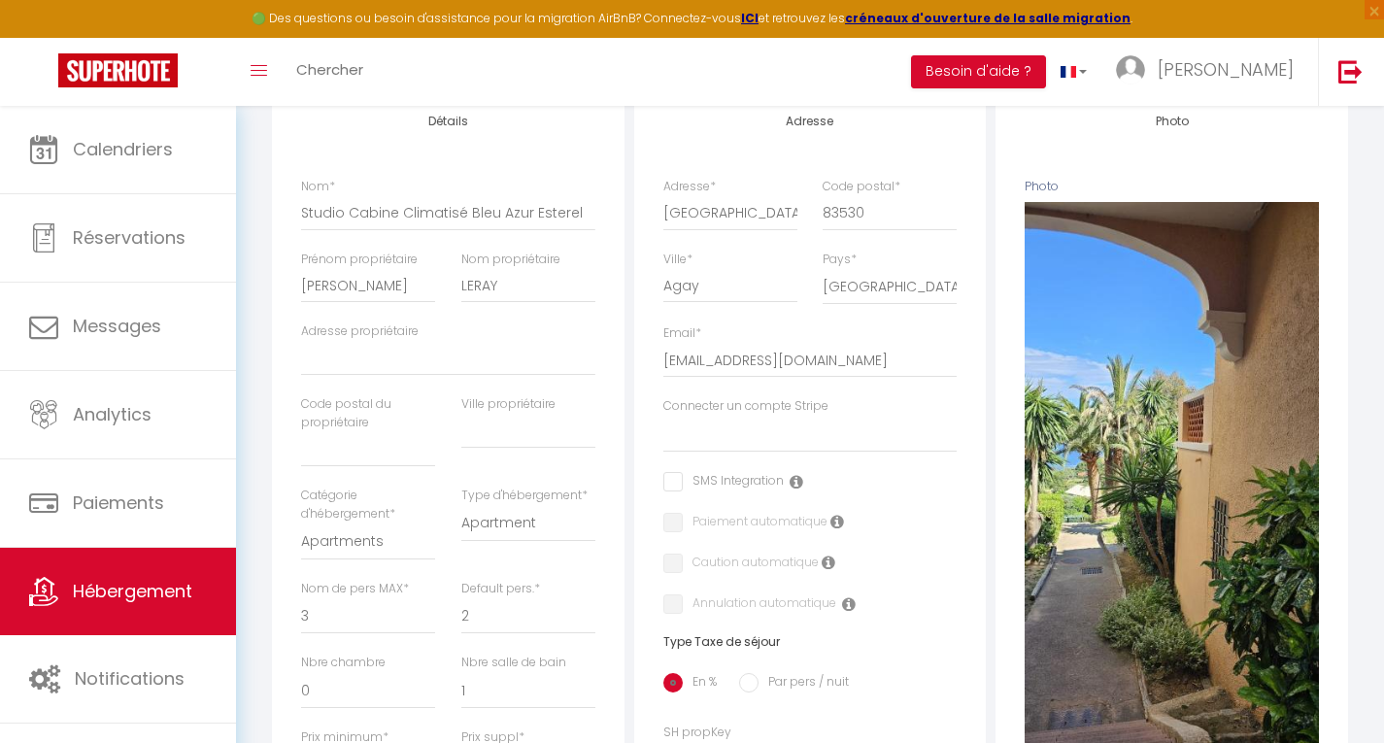
scroll to position [0, 0]
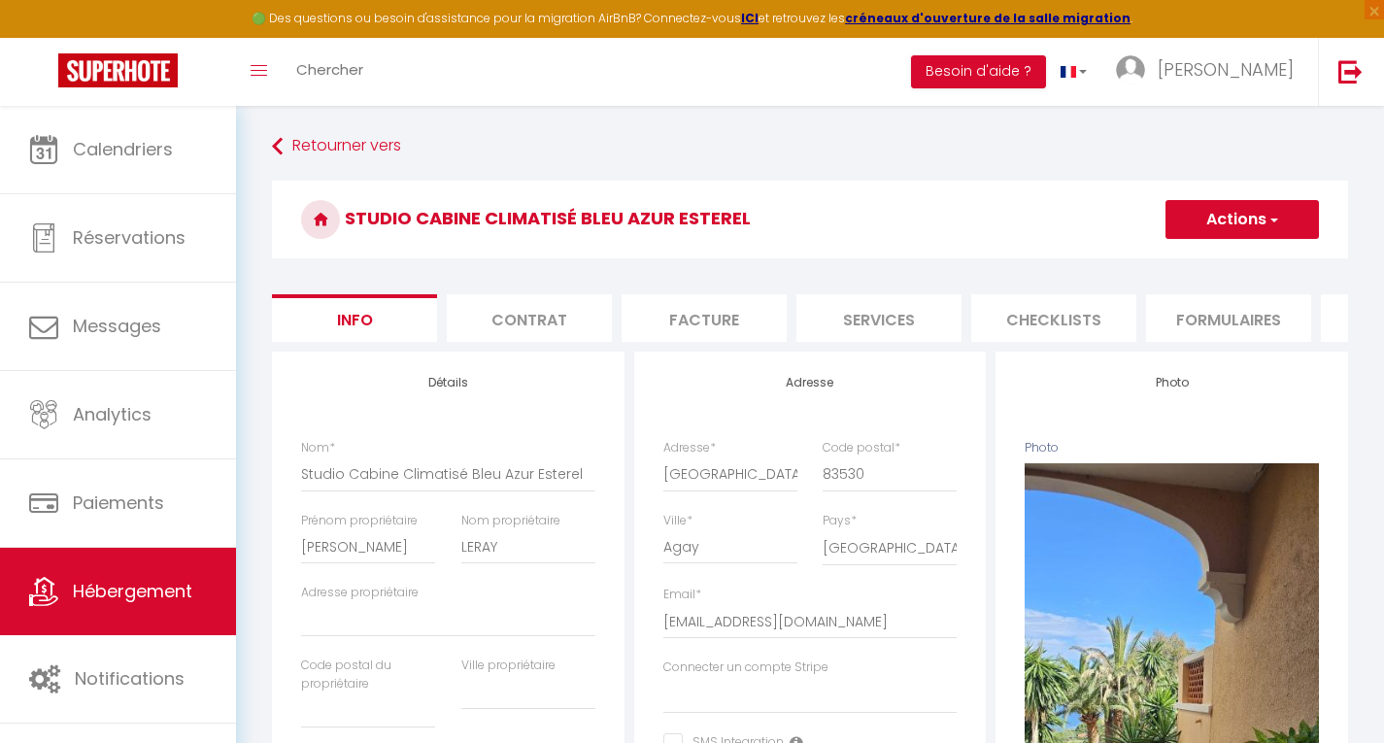
type input "60"
click at [1235, 208] on button "Actions" at bounding box center [1242, 219] width 153 height 39
click at [1166, 259] on input "Enregistrer" at bounding box center [1166, 262] width 72 height 19
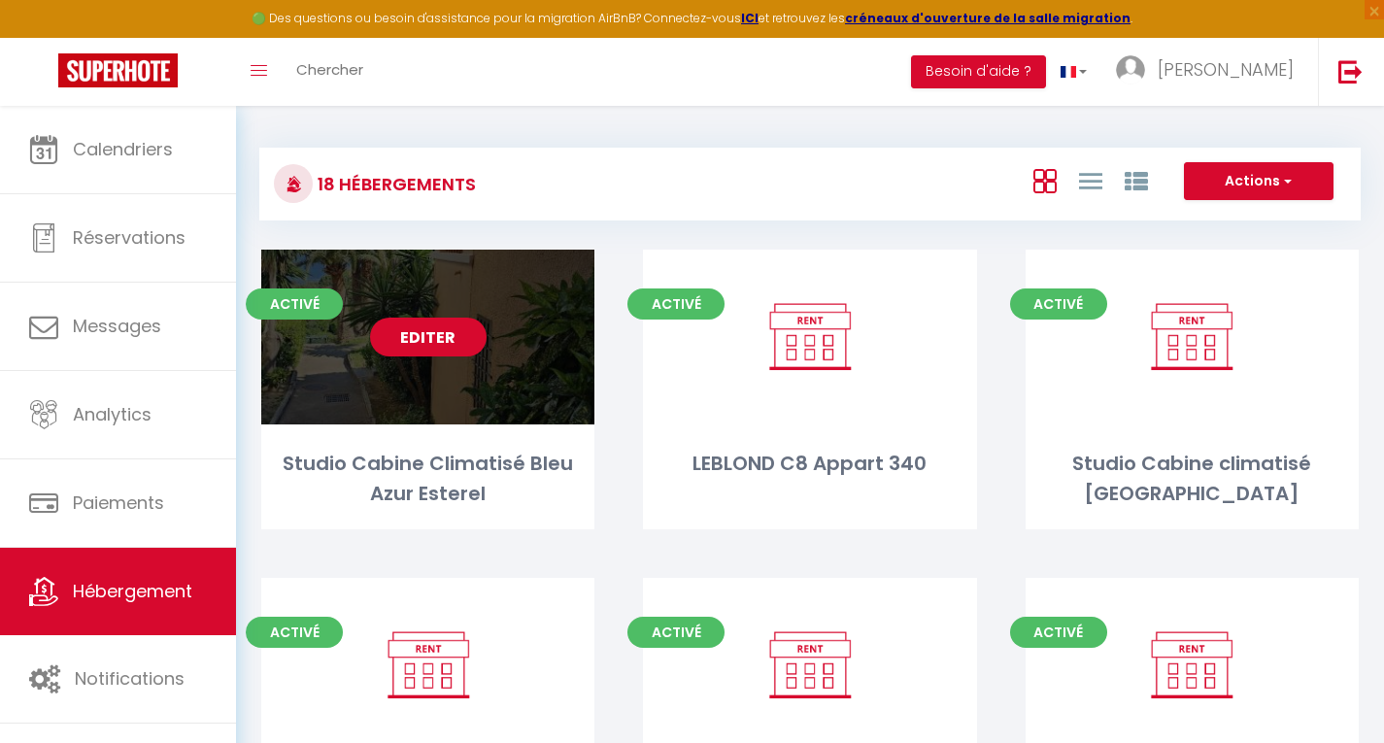
click at [426, 340] on link "Editer" at bounding box center [428, 337] width 117 height 39
click at [434, 348] on link "Editer" at bounding box center [428, 337] width 117 height 39
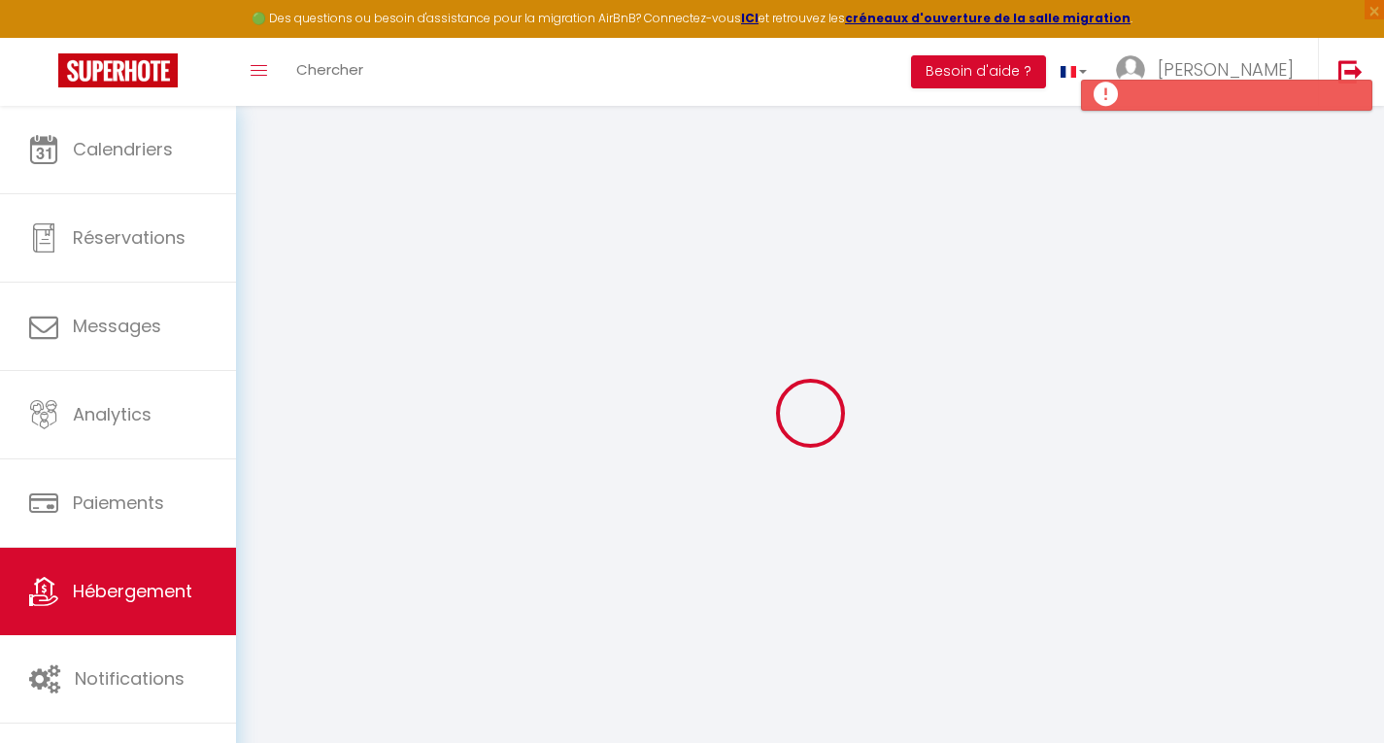
select select
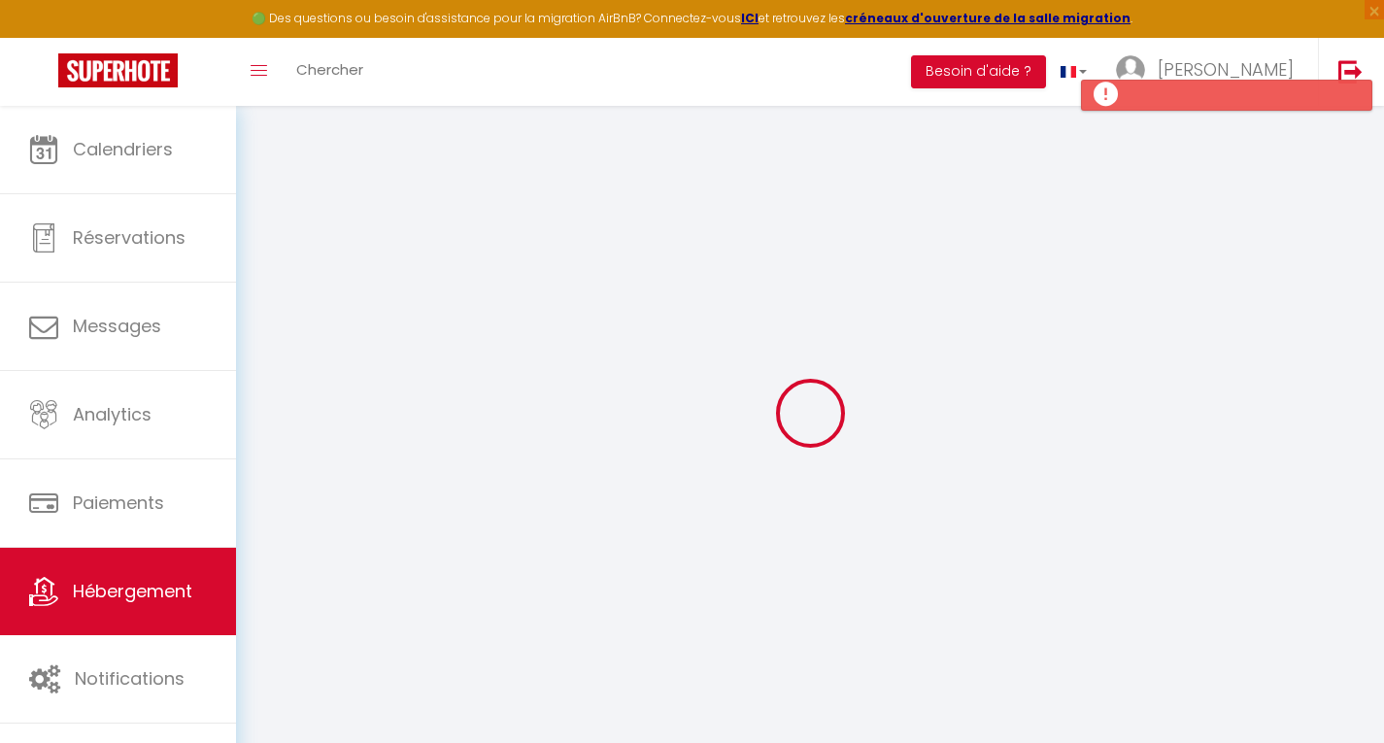
select select
checkbox input "false"
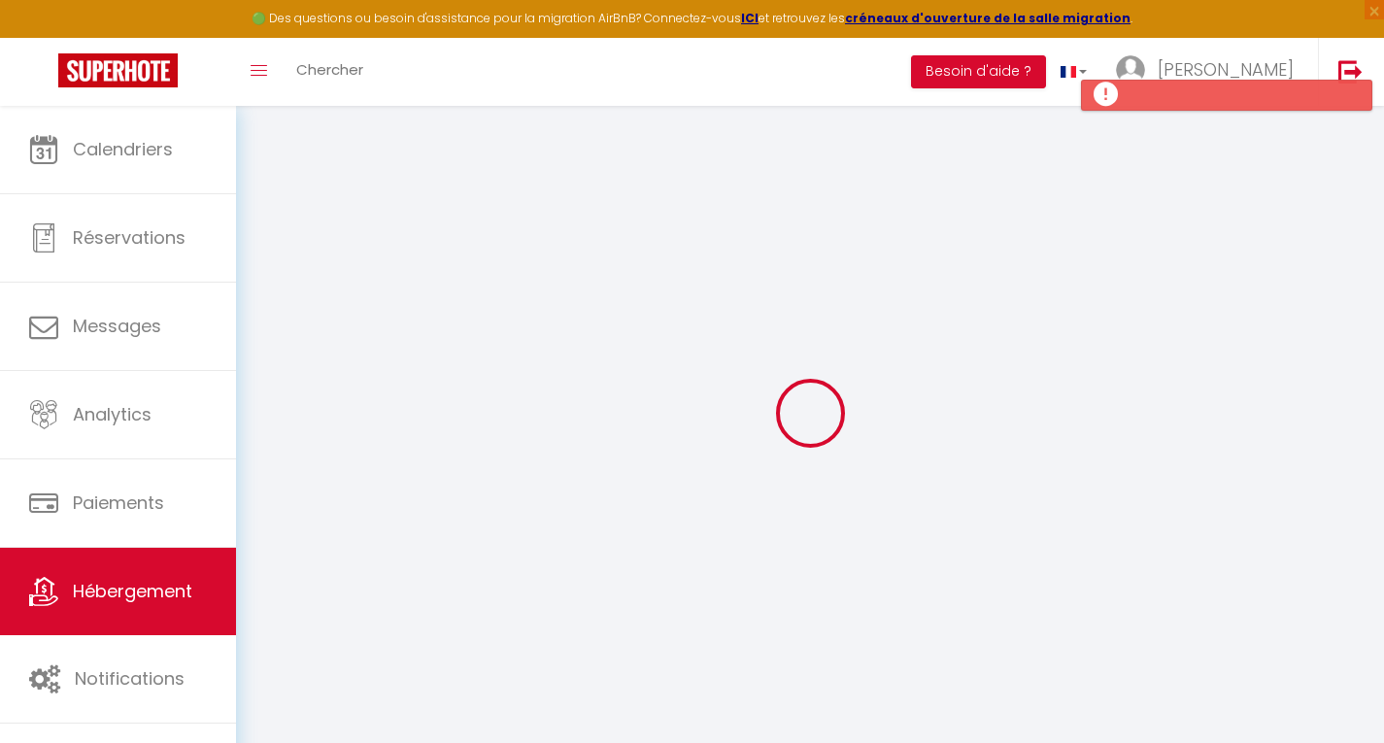
select select
type input "Studio Cabine Climatisé Bleu Azur Esterel"
type input "Romain"
type input "LERAY"
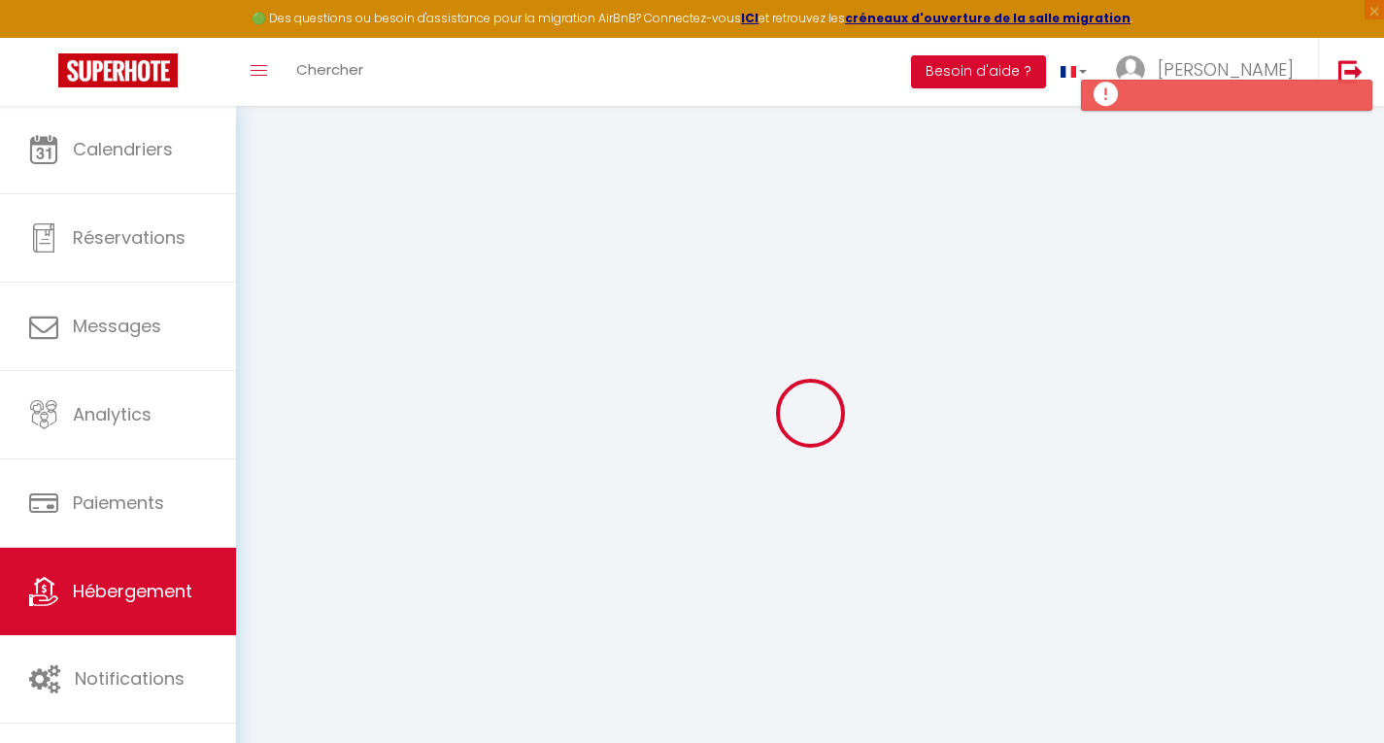
select select "0"
type input "60"
type input "6"
type input "10"
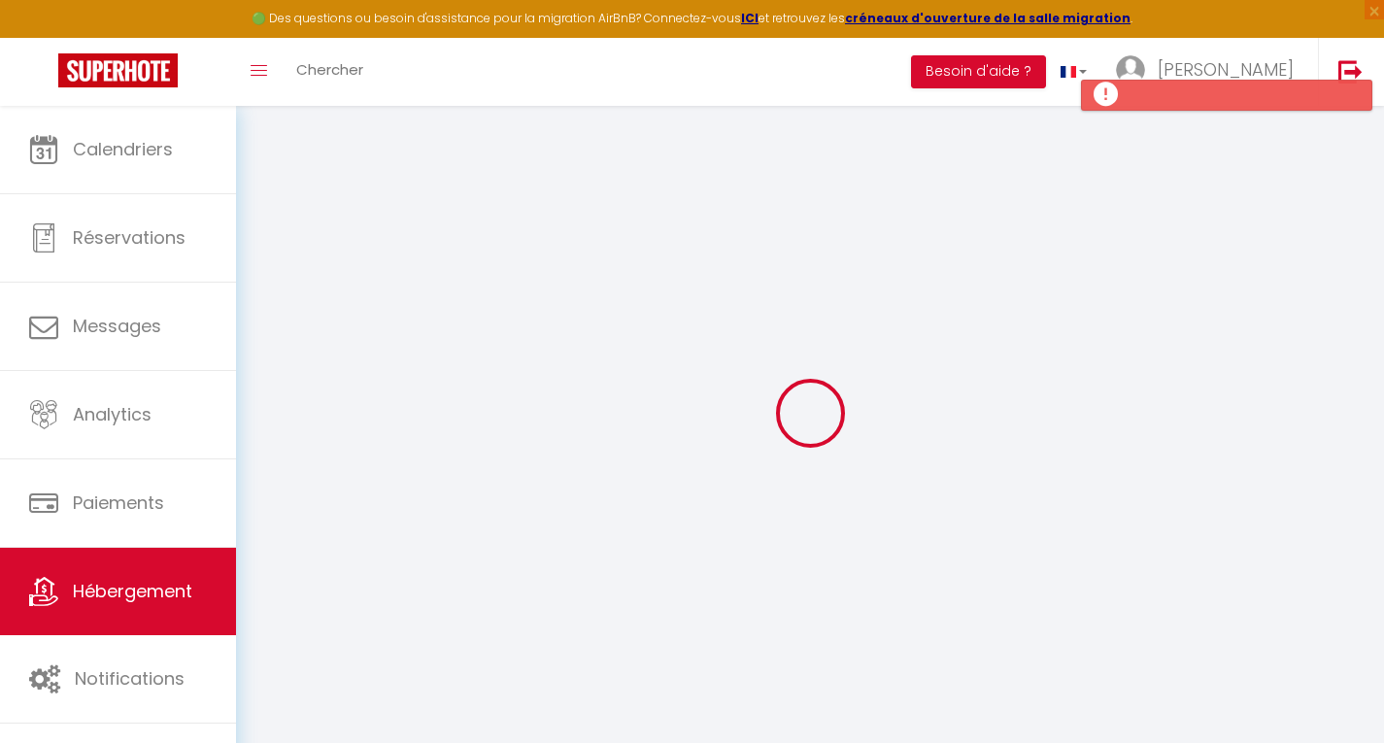
type input "700"
type input "20"
select select
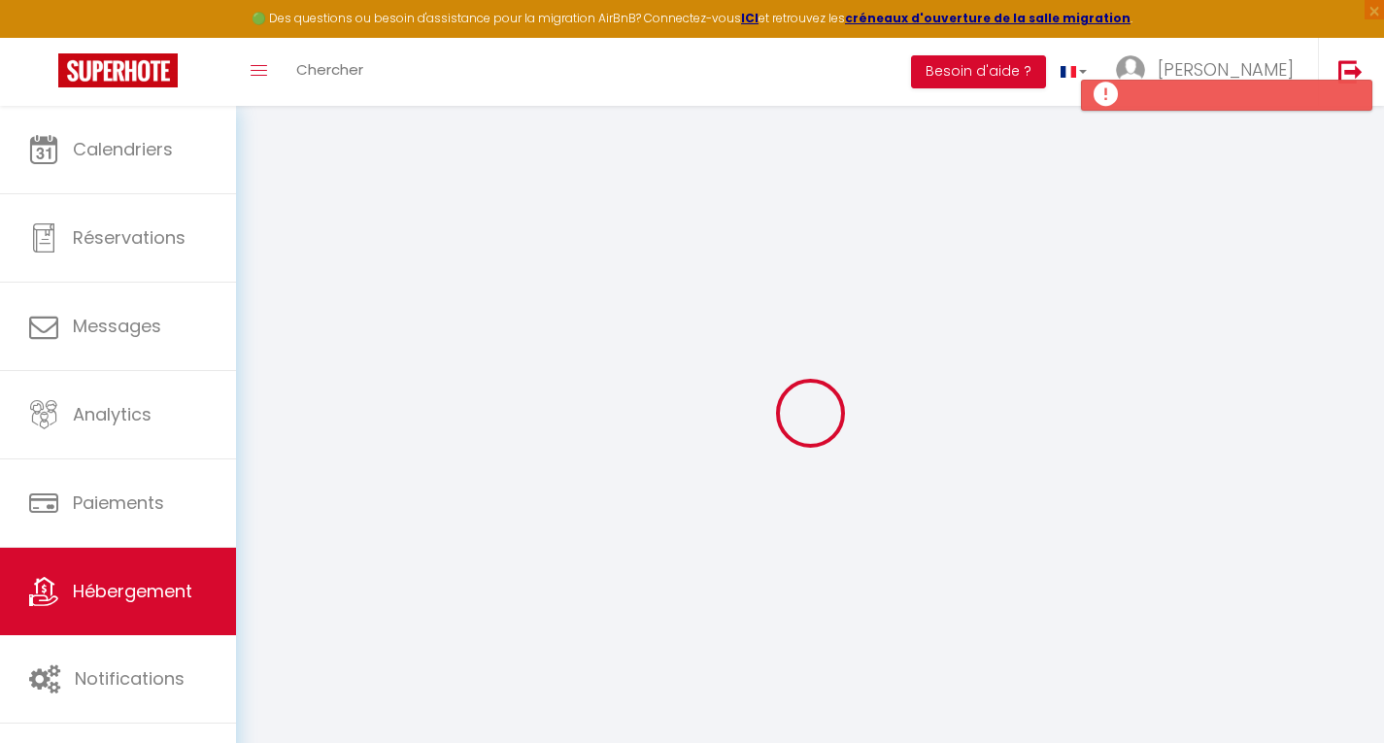
select select
type input "Rue des Calanques"
type input "83530"
type input "Agay"
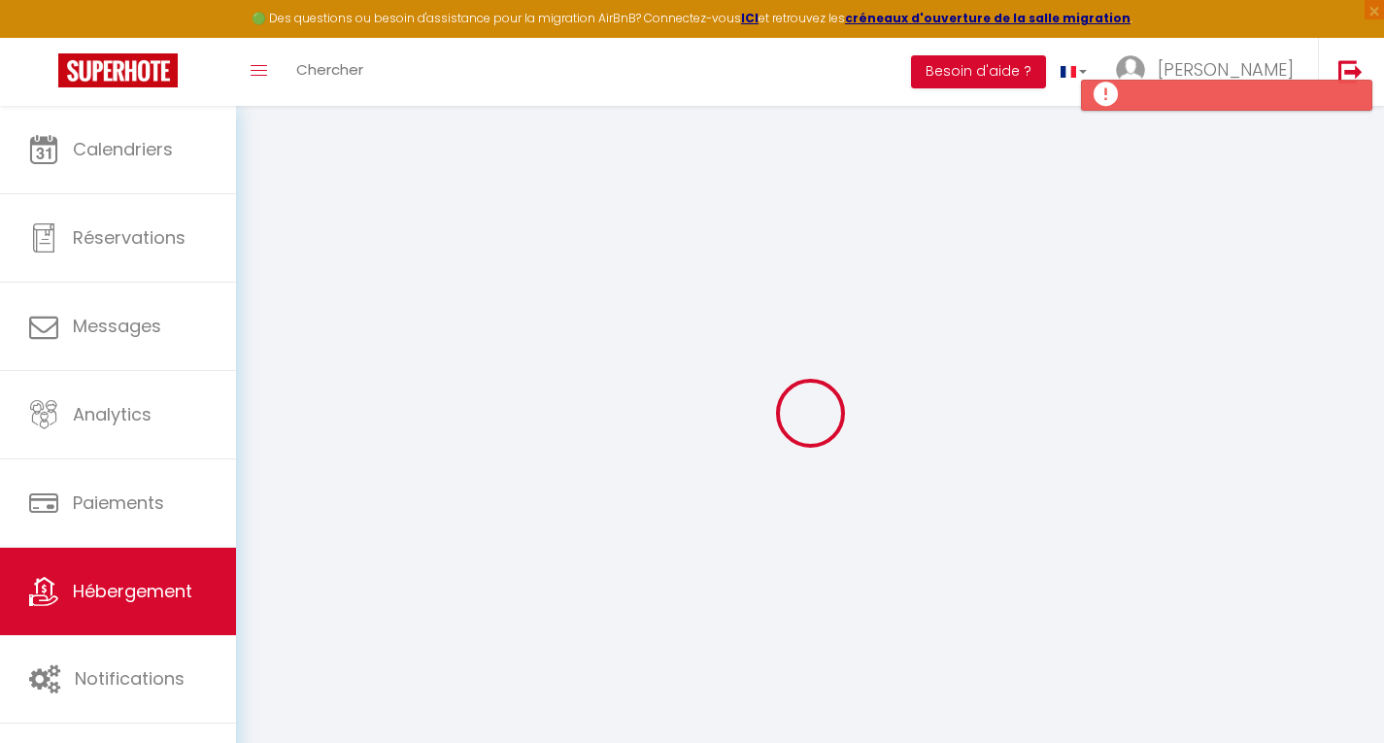
type input "rleray12@gmail.com"
select select
checkbox input "false"
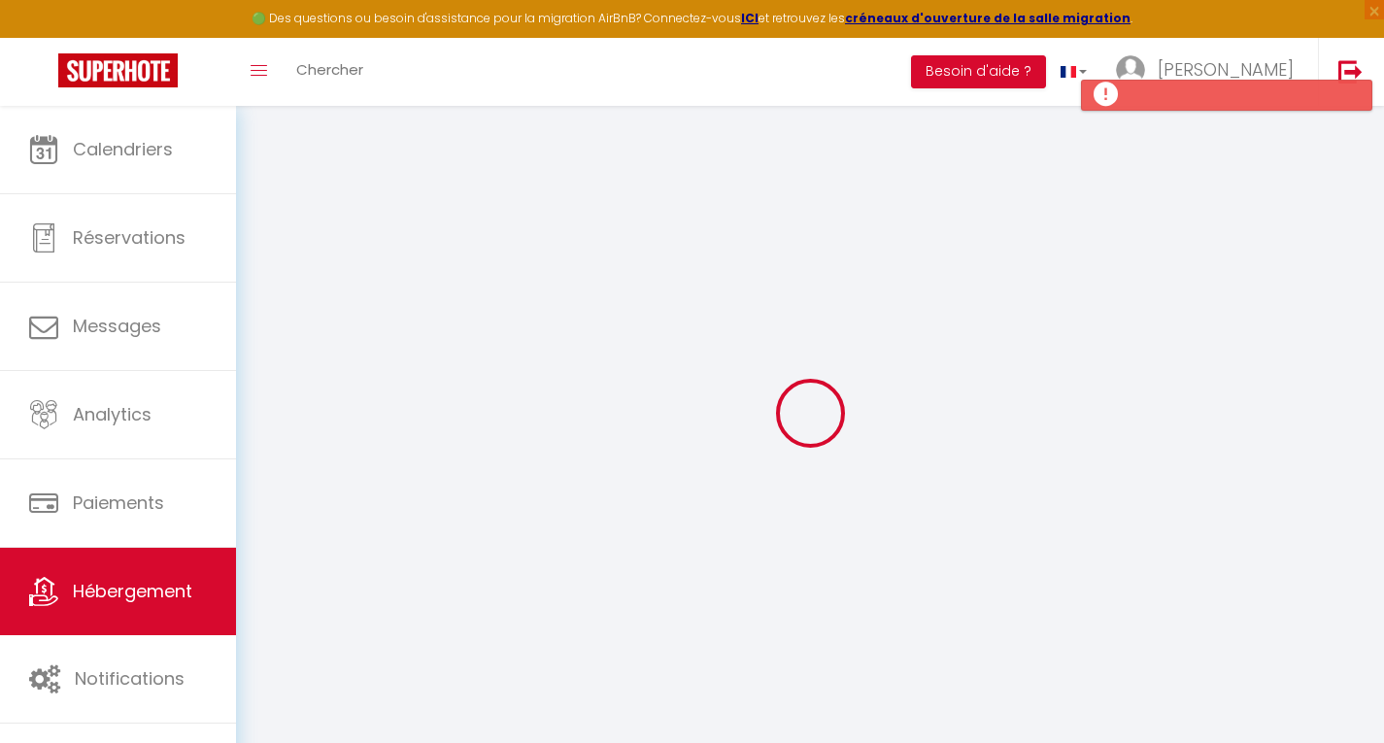
checkbox input "false"
radio input "true"
type input "15"
type input "60"
type input "0"
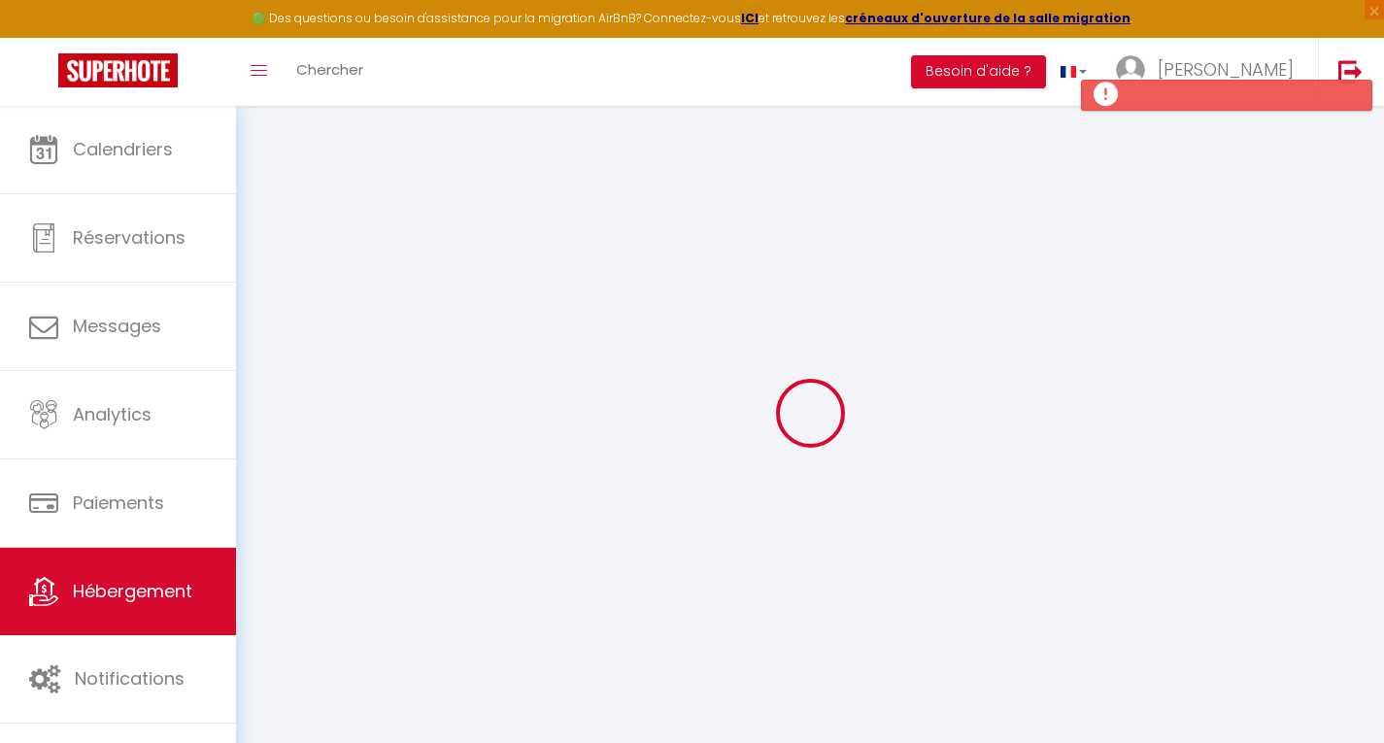
type input "0"
select select
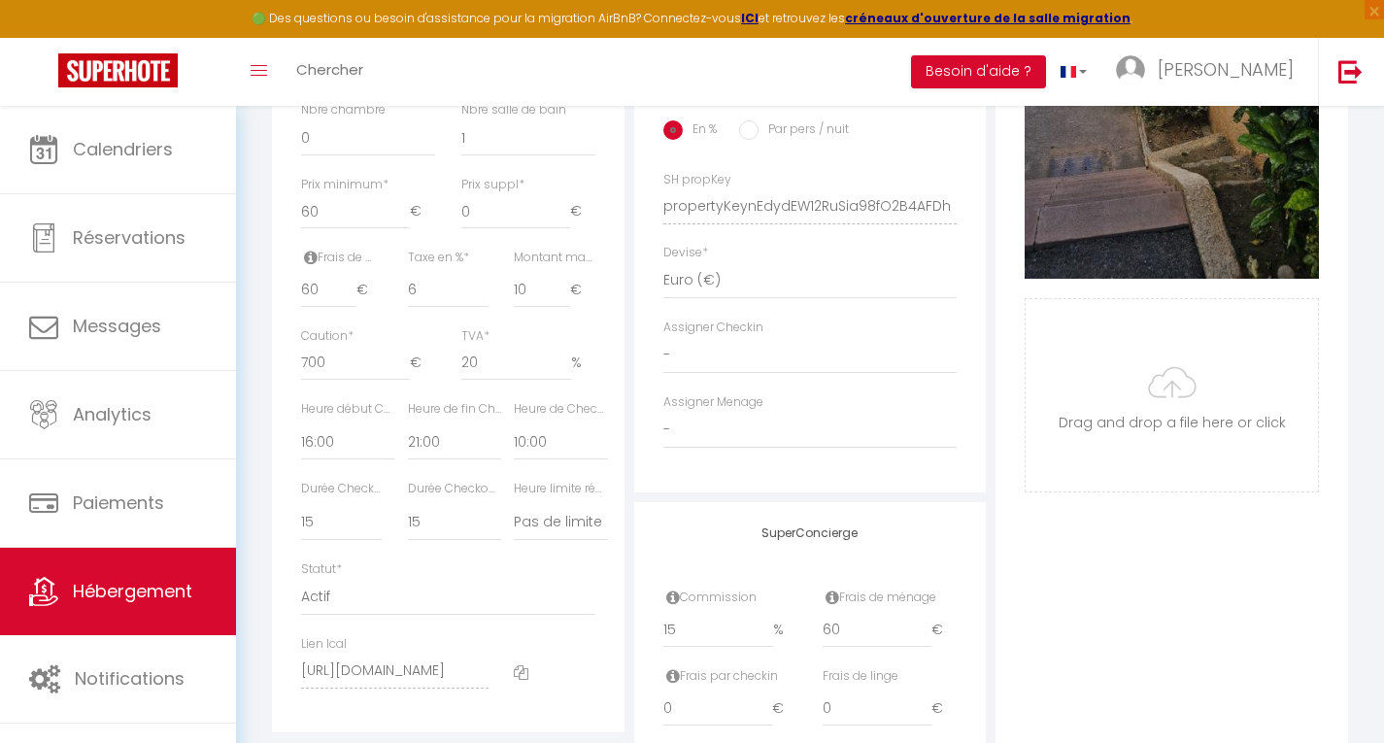
scroll to position [821, 0]
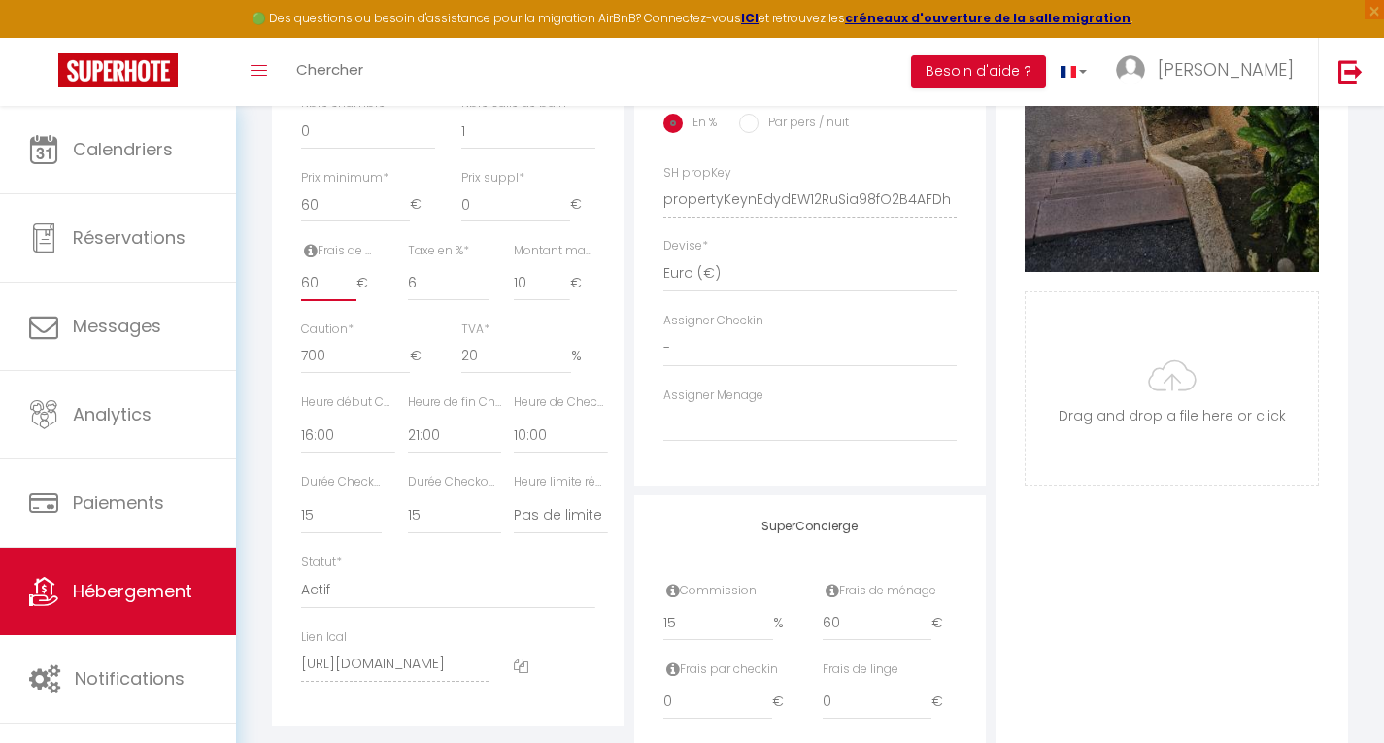
drag, startPoint x: 322, startPoint y: 291, endPoint x: 256, endPoint y: 303, distance: 67.1
click at [256, 303] on div "Retourner vers Studio Cabine Climatisé Bleu Azur Esterel Actions Enregistrer Du…" at bounding box center [810, 88] width 1148 height 1606
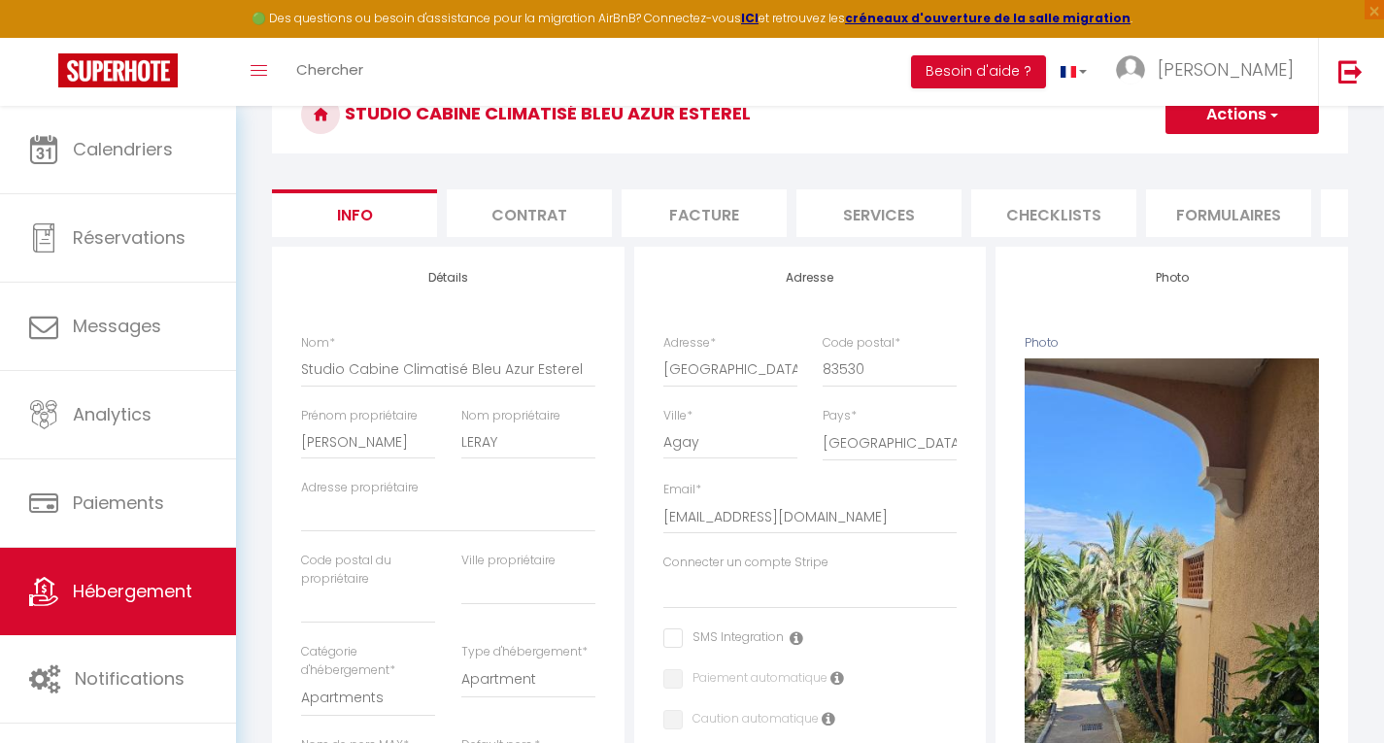
scroll to position [30, 0]
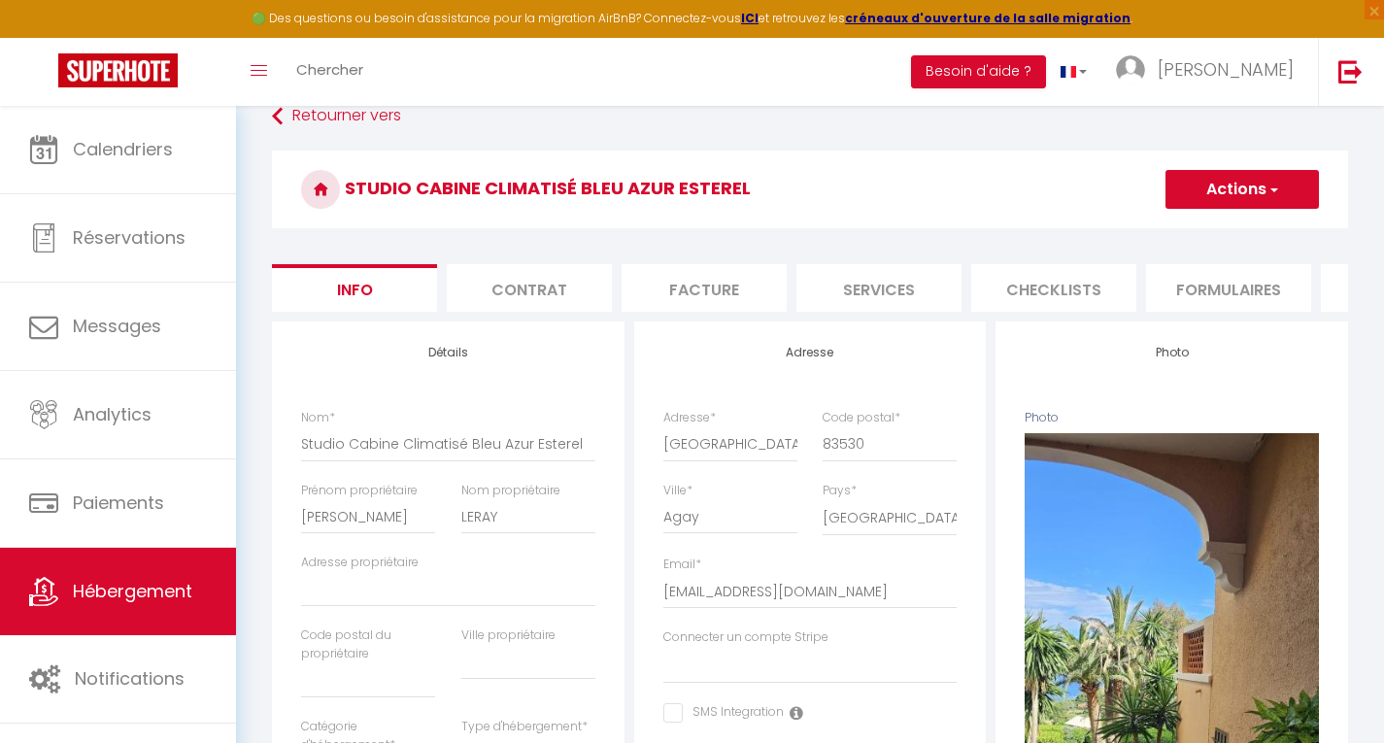
click at [1212, 201] on button "Actions" at bounding box center [1242, 189] width 153 height 39
click at [1162, 223] on input "Enregistrer" at bounding box center [1166, 231] width 72 height 19
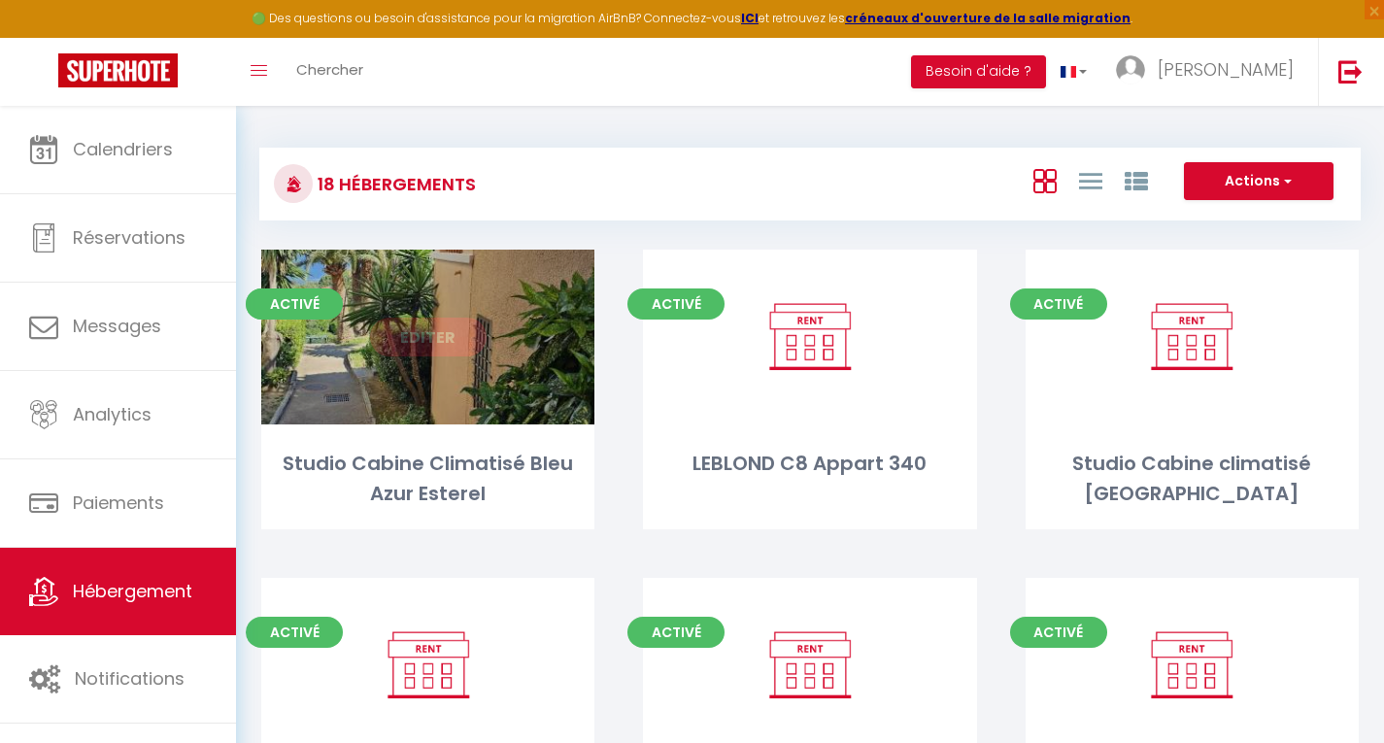
click at [421, 339] on link "Editer" at bounding box center [428, 337] width 117 height 39
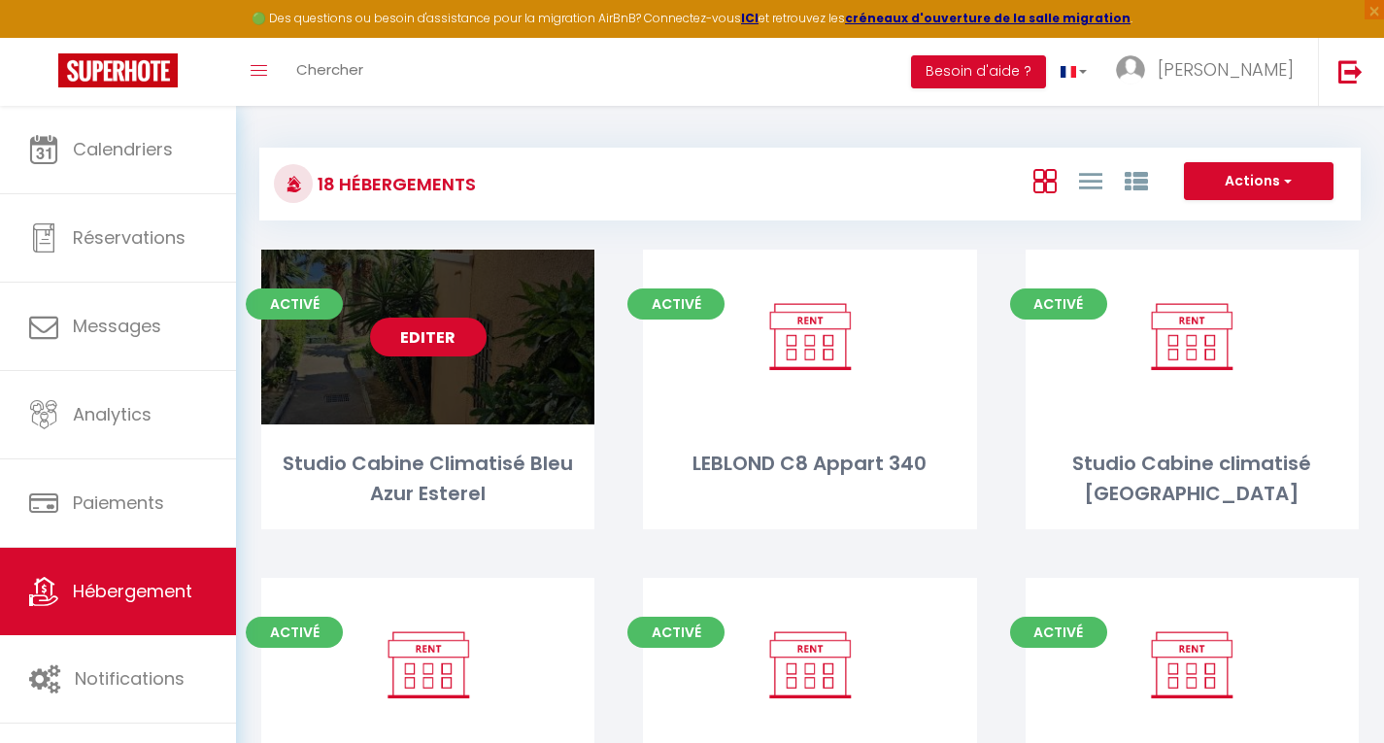
click at [421, 339] on link "Editer" at bounding box center [428, 337] width 117 height 39
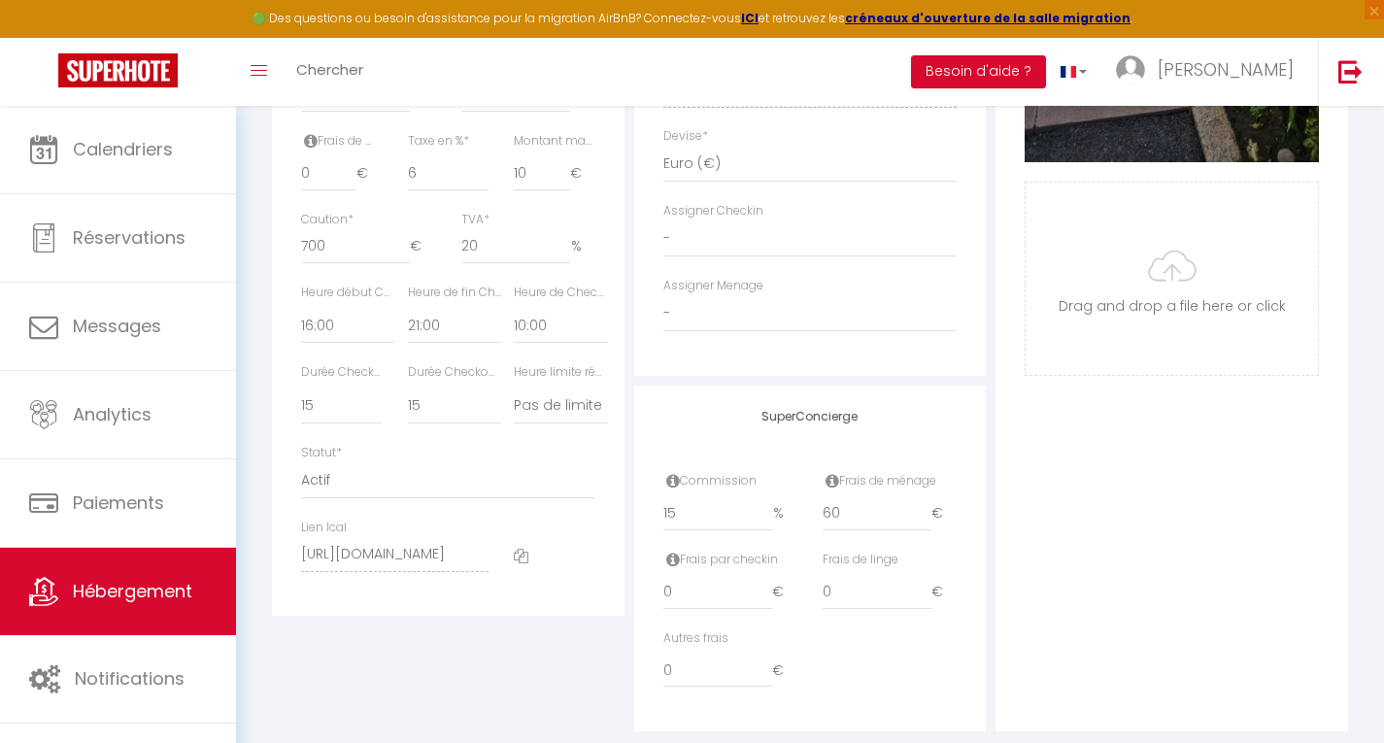
scroll to position [982, 0]
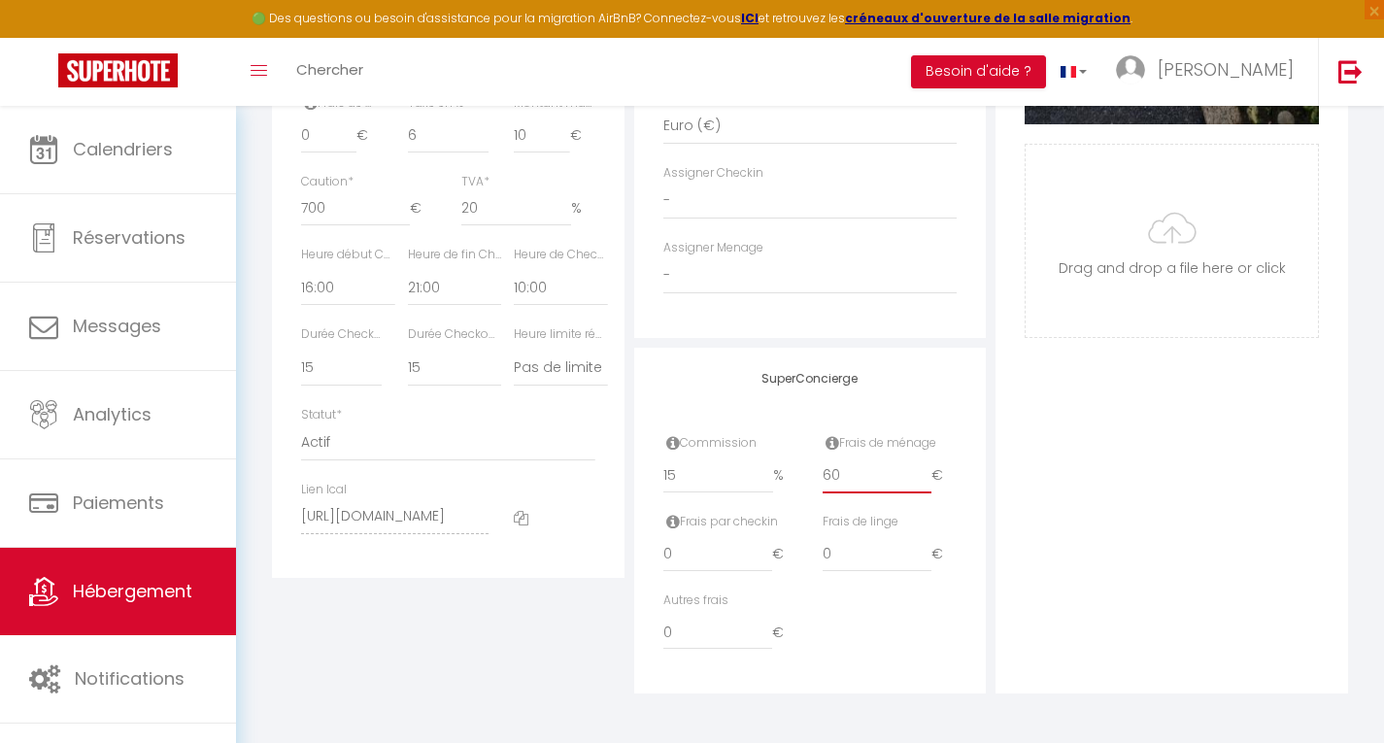
drag, startPoint x: 847, startPoint y: 482, endPoint x: 795, endPoint y: 476, distance: 52.8
click at [795, 476] on div "Commission 15 % Frais de ménage 60 €" at bounding box center [811, 473] width 320 height 79
drag, startPoint x: 319, startPoint y: 137, endPoint x: 279, endPoint y: 142, distance: 40.1
click at [625, 272] on div "Détails Nom * Studio Cabine Climatisé Bleu Azur Esterel Prénom propriétaire Rom…" at bounding box center [448, 38] width 362 height 1310
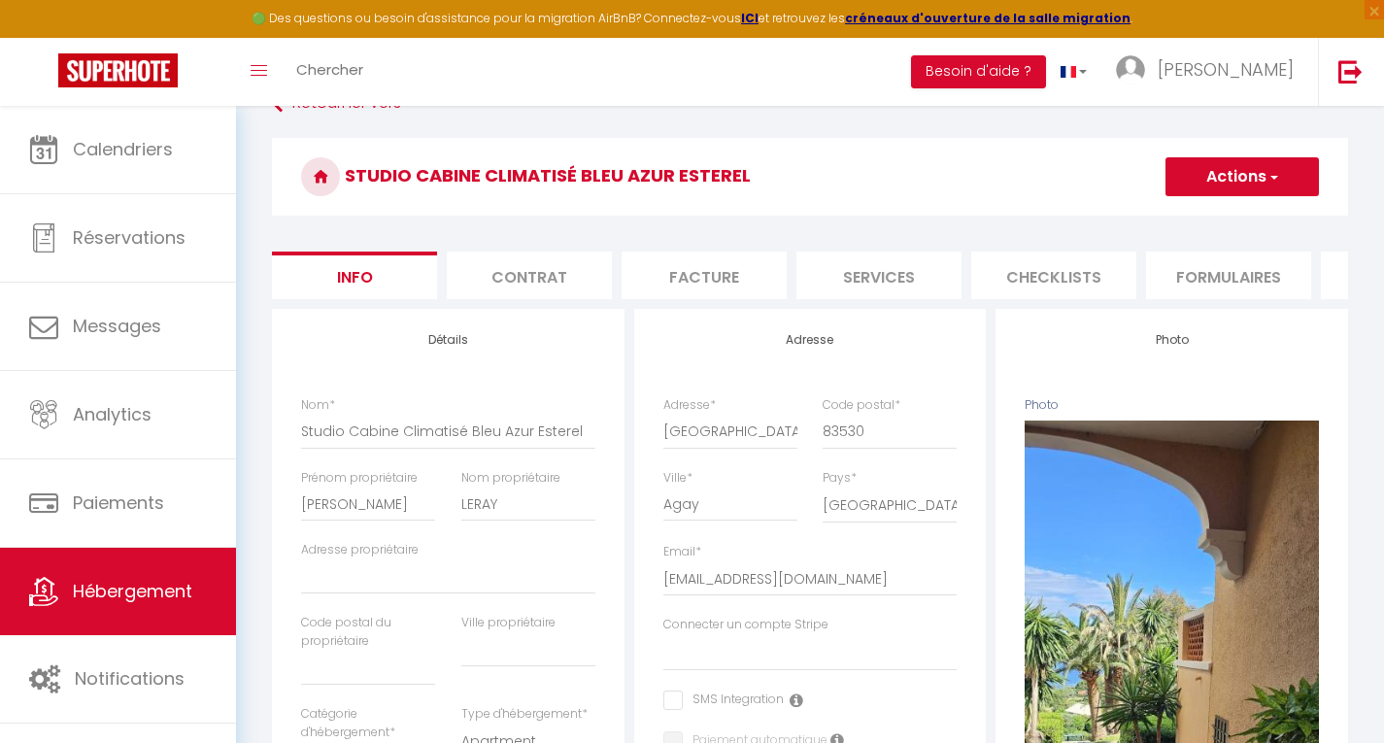
scroll to position [0, 0]
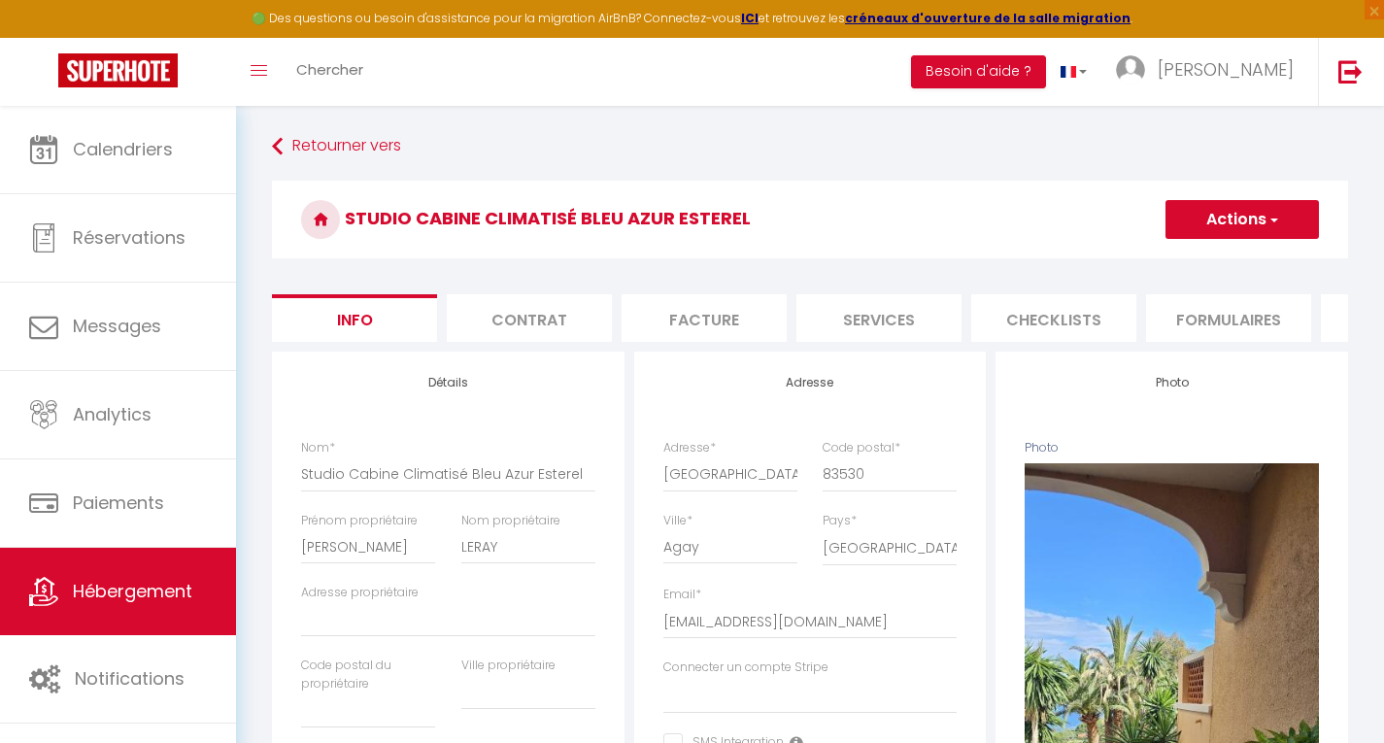
click at [1231, 204] on button "Actions" at bounding box center [1242, 219] width 153 height 39
click at [1153, 264] on input "Enregistrer" at bounding box center [1166, 262] width 72 height 19
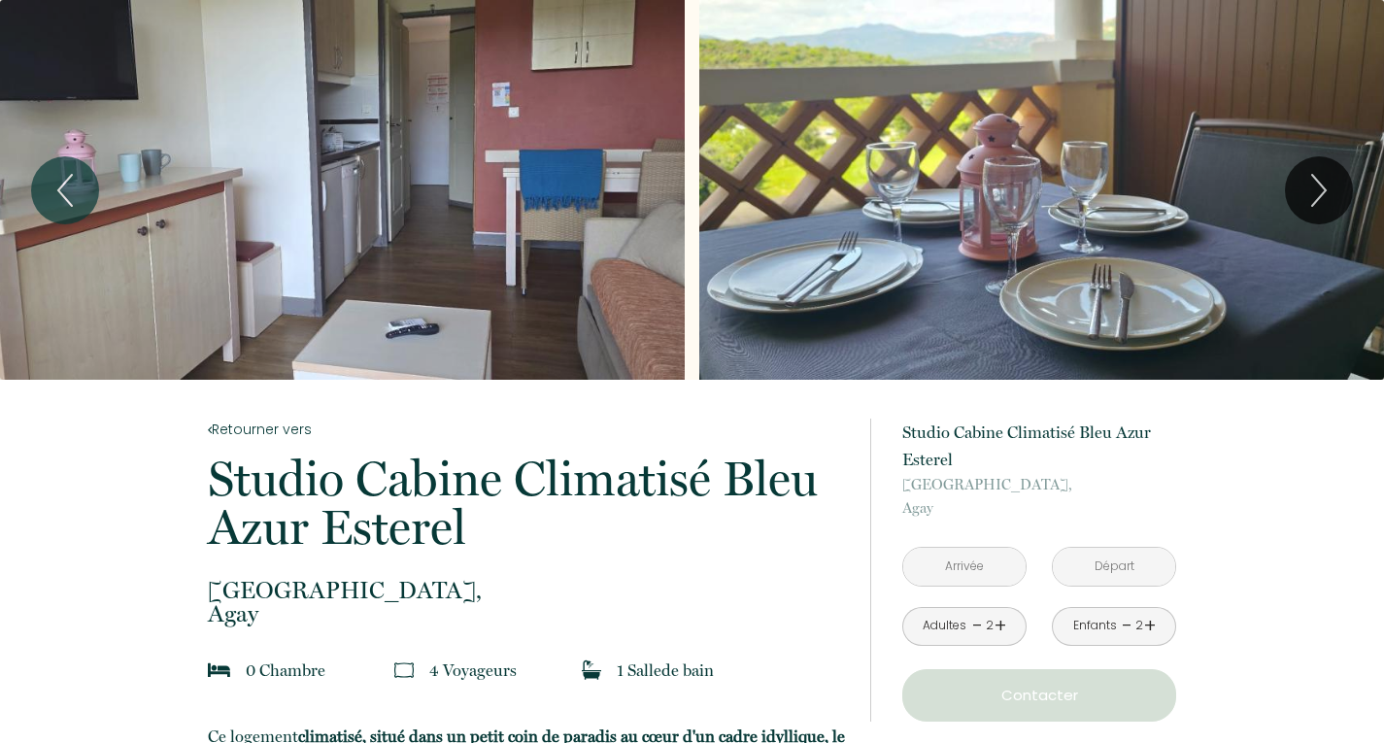
click at [959, 580] on input "text" at bounding box center [964, 567] width 122 height 38
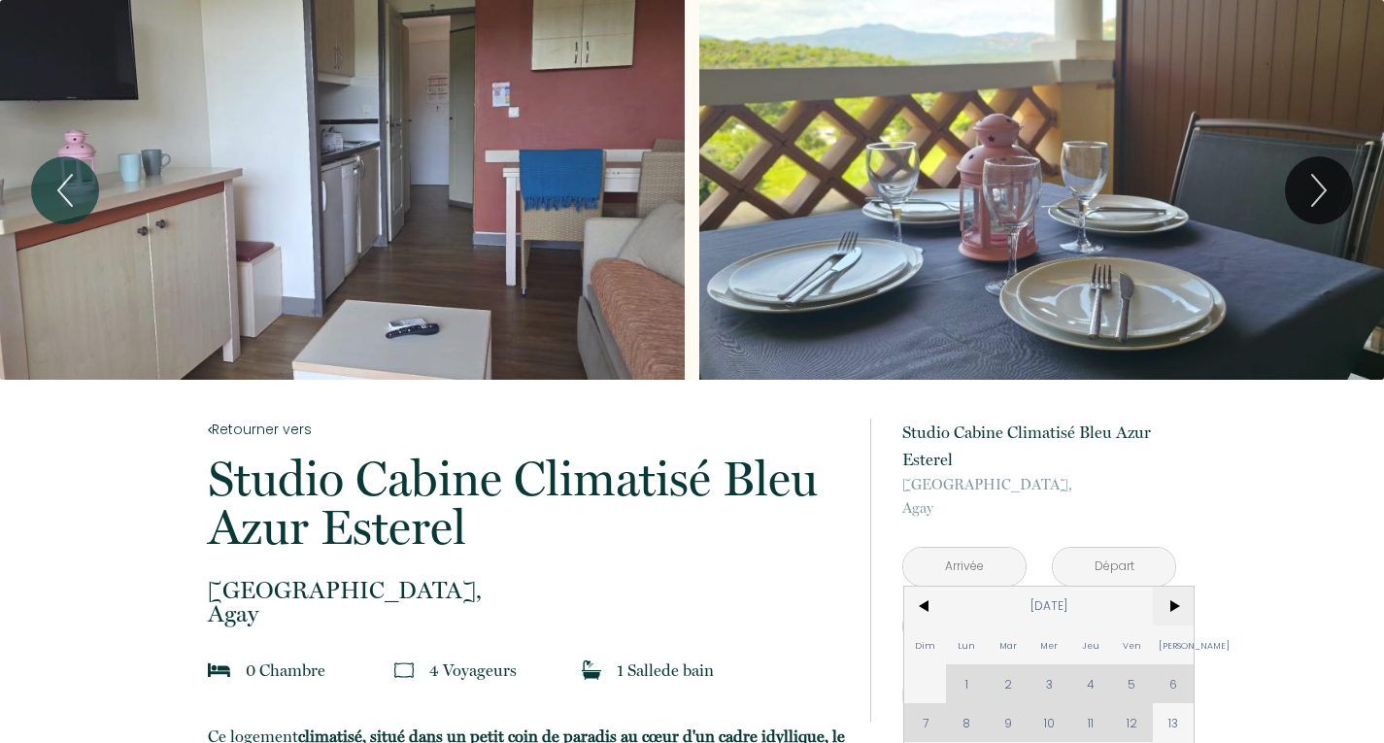
click at [1169, 611] on span ">" at bounding box center [1174, 606] width 42 height 39
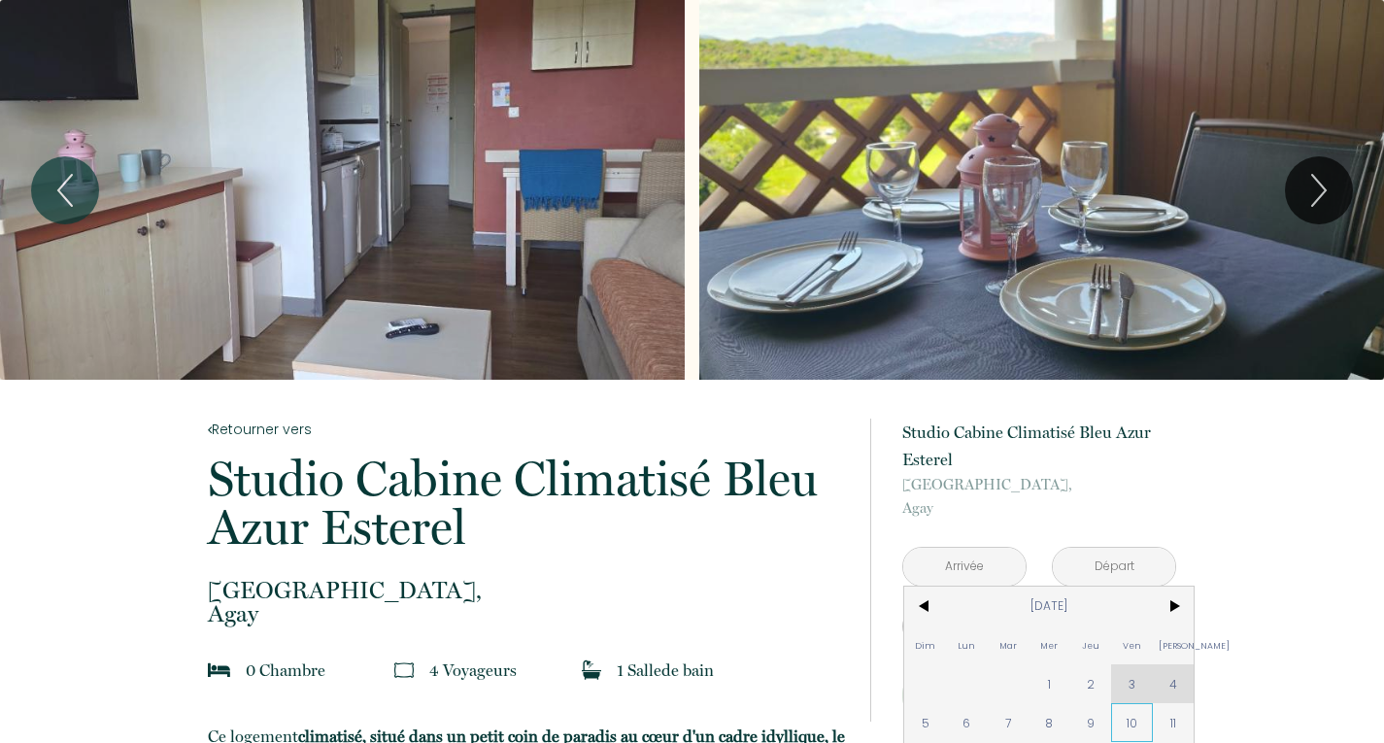
click at [1142, 729] on span "10" at bounding box center [1132, 722] width 42 height 39
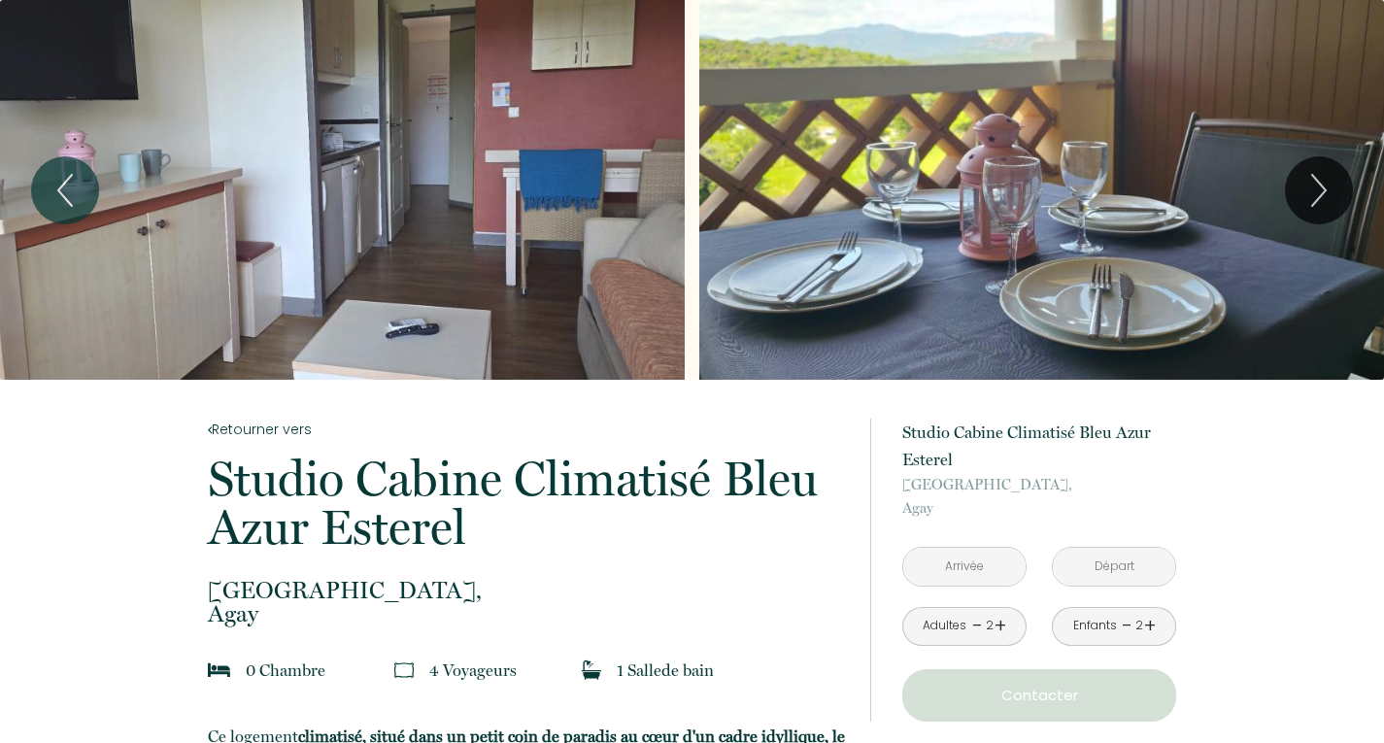
type input "[DATE]"
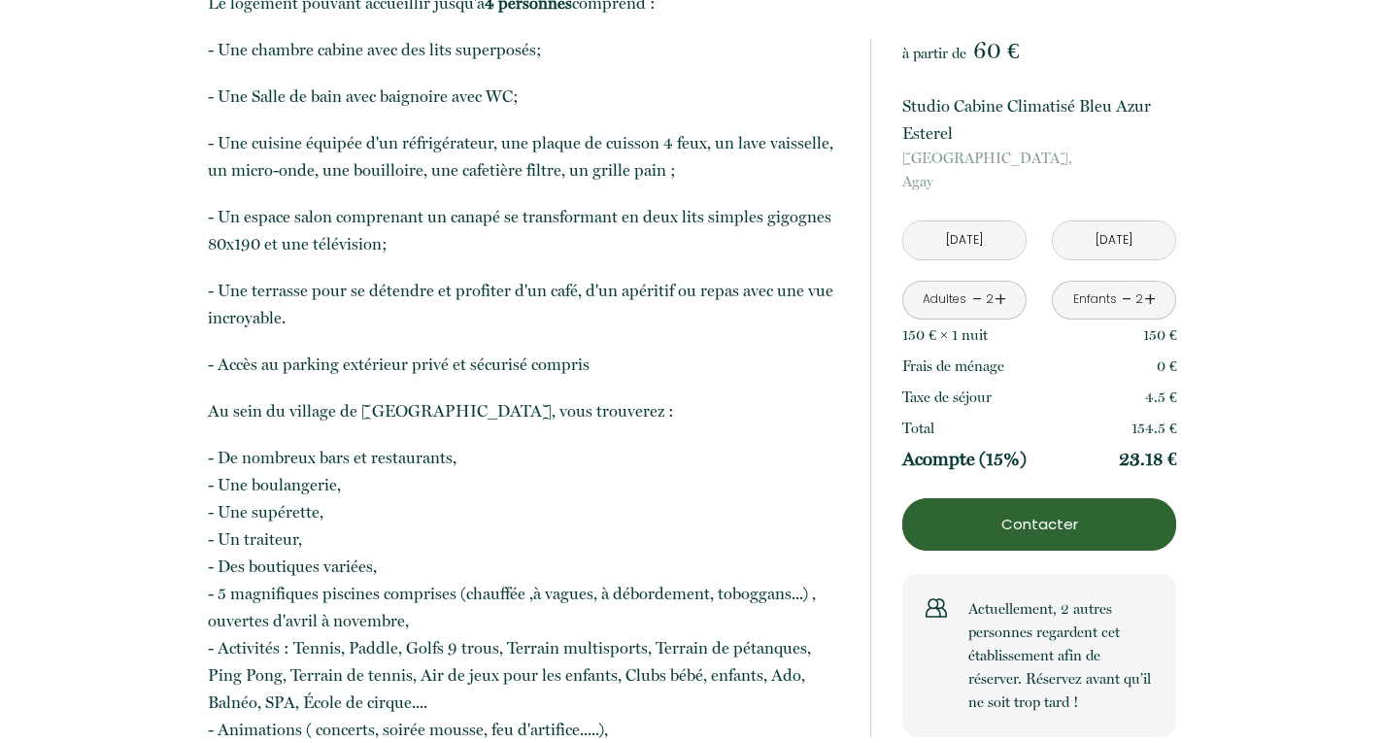
scroll to position [965, 0]
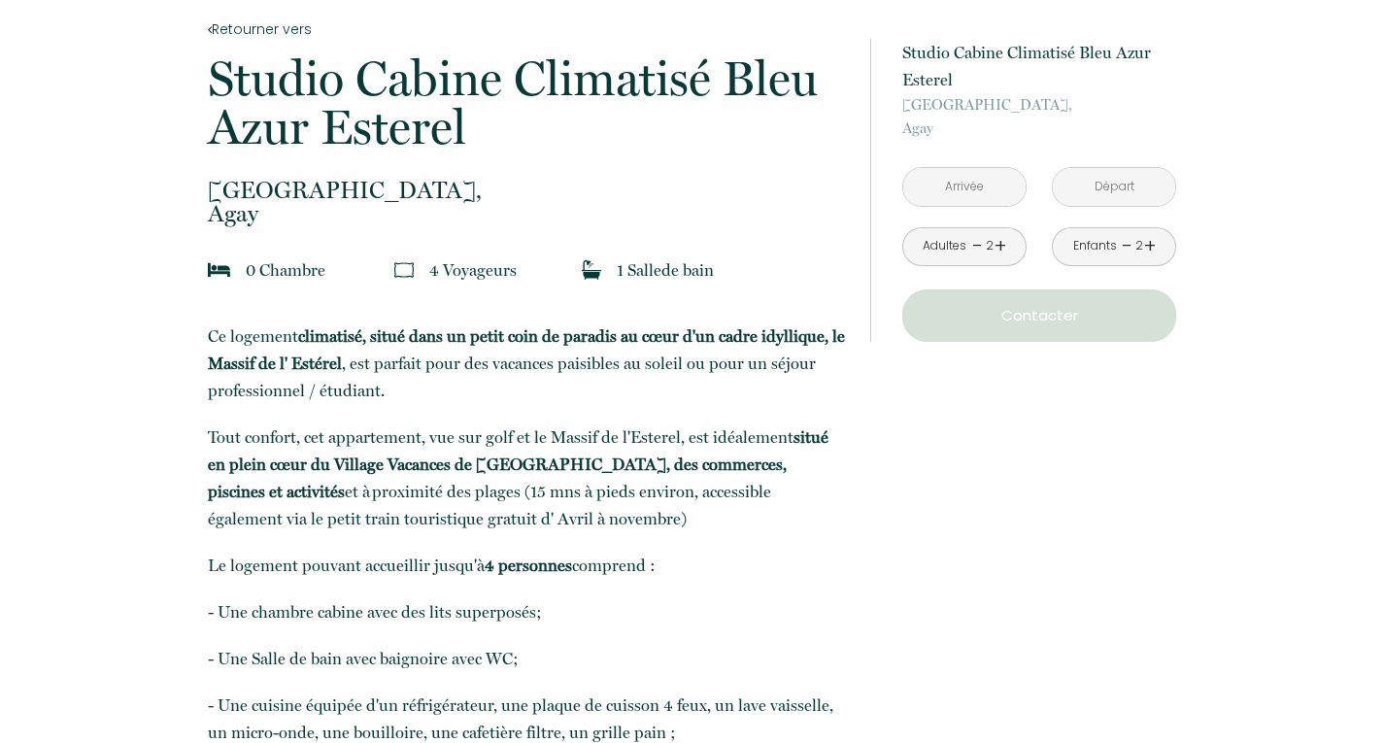
scroll to position [403, 0]
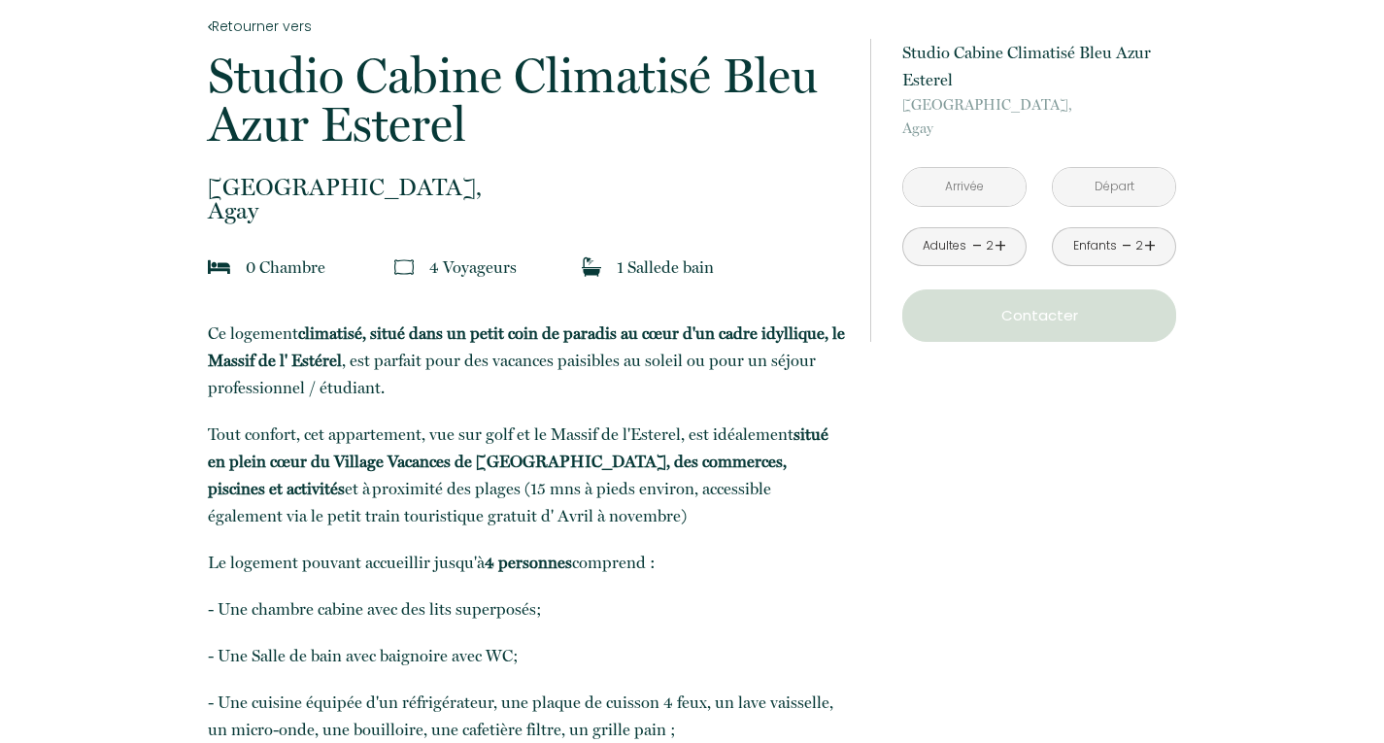
click at [974, 187] on input "text" at bounding box center [964, 187] width 122 height 38
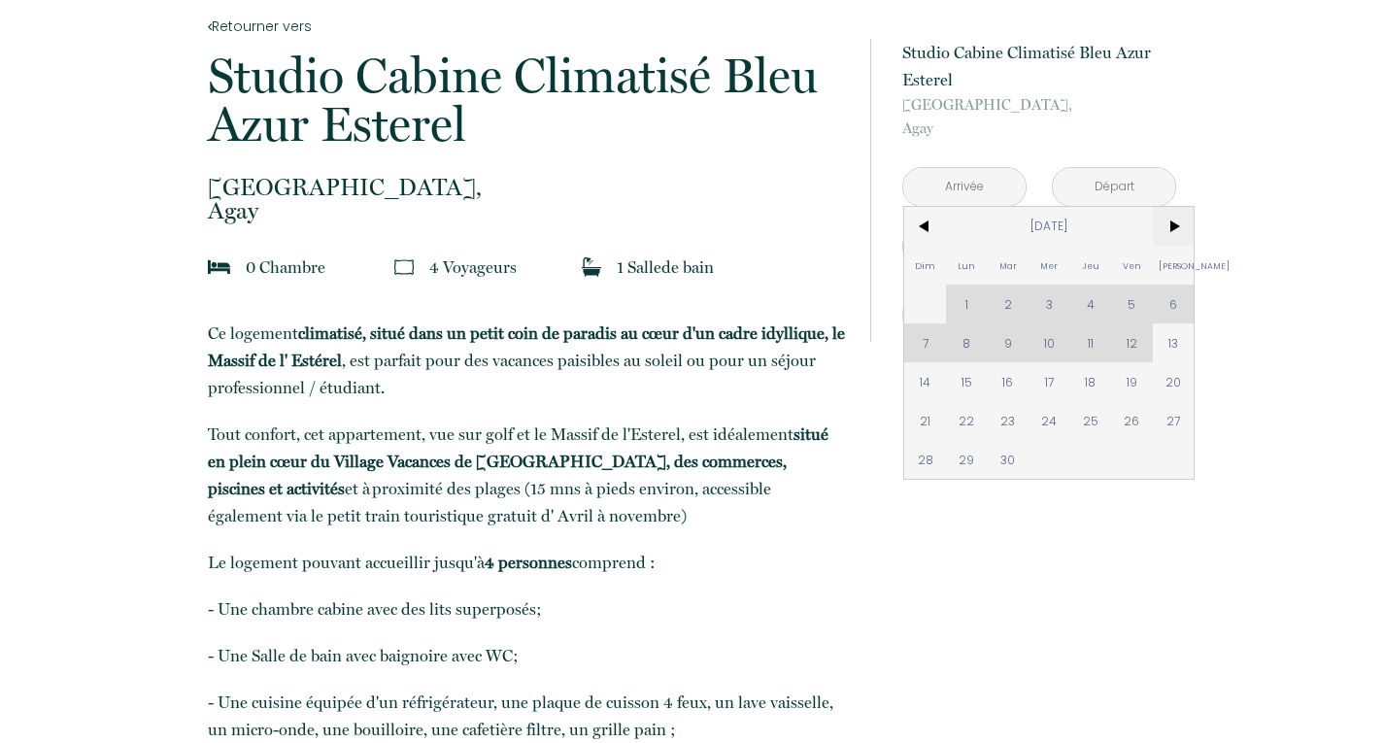
click at [1171, 231] on span ">" at bounding box center [1174, 226] width 42 height 39
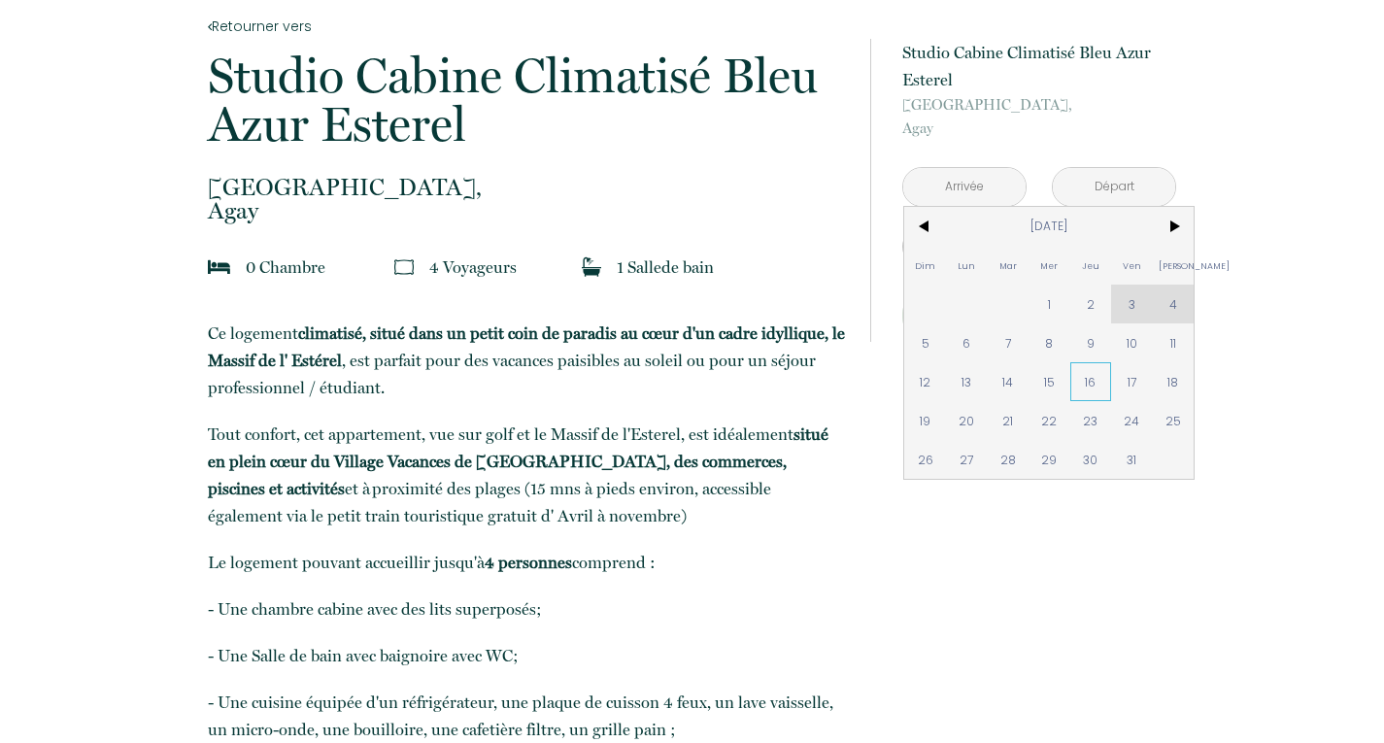
click at [1093, 383] on span "16" at bounding box center [1091, 381] width 42 height 39
type input "[DATE]"
